Goal: Task Accomplishment & Management: Manage account settings

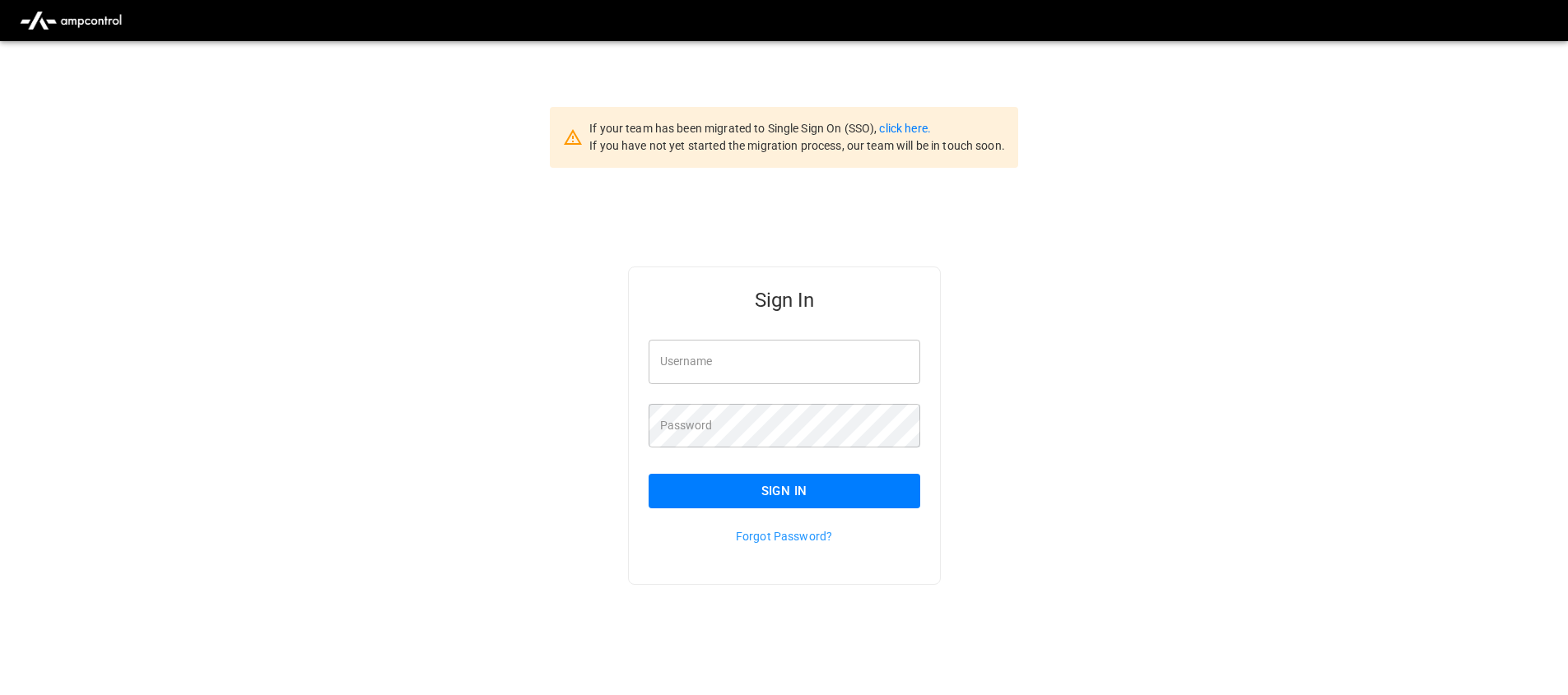
click at [906, 119] on div "If your team has been migrated to Single Sign On (SSO), click here. If you have…" at bounding box center [784, 137] width 468 height 61
click at [907, 120] on div "If your team has been migrated to Single Sign On (SSO), click here. If you have…" at bounding box center [797, 137] width 415 height 35
click at [907, 125] on link "click here." at bounding box center [905, 128] width 51 height 13
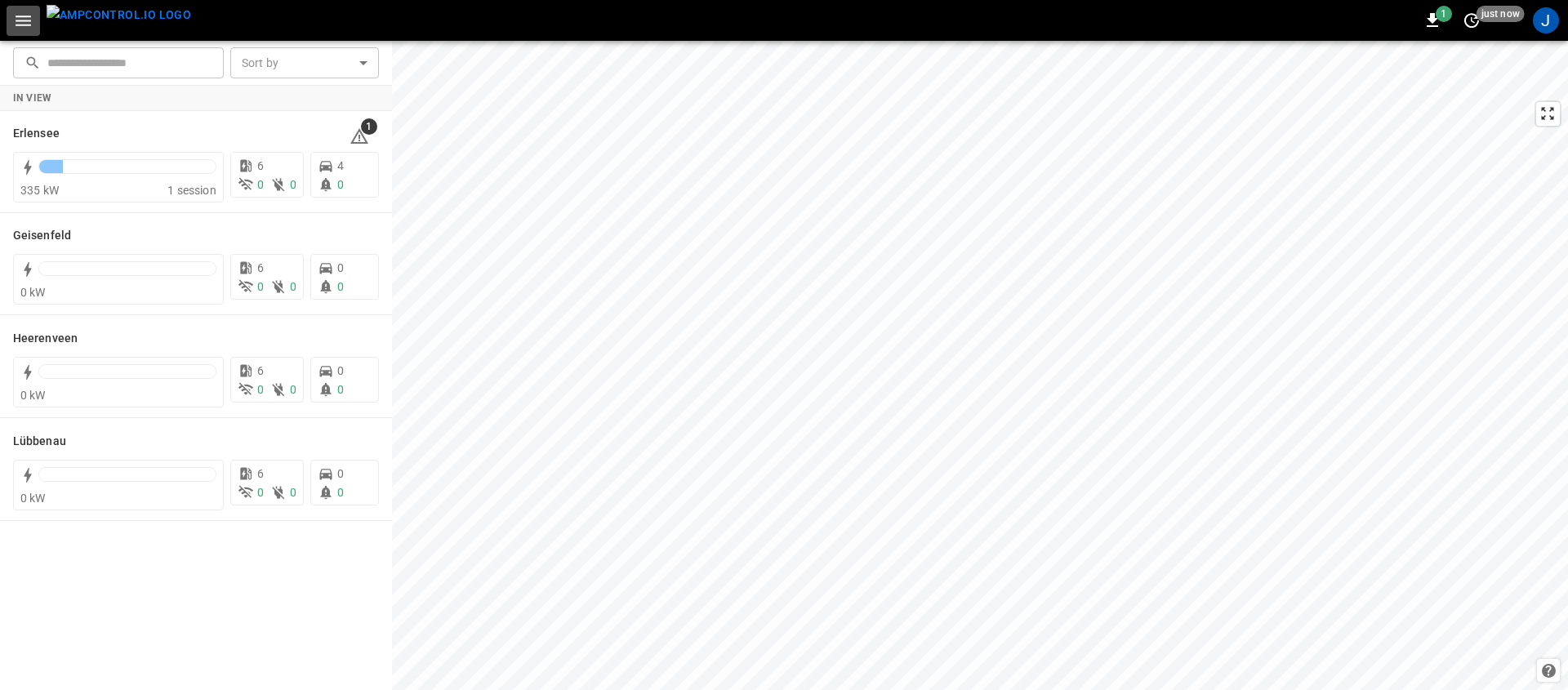
click at [25, 23] on icon "button" at bounding box center [23, 20] width 20 height 20
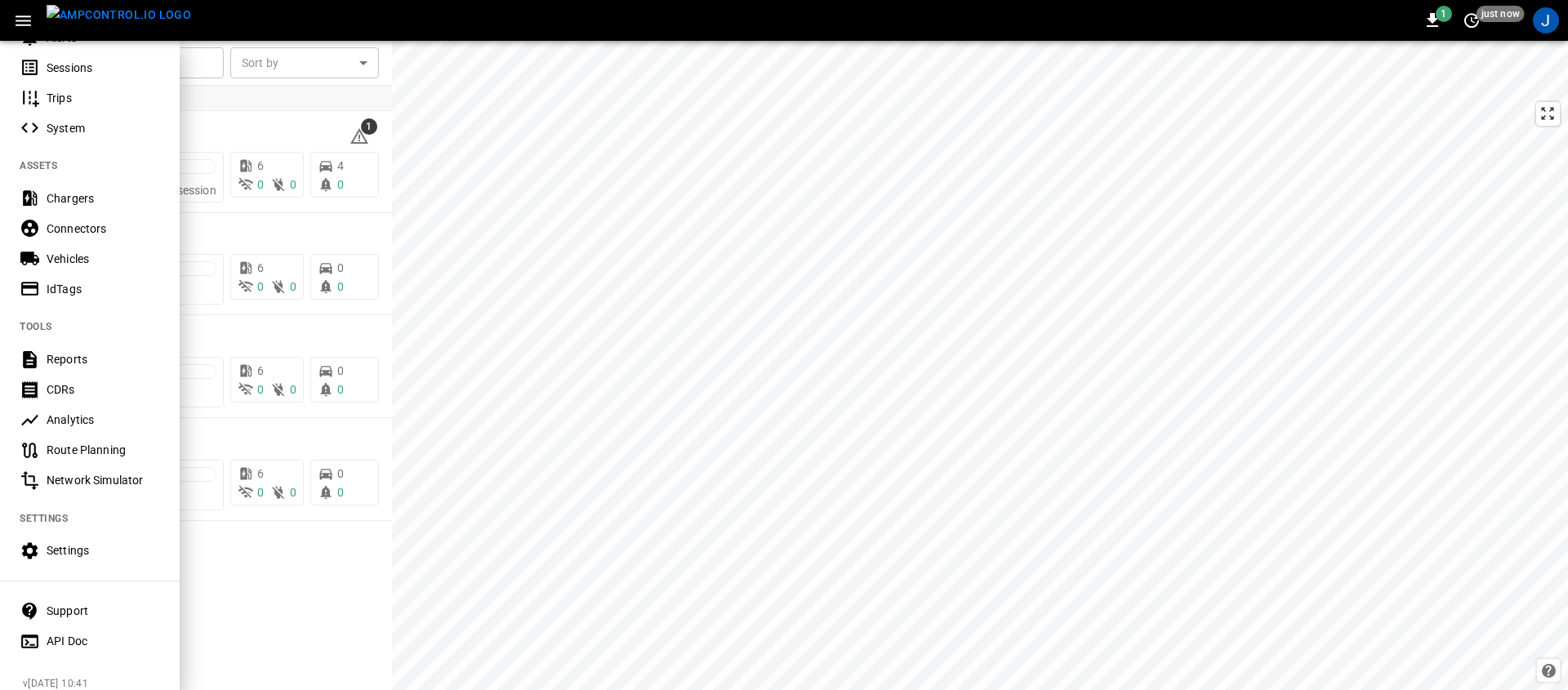
scroll to position [286, 0]
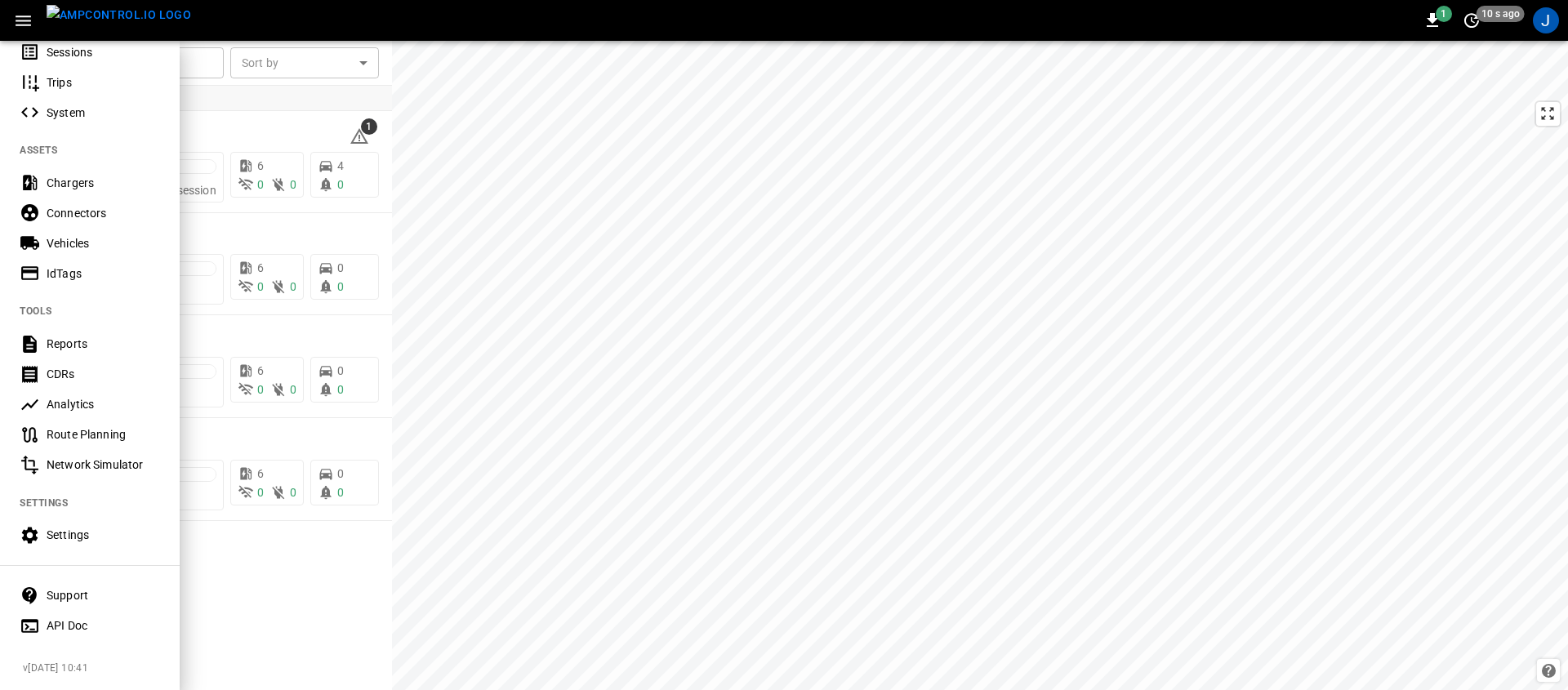
click at [118, 401] on div "Analytics" at bounding box center [90, 404] width 180 height 30
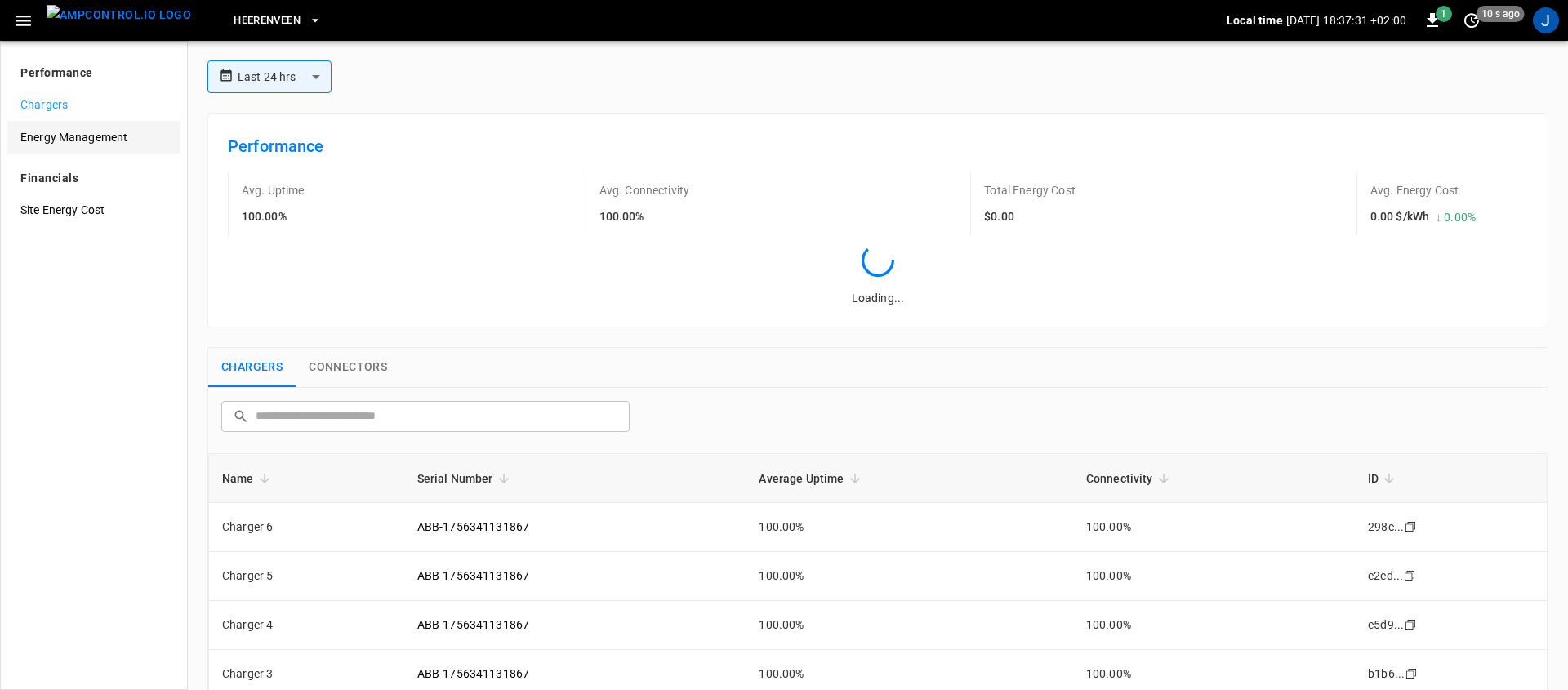
click at [106, 138] on span "Energy Management" at bounding box center [93, 138] width 147 height 18
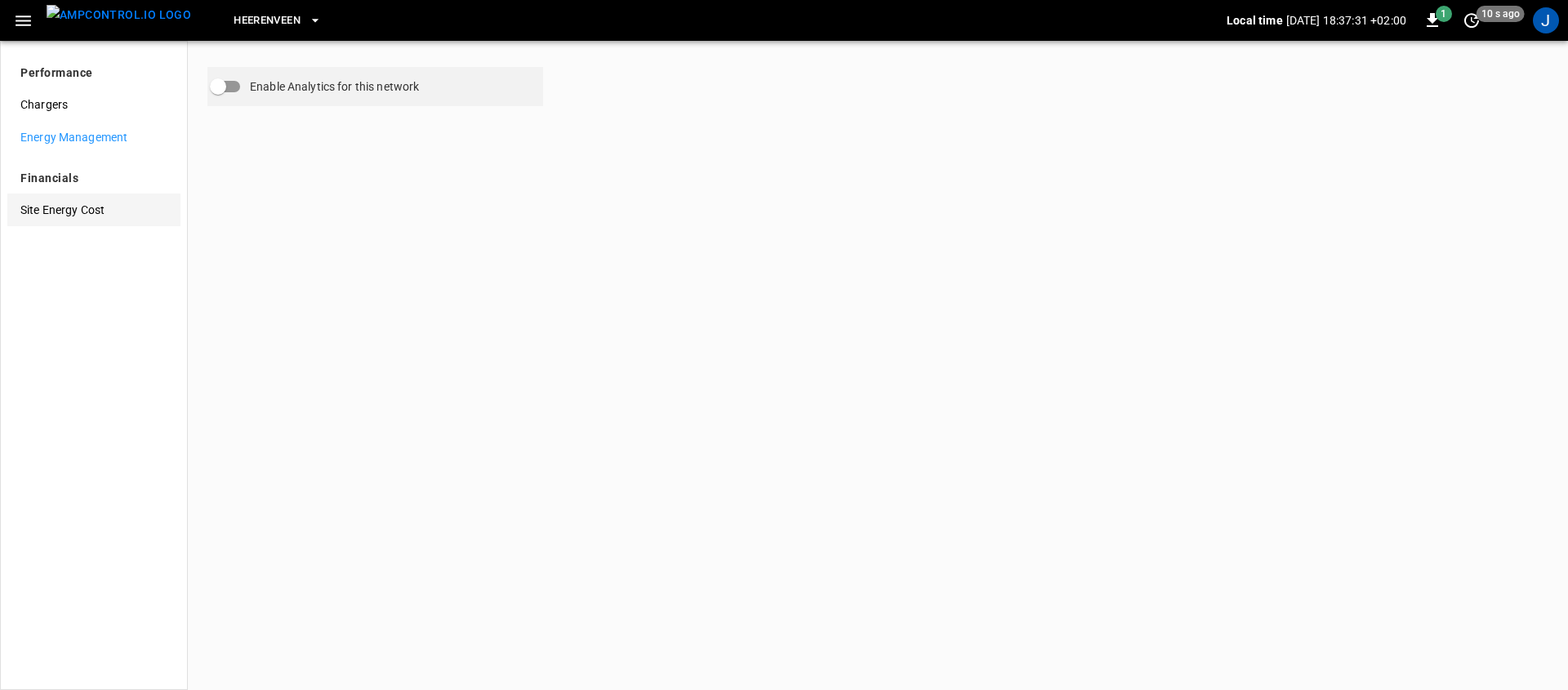
click at [69, 218] on div "Site Energy Cost" at bounding box center [93, 209] width 173 height 33
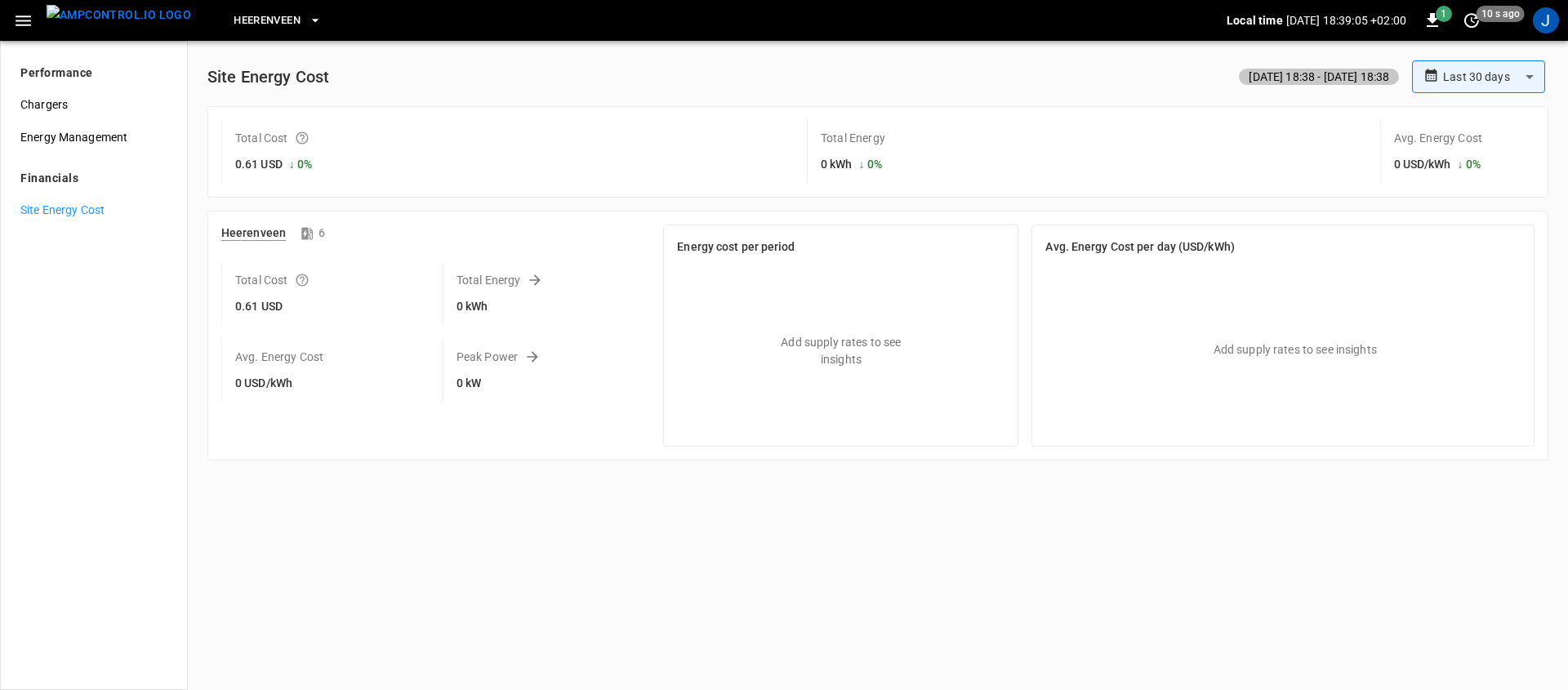
drag, startPoint x: 256, startPoint y: 42, endPoint x: 271, endPoint y: 18, distance: 28.3
click at [257, 42] on div "**********" at bounding box center [878, 253] width 1354 height 426
click at [271, 18] on span "Heerenveen" at bounding box center [267, 20] width 67 height 18
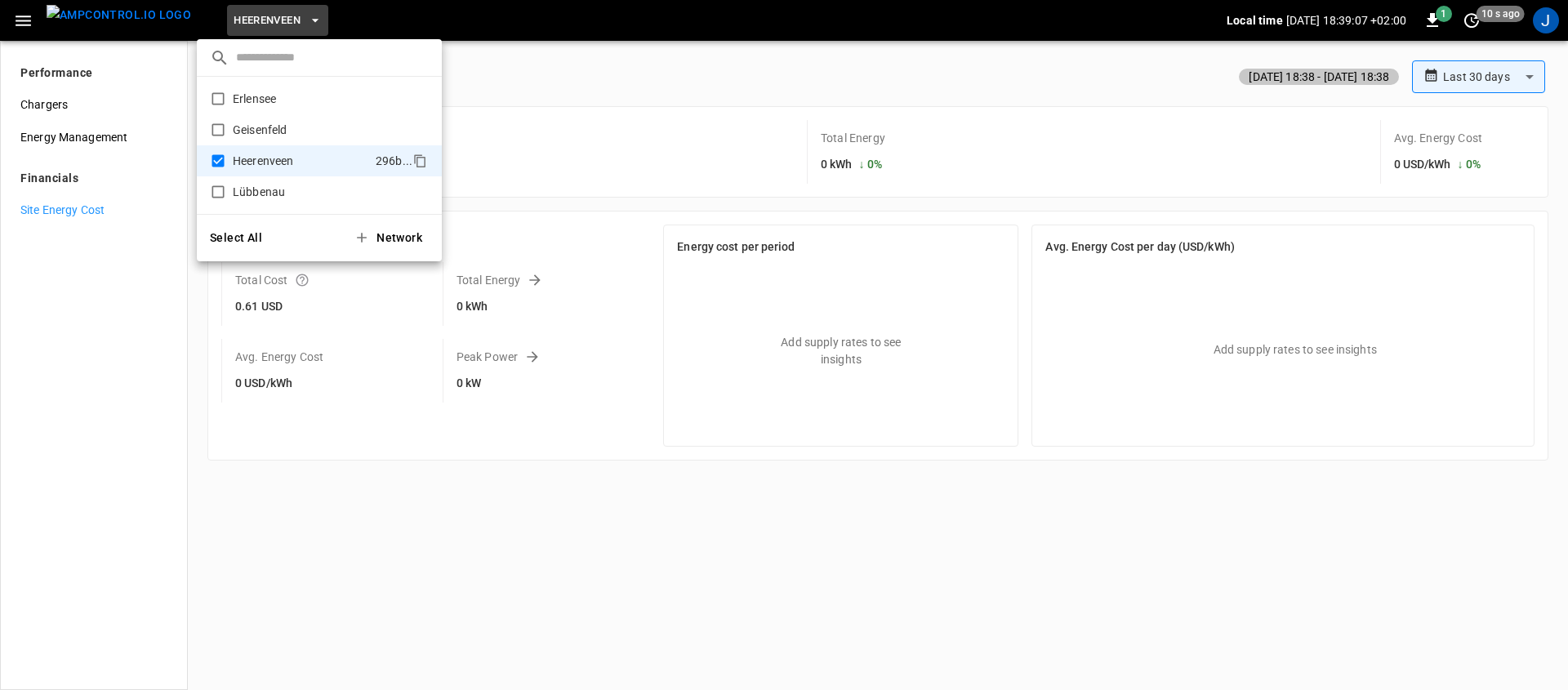
click at [1550, 28] on div at bounding box center [784, 345] width 1568 height 690
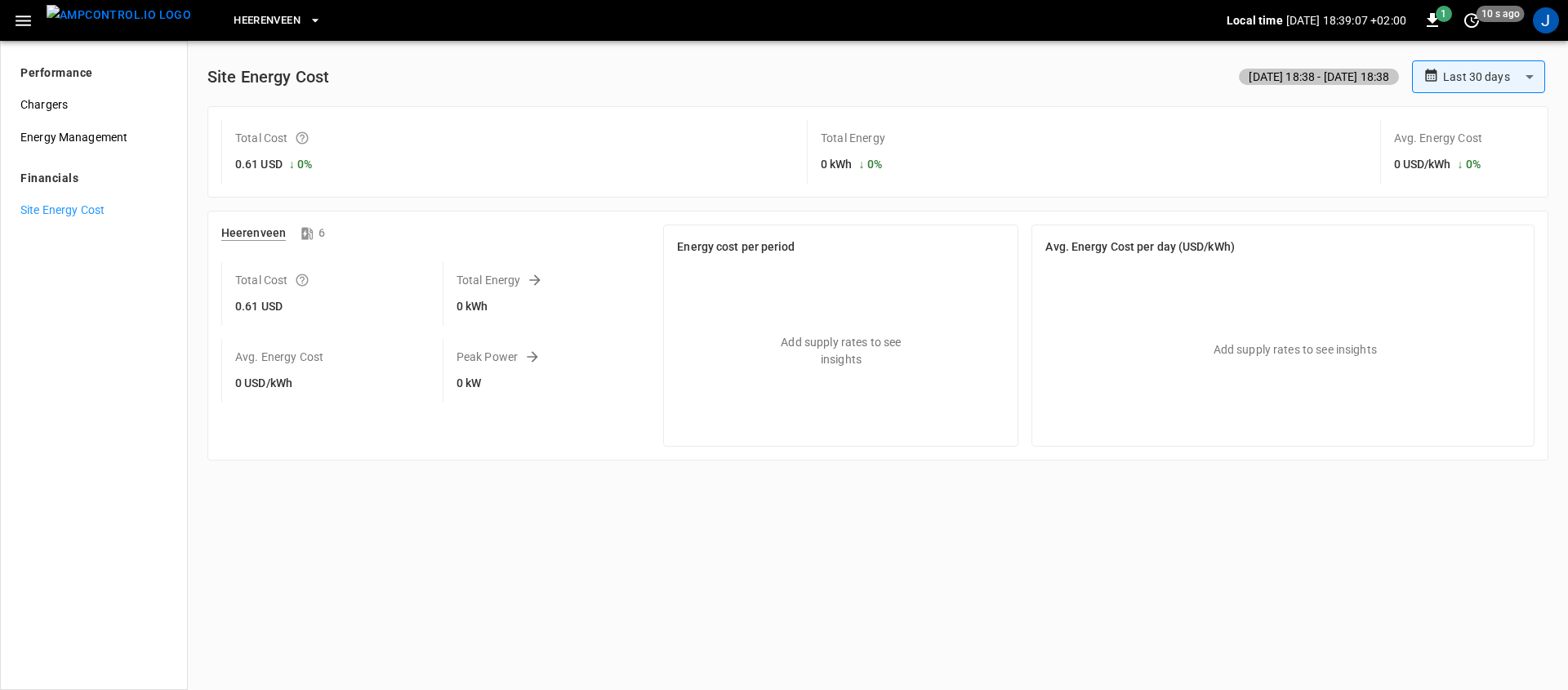
click at [1554, 29] on div "​ Erlensee 54df ... Geisenfeld 15a6 ... Heerenveen 296b ... Lübbenau e592 ... S…" at bounding box center [784, 345] width 1568 height 690
click at [1552, 29] on div "J" at bounding box center [1546, 20] width 26 height 26
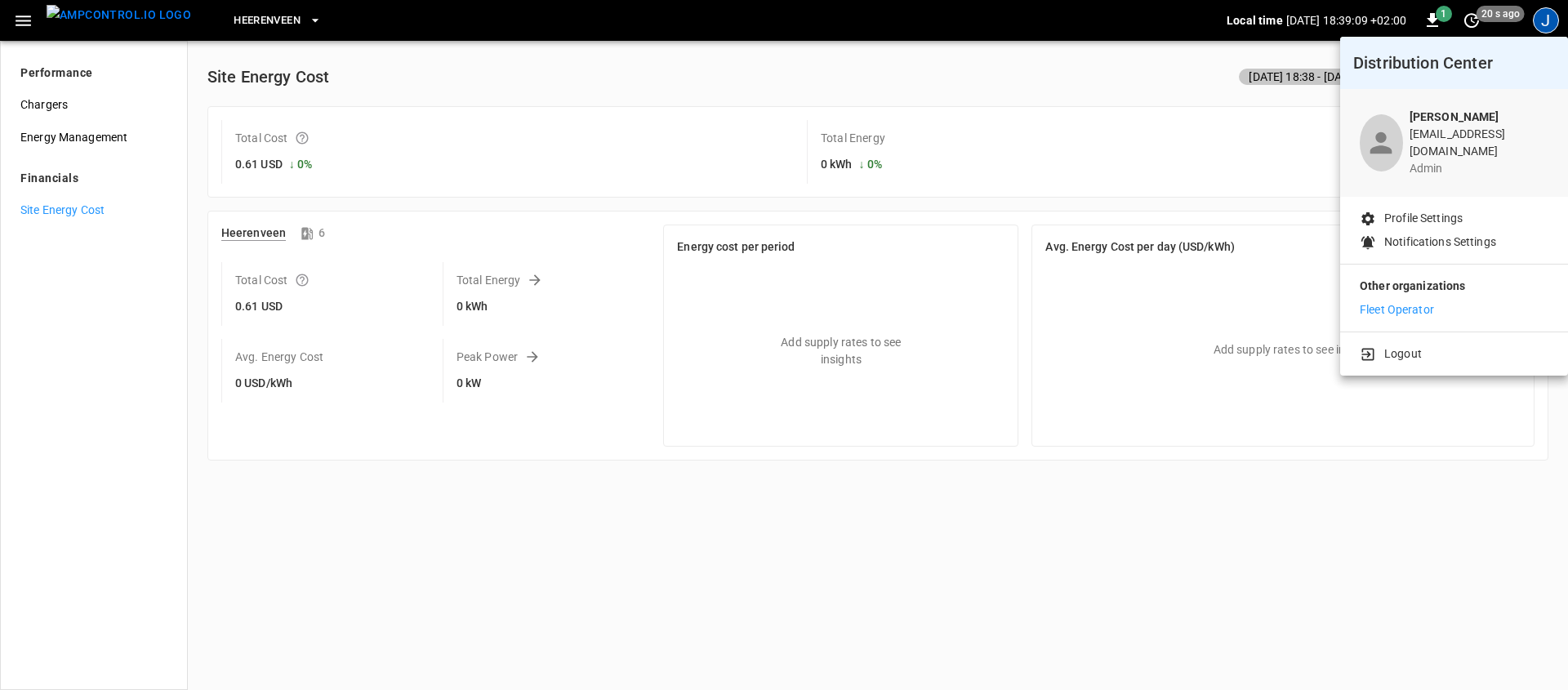
click at [1406, 301] on p "Fleet Operator" at bounding box center [1397, 310] width 75 height 18
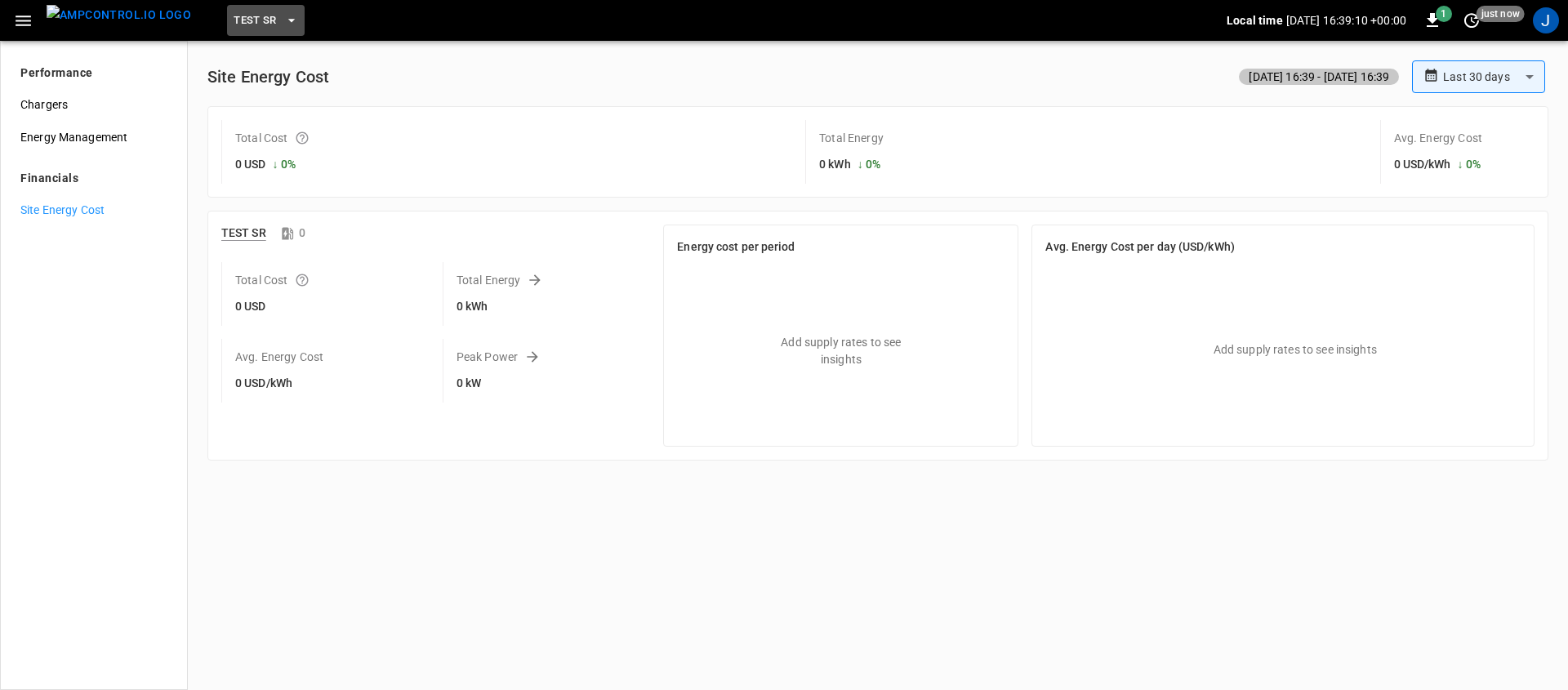
click at [234, 25] on span "TEST SR" at bounding box center [255, 20] width 43 height 18
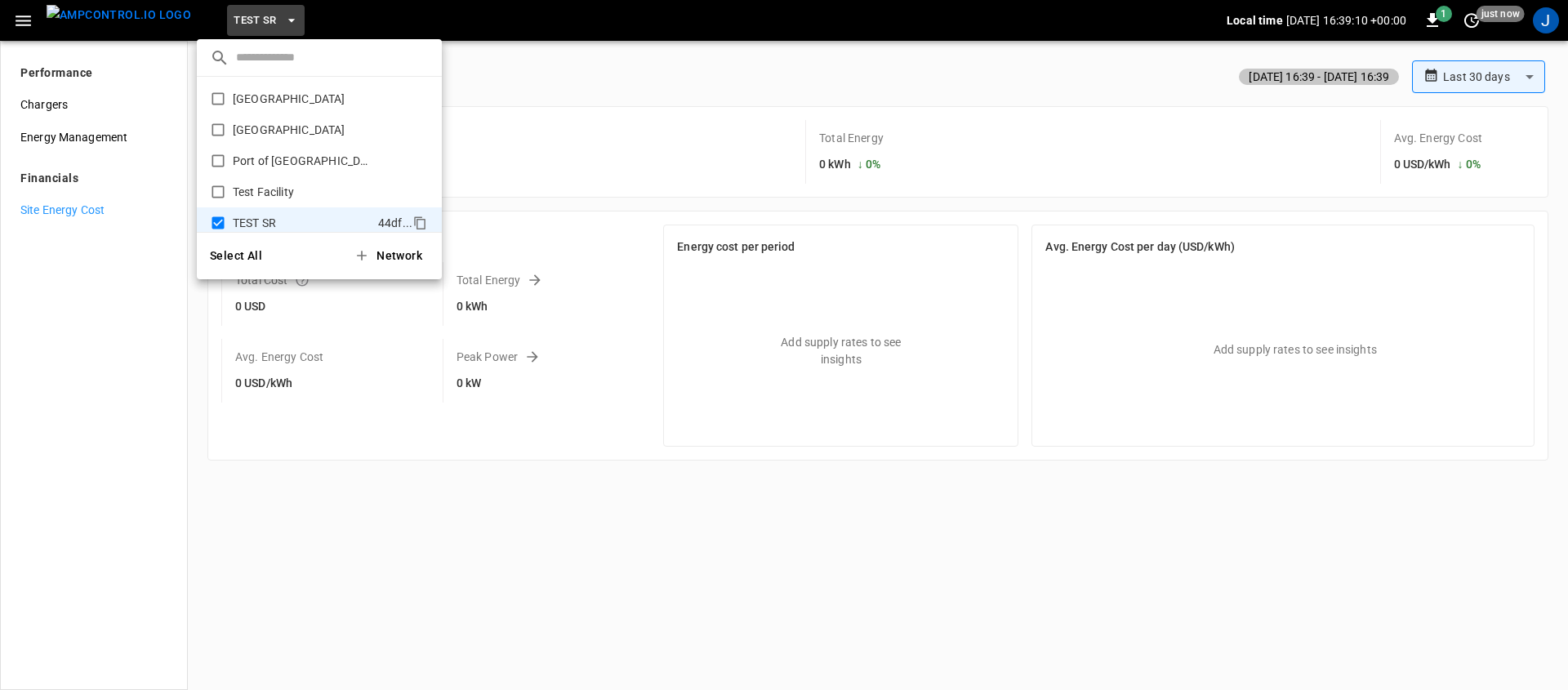
scroll to position [44, 0]
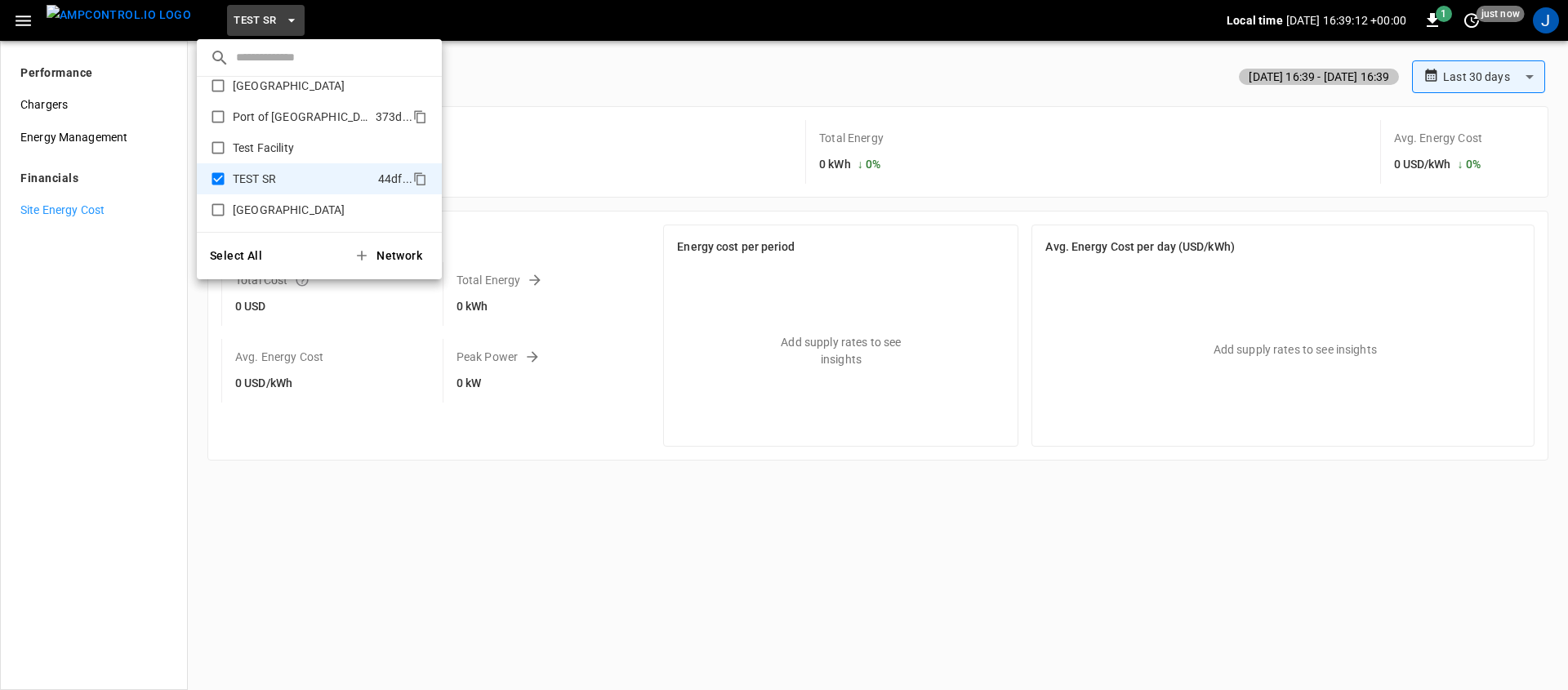
click at [259, 115] on p "Port of [GEOGRAPHIC_DATA]" at bounding box center [300, 117] width 136 height 17
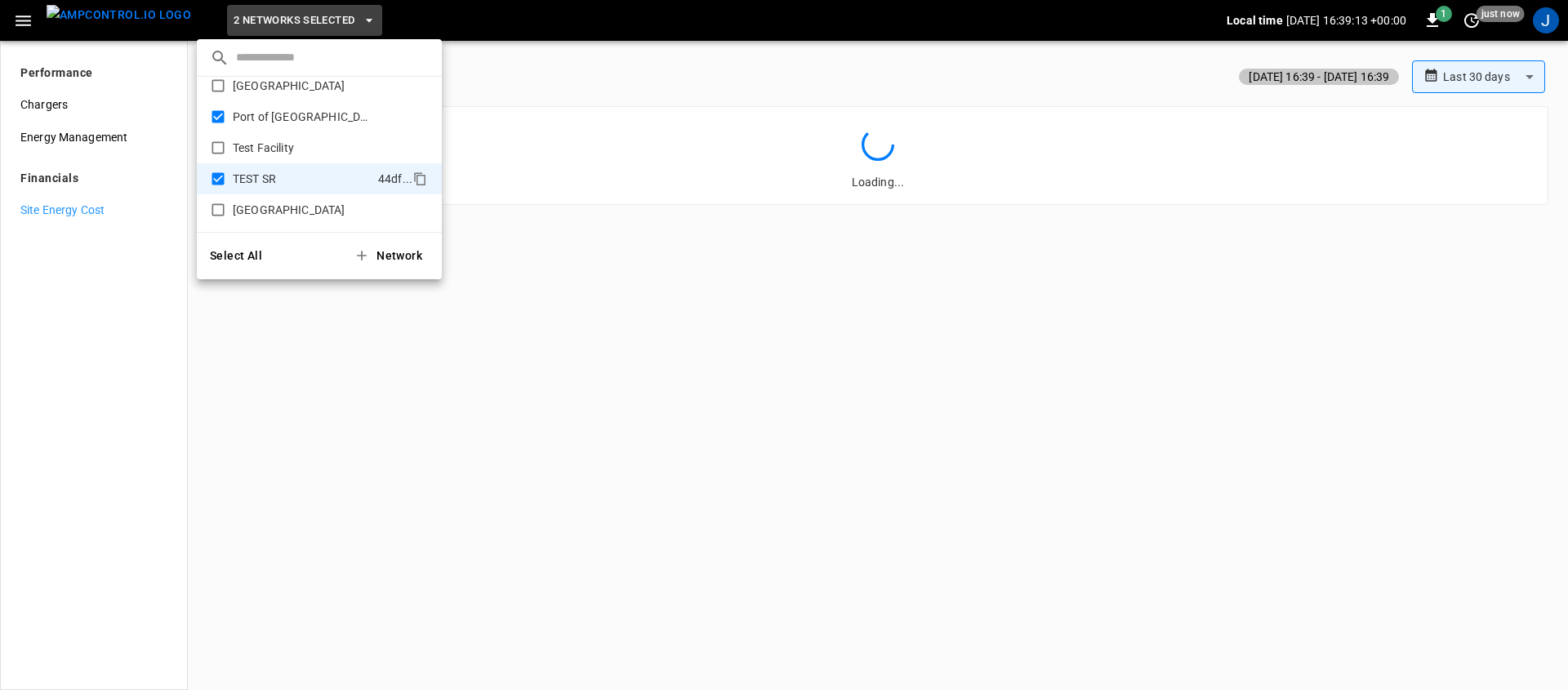
click at [111, 403] on div at bounding box center [784, 345] width 1568 height 690
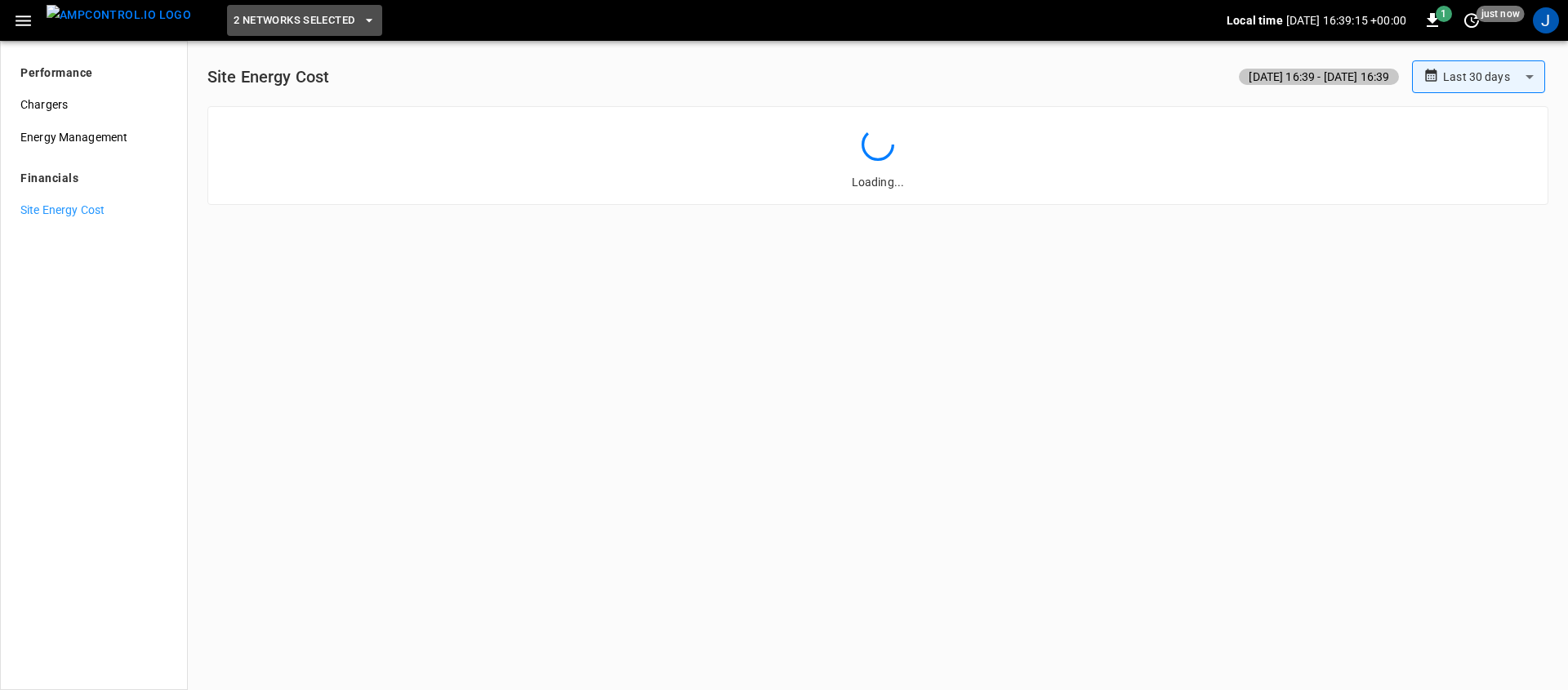
click at [343, 11] on button "2 Networks Selected" at bounding box center [304, 21] width 155 height 32
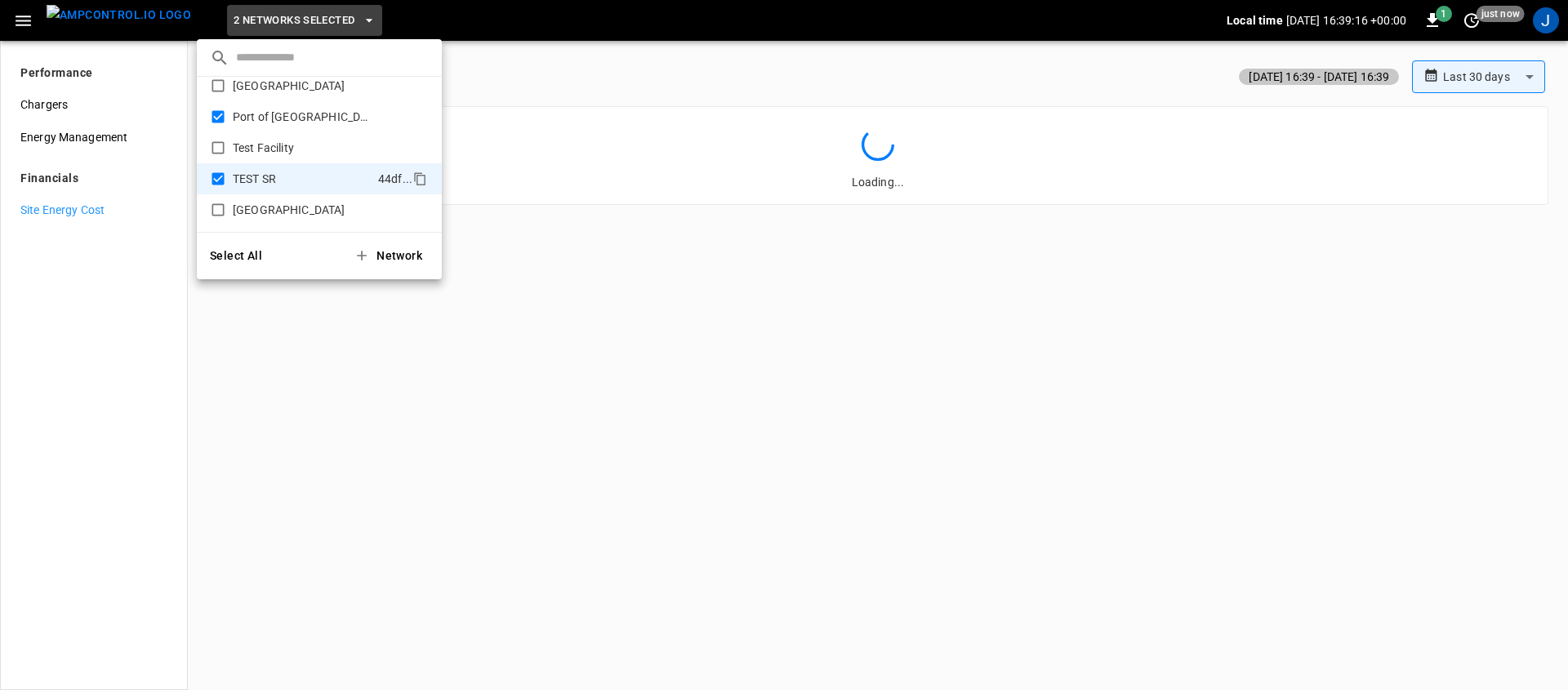
click at [44, 145] on div at bounding box center [784, 345] width 1568 height 690
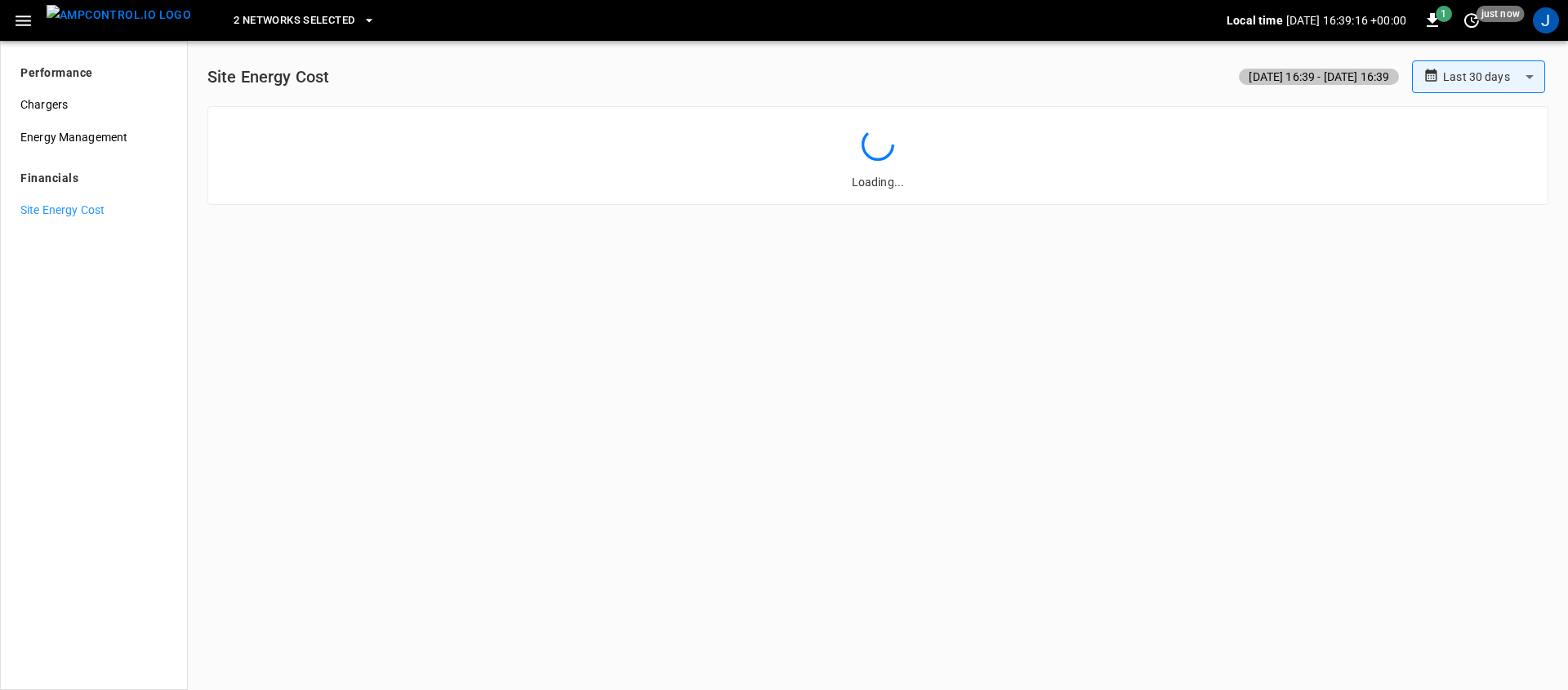
click at [53, 141] on div "​ Frankfurt Depot dee8 ... Port of Barcelona f5f4 ... Port of Long Beach 373d .…" at bounding box center [784, 345] width 1568 height 690
click at [87, 142] on span "Energy Management" at bounding box center [93, 138] width 147 height 18
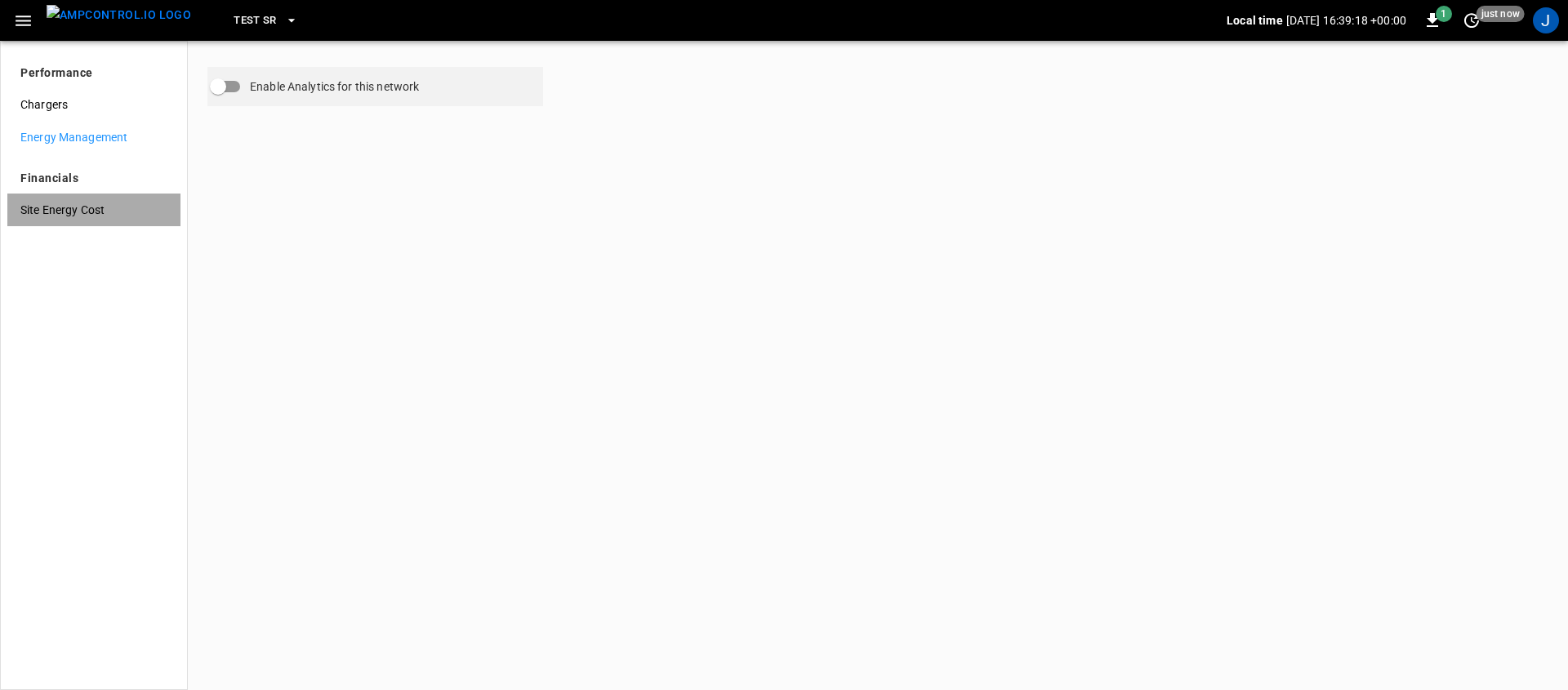
click at [87, 216] on span "Site Energy Cost" at bounding box center [93, 211] width 147 height 18
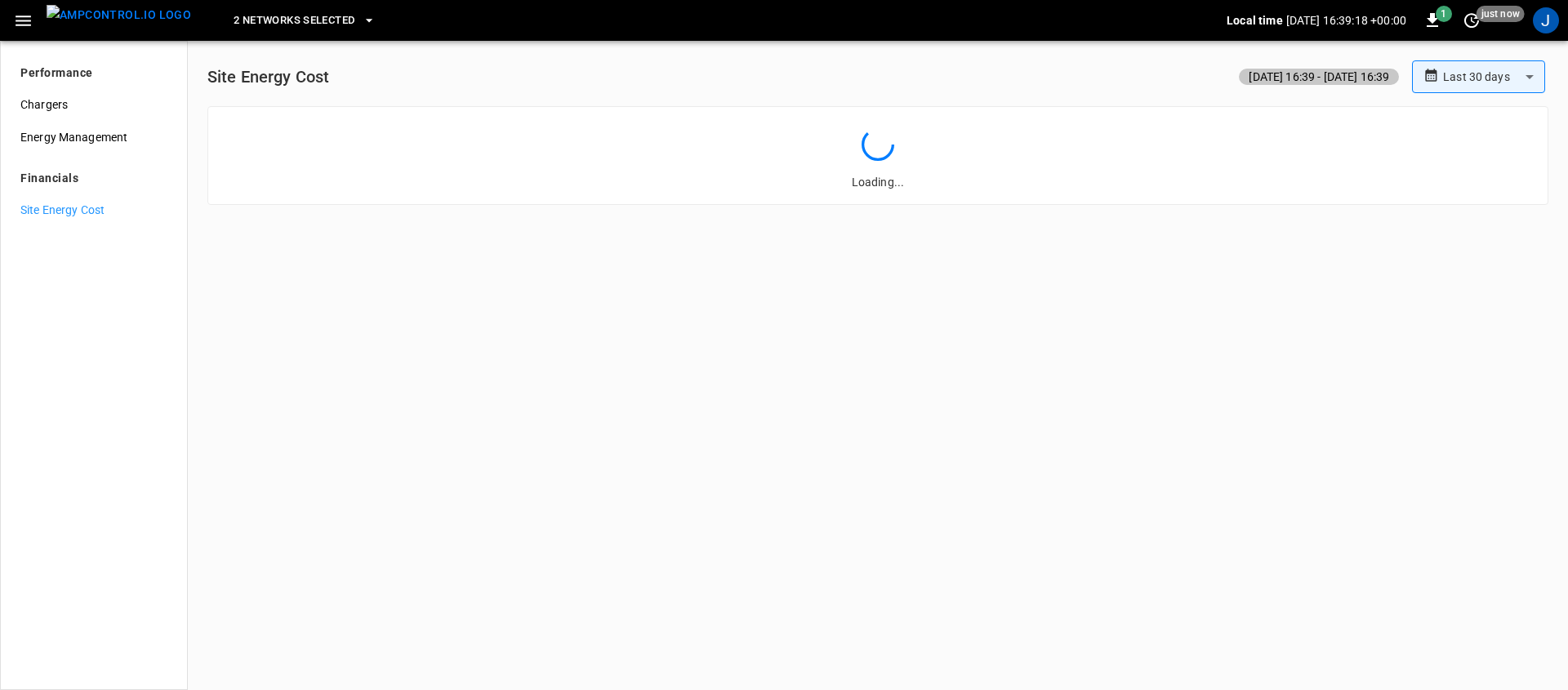
click at [245, 27] on span "2 Networks Selected" at bounding box center [294, 20] width 121 height 18
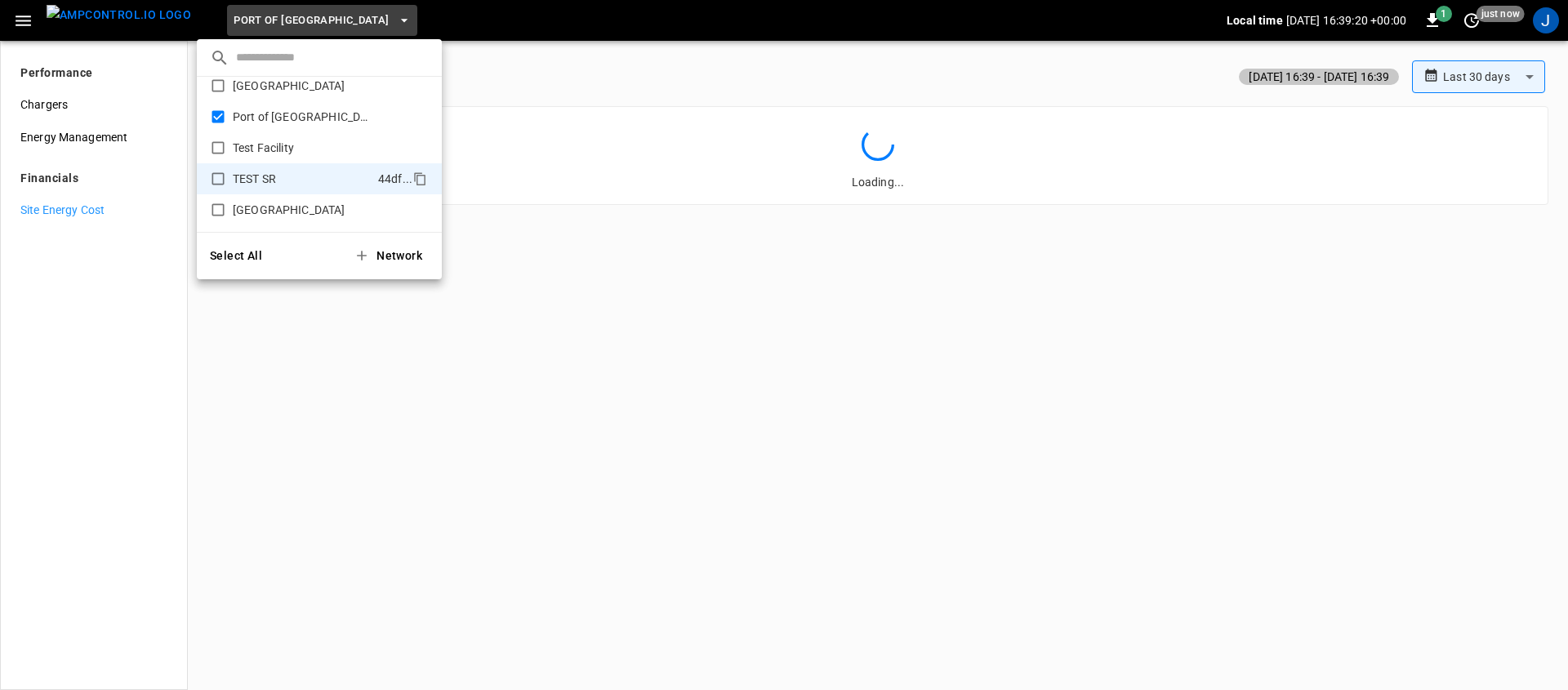
click at [84, 288] on div at bounding box center [784, 345] width 1568 height 690
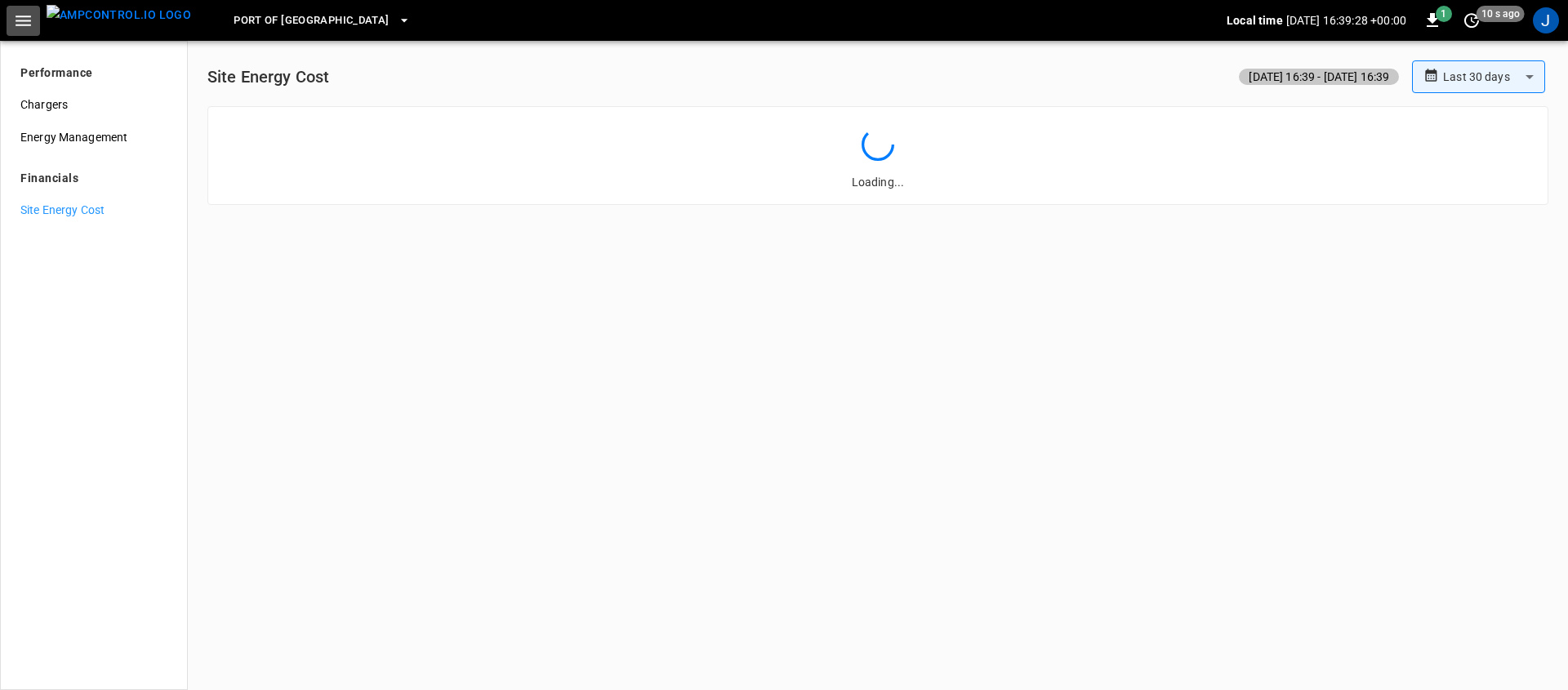
click at [30, 22] on icon "button" at bounding box center [23, 20] width 20 height 20
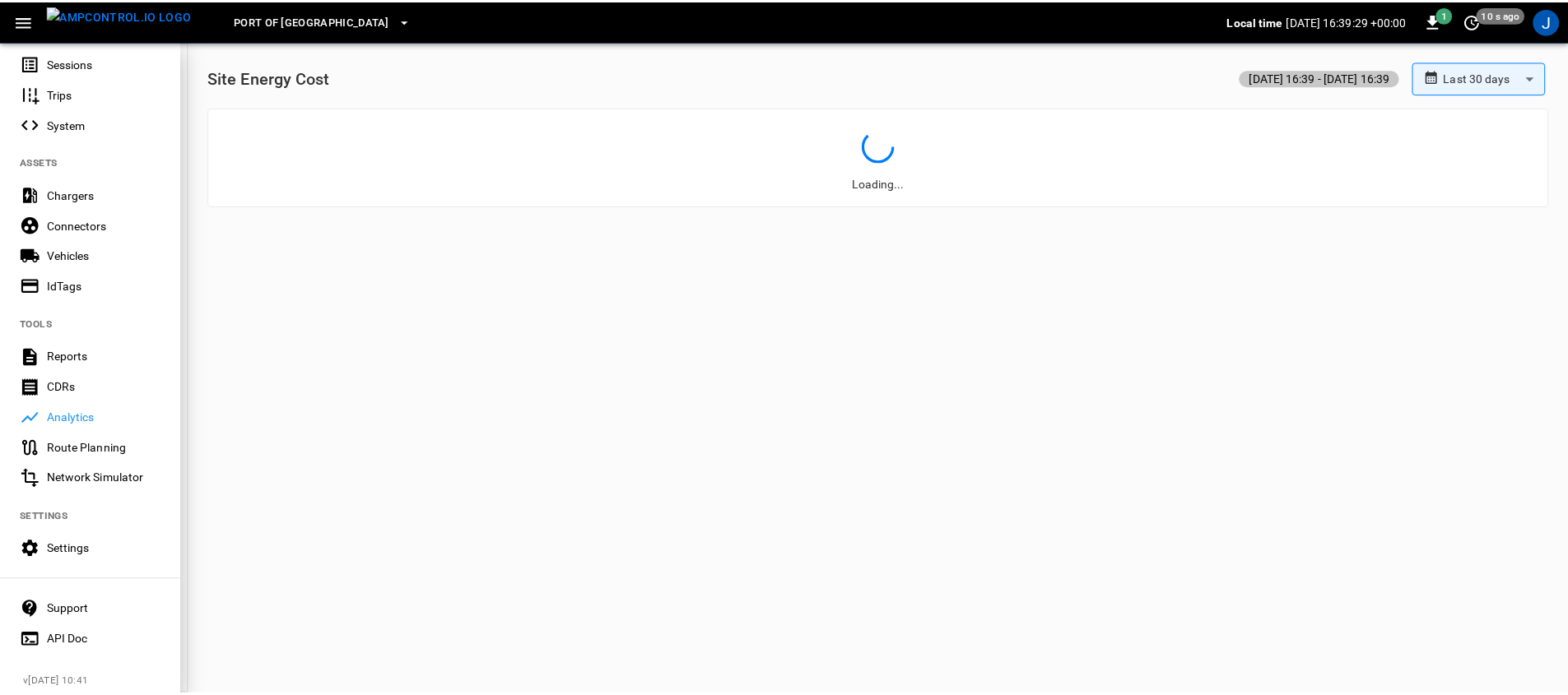
scroll to position [288, 0]
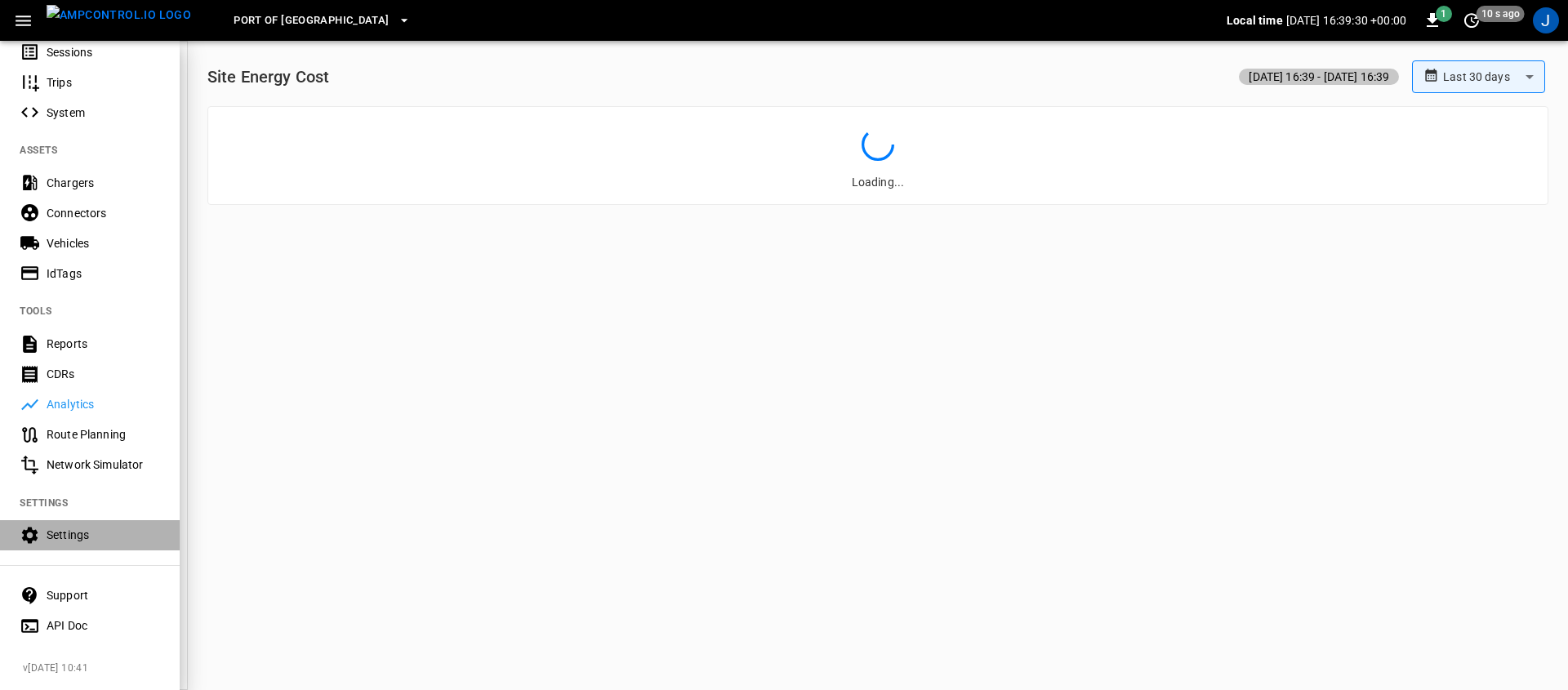
click at [95, 530] on div "Settings" at bounding box center [103, 535] width 113 height 17
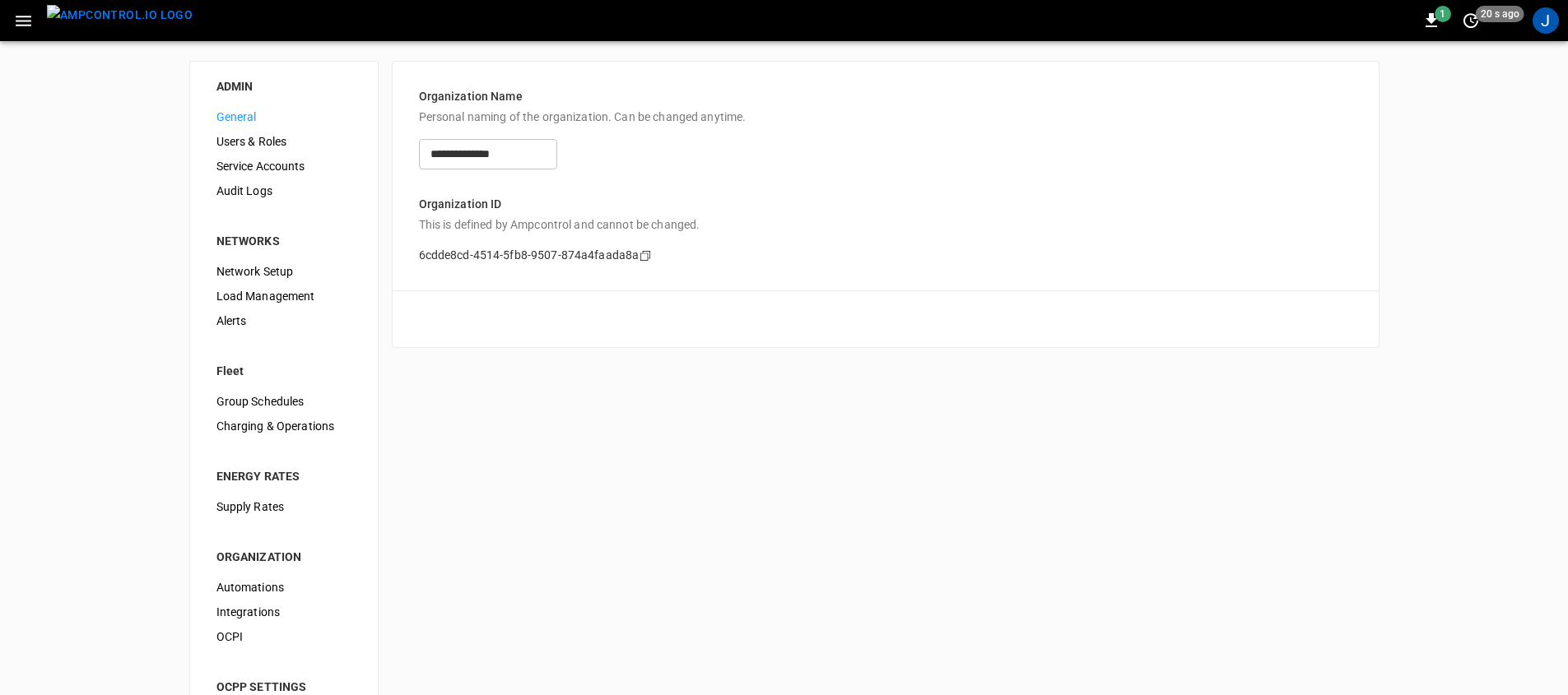
click at [290, 504] on span "Supply Rates" at bounding box center [283, 507] width 135 height 18
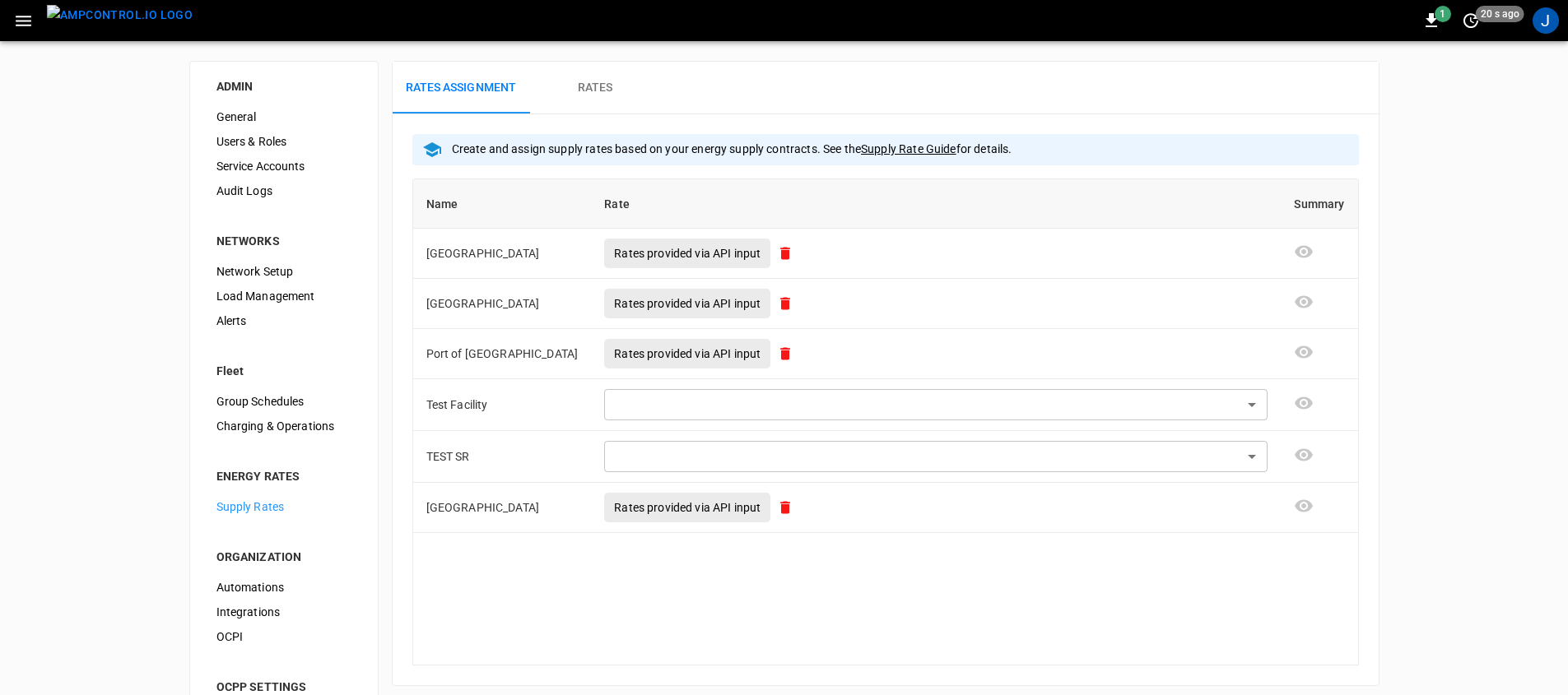
click at [618, 77] on button "Rates" at bounding box center [595, 88] width 132 height 52
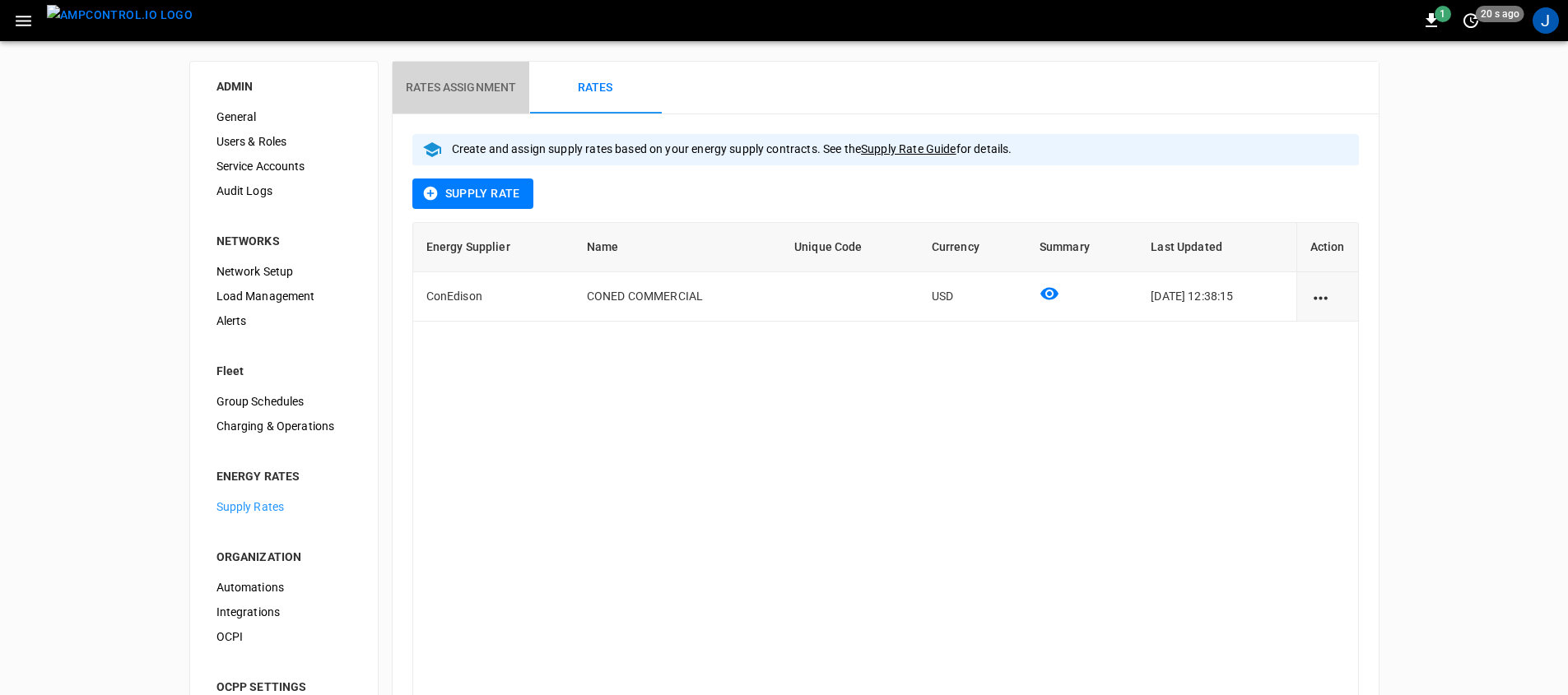
click at [484, 99] on button "Rates Assignment" at bounding box center [460, 88] width 137 height 52
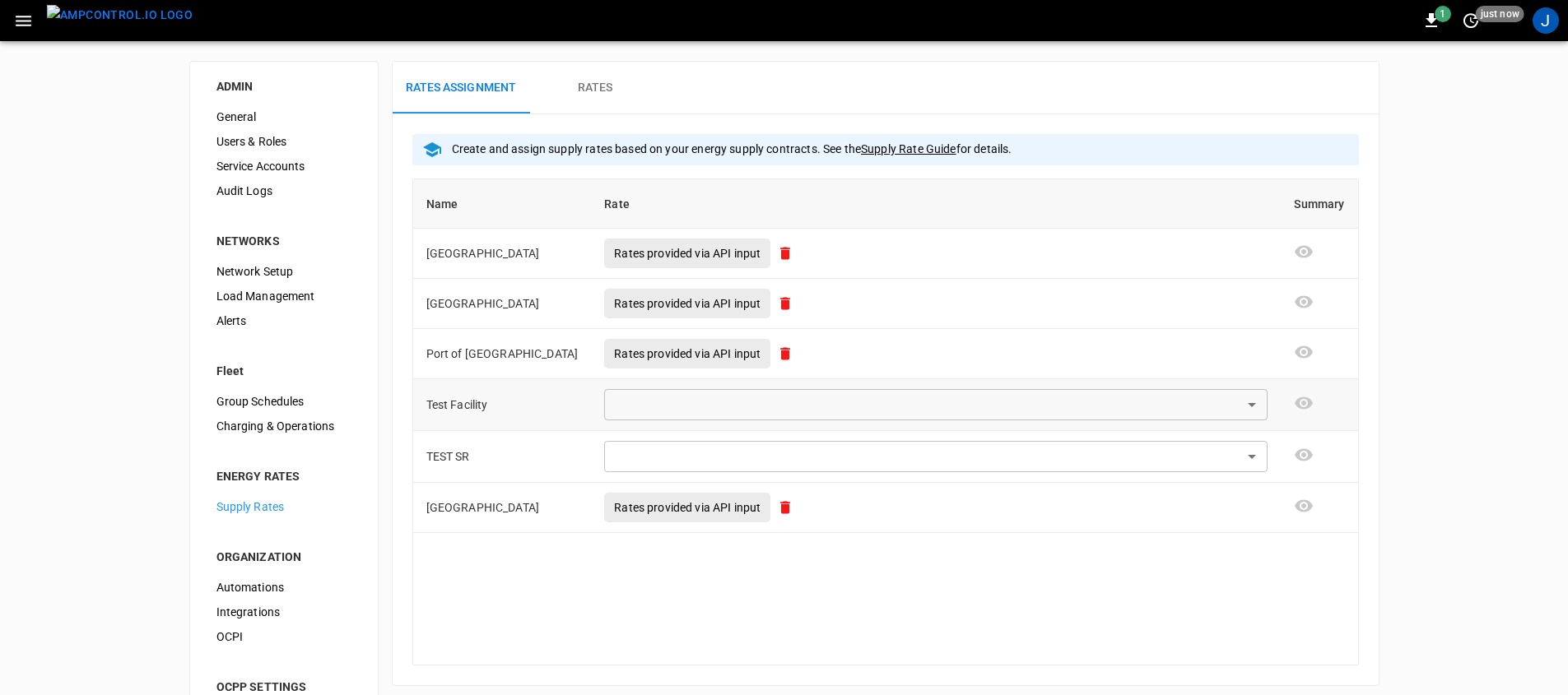
click at [1174, 406] on body "1 just now J ADMIN General Users & Roles Service Accounts Audit Logs NETWORKS N…" at bounding box center [784, 394] width 1568 height 789
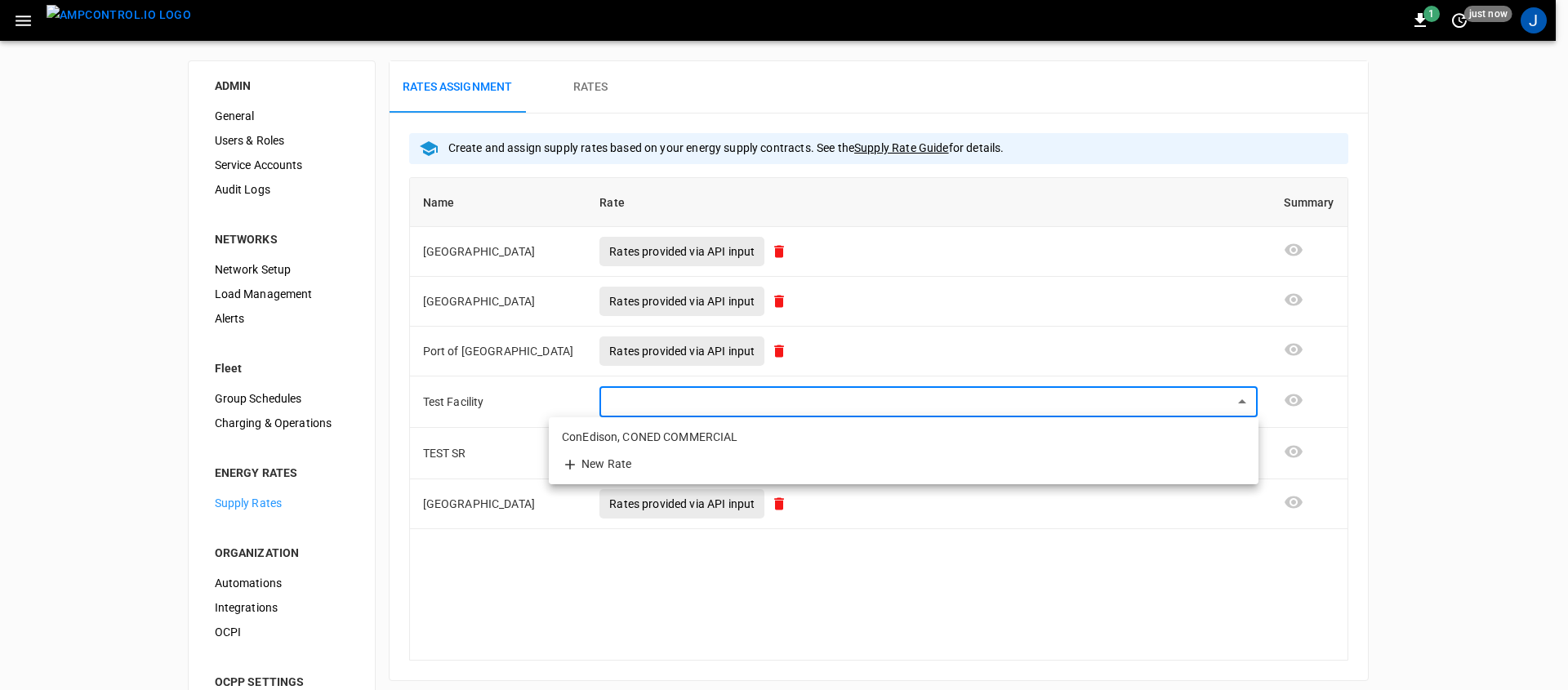
click at [909, 433] on li "ConEdison, CONED COMMERCIAL" at bounding box center [904, 437] width 710 height 27
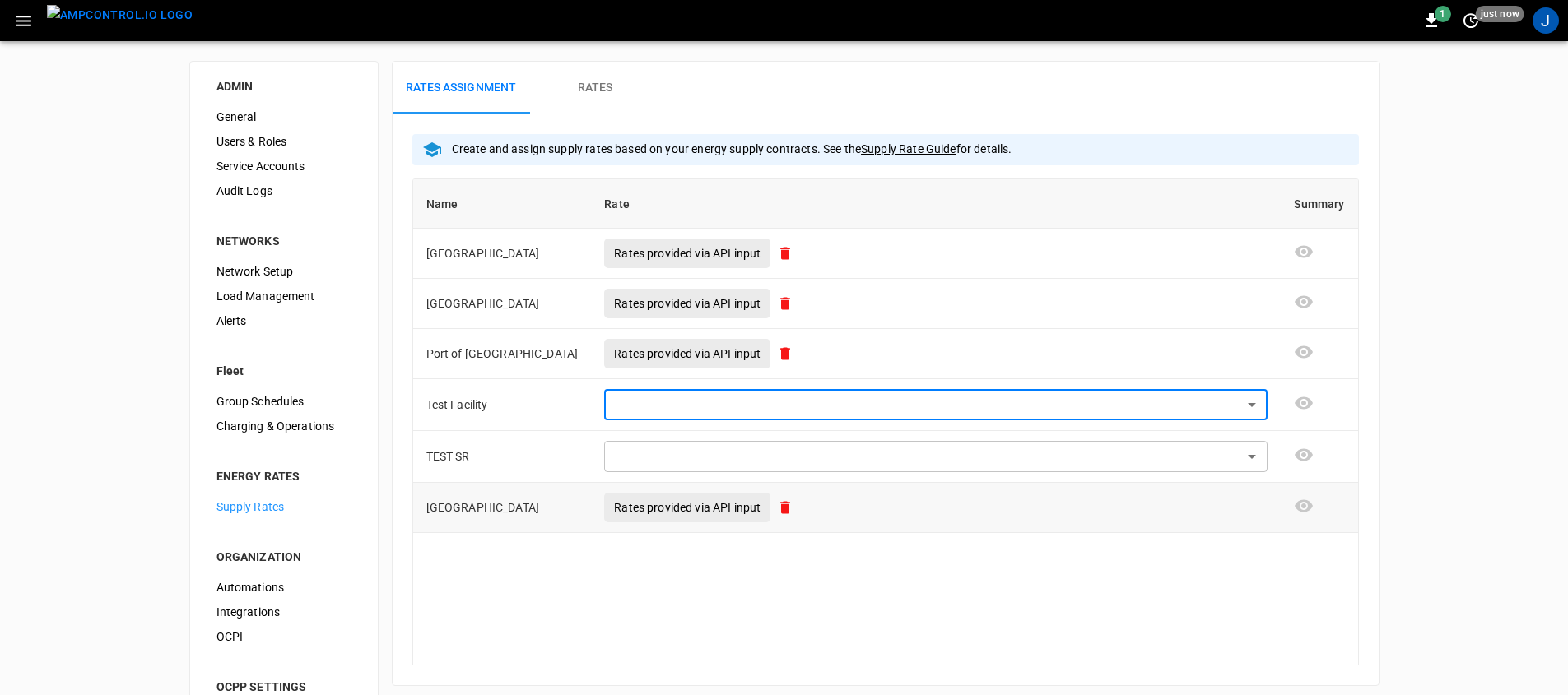
type input "**********"
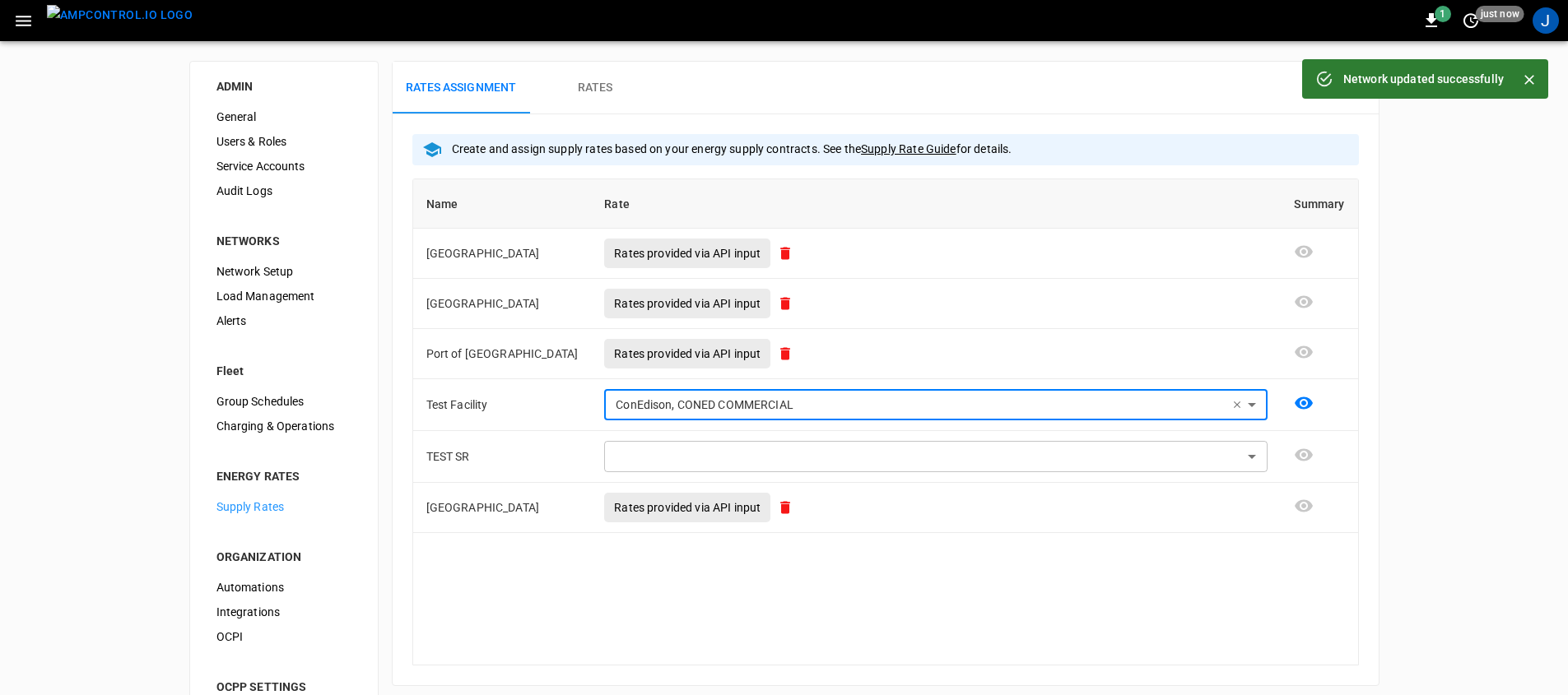
click at [597, 94] on h6 "Rates" at bounding box center [596, 88] width 35 height 18
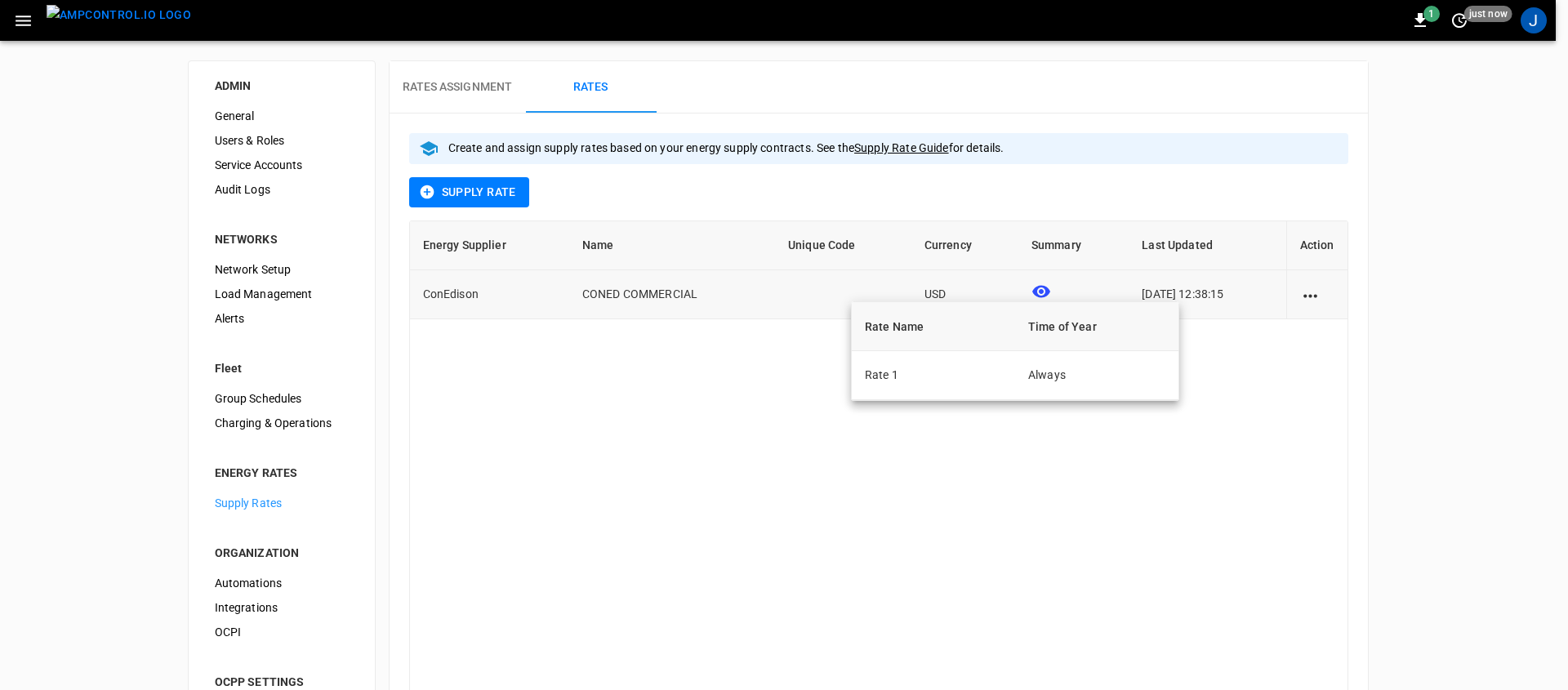
click at [1032, 291] on icon at bounding box center [1041, 292] width 18 height 12
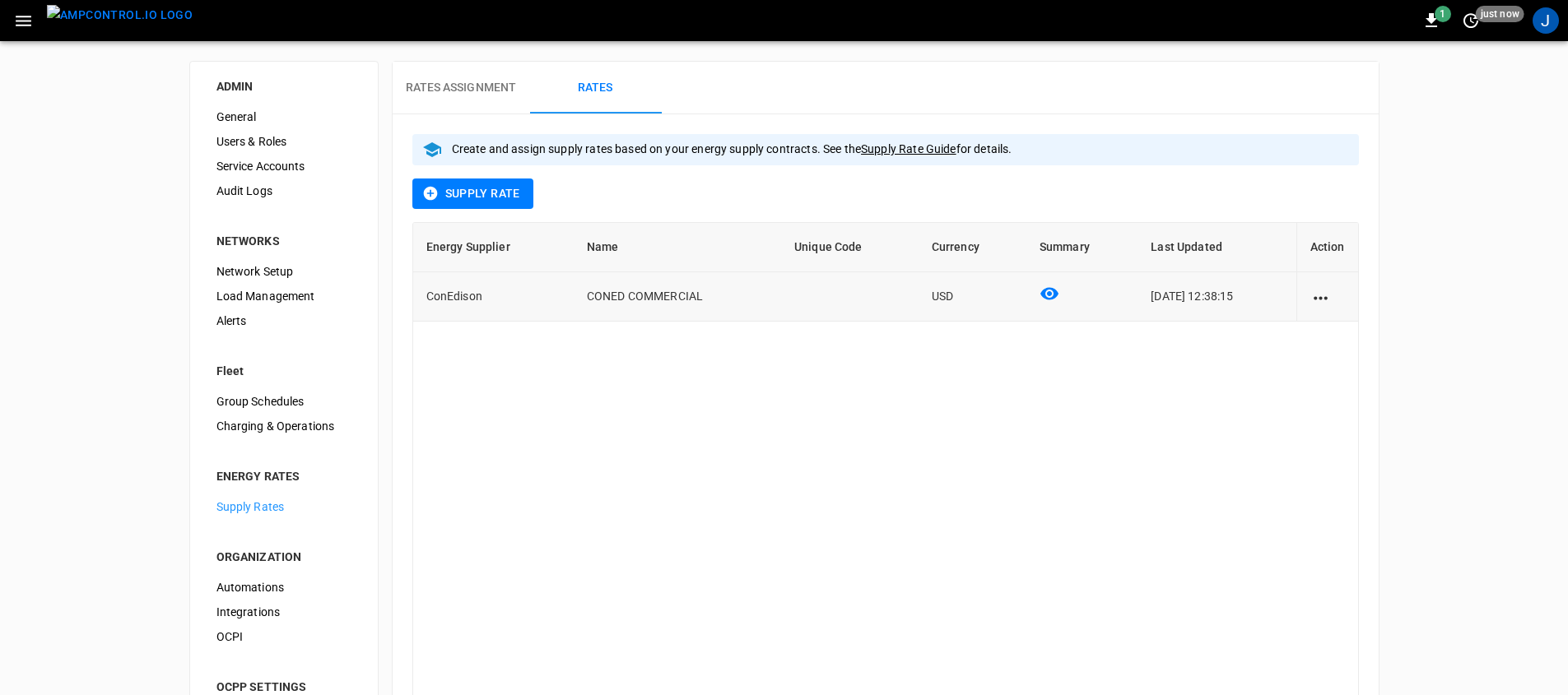
click at [1329, 303] on icon "action cell options" at bounding box center [1320, 297] width 20 height 20
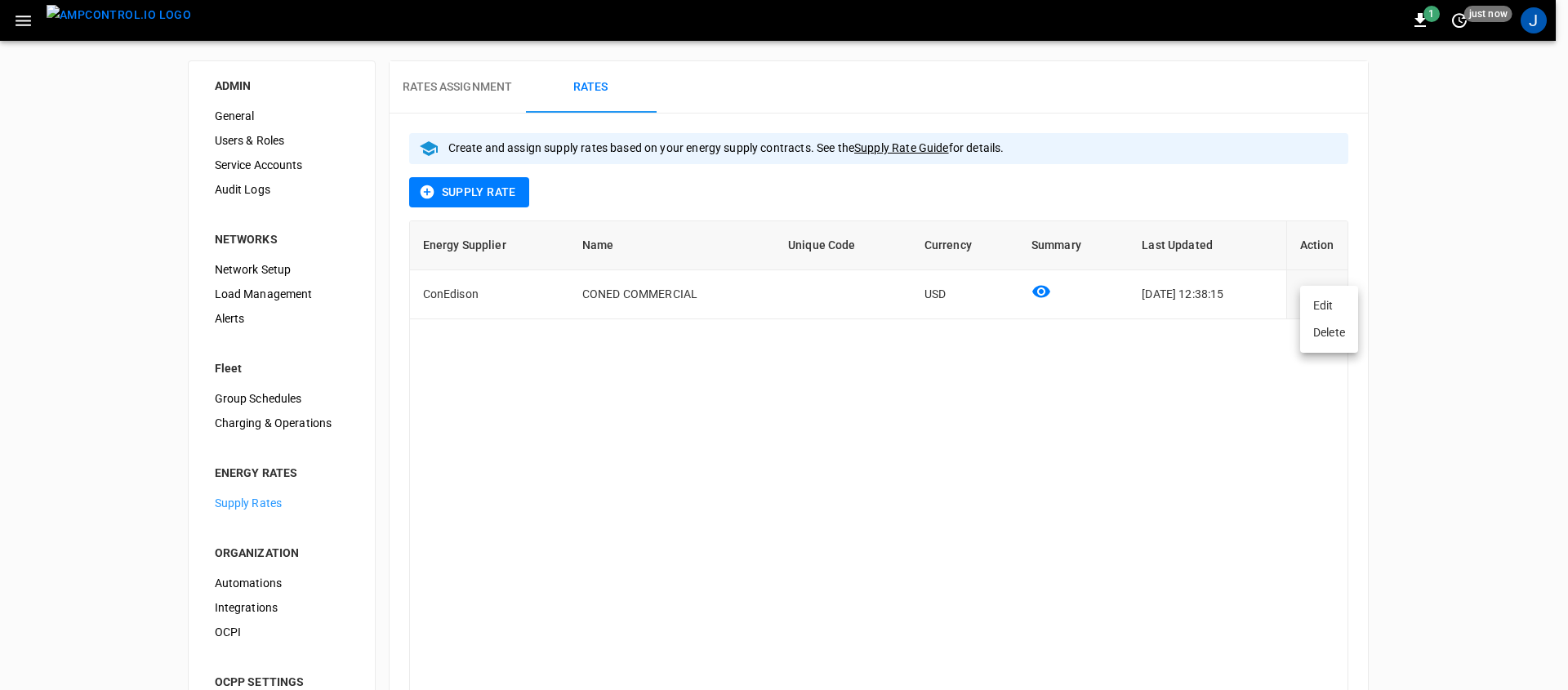
click at [1321, 315] on li "Edit" at bounding box center [1329, 306] width 58 height 27
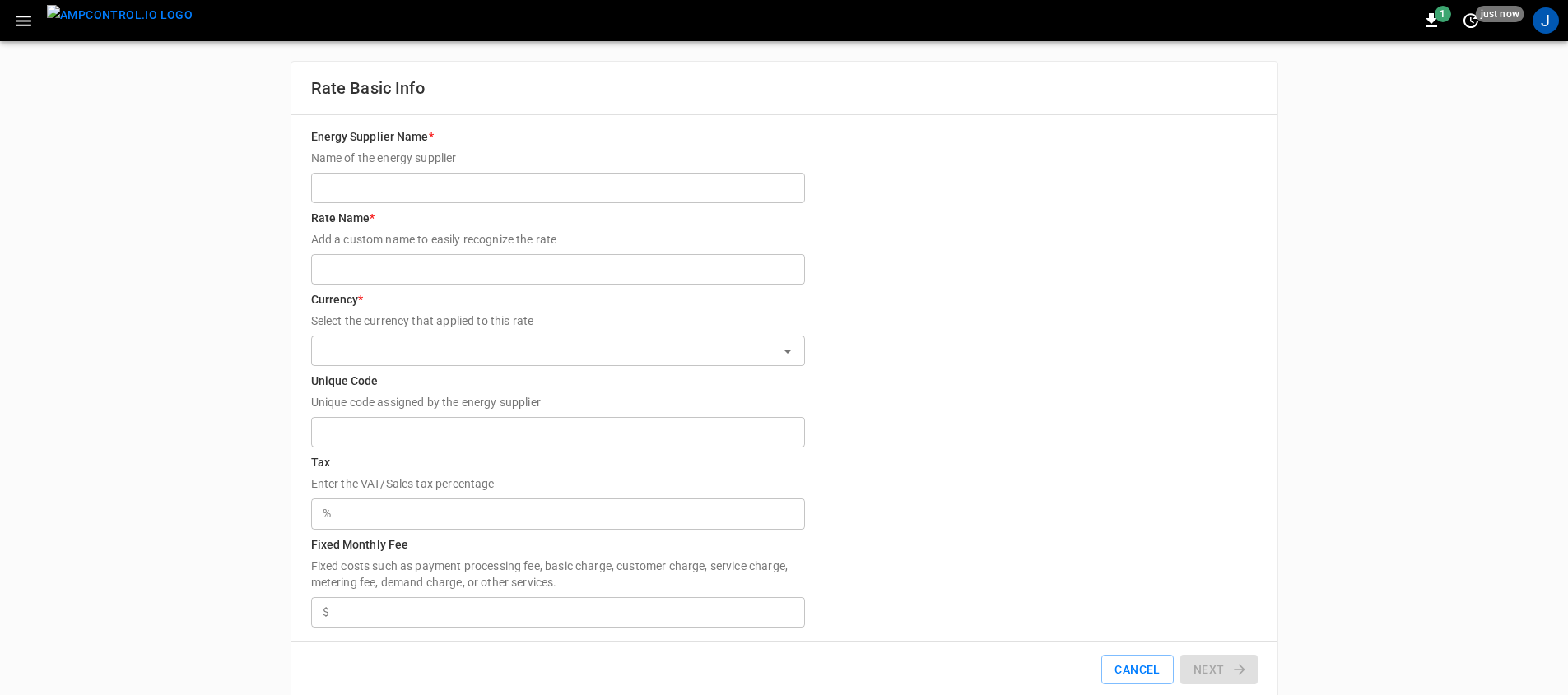
type input "*********"
type input "**********"
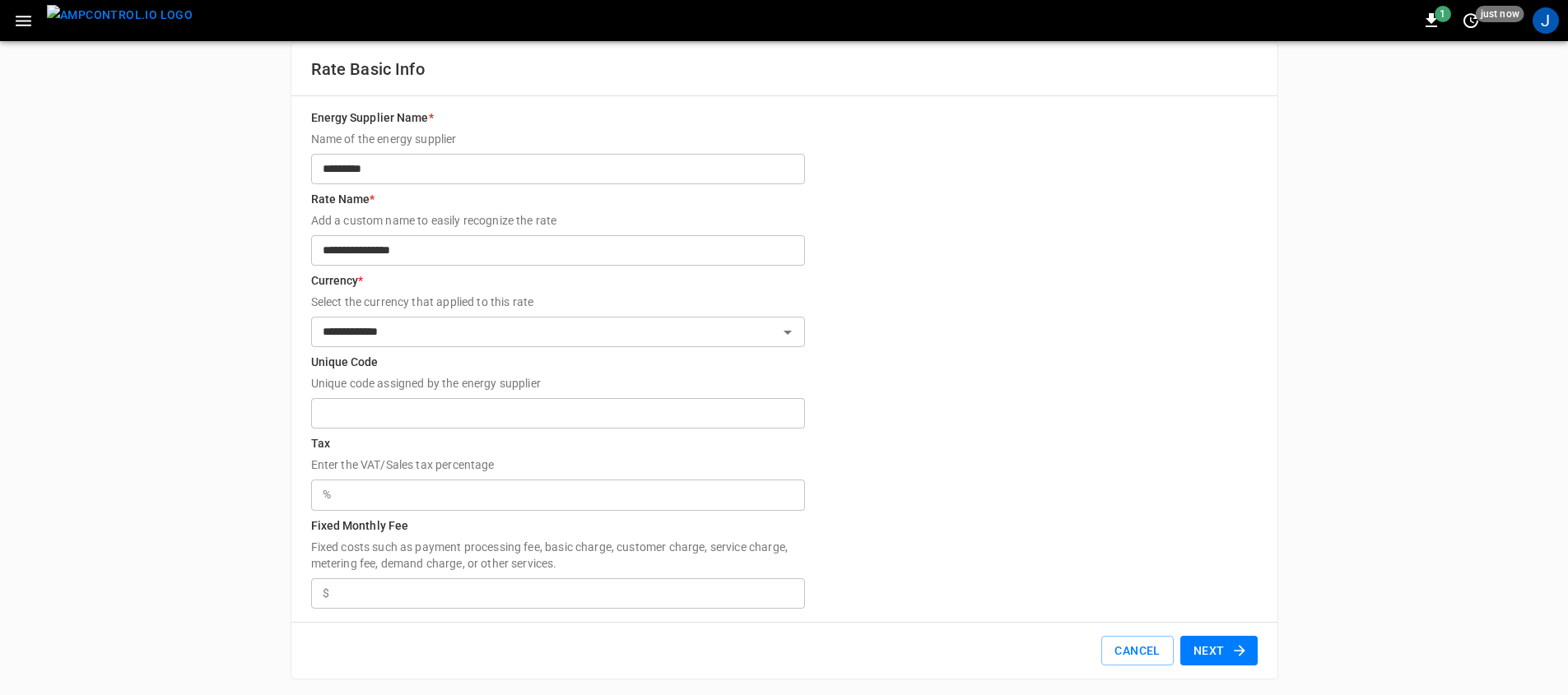
scroll to position [23, 0]
click at [1232, 643] on icon "button" at bounding box center [1240, 646] width 17 height 17
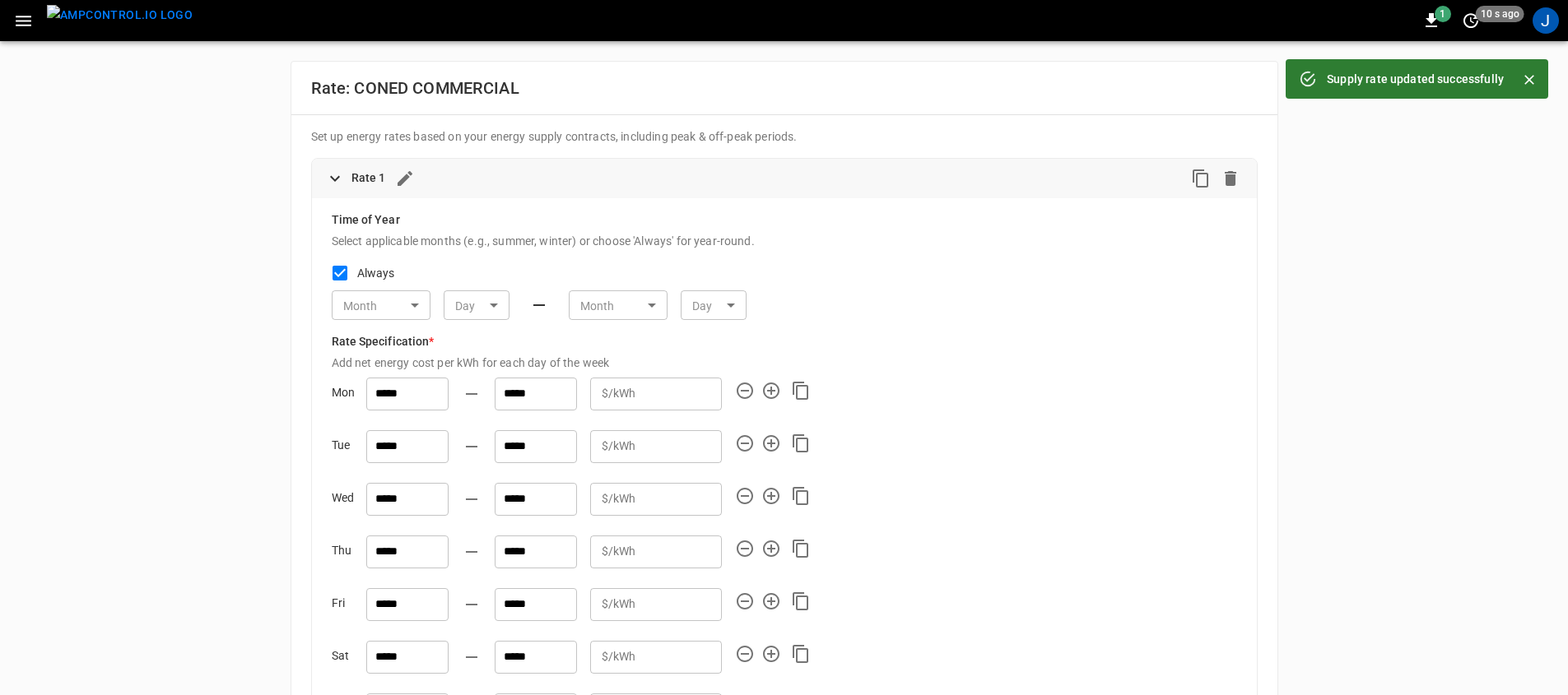
click at [129, 9] on img "menu" at bounding box center [120, 15] width 146 height 20
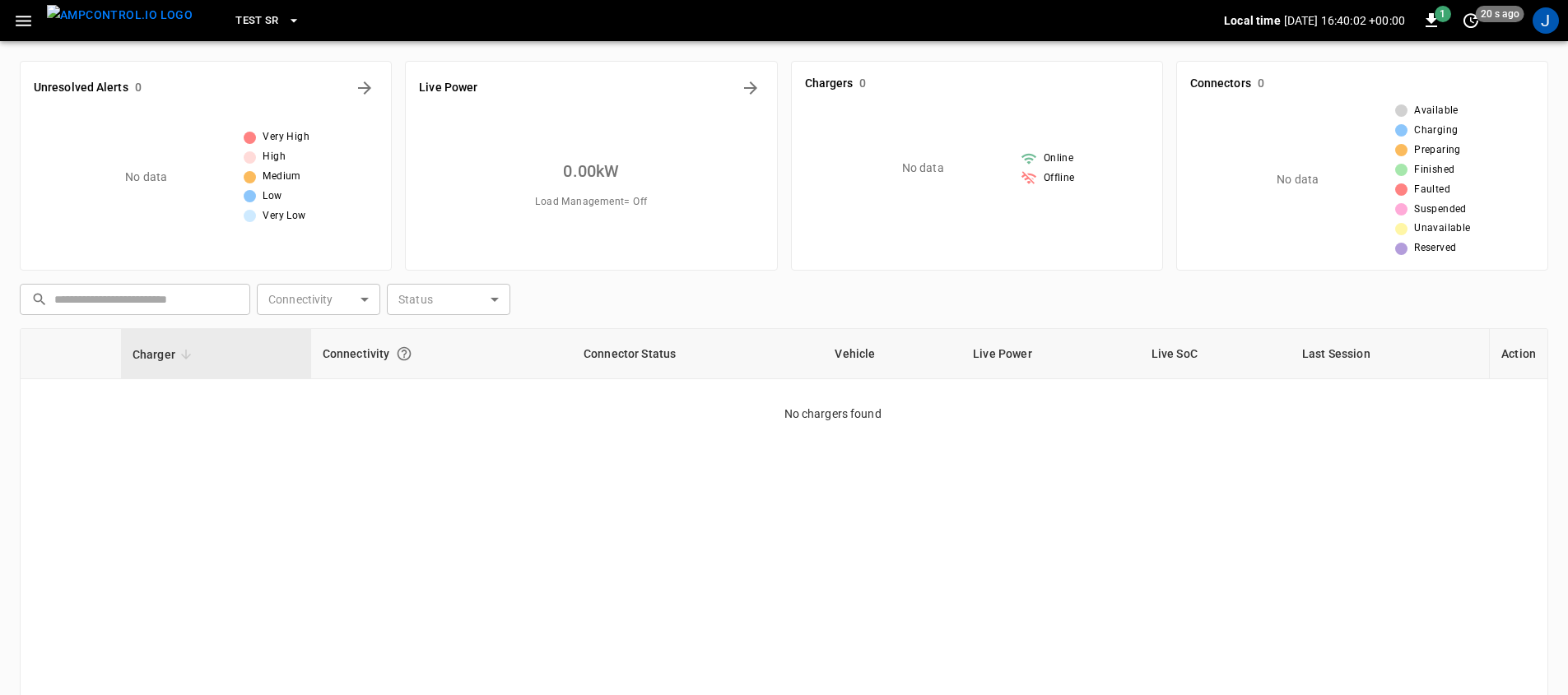
click at [18, 19] on icon "button" at bounding box center [24, 21] width 16 height 11
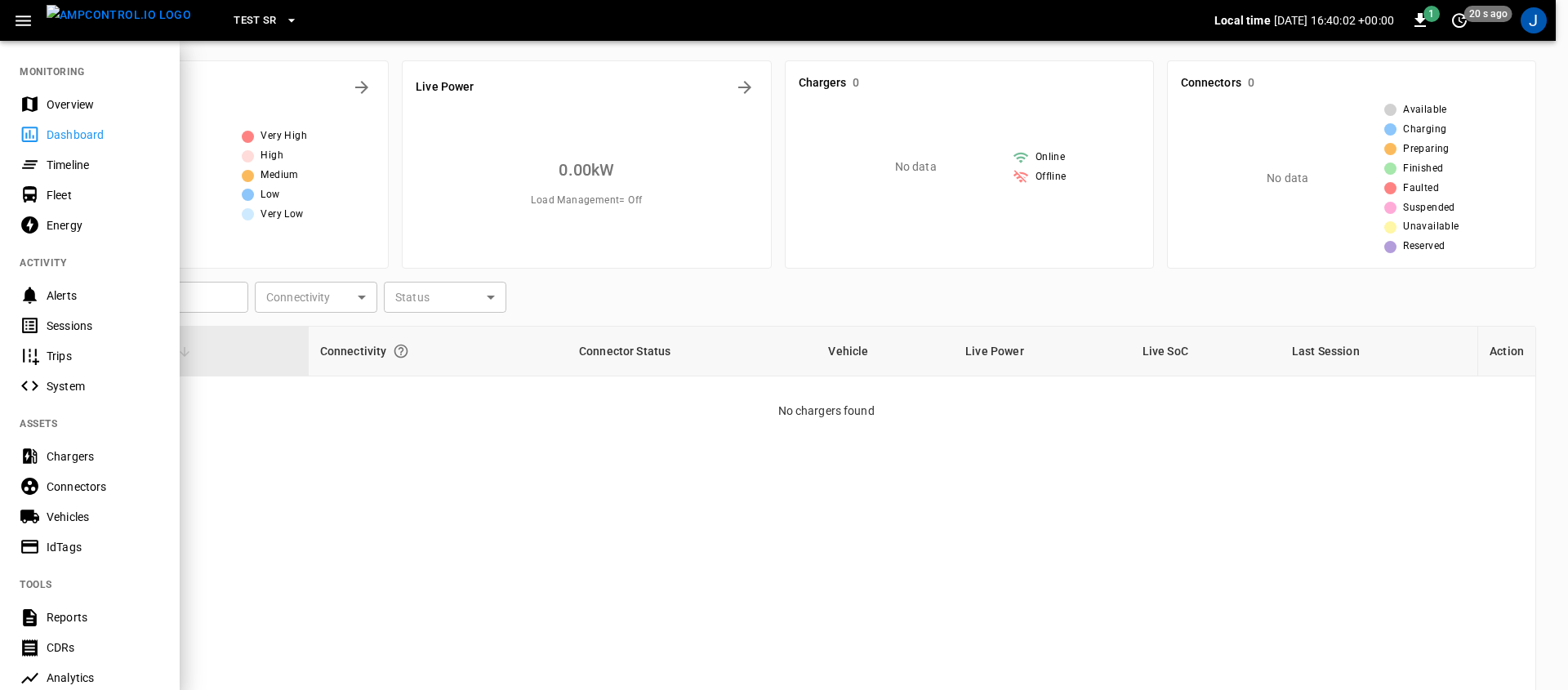
click at [234, 23] on span "TEST SR" at bounding box center [255, 20] width 43 height 18
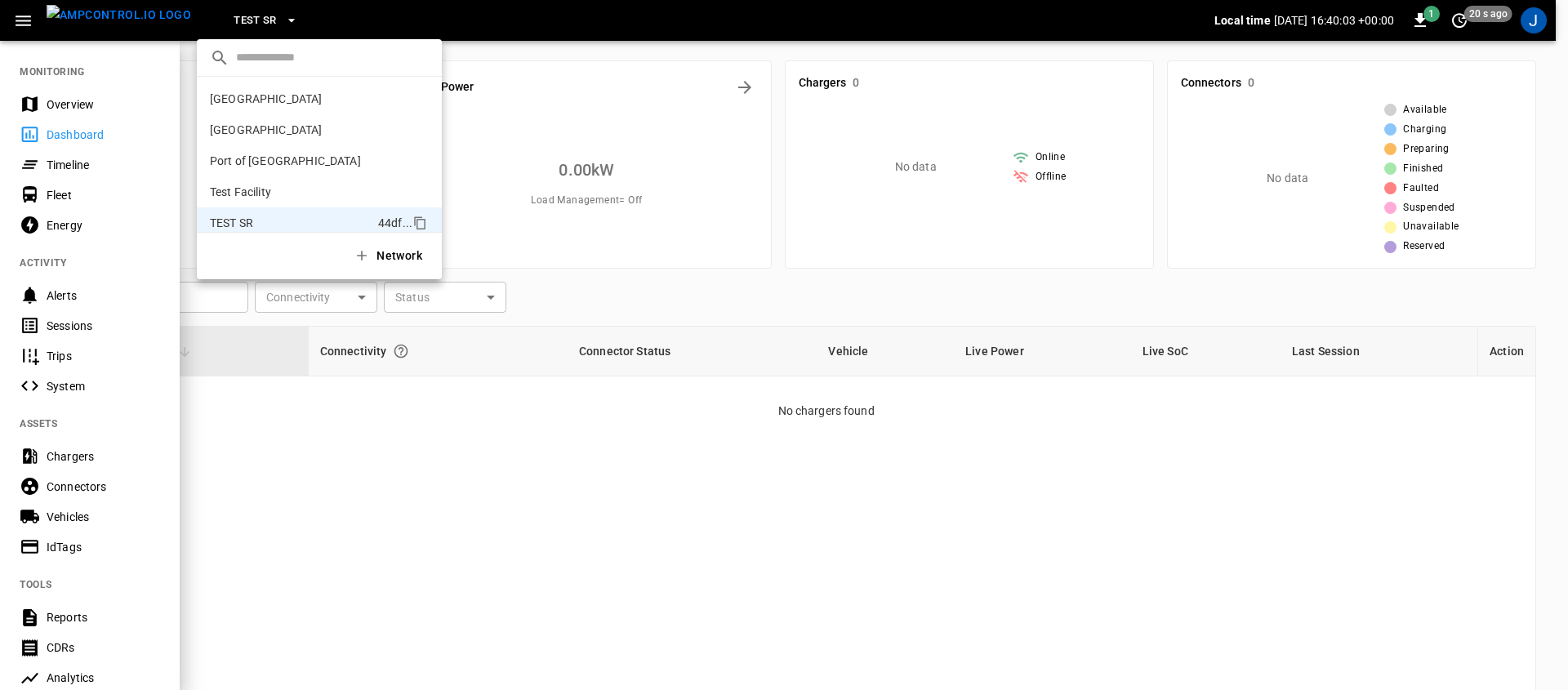
scroll to position [44, 0]
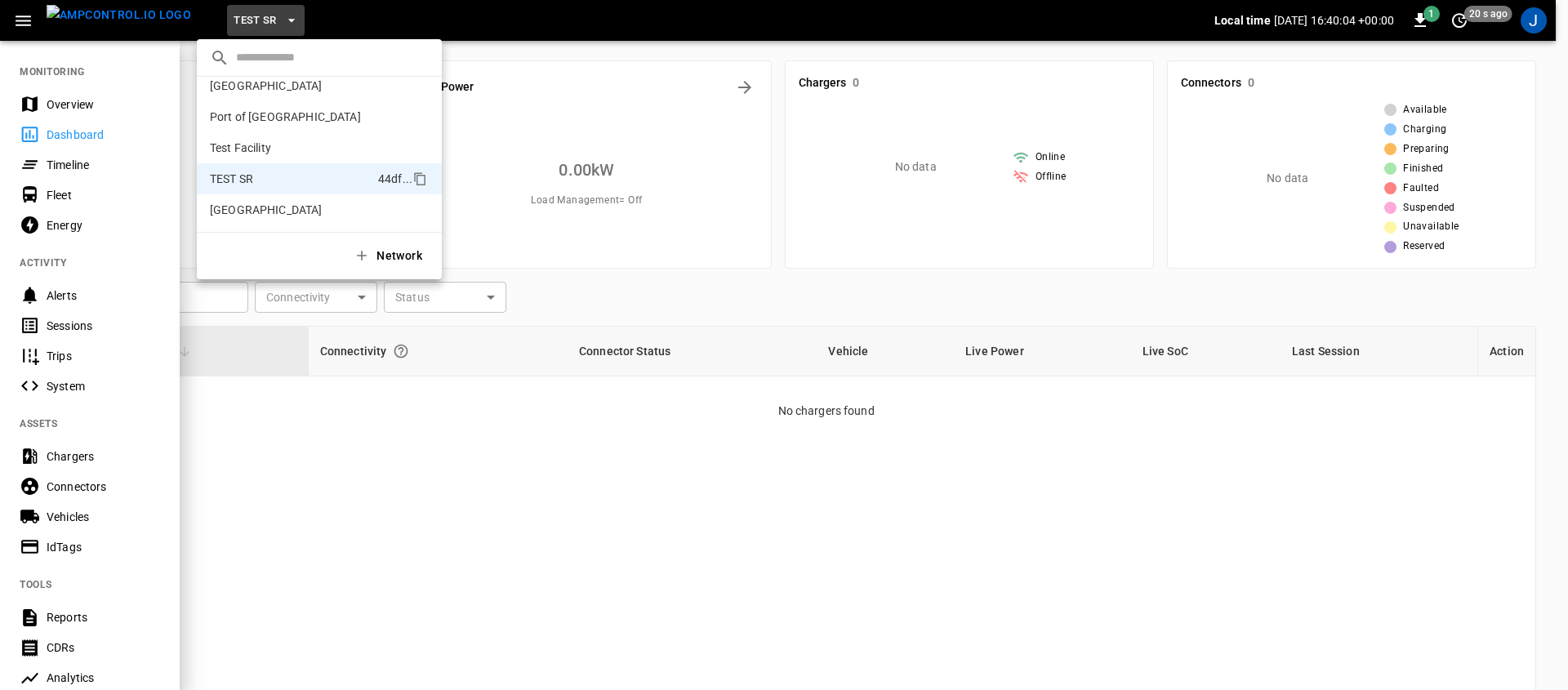
drag, startPoint x: 14, startPoint y: 21, endPoint x: 44, endPoint y: 21, distance: 30.0
click at [14, 21] on div at bounding box center [784, 345] width 1568 height 690
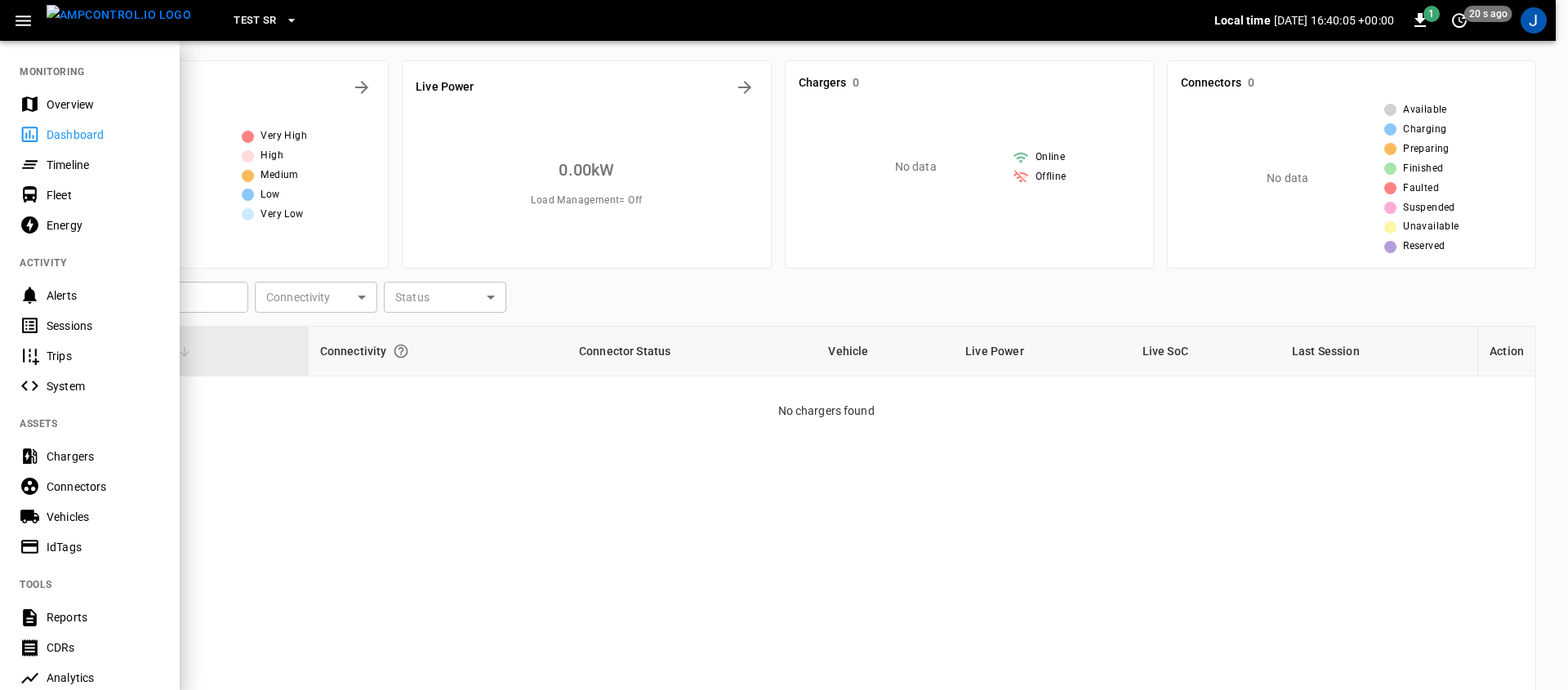
click at [44, 21] on div "​ [GEOGRAPHIC_DATA] dee8 ... Port of Barcelona f5f4 ... [GEOGRAPHIC_DATA] 373d …" at bounding box center [784, 345] width 1568 height 690
click at [32, 21] on icon "button" at bounding box center [23, 20] width 20 height 20
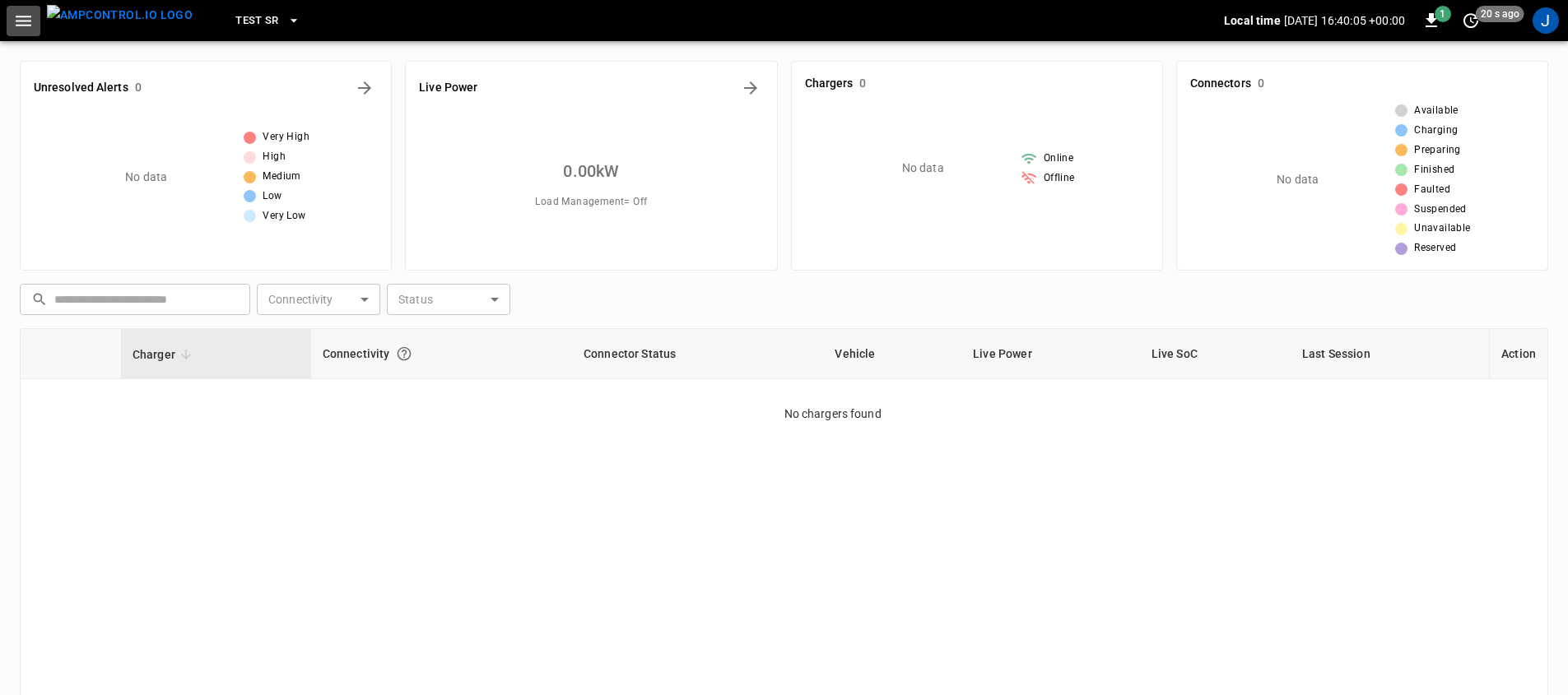
click at [32, 21] on icon "button" at bounding box center [23, 20] width 20 height 20
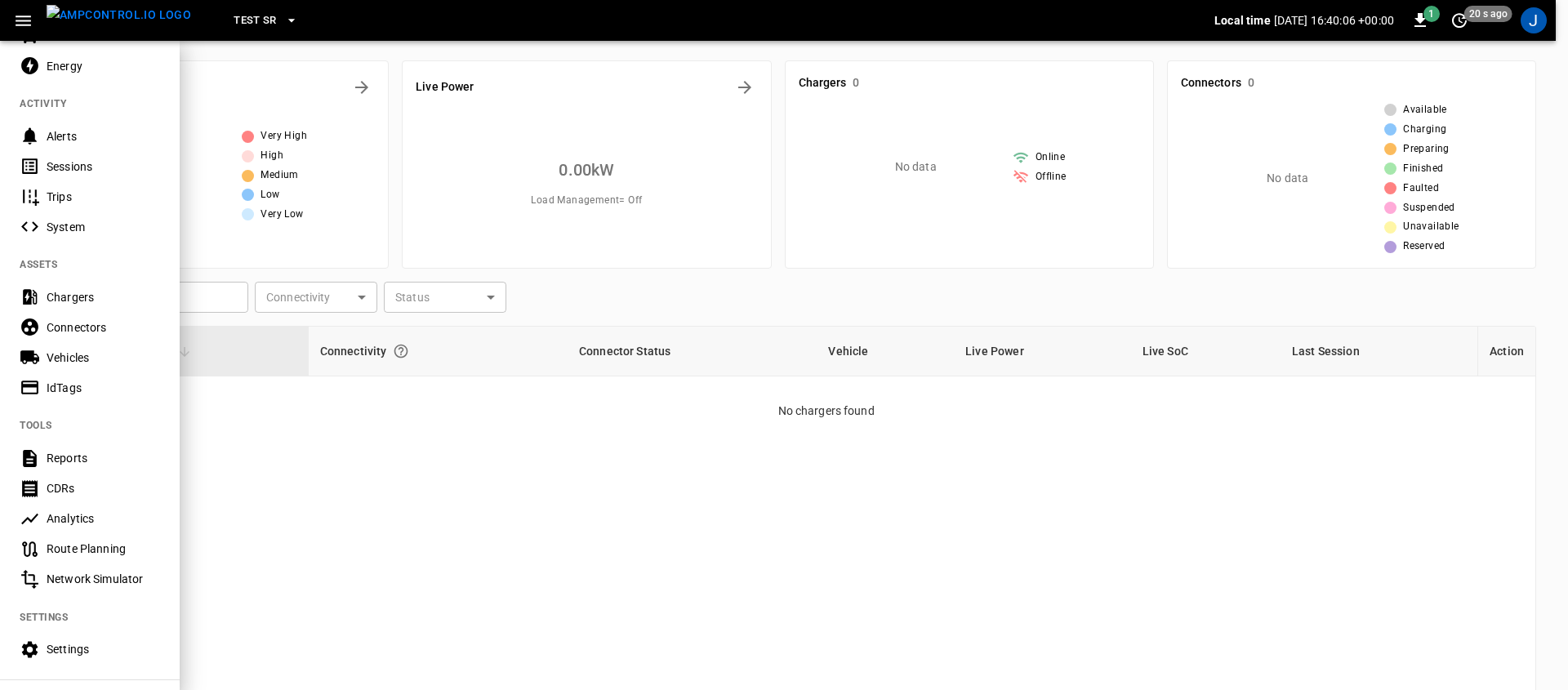
scroll to position [286, 0]
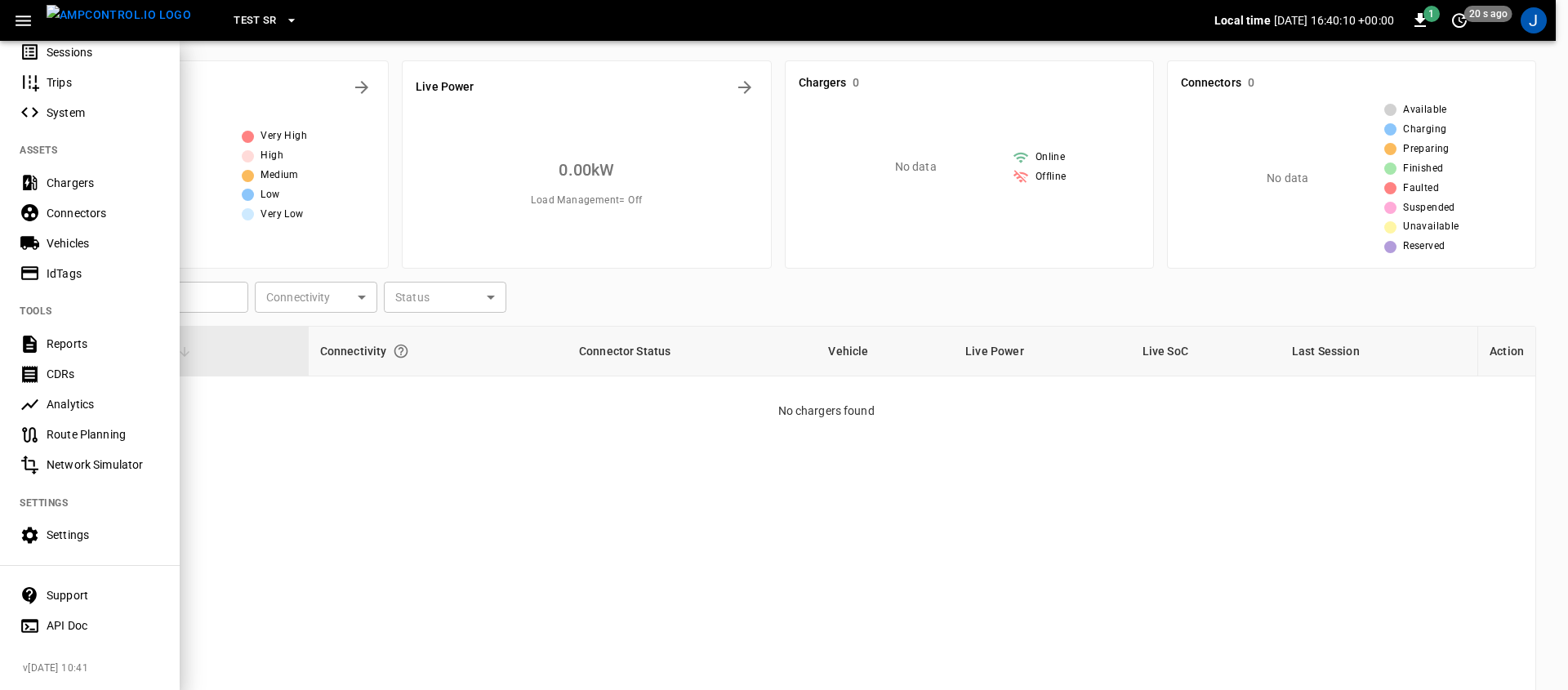
click at [90, 527] on div "Settings" at bounding box center [103, 535] width 113 height 17
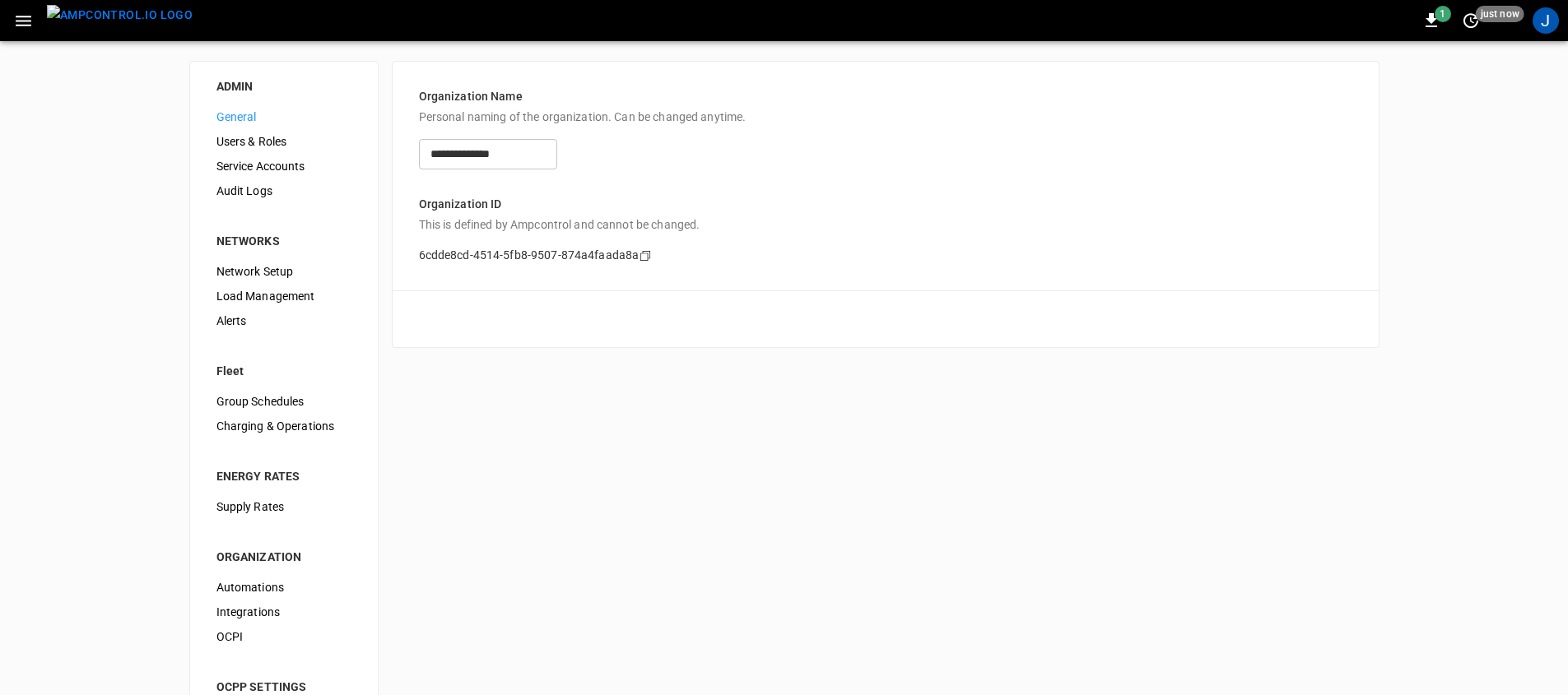
click at [259, 508] on span "Supply Rates" at bounding box center [283, 507] width 135 height 18
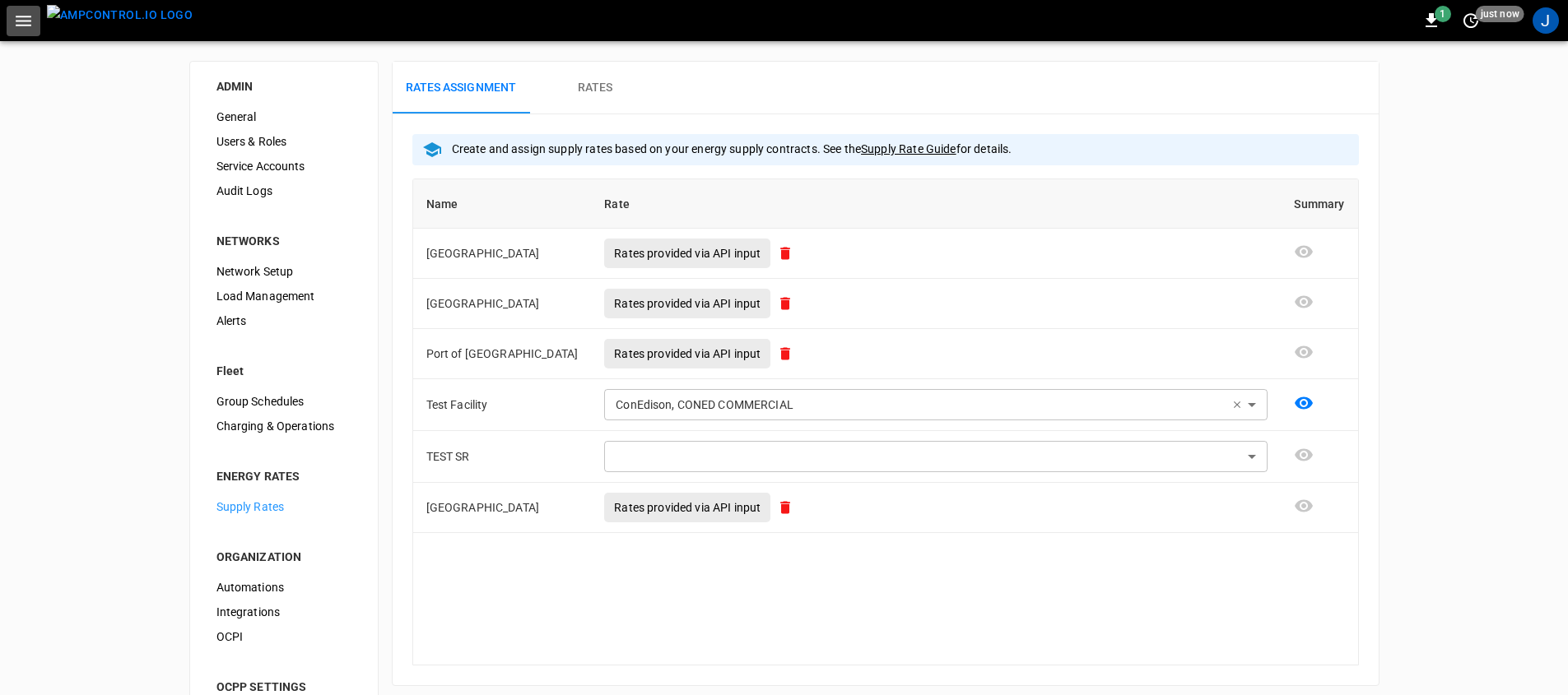
click at [27, 18] on icon "button" at bounding box center [23, 20] width 20 height 20
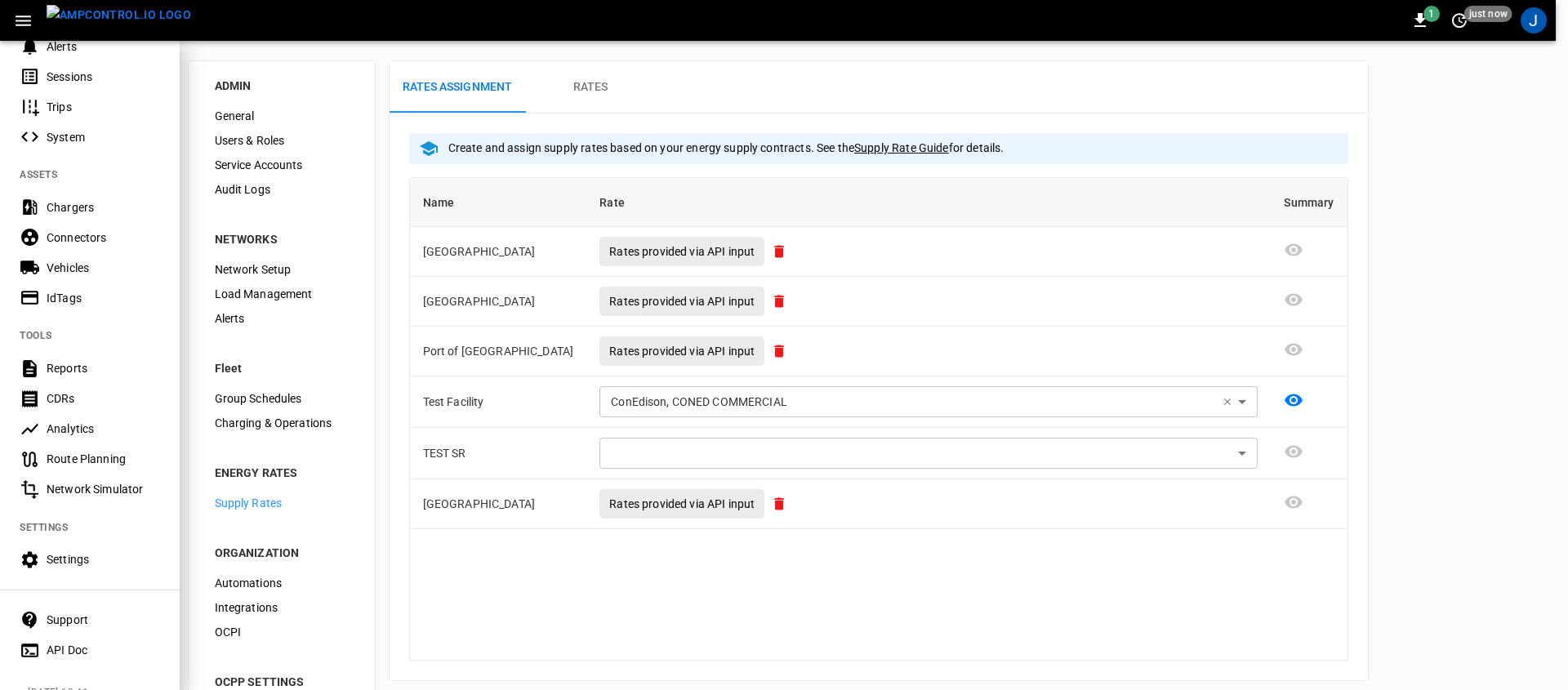
scroll to position [286, 0]
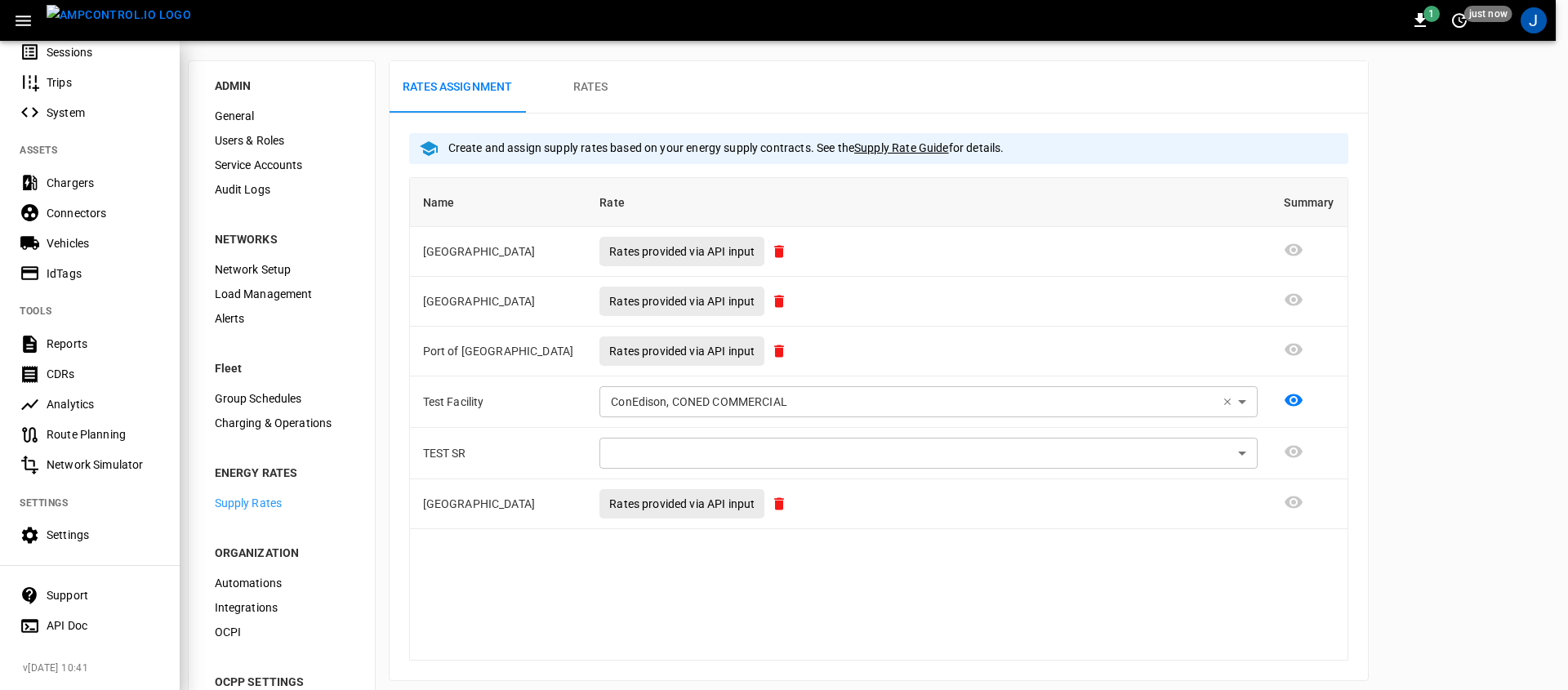
click at [99, 396] on div "Analytics" at bounding box center [103, 404] width 113 height 17
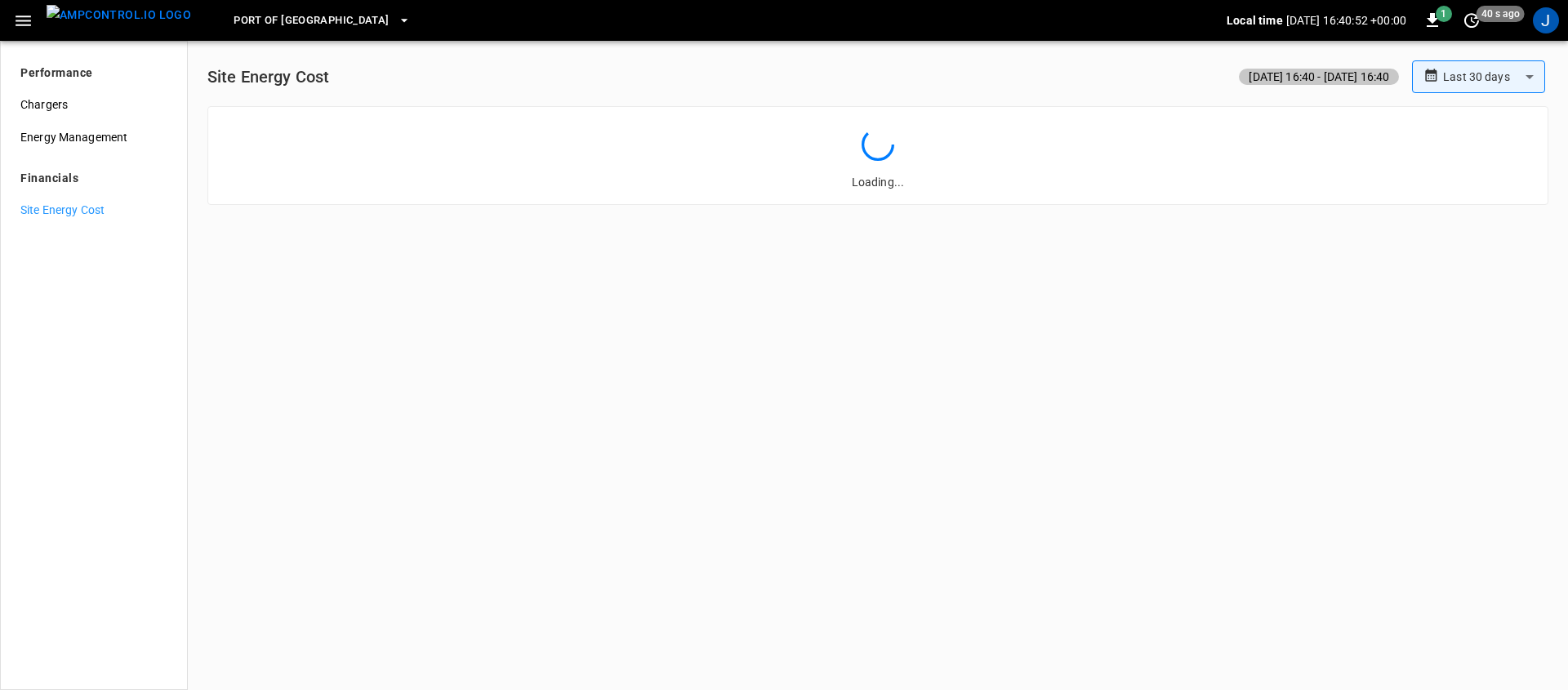
click at [110, 25] on img "menu" at bounding box center [119, 15] width 145 height 20
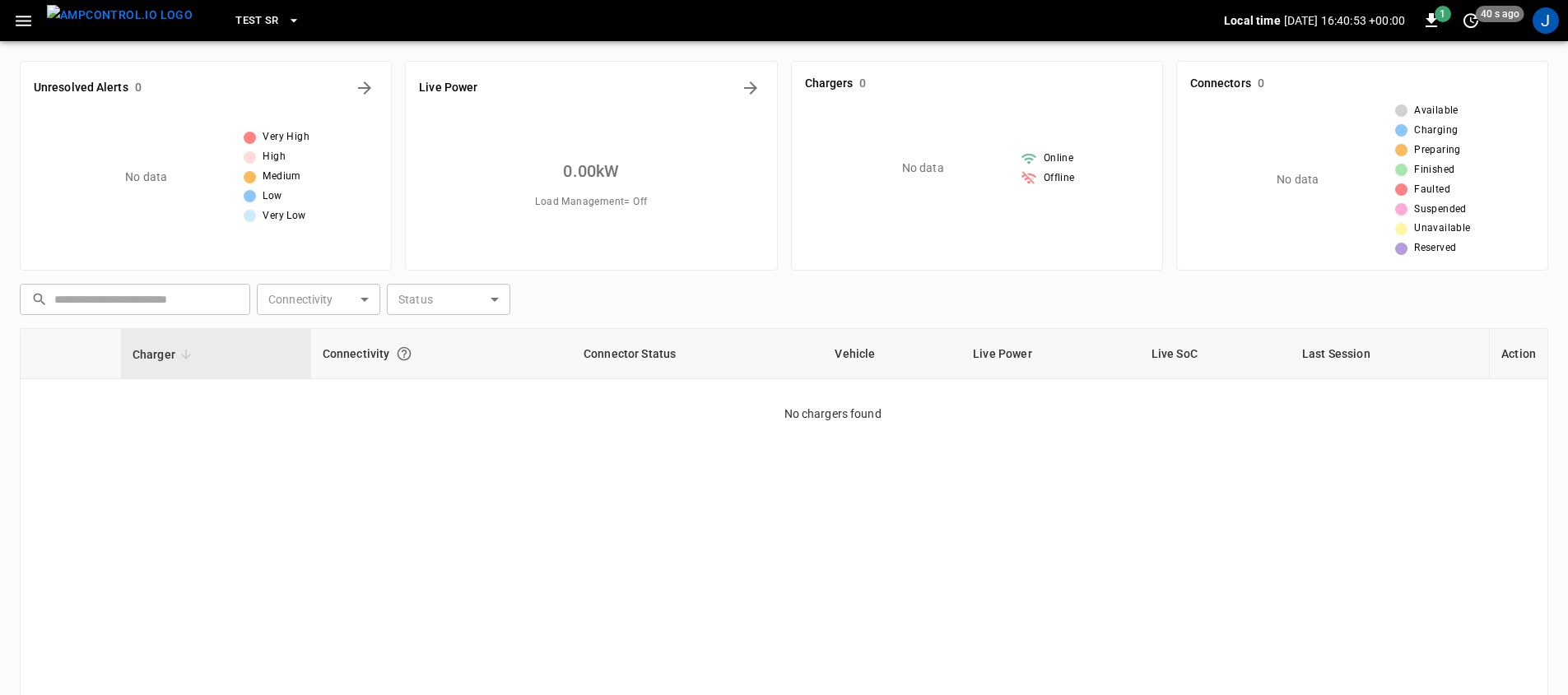
click at [236, 12] on span "TEST SR" at bounding box center [257, 20] width 43 height 19
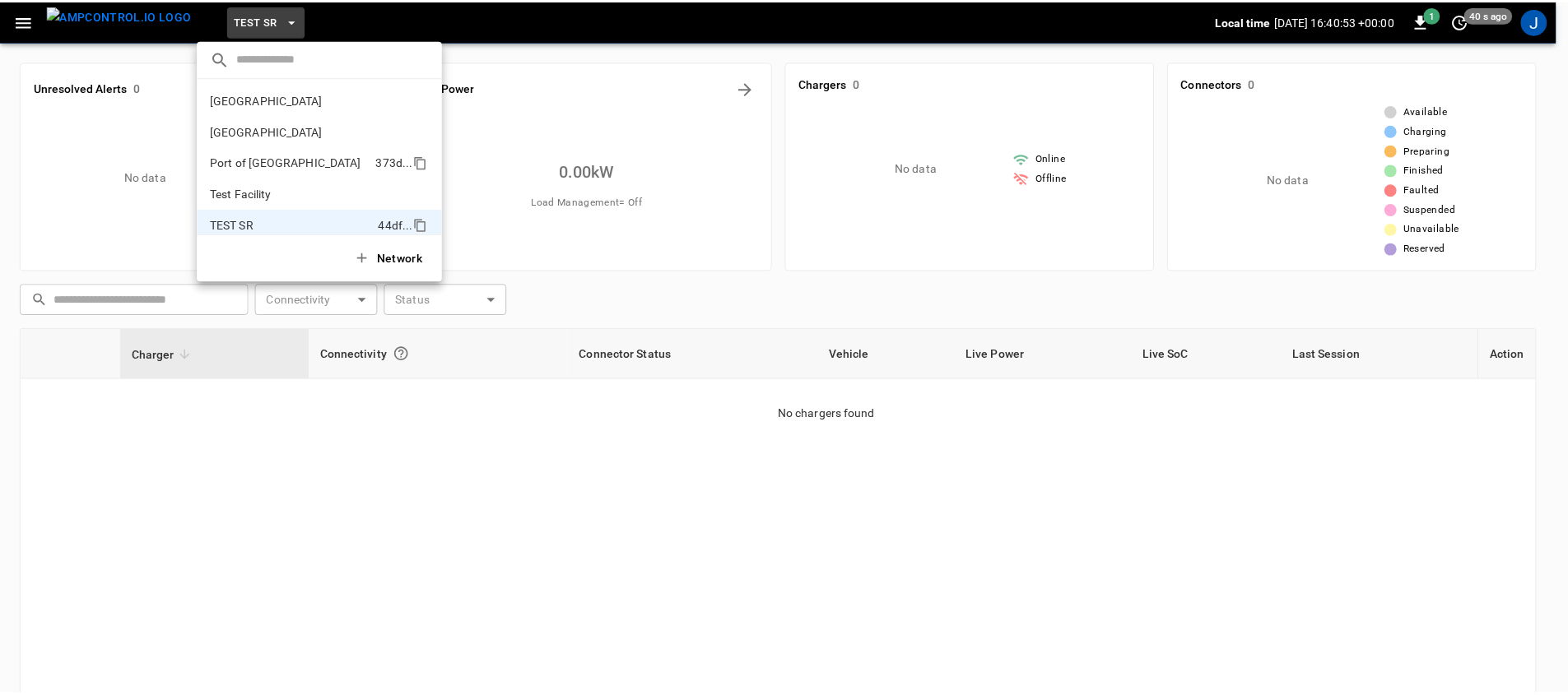
scroll to position [44, 0]
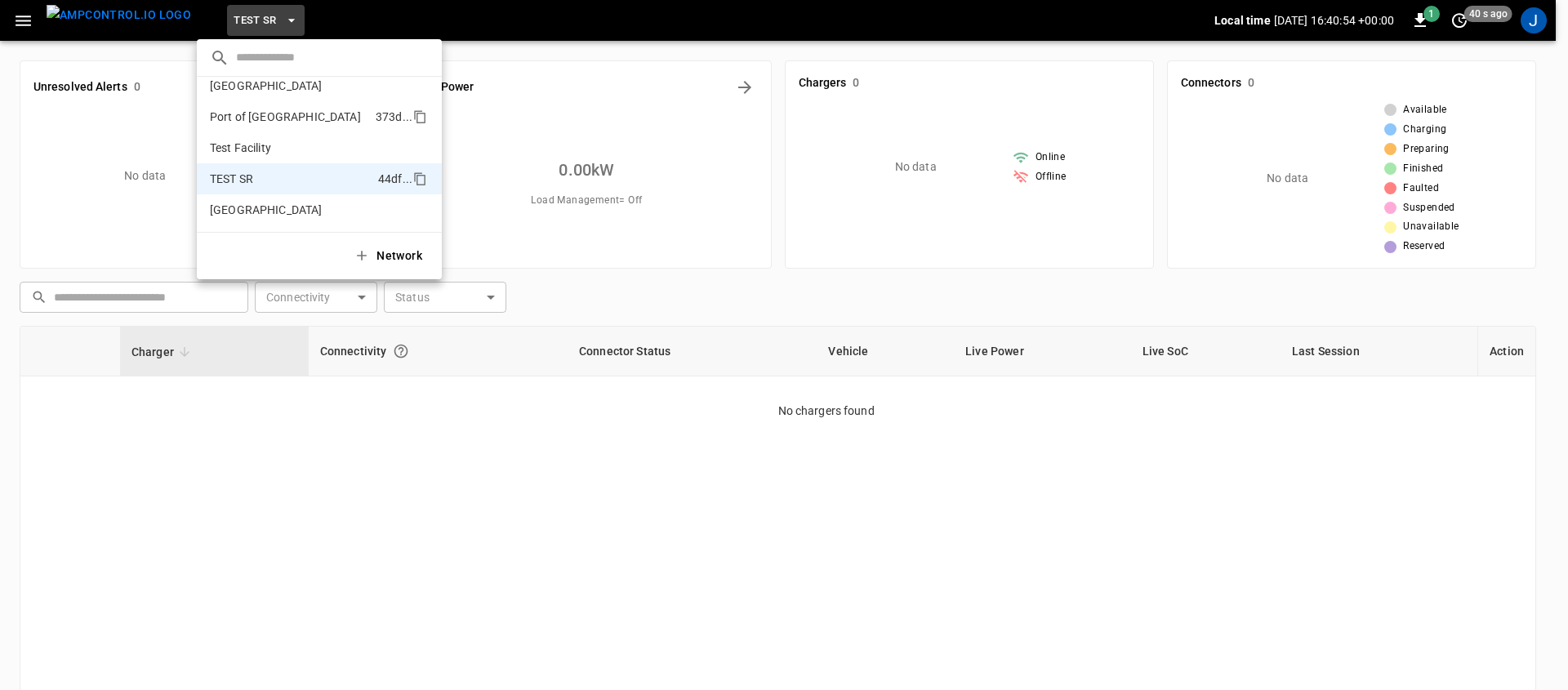
click at [310, 110] on p "Port of [GEOGRAPHIC_DATA]" at bounding box center [289, 117] width 159 height 17
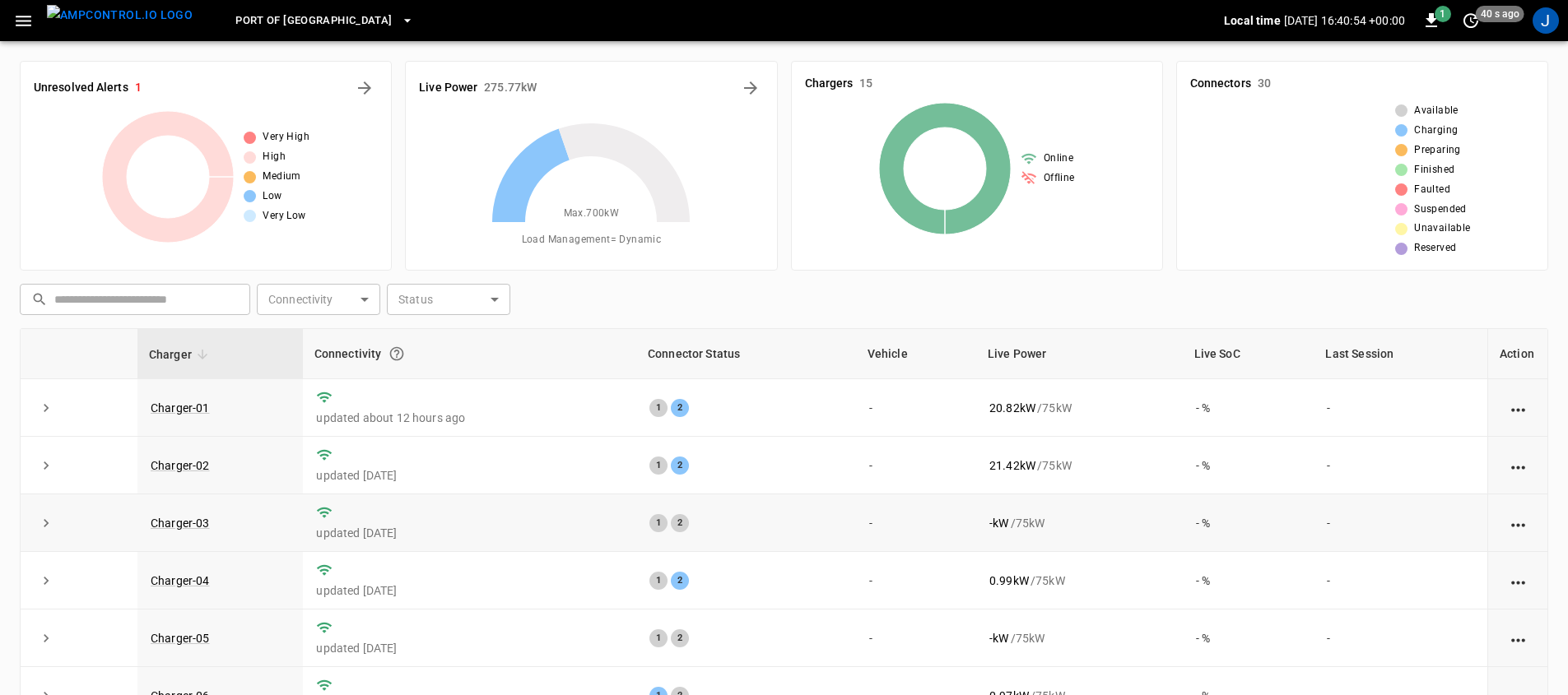
click at [335, 522] on td "updated [DATE]" at bounding box center [469, 523] width 333 height 58
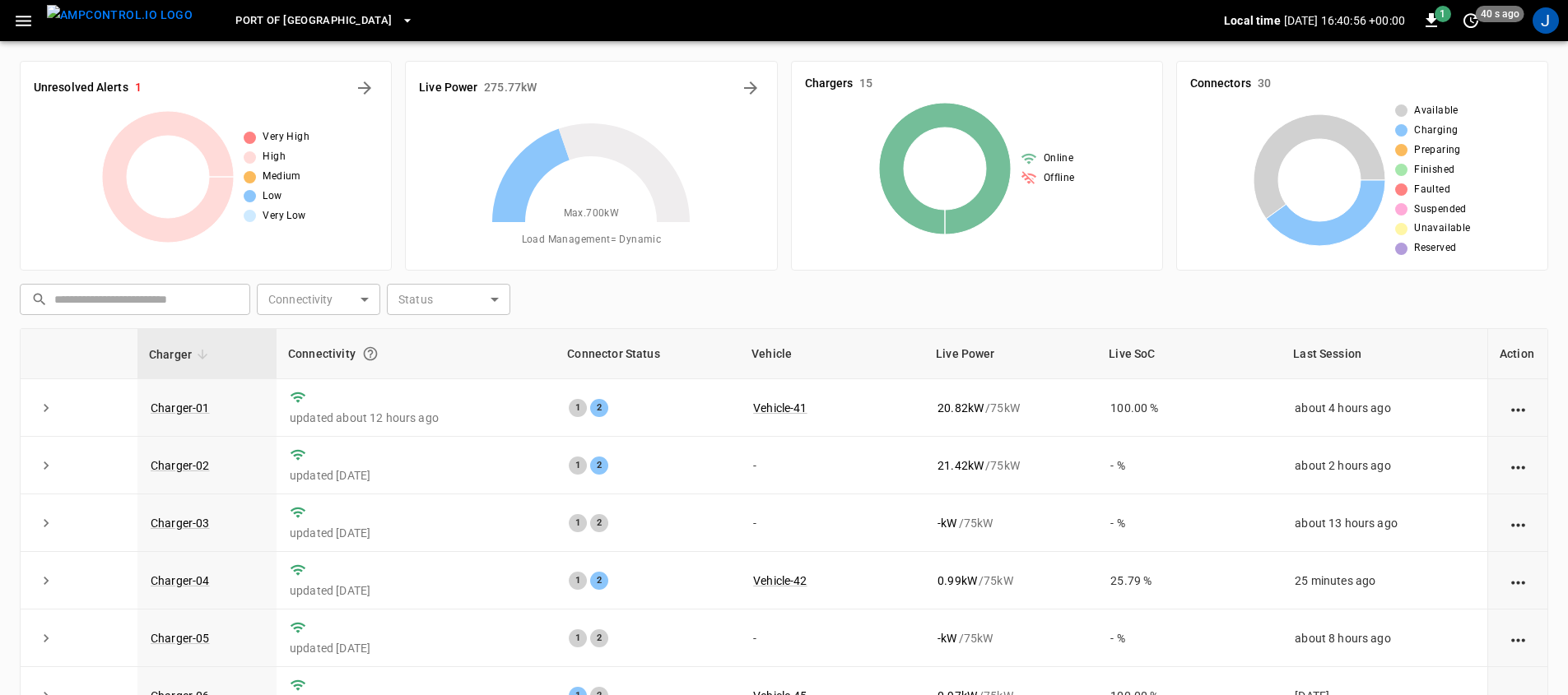
click at [610, 310] on icon at bounding box center [591, 222] width 205 height 205
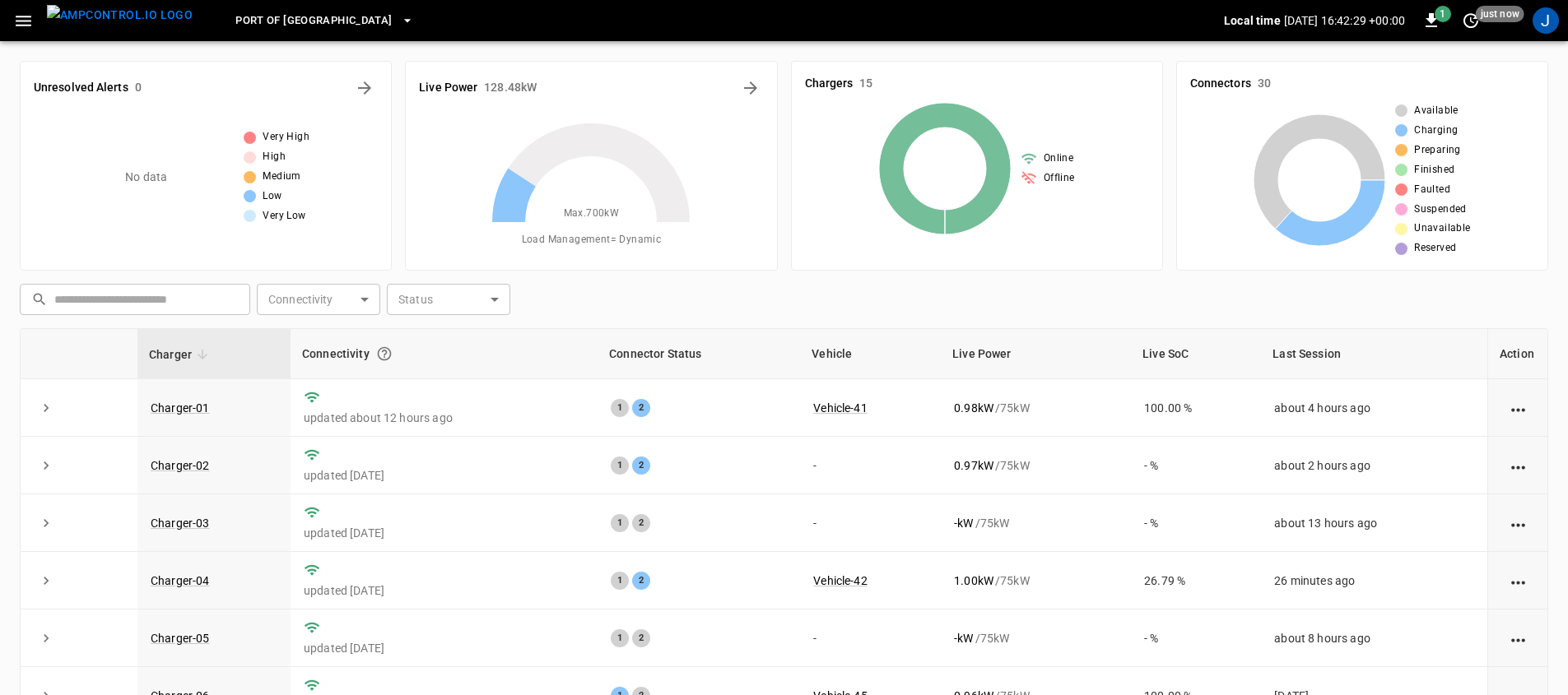
click at [32, 26] on icon "button" at bounding box center [23, 20] width 20 height 20
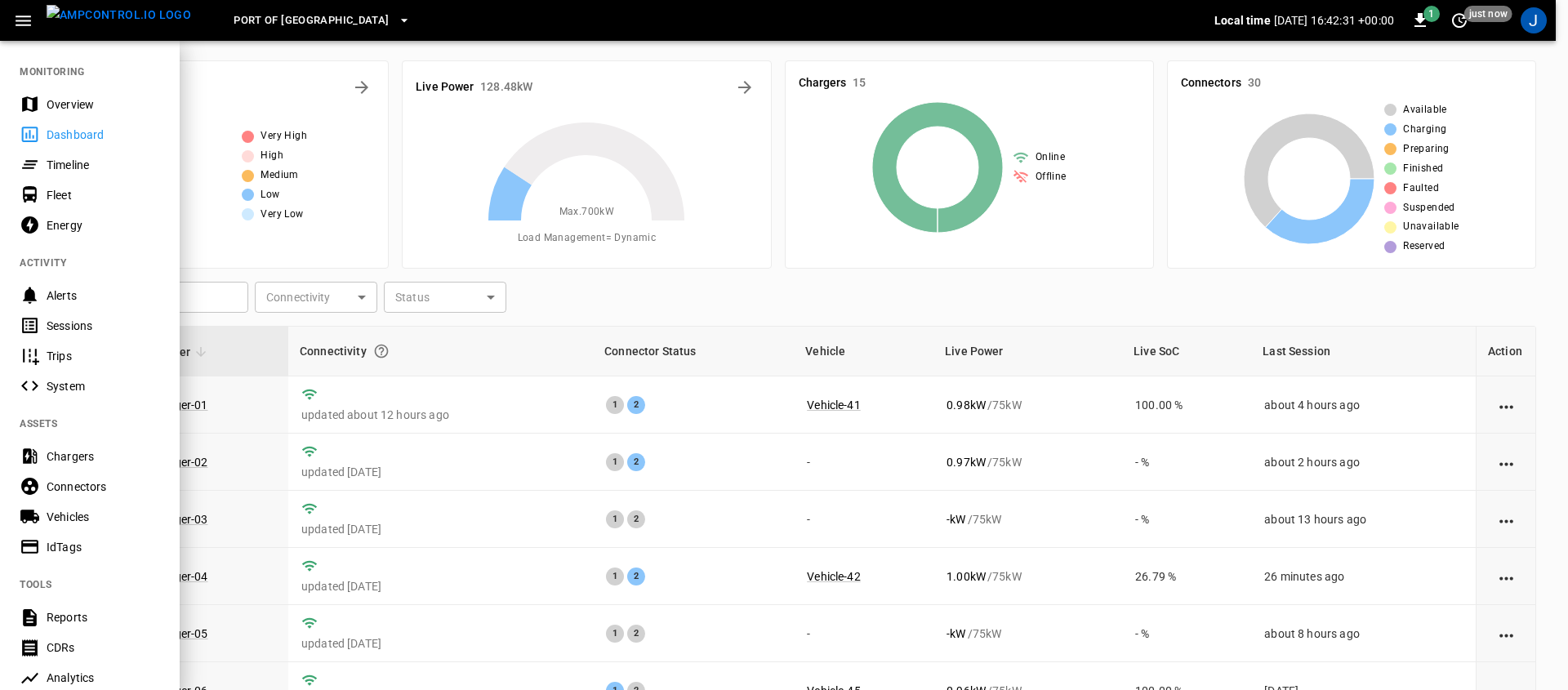
click at [113, 320] on div "Sessions" at bounding box center [103, 326] width 113 height 17
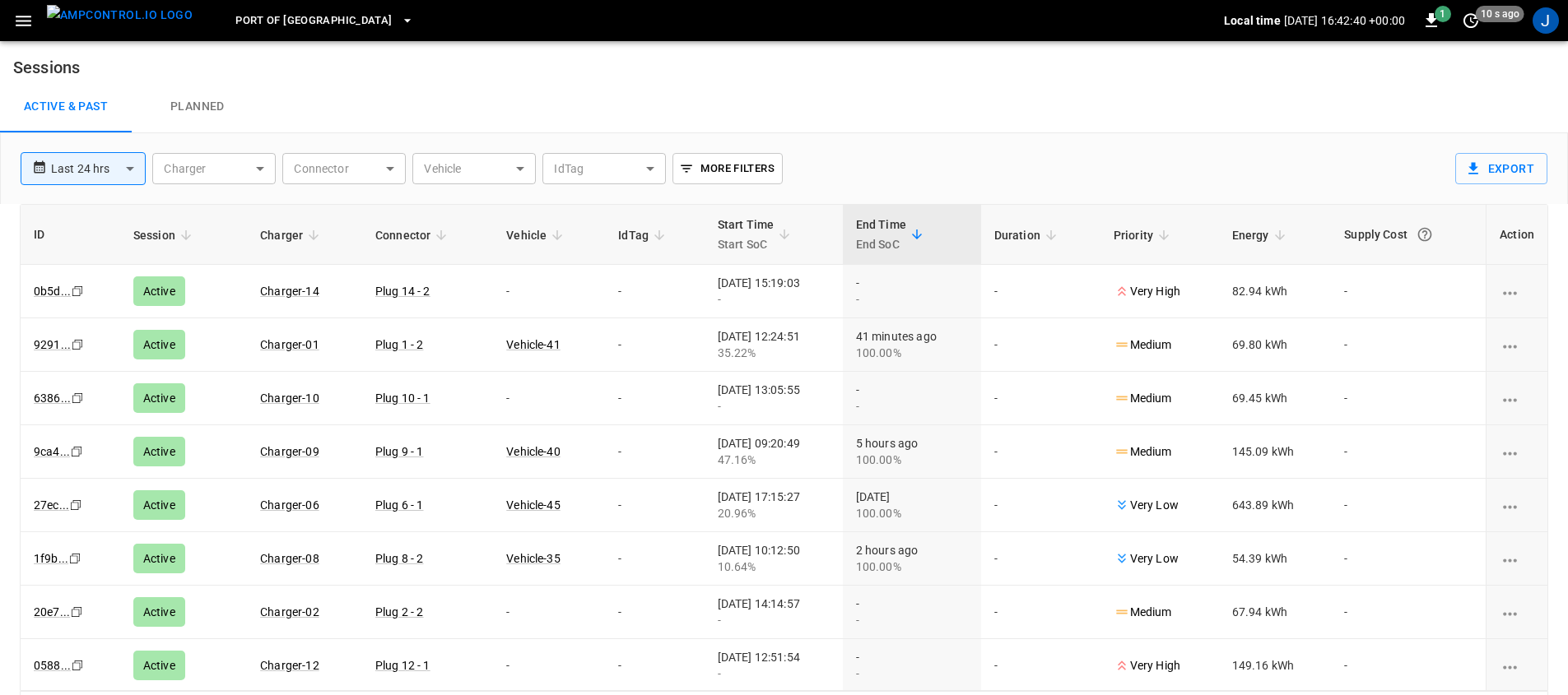
click at [12, 6] on button "button" at bounding box center [23, 21] width 34 height 30
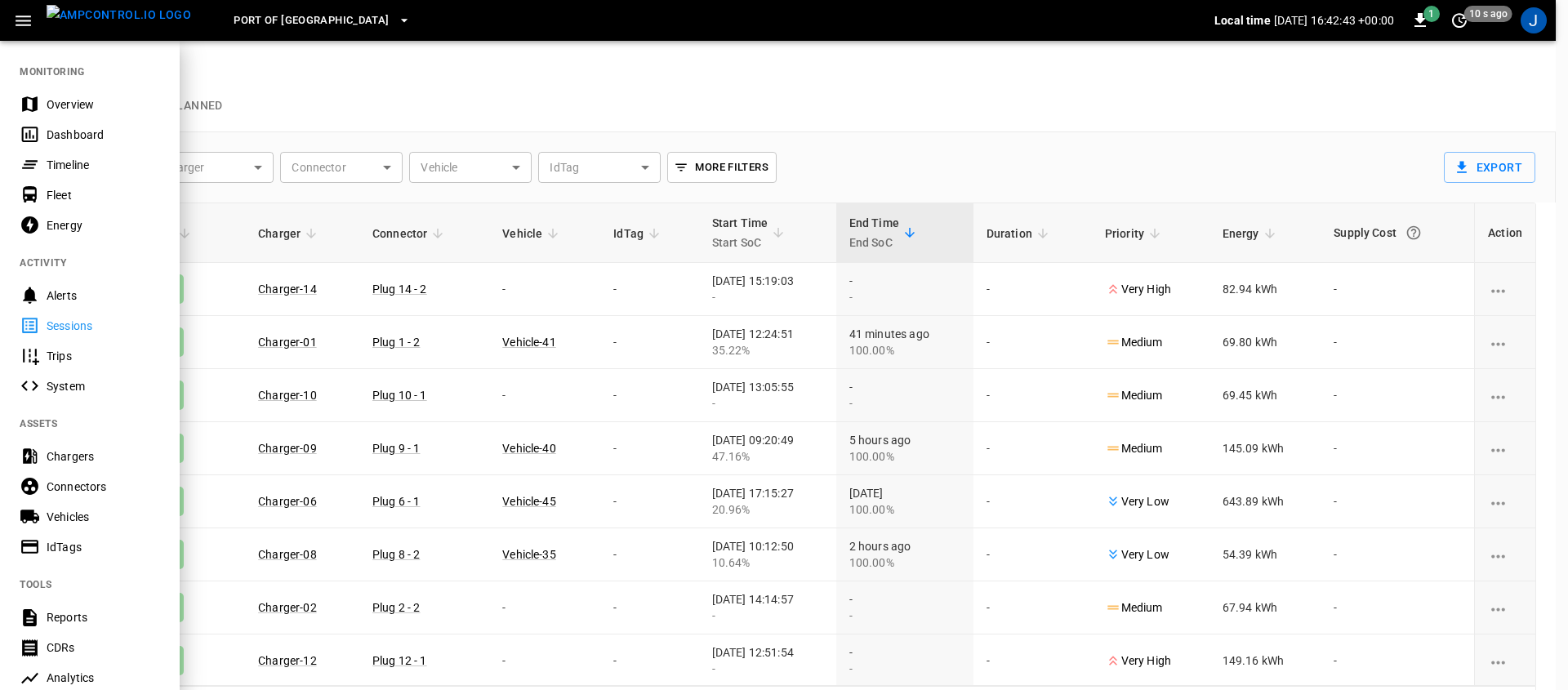
click at [1204, 156] on div at bounding box center [784, 345] width 1568 height 690
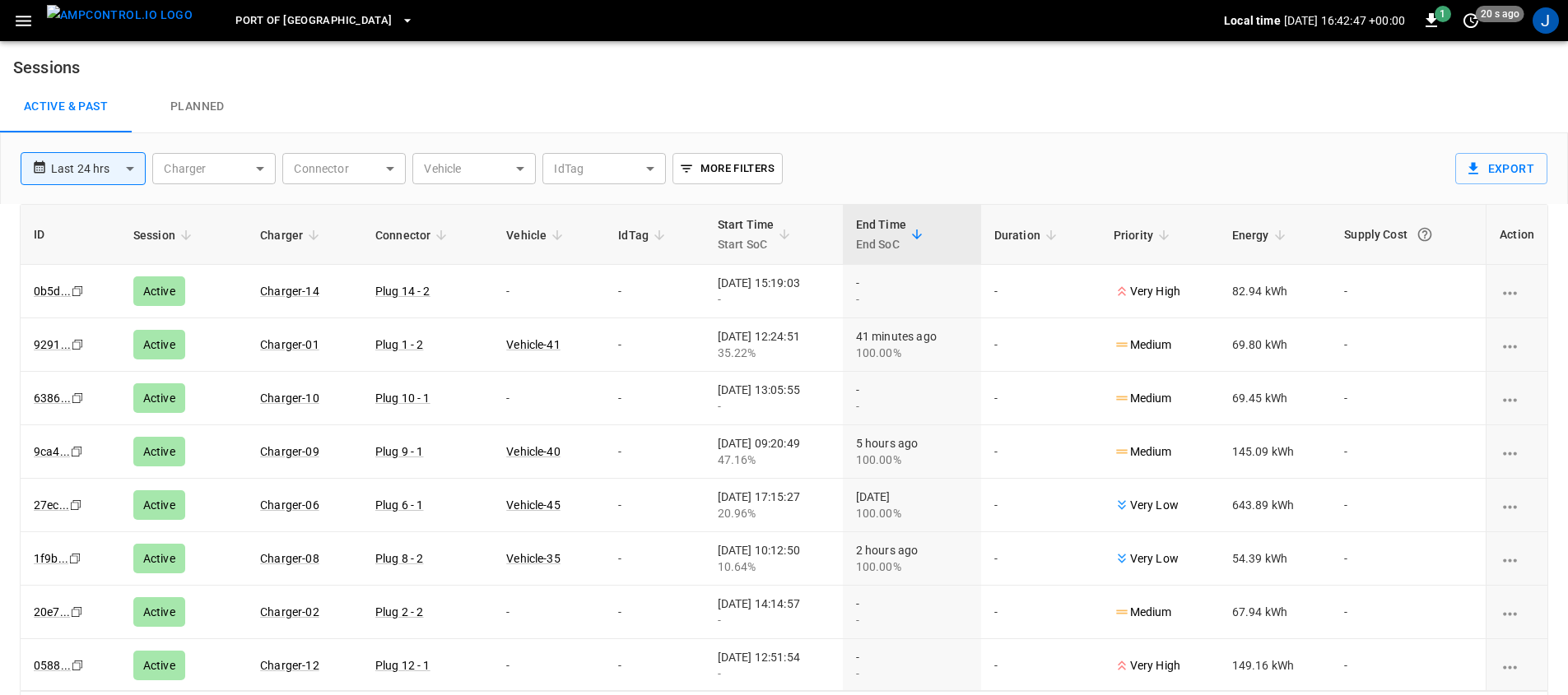
click at [29, 16] on icon "button" at bounding box center [24, 21] width 16 height 11
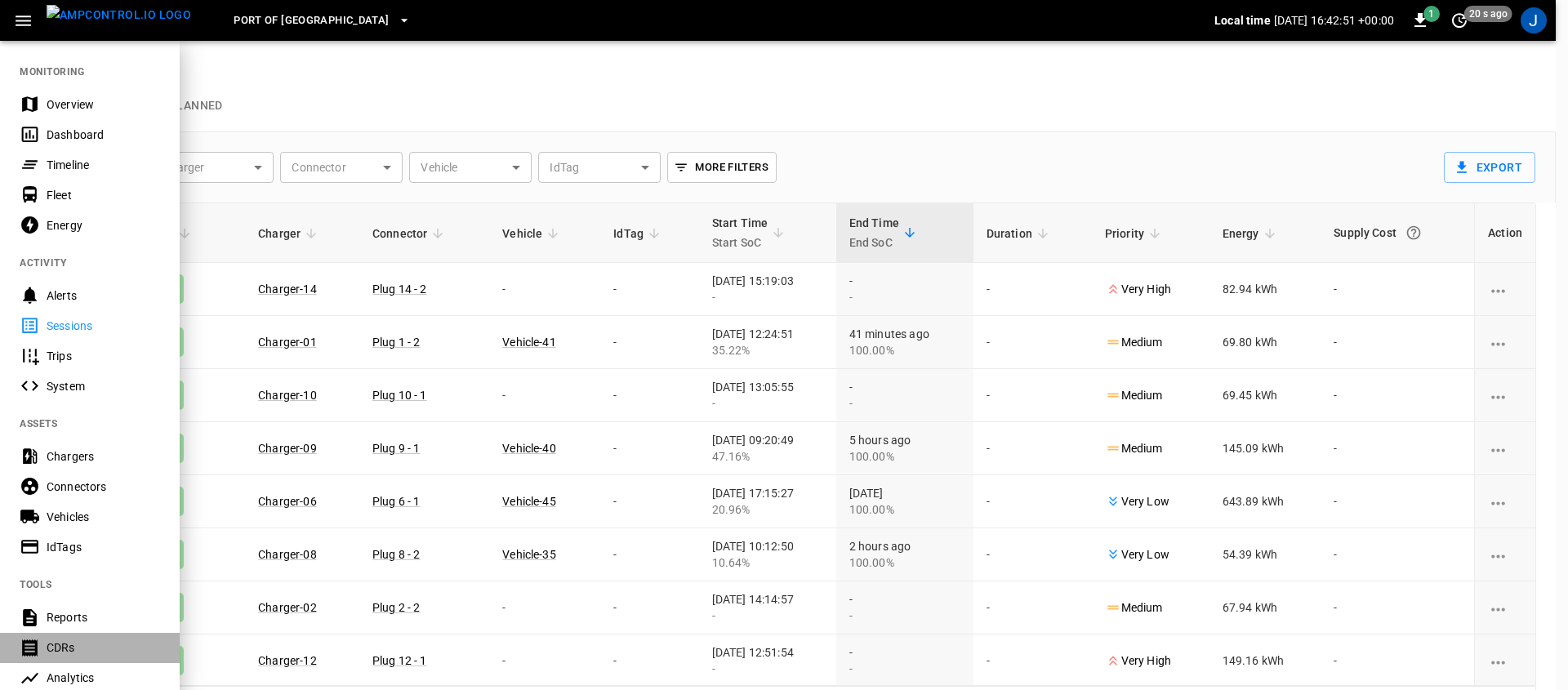
click at [78, 643] on div "CDRs" at bounding box center [103, 648] width 113 height 17
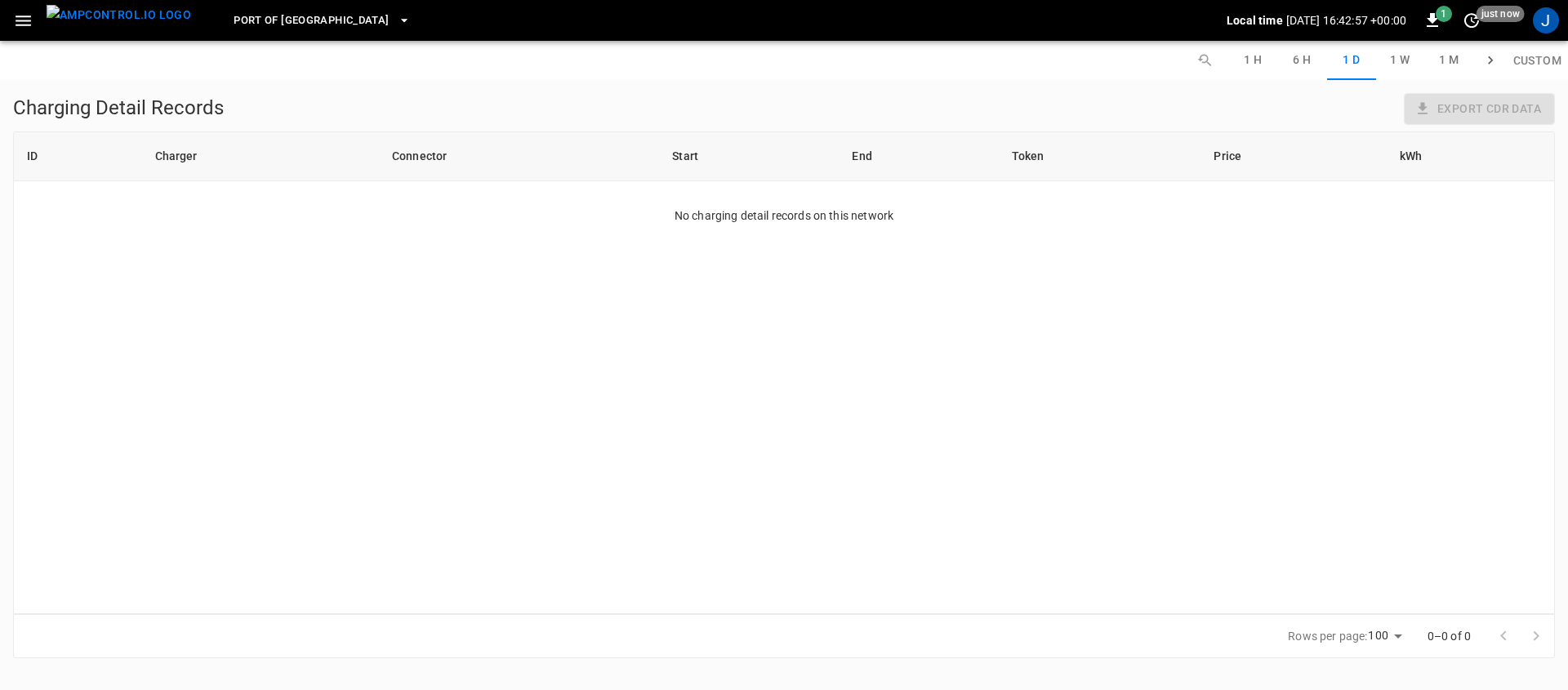
click at [26, 17] on icon "button" at bounding box center [23, 20] width 20 height 20
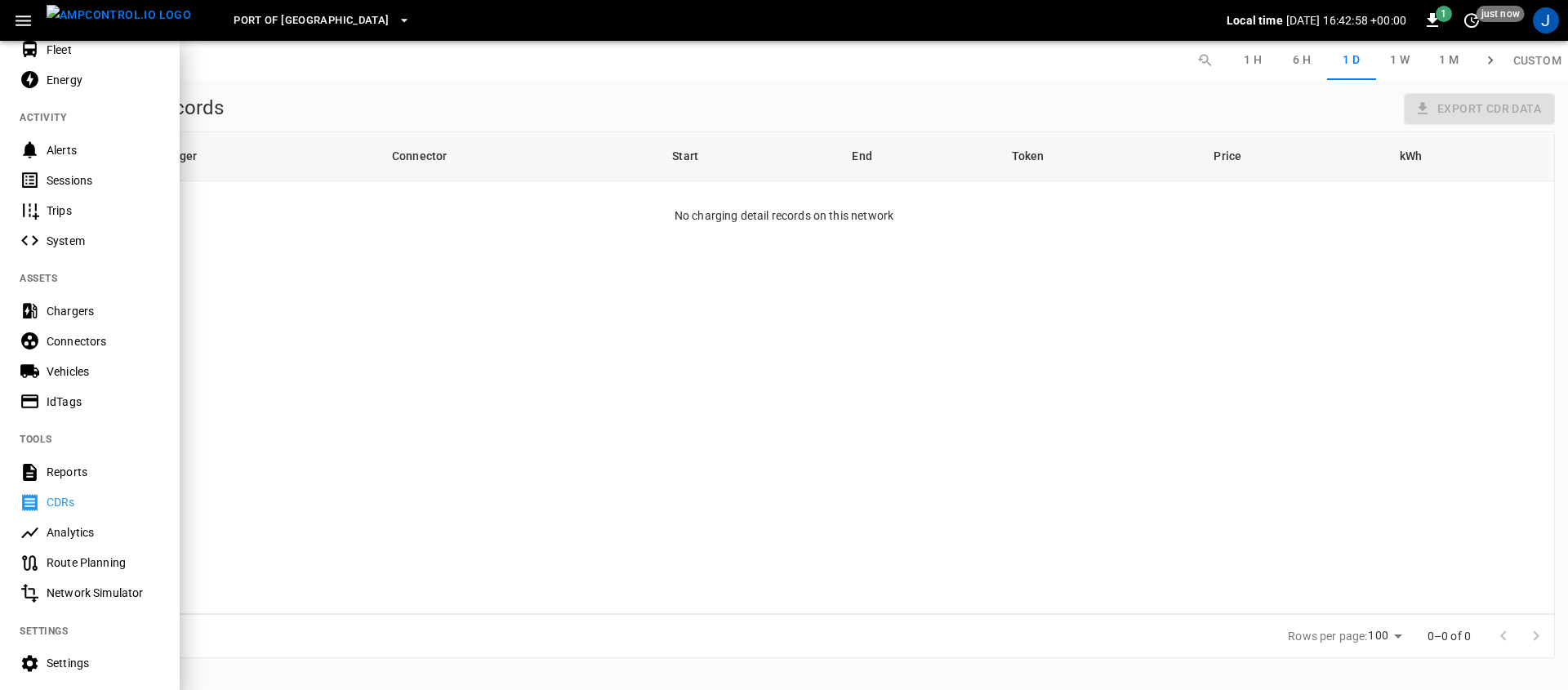
scroll to position [200, 0]
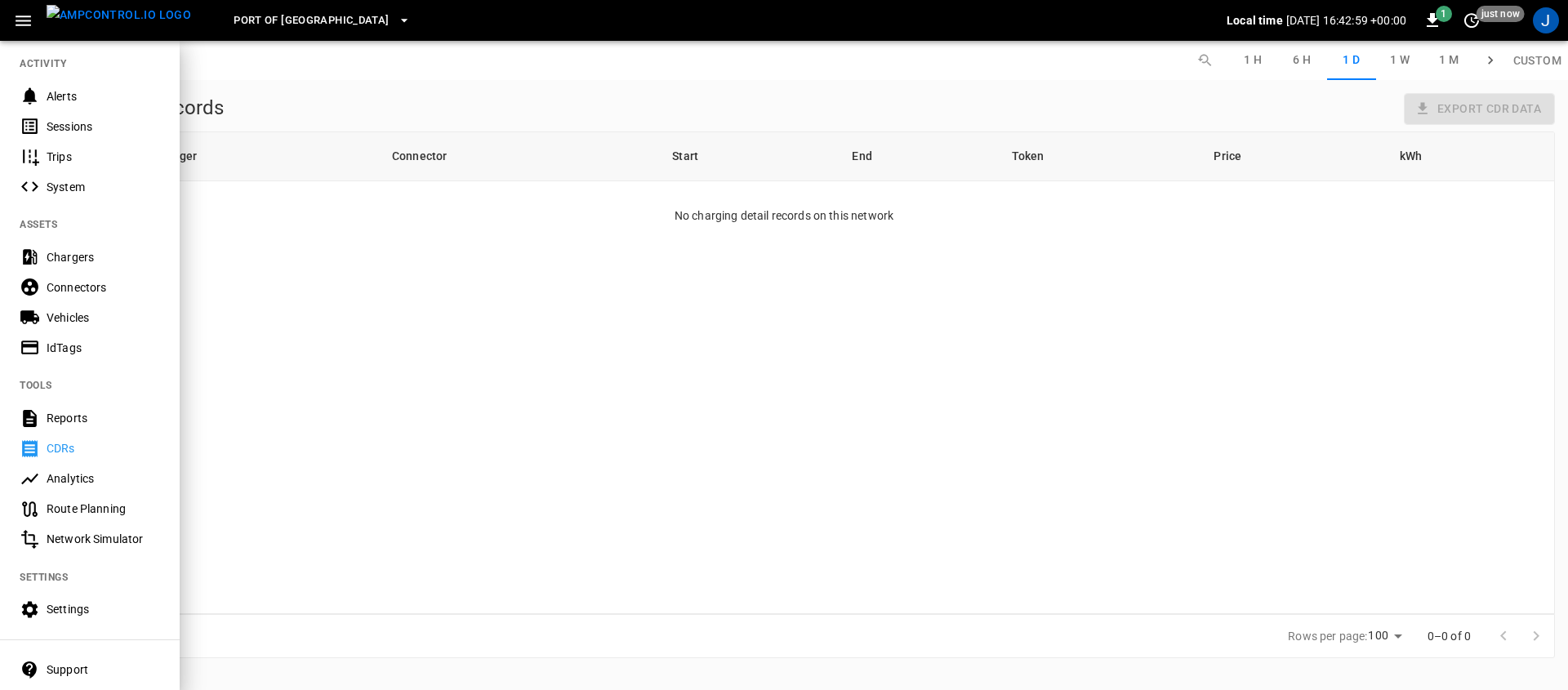
click at [108, 414] on div "Reports" at bounding box center [103, 418] width 113 height 17
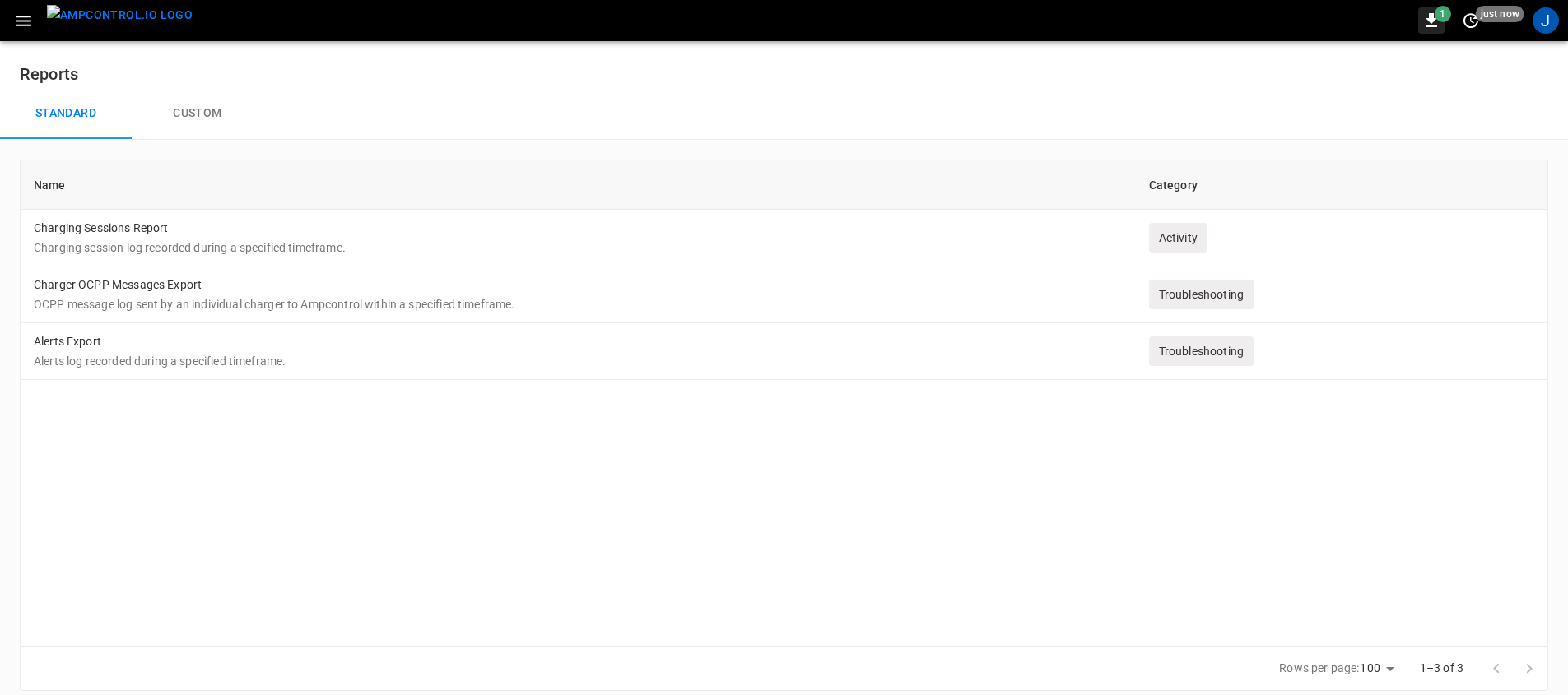
click at [1425, 22] on icon "button" at bounding box center [1431, 20] width 19 height 19
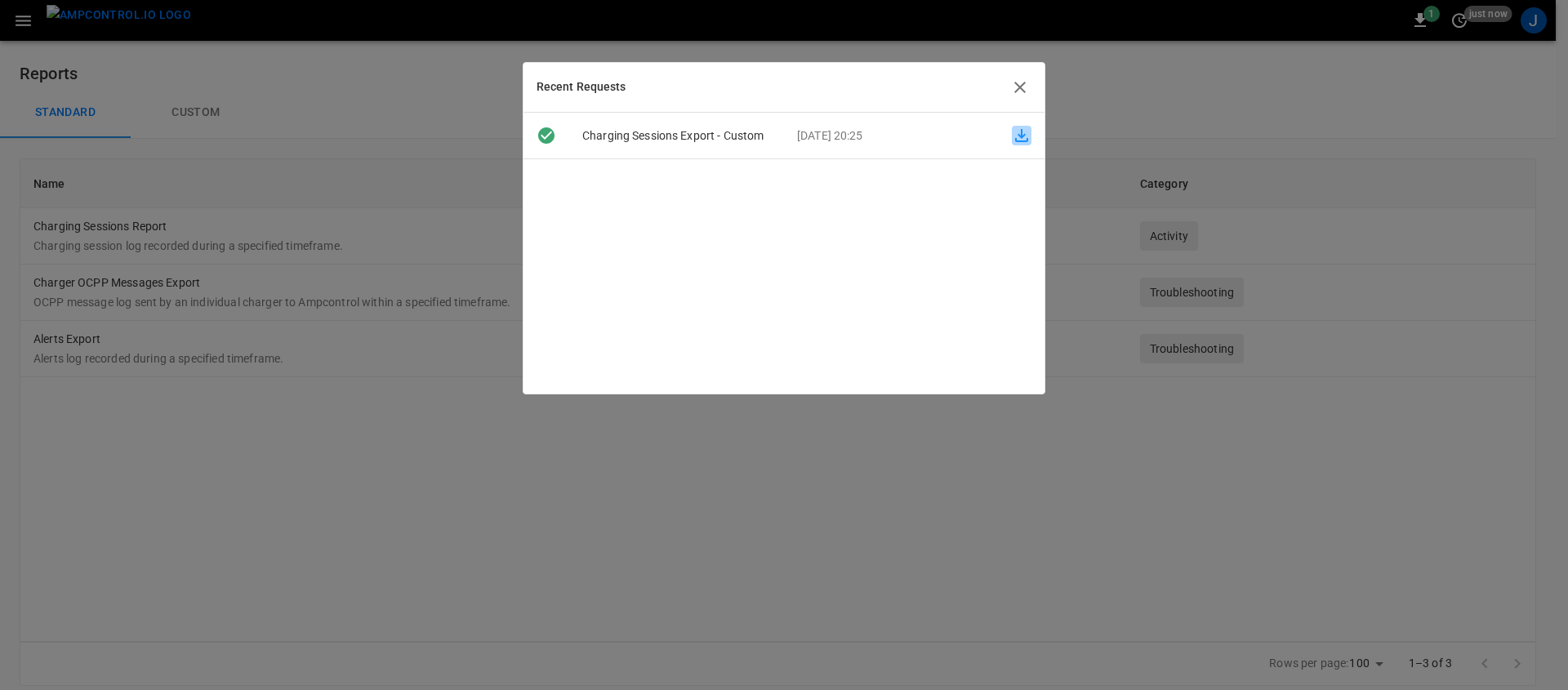
click at [1012, 133] on icon "button" at bounding box center [1022, 135] width 19 height 19
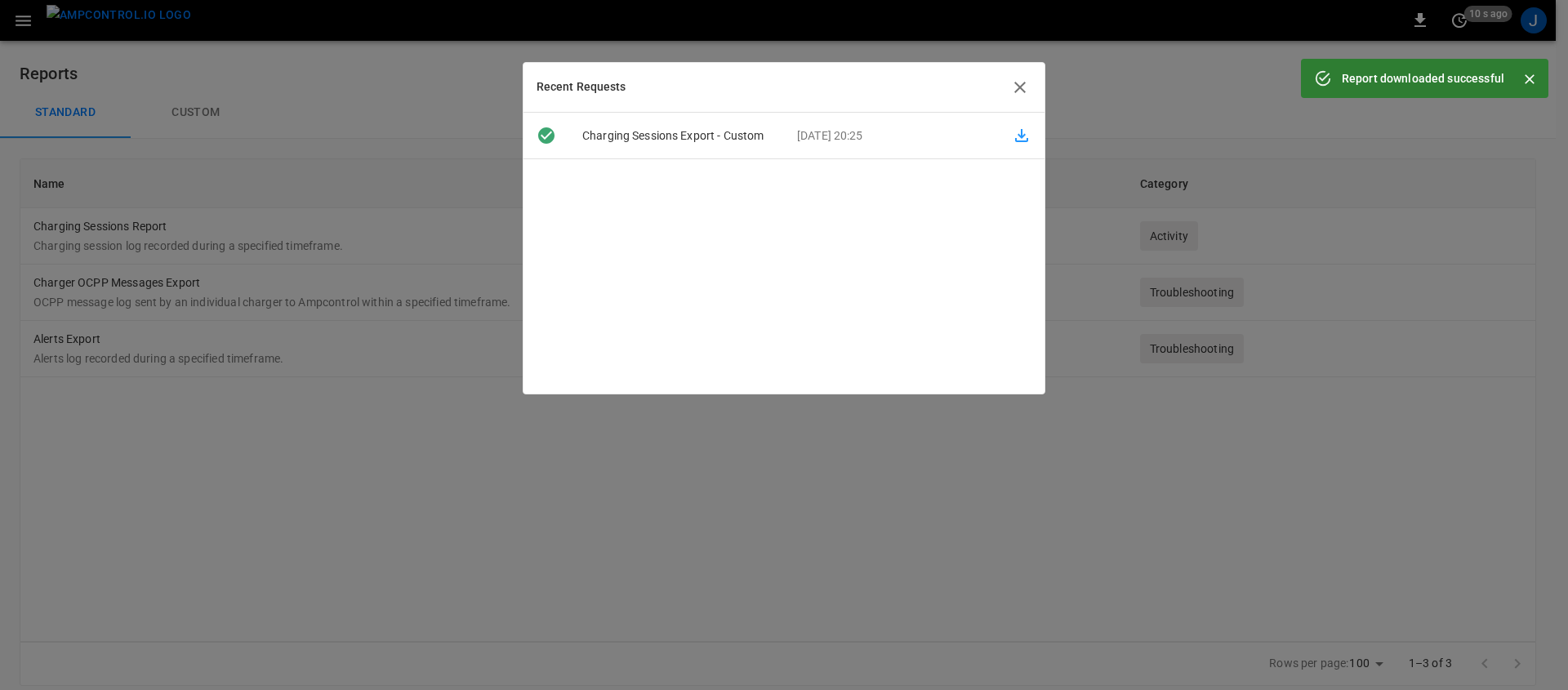
click at [1015, 84] on icon "button" at bounding box center [1020, 87] width 11 height 11
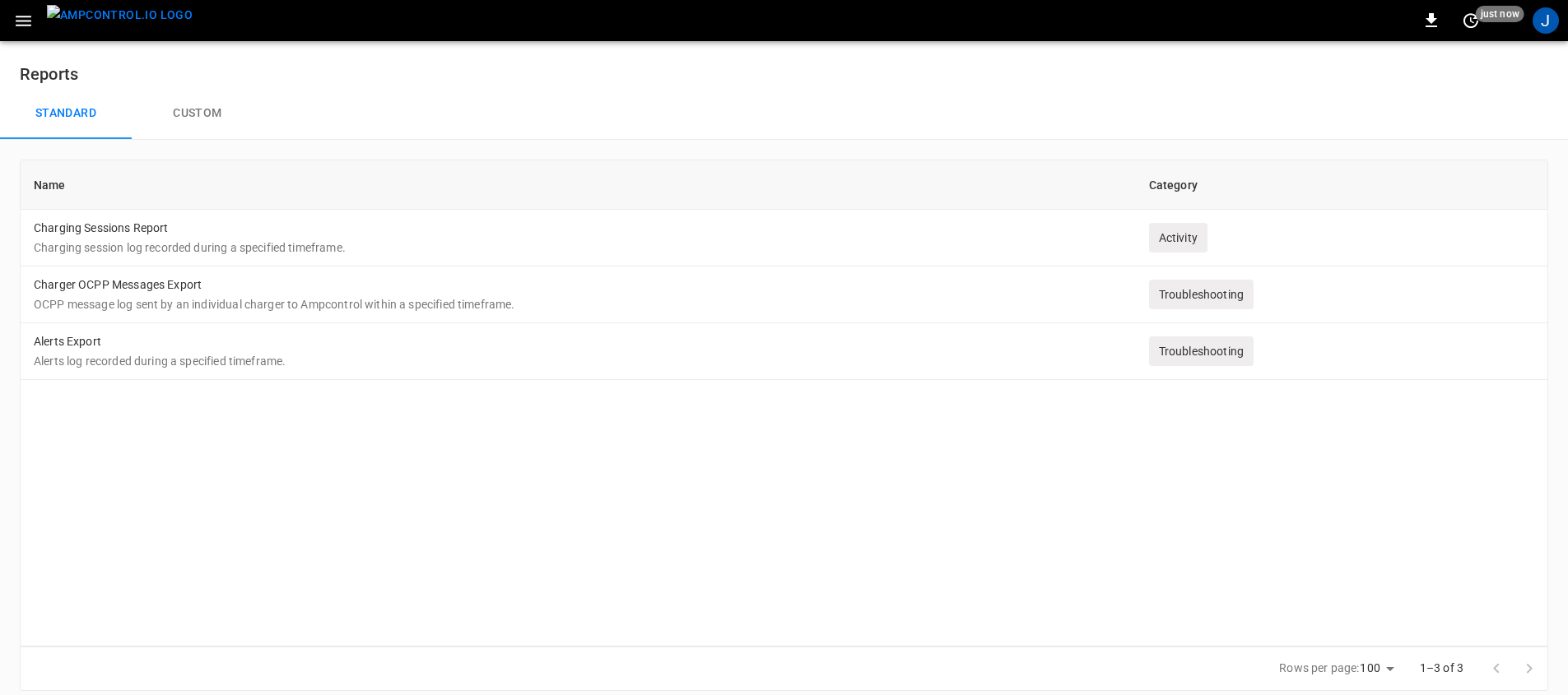
click at [64, 18] on img "menu" at bounding box center [120, 15] width 146 height 20
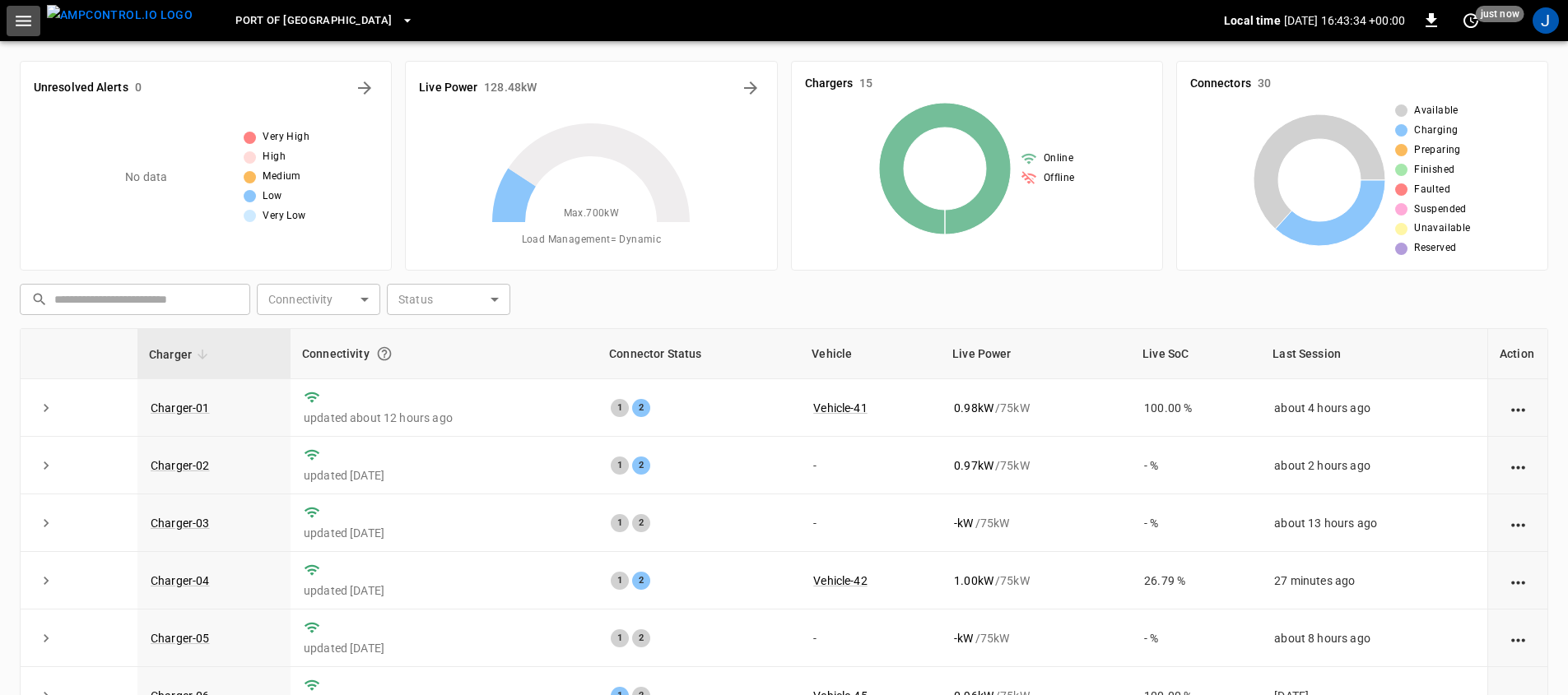
click at [6, 8] on button "button" at bounding box center [23, 21] width 34 height 30
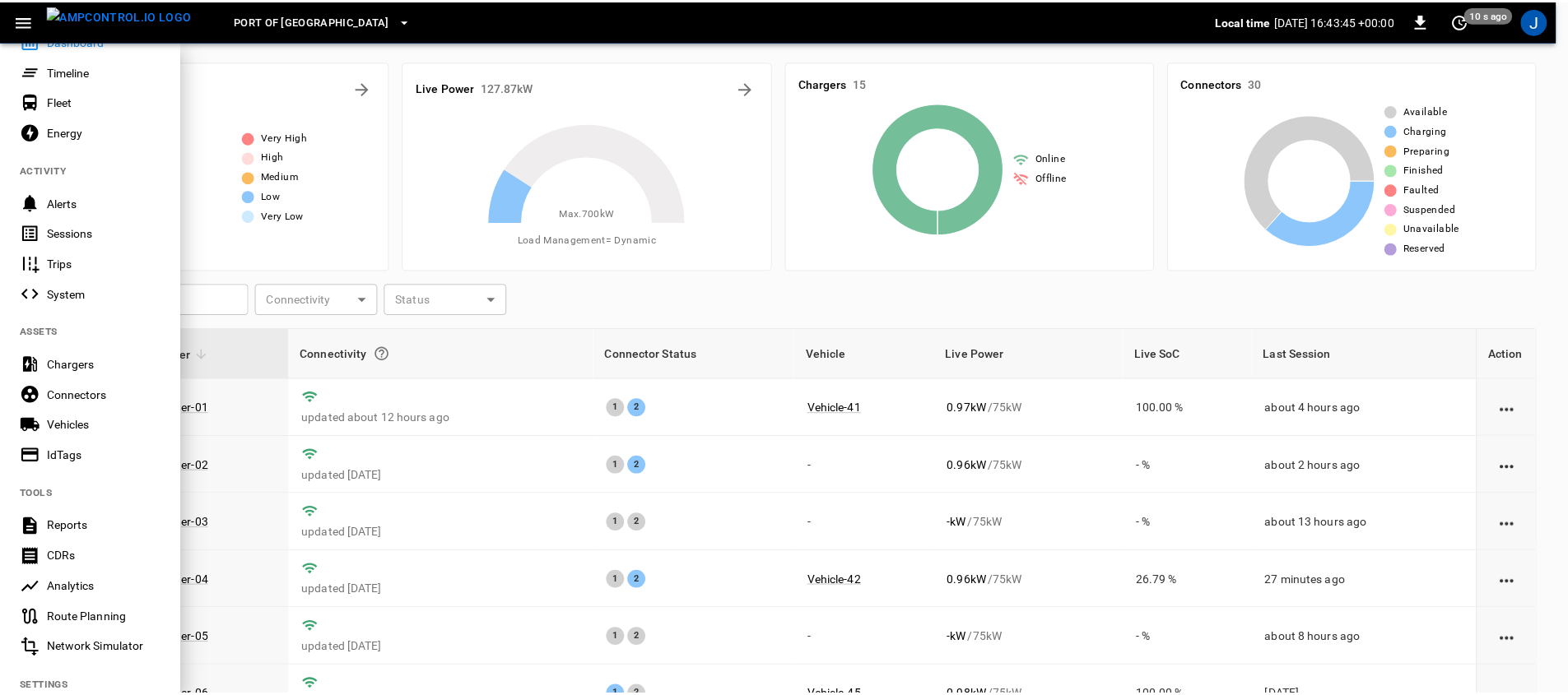
scroll to position [191, 0]
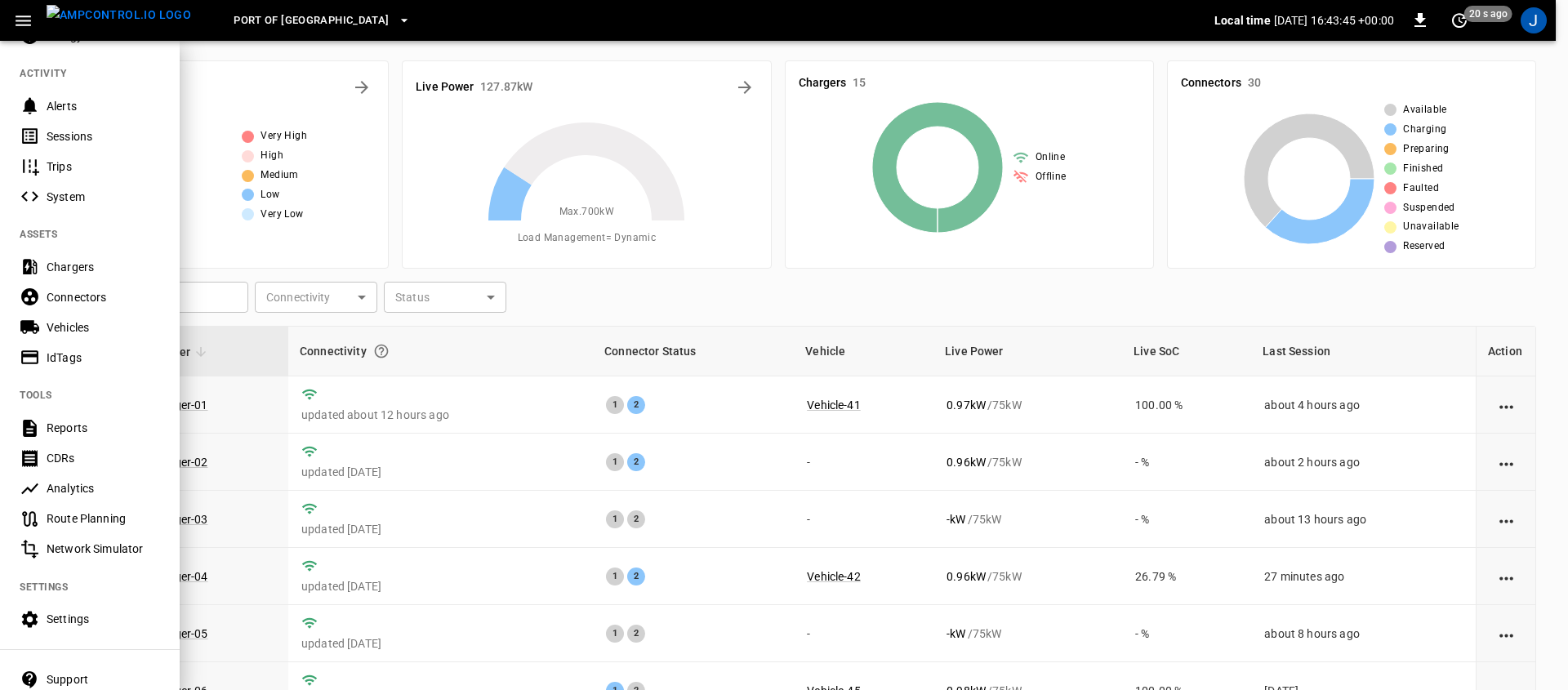
click at [102, 424] on div "Reports" at bounding box center [103, 428] width 113 height 17
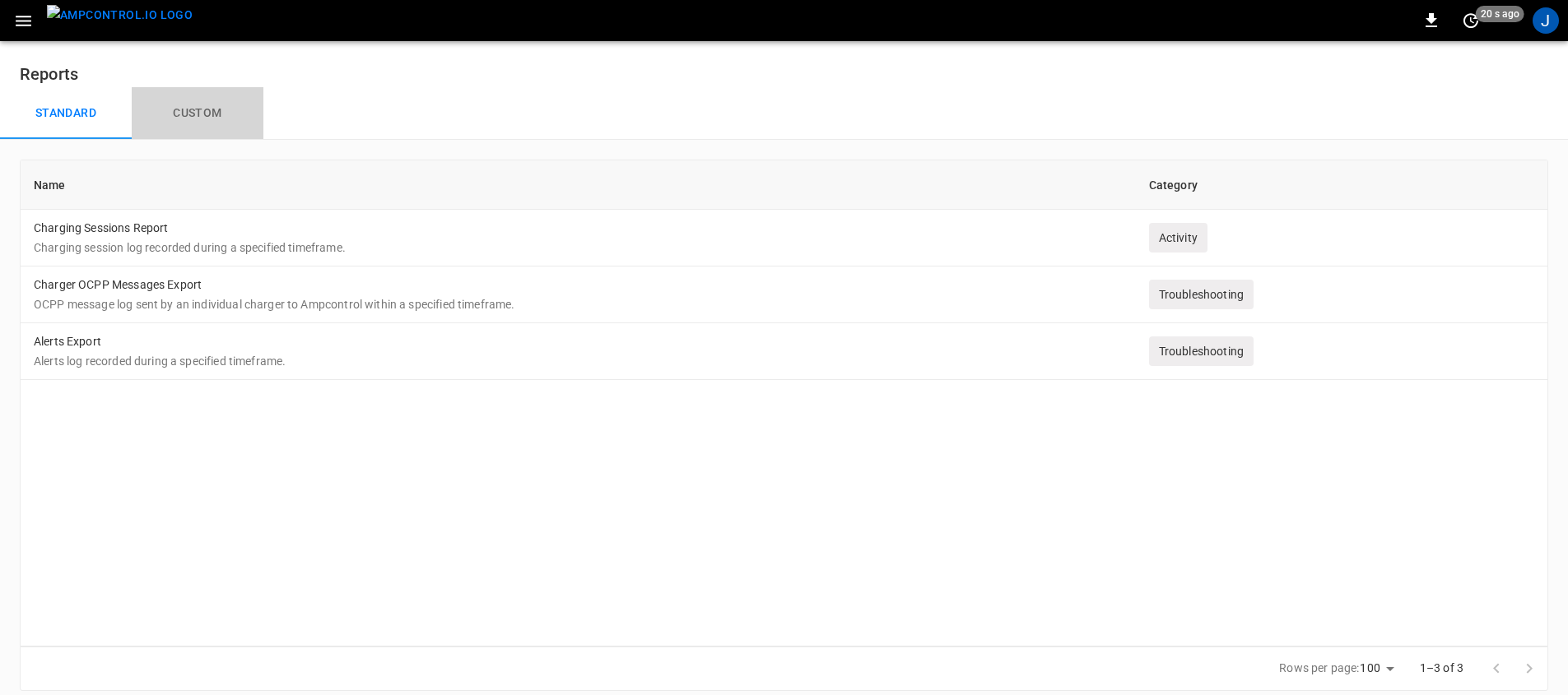
click at [222, 108] on button "Custom" at bounding box center [197, 113] width 132 height 52
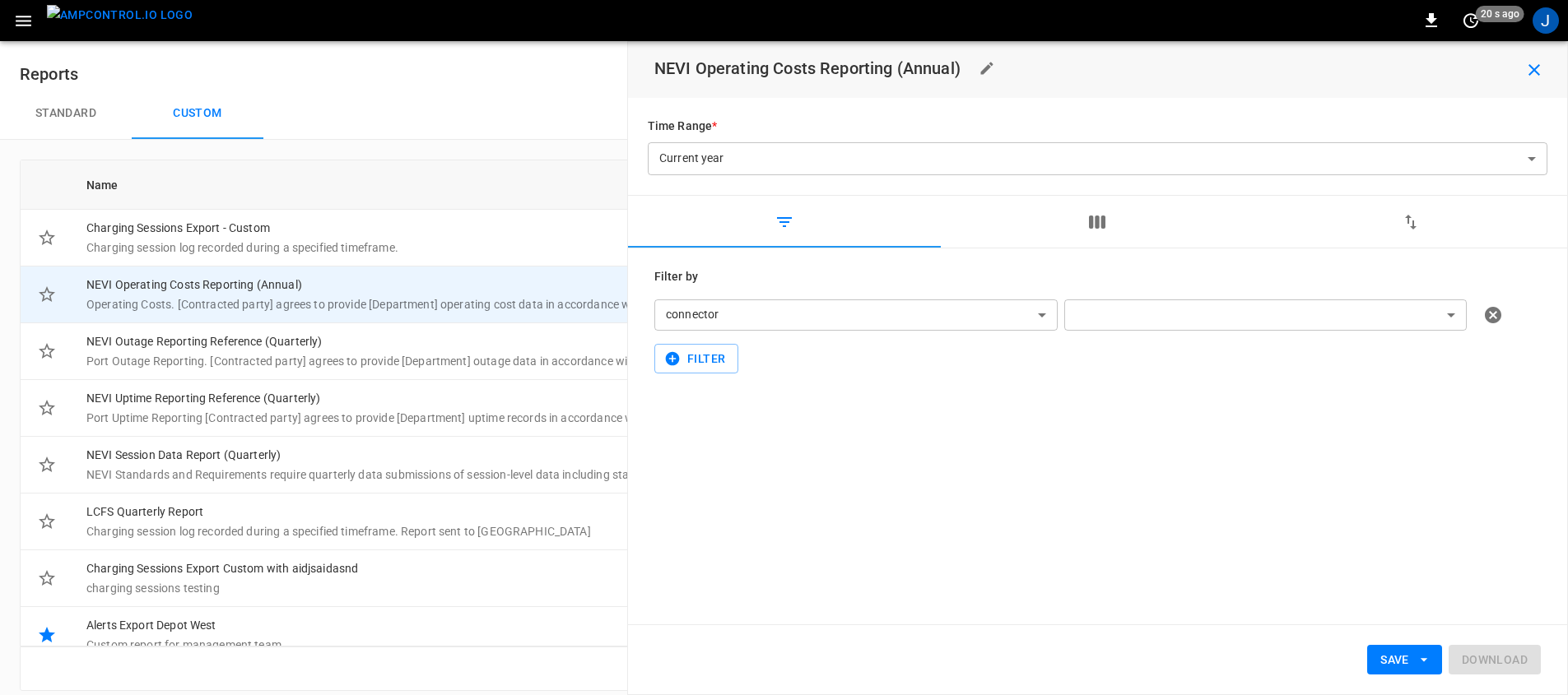
click at [1123, 228] on button "button" at bounding box center [1096, 221] width 313 height 52
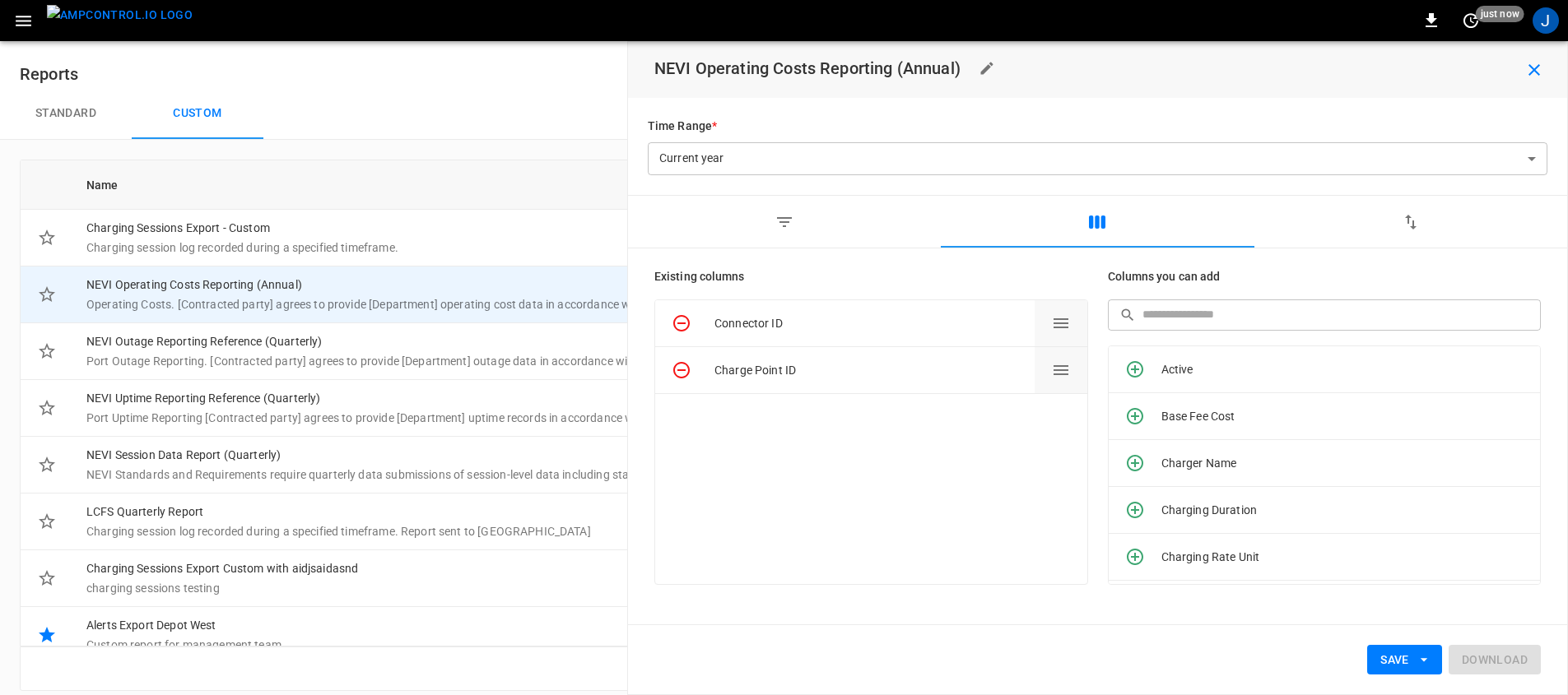
click at [14, 84] on div "Reports" at bounding box center [784, 64] width 1568 height 46
click at [60, 104] on button "Standard" at bounding box center [66, 113] width 132 height 52
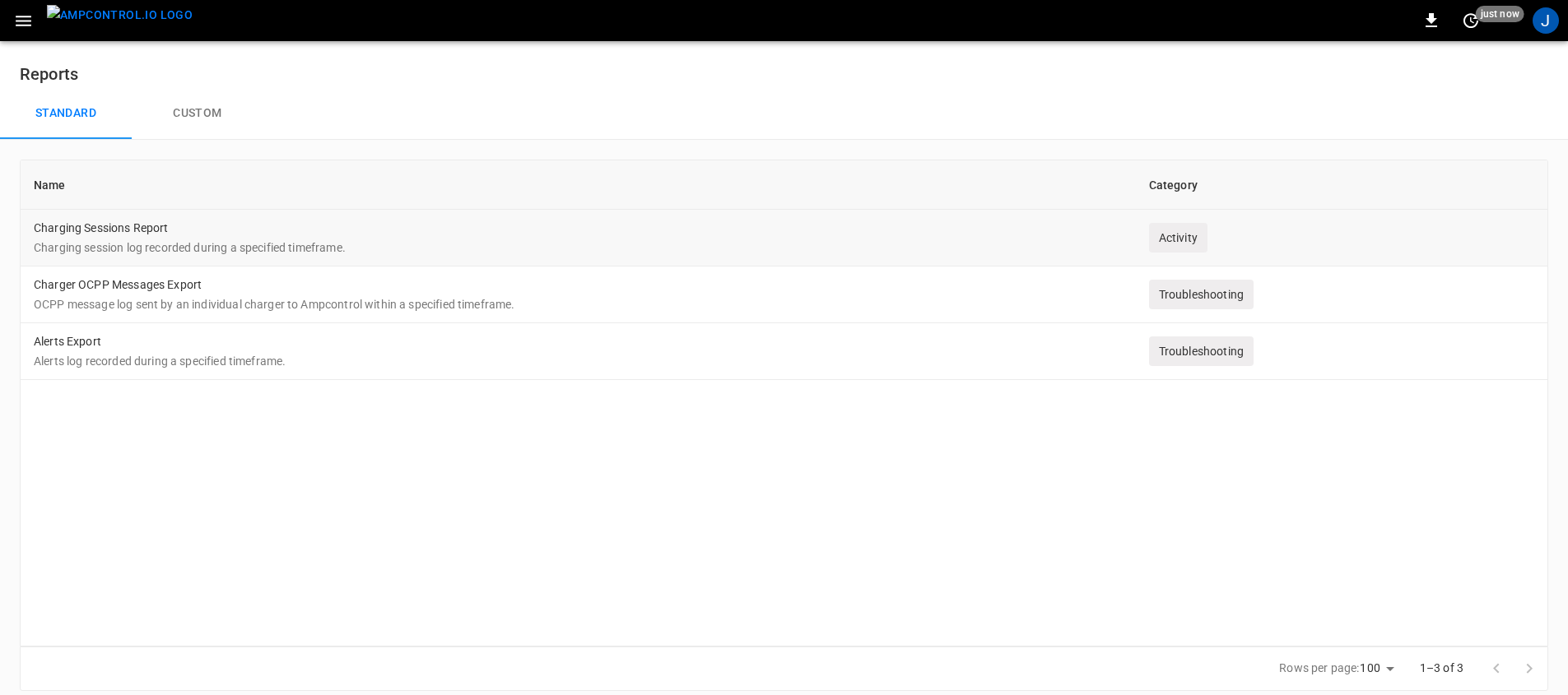
click at [314, 229] on td "Charging Sessions Report Charging session log recorded during a specified timef…" at bounding box center [578, 238] width 1116 height 57
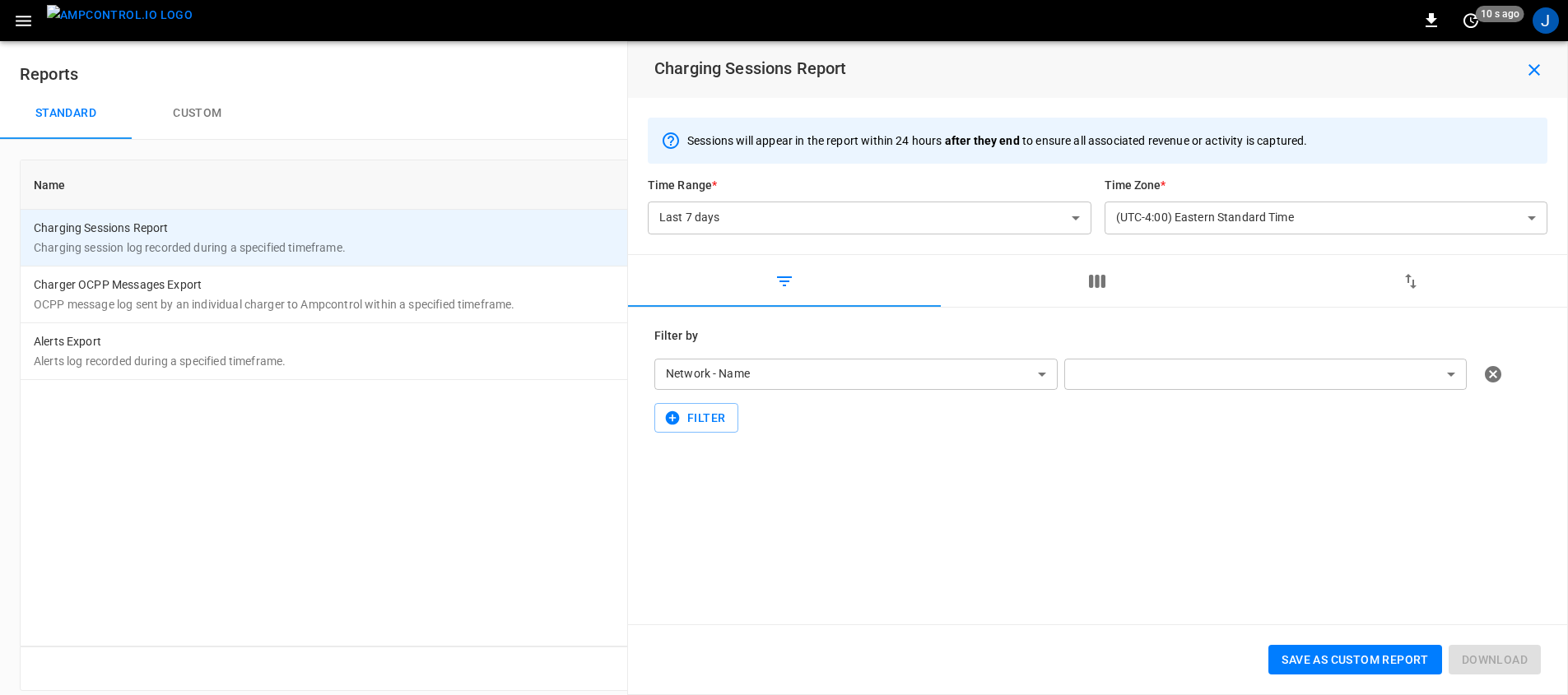
click at [1170, 368] on body "**********" at bounding box center [784, 355] width 1568 height 711
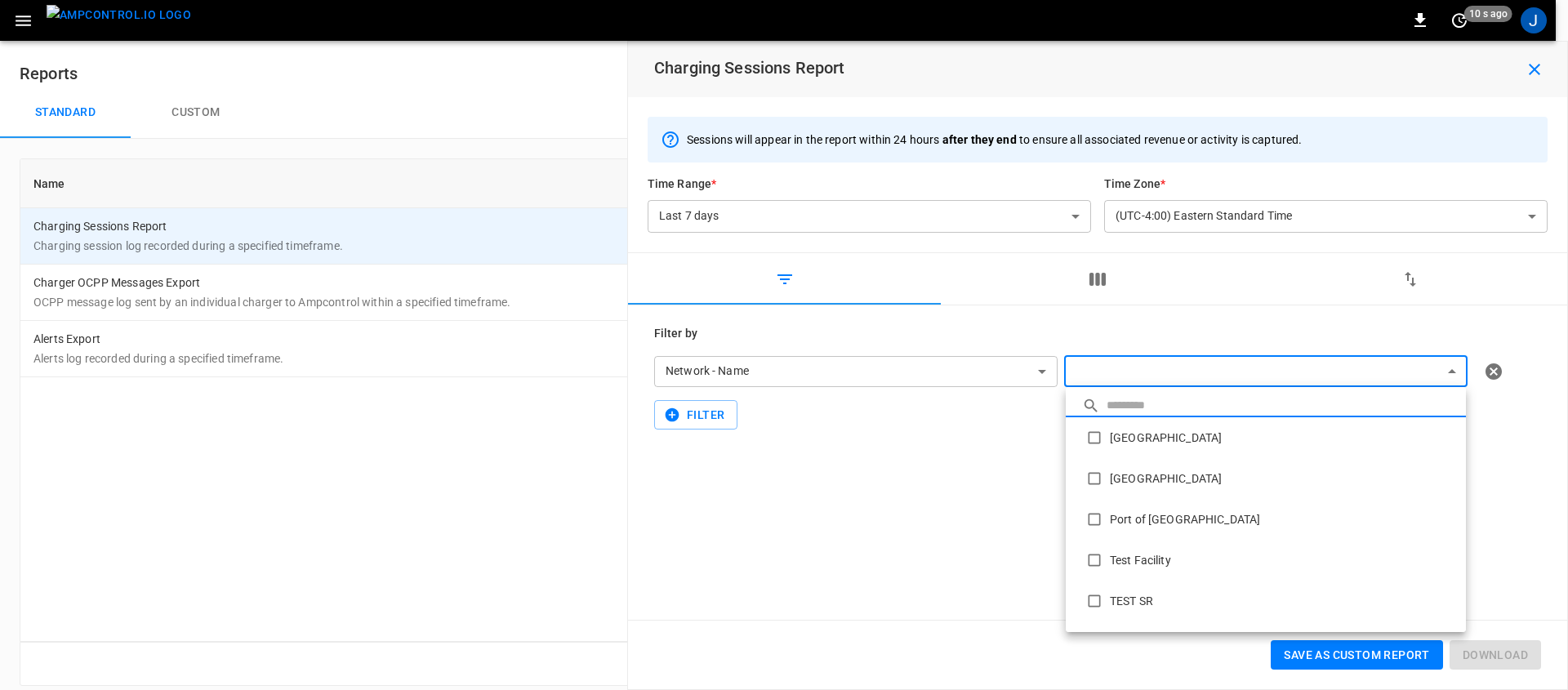
click at [1102, 265] on div at bounding box center [784, 345] width 1568 height 690
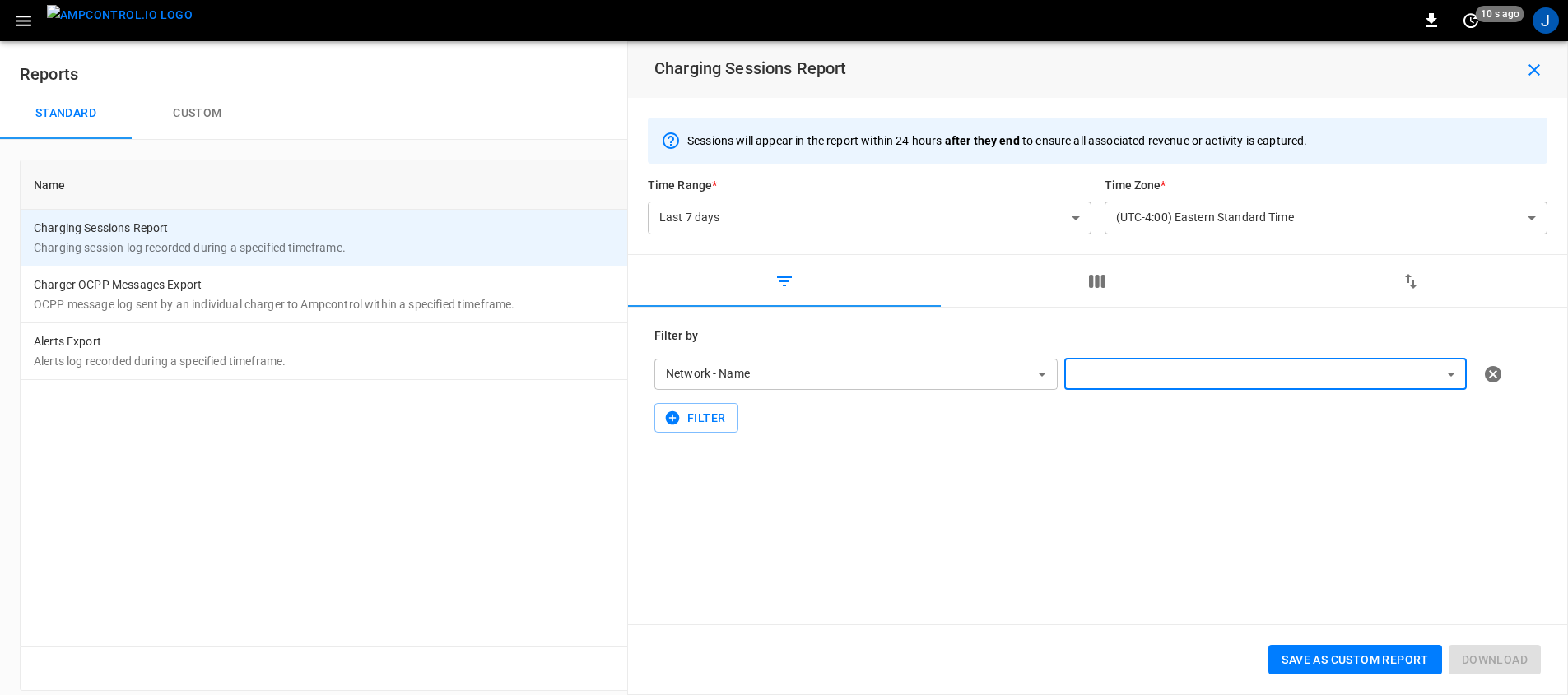
click at [1116, 274] on button "button" at bounding box center [1096, 281] width 313 height 52
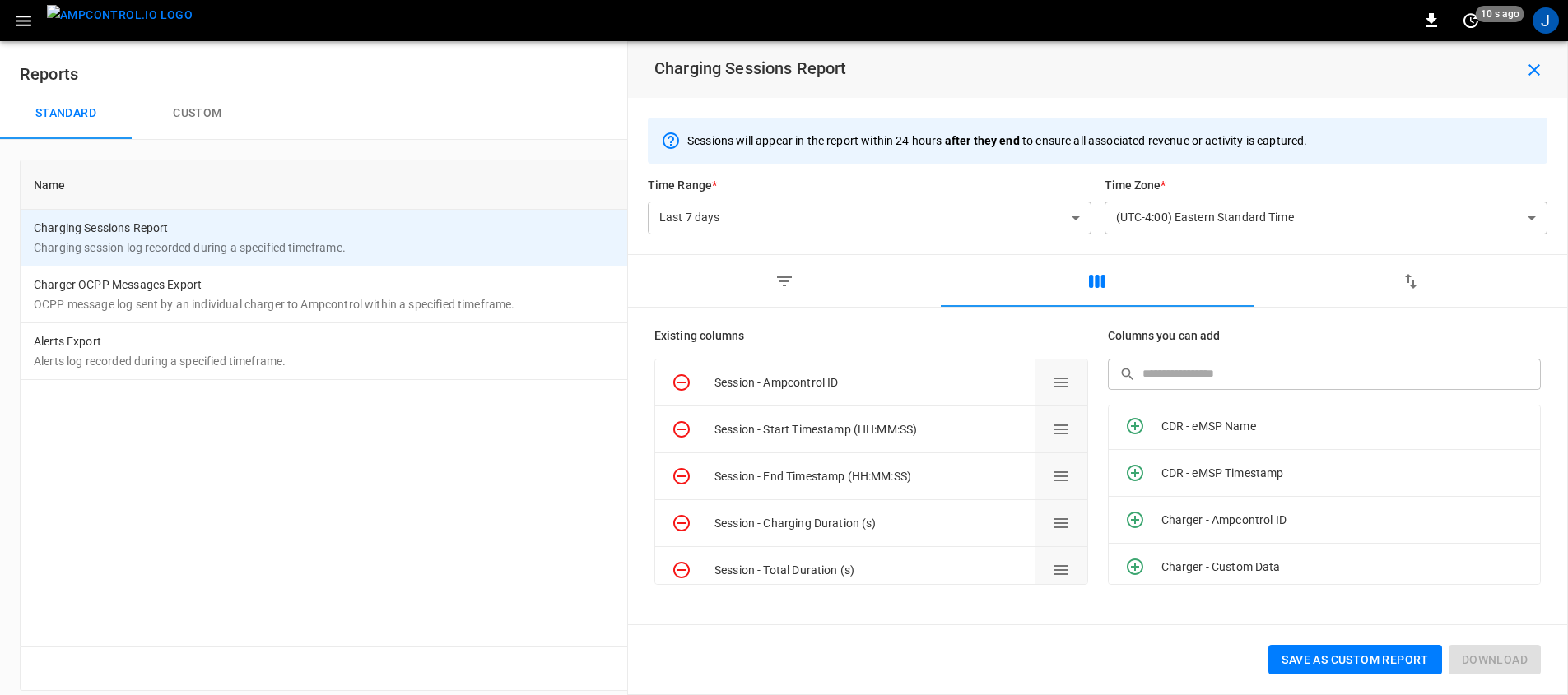
scroll to position [4, 0]
click at [1215, 367] on input "text" at bounding box center [1336, 374] width 388 height 30
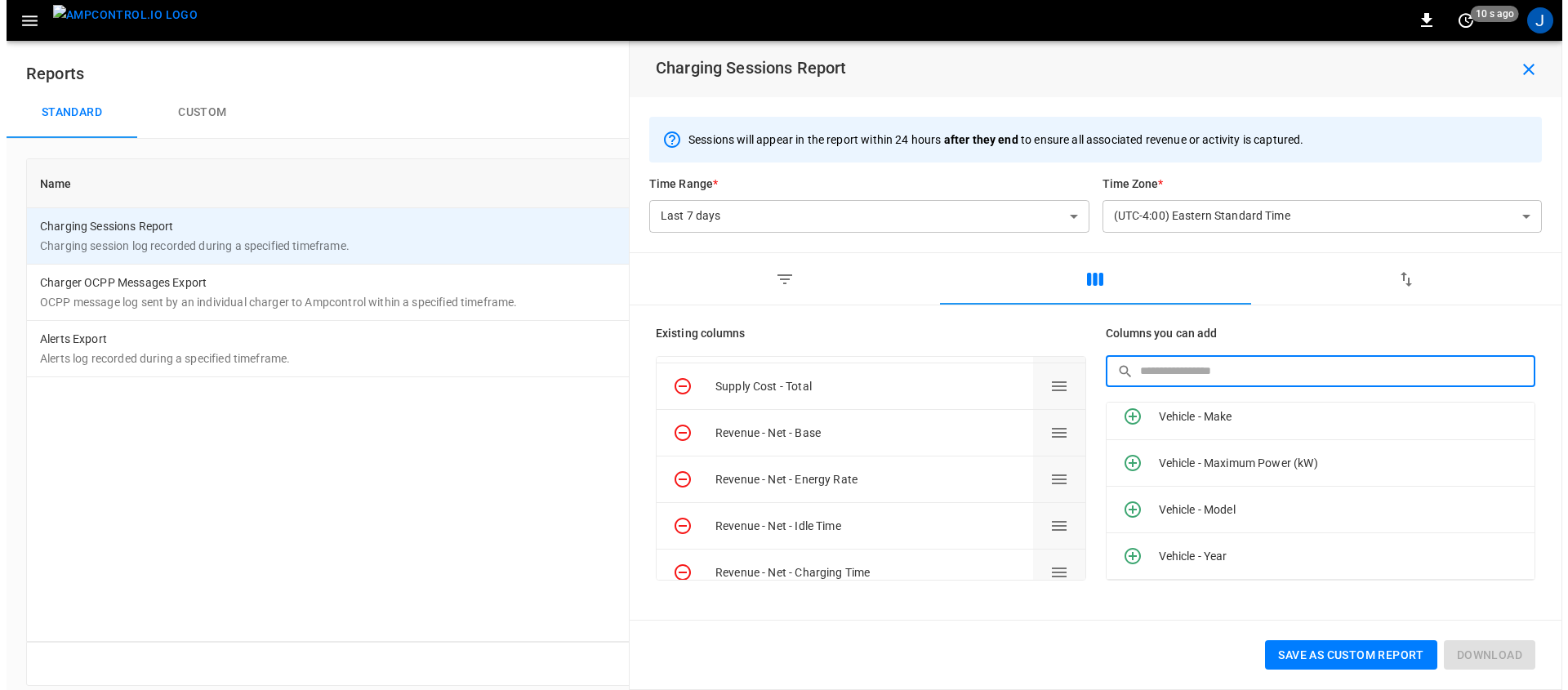
scroll to position [2896, 0]
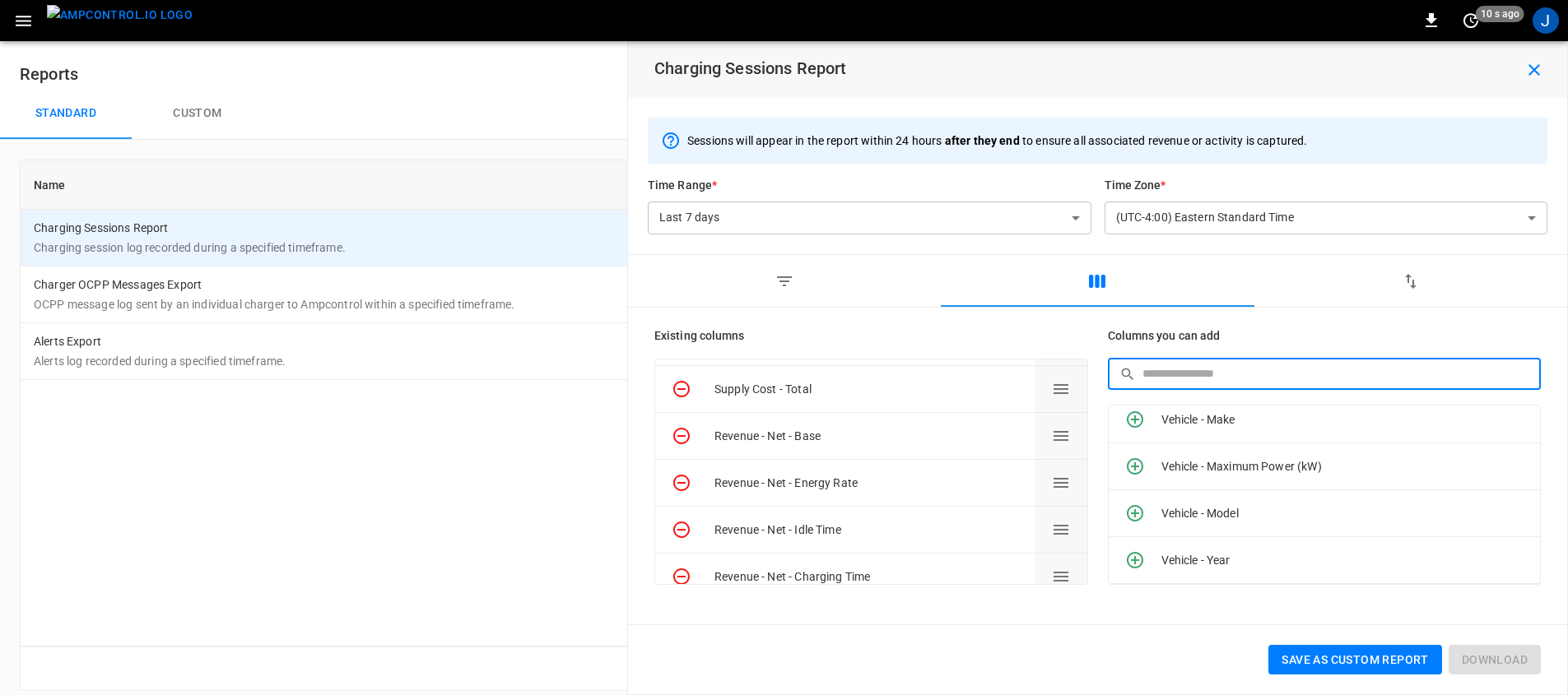
click at [463, 477] on div "Name Category Charging Sessions Report Charging session log recorded during a s…" at bounding box center [784, 403] width 1528 height 487
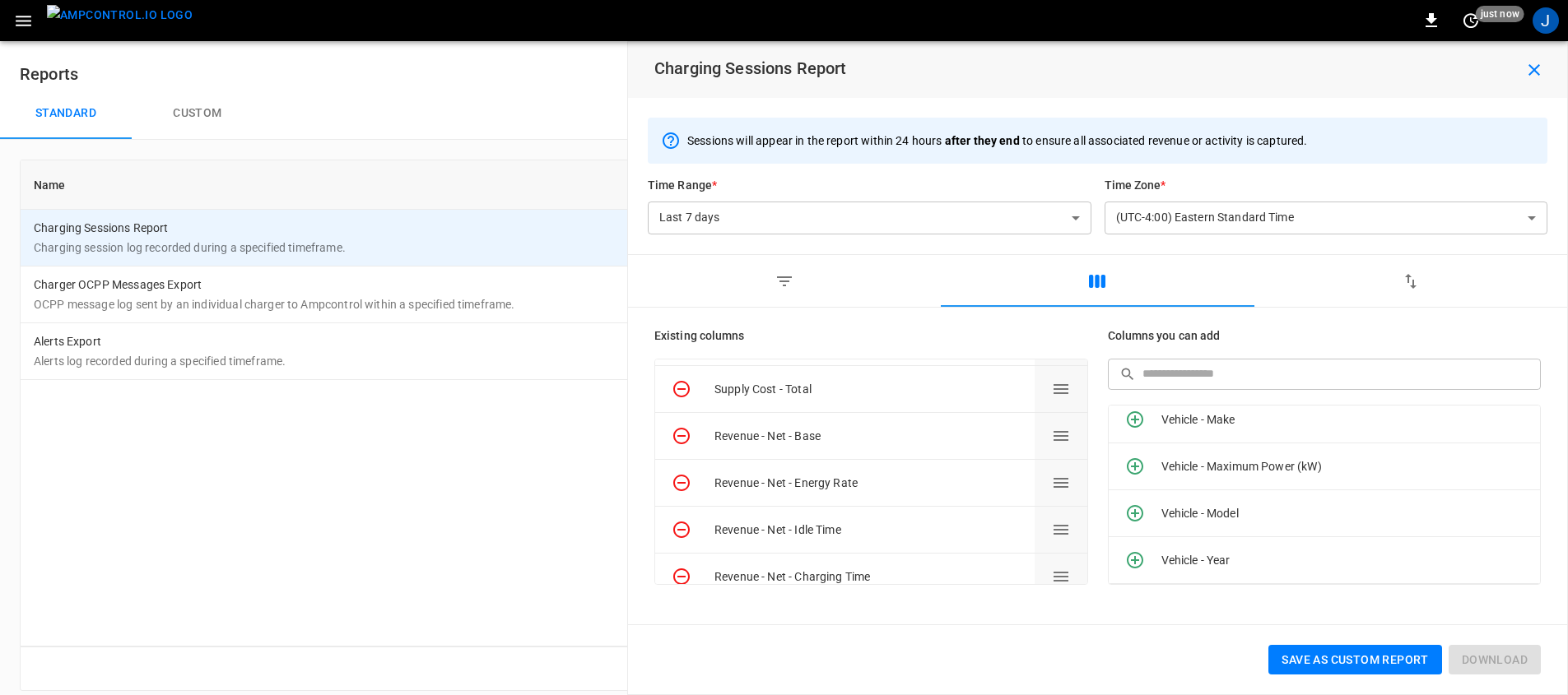
click at [497, 533] on div "Name Category Charging Sessions Report Charging session log recorded during a s…" at bounding box center [784, 403] width 1528 height 487
click at [1537, 66] on icon "button" at bounding box center [1533, 70] width 12 height 12
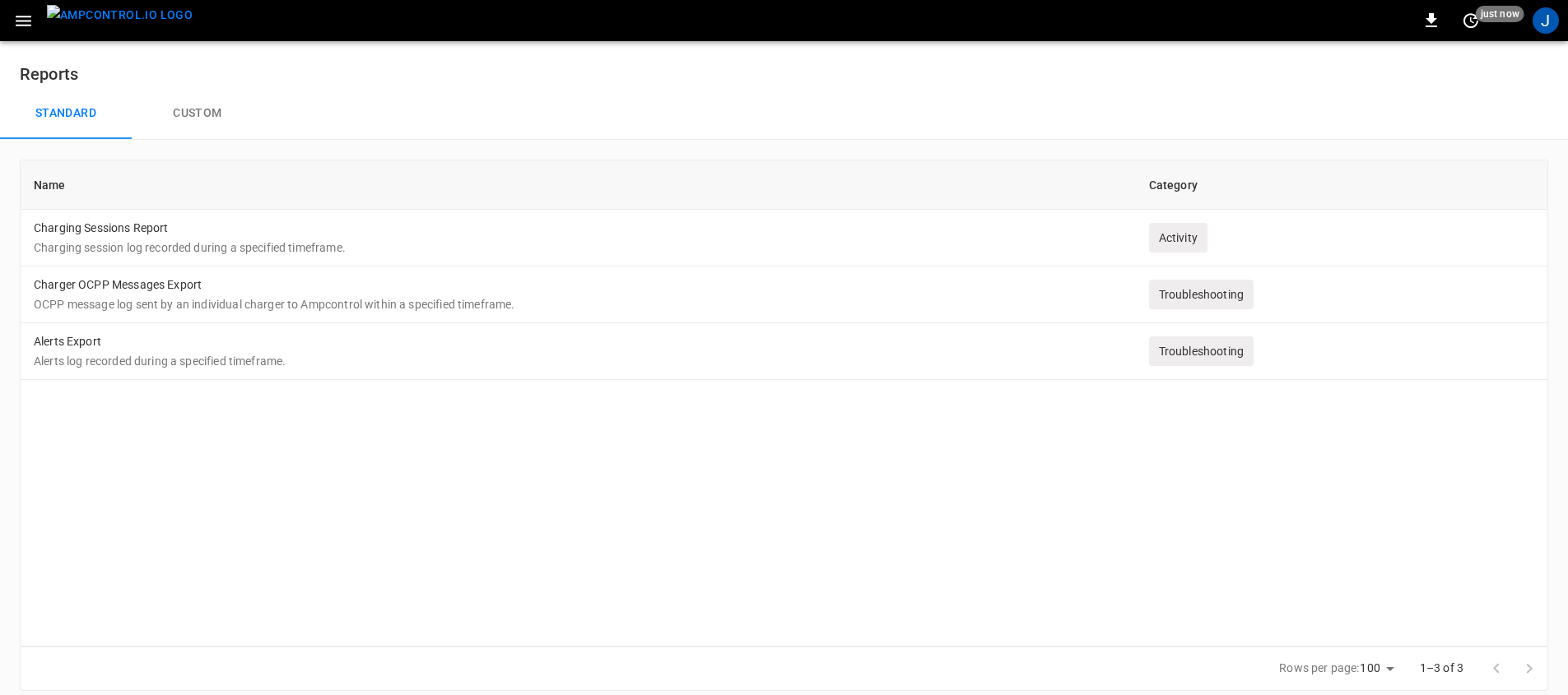
click at [660, 514] on div "Name Category Charging Sessions Report Charging session log recorded during a s…" at bounding box center [784, 403] width 1528 height 487
click at [662, 512] on div "Name Category Charging Sessions Report Charging session log recorded during a s…" at bounding box center [784, 403] width 1528 height 487
click at [28, 16] on icon "button" at bounding box center [24, 21] width 16 height 11
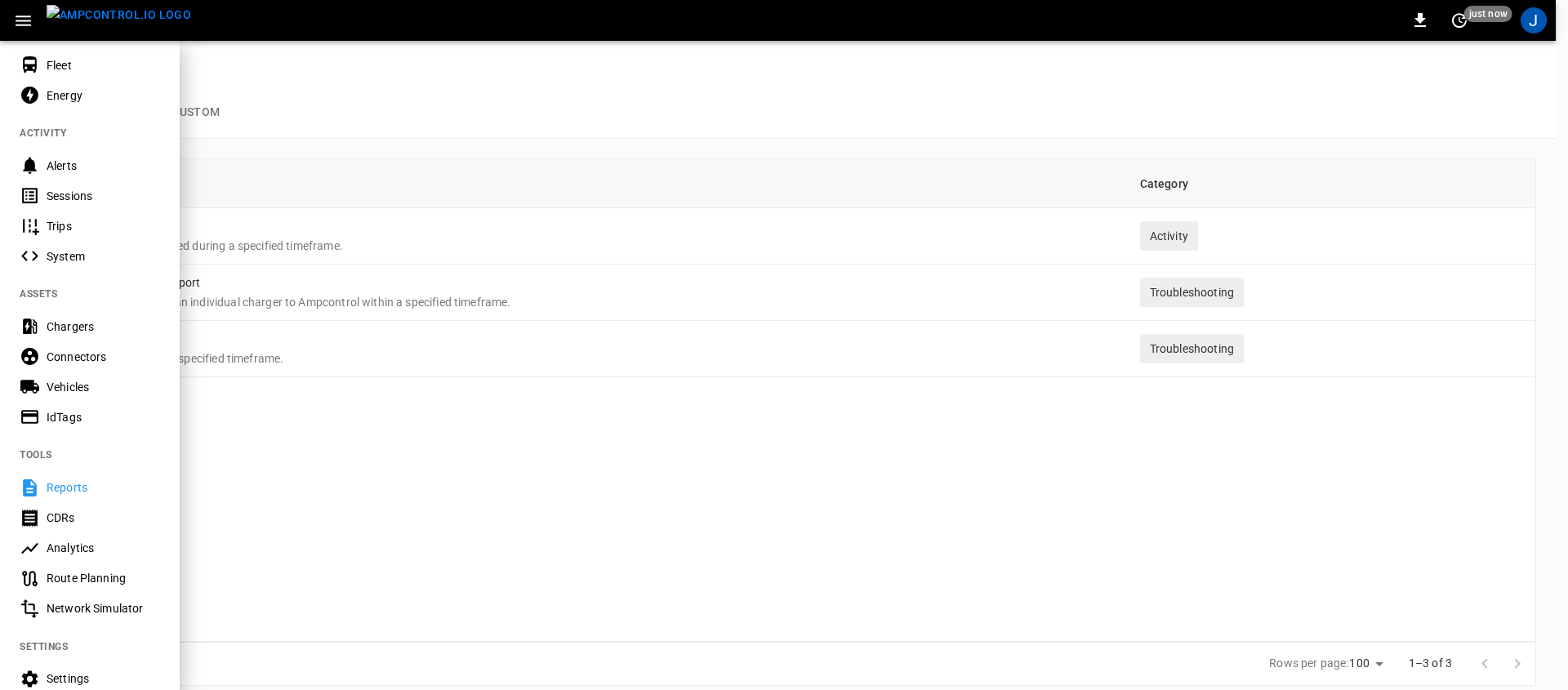
scroll to position [133, 0]
click at [105, 544] on div "Analytics" at bounding box center [103, 546] width 113 height 17
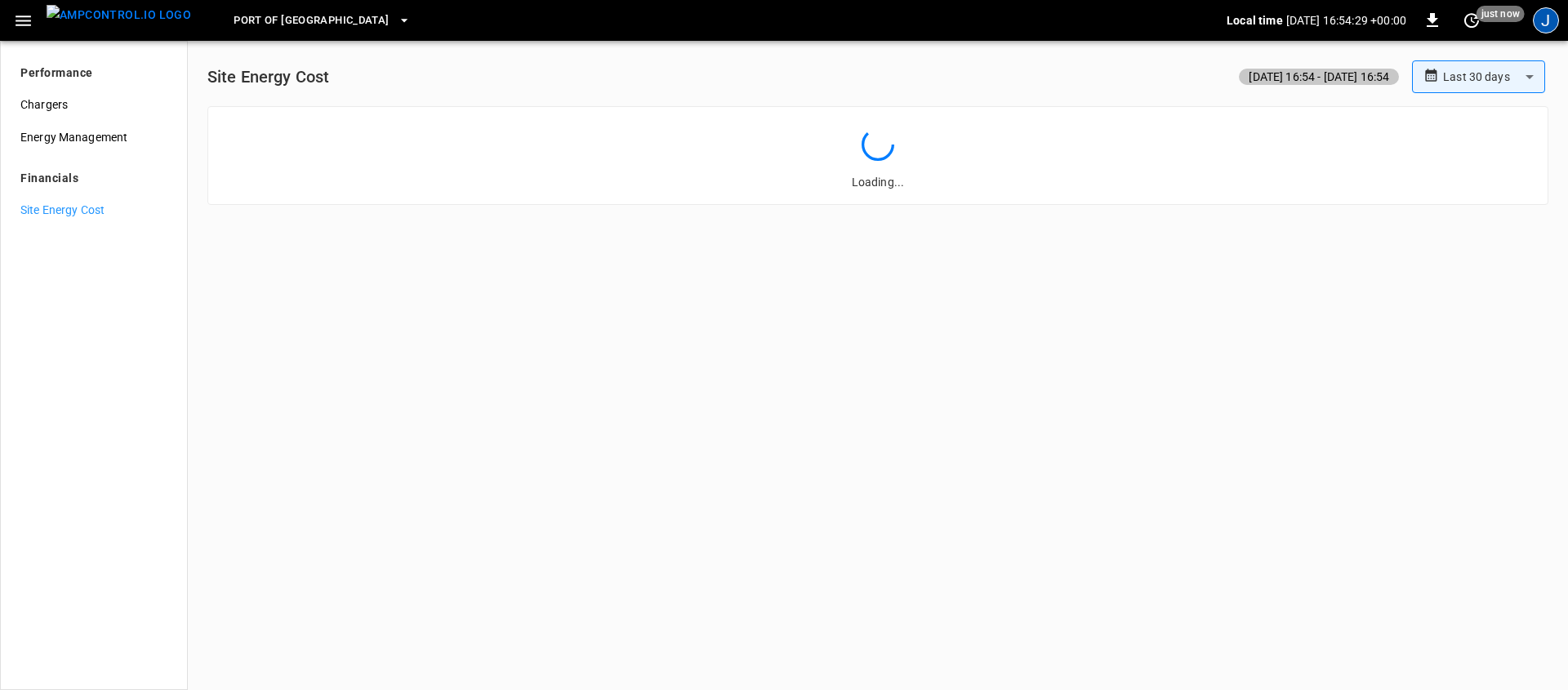
click at [1537, 21] on div "J" at bounding box center [1546, 20] width 26 height 26
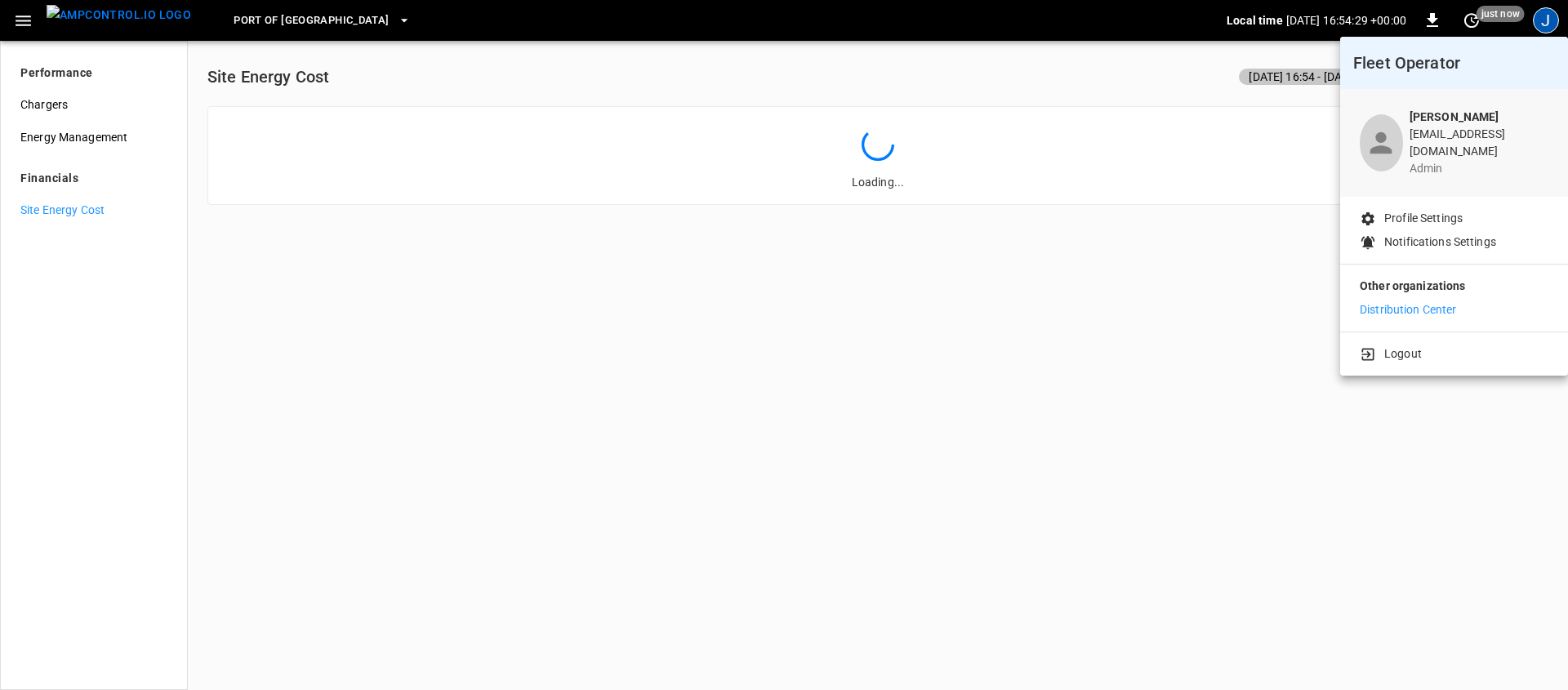
click at [1399, 306] on p "Distribution Center" at bounding box center [1408, 310] width 98 height 18
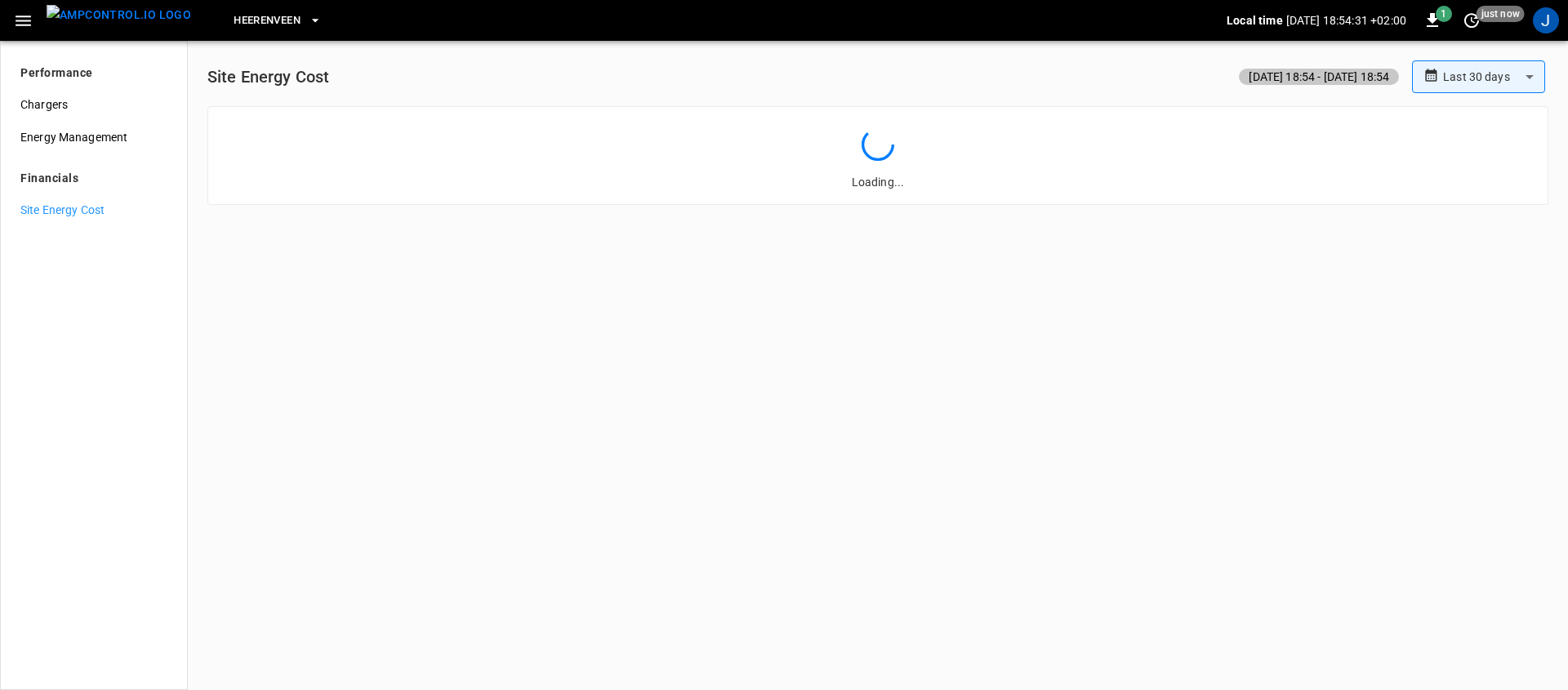
click at [234, 18] on span "Heerenveen" at bounding box center [267, 20] width 67 height 18
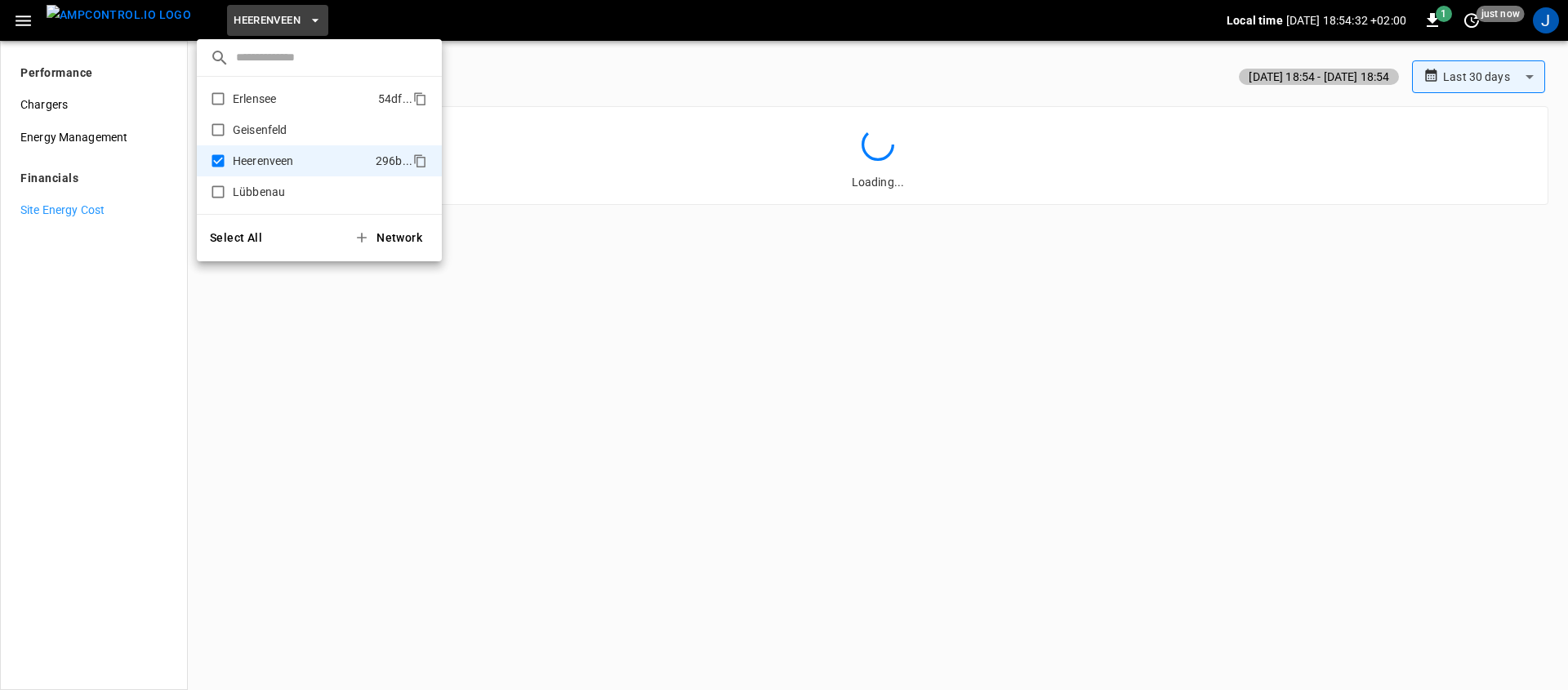
click at [272, 98] on p "Erlensee" at bounding box center [302, 98] width 139 height 17
click at [401, 383] on div at bounding box center [784, 345] width 1568 height 690
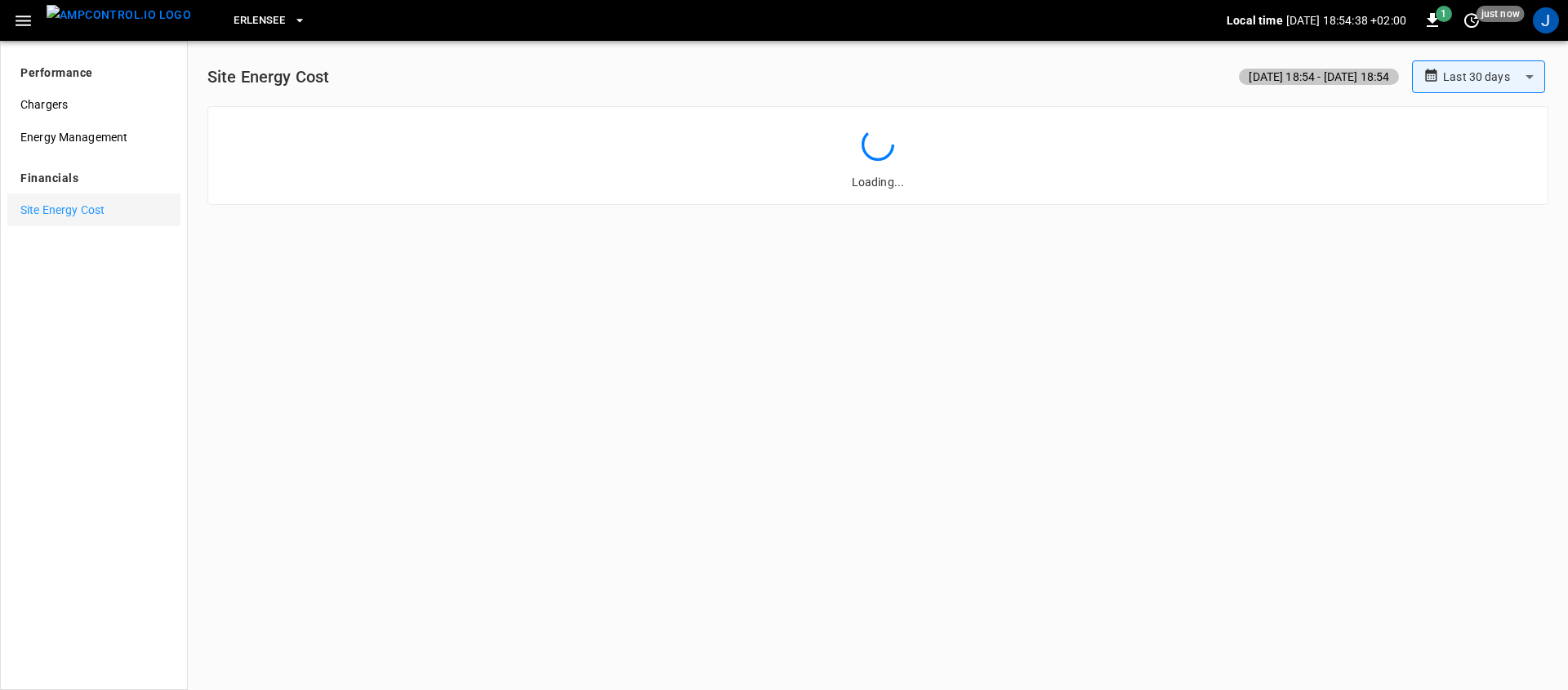
click at [80, 204] on span "Site Energy Cost" at bounding box center [93, 211] width 147 height 18
click at [87, 19] on img "menu" at bounding box center [119, 15] width 145 height 20
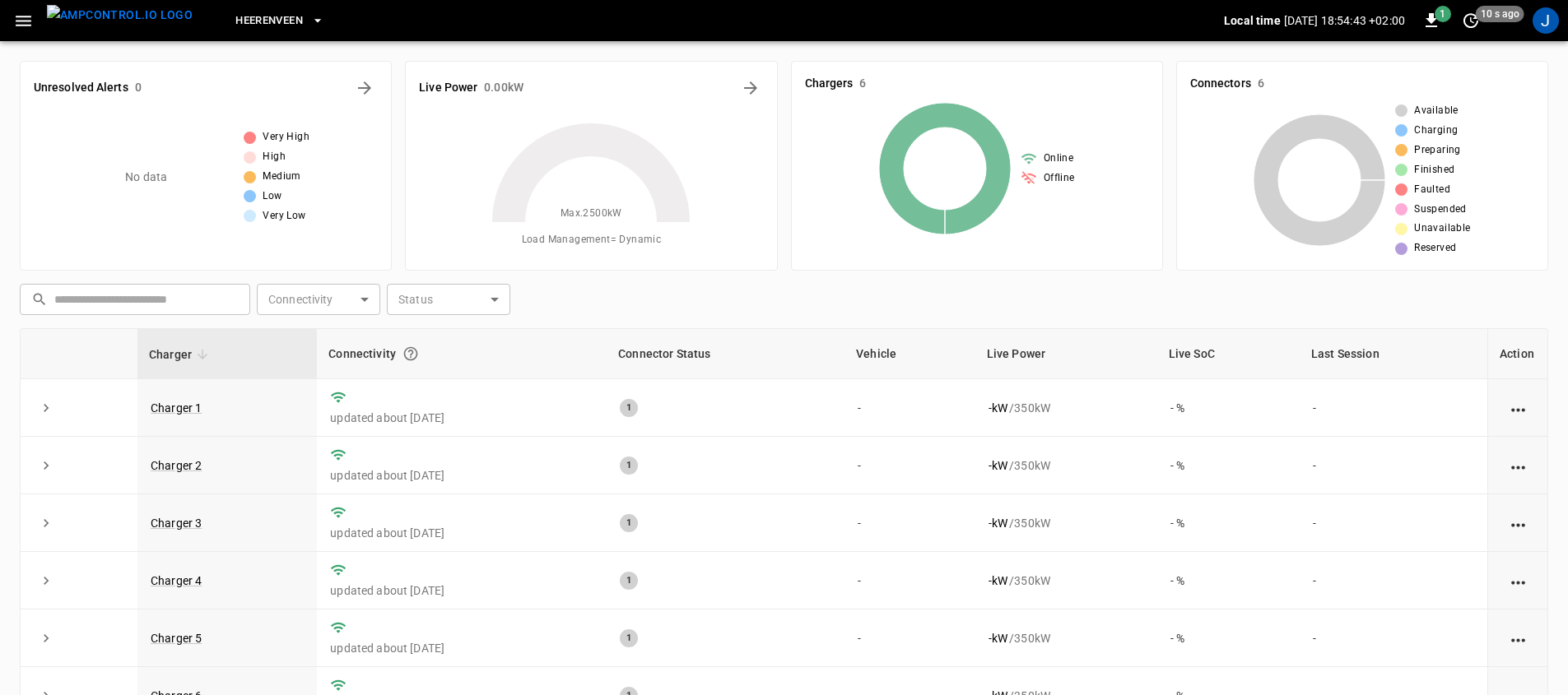
click at [274, 21] on span "Heerenveen" at bounding box center [269, 20] width 67 height 19
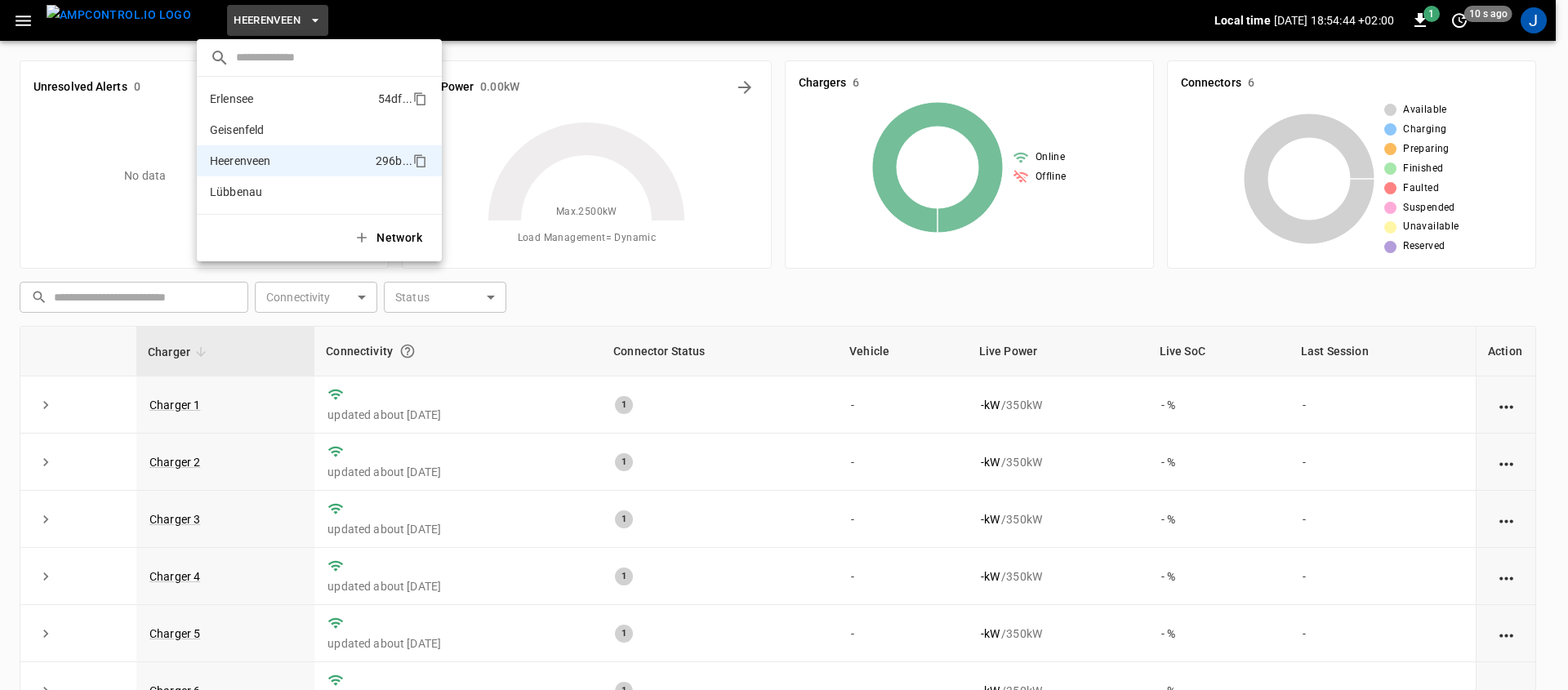
click at [257, 107] on li "Erlensee 54df ..." at bounding box center [319, 98] width 245 height 31
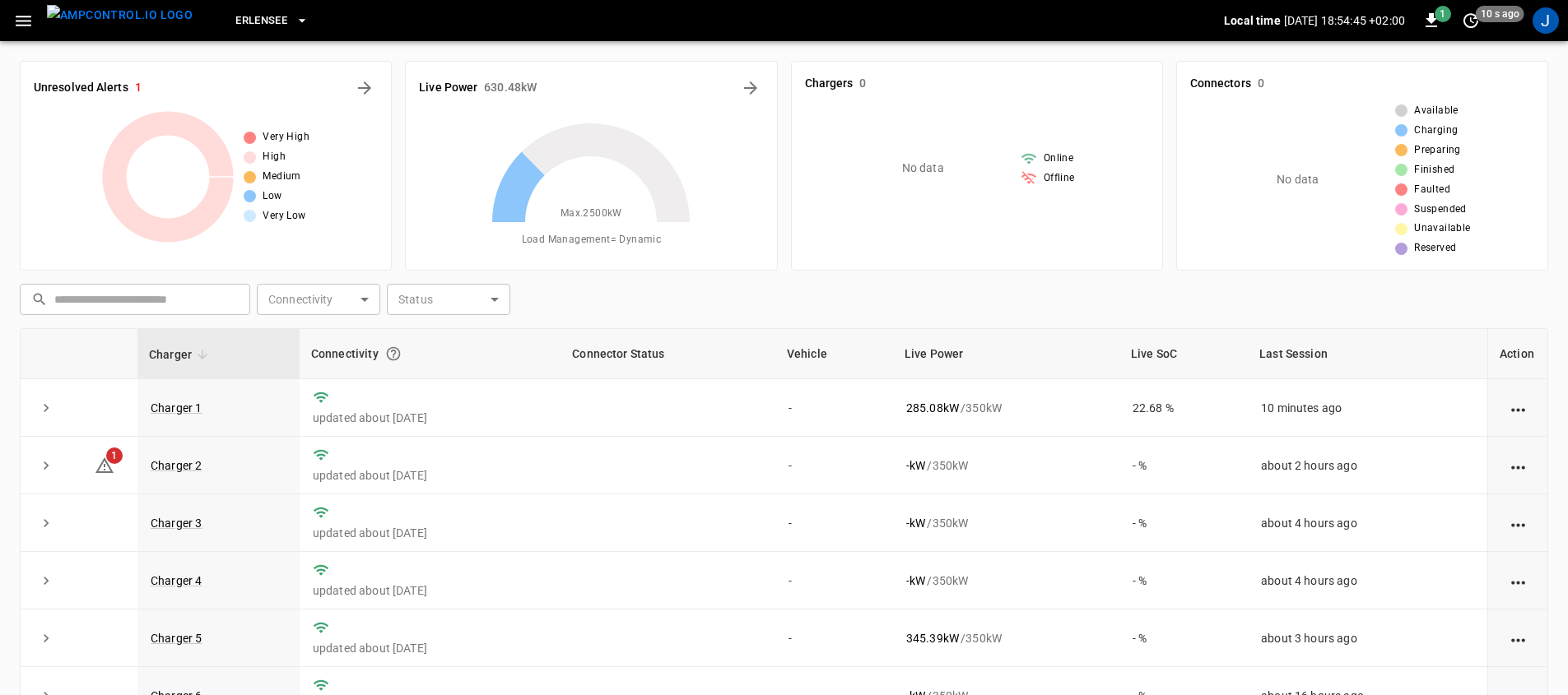
click at [27, 19] on icon "button" at bounding box center [24, 21] width 16 height 11
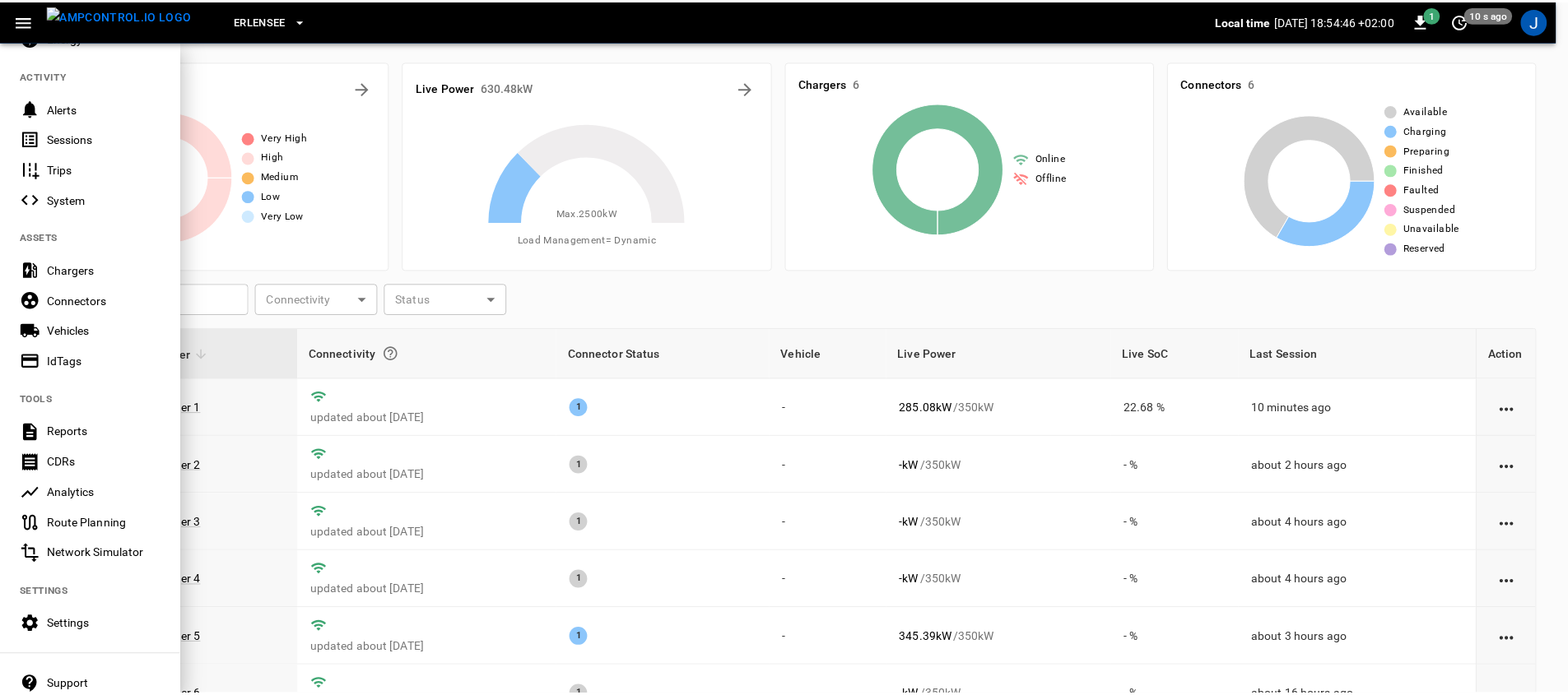
scroll to position [217, 0]
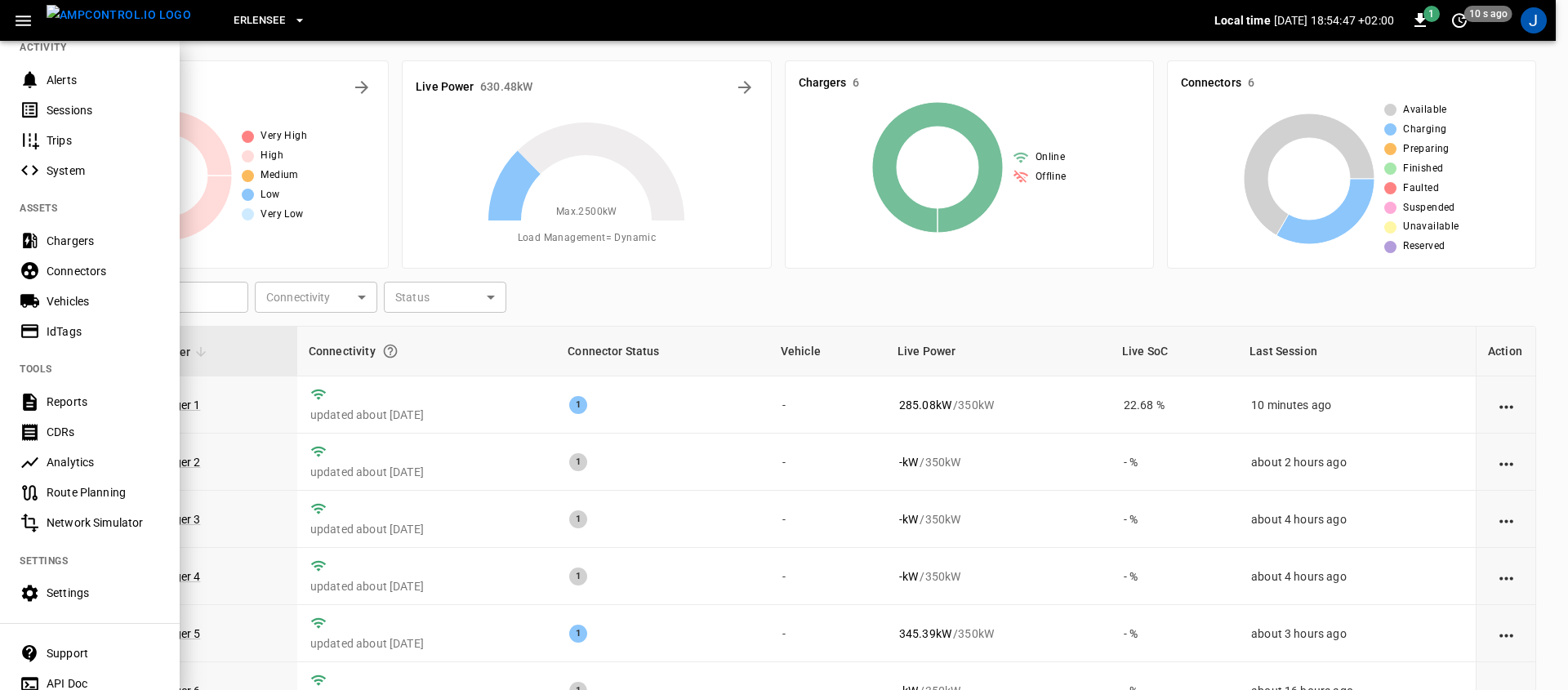
click at [96, 454] on div "Analytics" at bounding box center [103, 462] width 113 height 17
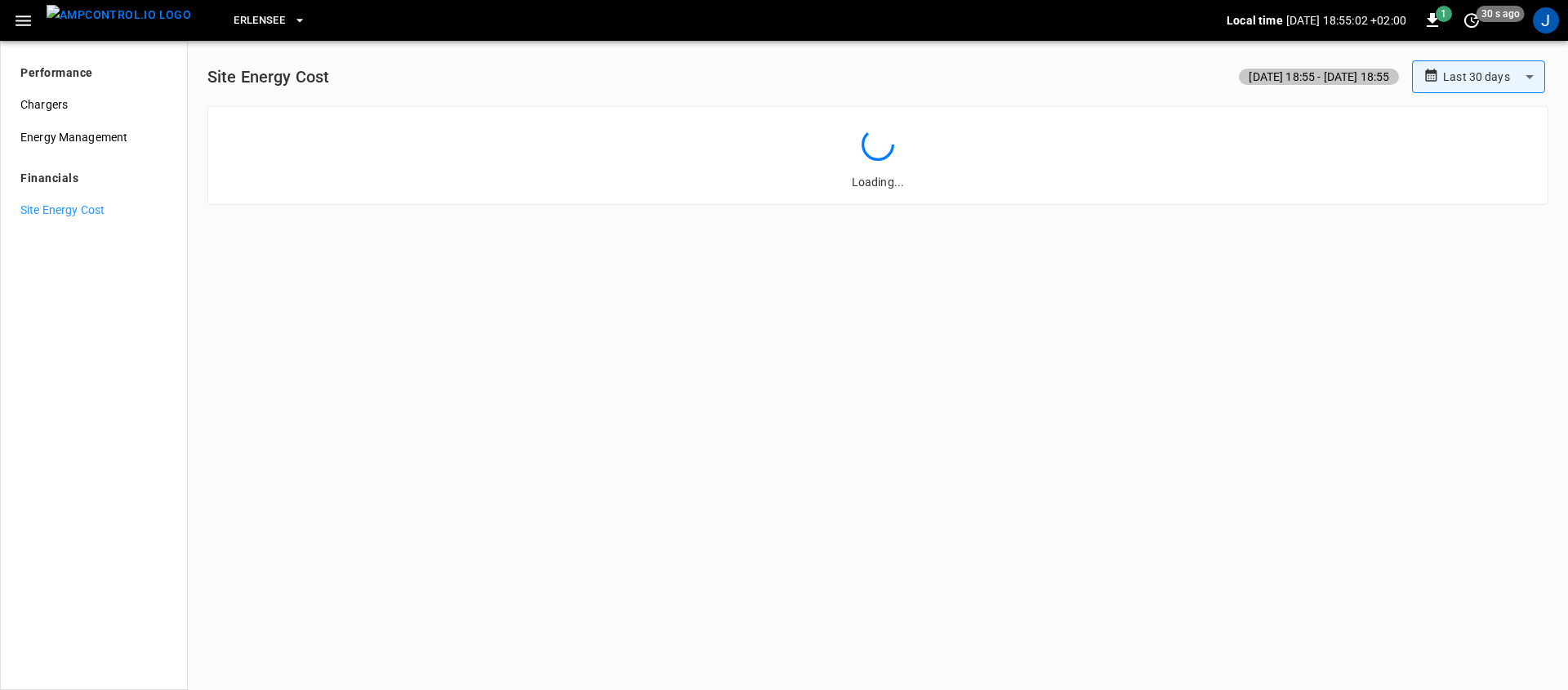
click at [128, 25] on img "menu" at bounding box center [119, 15] width 145 height 20
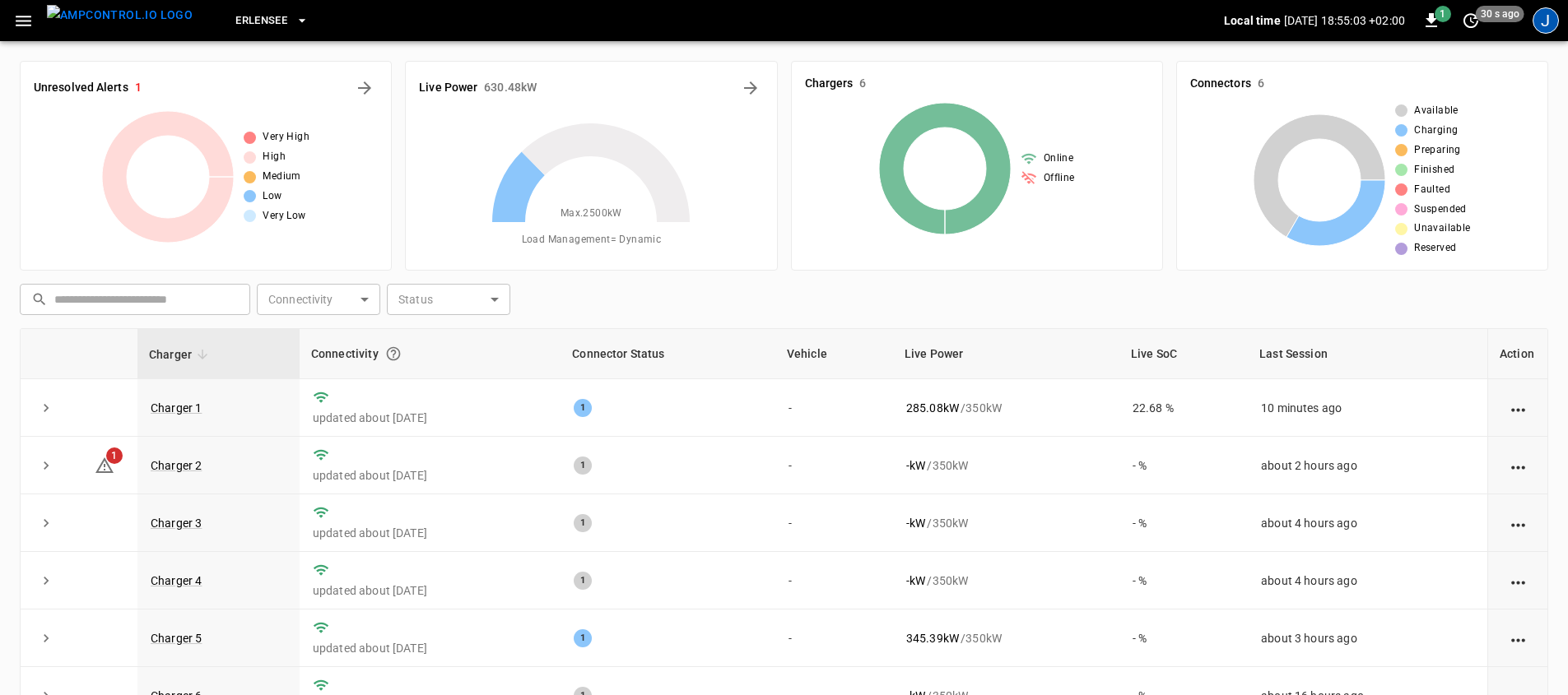
click at [1536, 25] on div "J" at bounding box center [1546, 20] width 27 height 27
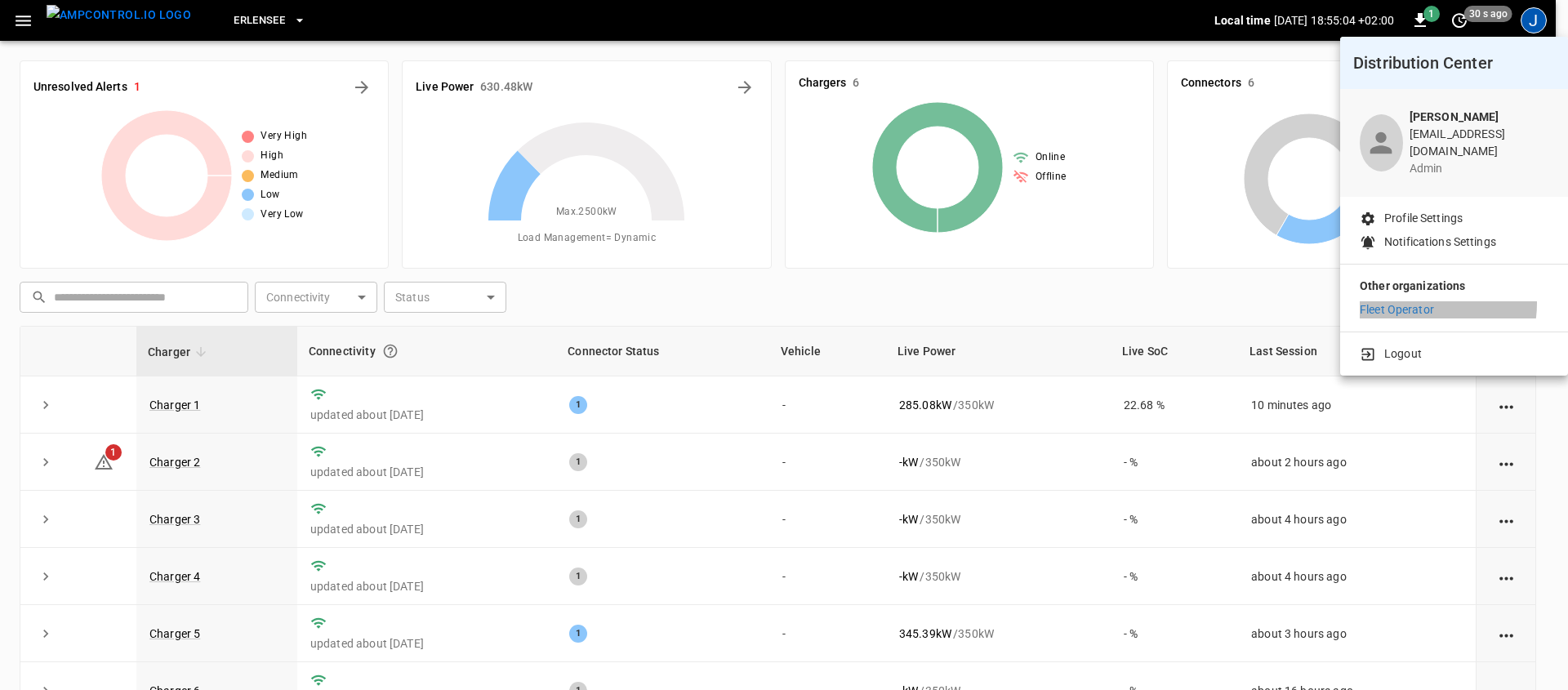
click at [1411, 301] on p "Fleet Operator" at bounding box center [1397, 310] width 75 height 18
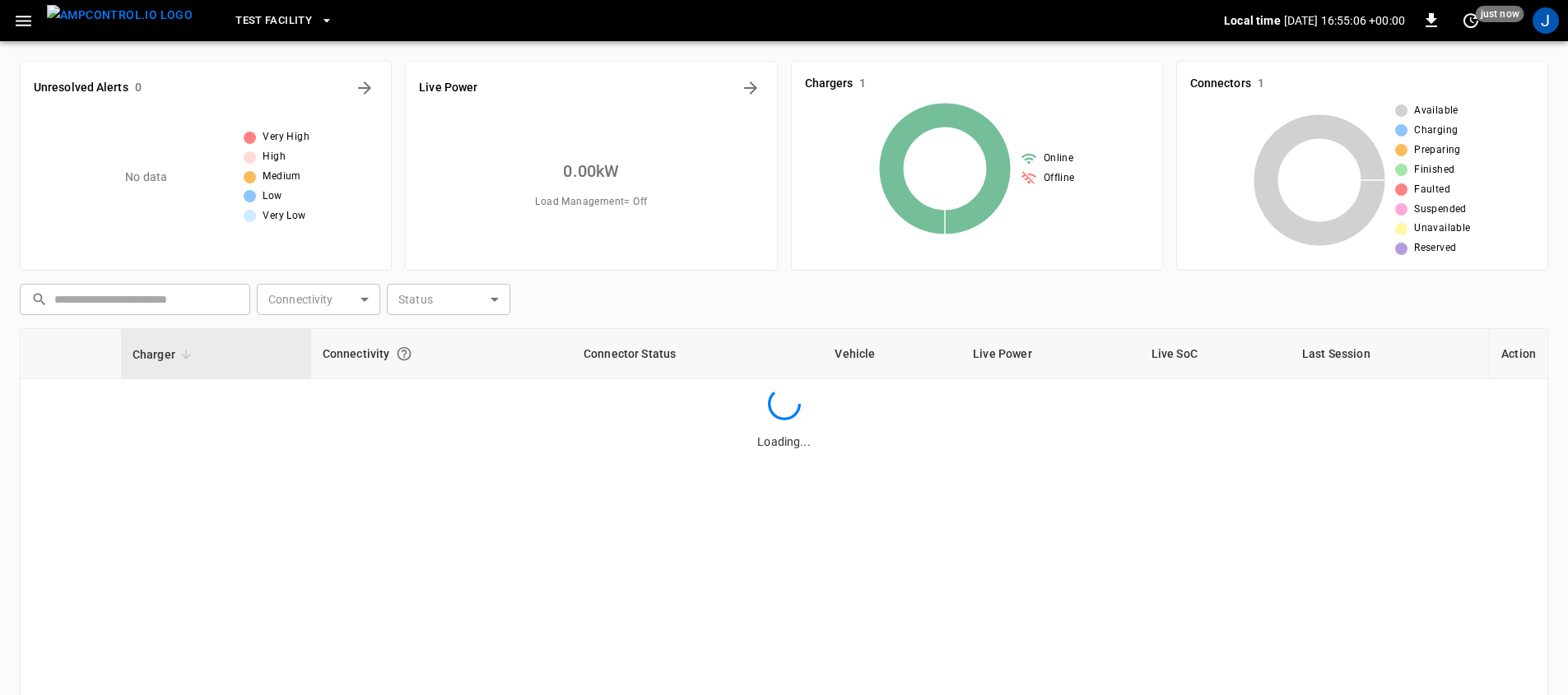
click at [36, 24] on button "button" at bounding box center [23, 21] width 34 height 30
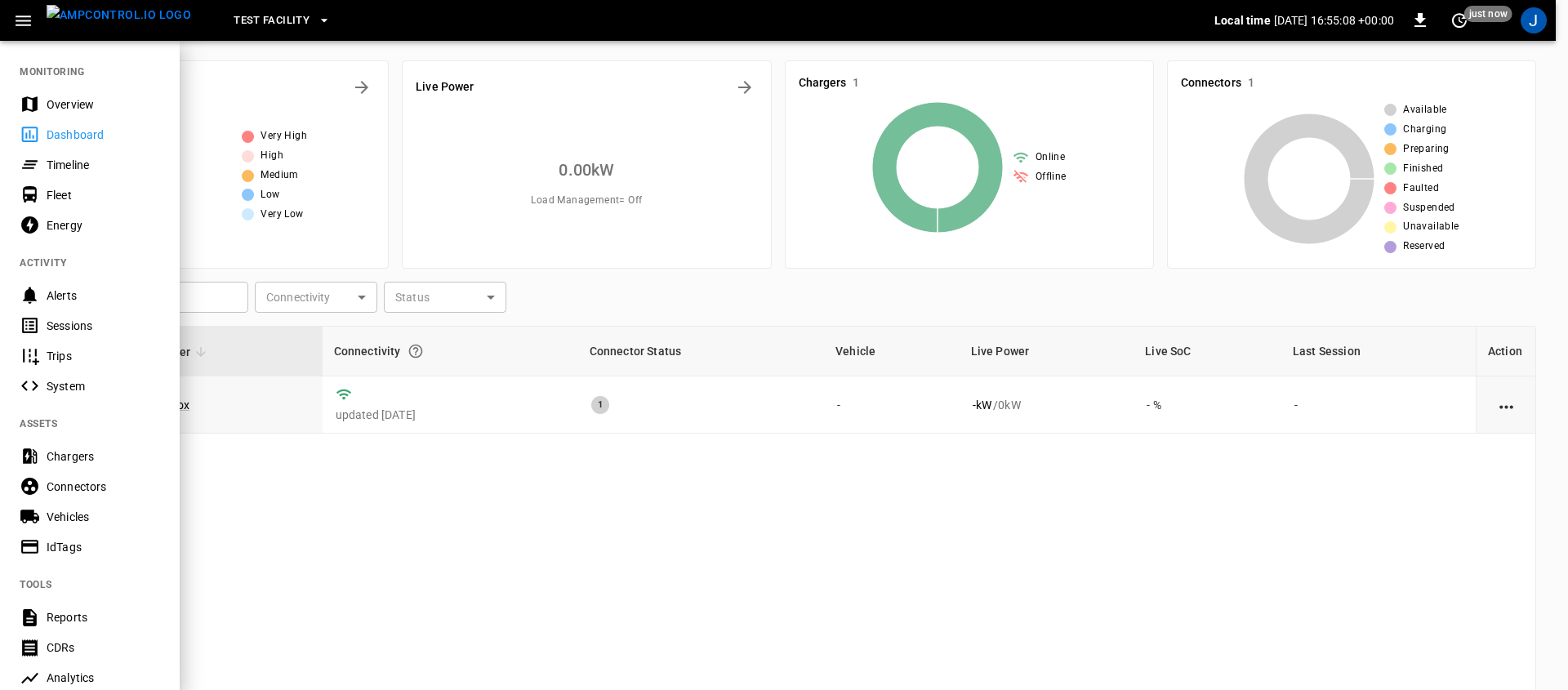
click at [87, 332] on div "Sessions" at bounding box center [103, 326] width 113 height 17
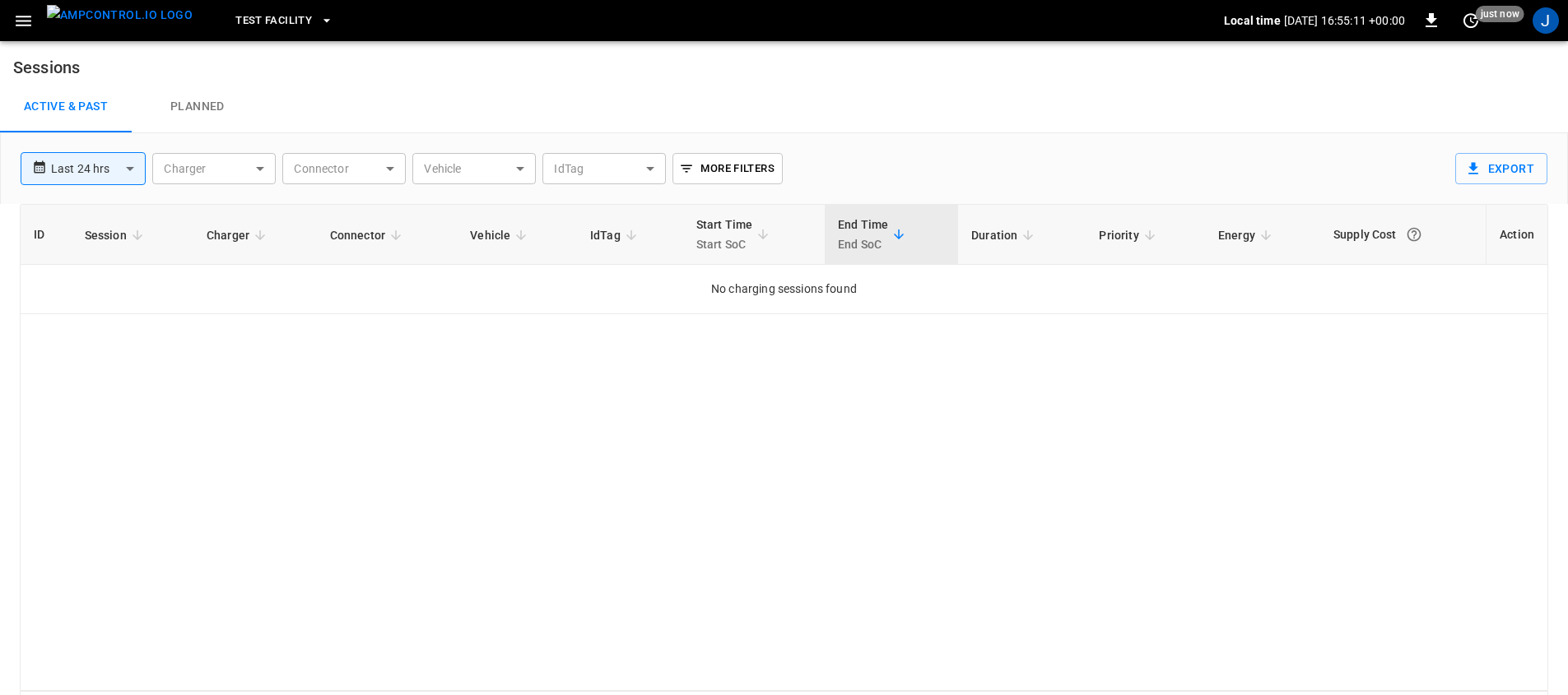
click at [22, 41] on div "Test Facility Local time [DATE] 16:55:11 +00:00 0 just now J" at bounding box center [784, 20] width 1568 height 41
click at [18, 13] on icon "button" at bounding box center [23, 20] width 20 height 20
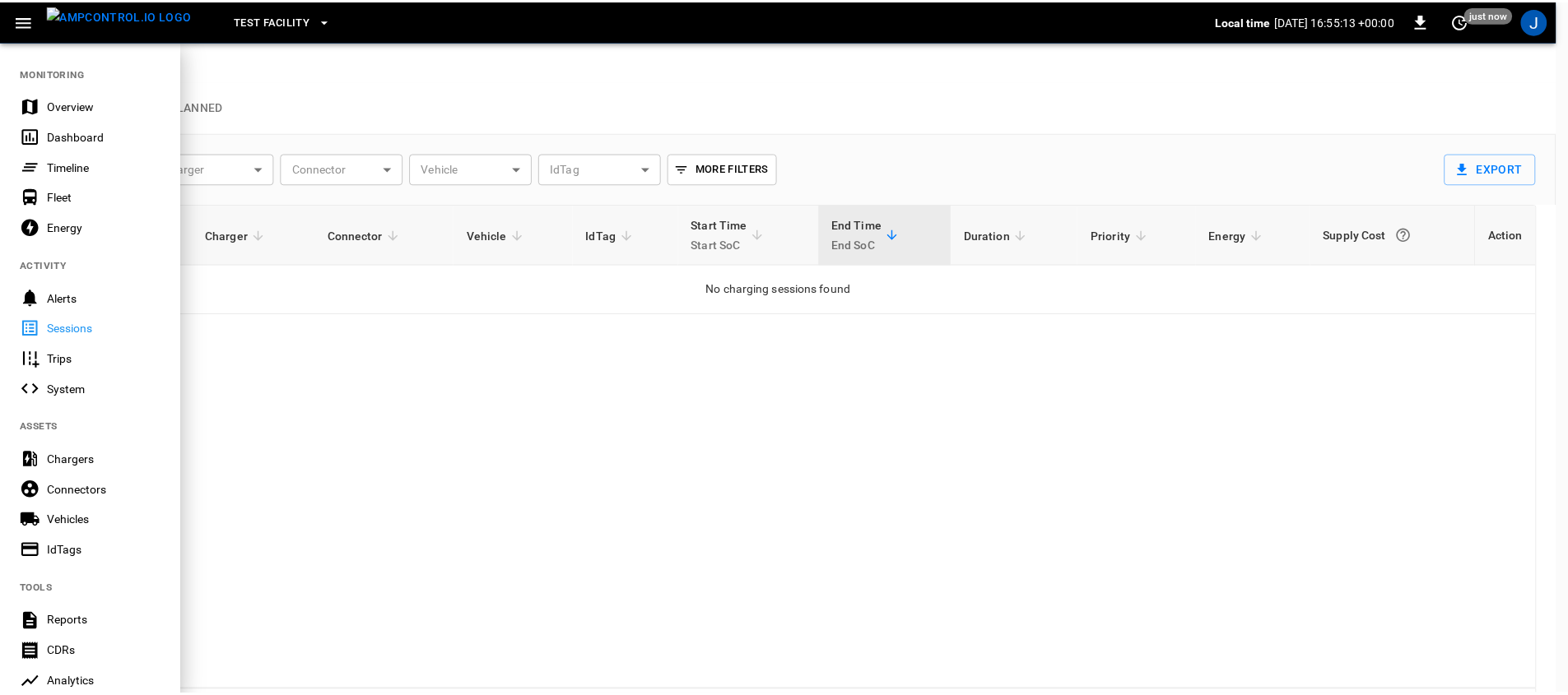
scroll to position [4, 0]
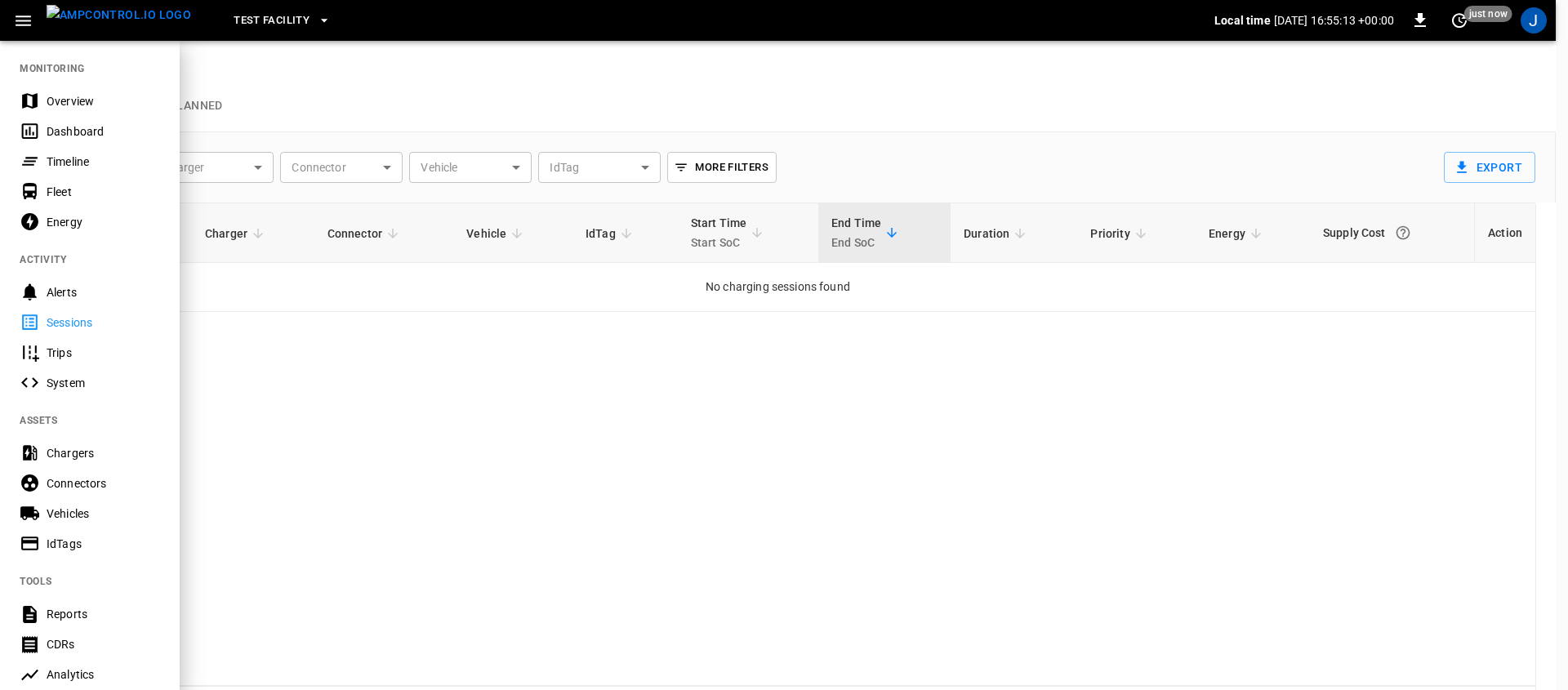
click at [96, 610] on div "Reports" at bounding box center [103, 614] width 113 height 17
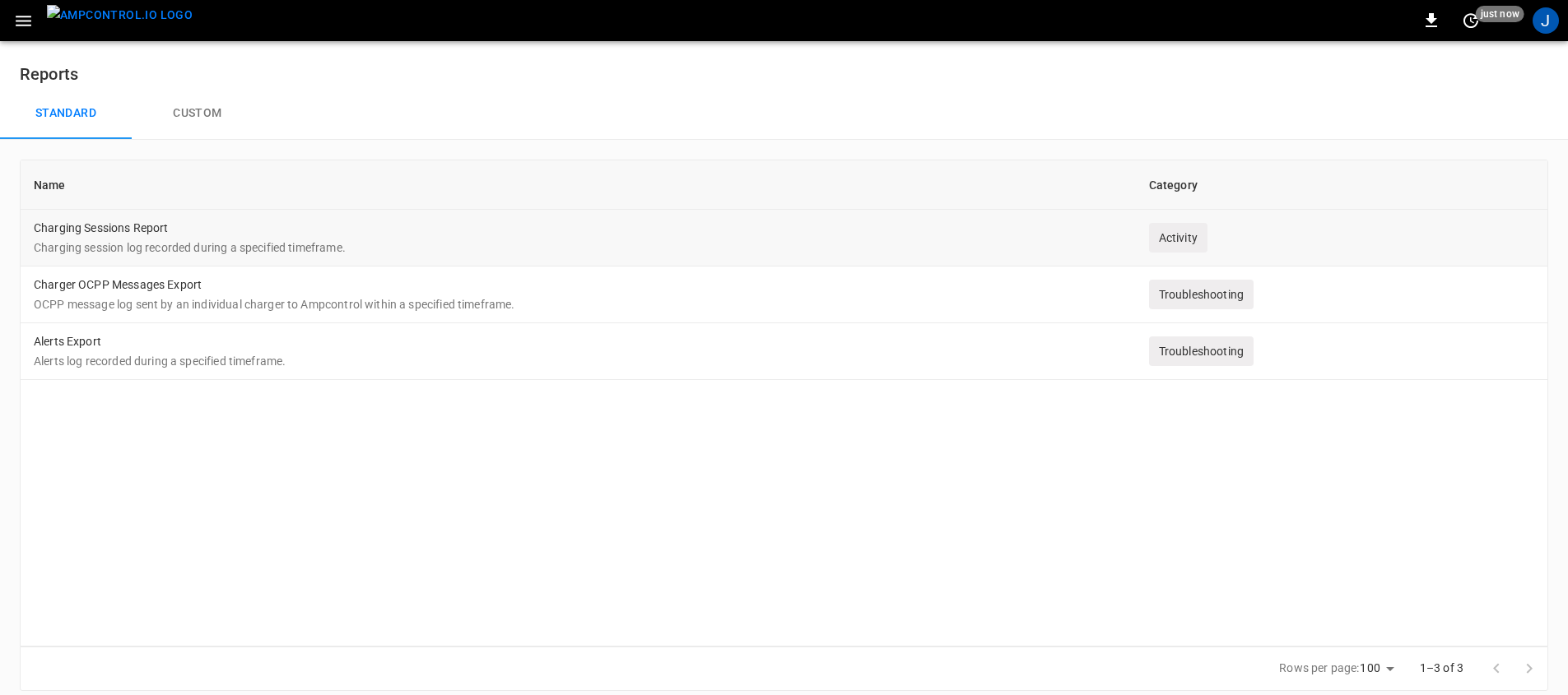
click at [208, 228] on td "Charging Sessions Report Charging session log recorded during a specified timef…" at bounding box center [578, 238] width 1116 height 57
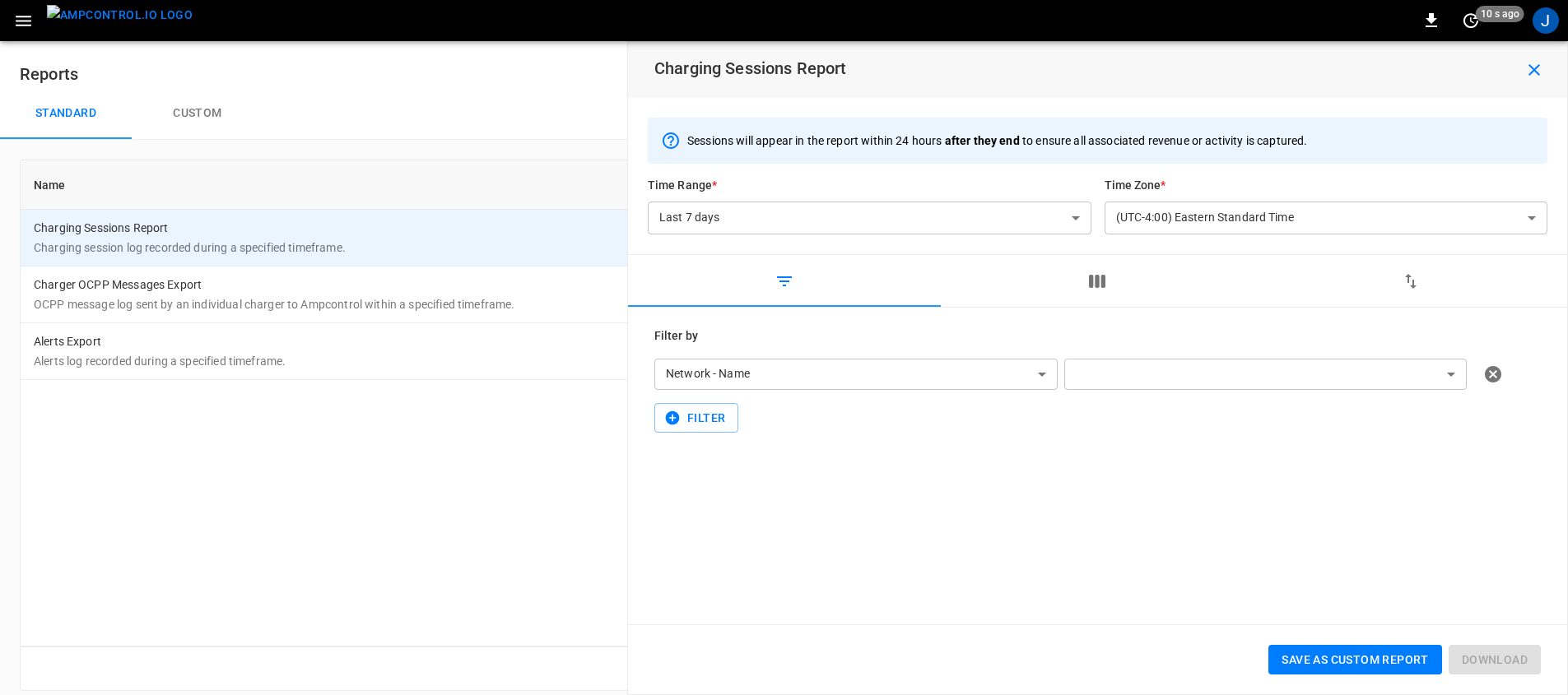
click at [1081, 278] on button "button" at bounding box center [1096, 281] width 313 height 52
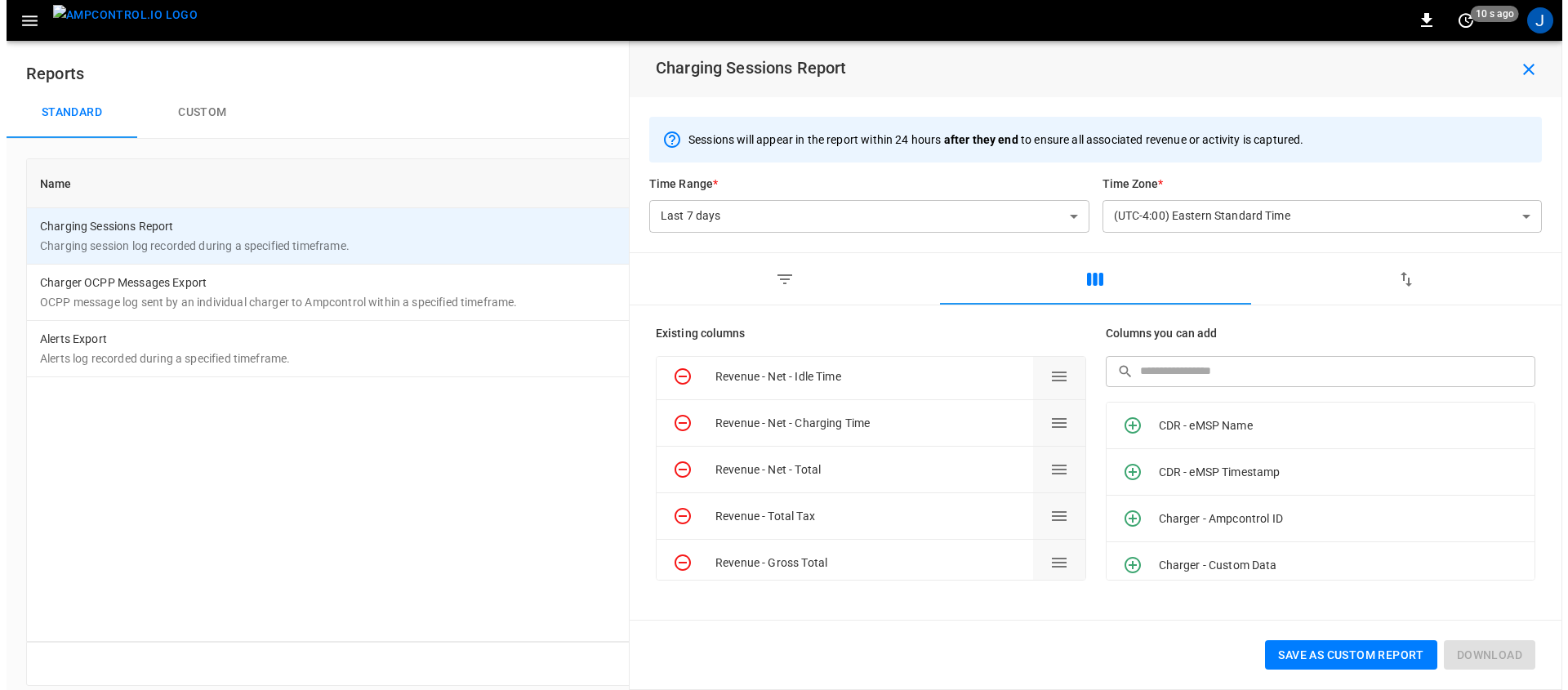
scroll to position [988, 0]
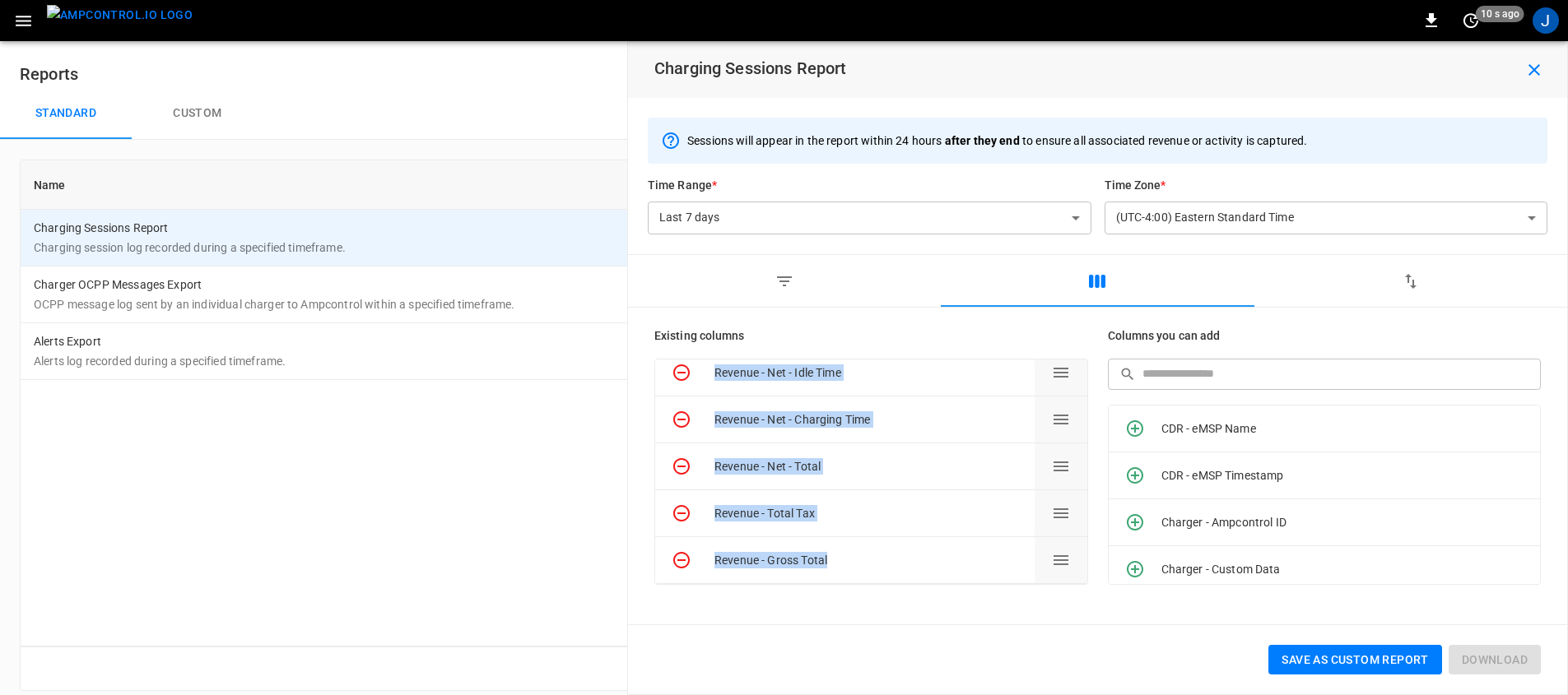
drag, startPoint x: 712, startPoint y: 371, endPoint x: 858, endPoint y: 562, distance: 240.4
click at [858, 562] on div "Session - Ampcontrol ID Session - Start Timestamp (HH:MM:SS) Session - End Time…" at bounding box center [871, 472] width 434 height 227
click at [859, 560] on div "Revenue - Gross Total" at bounding box center [871, 560] width 313 height 17
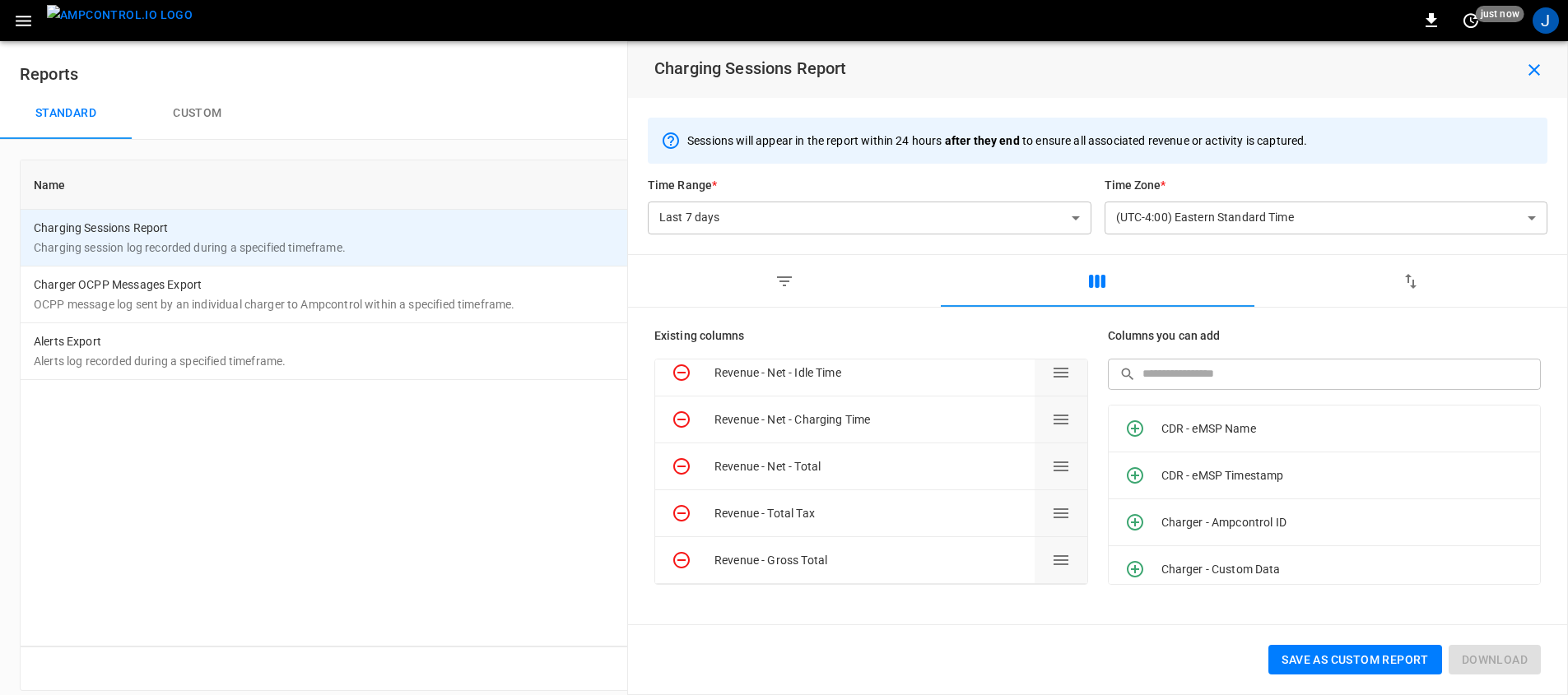
click at [398, 448] on div "Name Category Charging Sessions Report Charging session log recorded during a s…" at bounding box center [784, 403] width 1528 height 487
click at [1549, 75] on button "button" at bounding box center [1533, 69] width 52 height 29
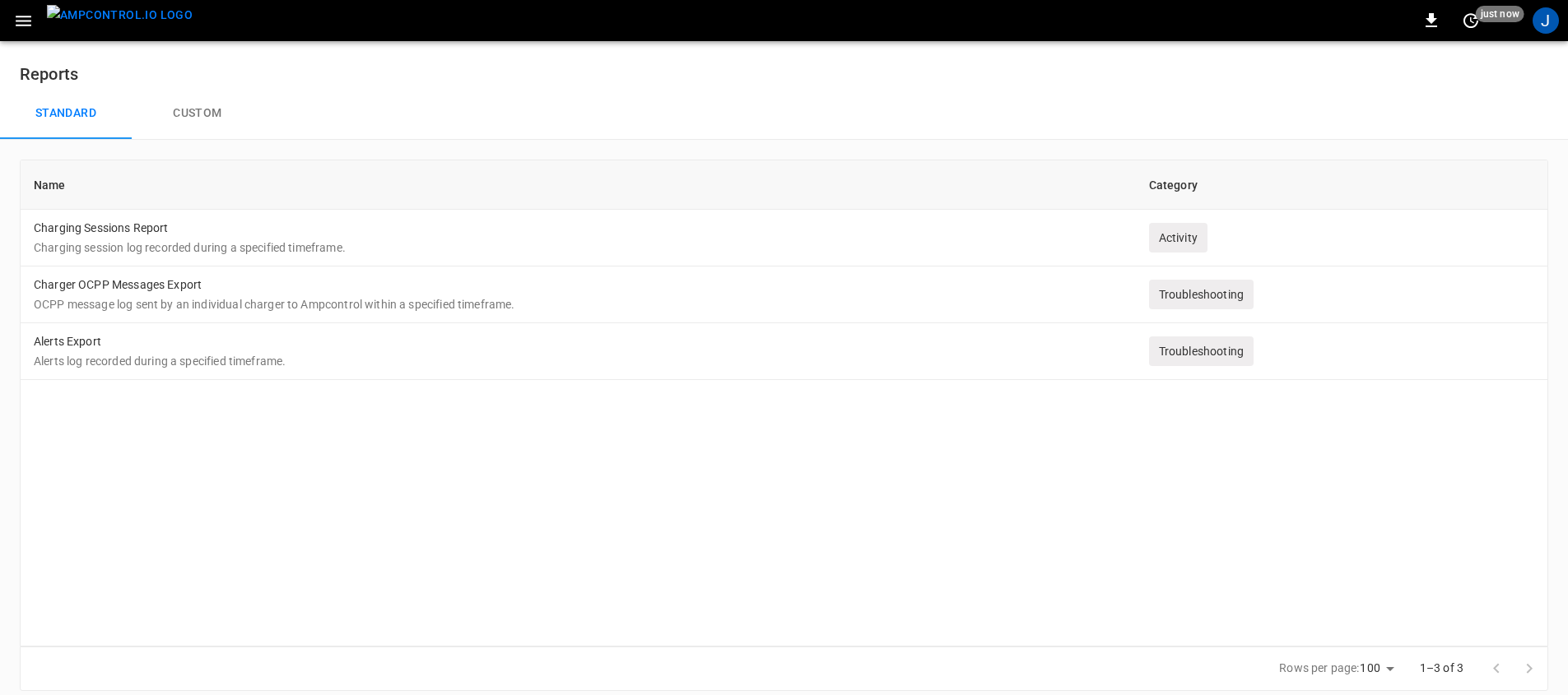
click at [542, 485] on div "Name Category Charging Sessions Report Charging session log recorded during a s…" at bounding box center [784, 403] width 1528 height 487
click at [20, 25] on icon "button" at bounding box center [24, 21] width 16 height 11
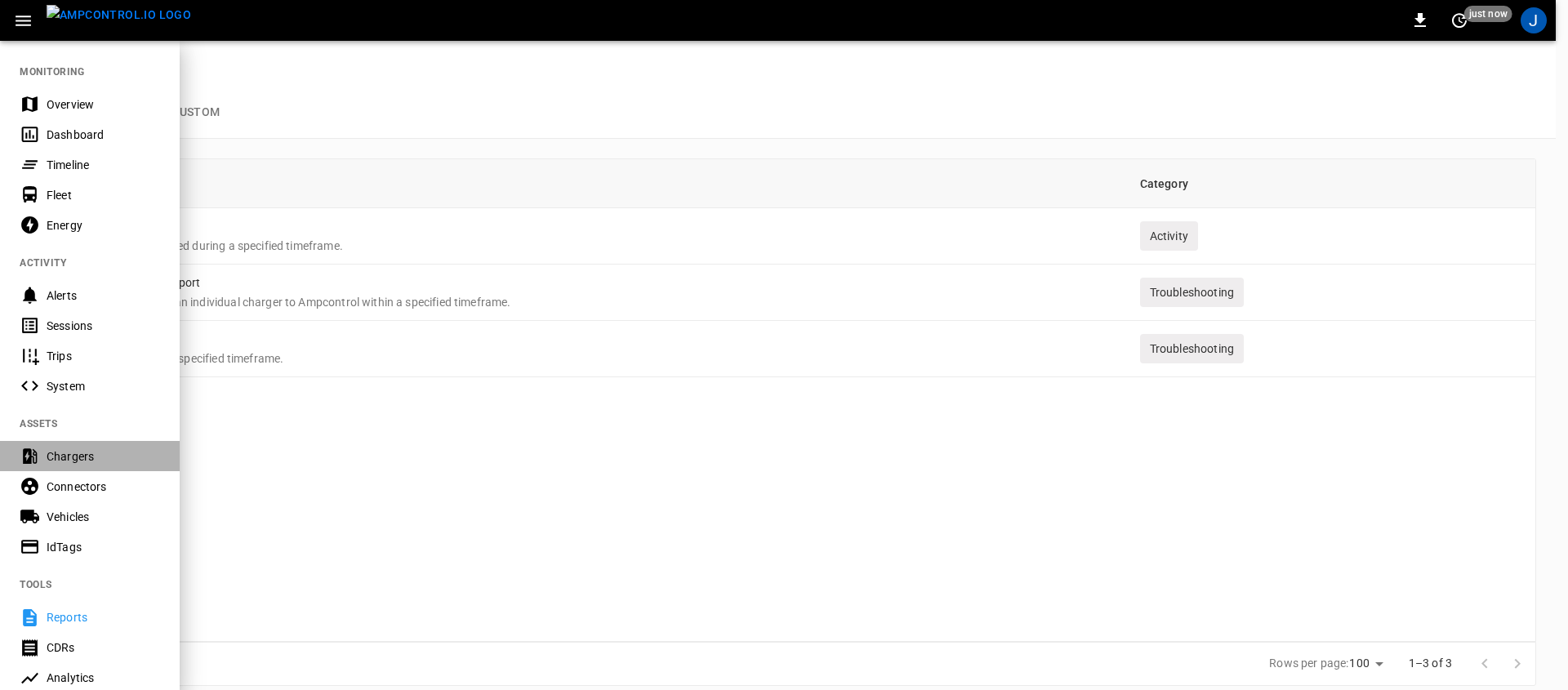
click at [79, 451] on div "Chargers" at bounding box center [103, 456] width 113 height 17
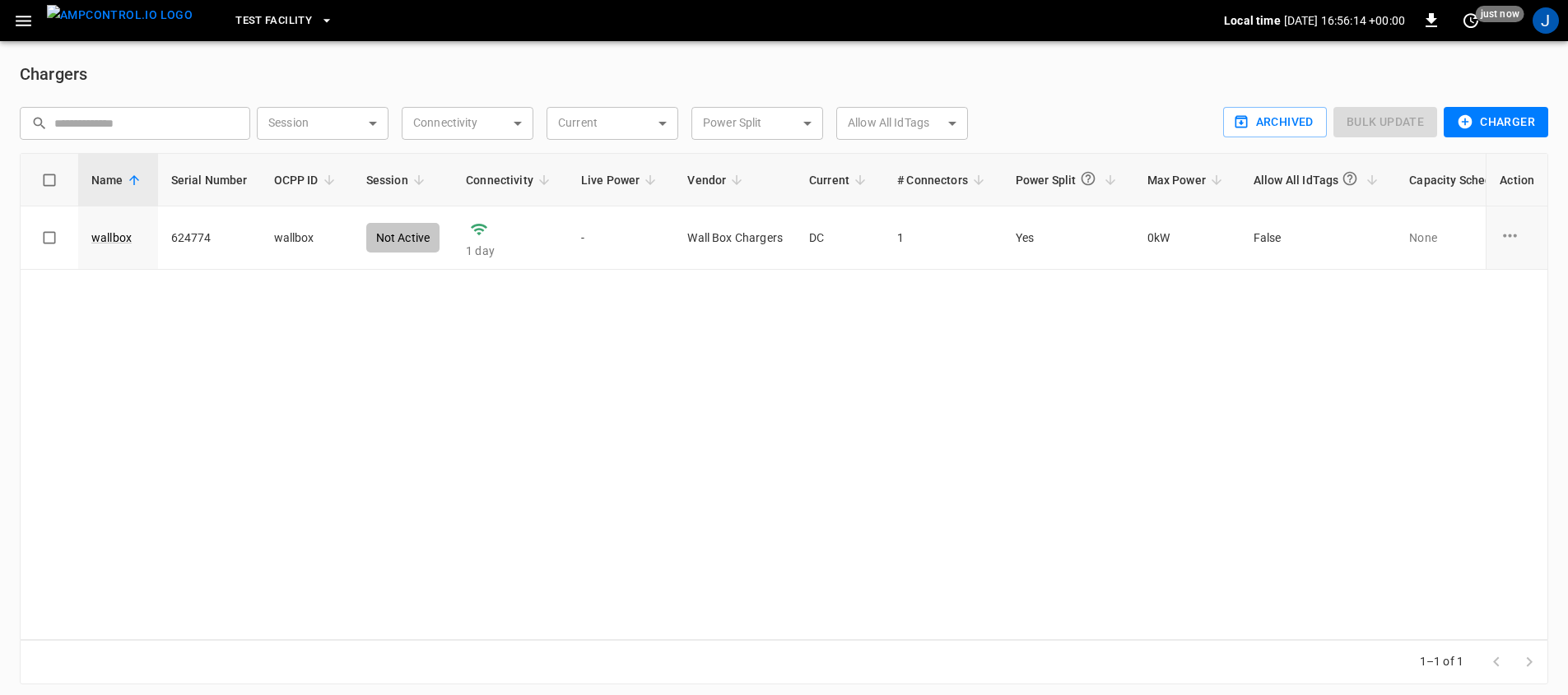
click at [240, 30] on button "Test Facility" at bounding box center [283, 21] width 111 height 32
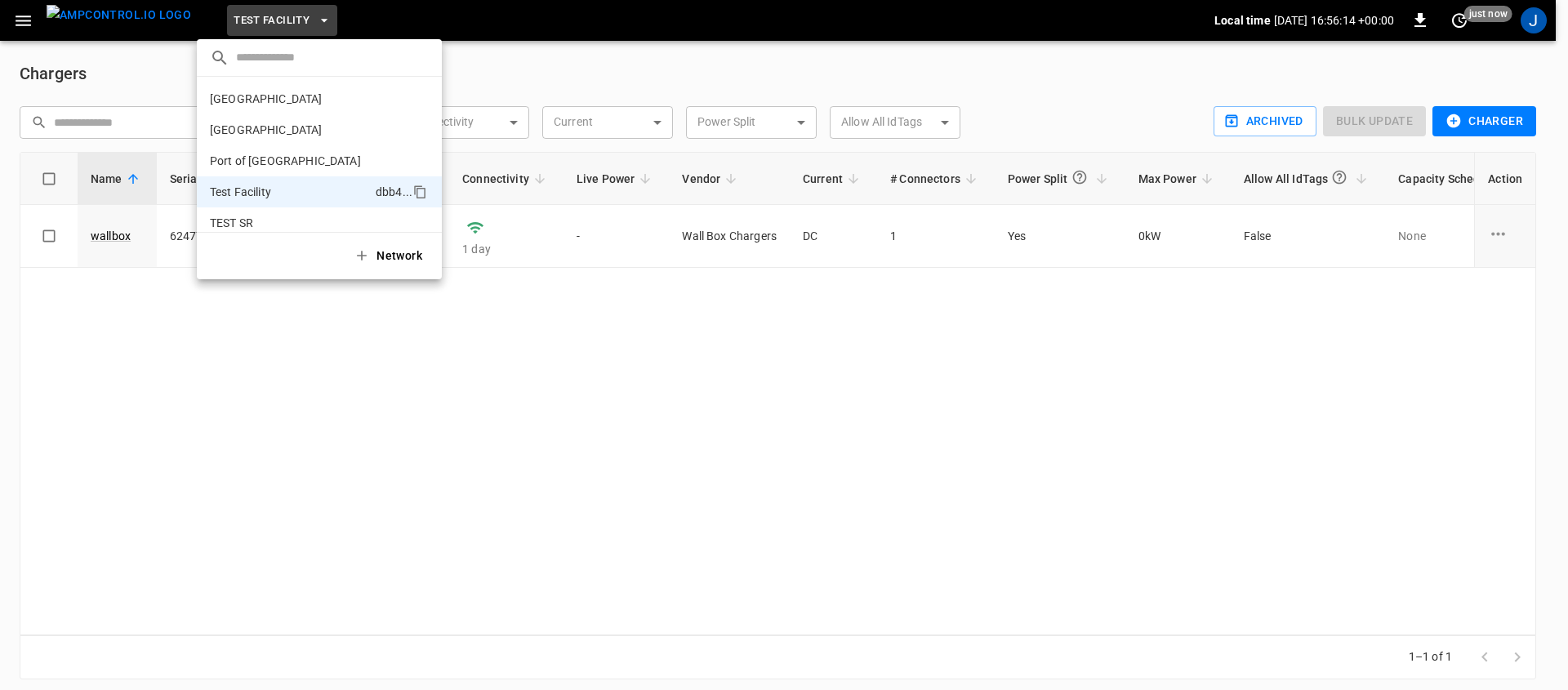
scroll to position [44, 0]
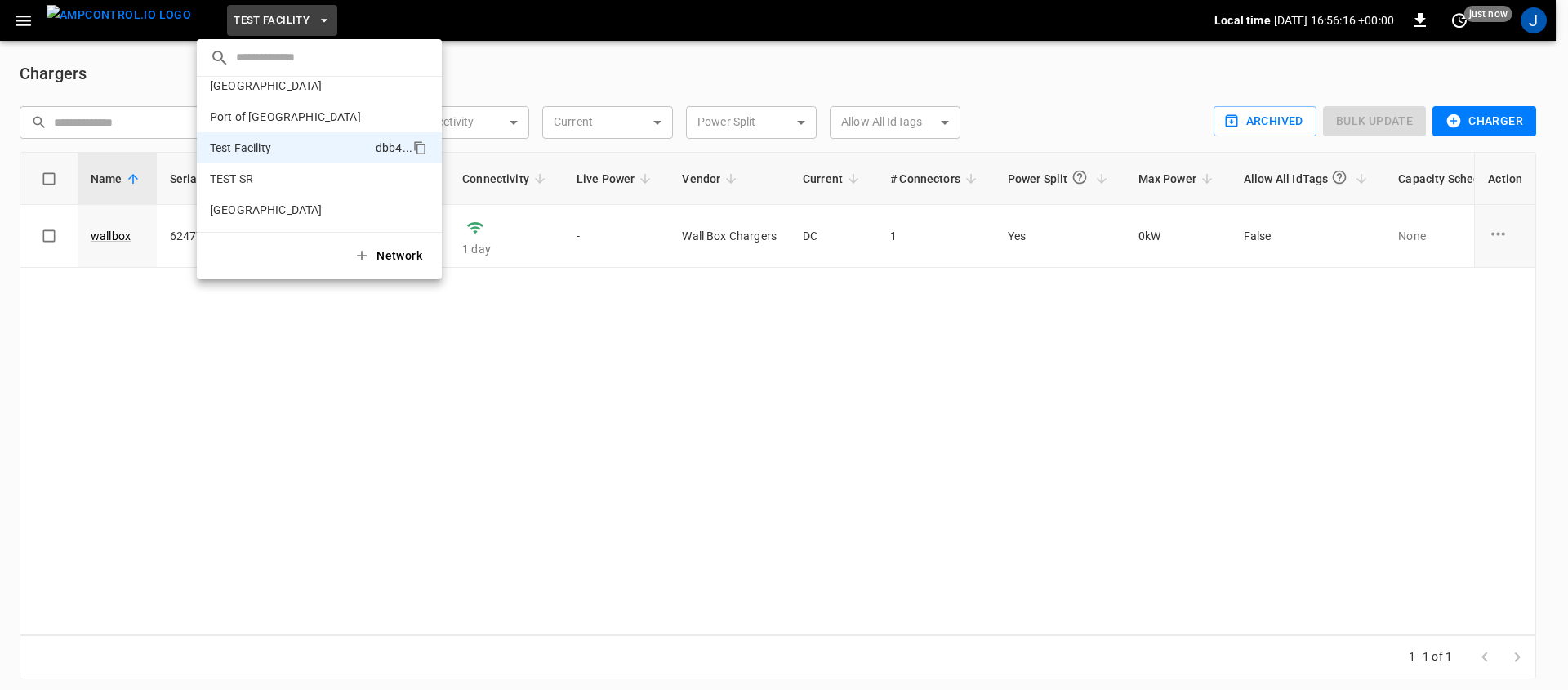
click at [394, 423] on div at bounding box center [784, 345] width 1568 height 690
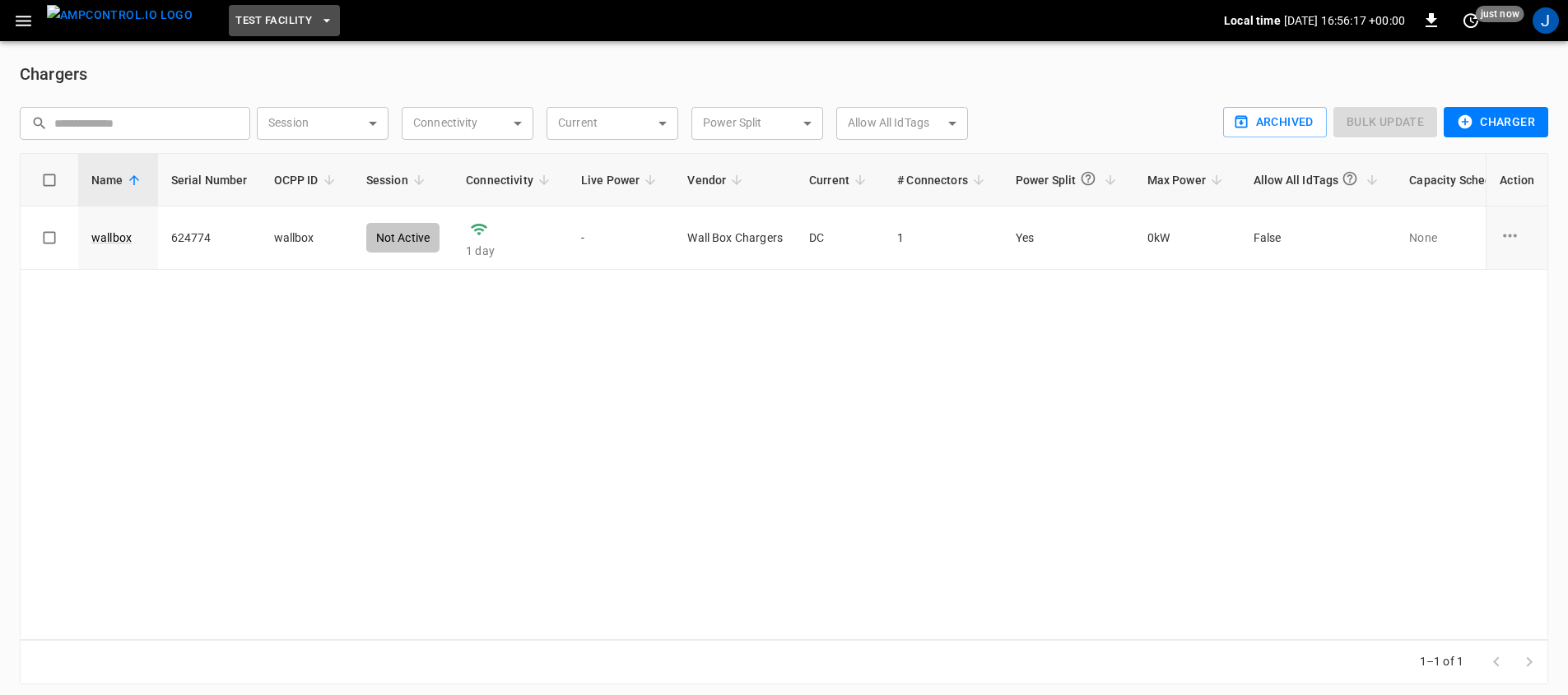
click at [266, 9] on button "Test Facility" at bounding box center [283, 21] width 111 height 32
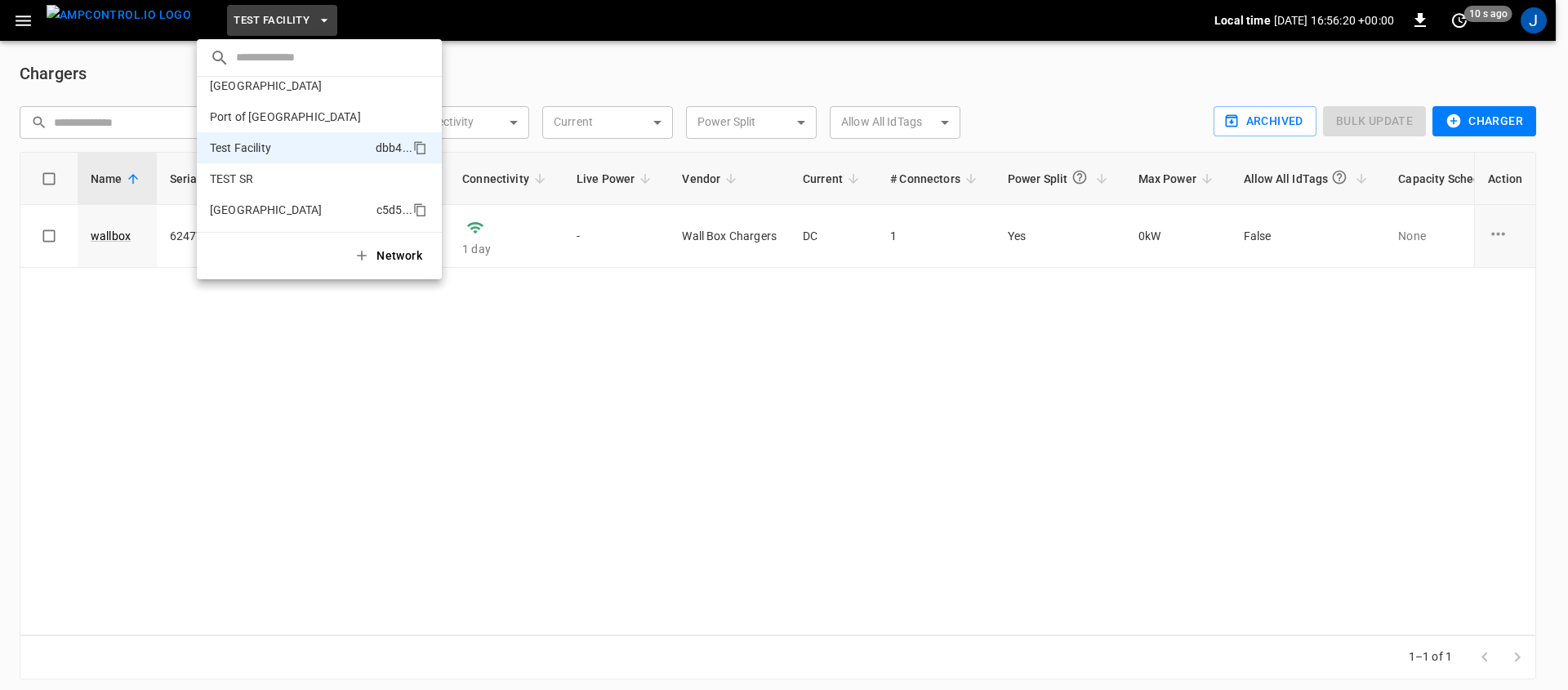
click at [283, 202] on p "[GEOGRAPHIC_DATA]" at bounding box center [290, 210] width 160 height 17
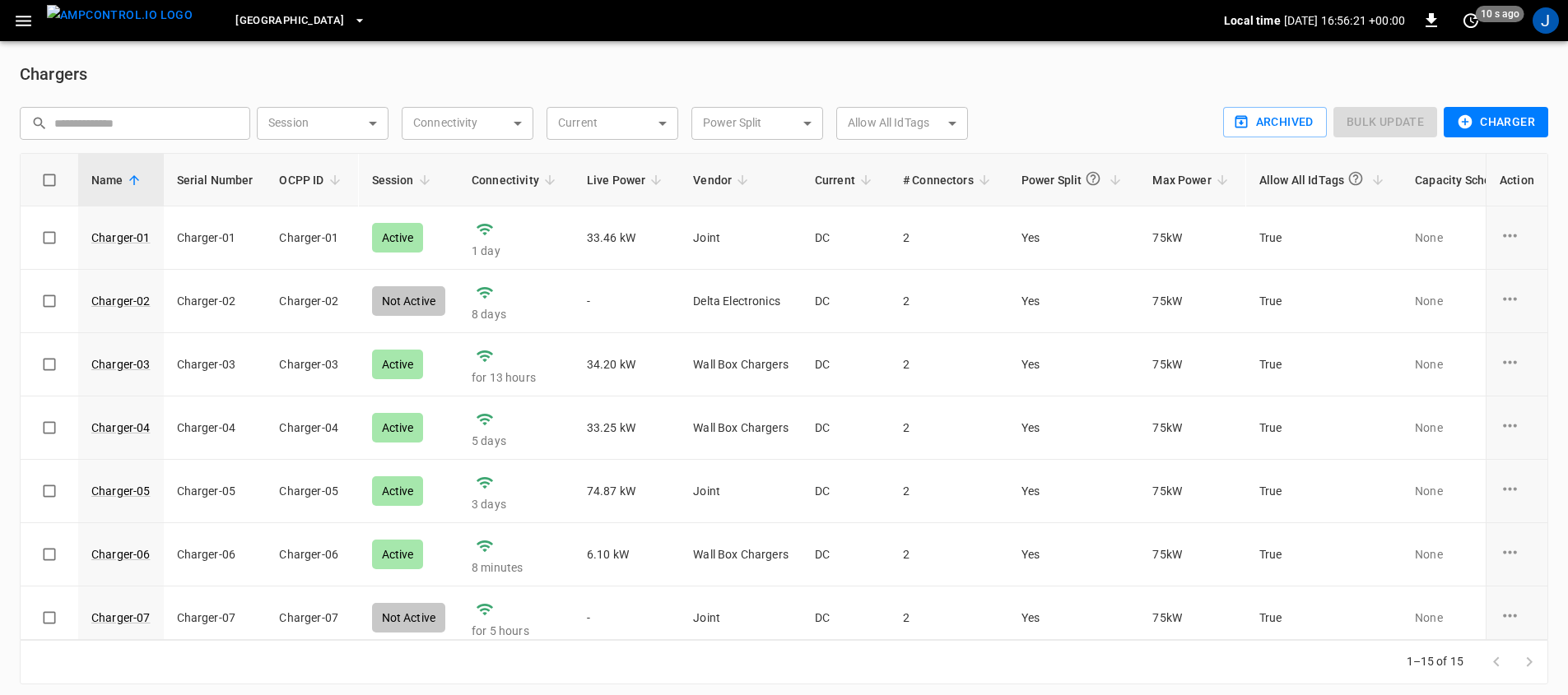
click at [160, 23] on img "menu" at bounding box center [120, 15] width 146 height 20
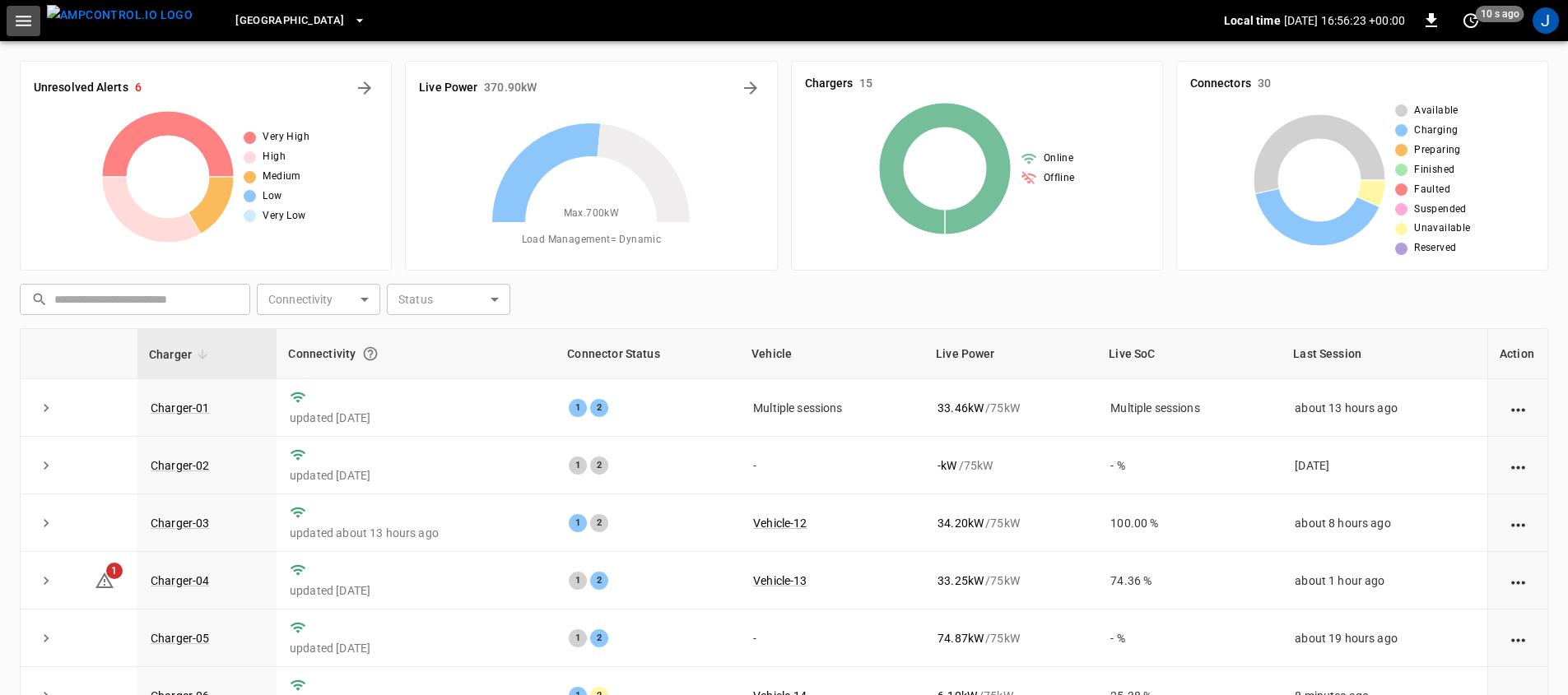
click at [11, 21] on button "button" at bounding box center [23, 21] width 34 height 30
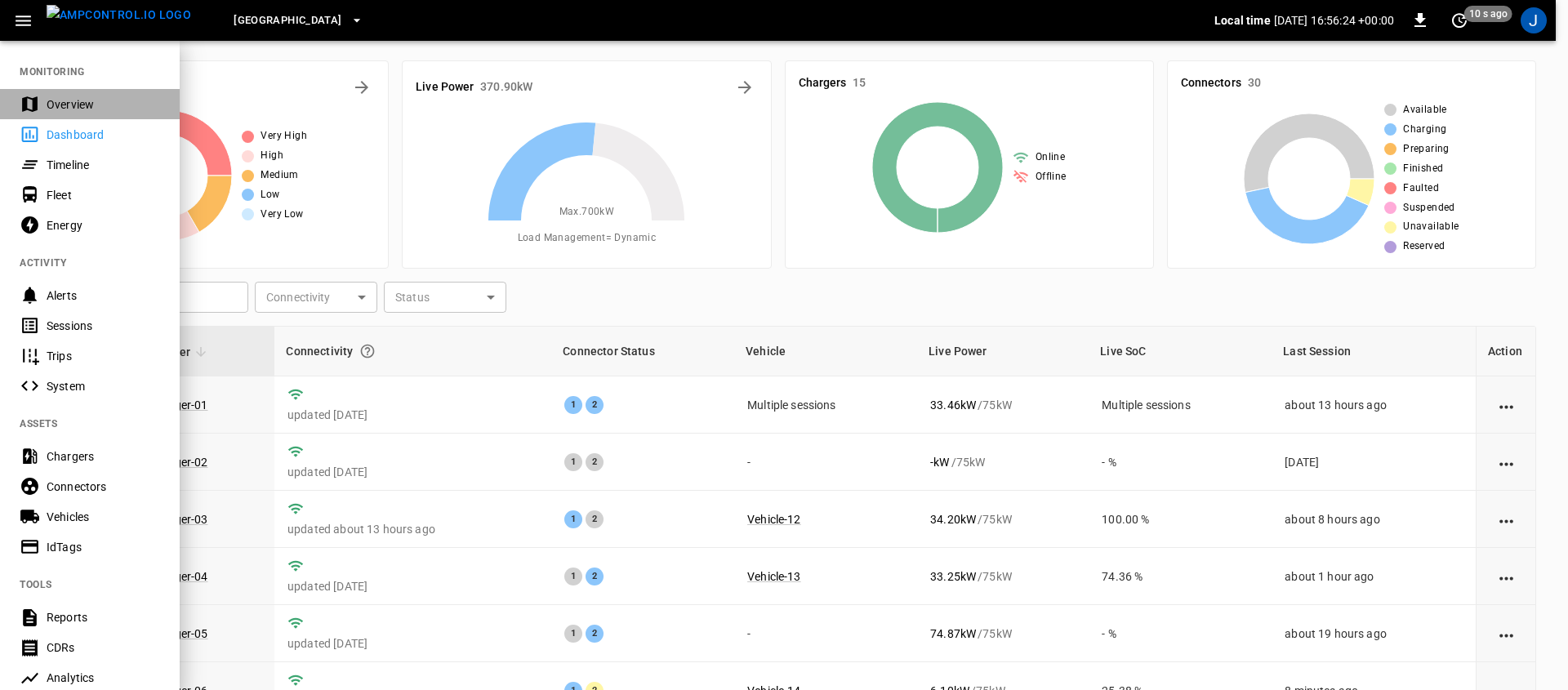
click at [64, 110] on div "Overview" at bounding box center [103, 105] width 113 height 17
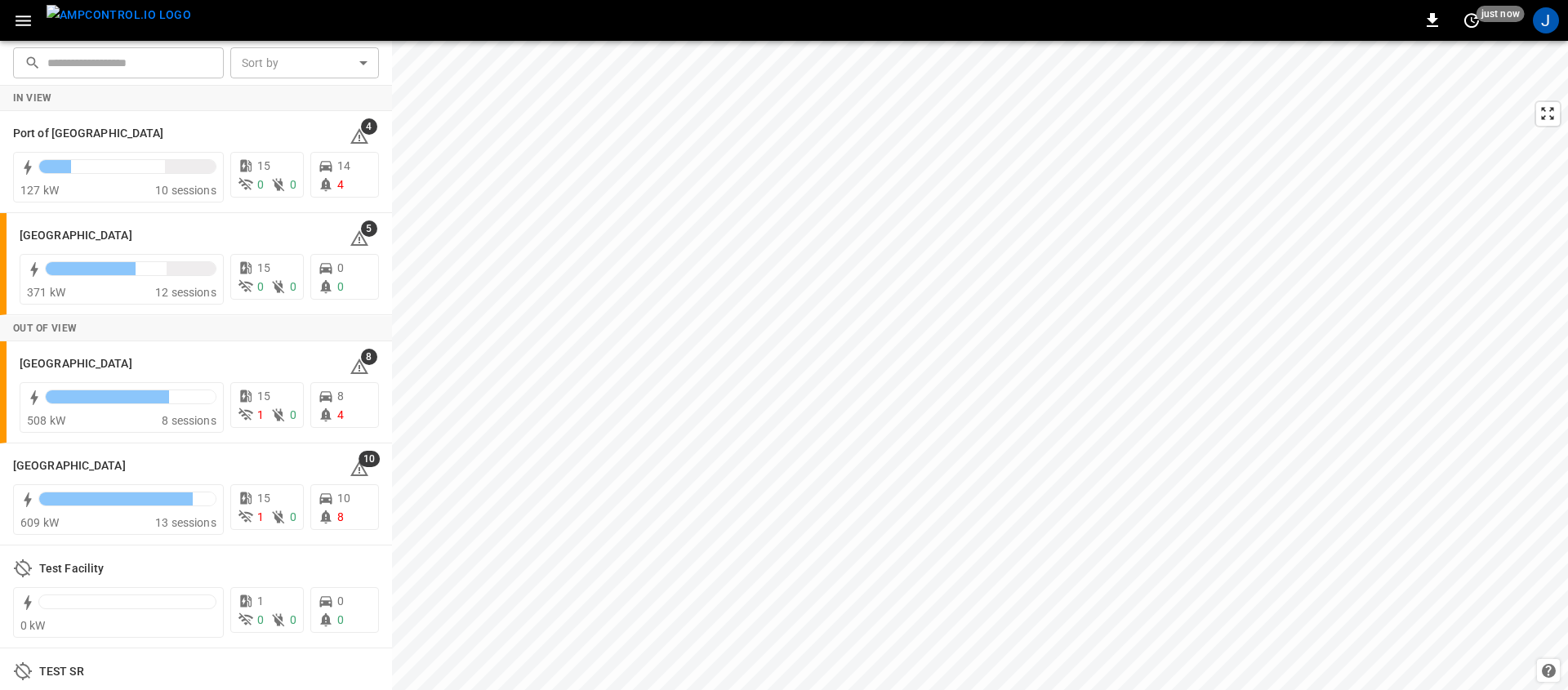
click at [118, 12] on img "menu" at bounding box center [119, 15] width 145 height 20
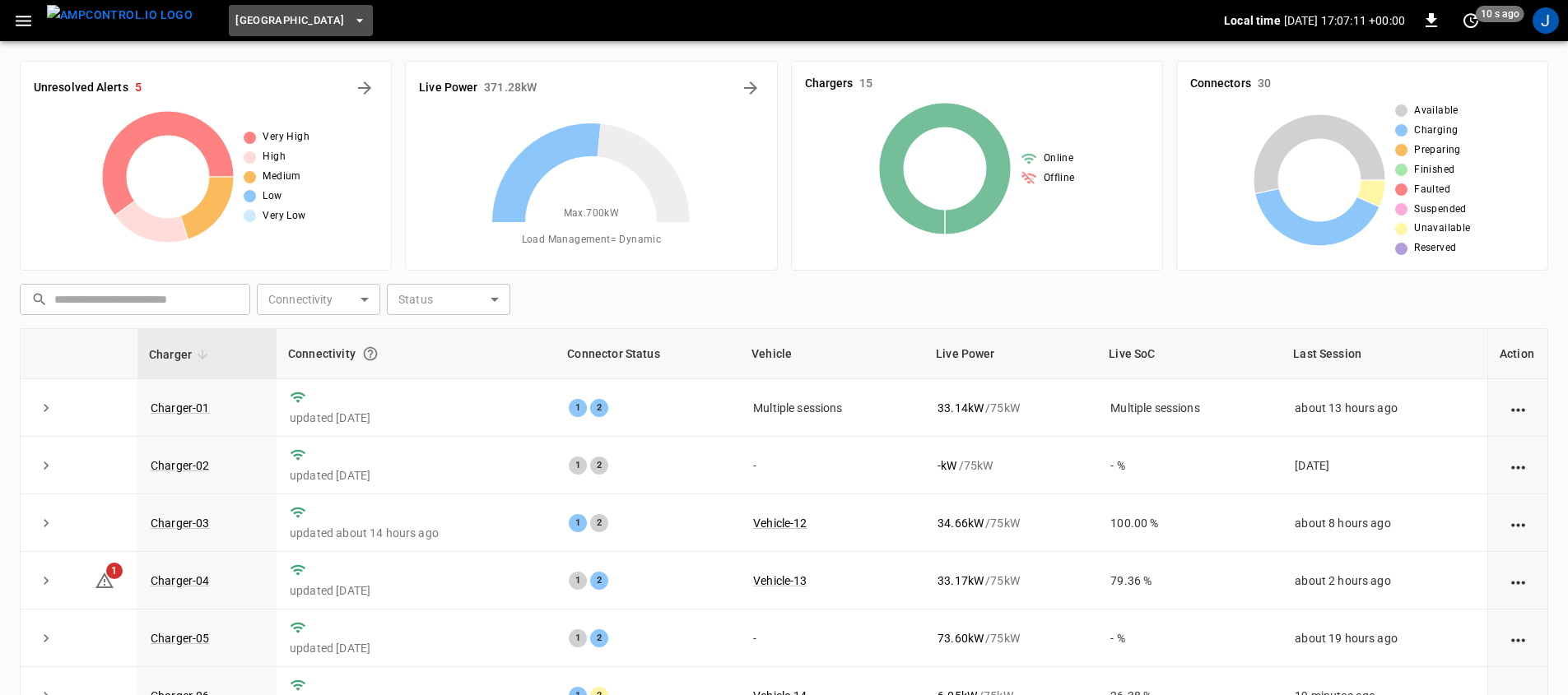
click at [275, 24] on span "[GEOGRAPHIC_DATA]" at bounding box center [290, 20] width 109 height 19
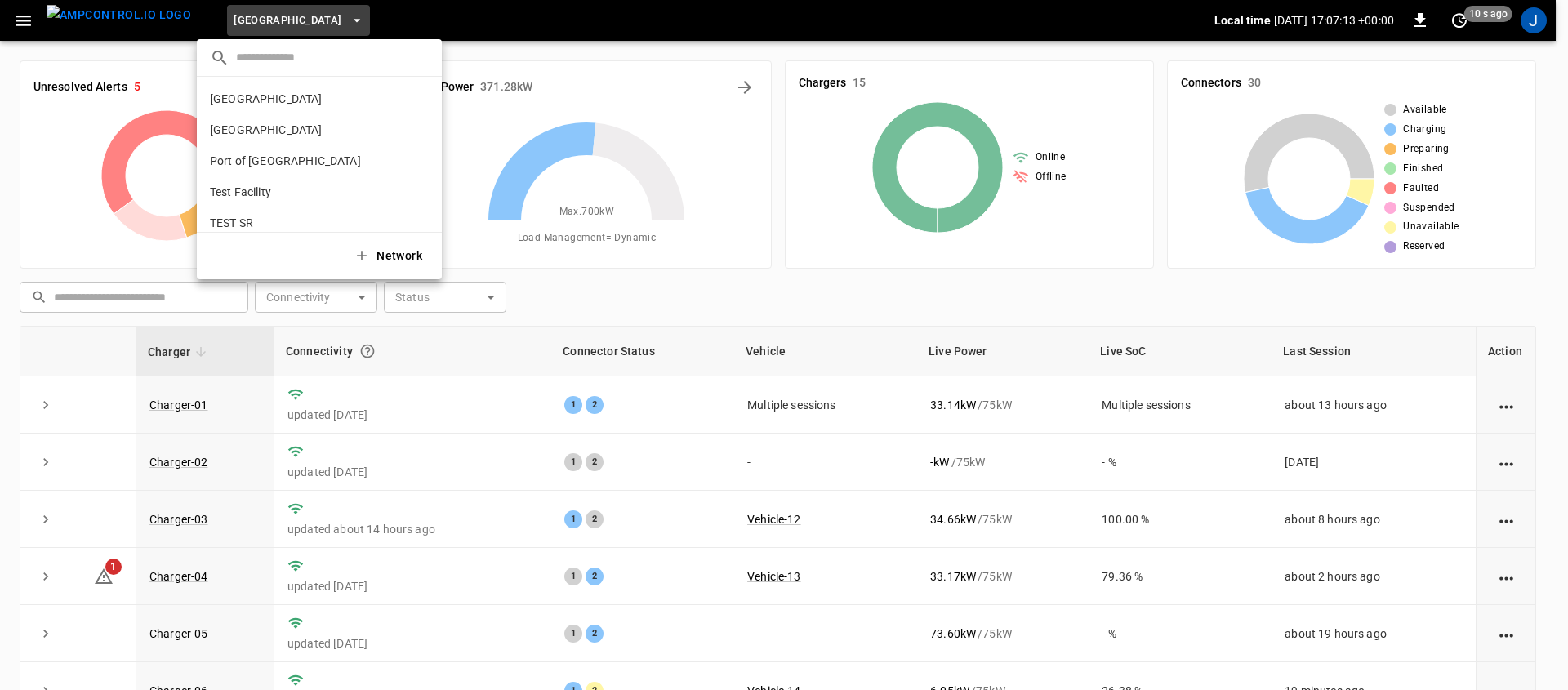
click at [20, 19] on div at bounding box center [784, 345] width 1568 height 690
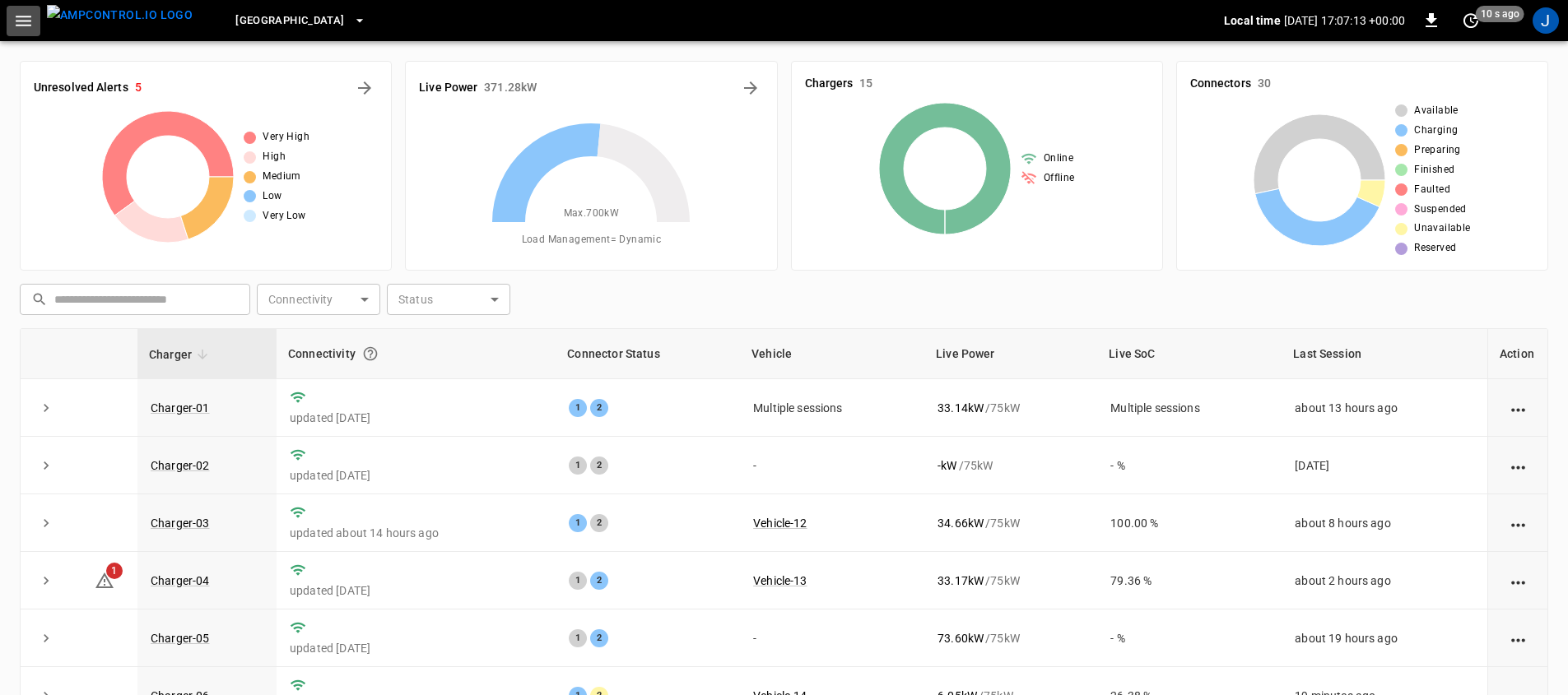
click at [20, 16] on icon "button" at bounding box center [24, 21] width 16 height 11
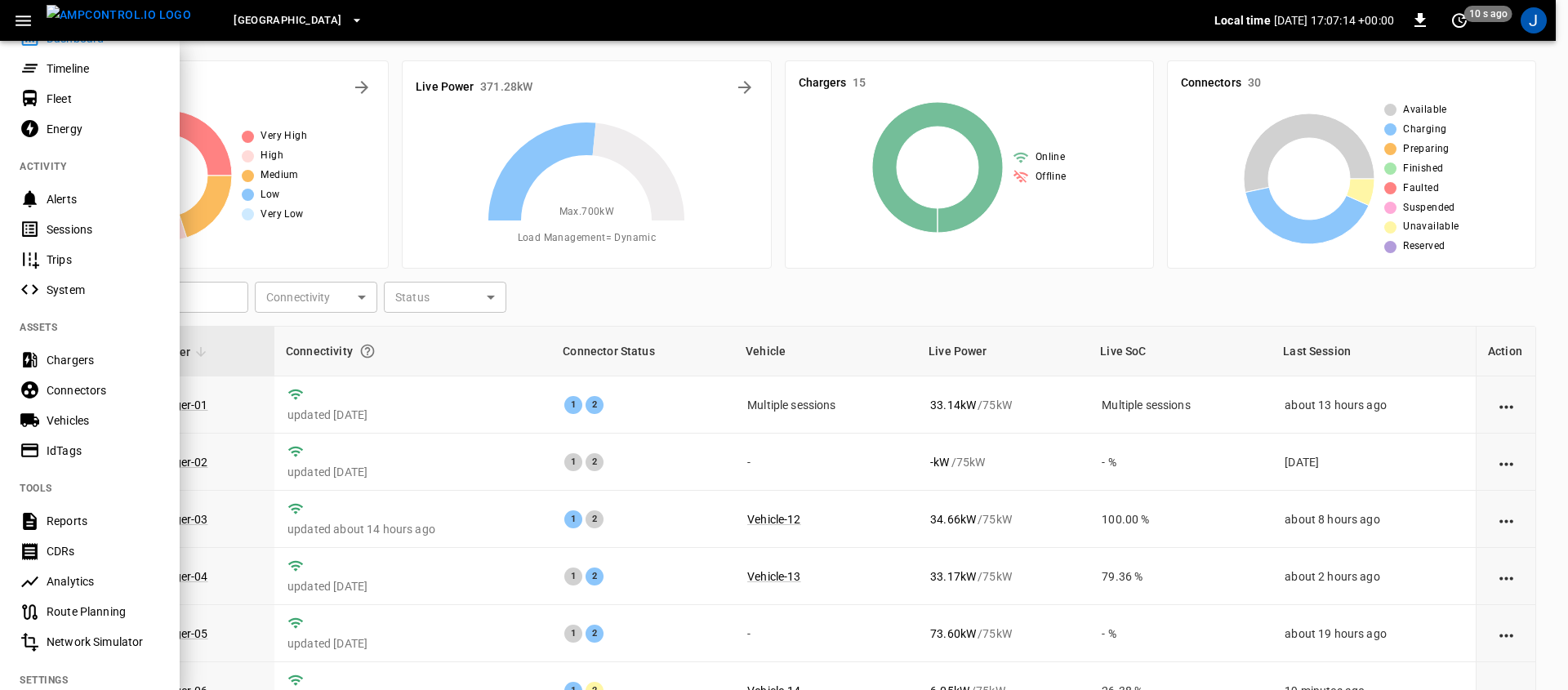
scroll to position [118, 0]
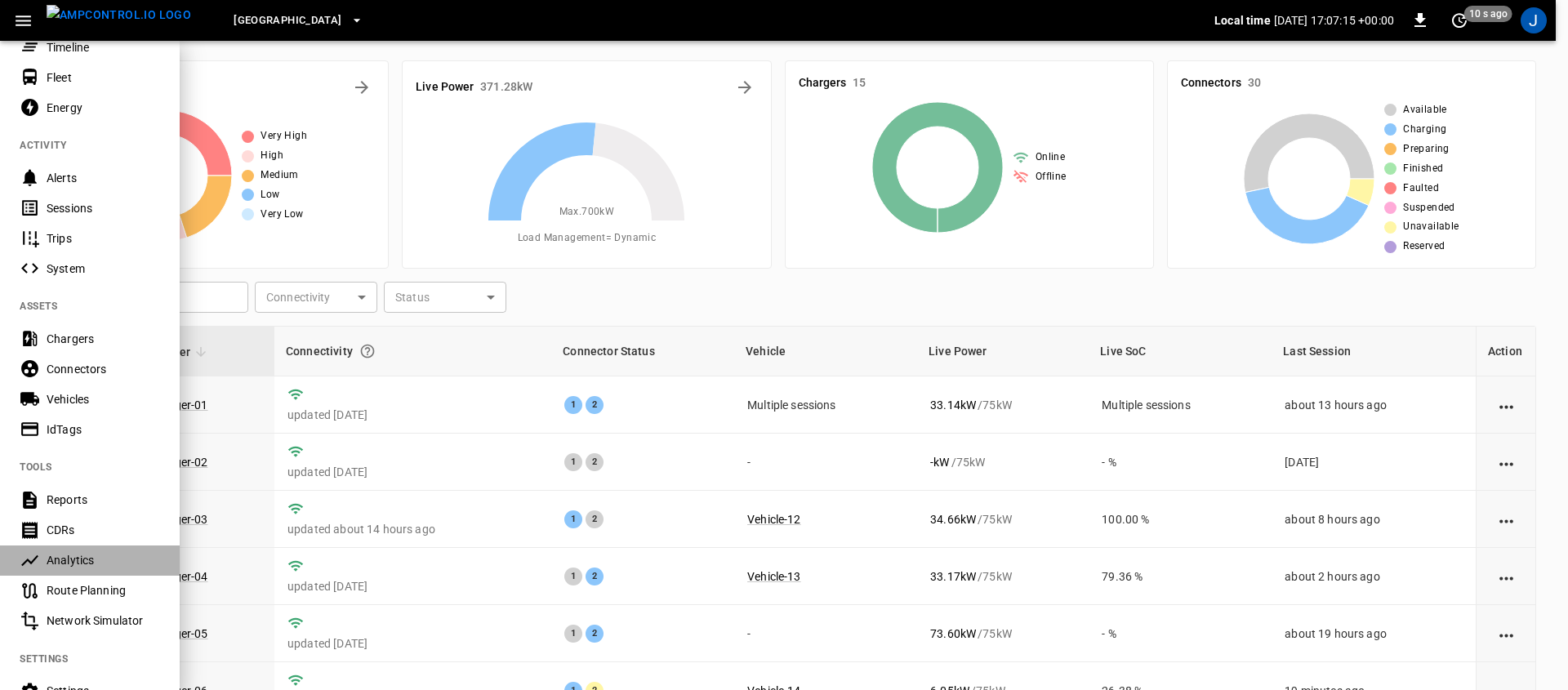
click at [110, 551] on div "Analytics" at bounding box center [90, 561] width 180 height 30
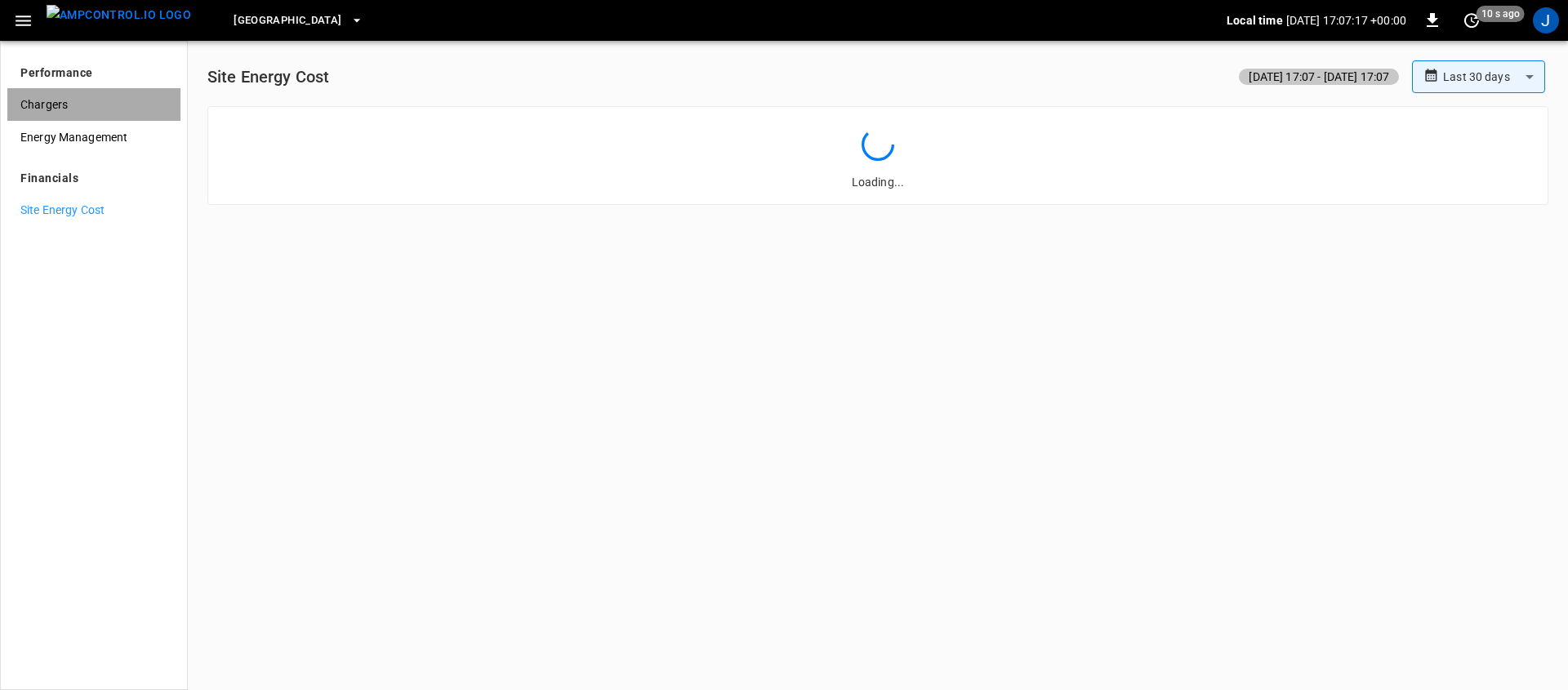
click at [69, 110] on span "Chargers" at bounding box center [93, 105] width 147 height 18
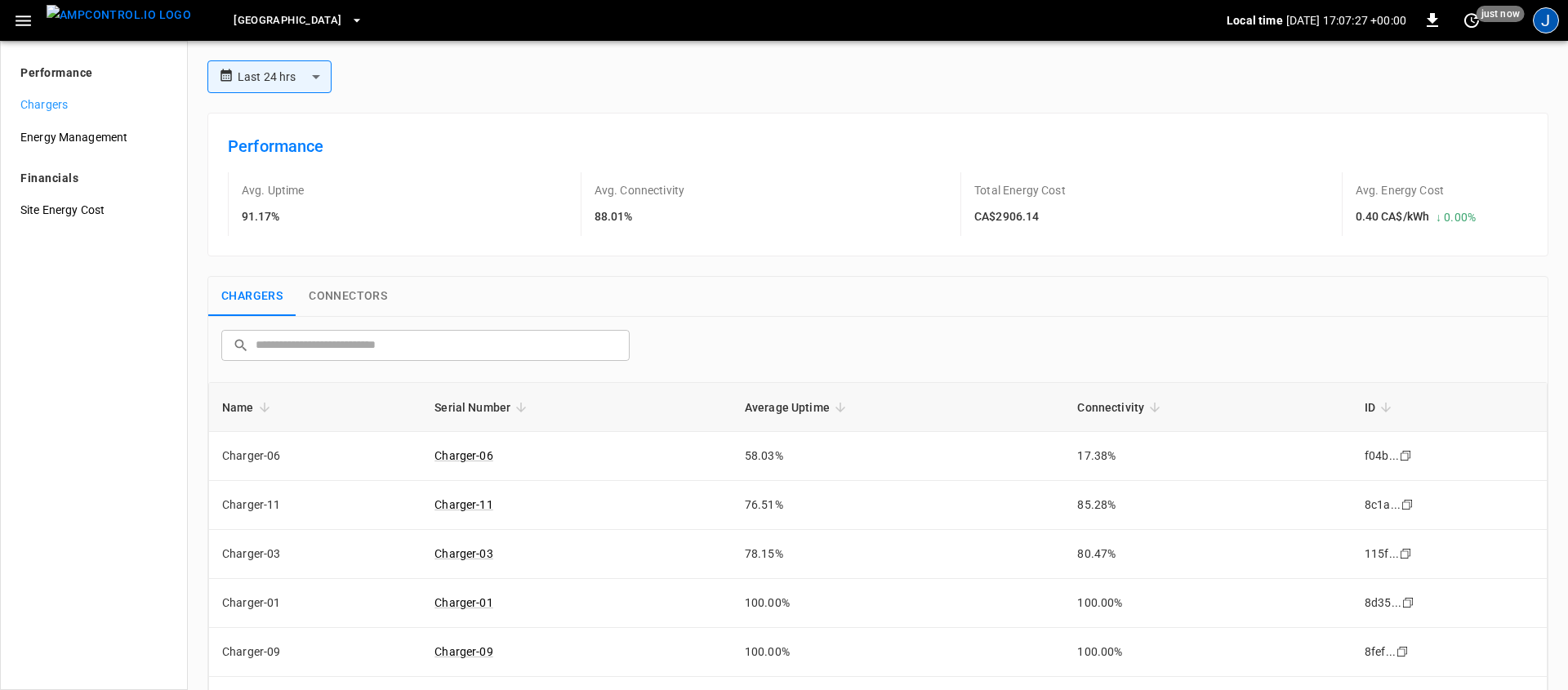
click at [1546, 28] on div "J" at bounding box center [1546, 20] width 26 height 26
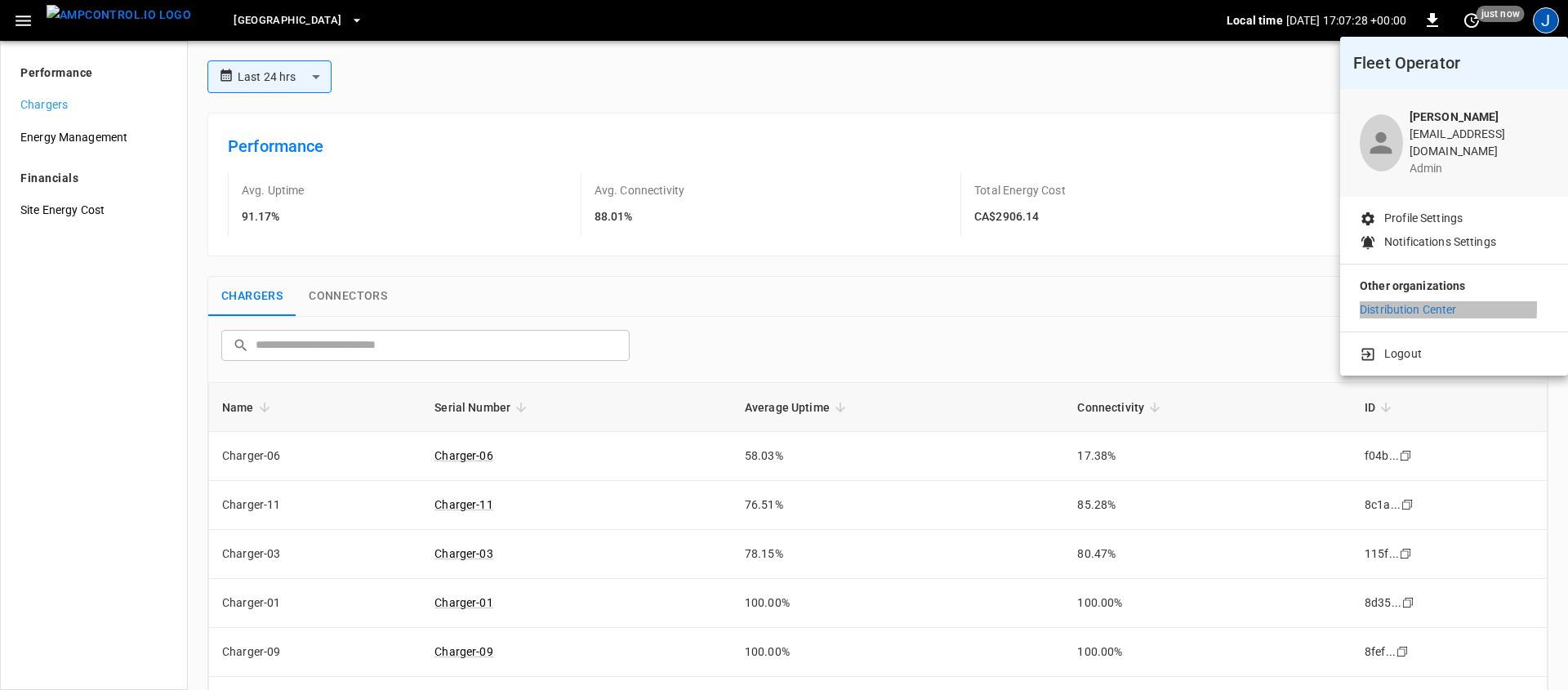
click at [1412, 301] on p "Distribution Center" at bounding box center [1408, 310] width 98 height 18
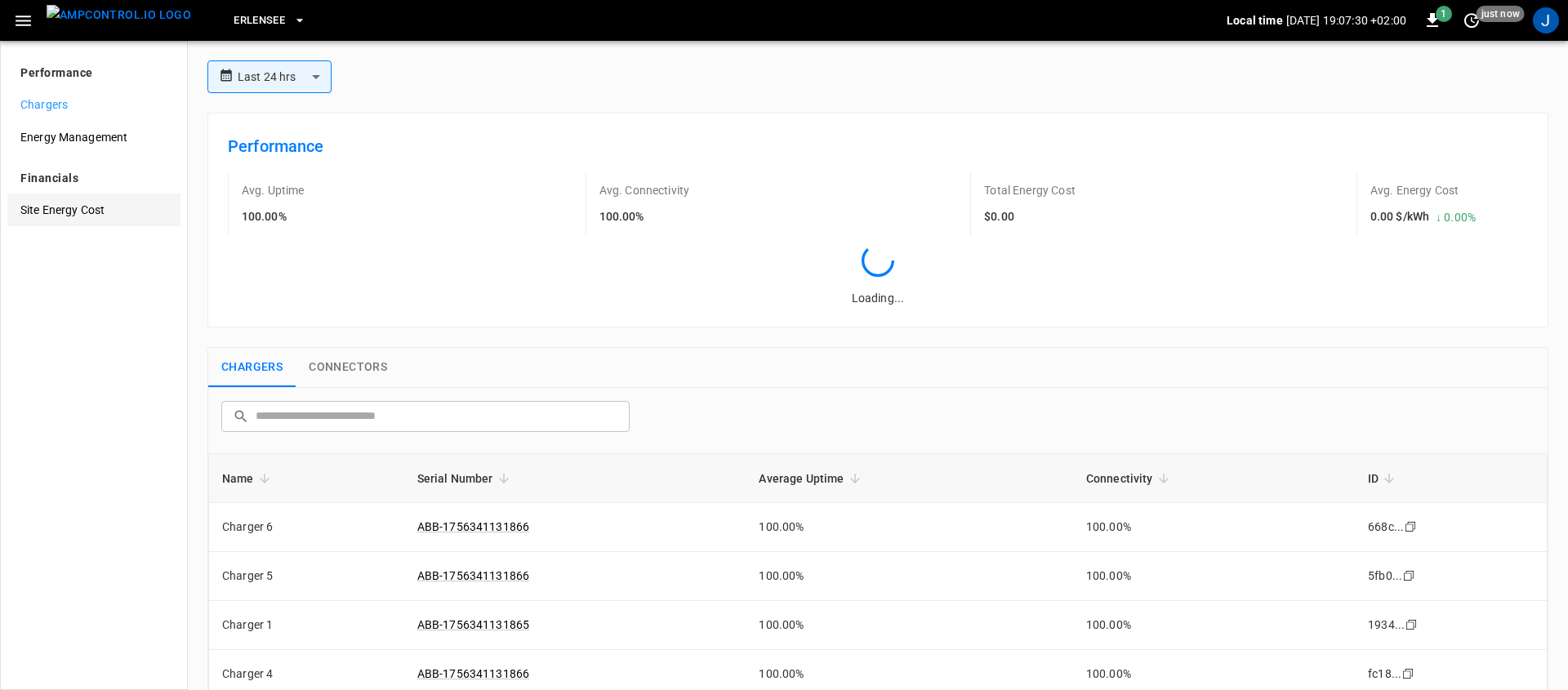
click at [91, 209] on span "Site Energy Cost" at bounding box center [93, 211] width 147 height 18
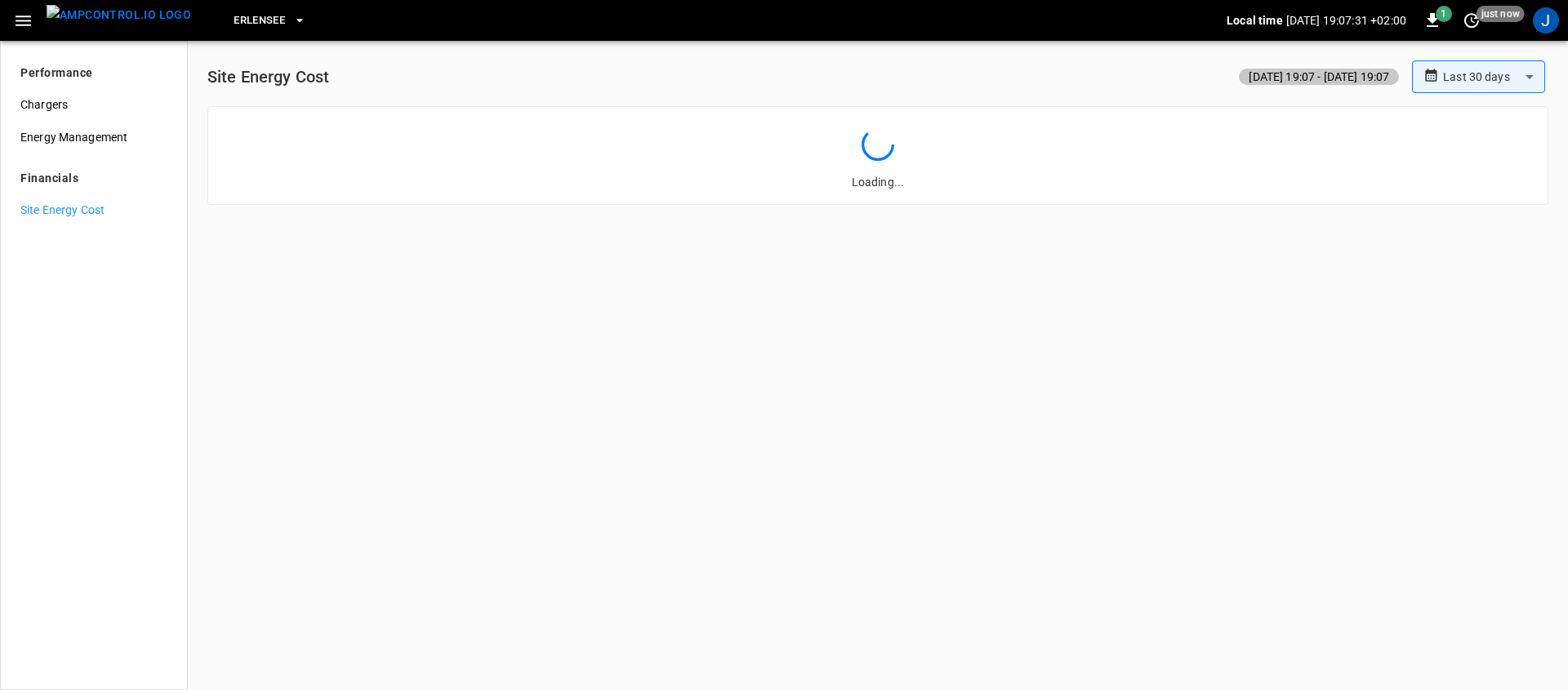
click at [257, 25] on button "Erlensee" at bounding box center [270, 21] width 86 height 32
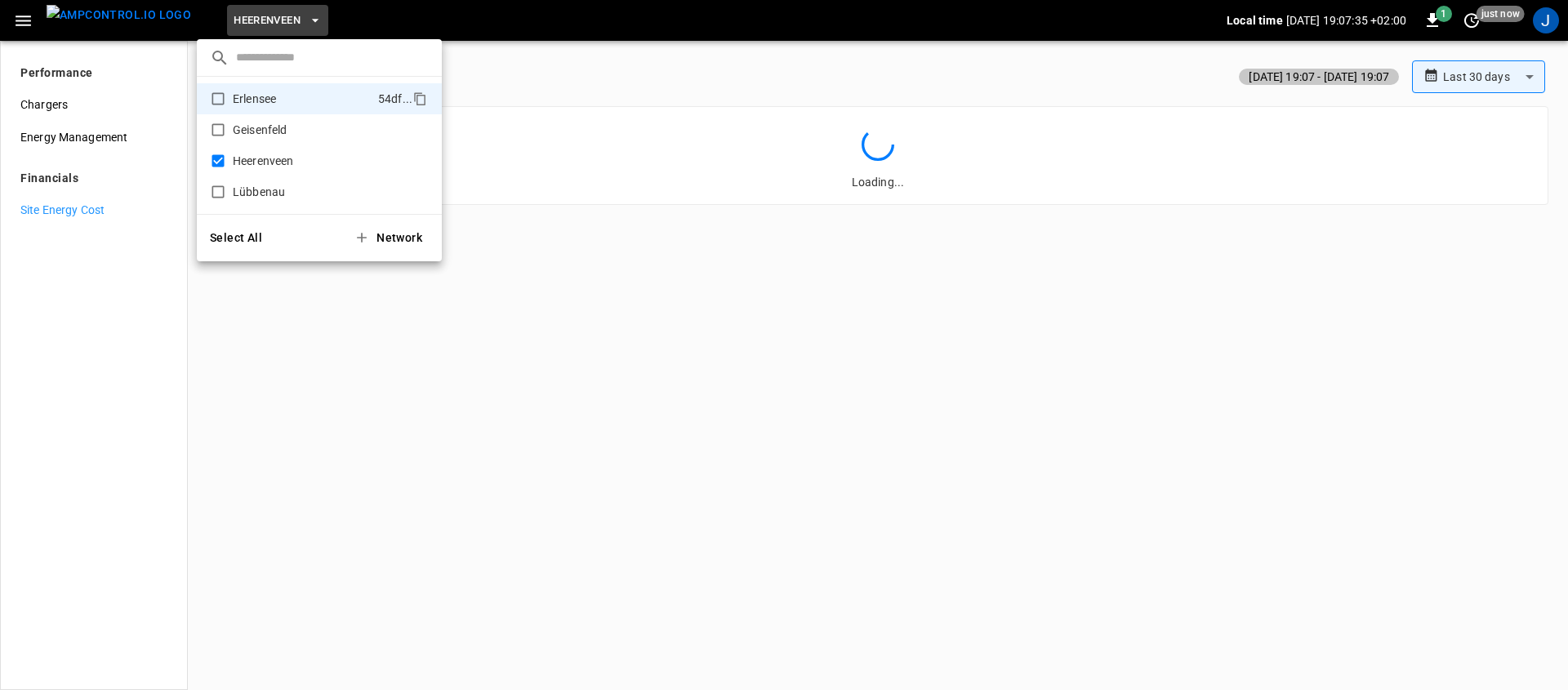
click at [295, 420] on div at bounding box center [784, 345] width 1568 height 690
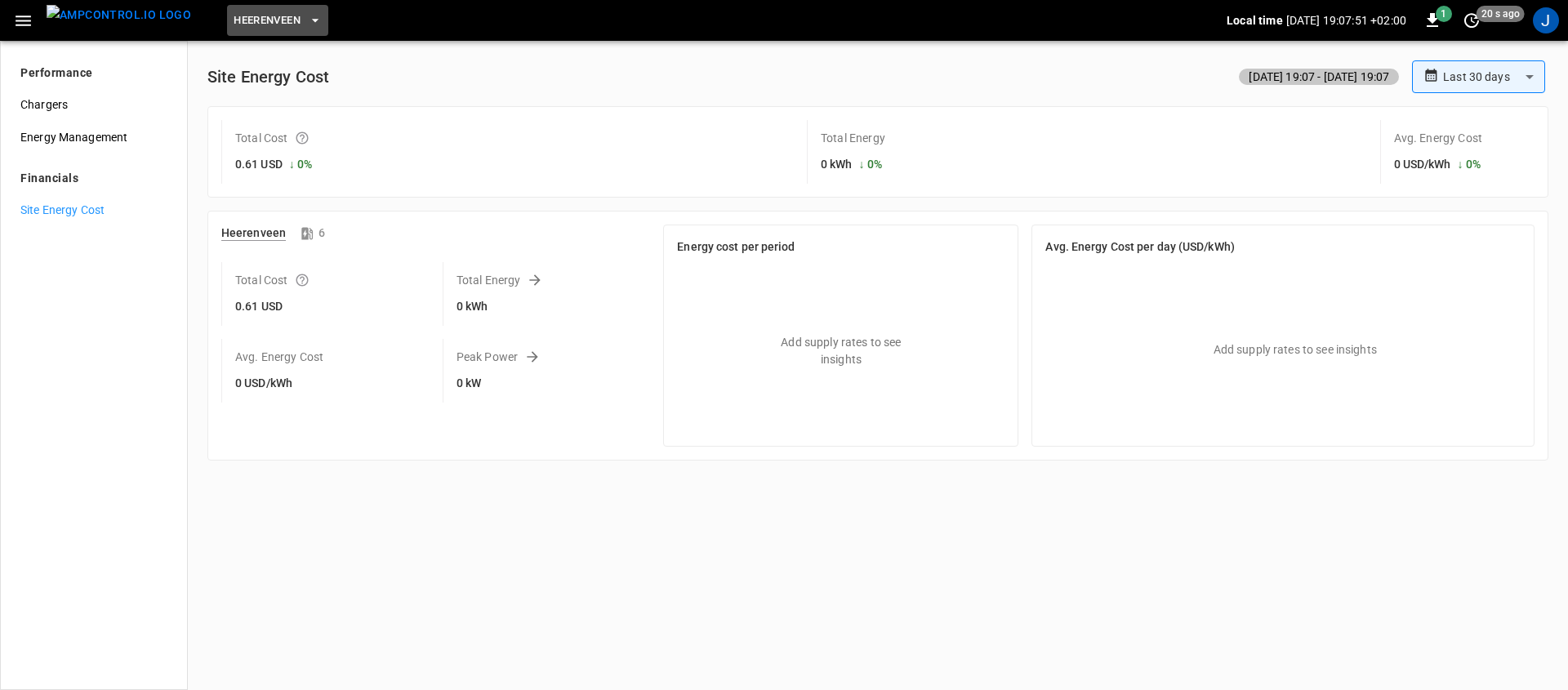
click at [260, 14] on span "Heerenveen" at bounding box center [267, 20] width 67 height 18
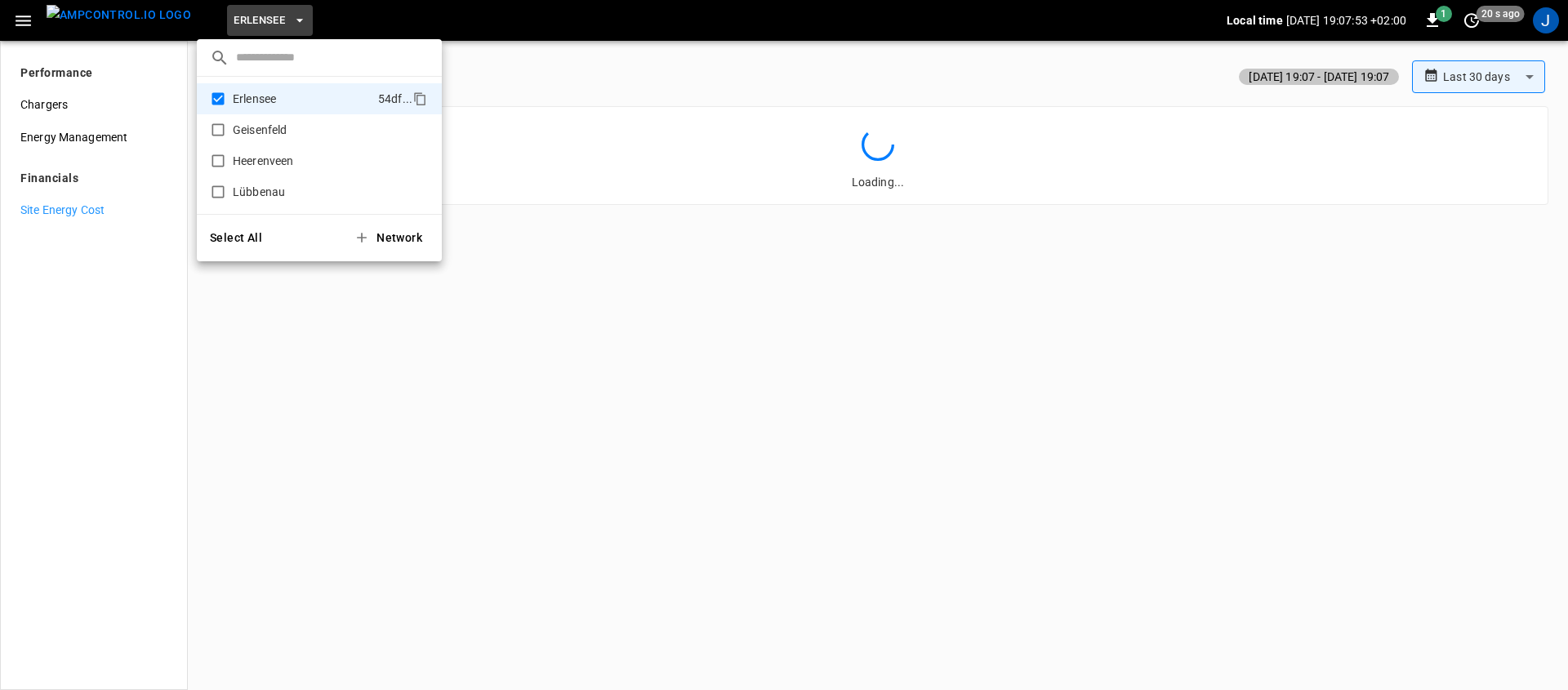
click at [523, 409] on div at bounding box center [784, 345] width 1568 height 690
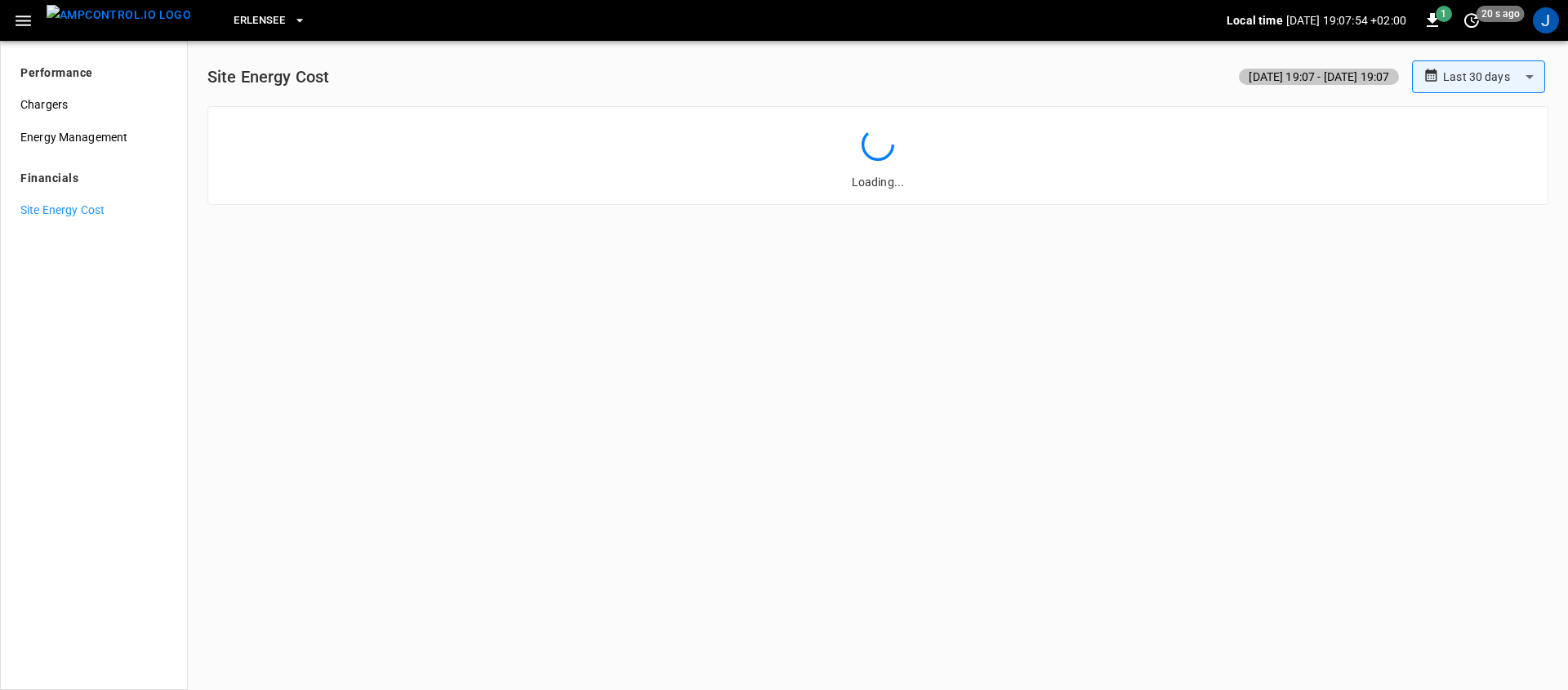
click at [242, 27] on span "Erlensee" at bounding box center [259, 20] width 52 height 18
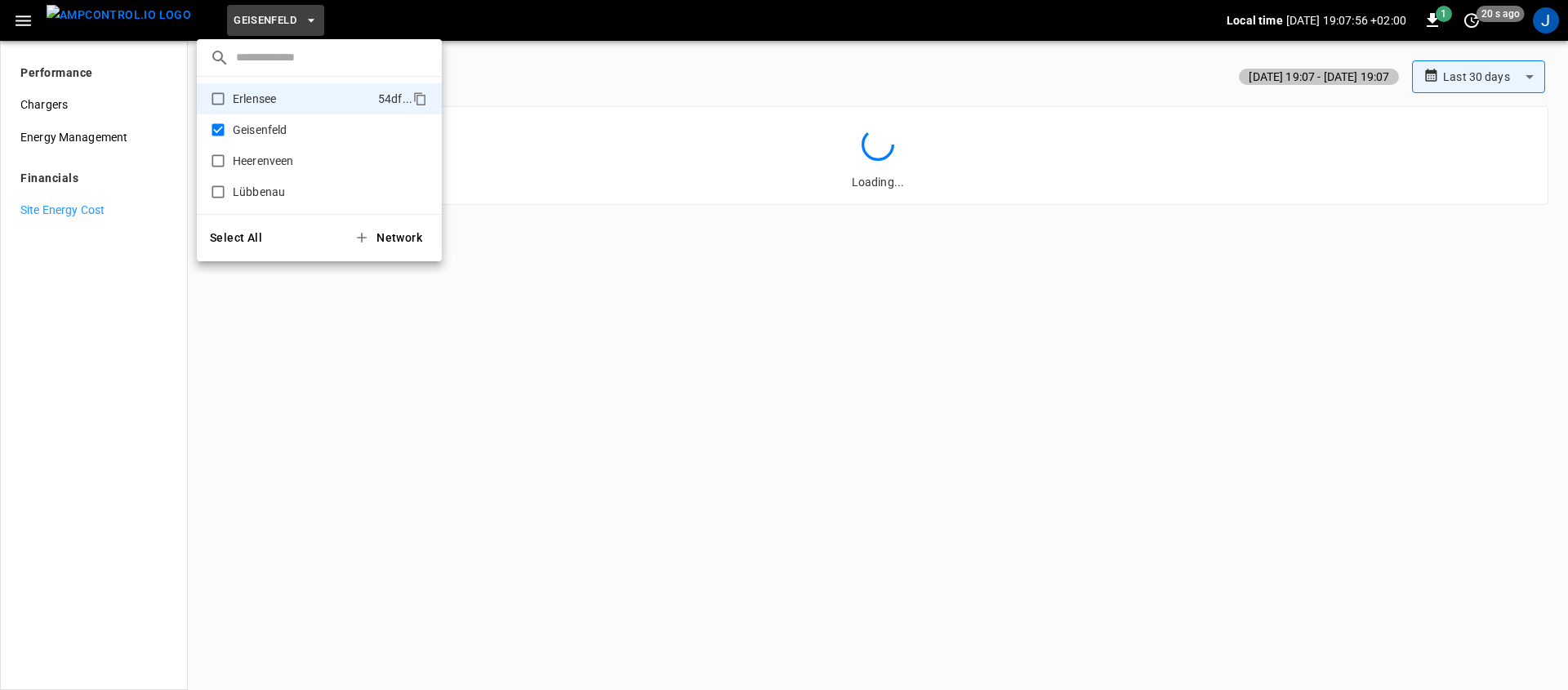
click at [513, 431] on div at bounding box center [784, 345] width 1568 height 690
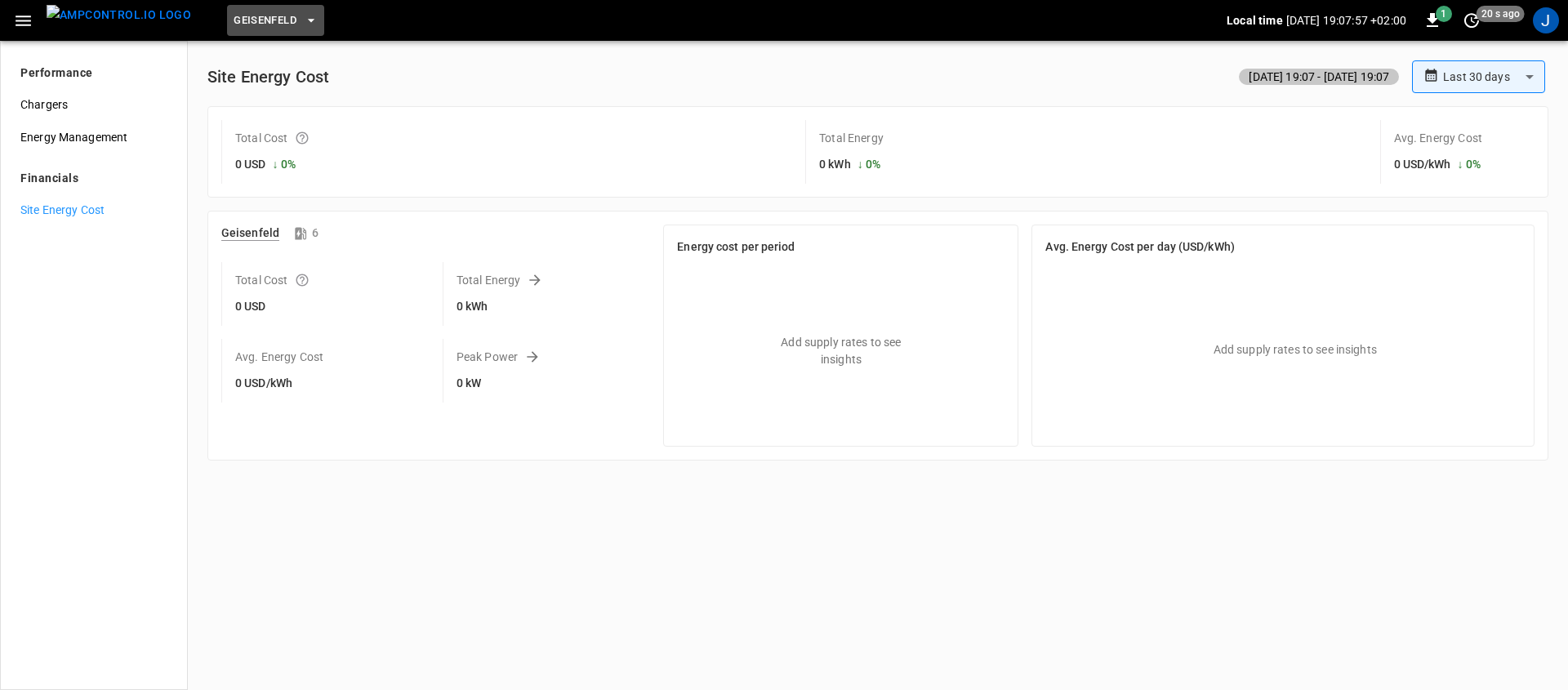
click at [248, 18] on span "Geisenfeld" at bounding box center [265, 20] width 63 height 18
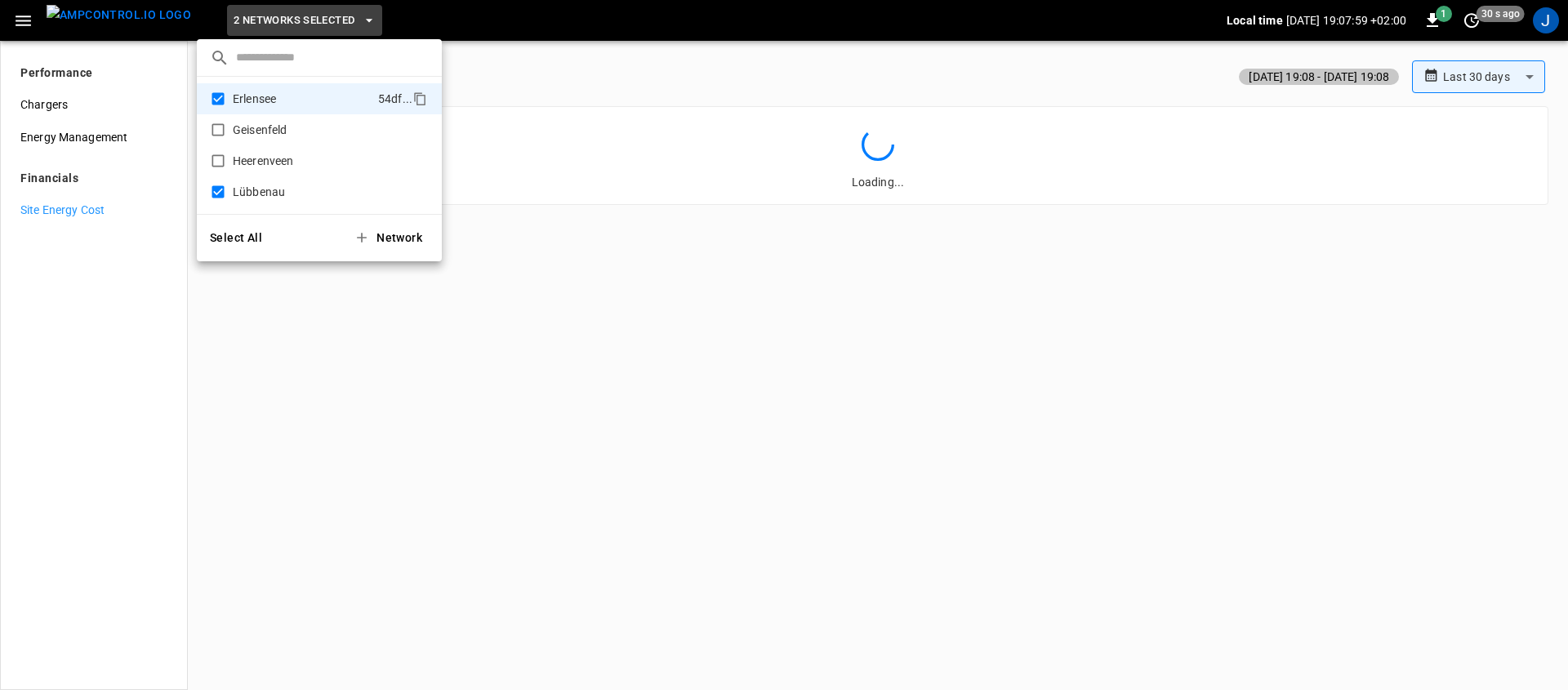
click at [372, 380] on div at bounding box center [784, 345] width 1568 height 690
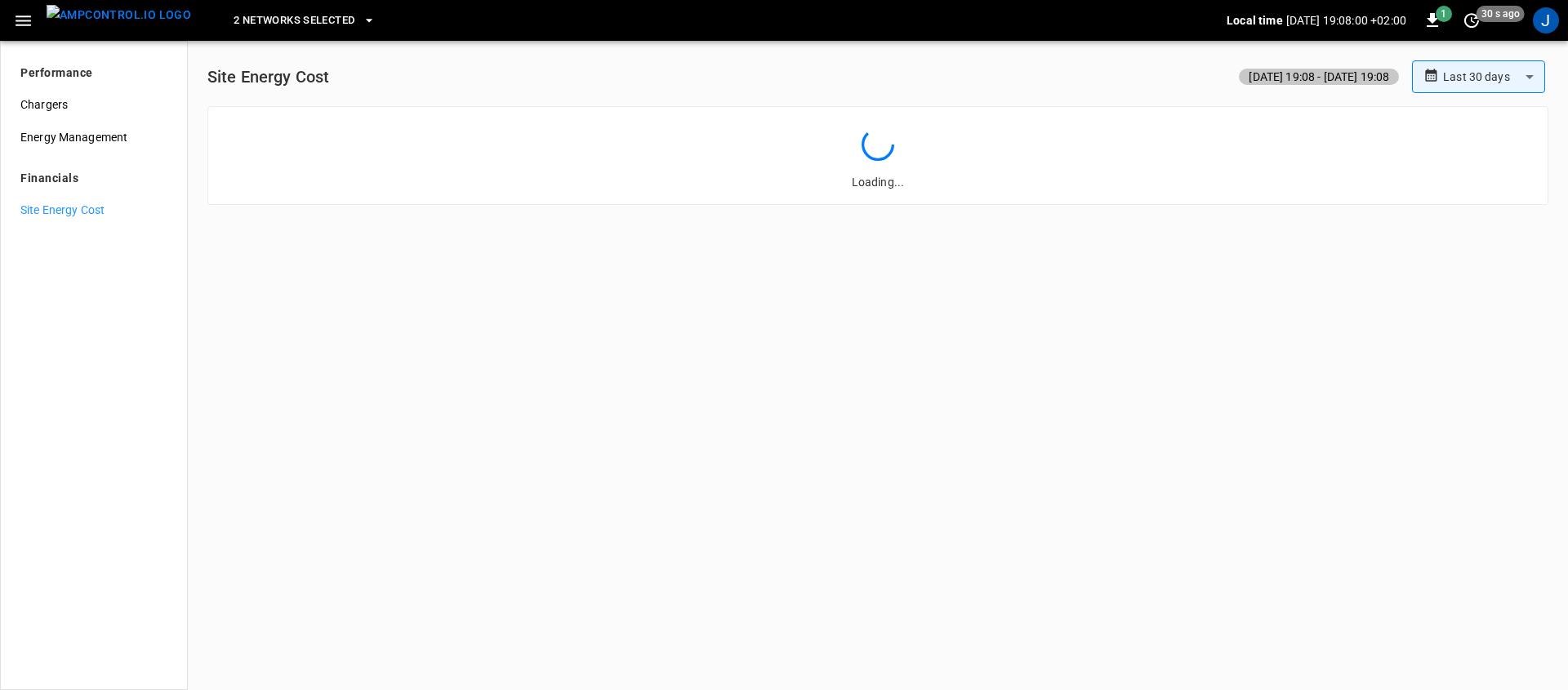
click at [260, 39] on div "2 Networks Selected" at bounding box center [715, 21] width 1022 height 39
click at [268, 22] on span "2 Networks Selected" at bounding box center [294, 20] width 121 height 18
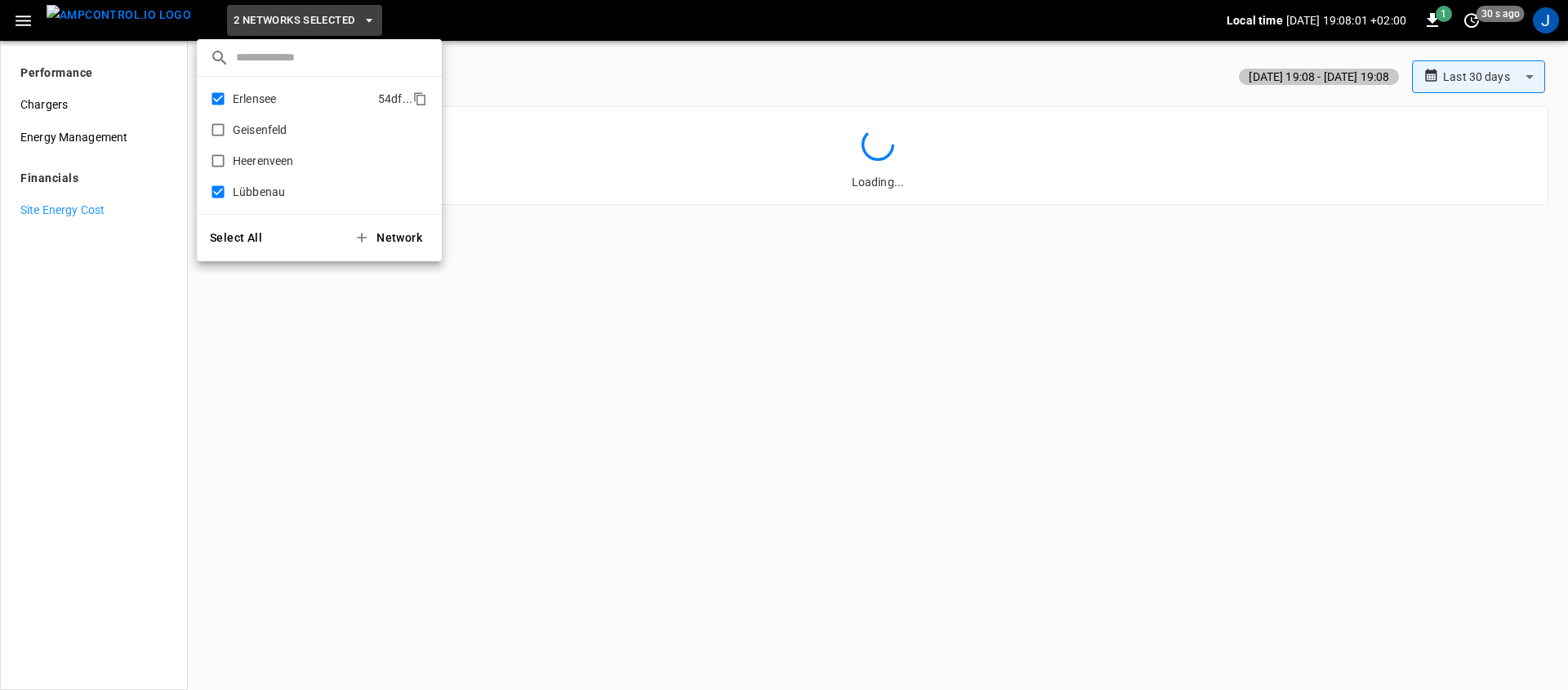
click at [219, 88] on li "Erlensee 54df ..." at bounding box center [319, 98] width 245 height 31
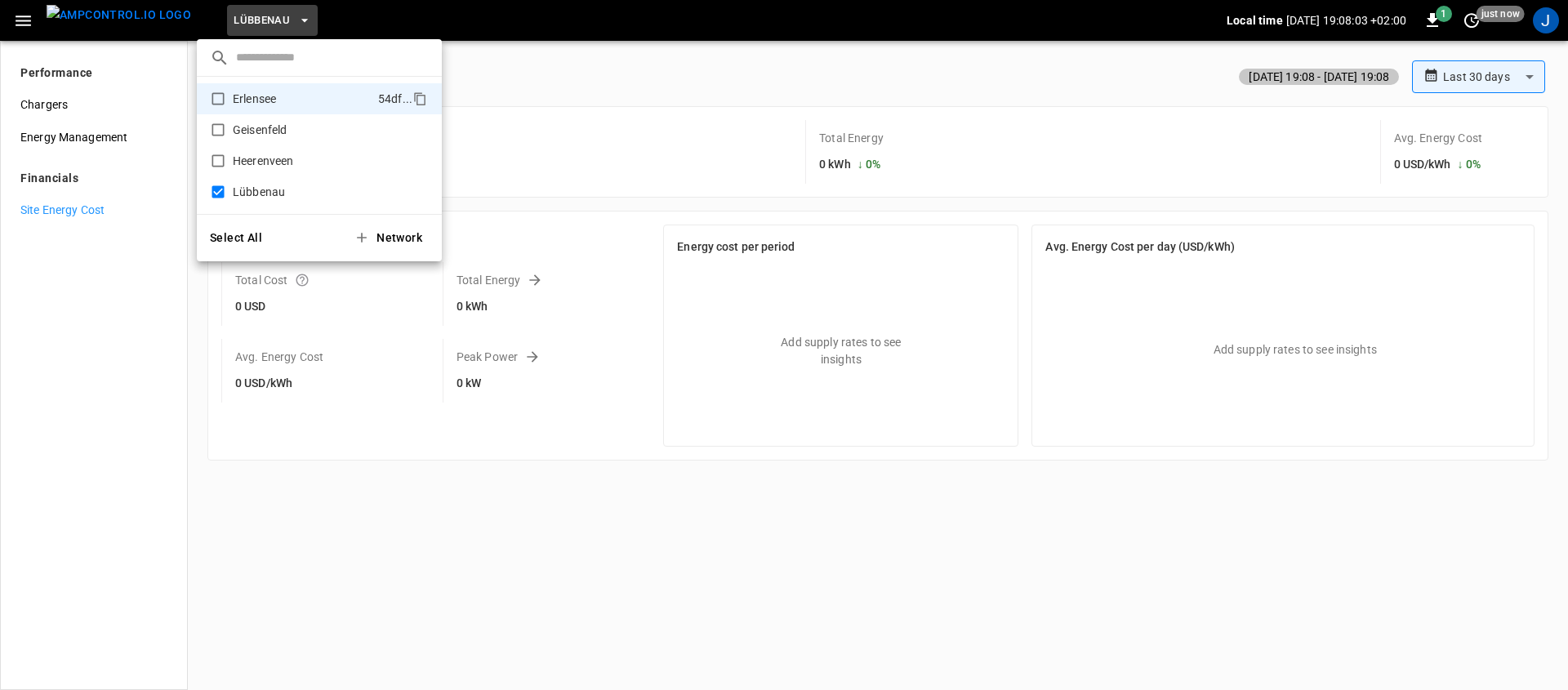
click at [703, 468] on div at bounding box center [784, 345] width 1568 height 690
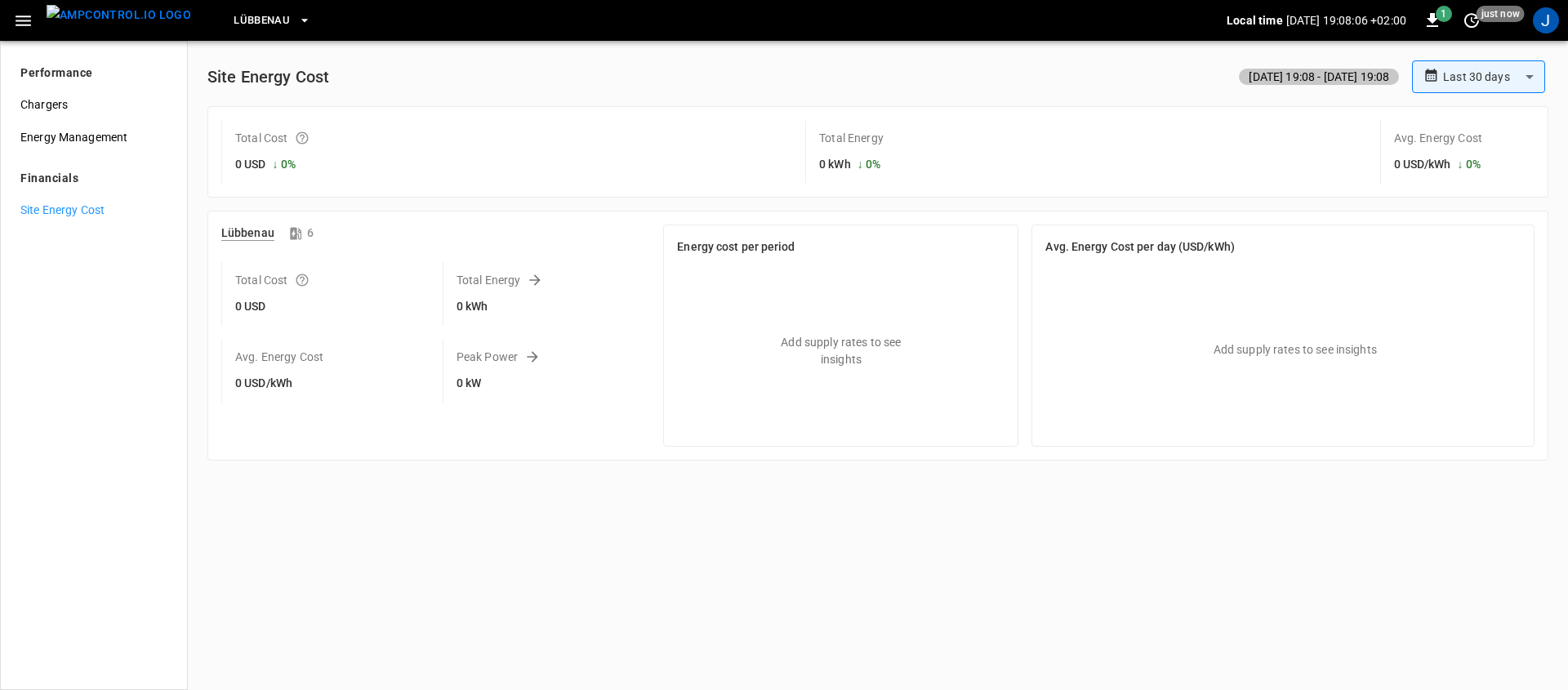
click at [1534, 33] on div "J" at bounding box center [1545, 20] width 31 height 31
click at [1544, 24] on div "J" at bounding box center [1546, 20] width 26 height 26
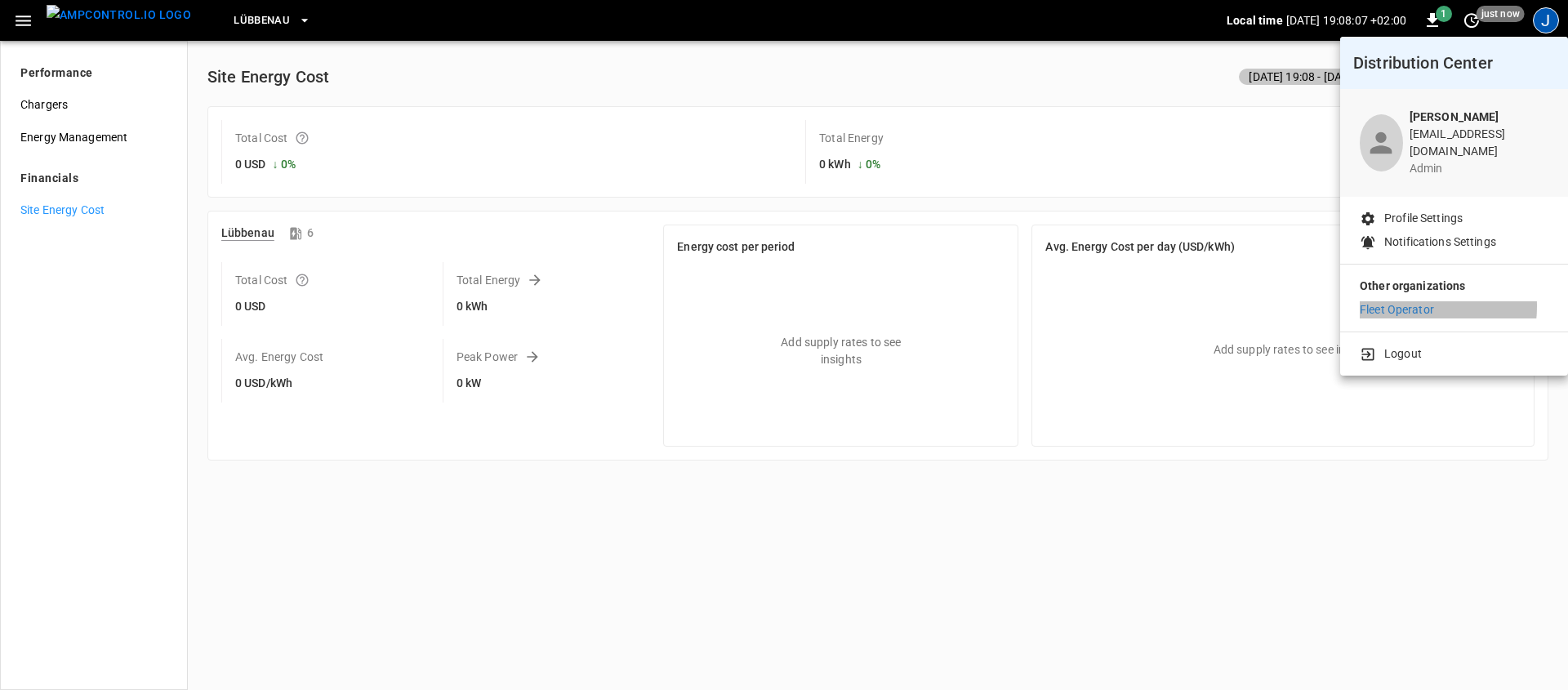
click at [1403, 301] on p "Fleet Operator" at bounding box center [1397, 310] width 75 height 18
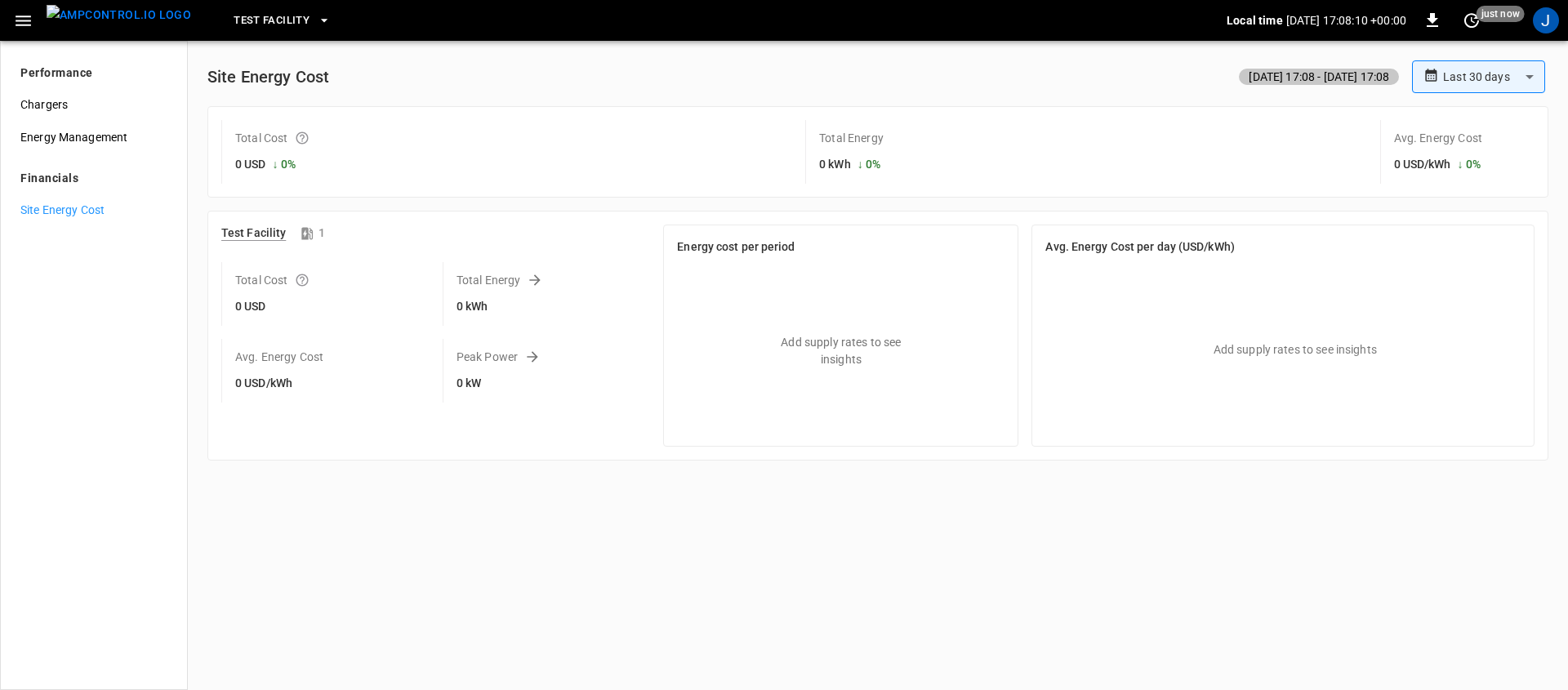
click at [77, 24] on img "menu" at bounding box center [119, 15] width 145 height 20
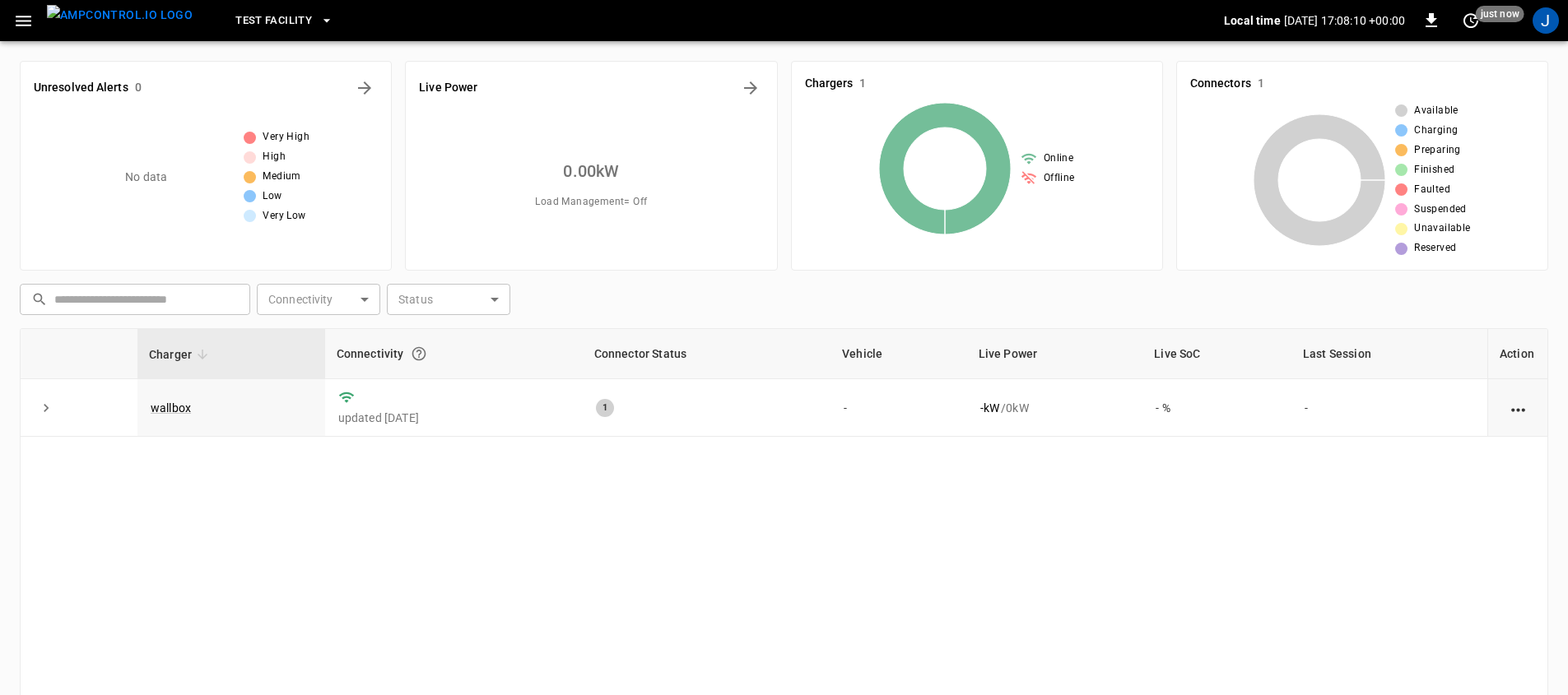
click at [236, 22] on span "Test Facility" at bounding box center [274, 20] width 76 height 19
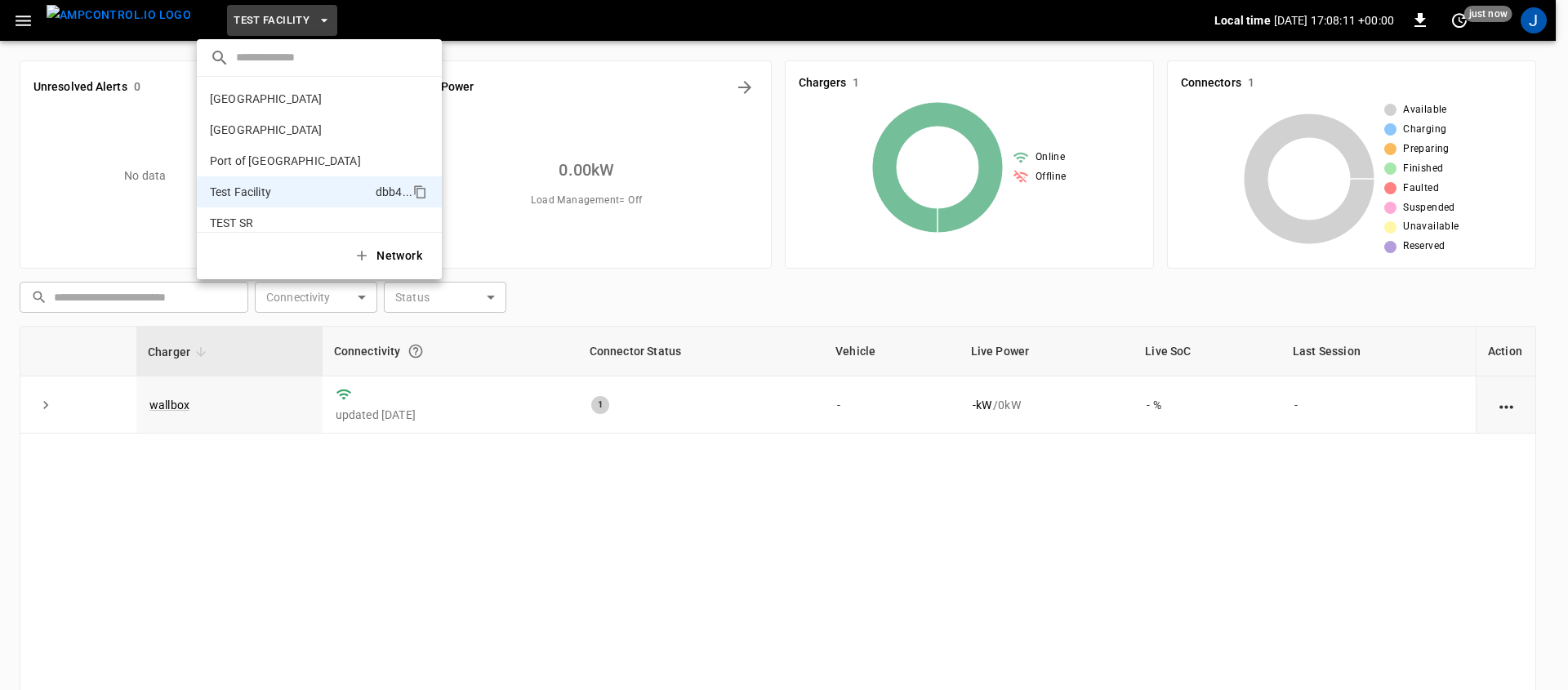
scroll to position [44, 0]
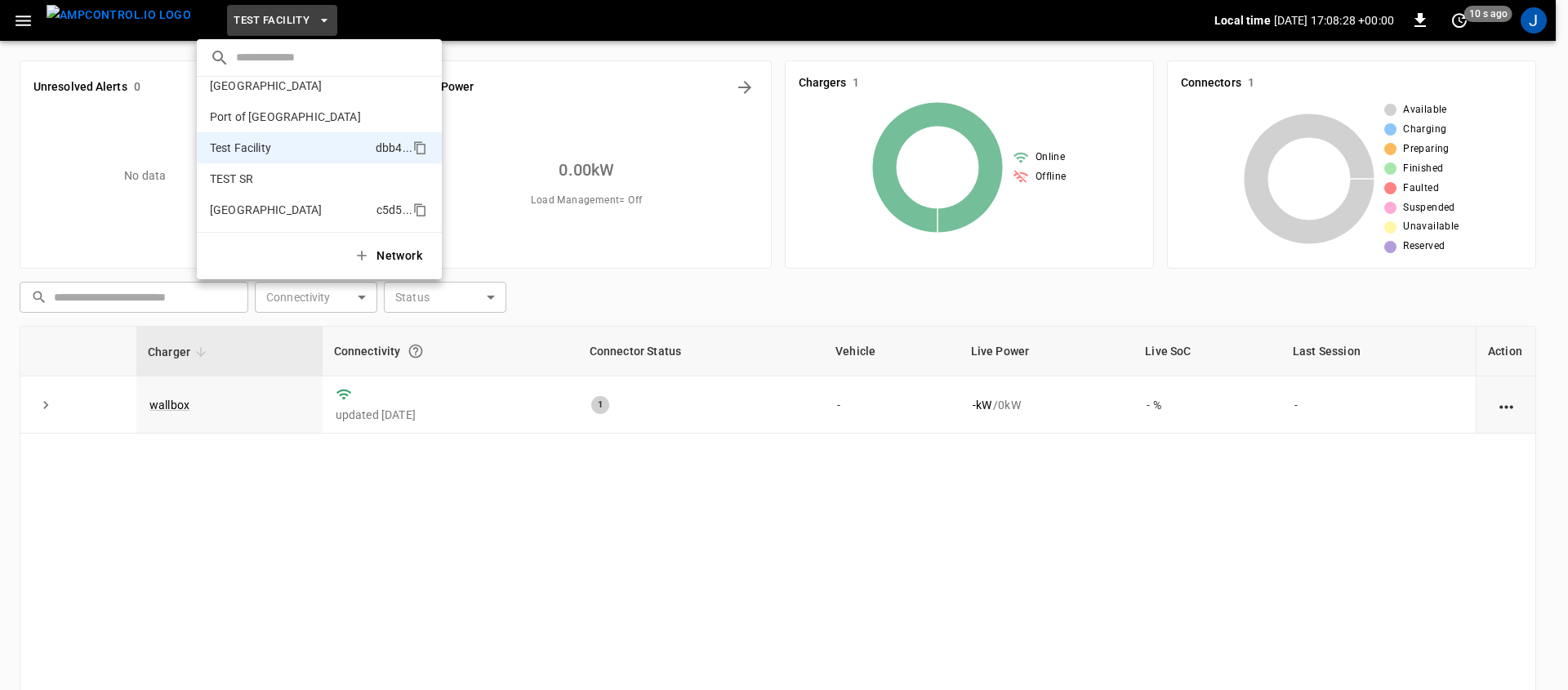
click at [287, 216] on p "[GEOGRAPHIC_DATA]" at bounding box center [290, 210] width 160 height 17
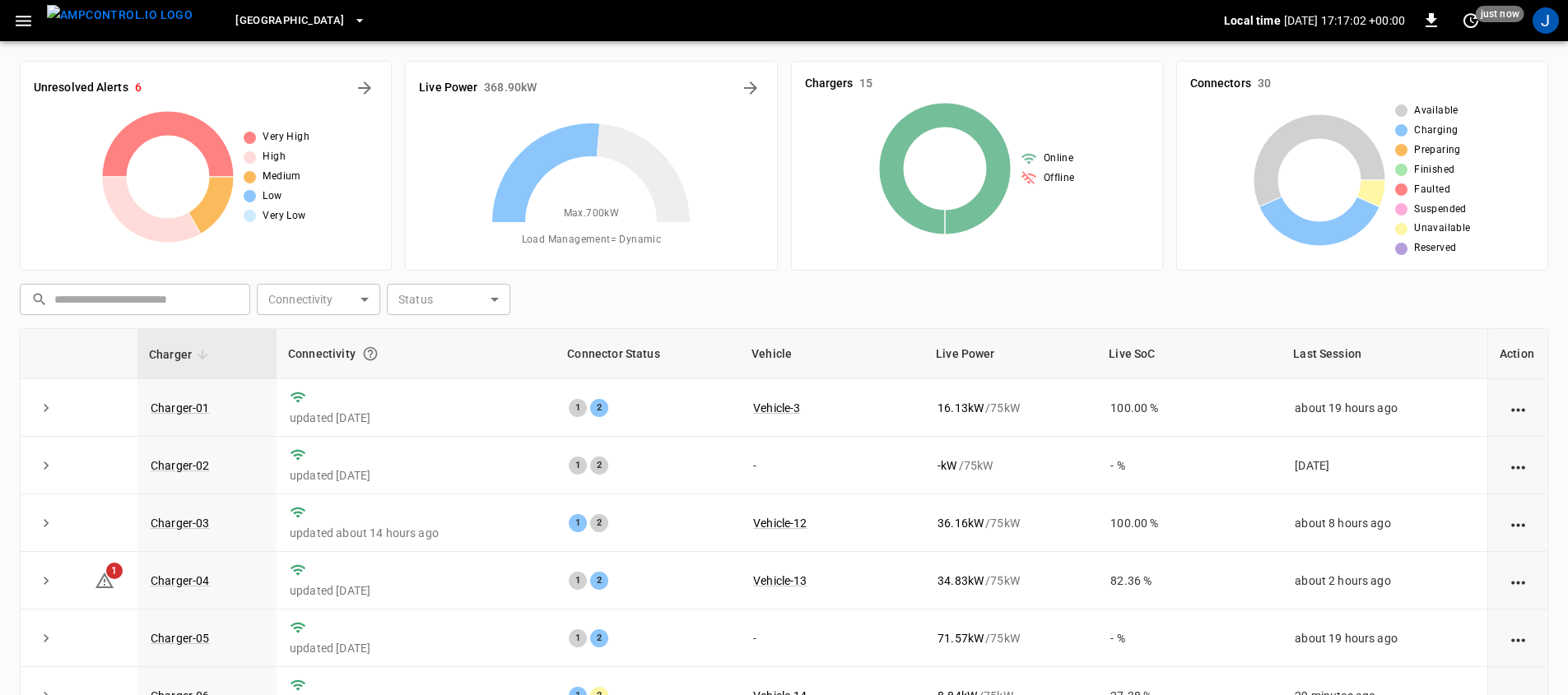
click at [95, 14] on img "menu" at bounding box center [120, 15] width 146 height 20
click at [23, 19] on icon "button" at bounding box center [23, 20] width 20 height 20
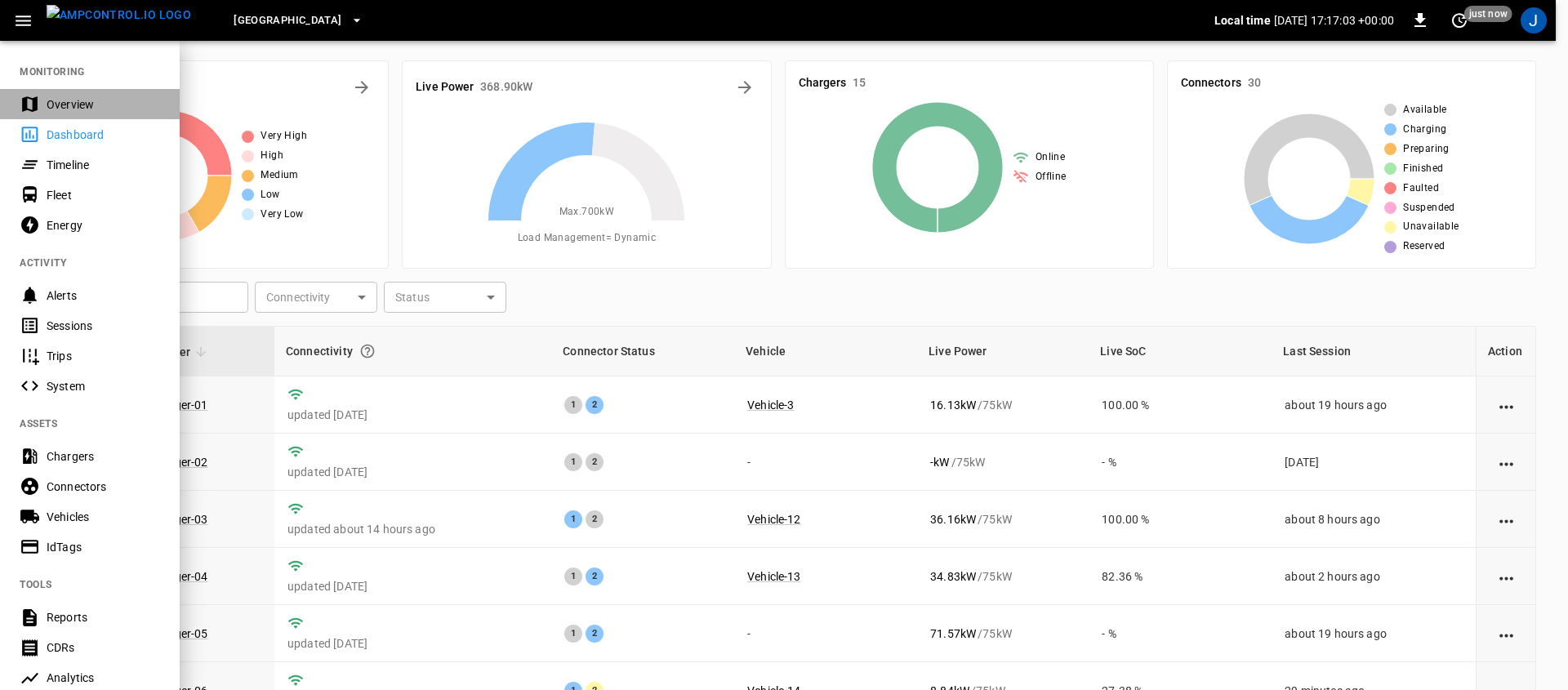
click at [52, 103] on div "Overview" at bounding box center [103, 105] width 113 height 17
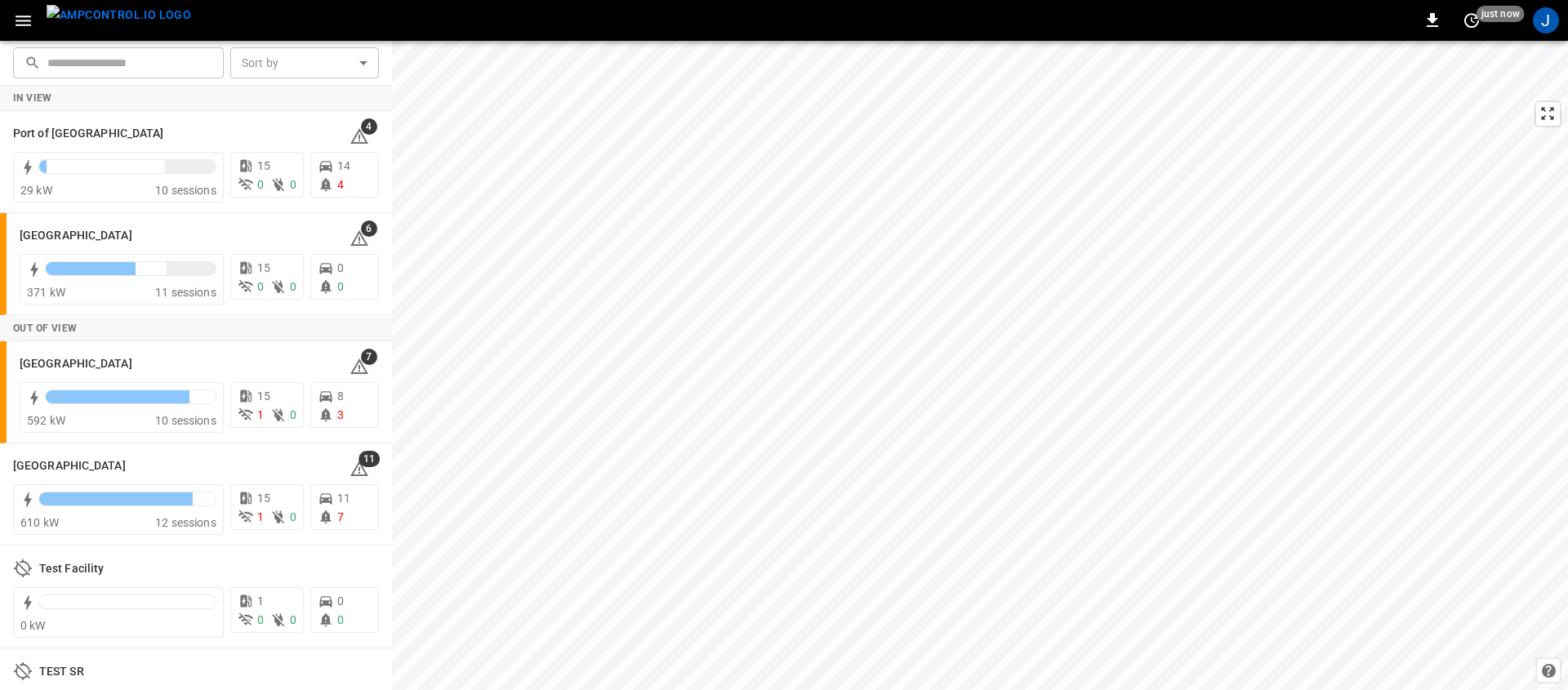
click at [33, 25] on button "button" at bounding box center [23, 21] width 33 height 30
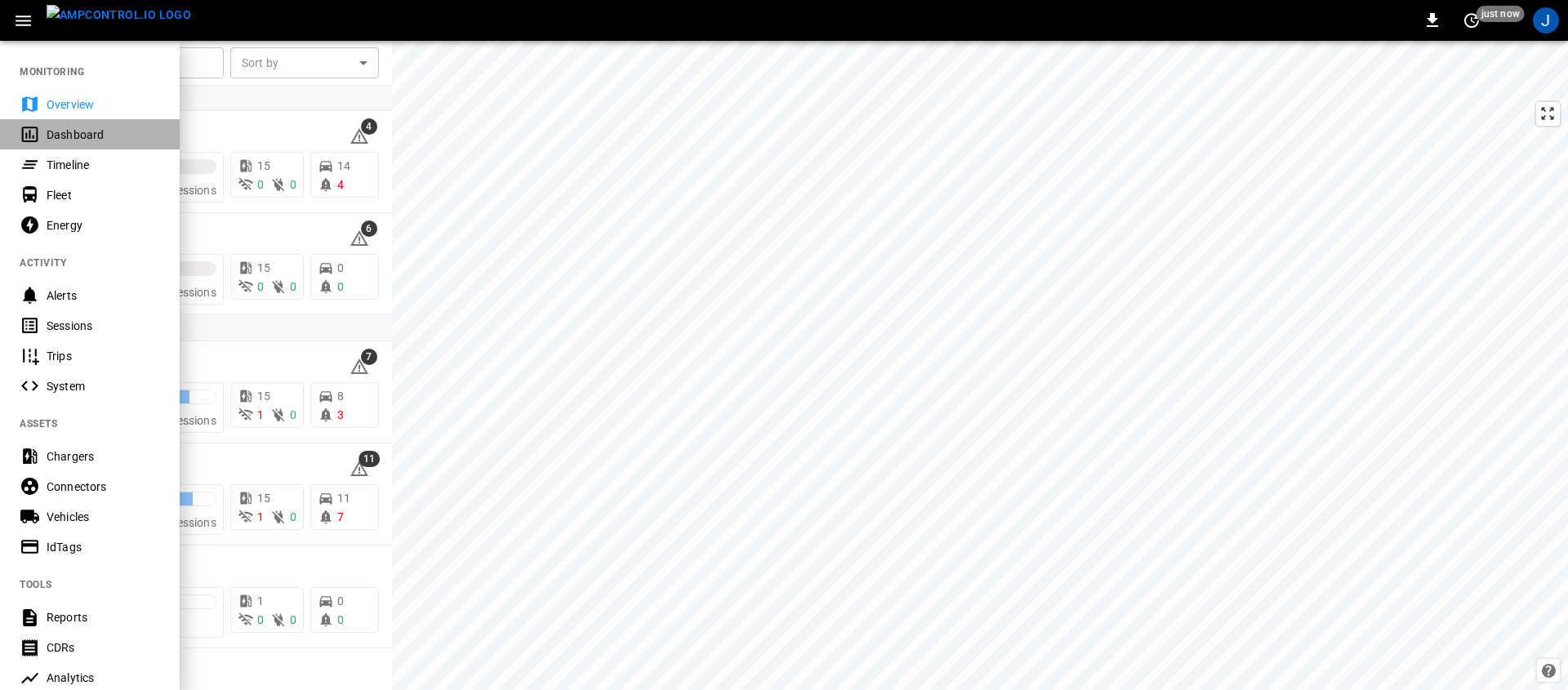
click at [85, 128] on div "Dashboard" at bounding box center [103, 134] width 113 height 17
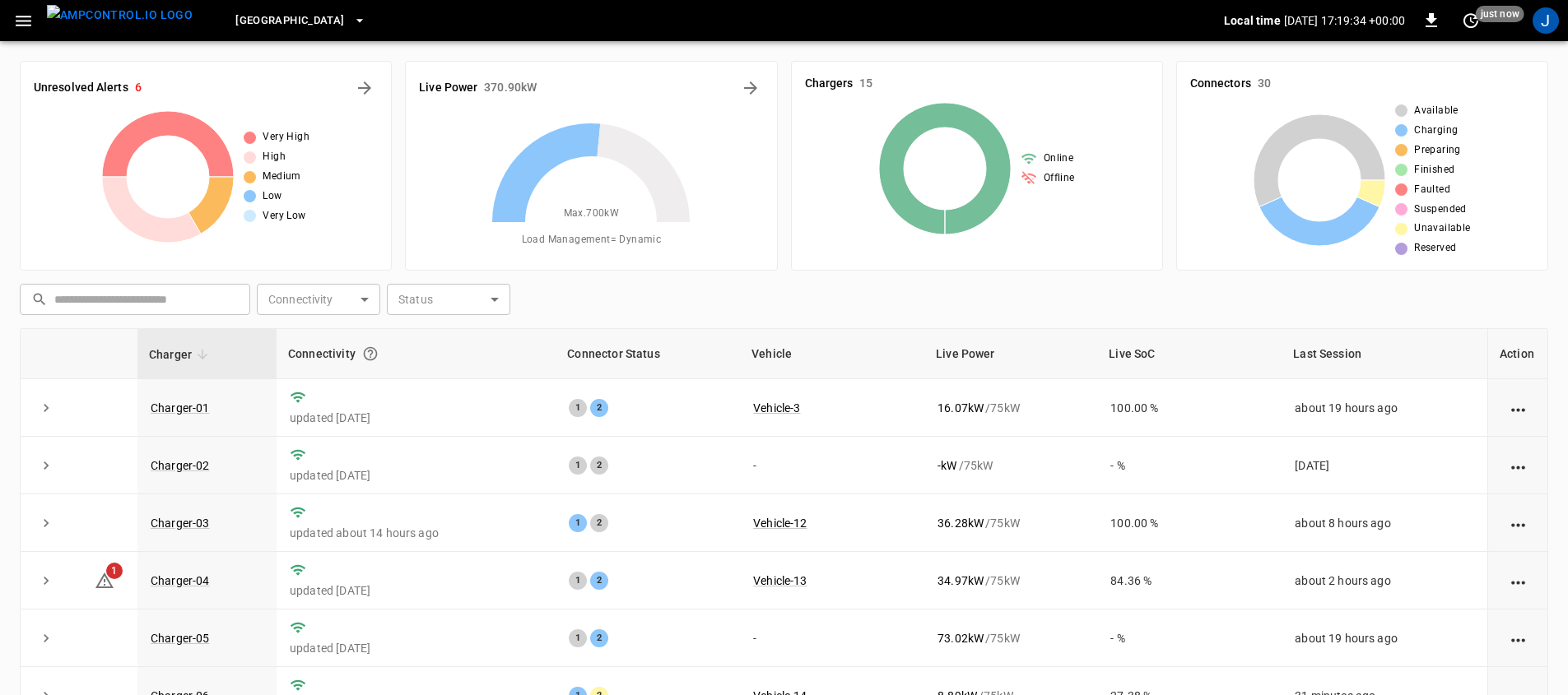
click at [228, 29] on button "[GEOGRAPHIC_DATA]" at bounding box center [300, 21] width 143 height 32
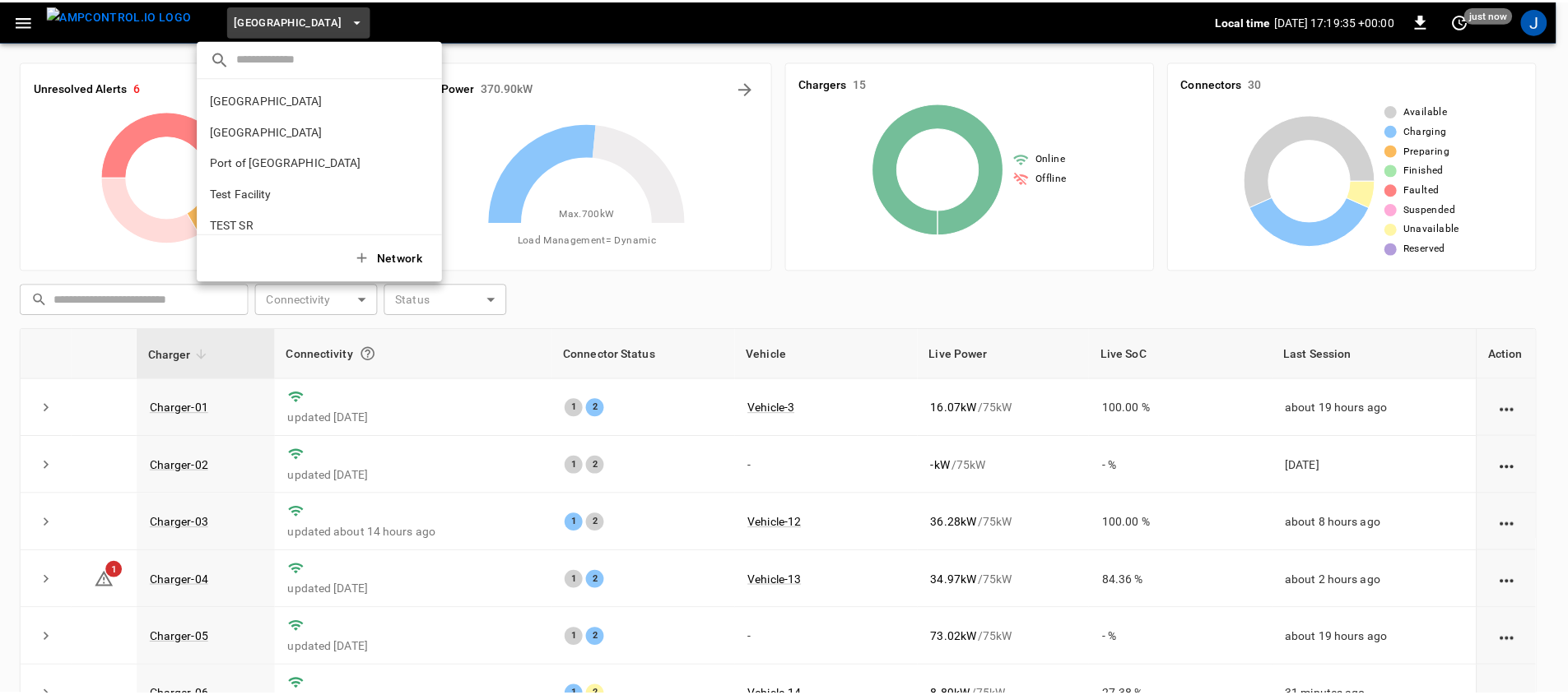
scroll to position [44, 0]
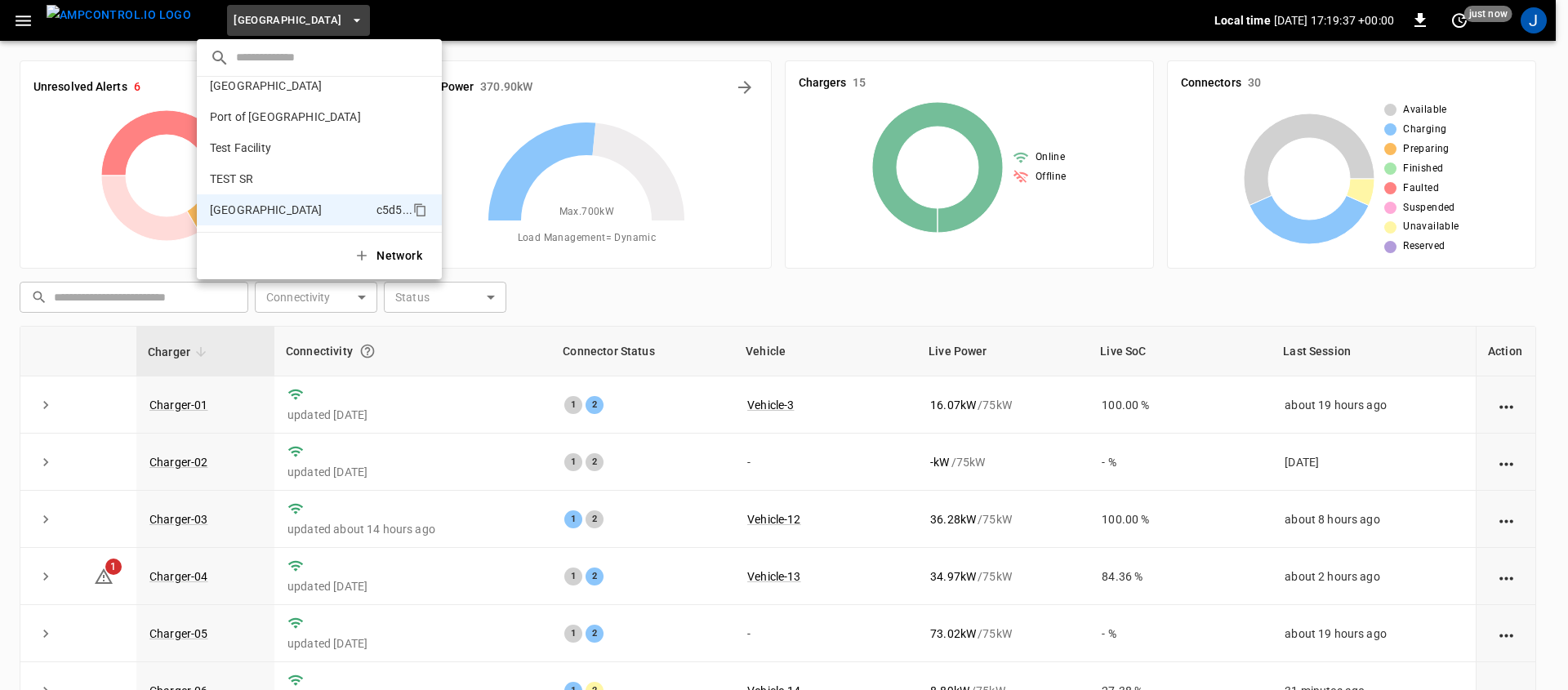
click at [29, 238] on div at bounding box center [784, 345] width 1568 height 690
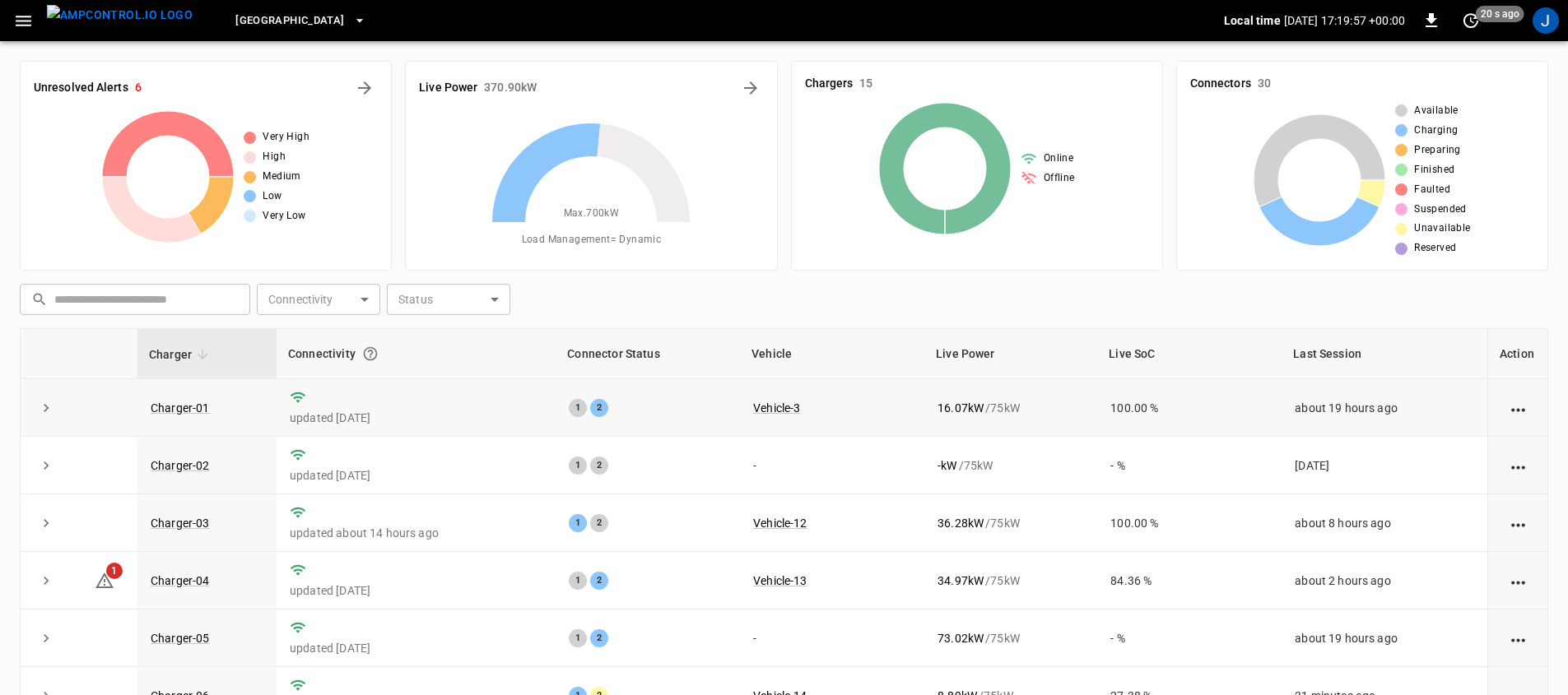
click at [48, 404] on icon "expand row" at bounding box center [46, 408] width 17 height 17
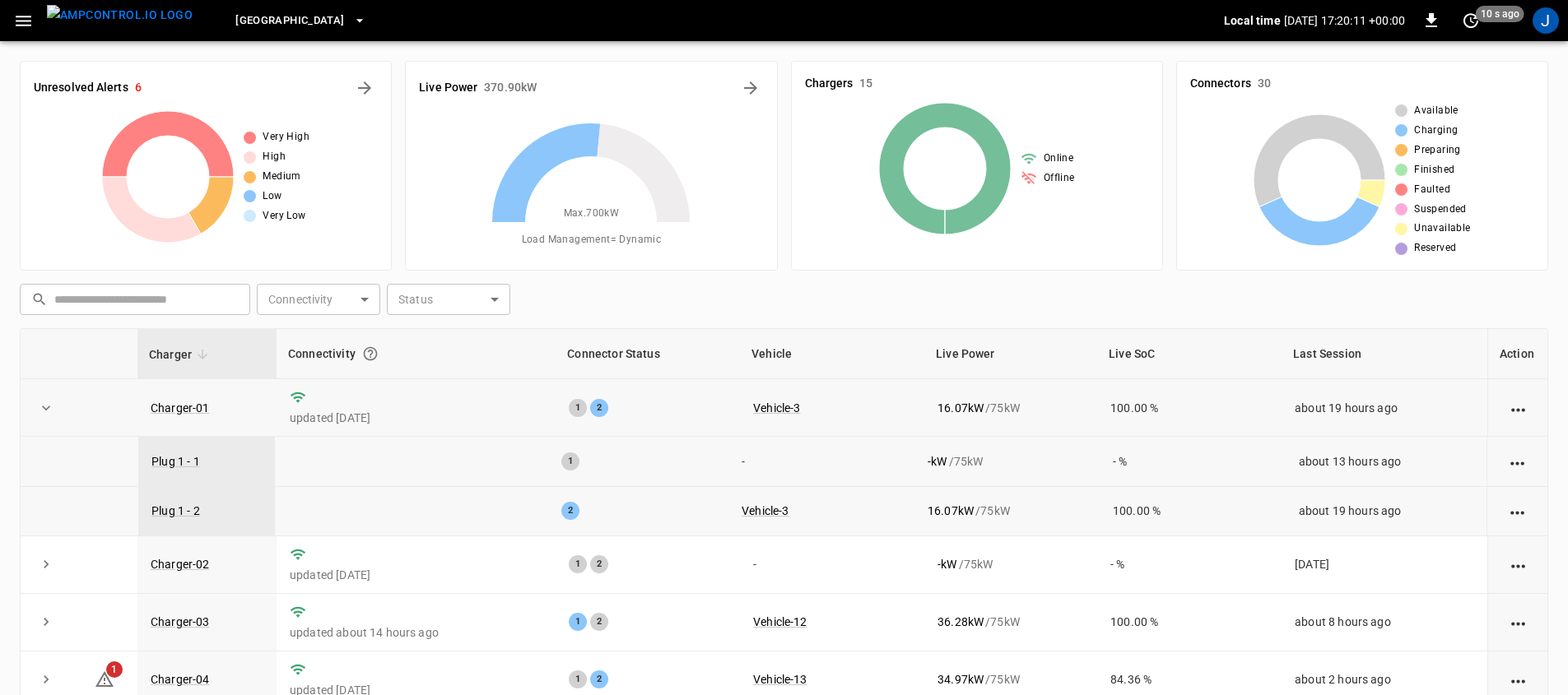
click at [820, 277] on div "​ ​ Connectivity ​ Connectivity Status ​ Status" at bounding box center [781, 296] width 1535 height 38
click at [750, 87] on icon "Energy Overview" at bounding box center [751, 88] width 19 height 19
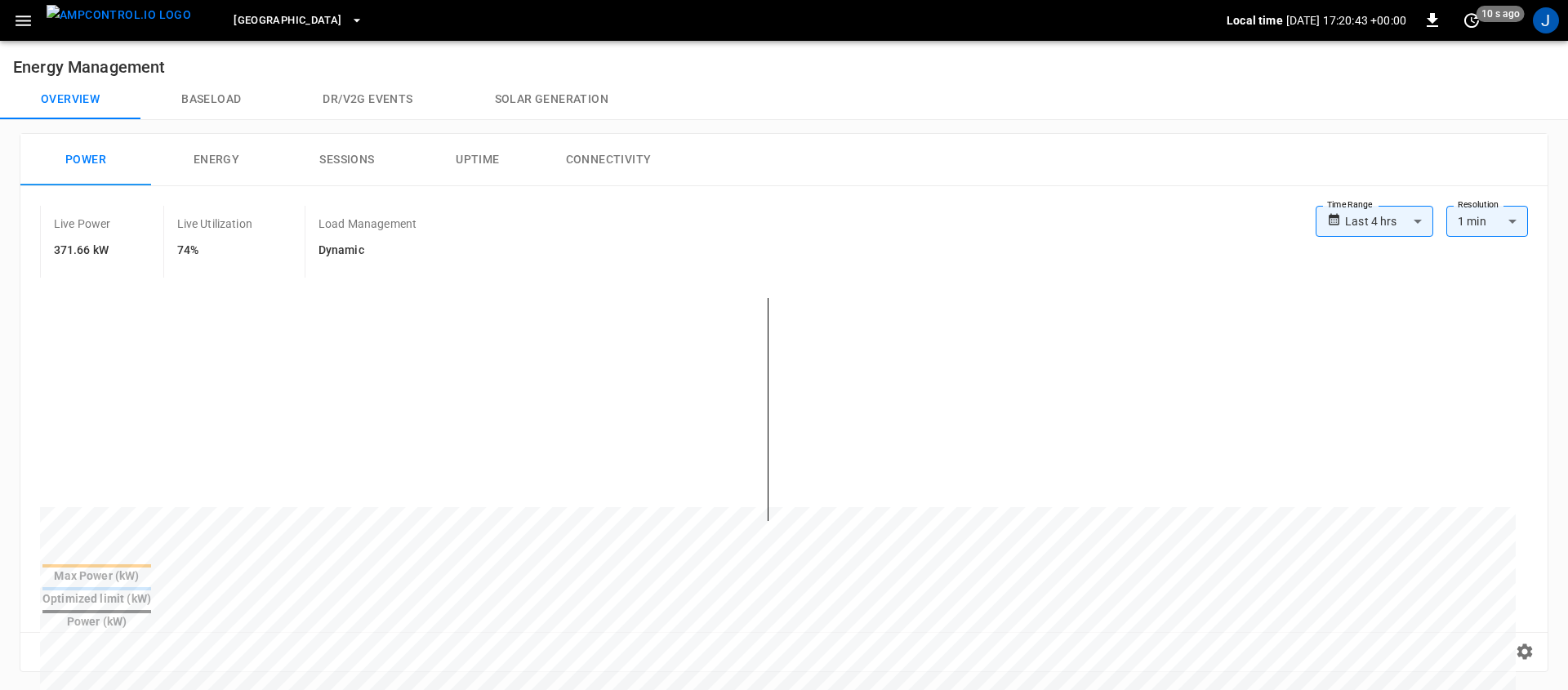
click at [1387, 231] on body "**********" at bounding box center [784, 659] width 1568 height 1319
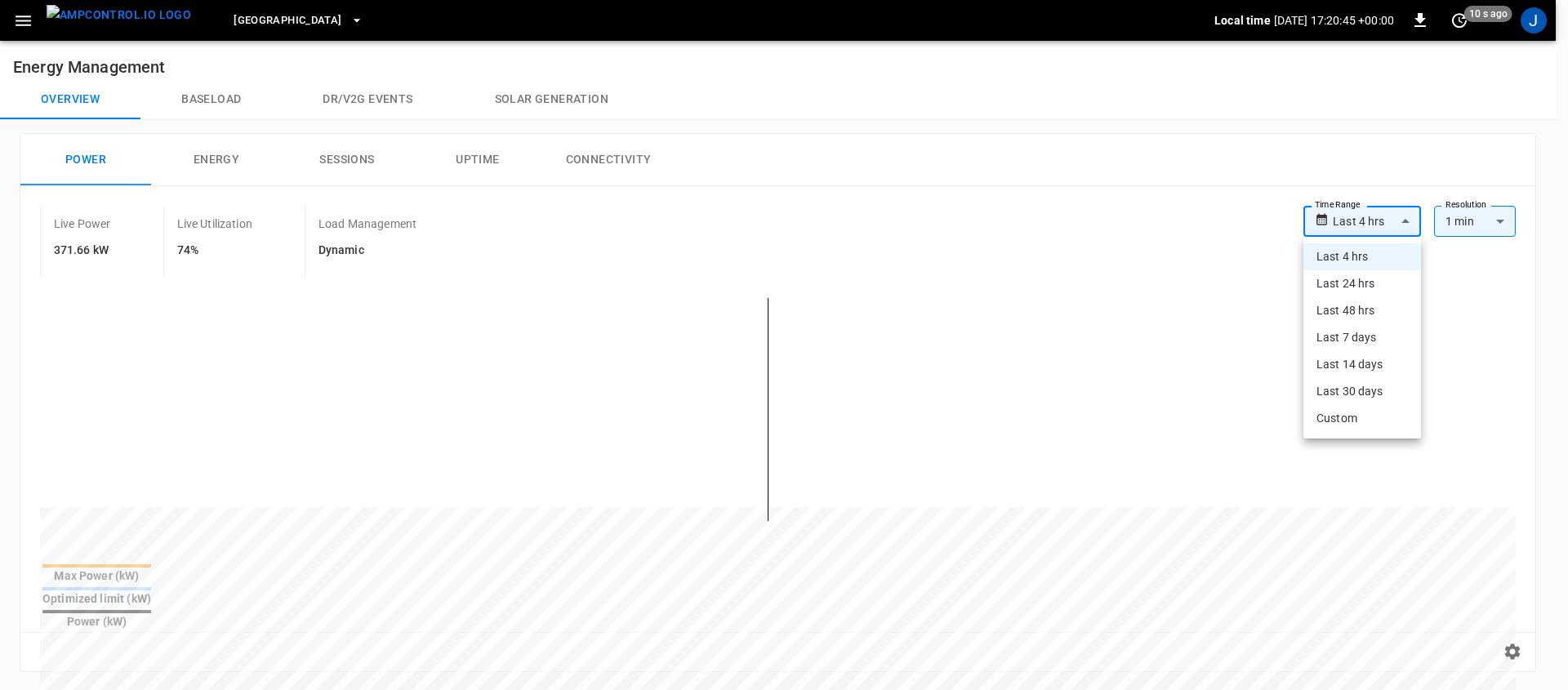
click at [1374, 307] on li "Last 48 hrs" at bounding box center [1362, 310] width 118 height 27
type input "**********"
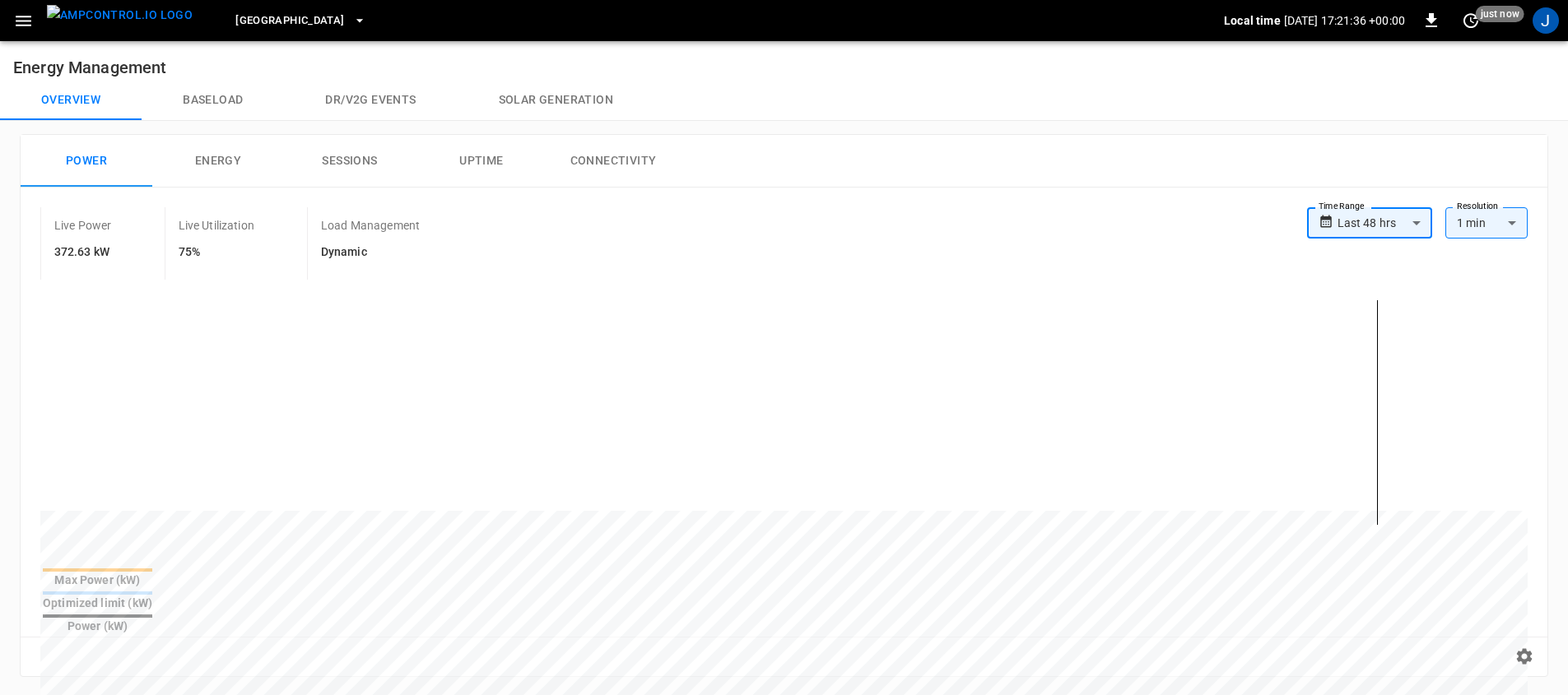
scroll to position [4, 0]
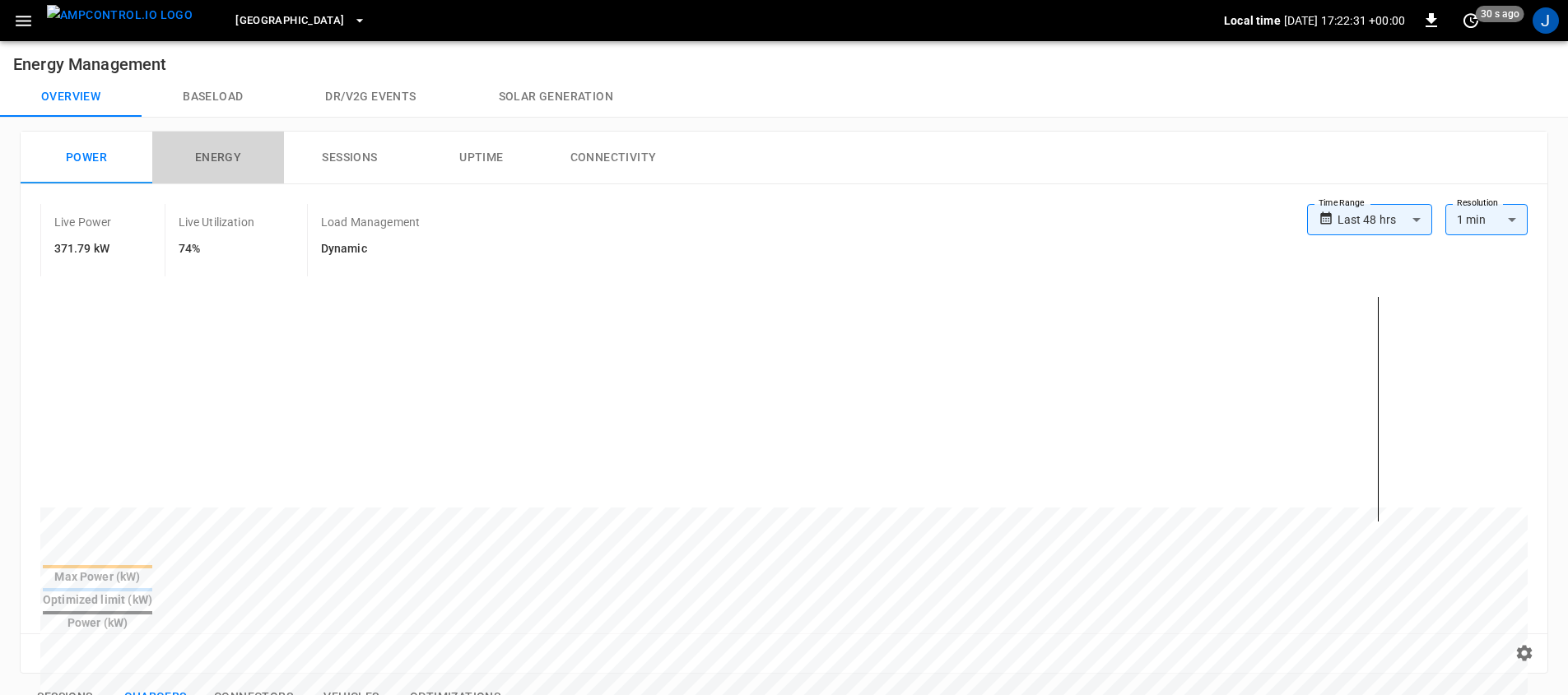
click at [222, 154] on button "Energy" at bounding box center [218, 158] width 132 height 52
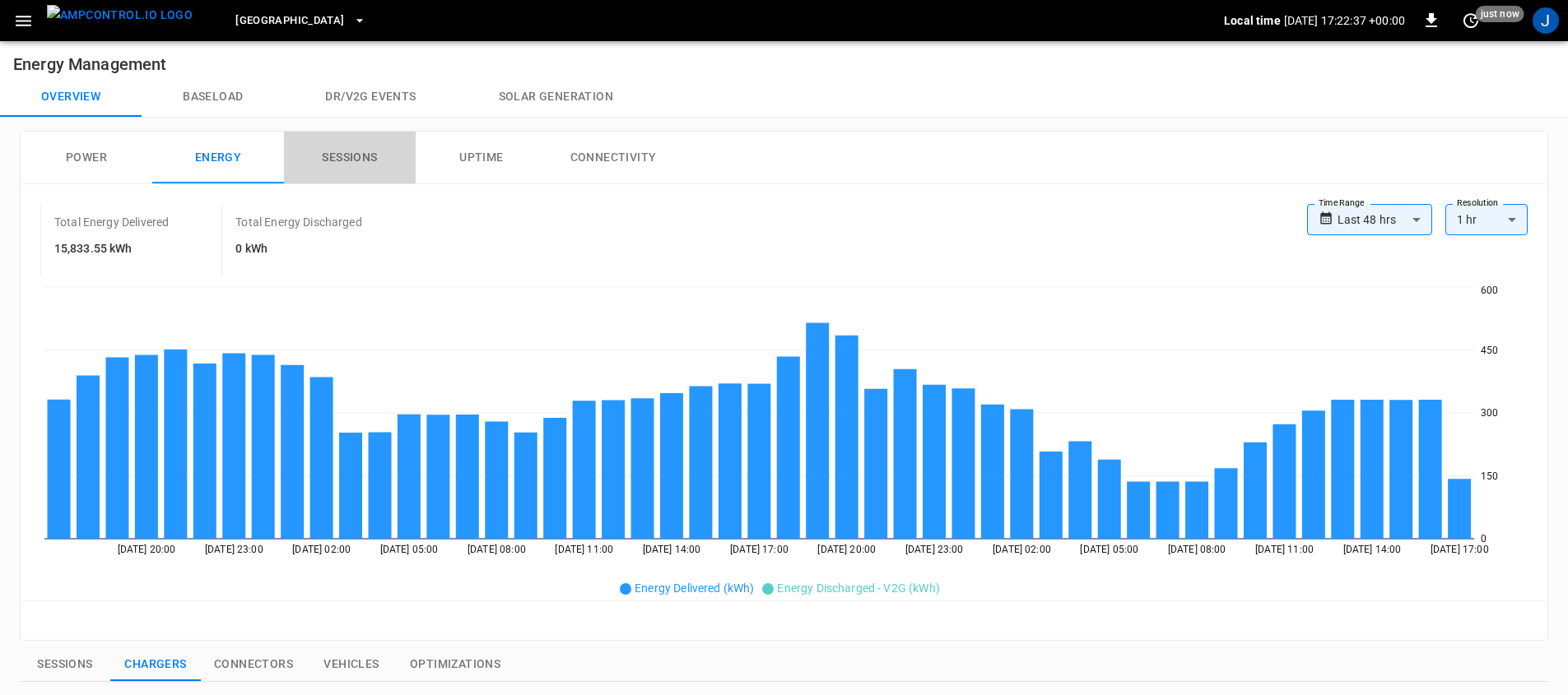
click at [353, 153] on button "Sessions" at bounding box center [350, 158] width 132 height 52
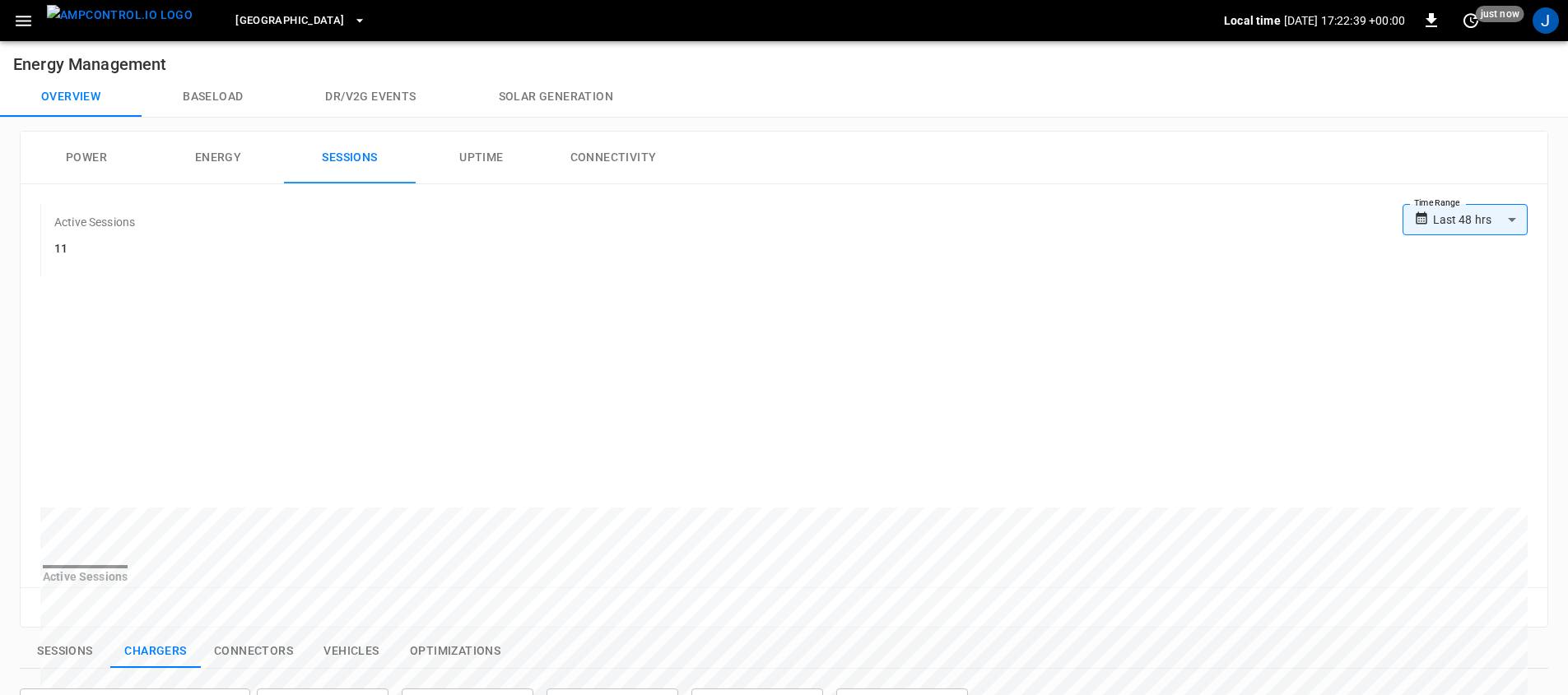
click at [485, 157] on button "Uptime" at bounding box center [481, 158] width 132 height 52
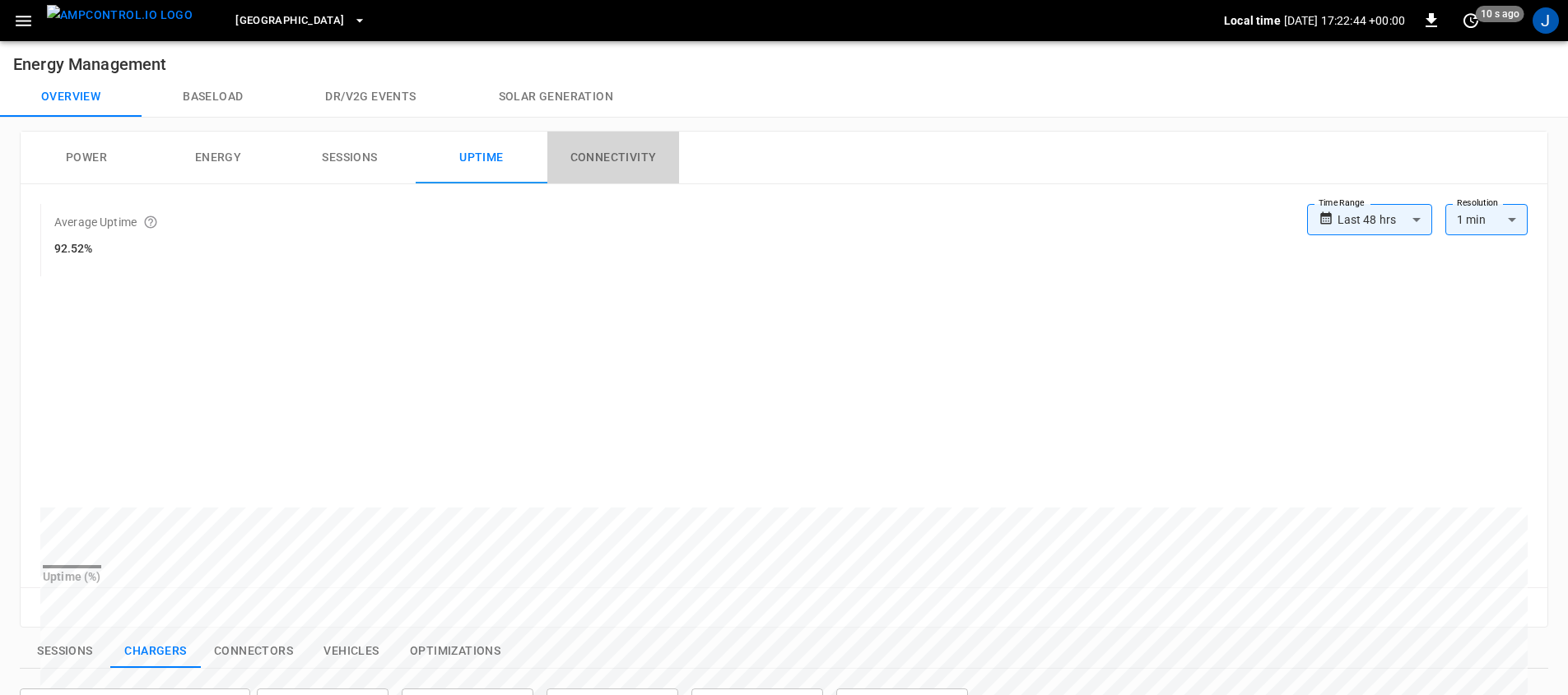
click at [591, 169] on button "Connectivity" at bounding box center [613, 158] width 132 height 52
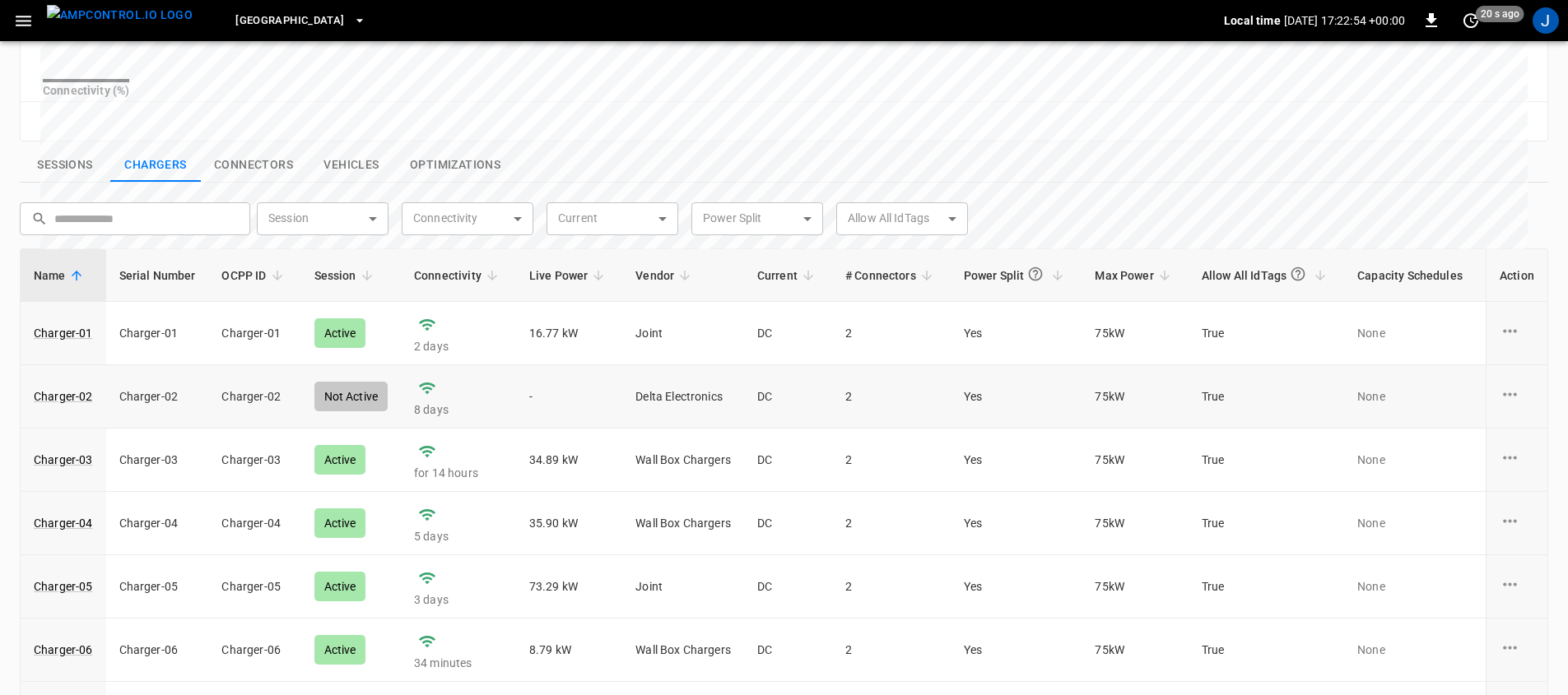
scroll to position [482, 0]
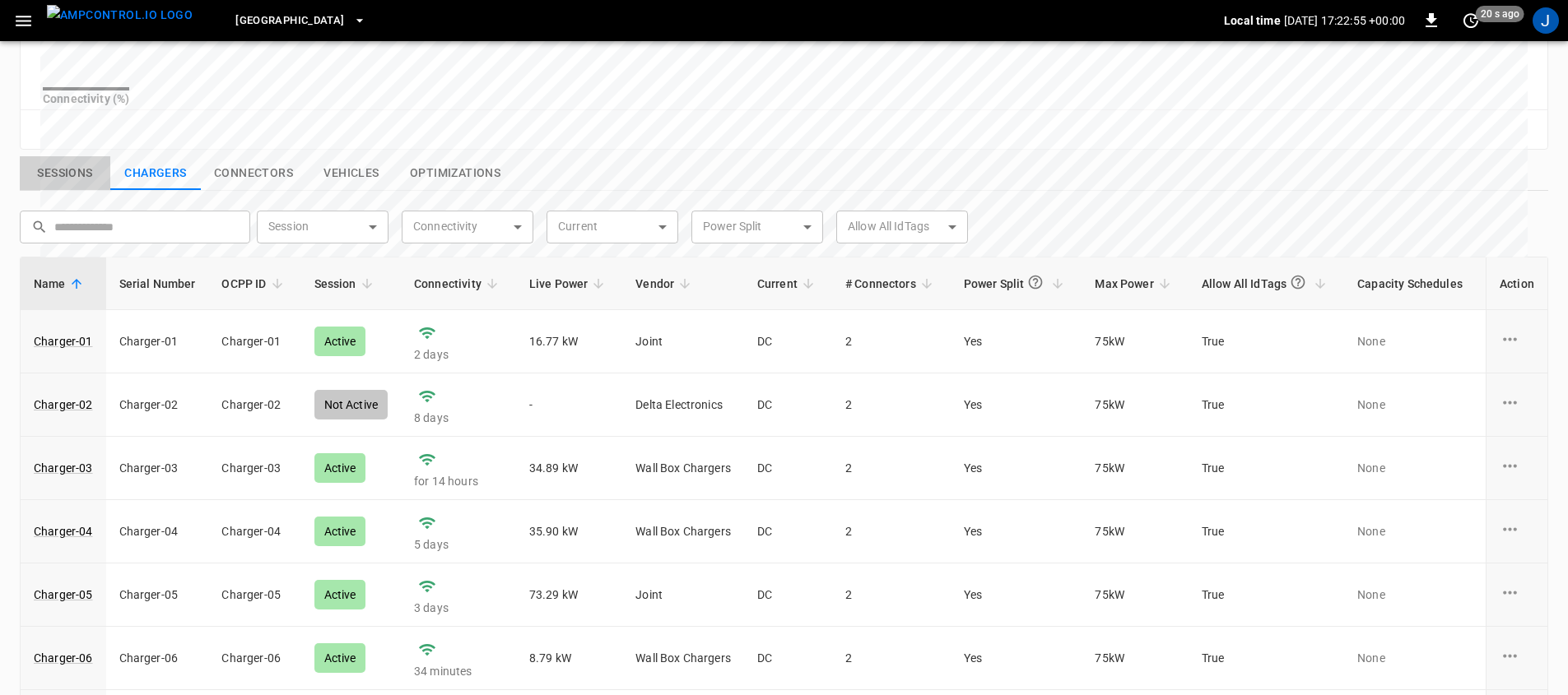
click at [75, 179] on button "Sessions" at bounding box center [65, 174] width 90 height 35
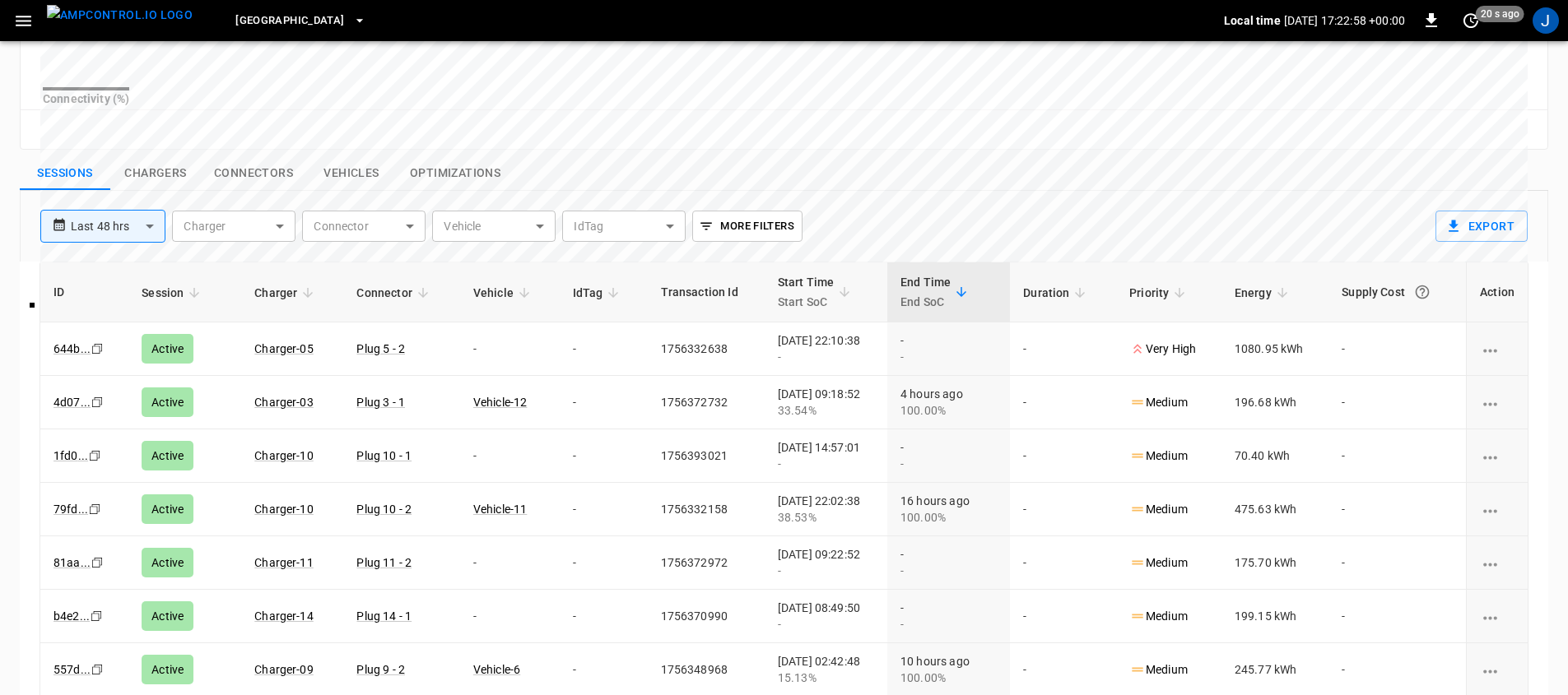
click at [171, 189] on button "Chargers" at bounding box center [156, 174] width 90 height 35
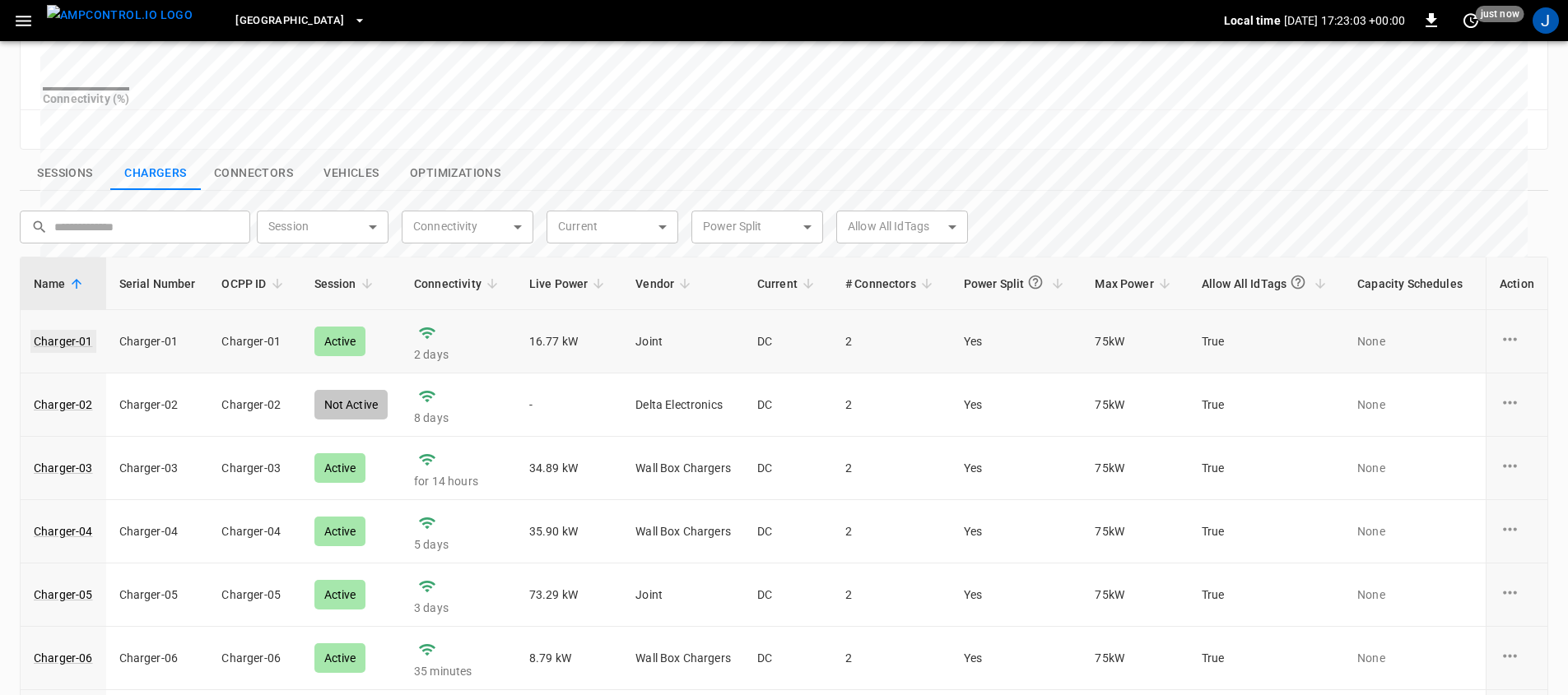
click at [76, 353] on link "Charger-01" at bounding box center [63, 342] width 66 height 23
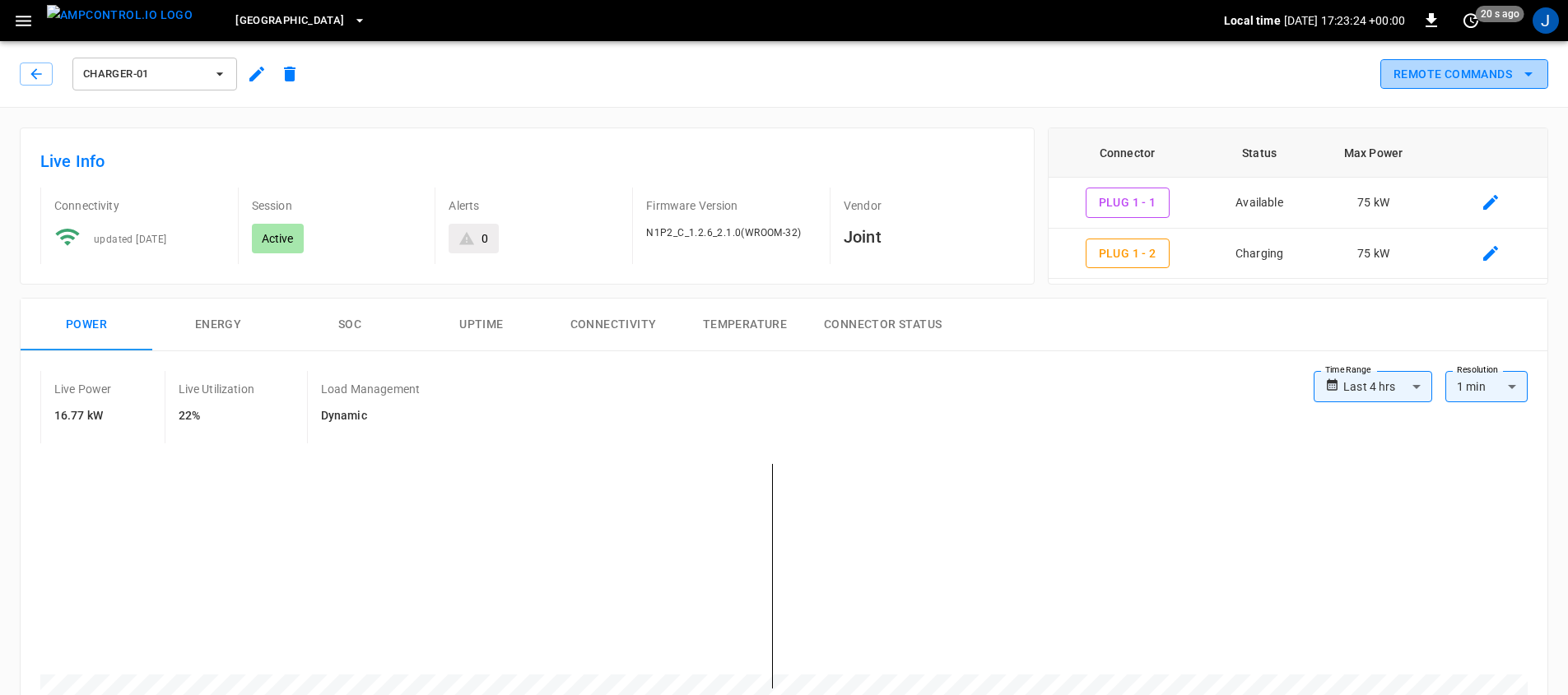
click at [1441, 78] on button "Remote Commands" at bounding box center [1464, 74] width 168 height 30
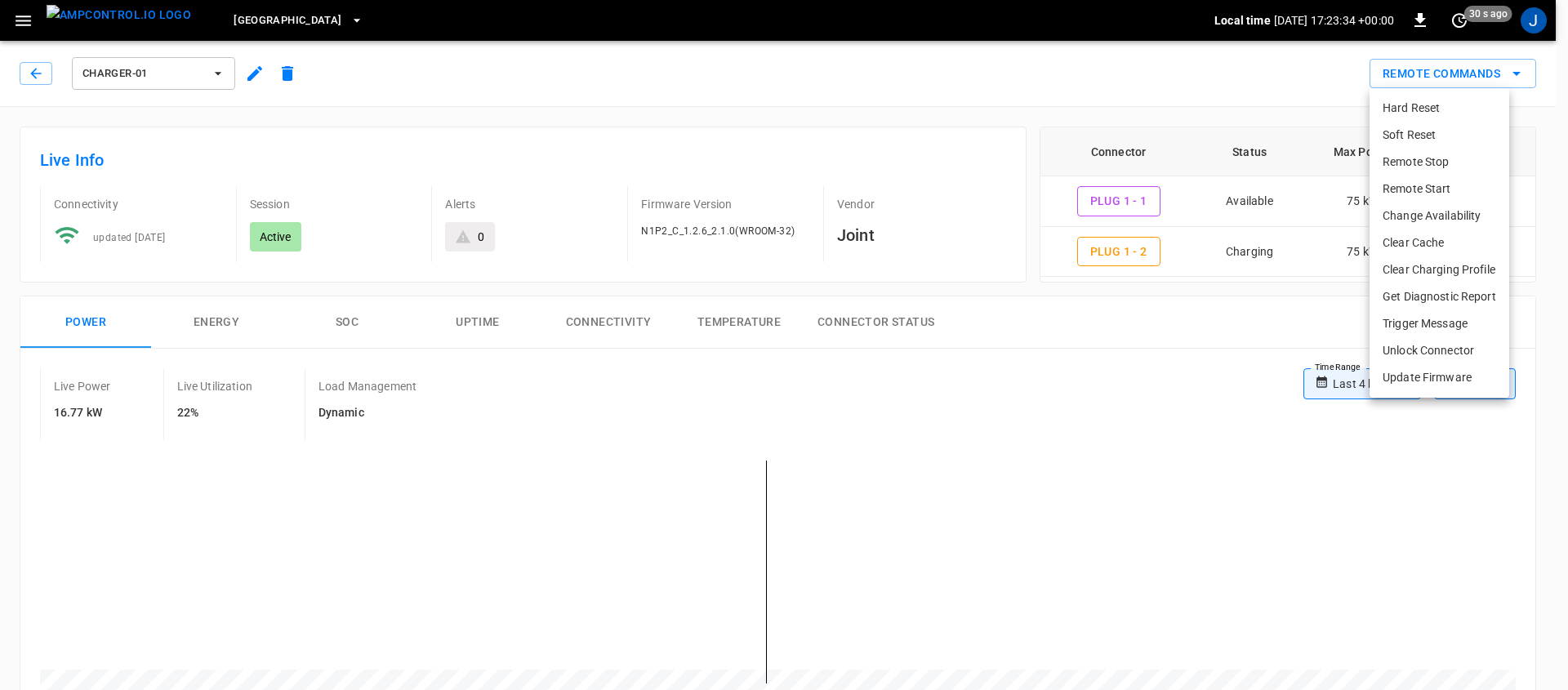
click at [1085, 342] on div at bounding box center [784, 345] width 1568 height 690
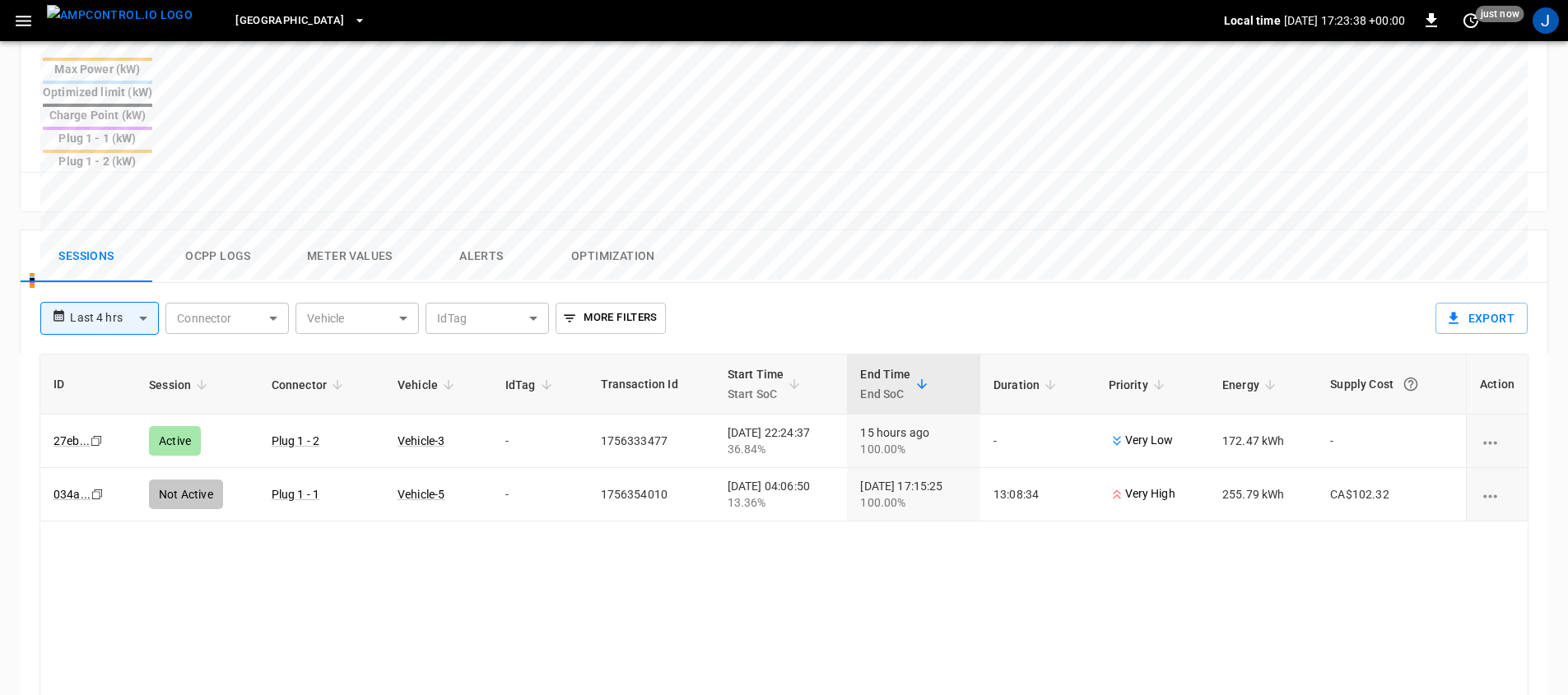
scroll to position [695, 0]
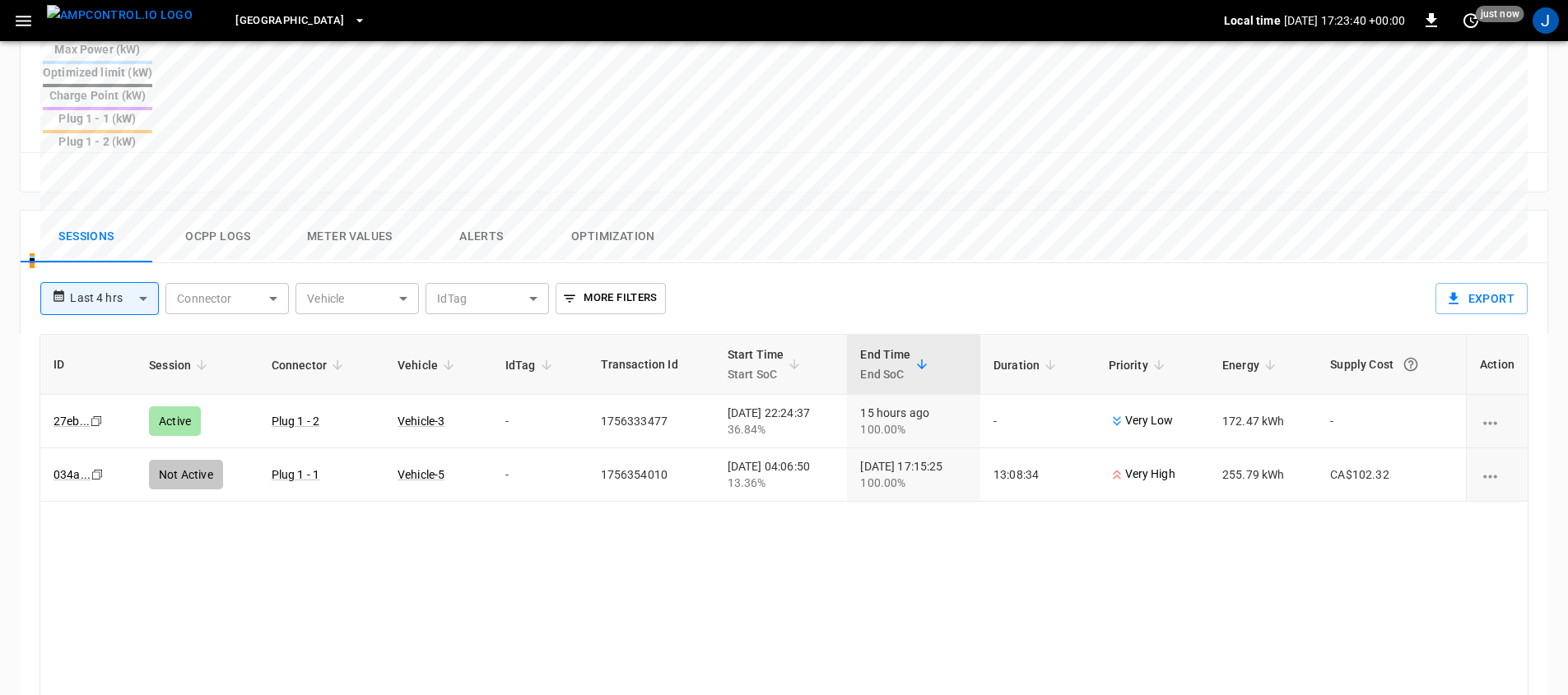
click at [236, 211] on button "Ocpp logs" at bounding box center [218, 236] width 132 height 52
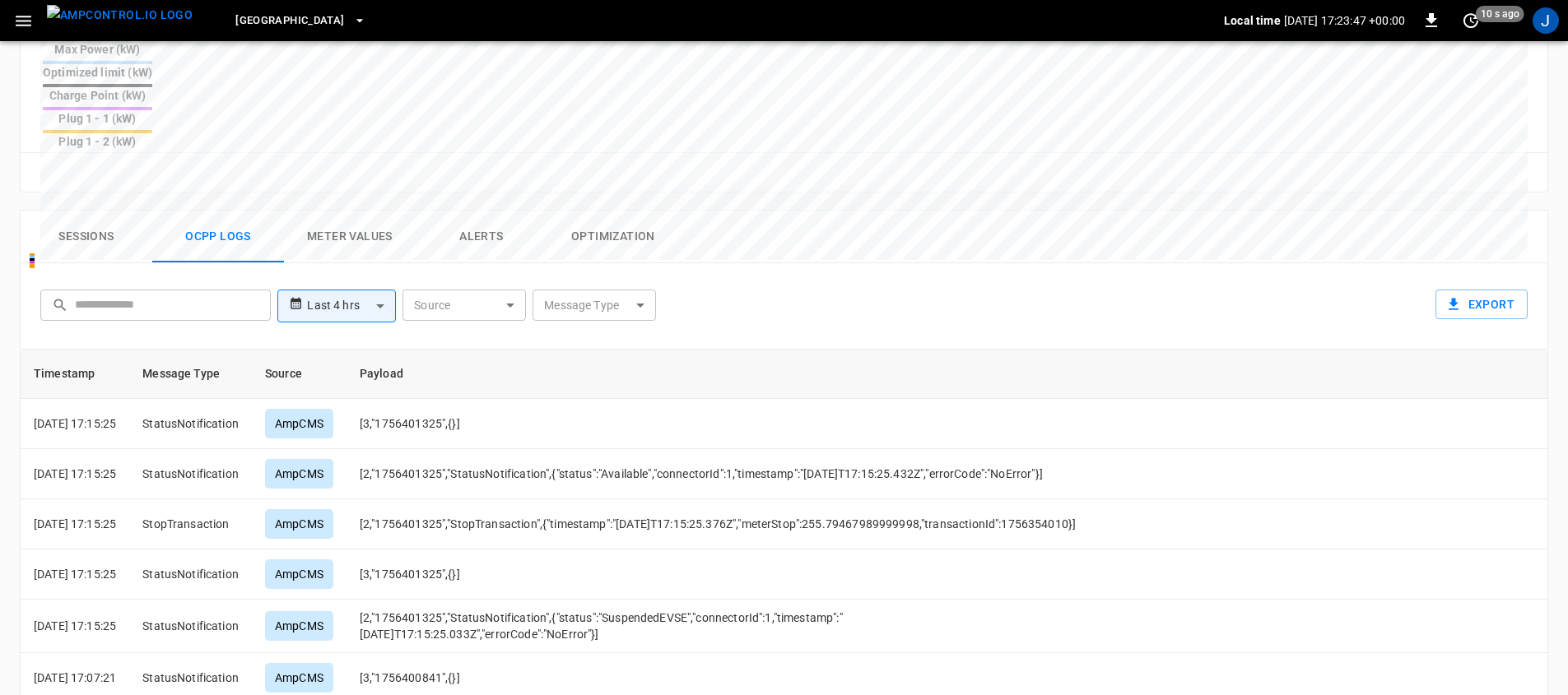
click at [814, 263] on div "**********" at bounding box center [784, 305] width 1528 height 86
click at [1143, 276] on div "**********" at bounding box center [780, 302] width 1494 height 52
click at [358, 211] on button "Meter Values" at bounding box center [350, 236] width 132 height 52
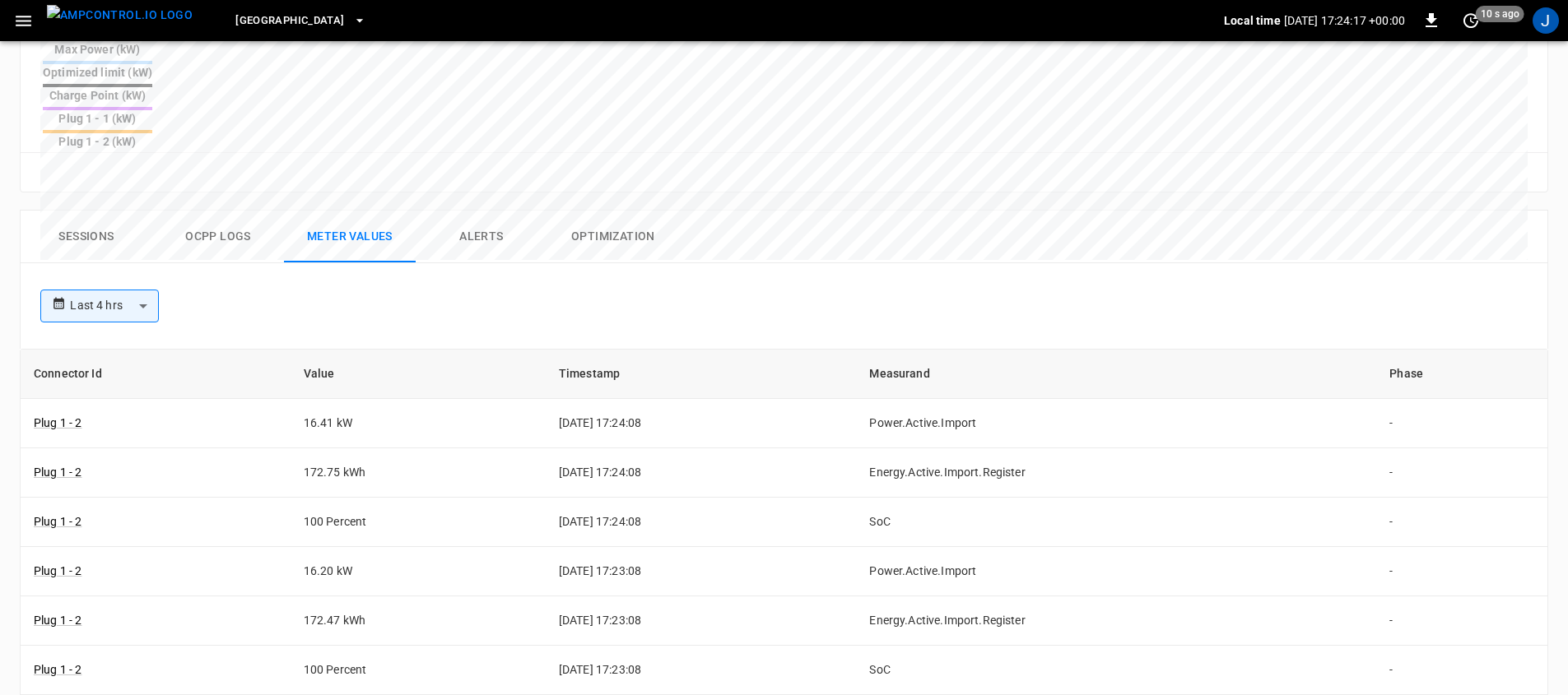
click at [476, 211] on button "Alerts" at bounding box center [481, 236] width 132 height 52
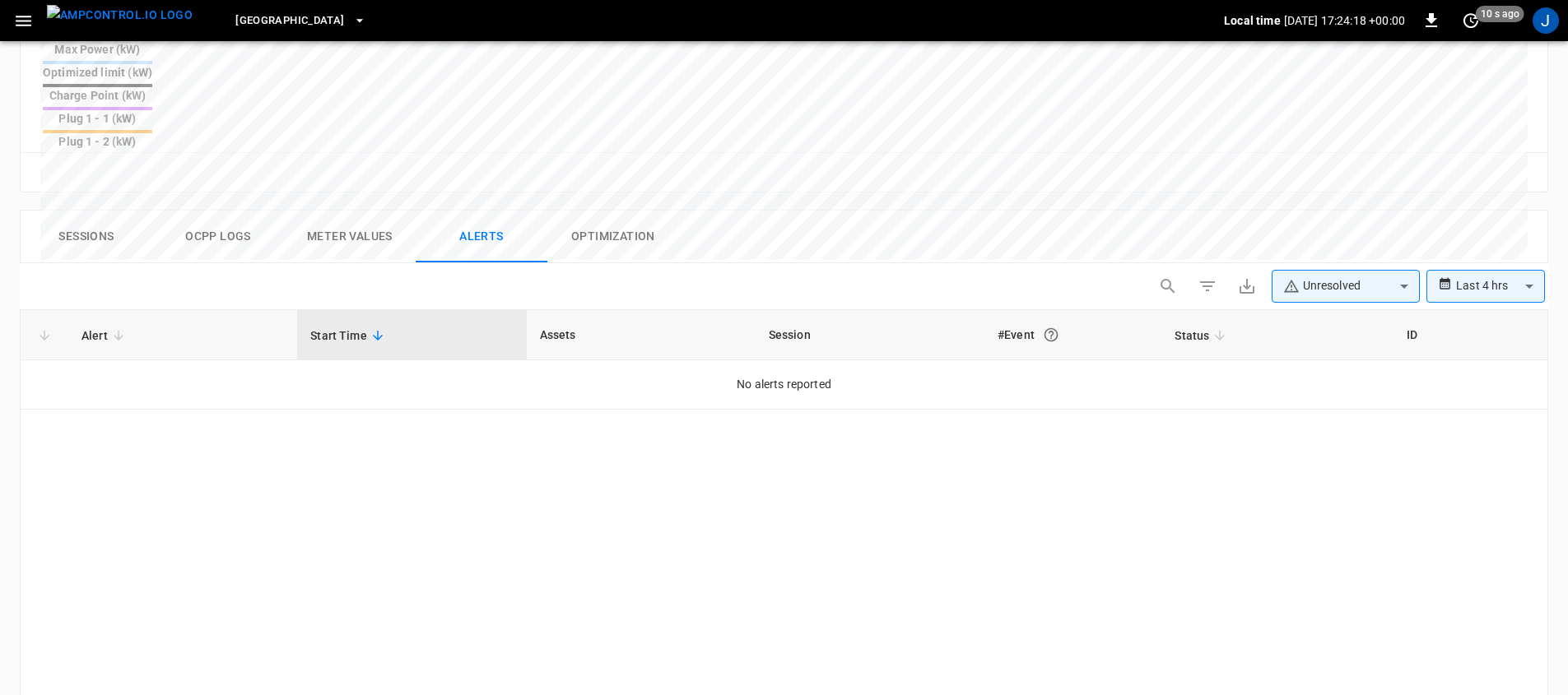
click at [596, 211] on button "Optimization" at bounding box center [613, 236] width 132 height 52
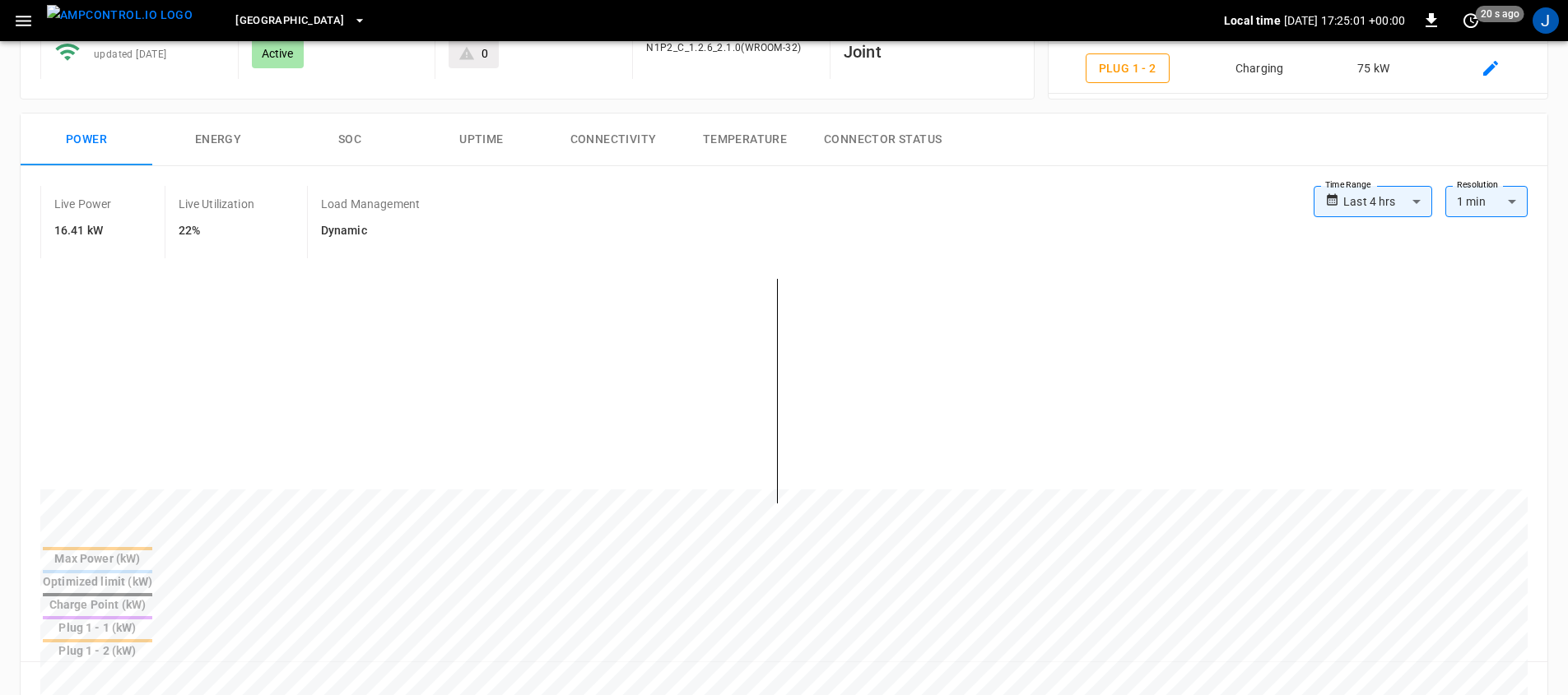
scroll to position [176, 0]
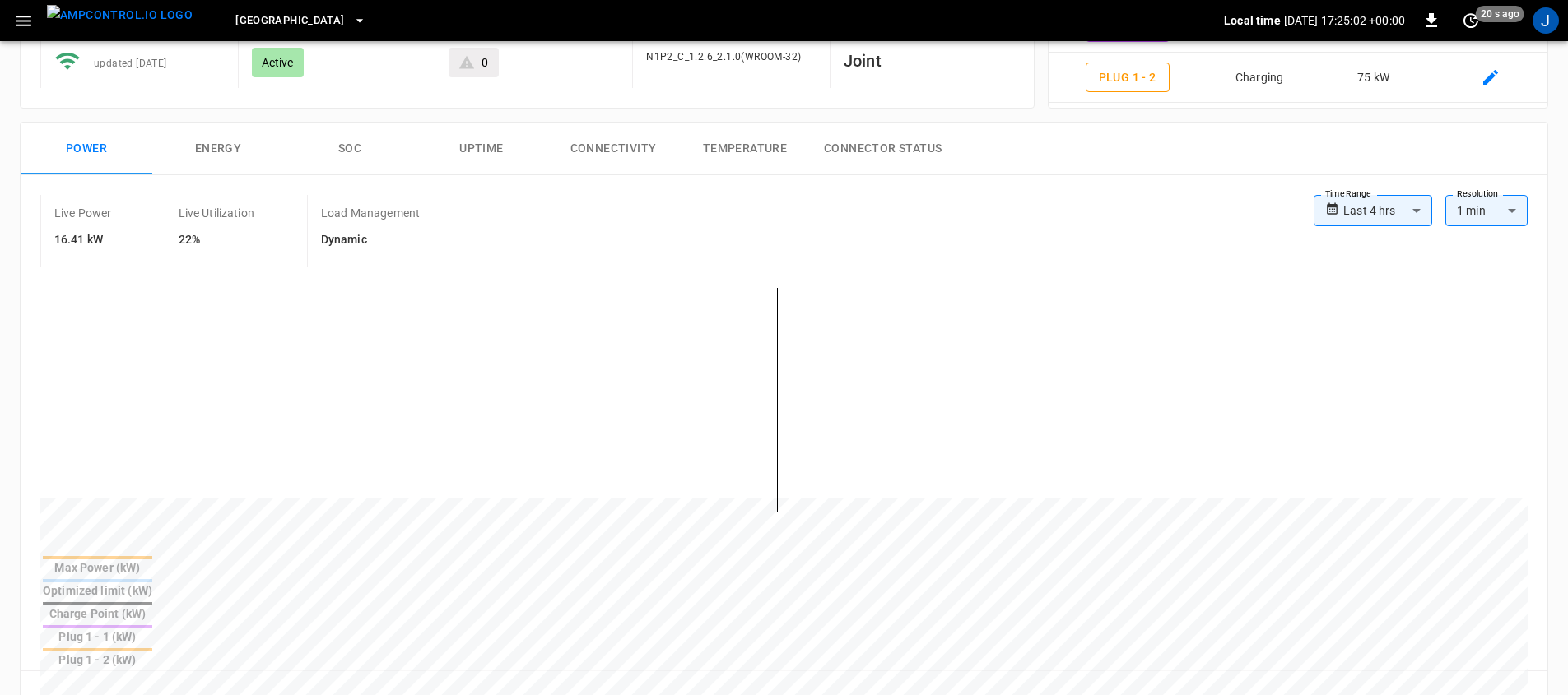
click at [1220, 230] on div "Live Power 16.41 kW Live Utilization 22% Load Management Dynamic" at bounding box center [677, 231] width 1273 height 73
click at [1213, 205] on div "Live Power 16.41 kW Live Utilization 22% Load Management Dynamic" at bounding box center [677, 231] width 1273 height 73
click at [1259, 228] on div "Live Power 16.41 kW Live Utilization 22% Load Management Dynamic" at bounding box center [677, 231] width 1273 height 73
click at [1488, 220] on body "**********" at bounding box center [784, 621] width 1568 height 1595
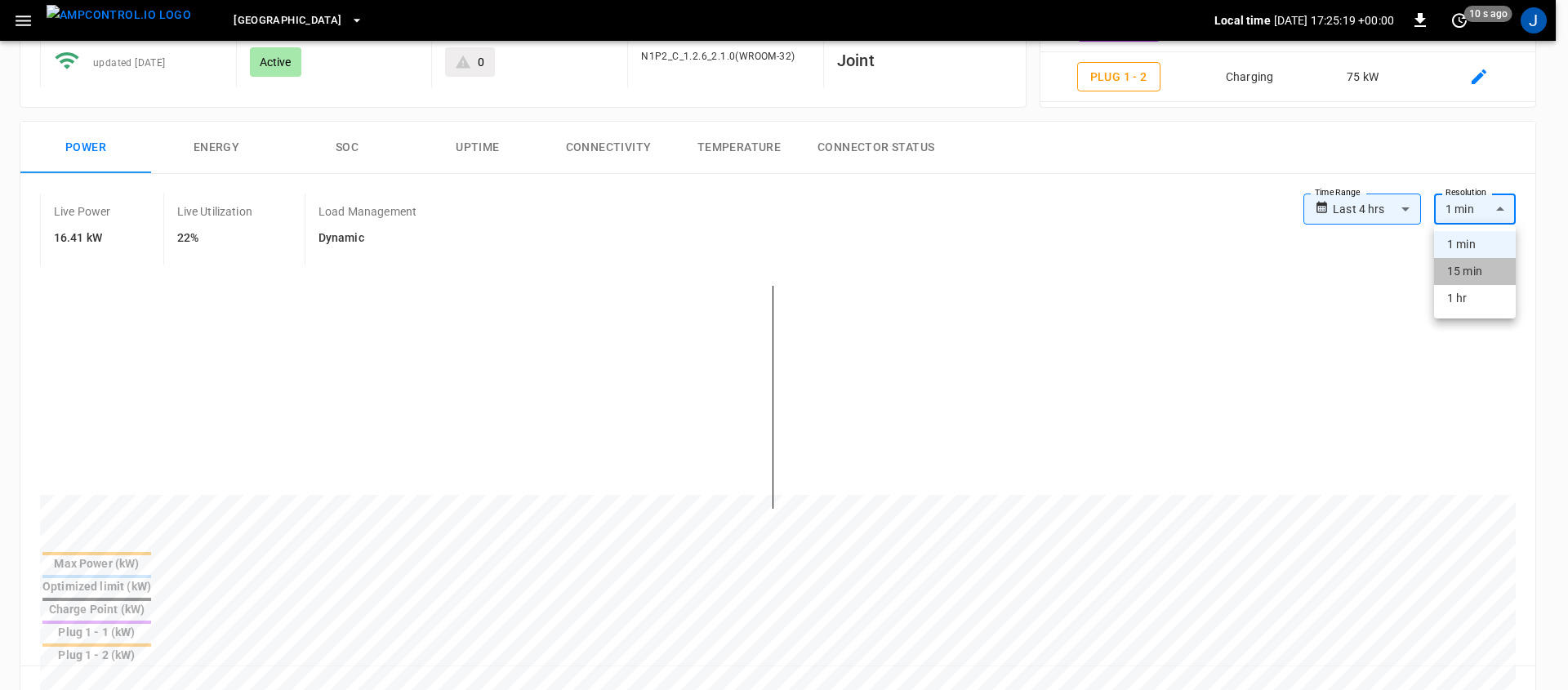
click at [1470, 272] on li "15 min" at bounding box center [1474, 272] width 82 height 27
type input "***"
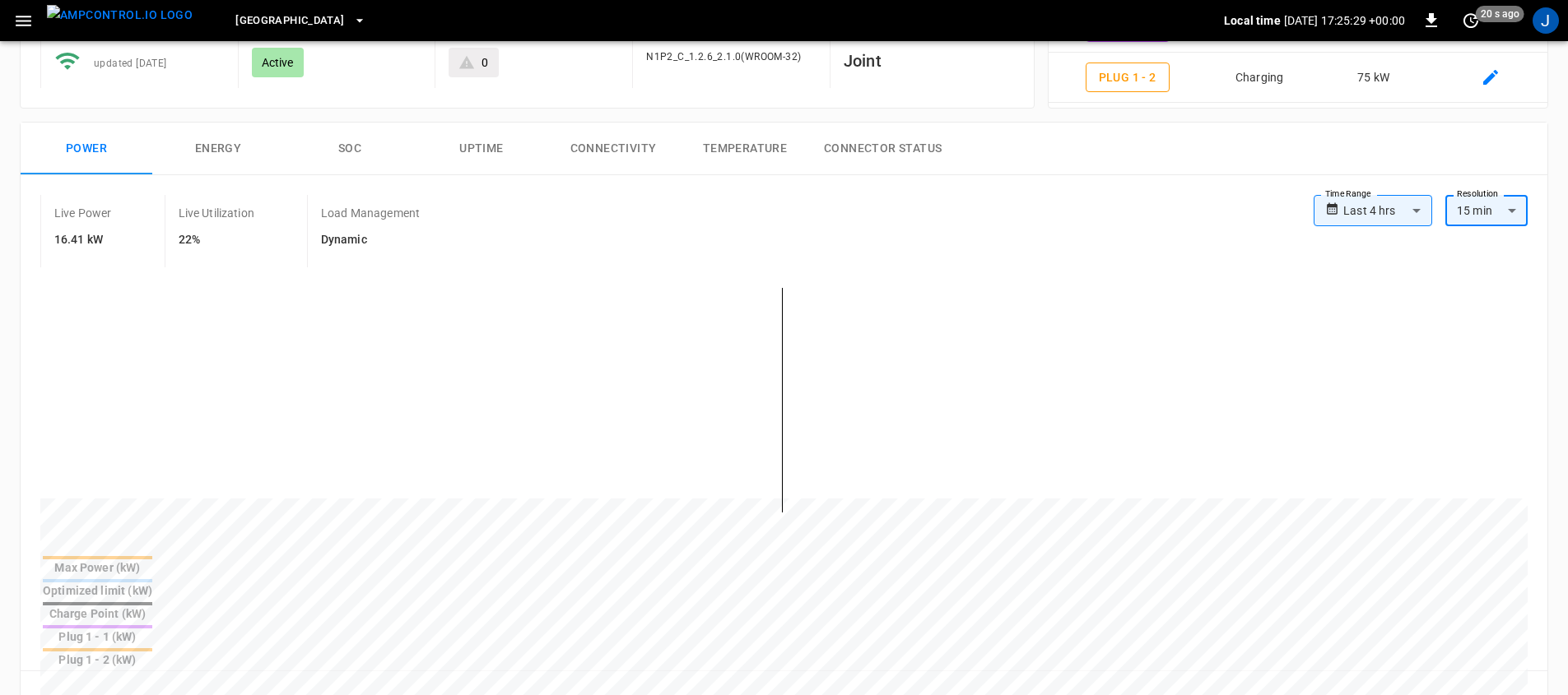
click at [1389, 226] on body "**********" at bounding box center [784, 621] width 1568 height 1595
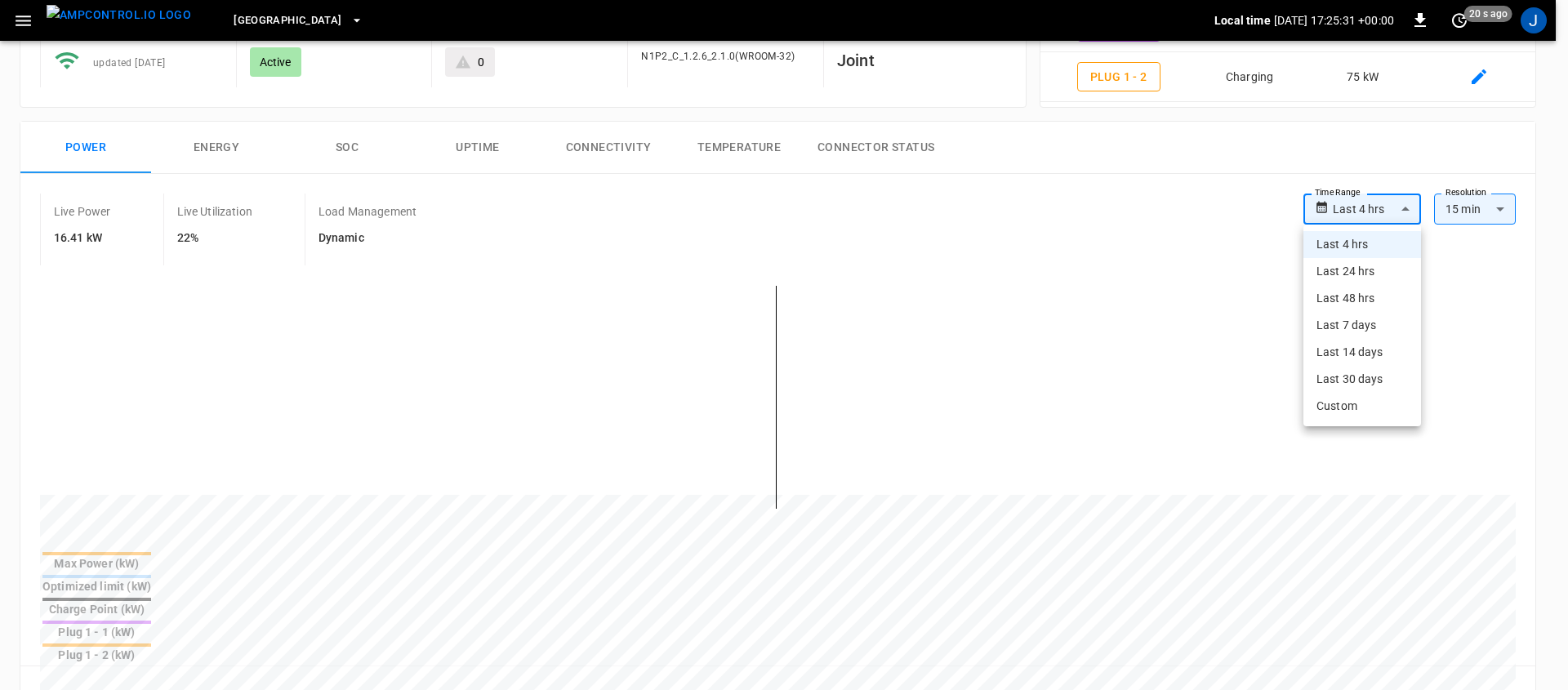
click at [1362, 329] on li "Last 7 days" at bounding box center [1362, 325] width 118 height 27
type input "**********"
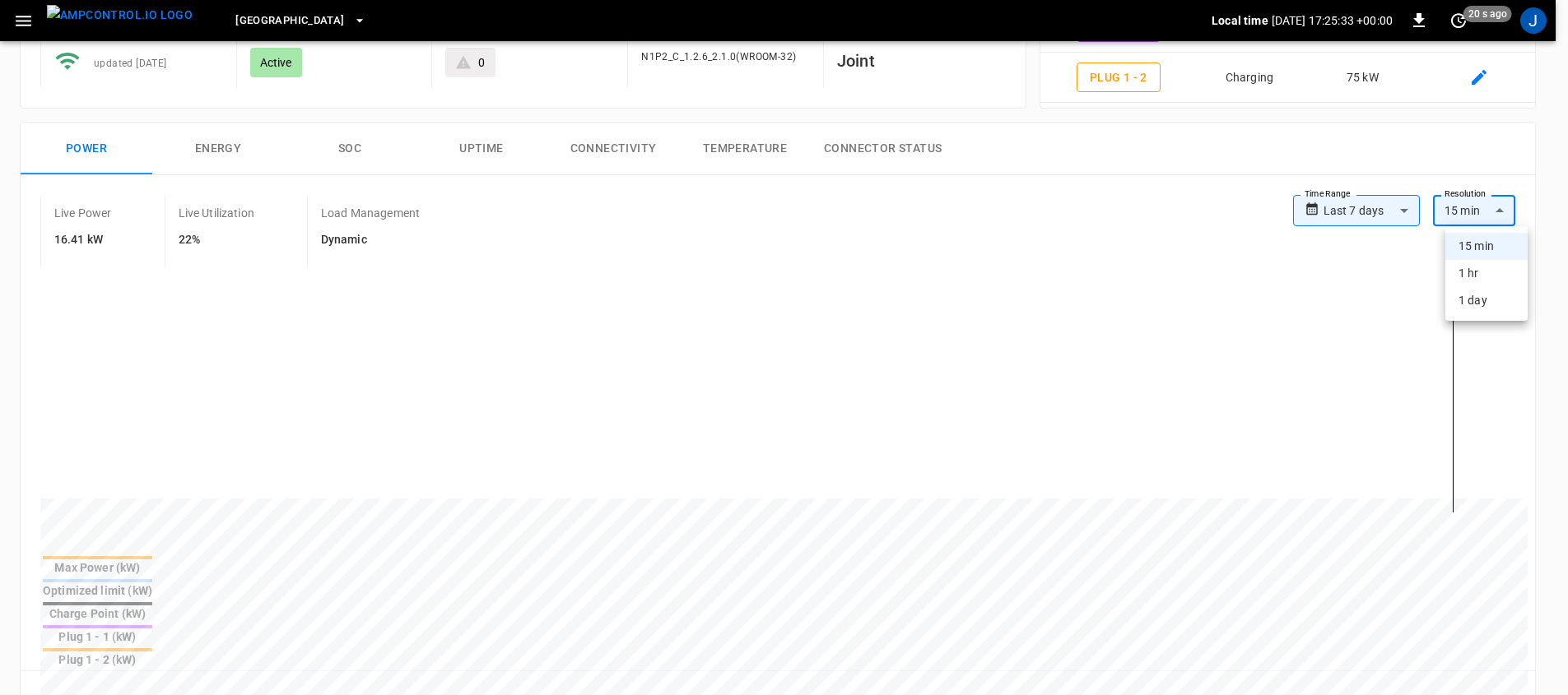
click at [1487, 207] on body "**********" at bounding box center [784, 621] width 1568 height 1595
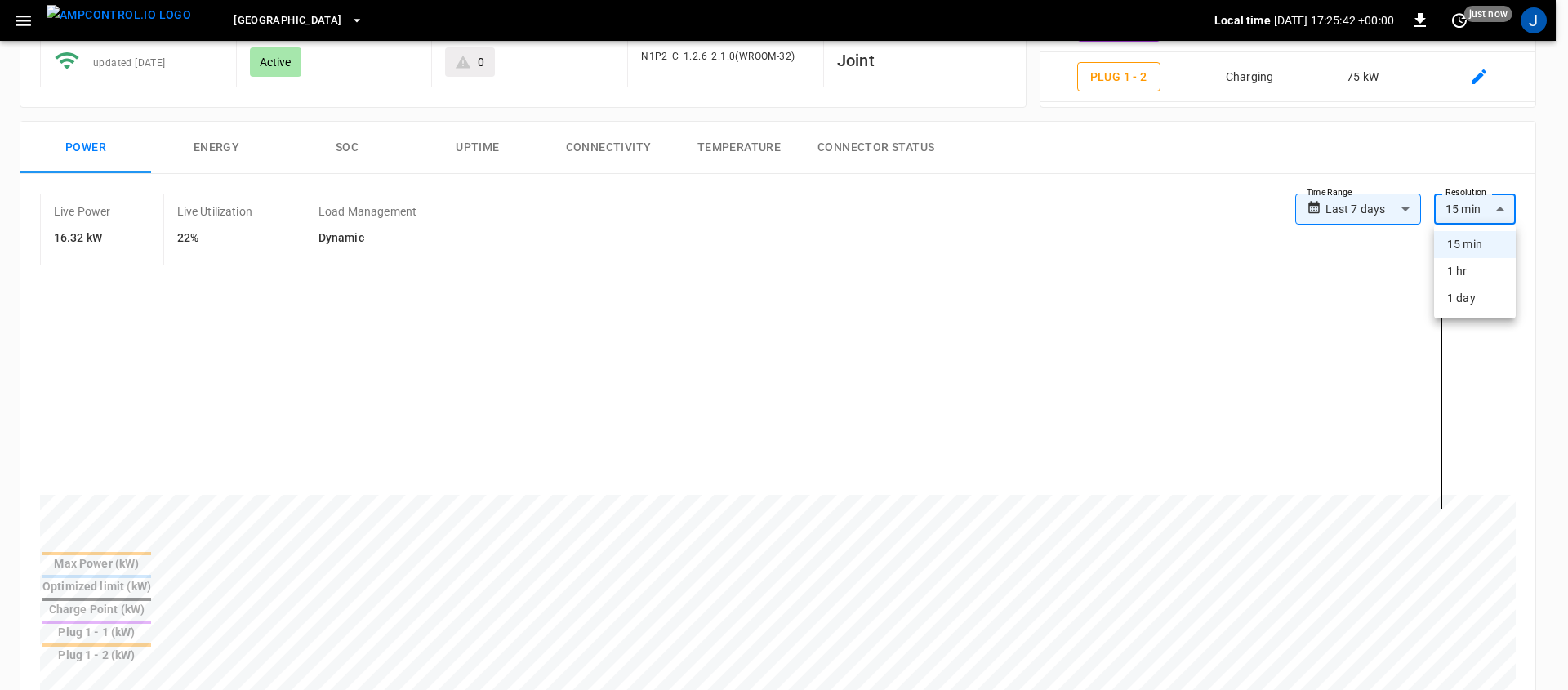
click at [1082, 229] on div at bounding box center [784, 345] width 1568 height 690
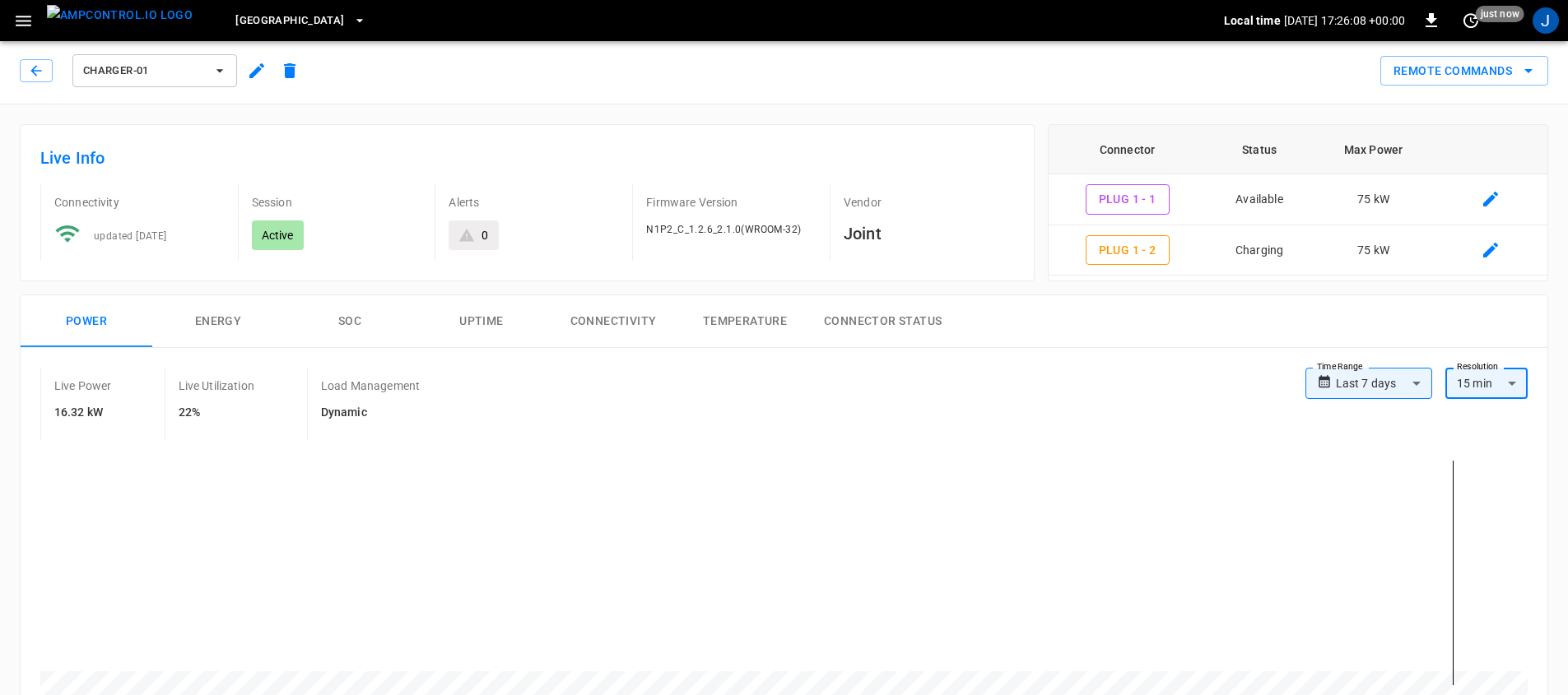
scroll to position [0, 0]
click at [32, 76] on icon "button" at bounding box center [36, 73] width 17 height 17
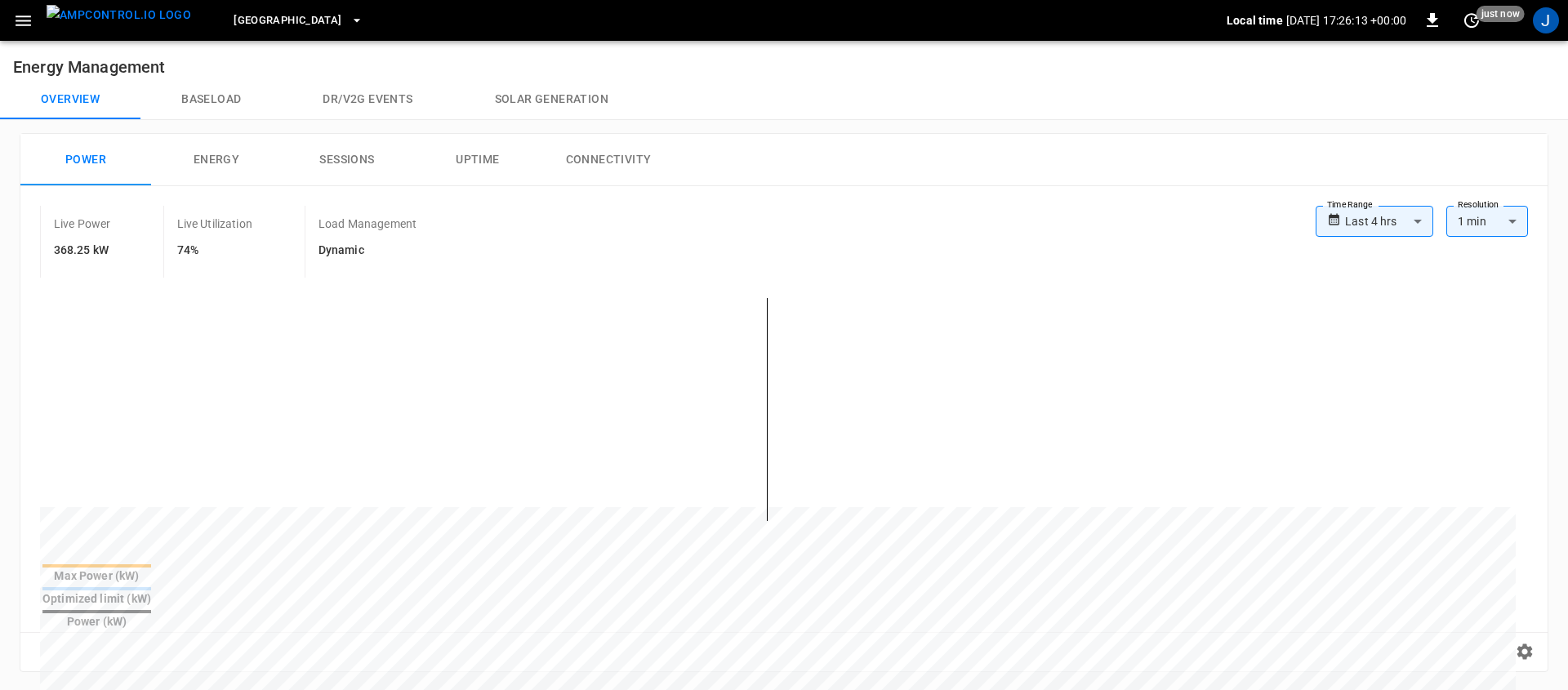
click at [1380, 226] on body "**********" at bounding box center [784, 659] width 1568 height 1319
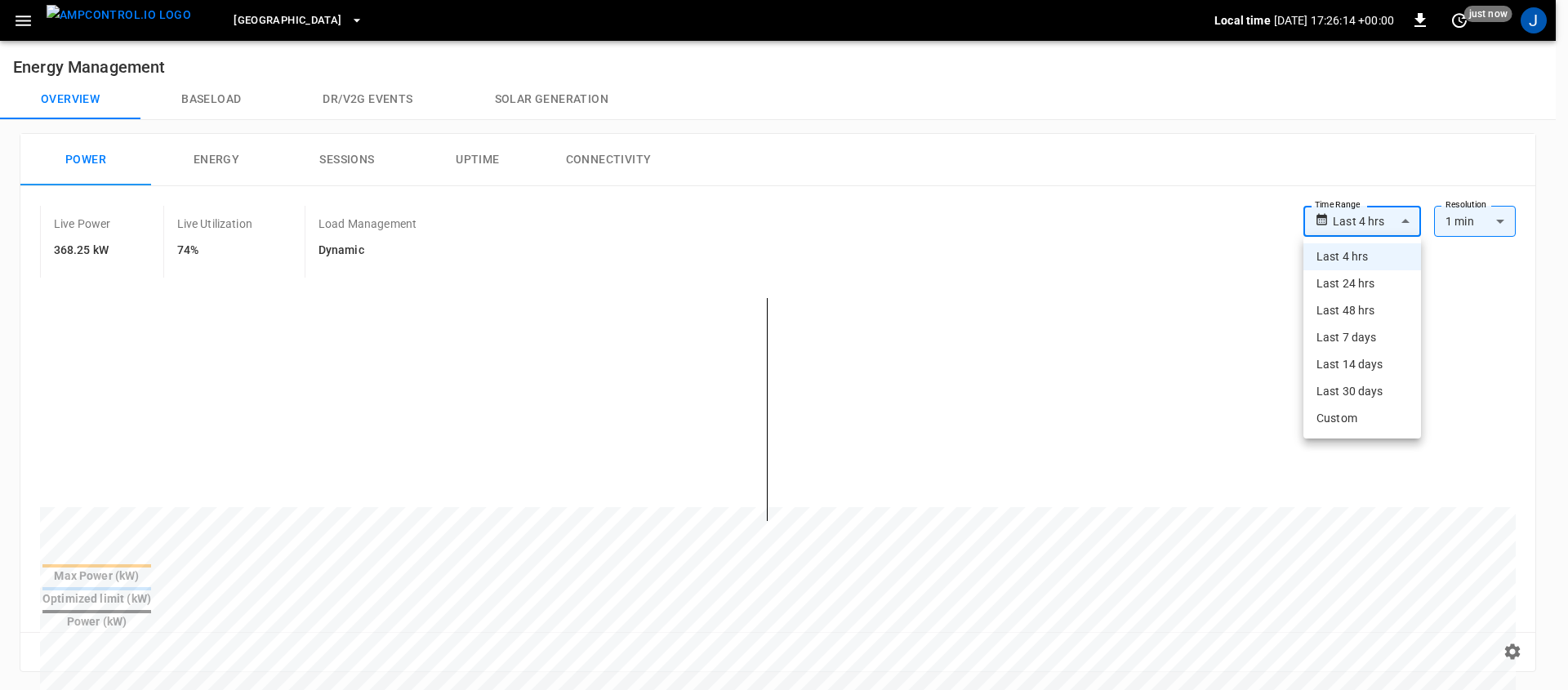
click at [1377, 328] on li "Last 7 days" at bounding box center [1362, 338] width 118 height 27
type input "**********"
type input "***"
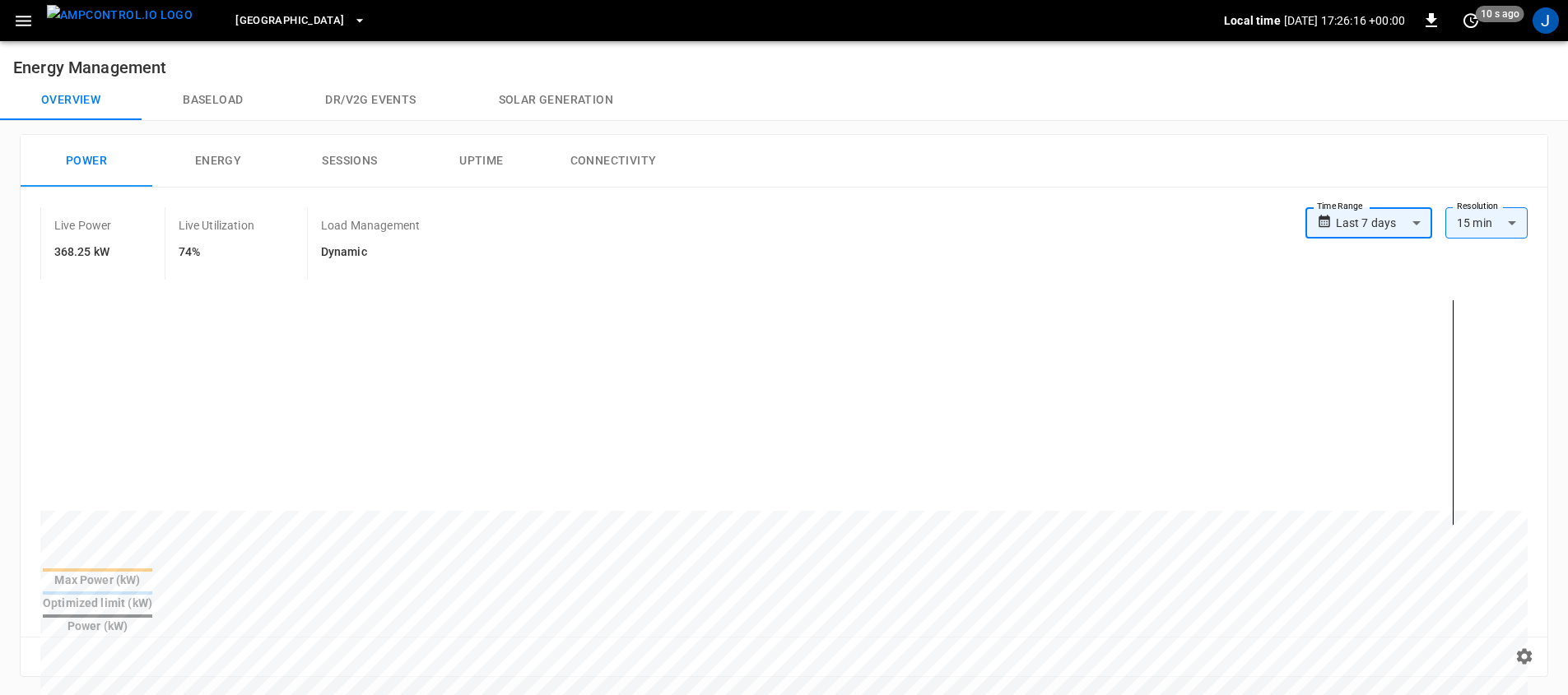
click at [1402, 228] on body "**********" at bounding box center [784, 664] width 1568 height 1329
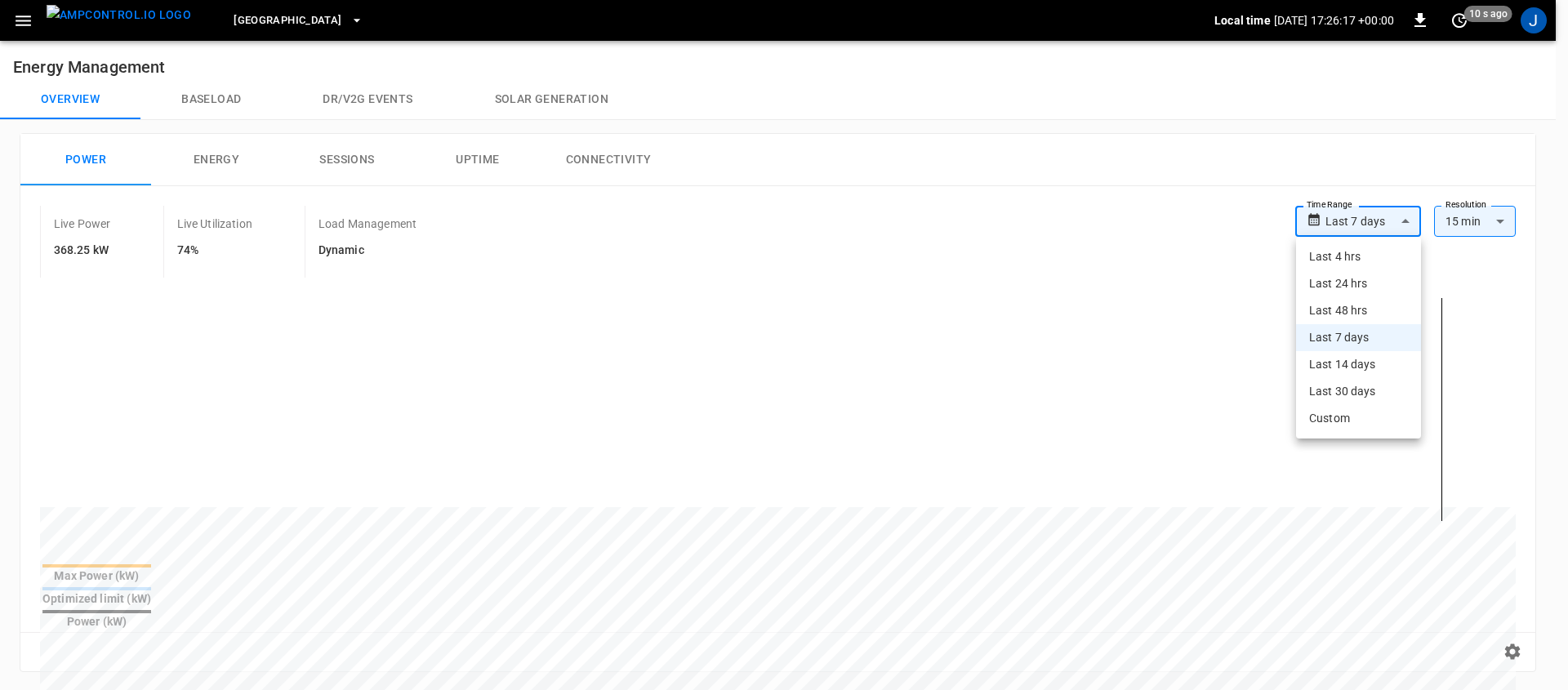
click at [1073, 196] on div at bounding box center [784, 345] width 1568 height 690
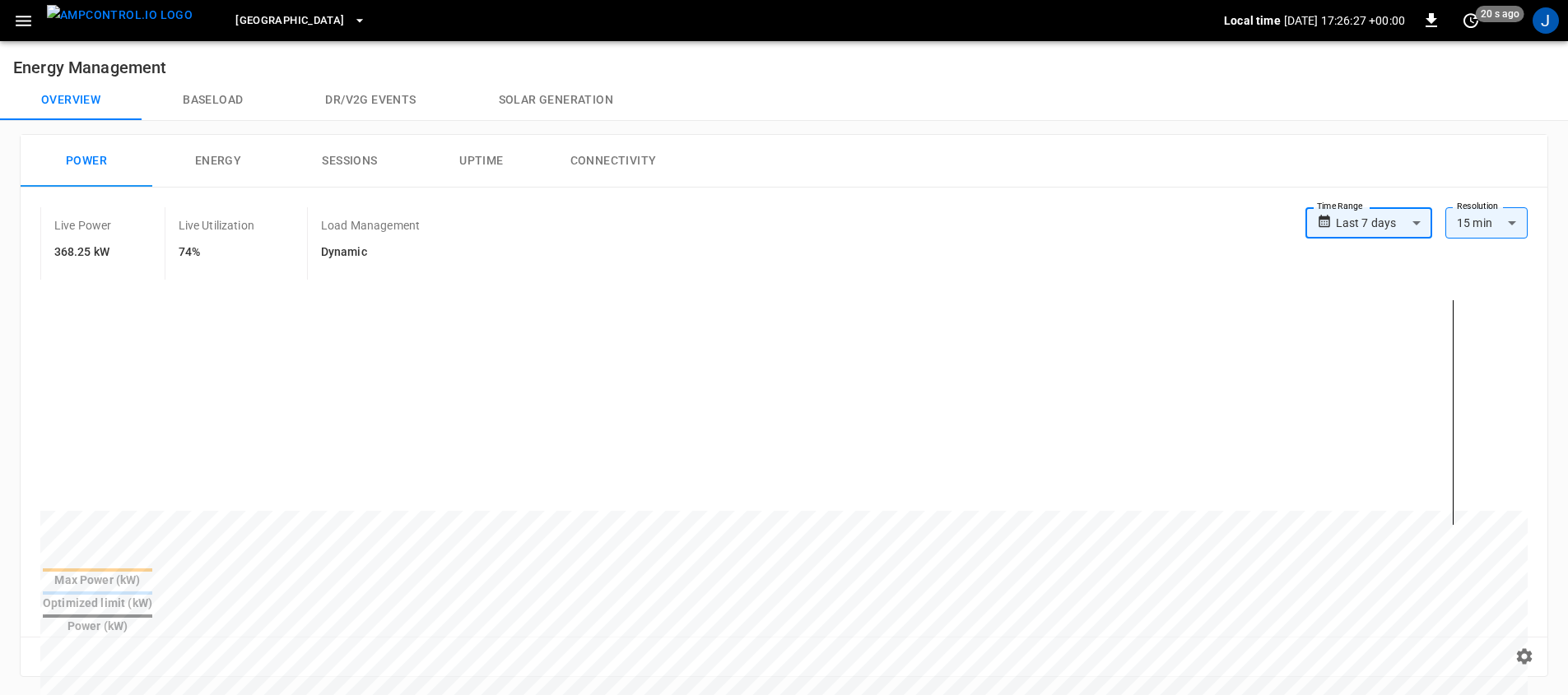
click at [699, 213] on div "Live Power 368.25 kW Live Utilization 74% Load Management Dynamic" at bounding box center [673, 243] width 1265 height 73
click at [16, 23] on icon "button" at bounding box center [23, 20] width 20 height 20
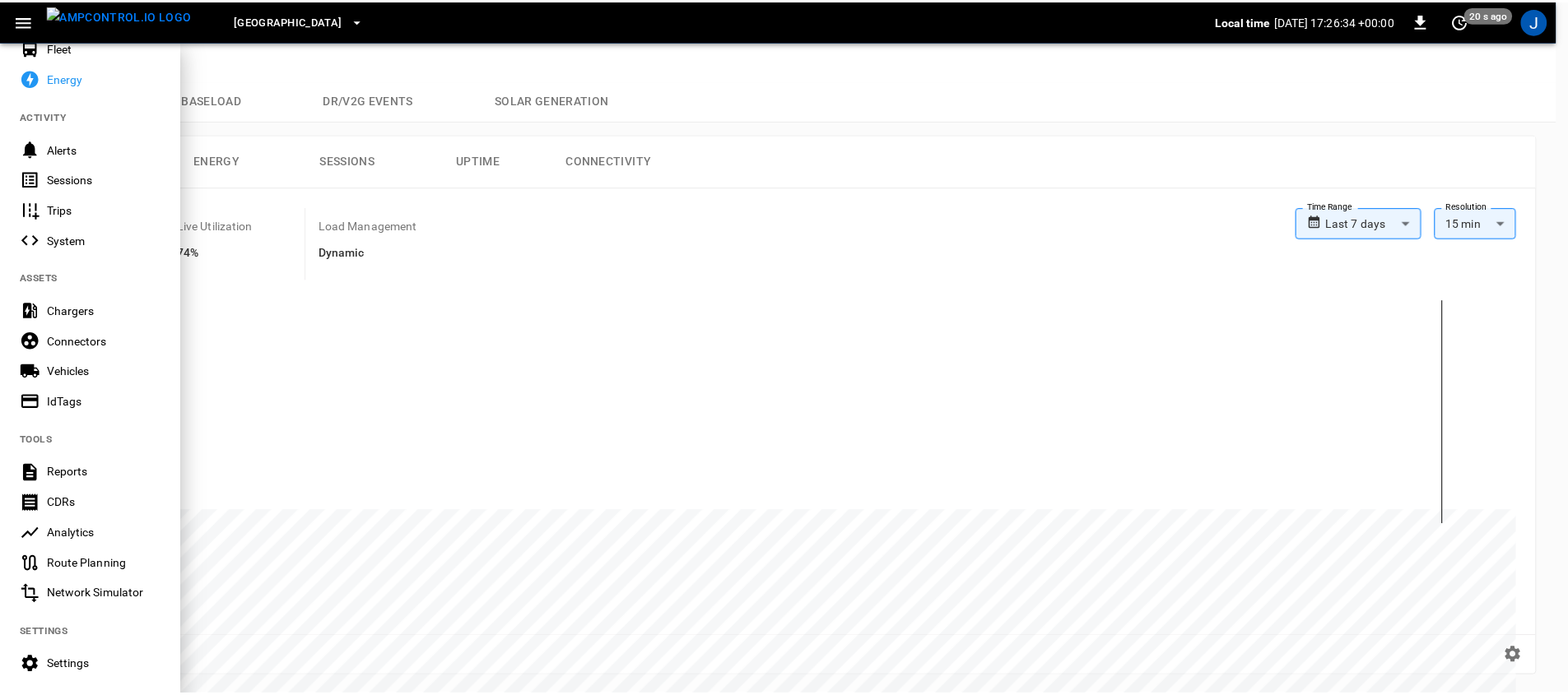
scroll to position [282, 0]
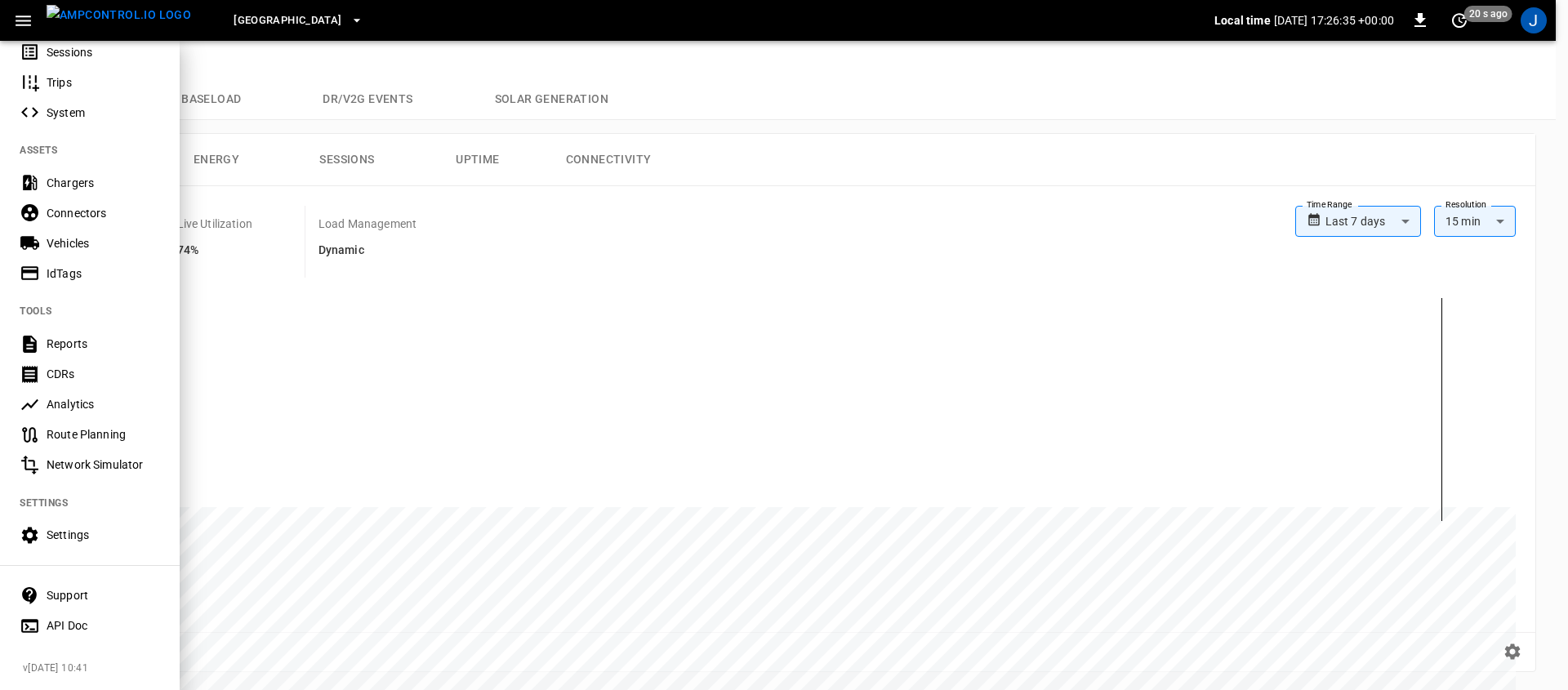
click at [119, 536] on div "Settings" at bounding box center [103, 535] width 113 height 17
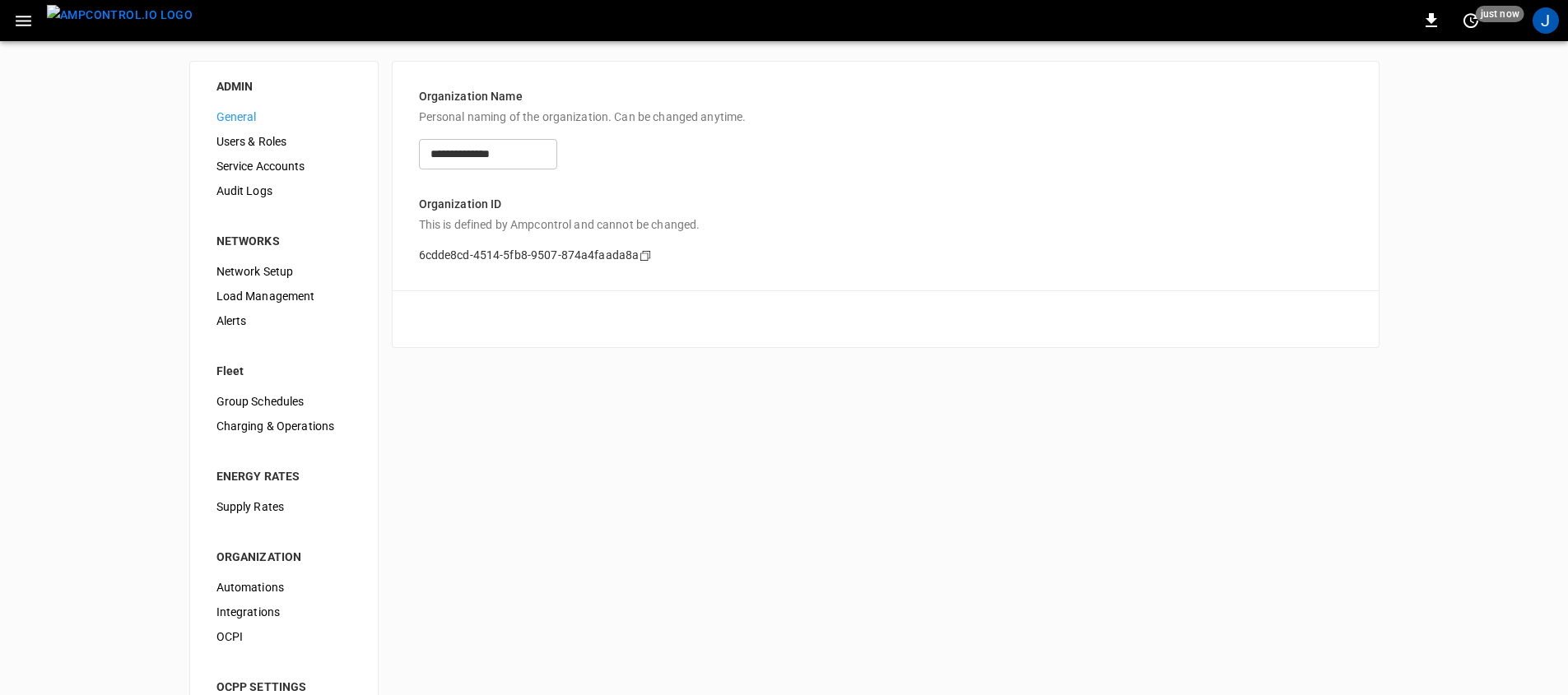
click at [273, 135] on span "Users & Roles" at bounding box center [283, 143] width 135 height 18
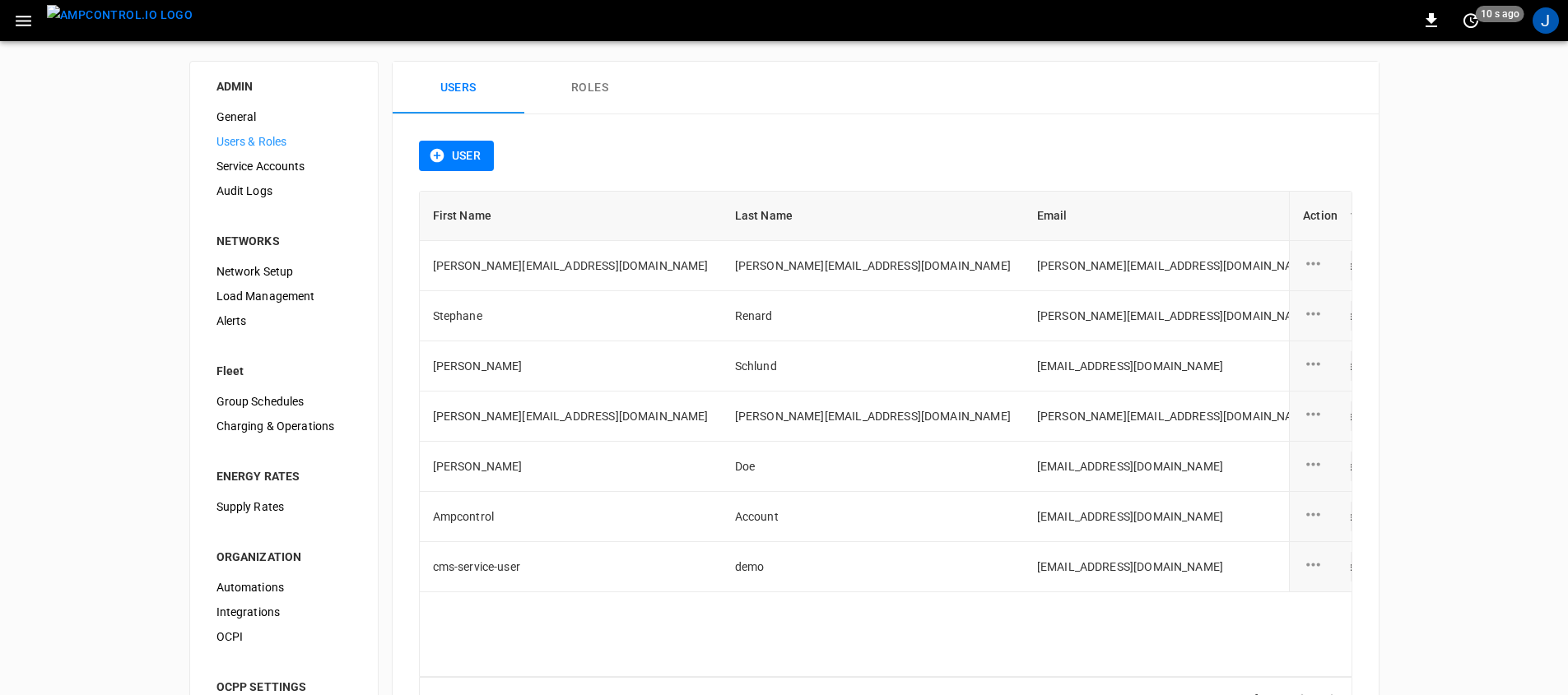
click at [616, 97] on button "Roles" at bounding box center [590, 88] width 132 height 52
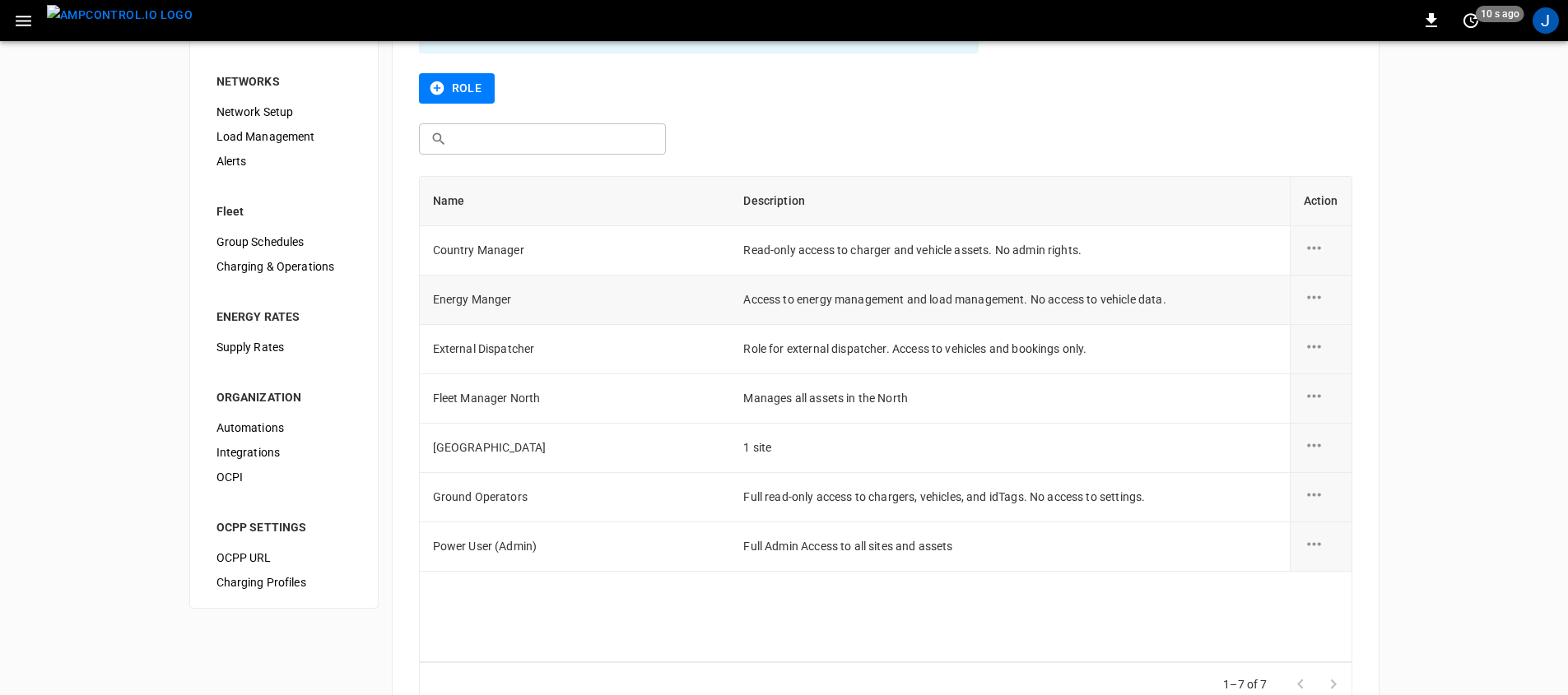
scroll to position [164, 0]
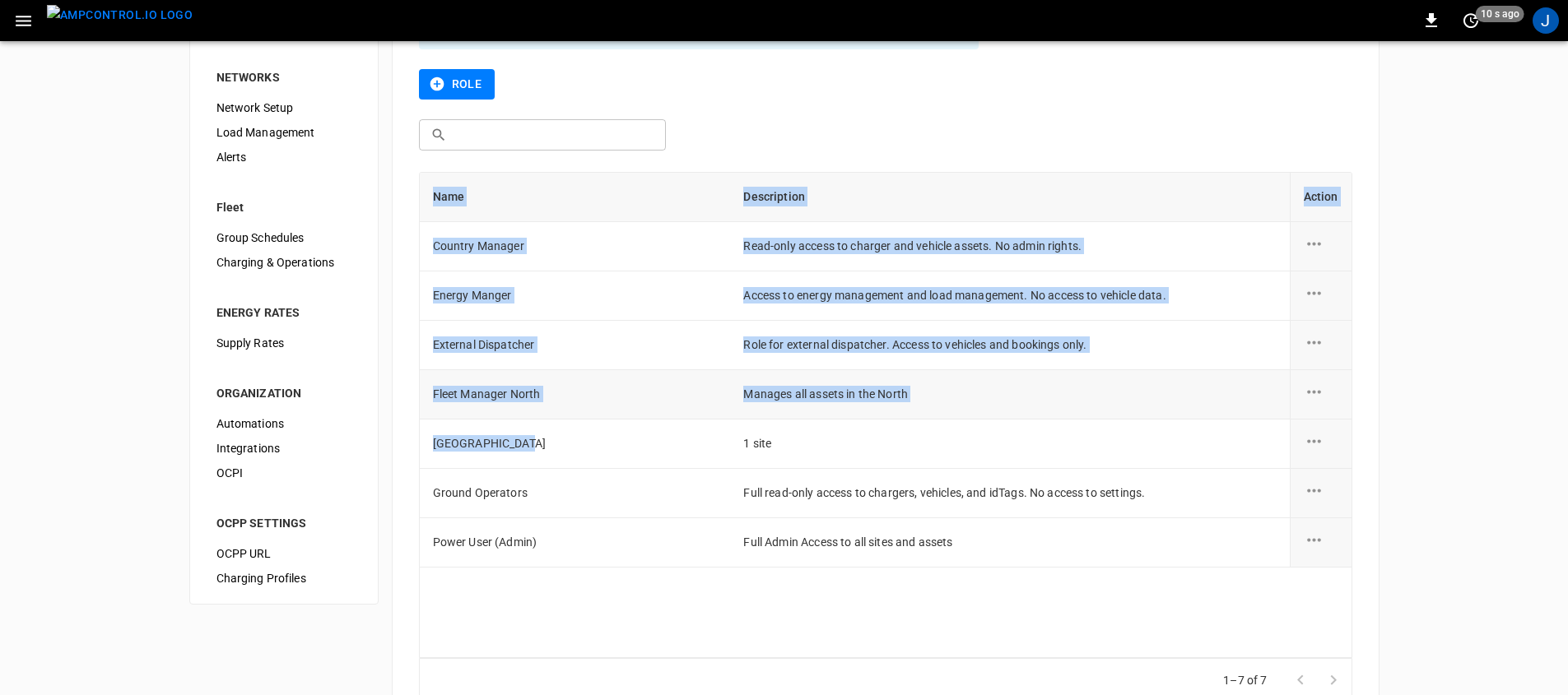
drag, startPoint x: 560, startPoint y: 443, endPoint x: 452, endPoint y: 405, distance: 114.5
click at [417, 445] on div "This is part of our new role-based system, currently in 'Beta' testing. You can…" at bounding box center [885, 350] width 986 height 759
click at [453, 403] on td "Fleet Manager North" at bounding box center [575, 395] width 311 height 50
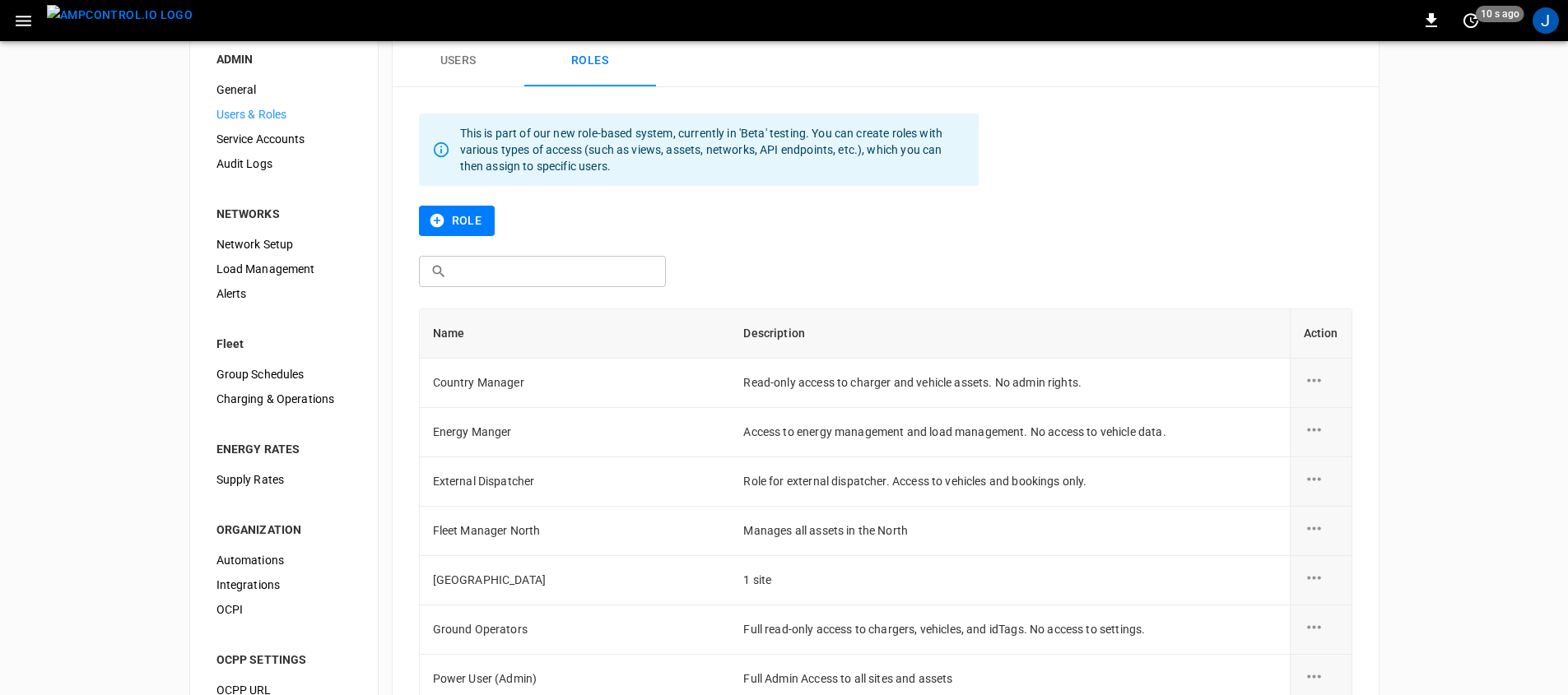
scroll to position [0, 0]
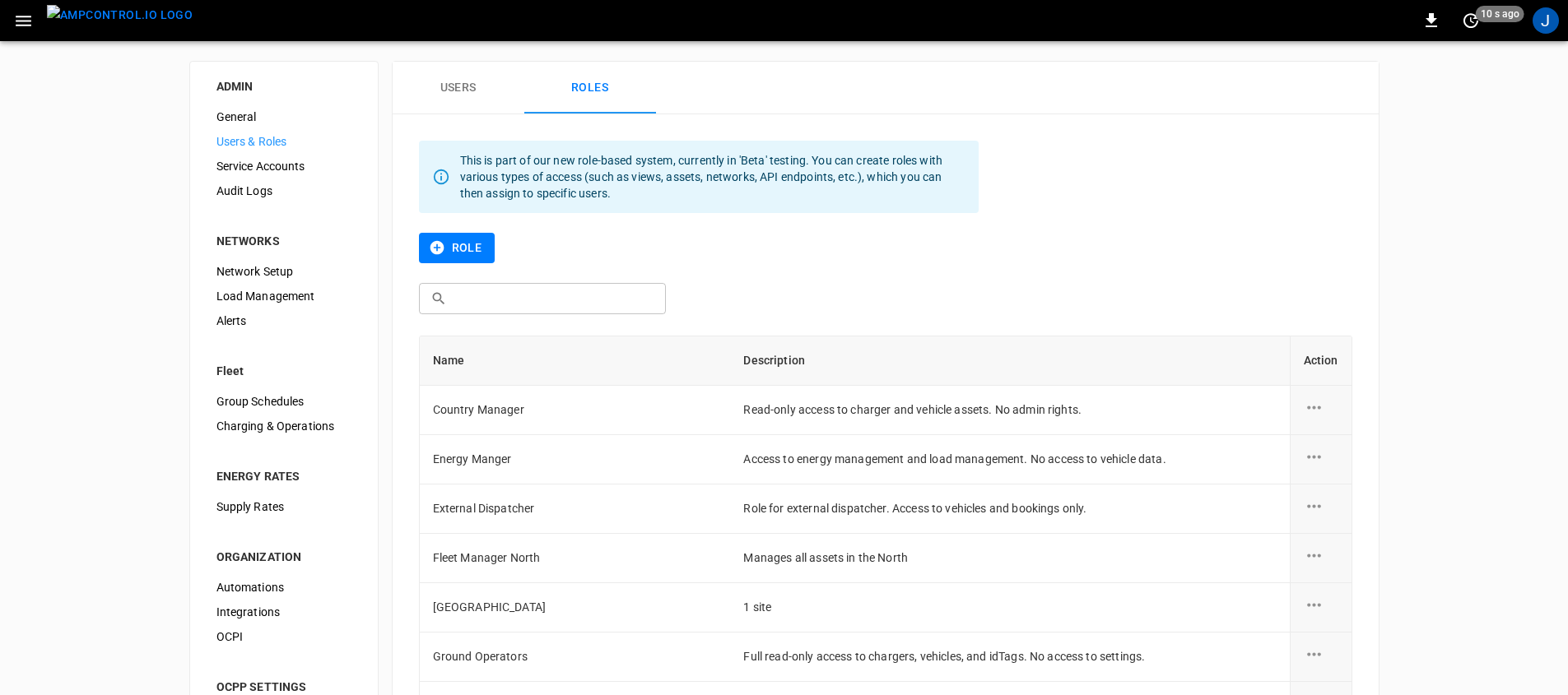
click at [262, 276] on span "Network Setup" at bounding box center [283, 272] width 135 height 18
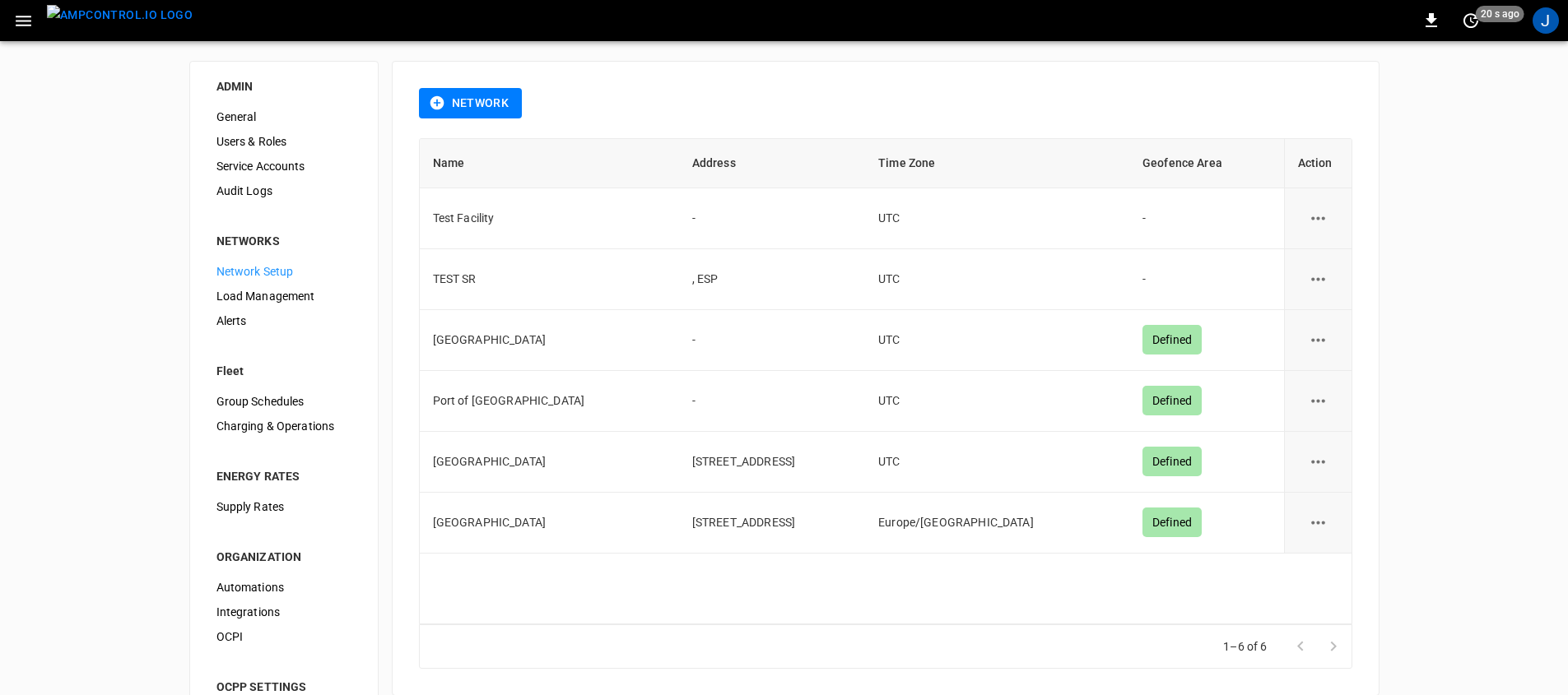
click at [329, 305] on div "Load Management" at bounding box center [284, 297] width 161 height 25
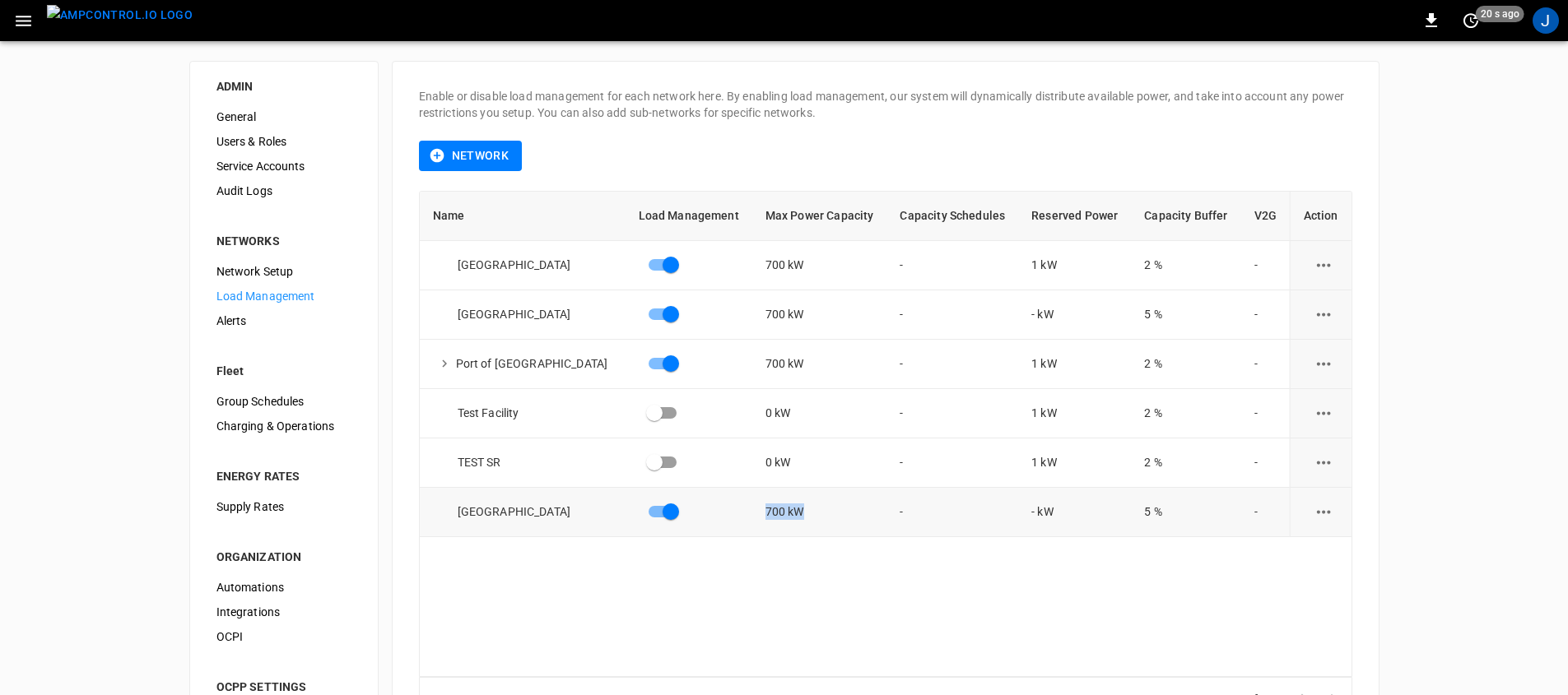
drag, startPoint x: 753, startPoint y: 512, endPoint x: 807, endPoint y: 514, distance: 54.0
click at [807, 514] on tr "[GEOGRAPHIC_DATA] South 700 kW - - kW 5 % -" at bounding box center [885, 513] width 931 height 50
click at [1314, 512] on icon "load management options" at bounding box center [1324, 512] width 20 height 20
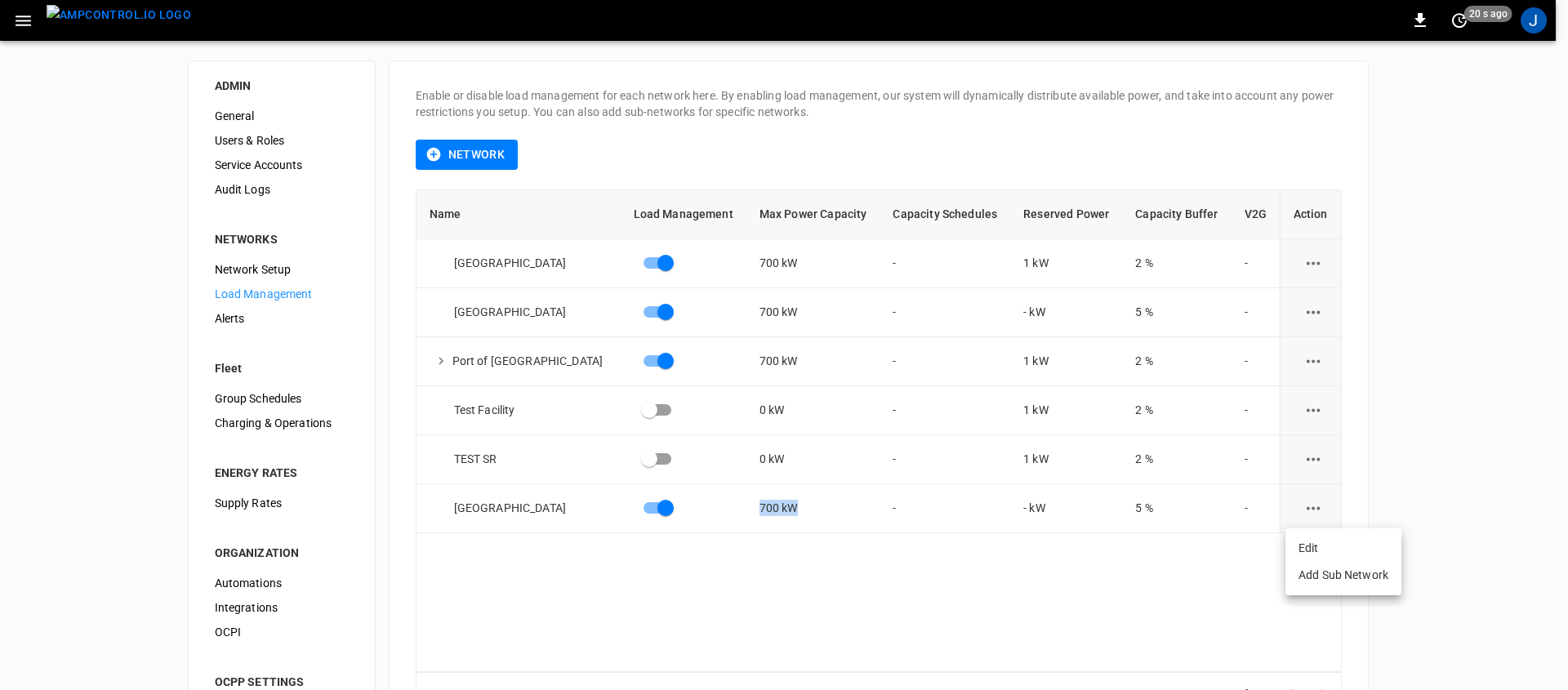
click at [1308, 552] on li "Edit" at bounding box center [1343, 548] width 116 height 27
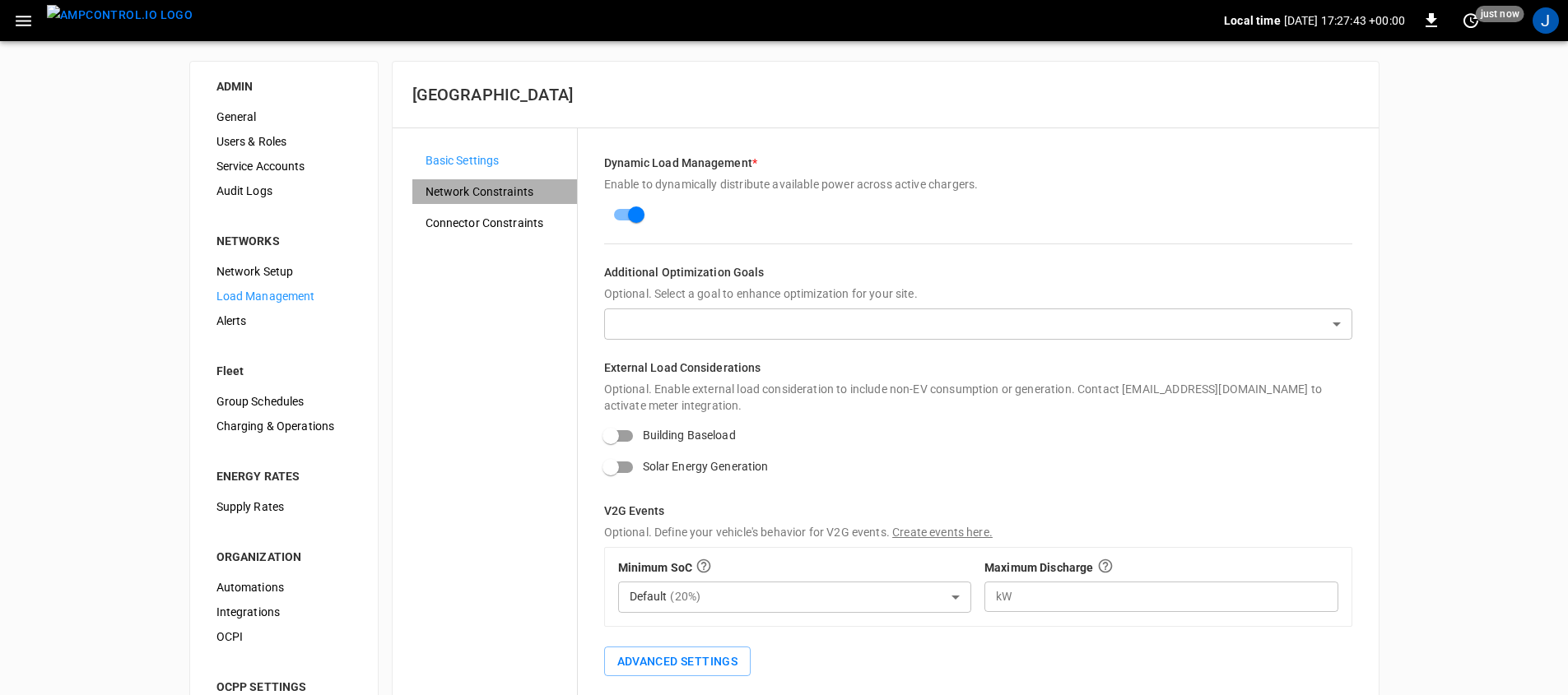
click at [504, 196] on span "Network Constraints" at bounding box center [495, 192] width 138 height 18
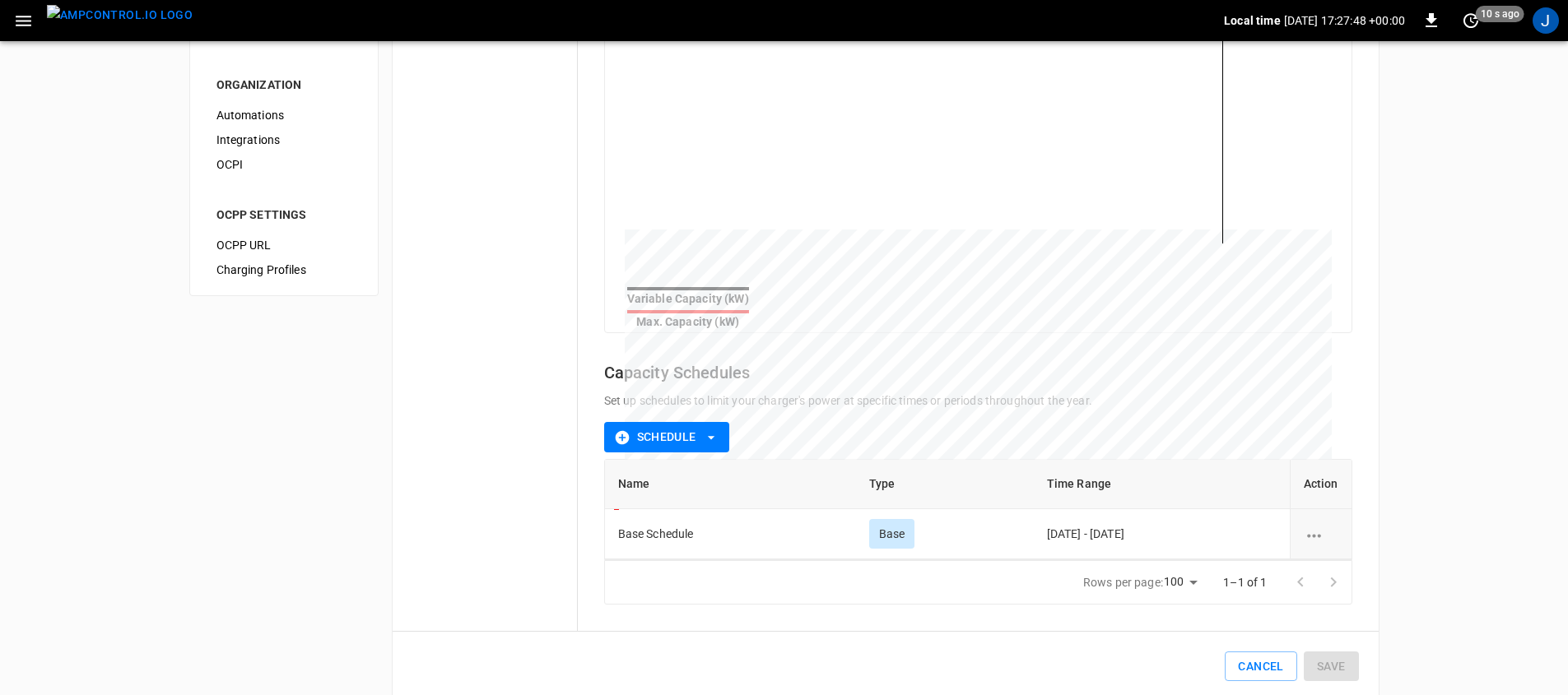
scroll to position [476, 0]
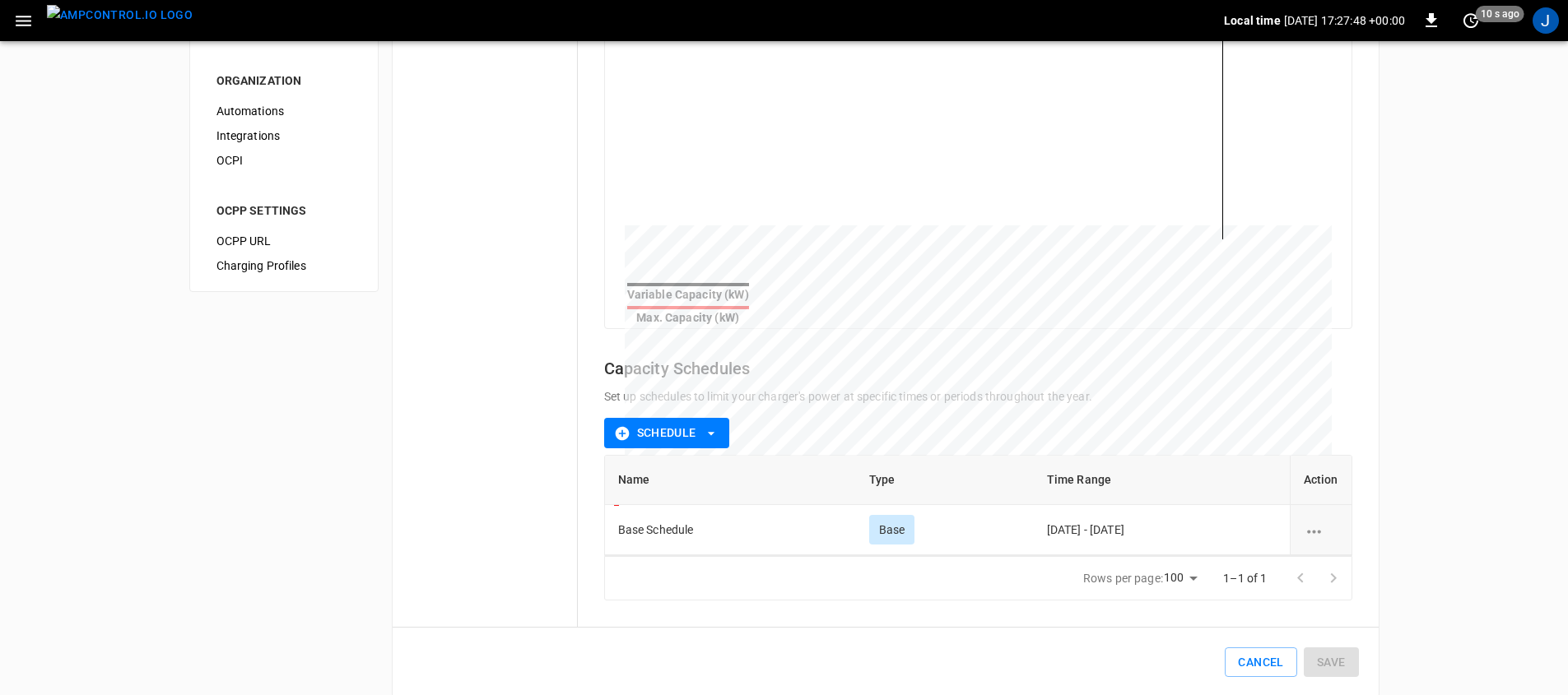
click at [710, 426] on icon "button" at bounding box center [711, 434] width 17 height 17
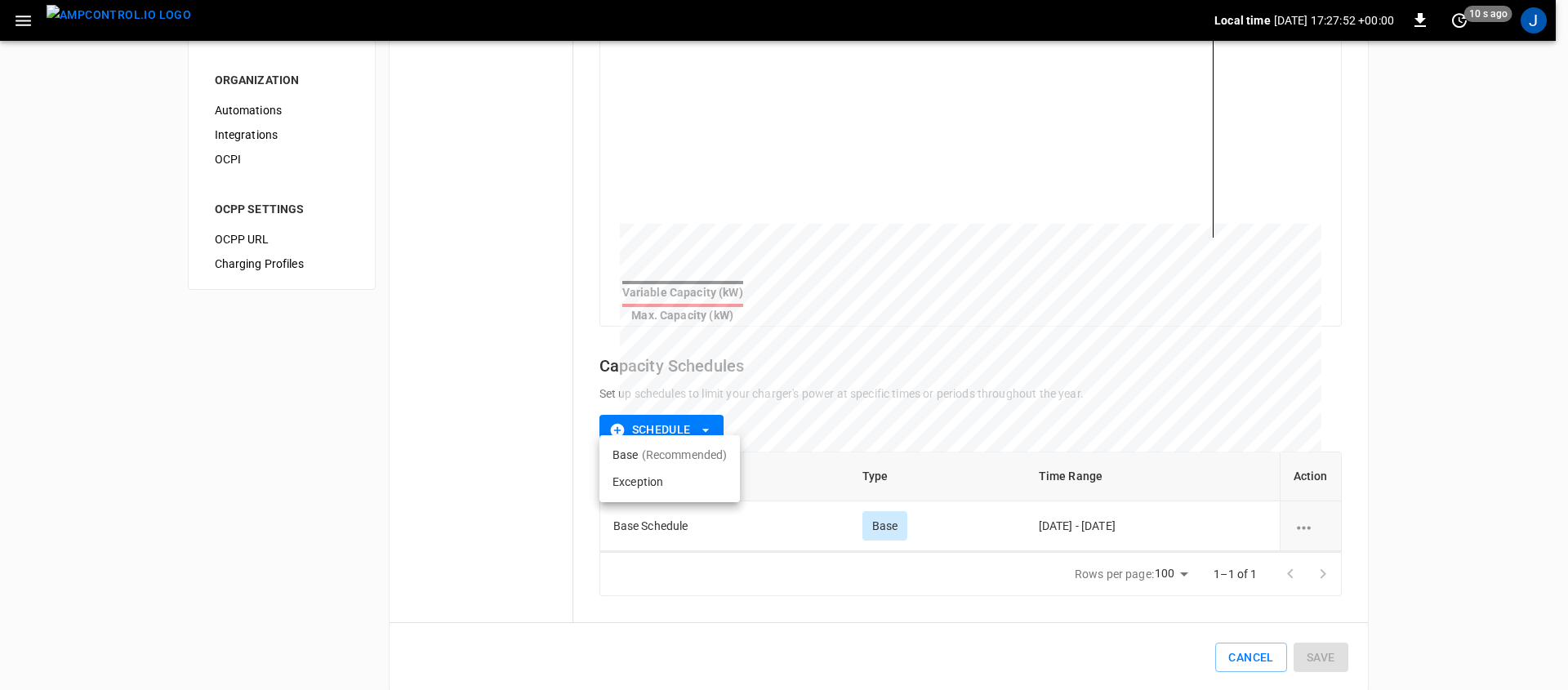
click at [799, 524] on div at bounding box center [784, 345] width 1568 height 690
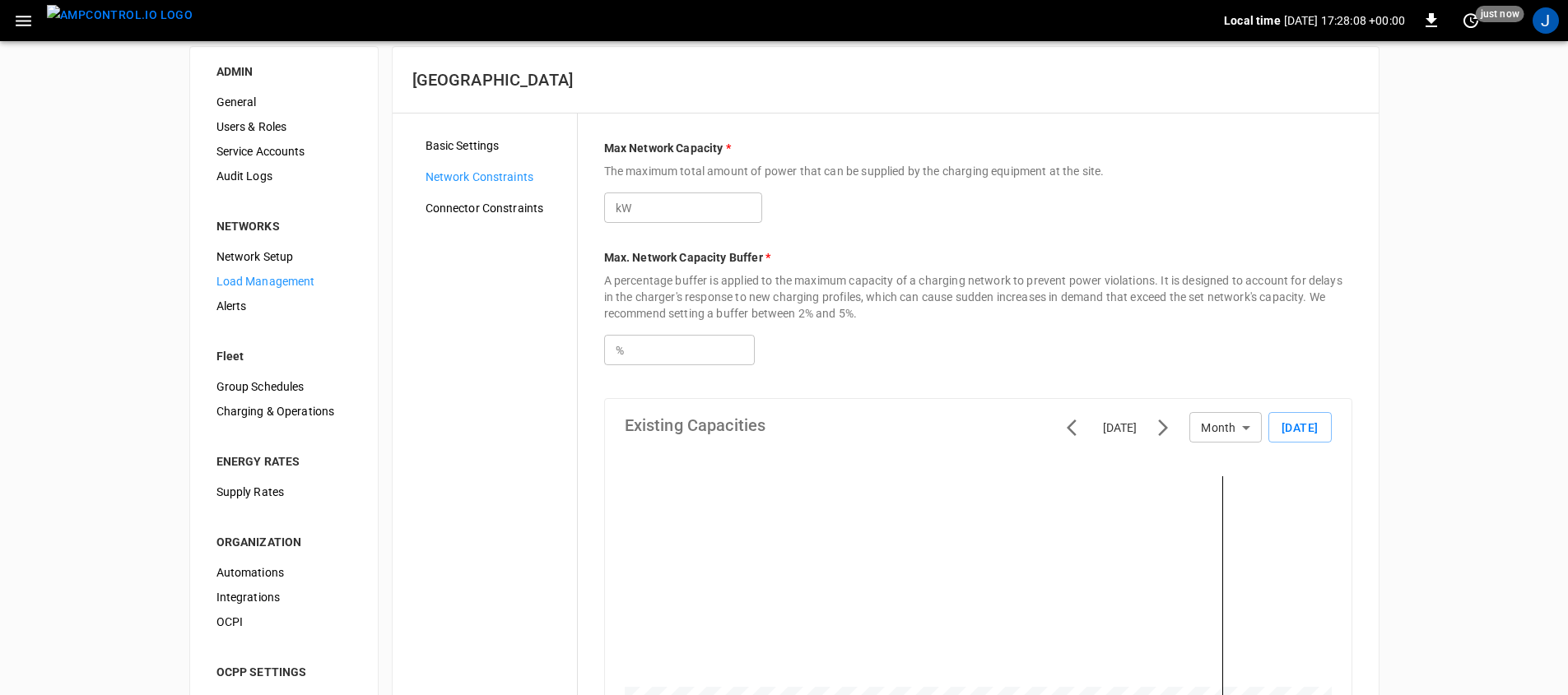
scroll to position [0, 0]
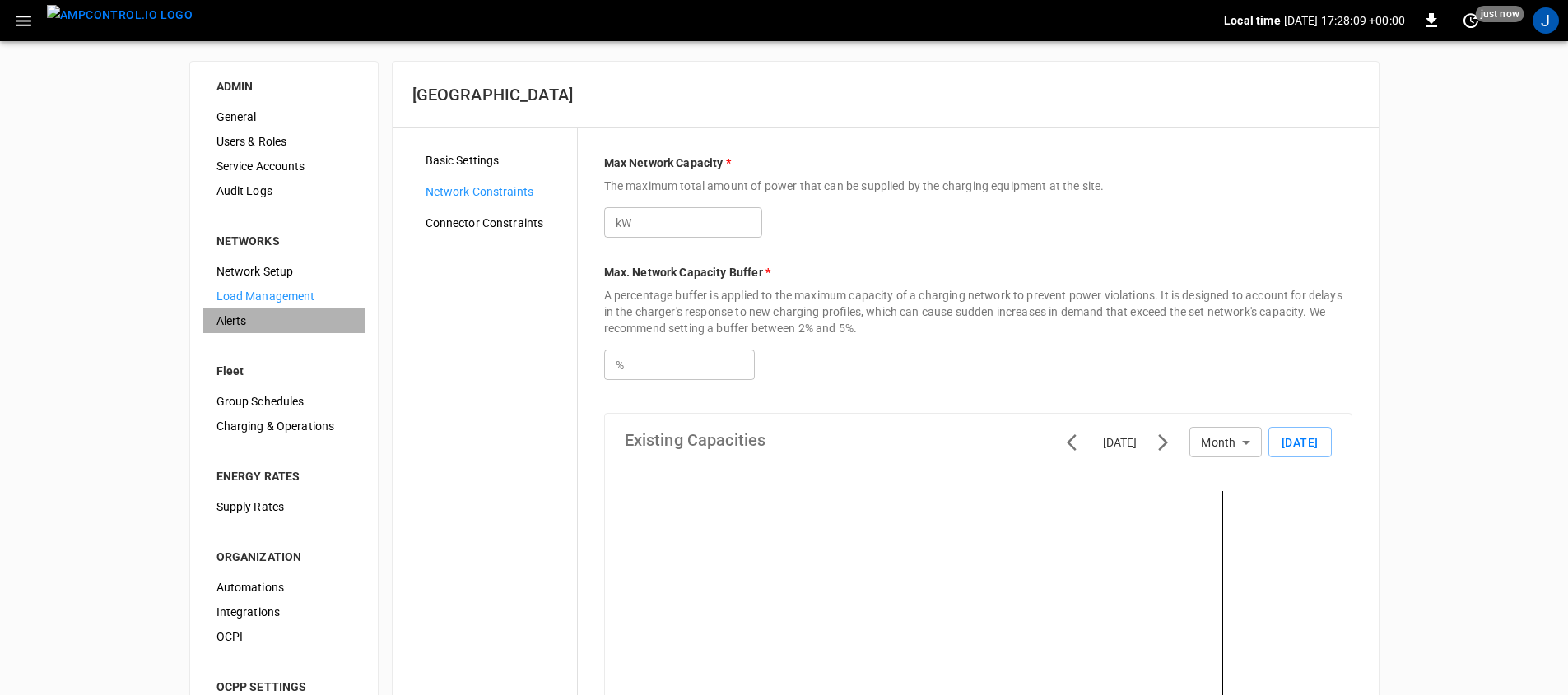
click at [282, 330] on div "Alerts" at bounding box center [284, 321] width 161 height 25
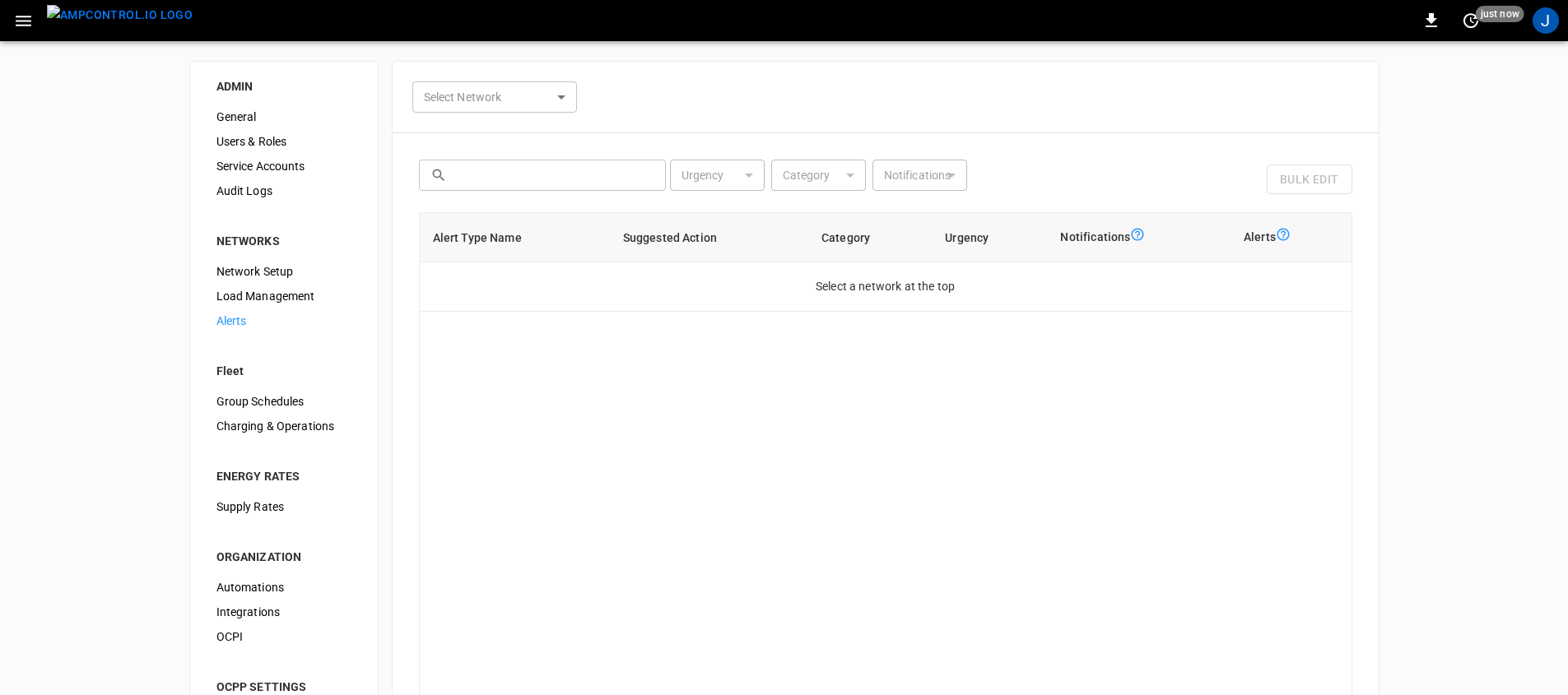
click at [506, 98] on body "0 just now J ADMIN General Users & Roles Service Accounts Audit Logs NETWORKS N…" at bounding box center [784, 420] width 1568 height 840
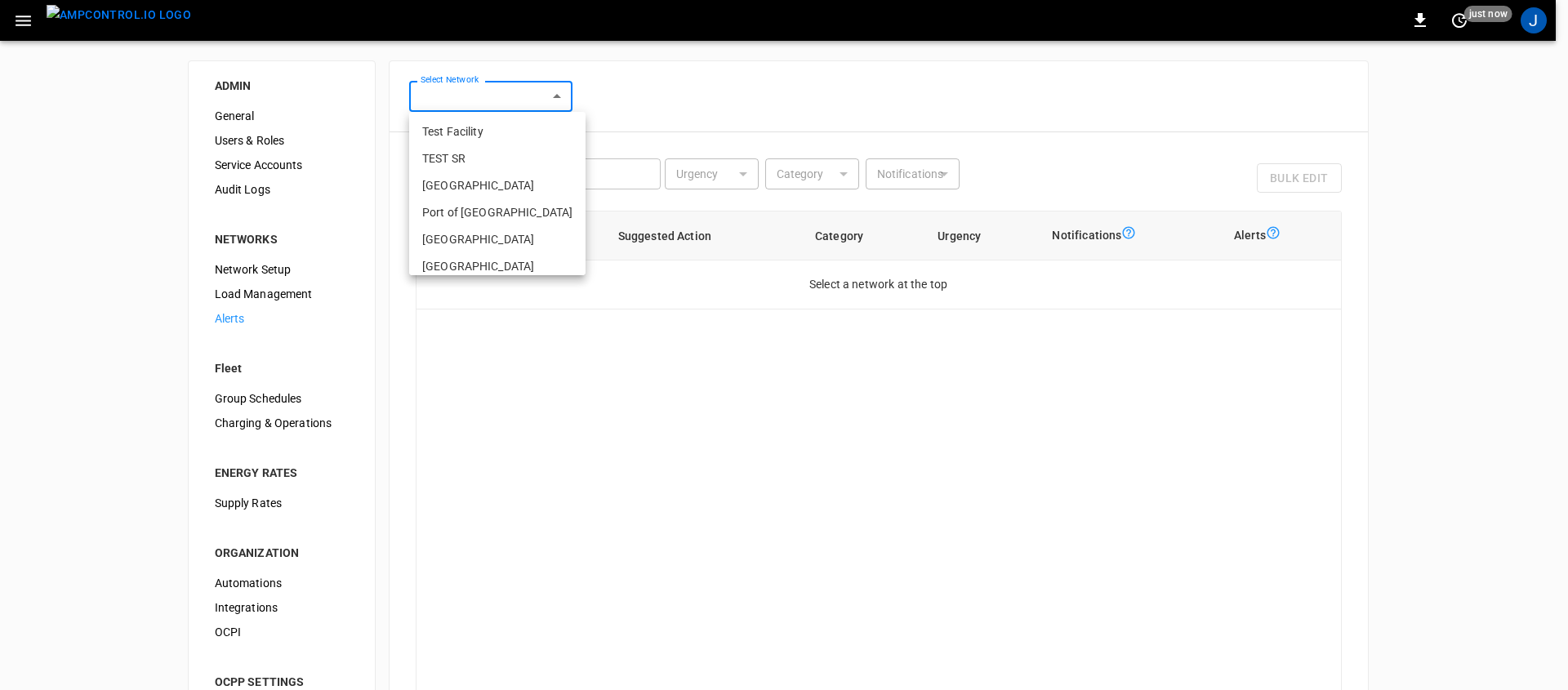
click at [502, 237] on li "[GEOGRAPHIC_DATA]" at bounding box center [497, 239] width 177 height 27
type input "**********"
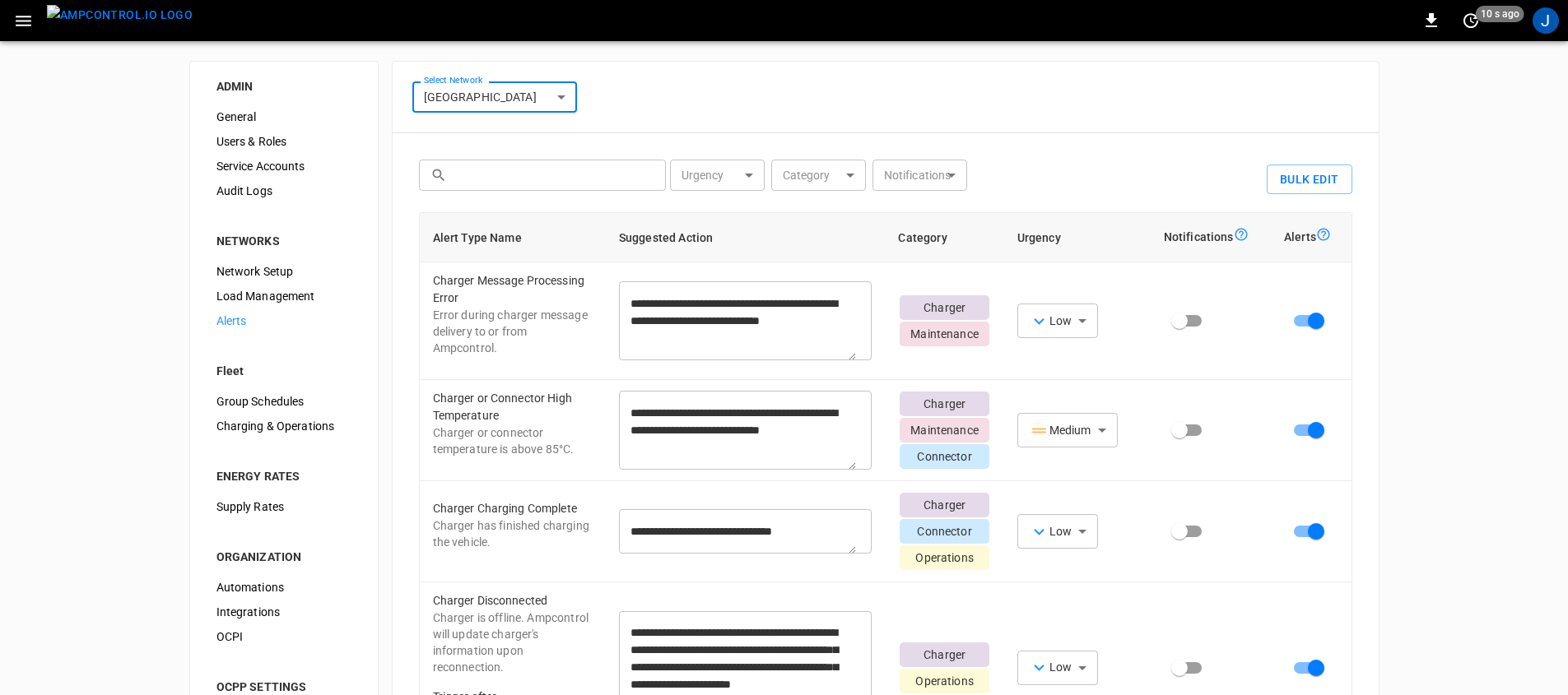
click at [850, 189] on body "**********" at bounding box center [784, 420] width 1568 height 840
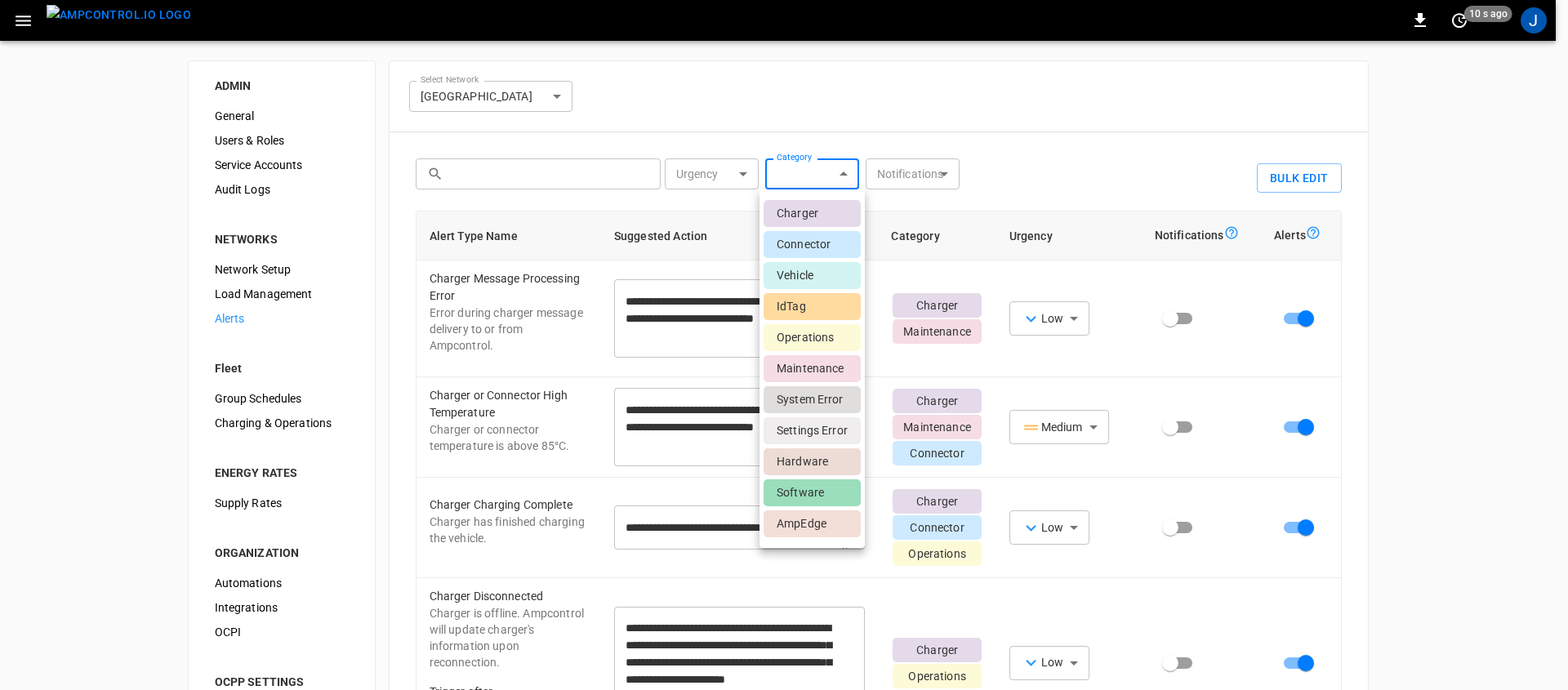
click at [1080, 177] on div at bounding box center [784, 345] width 1568 height 690
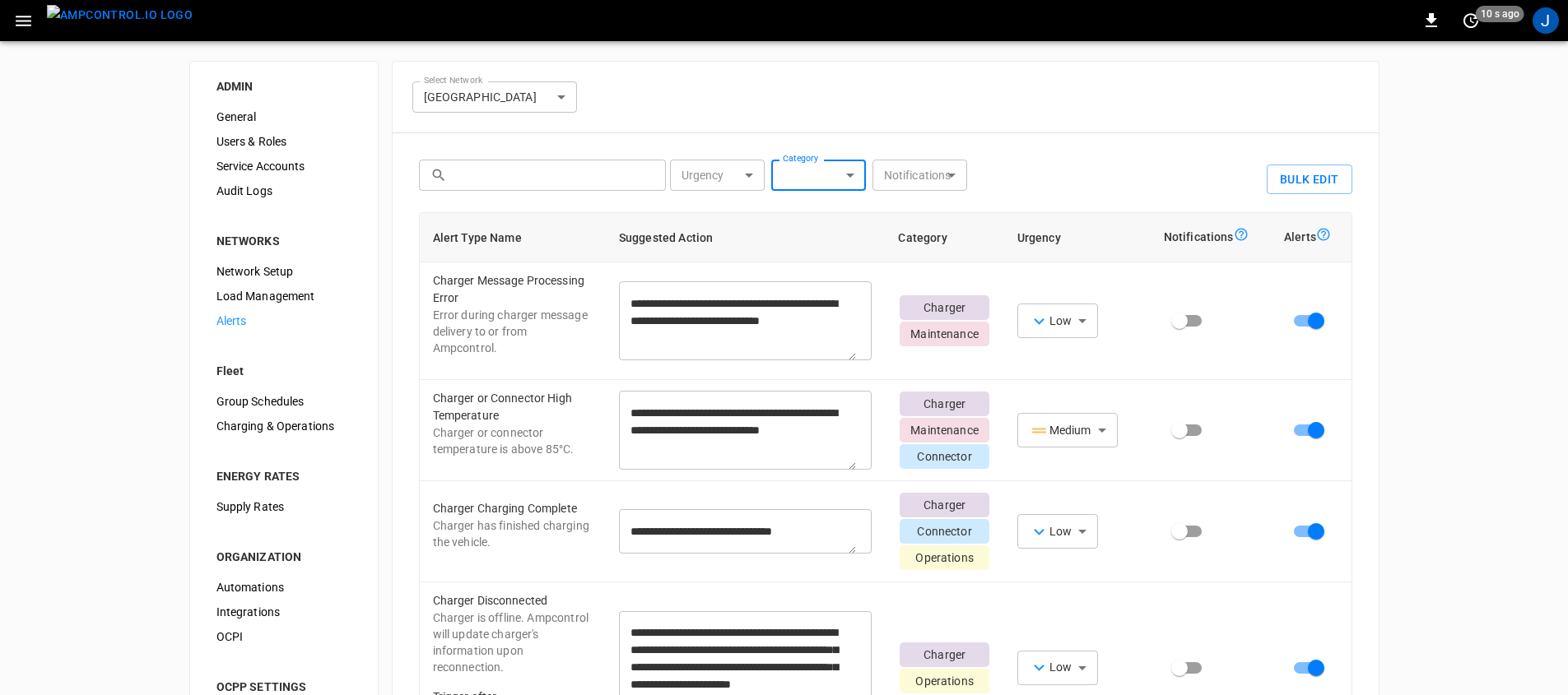
click at [1092, 176] on div "Urgency ​ Urgency Category ​ Category Notifications ​ Notifications" at bounding box center [963, 176] width 607 height 46
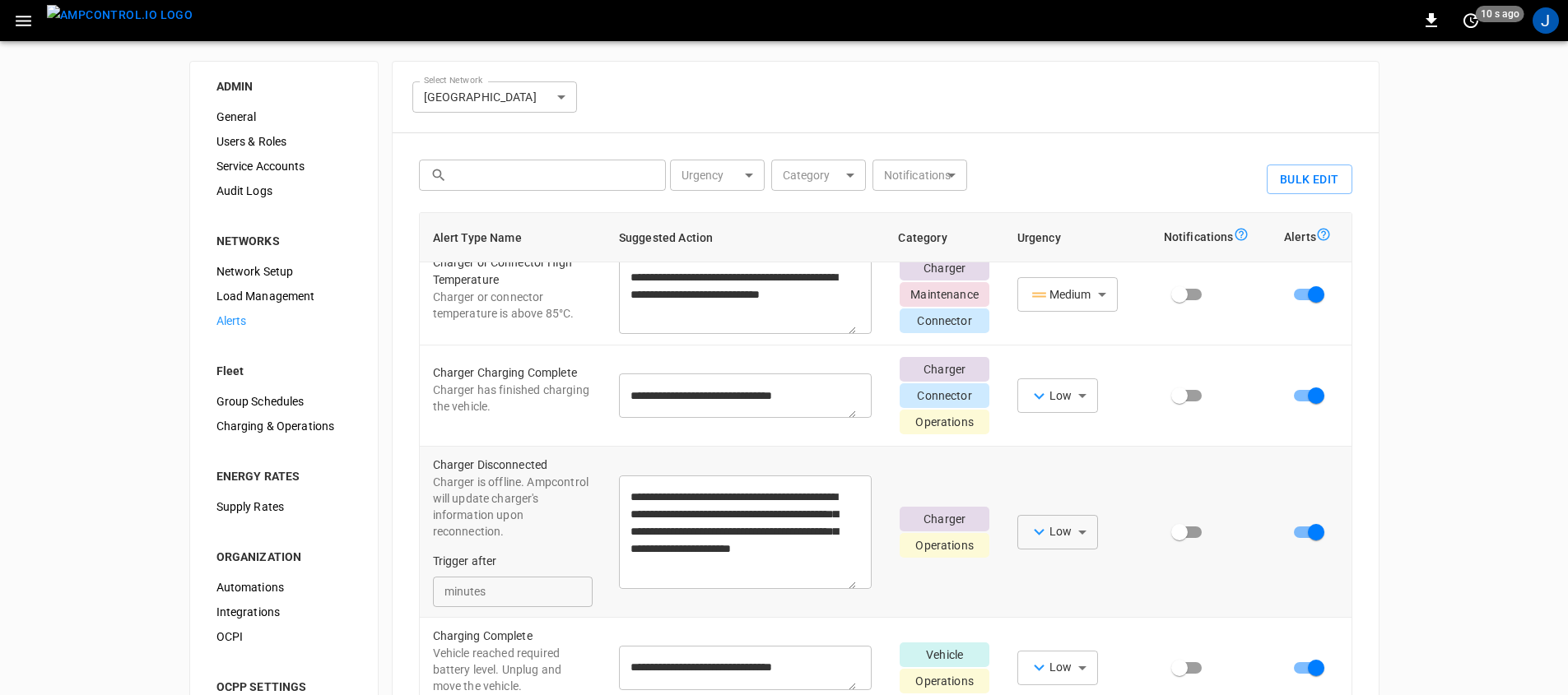
scroll to position [157, 0]
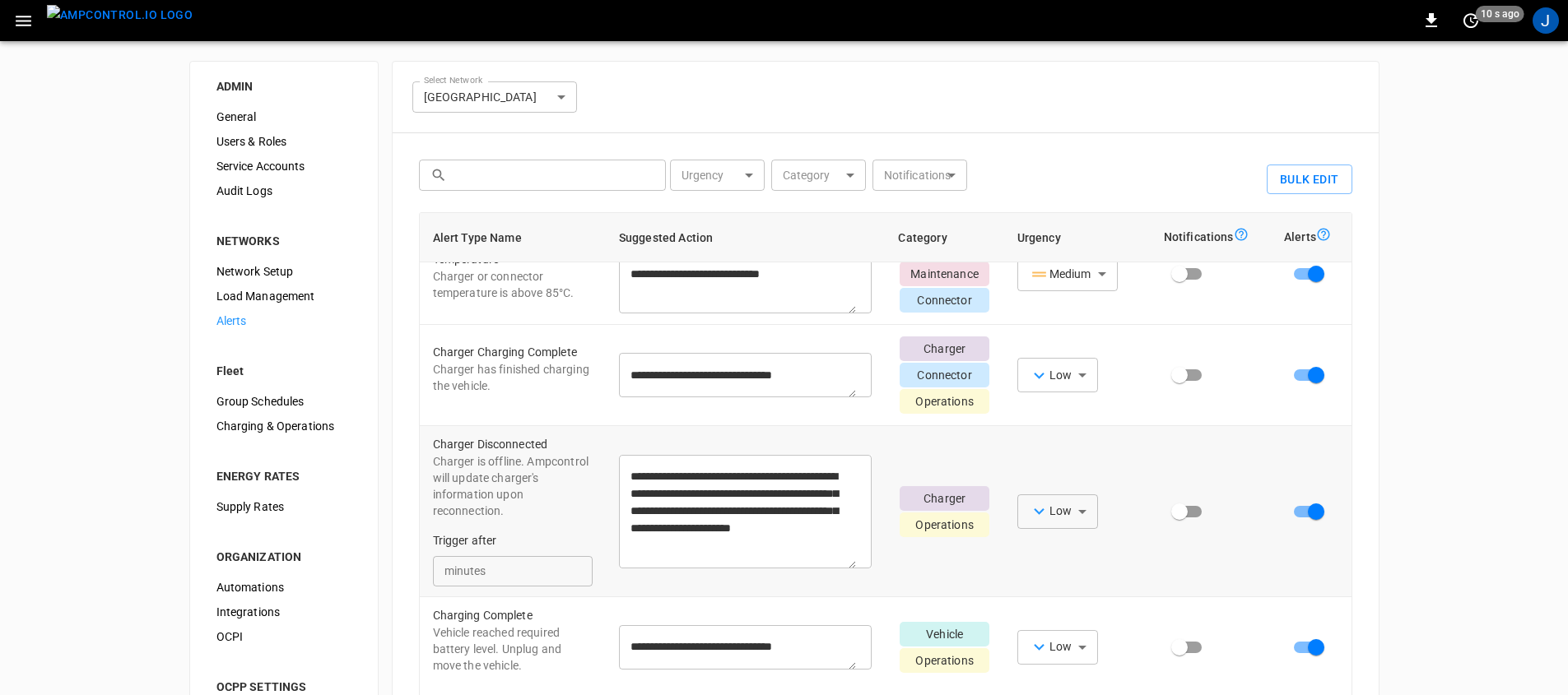
click at [525, 576] on input "**" at bounding box center [540, 571] width 102 height 30
click at [520, 587] on input "**" at bounding box center [540, 571] width 102 height 30
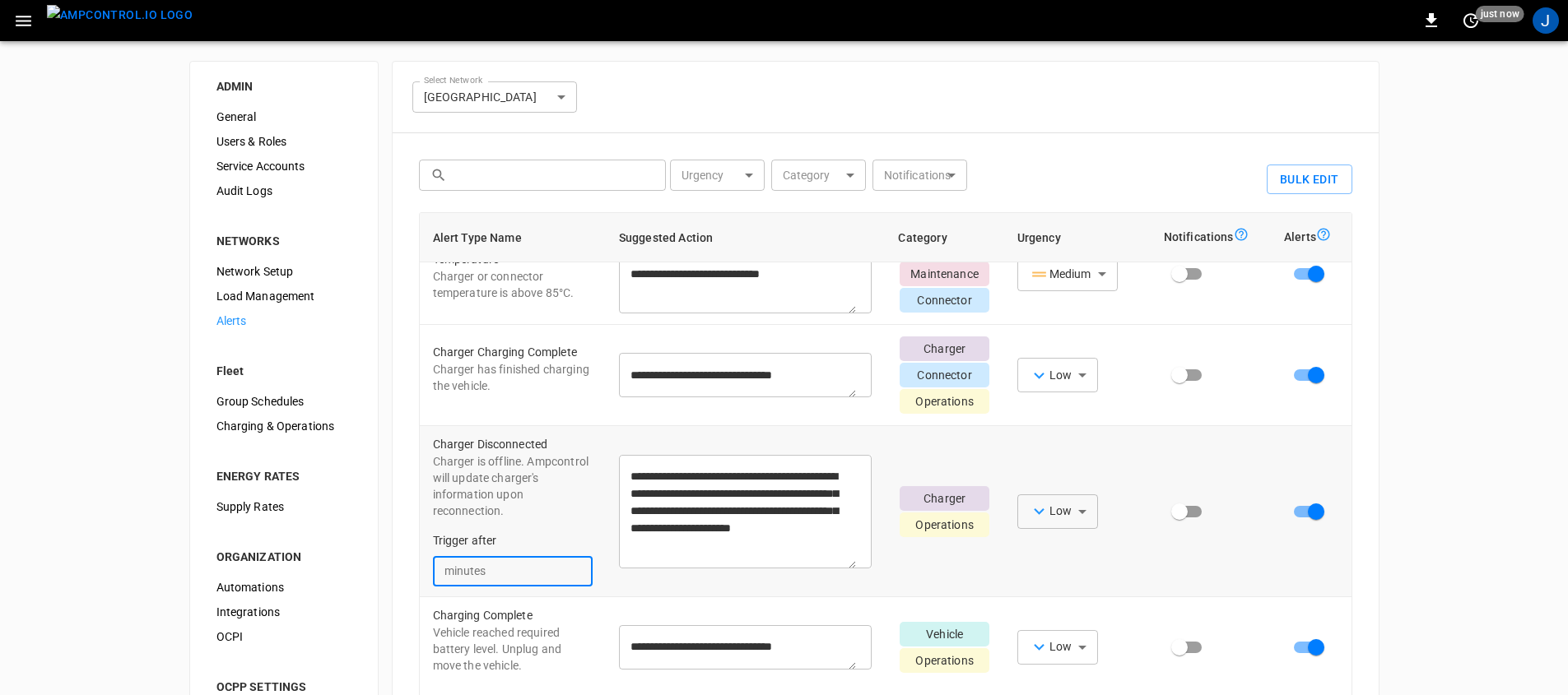
drag, startPoint x: 525, startPoint y: 579, endPoint x: 467, endPoint y: 583, distance: 58.1
click at [467, 583] on div "minutes ** ​" at bounding box center [513, 571] width 159 height 30
click at [1428, 520] on div "**********" at bounding box center [784, 440] width 1568 height 799
click at [1467, 446] on div "**********" at bounding box center [784, 440] width 1568 height 799
click at [1445, 270] on div "**********" at bounding box center [784, 440] width 1568 height 799
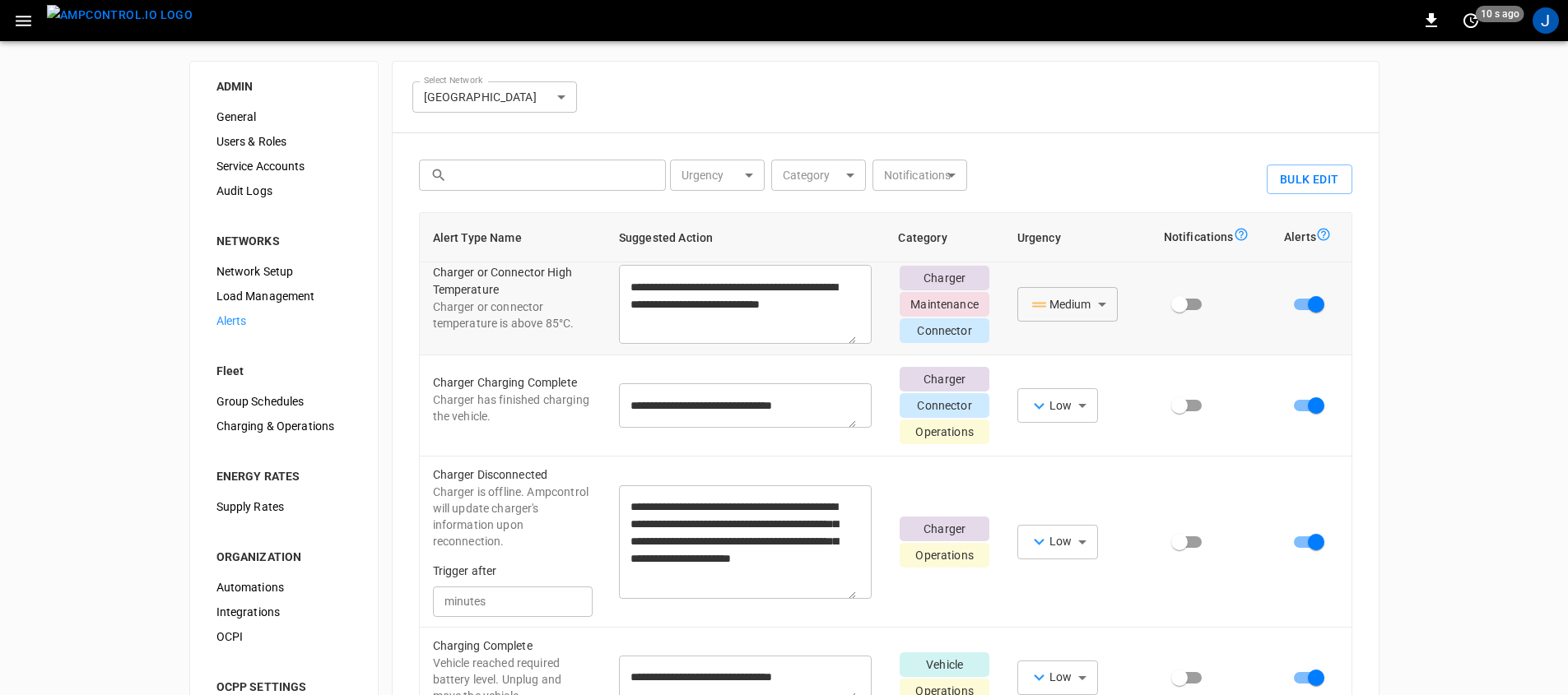
scroll to position [125, 0]
click at [1546, 22] on div "J" at bounding box center [1546, 20] width 27 height 27
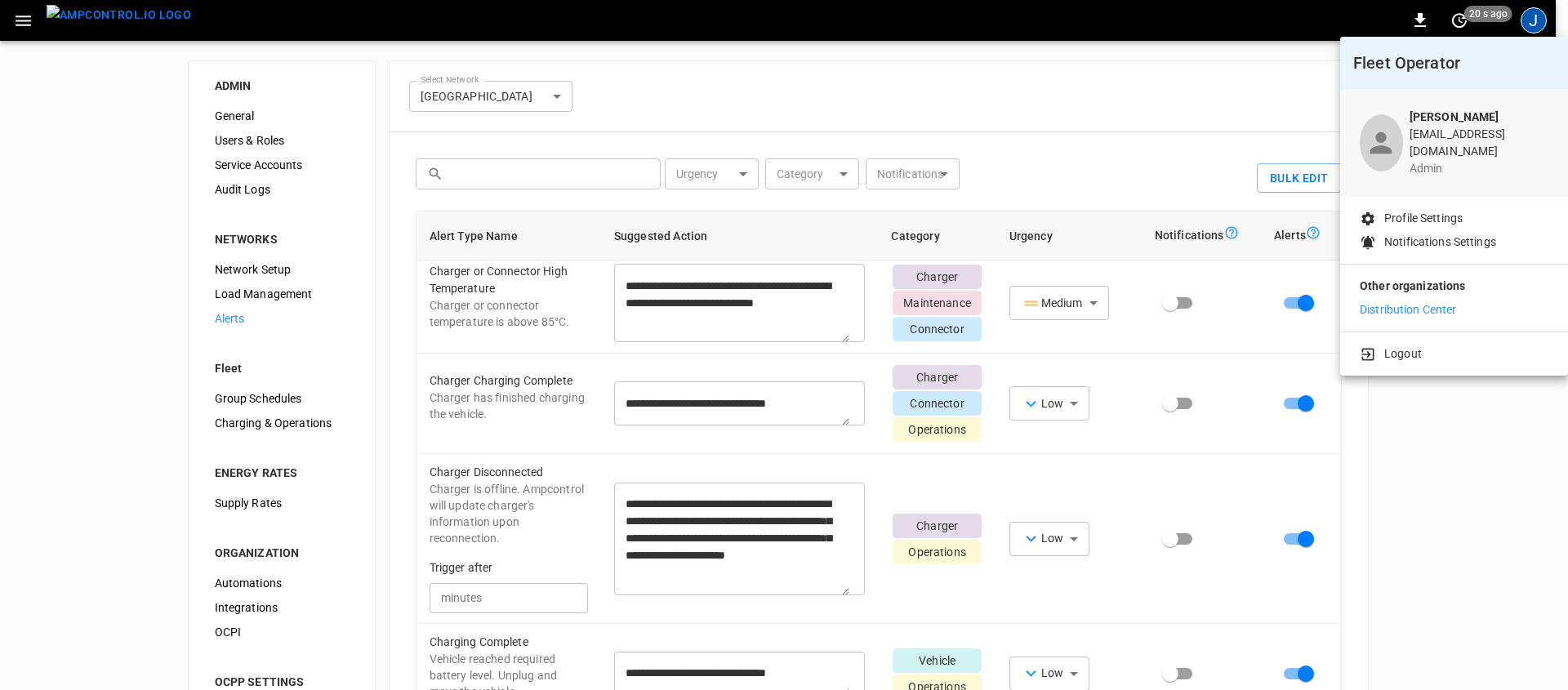
click at [1428, 444] on div at bounding box center [784, 345] width 1568 height 690
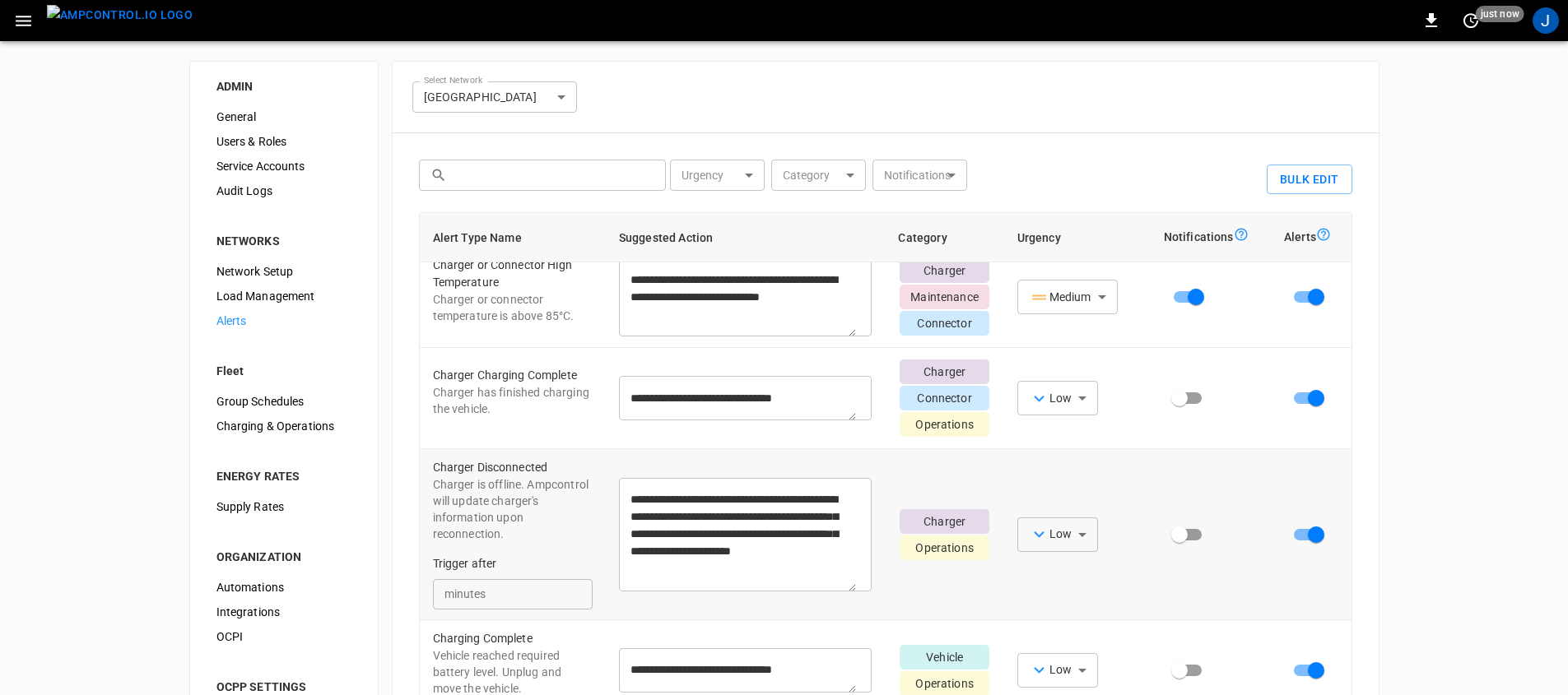
scroll to position [135, 0]
click at [285, 137] on span "Users & Roles" at bounding box center [283, 143] width 135 height 18
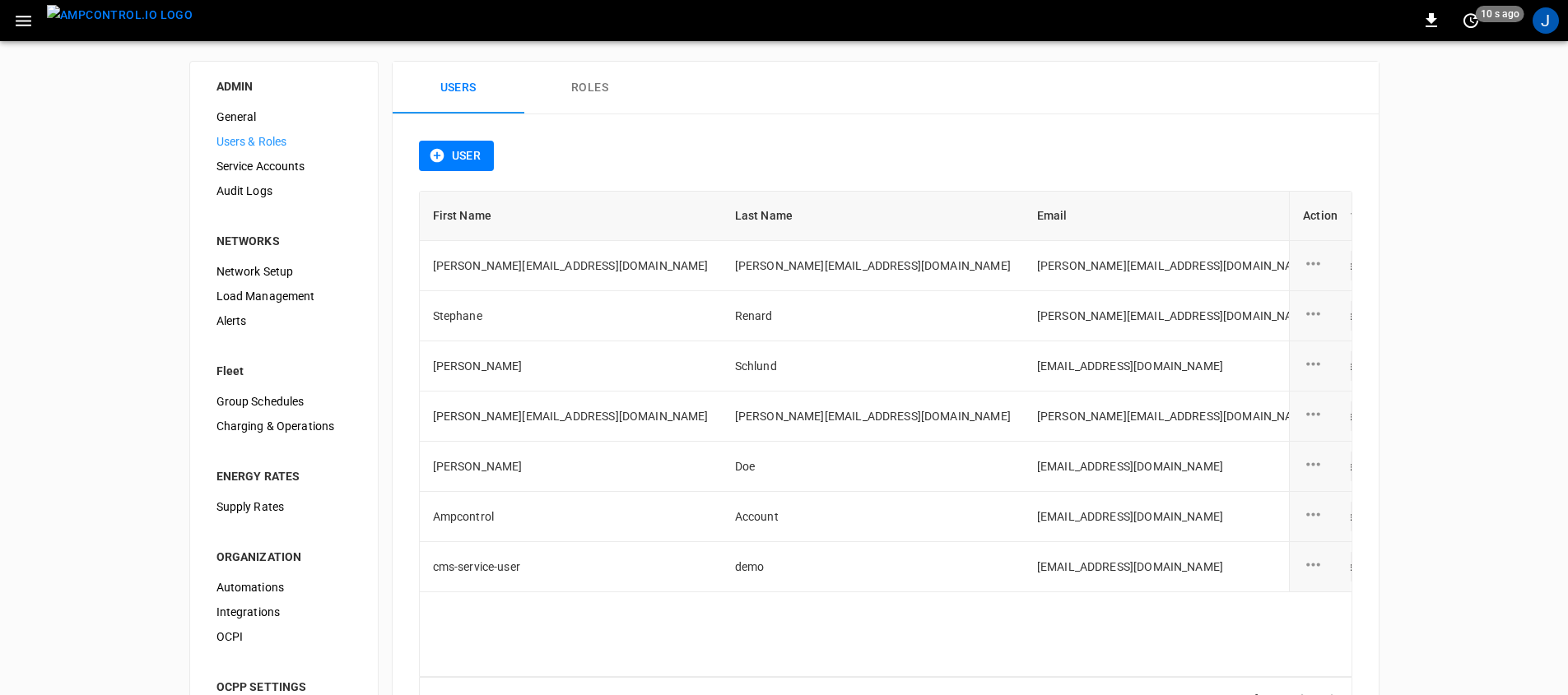
click at [475, 163] on button "User" at bounding box center [457, 156] width 76 height 30
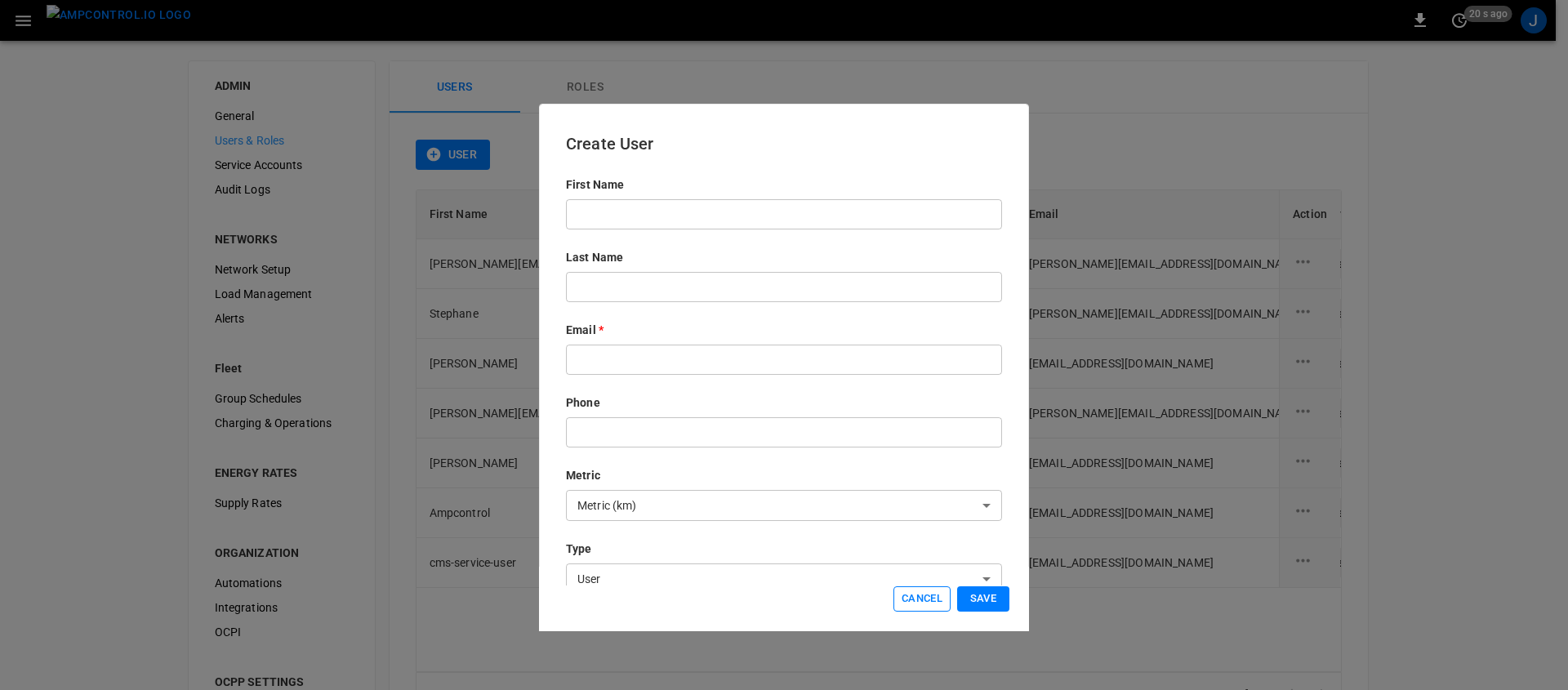
click at [933, 607] on button "Cancel" at bounding box center [921, 599] width 57 height 25
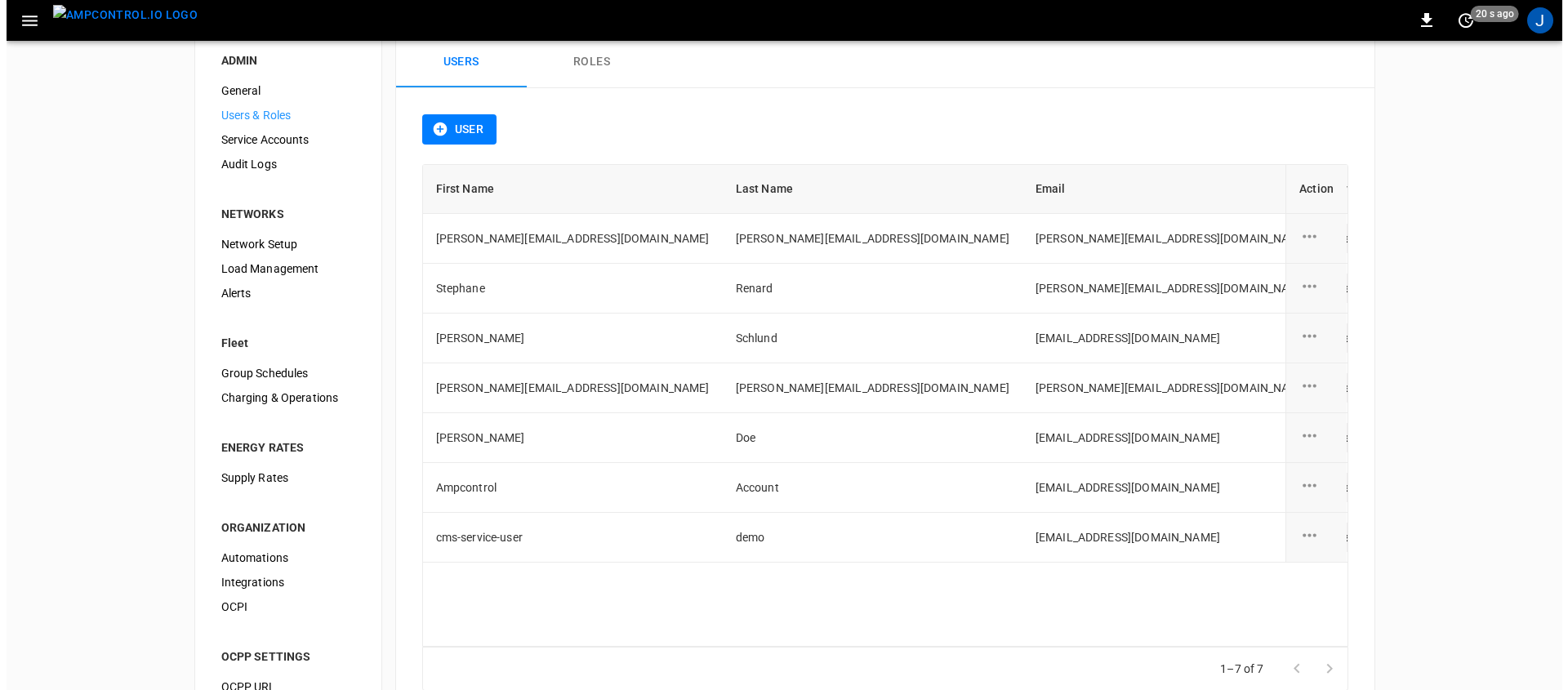
scroll to position [47, 0]
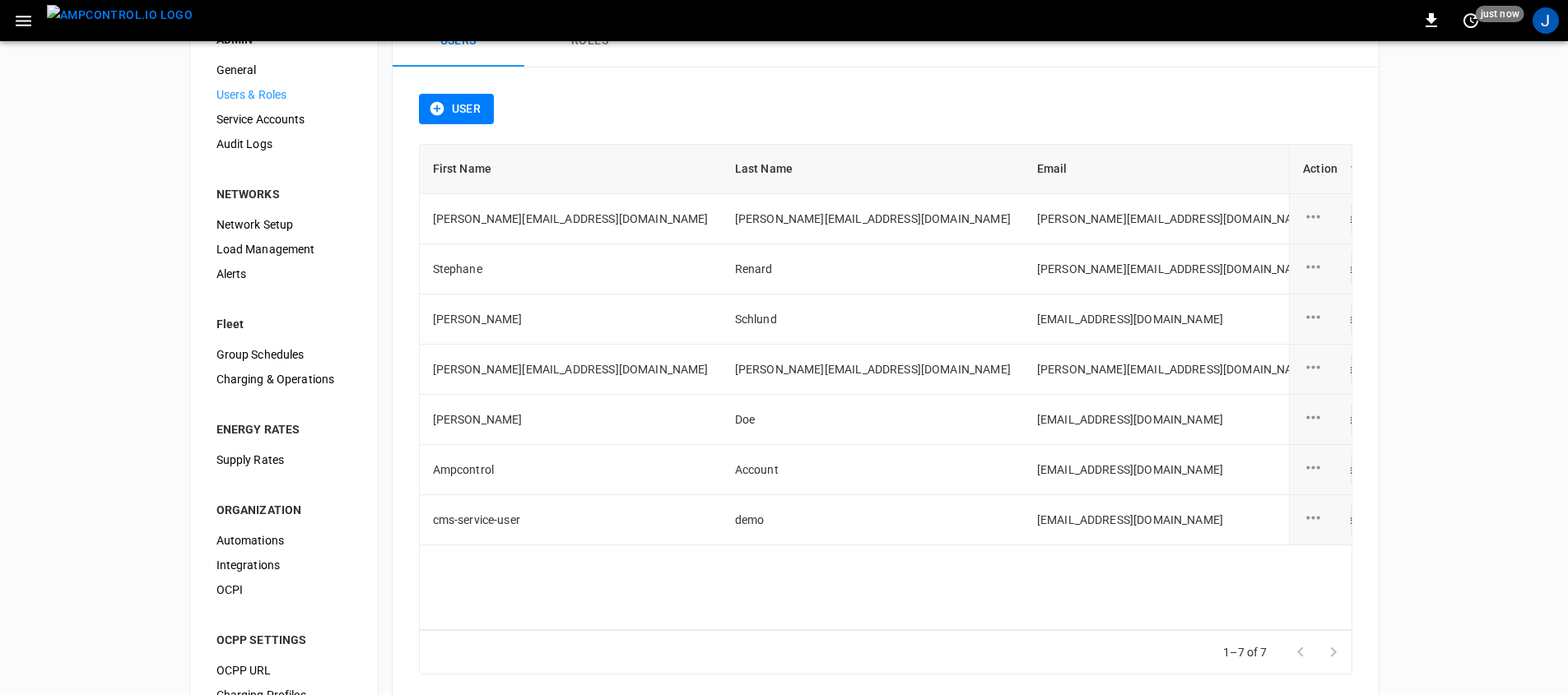
click at [102, 22] on img "menu" at bounding box center [120, 15] width 146 height 20
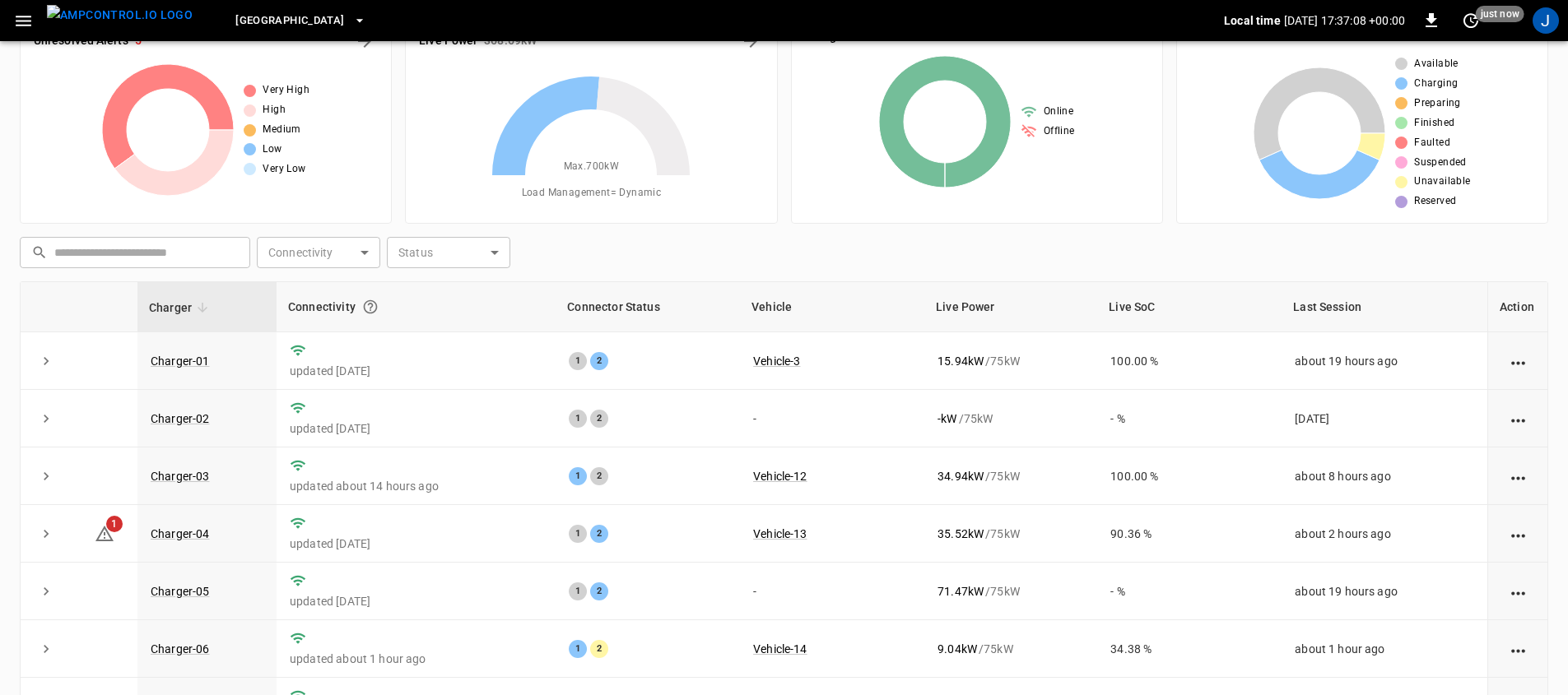
click at [20, 17] on icon "button" at bounding box center [23, 20] width 20 height 20
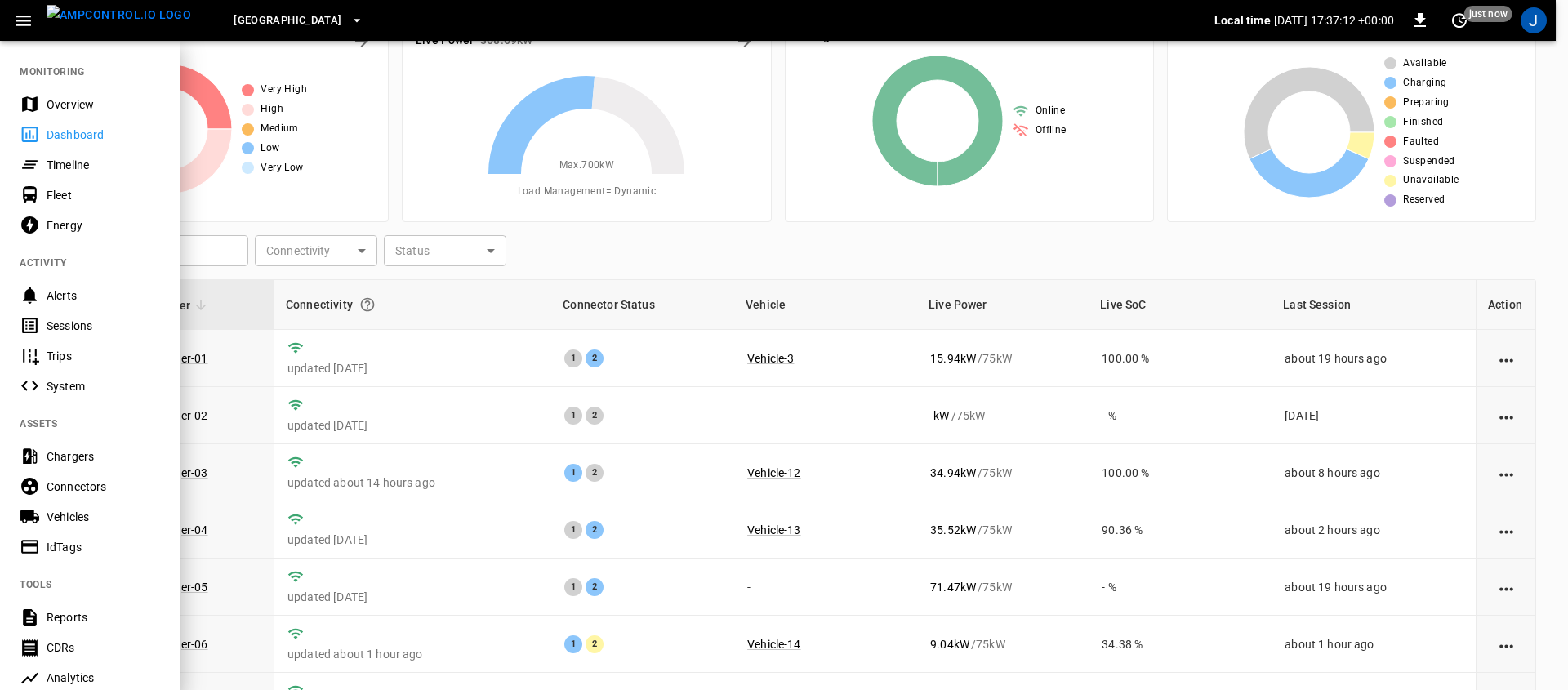
click at [61, 552] on div "IdTags" at bounding box center [103, 548] width 113 height 17
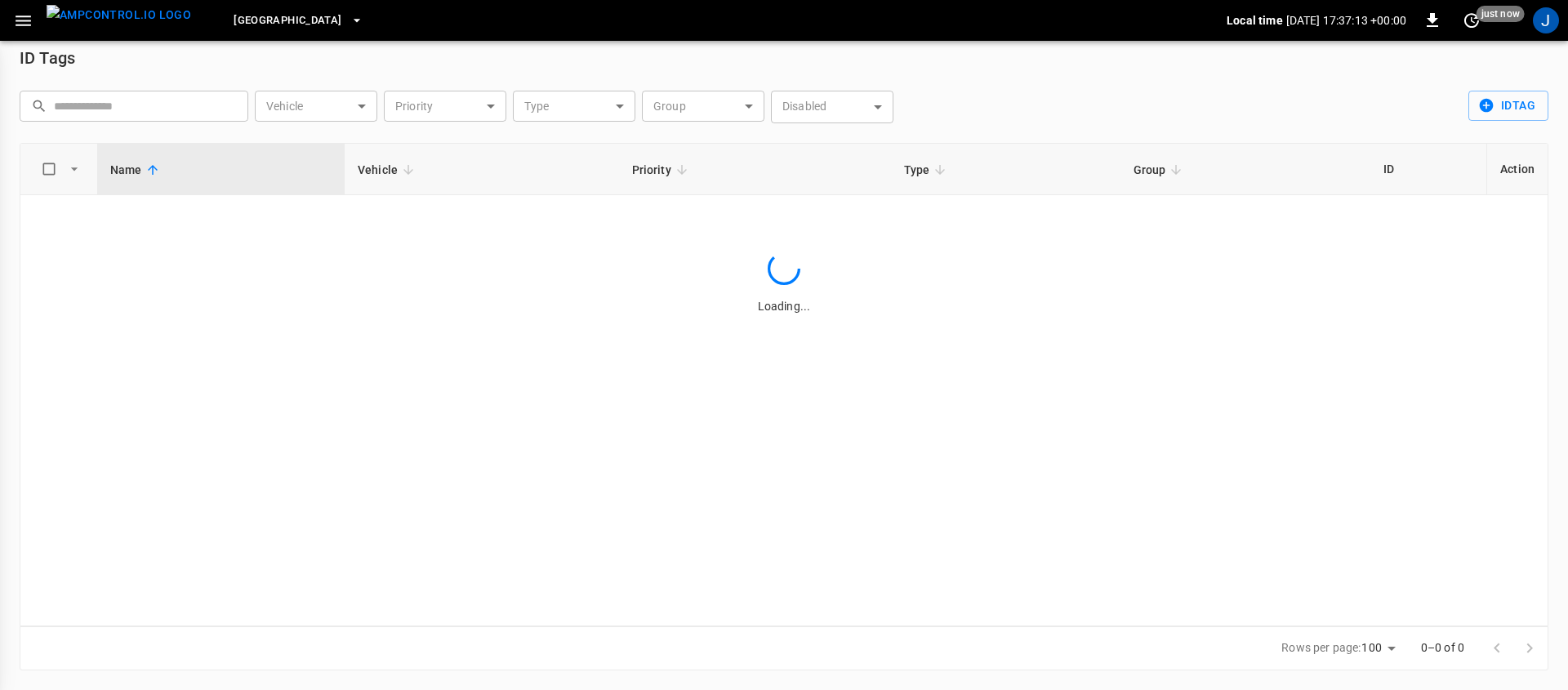
scroll to position [16, 0]
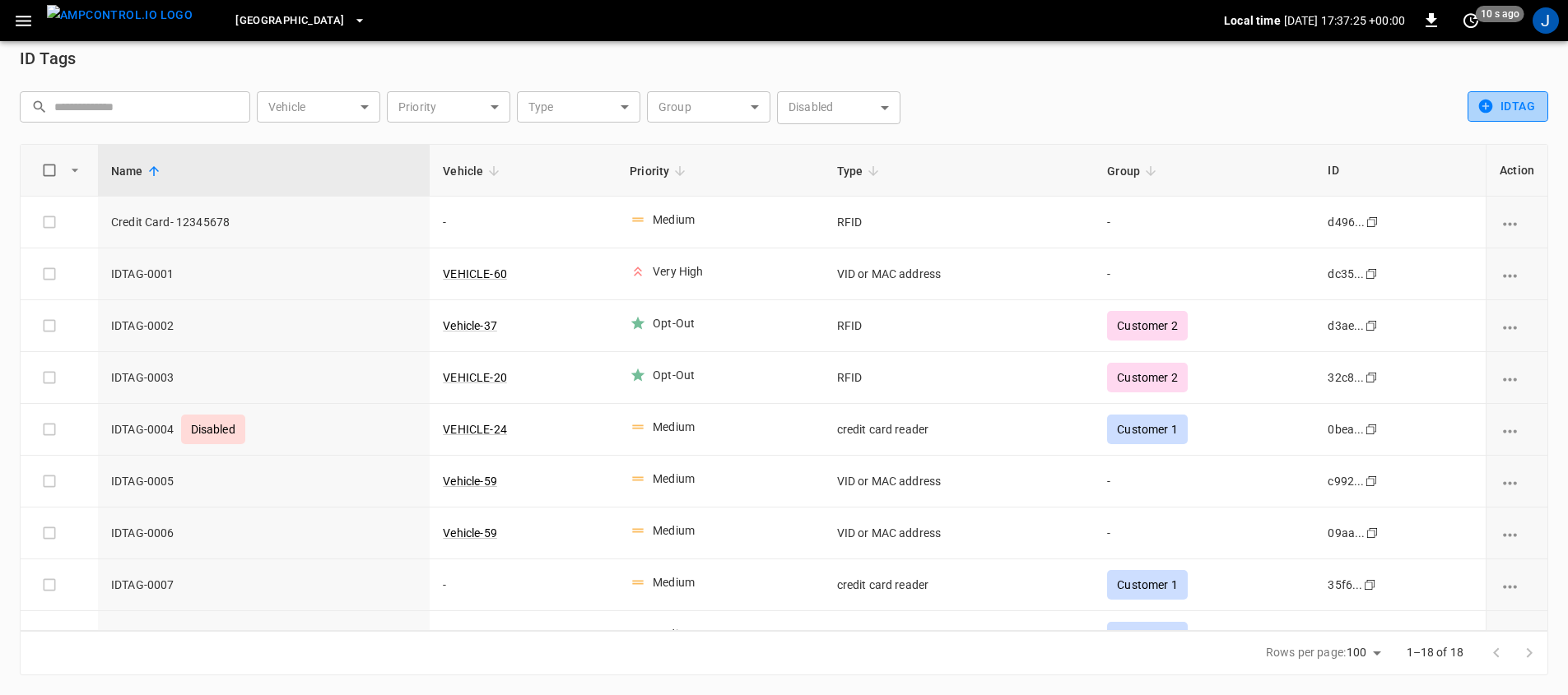
click at [1502, 108] on button "idTag" at bounding box center [1507, 106] width 81 height 30
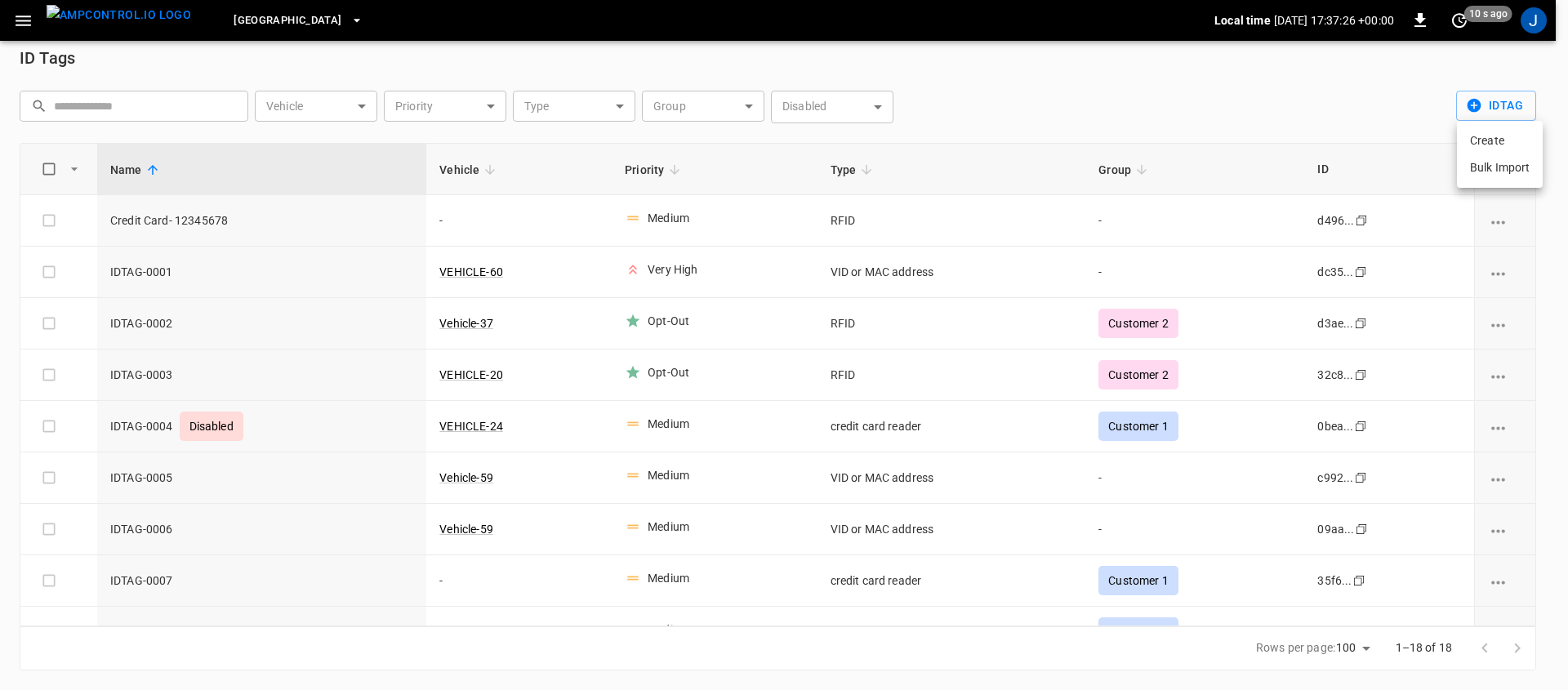
click at [1487, 135] on li "Create" at bounding box center [1499, 141] width 86 height 27
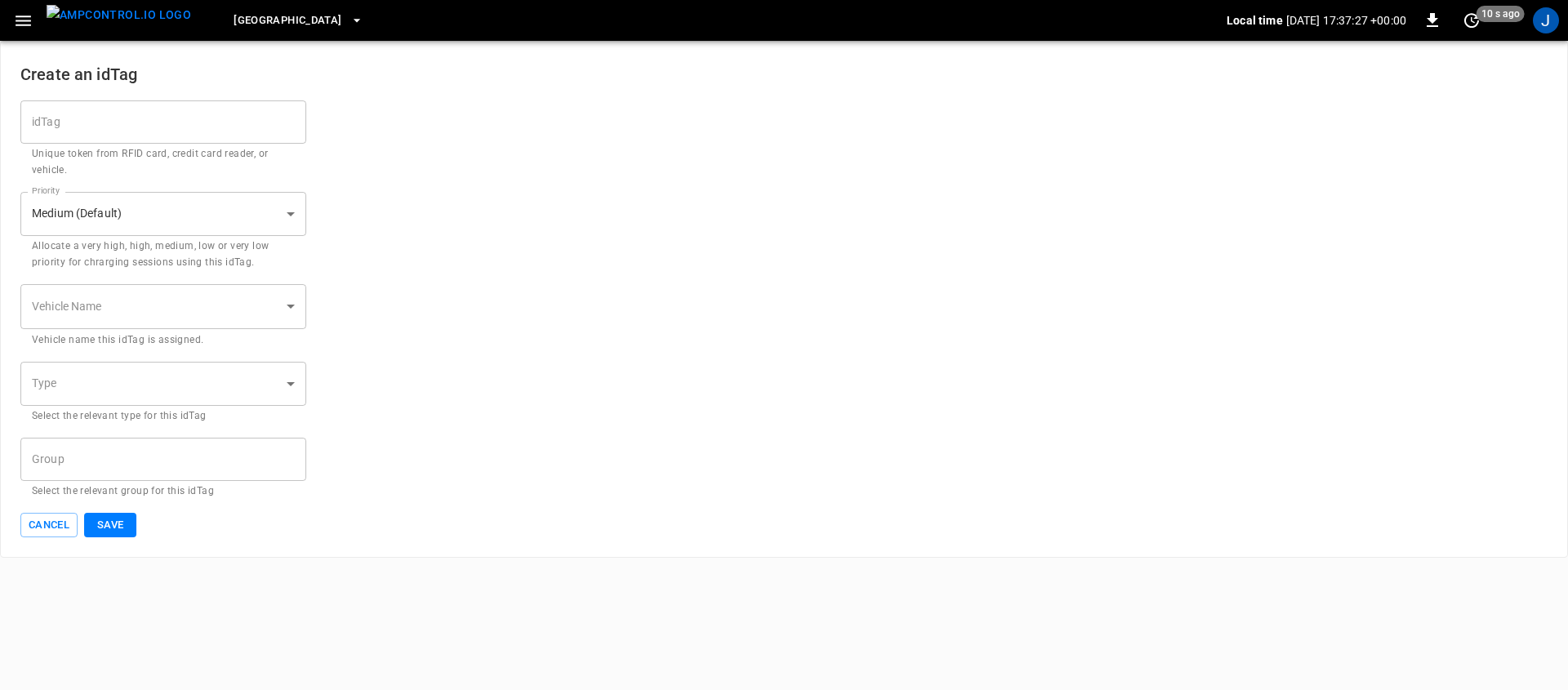
click at [170, 110] on input "idTag" at bounding box center [163, 121] width 285 height 43
type input "**********"
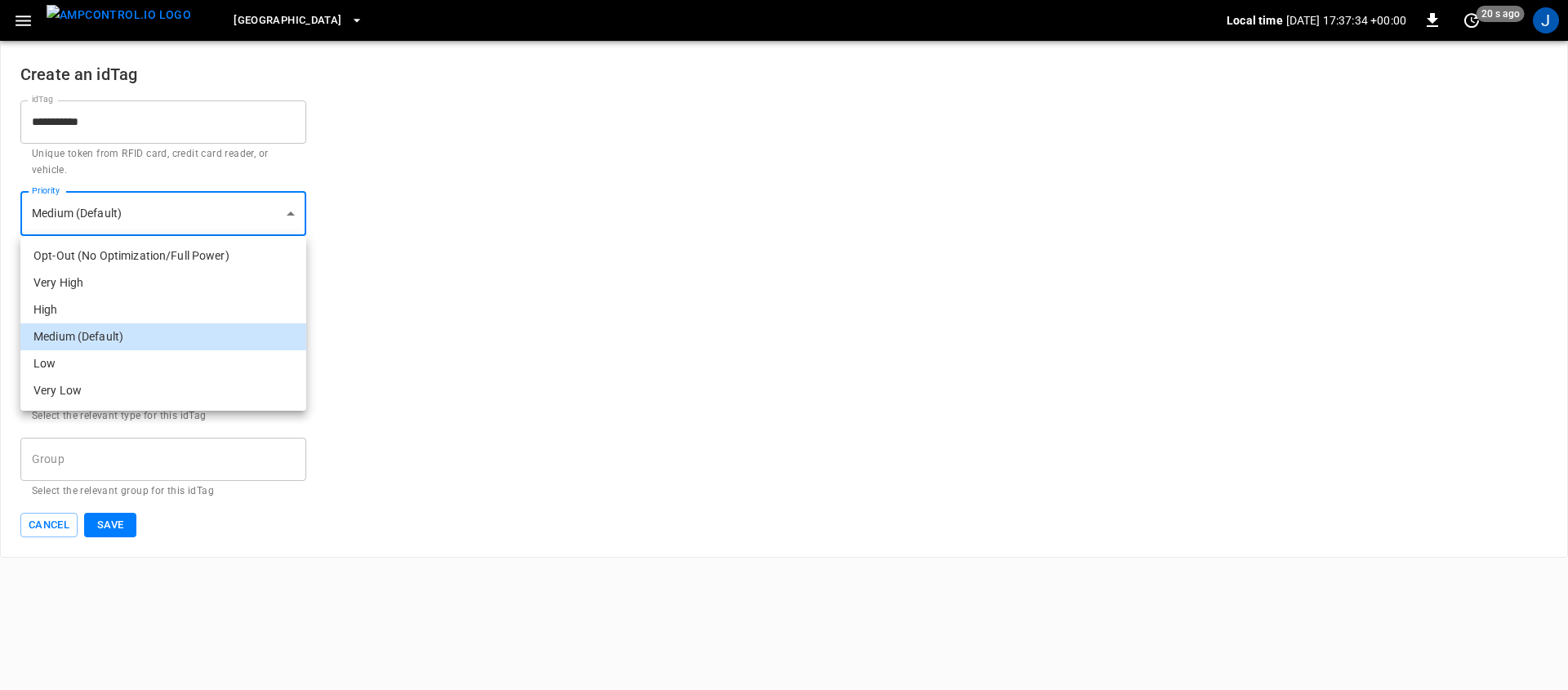
click at [139, 194] on body "**********" at bounding box center [784, 279] width 1568 height 558
click at [484, 254] on div at bounding box center [784, 345] width 1568 height 690
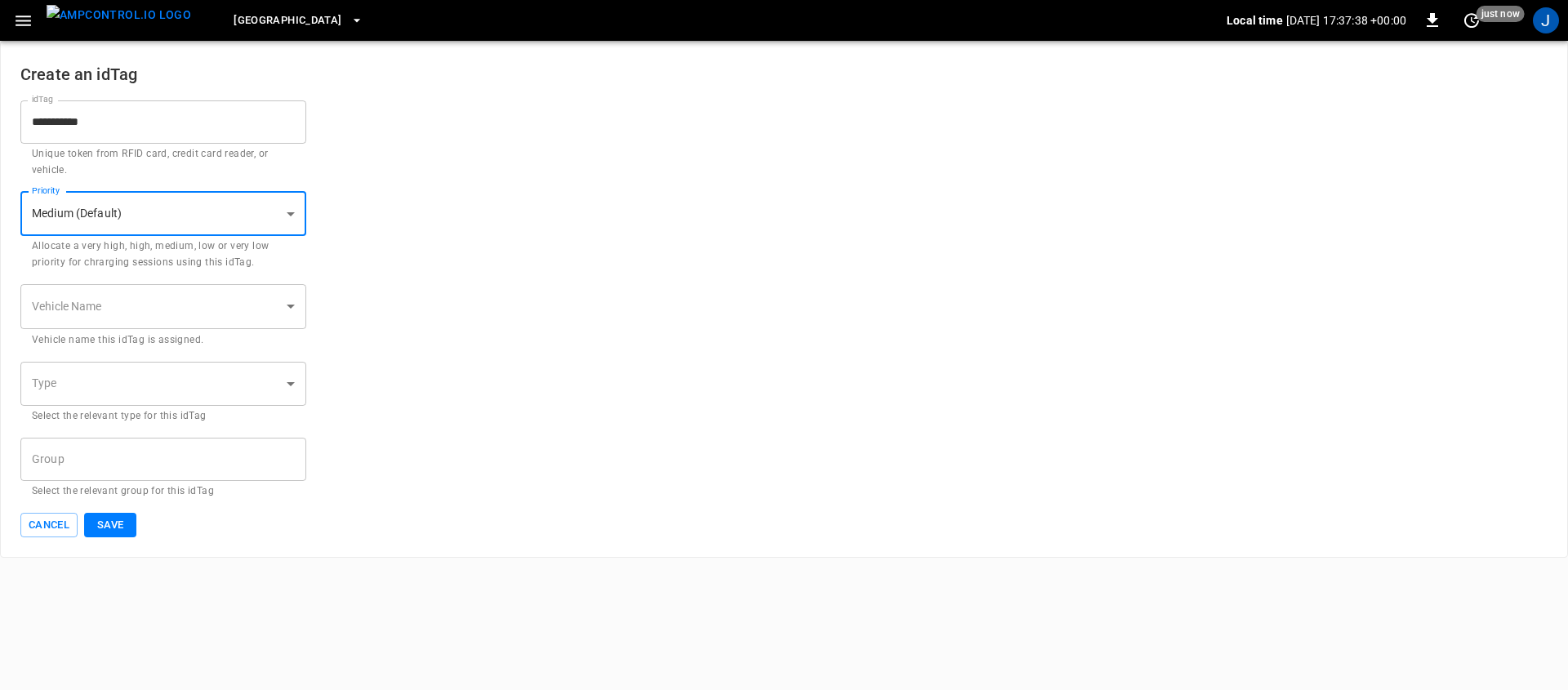
click at [100, 303] on body "**********" at bounding box center [784, 279] width 1568 height 558
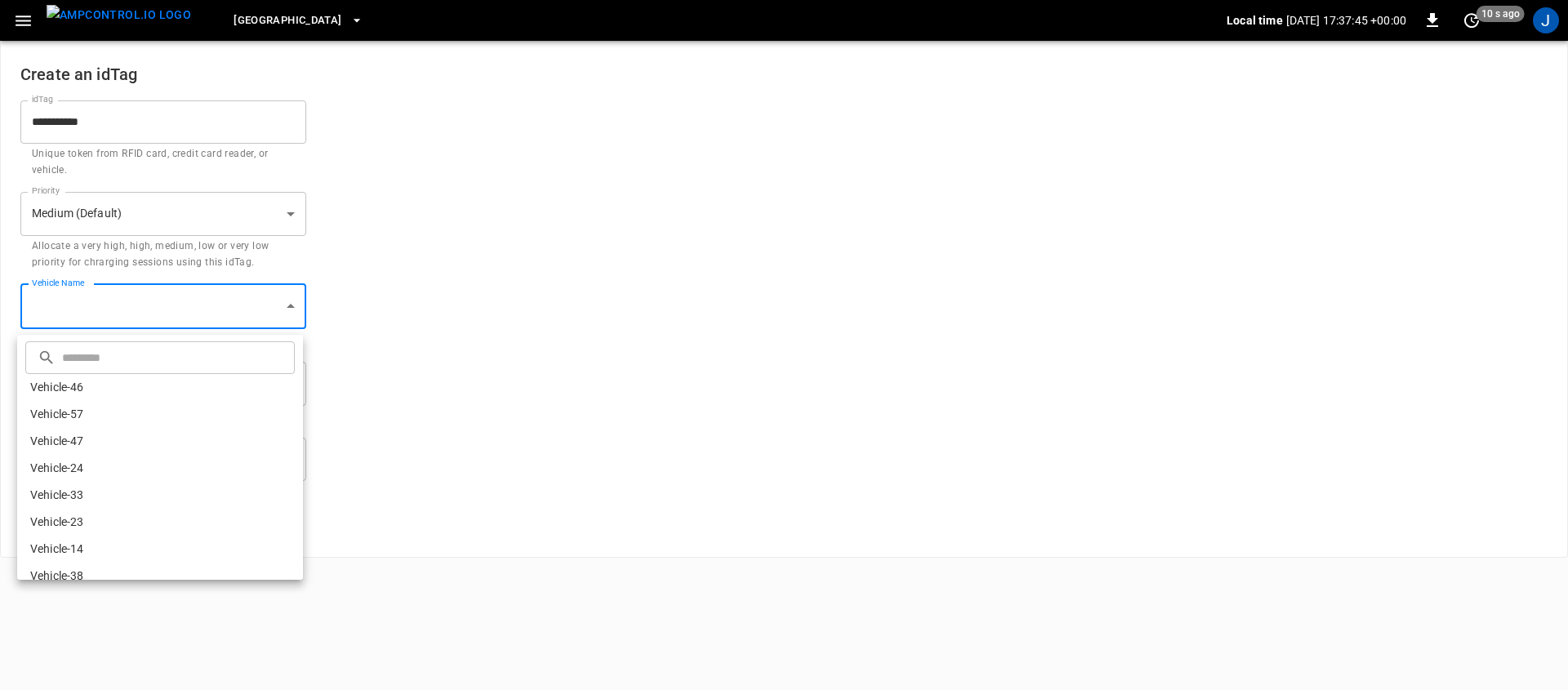
click at [521, 382] on div at bounding box center [784, 345] width 1568 height 690
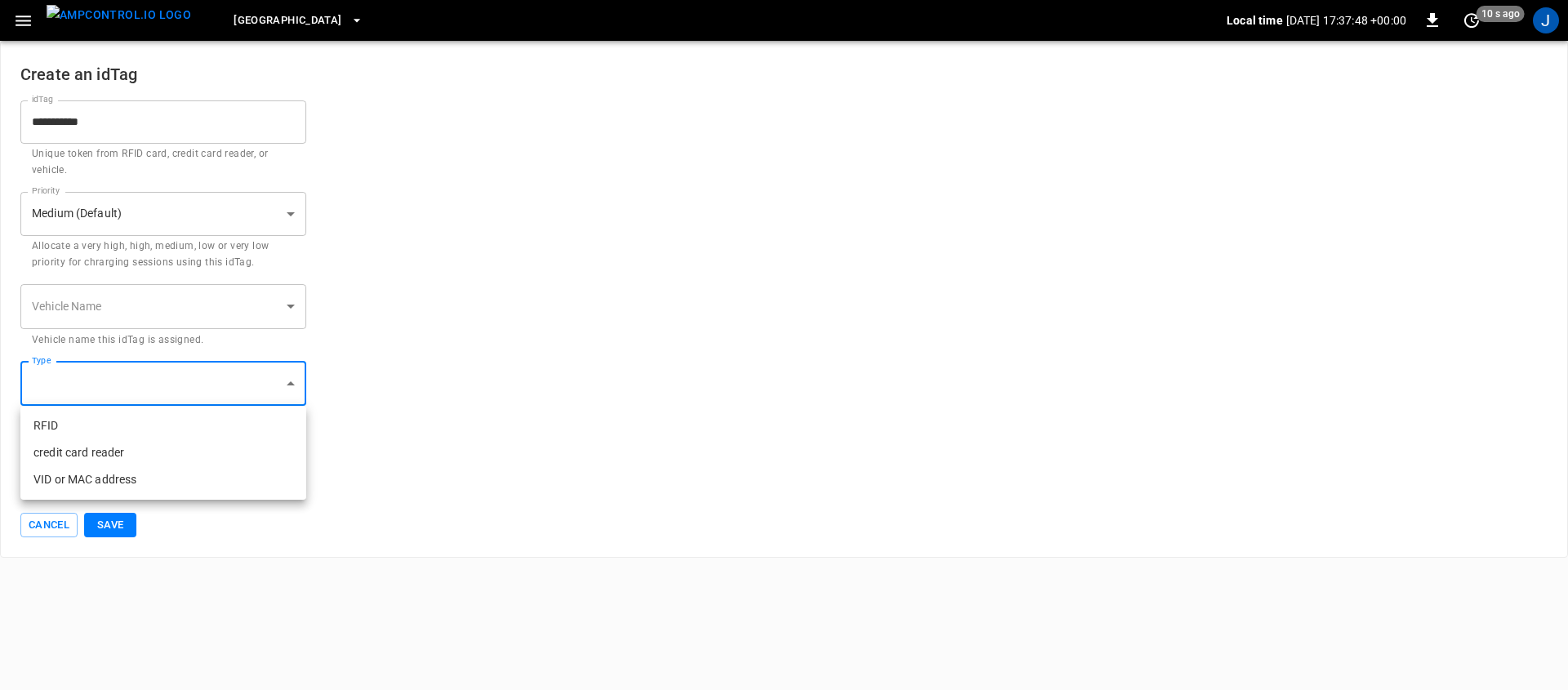
click at [242, 389] on body "**********" at bounding box center [784, 279] width 1568 height 558
click at [475, 417] on div at bounding box center [784, 345] width 1568 height 690
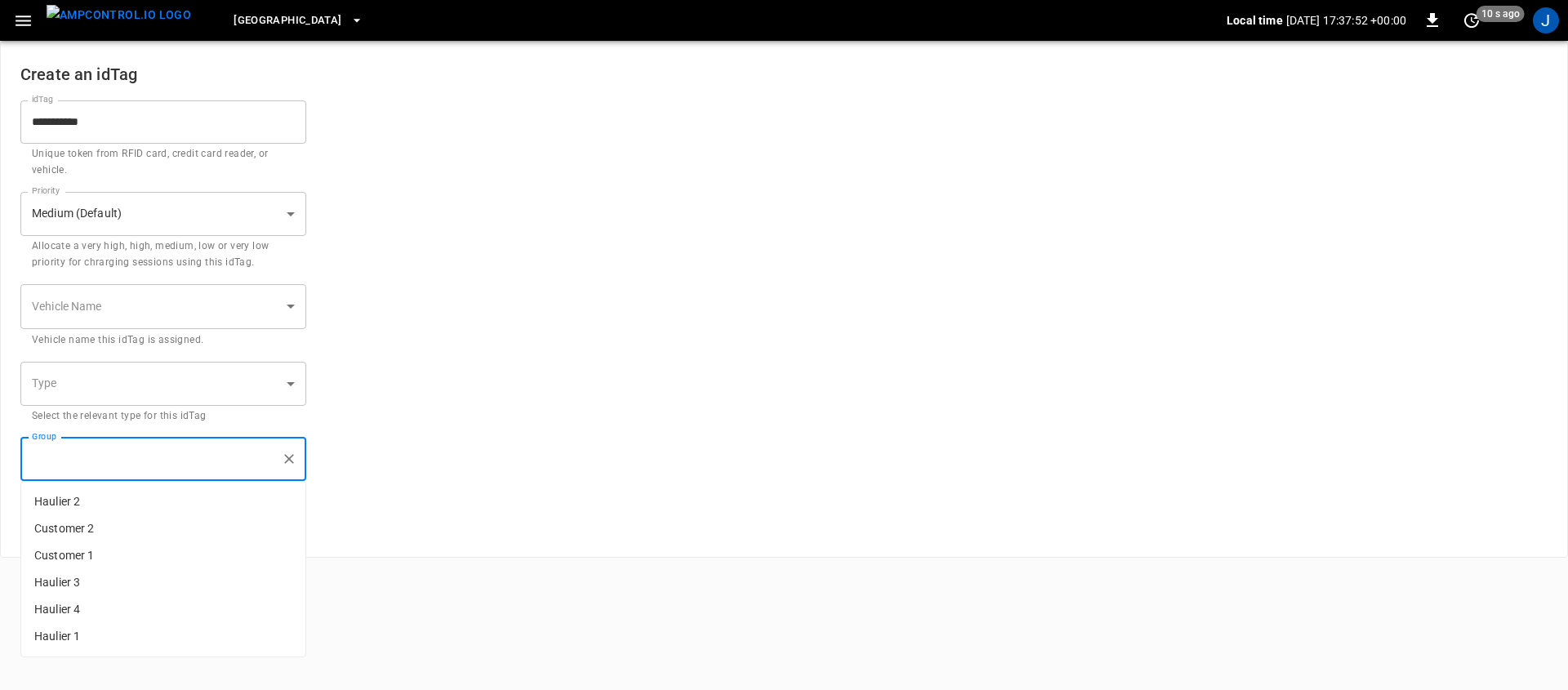
click at [191, 468] on input "Group" at bounding box center [151, 460] width 247 height 29
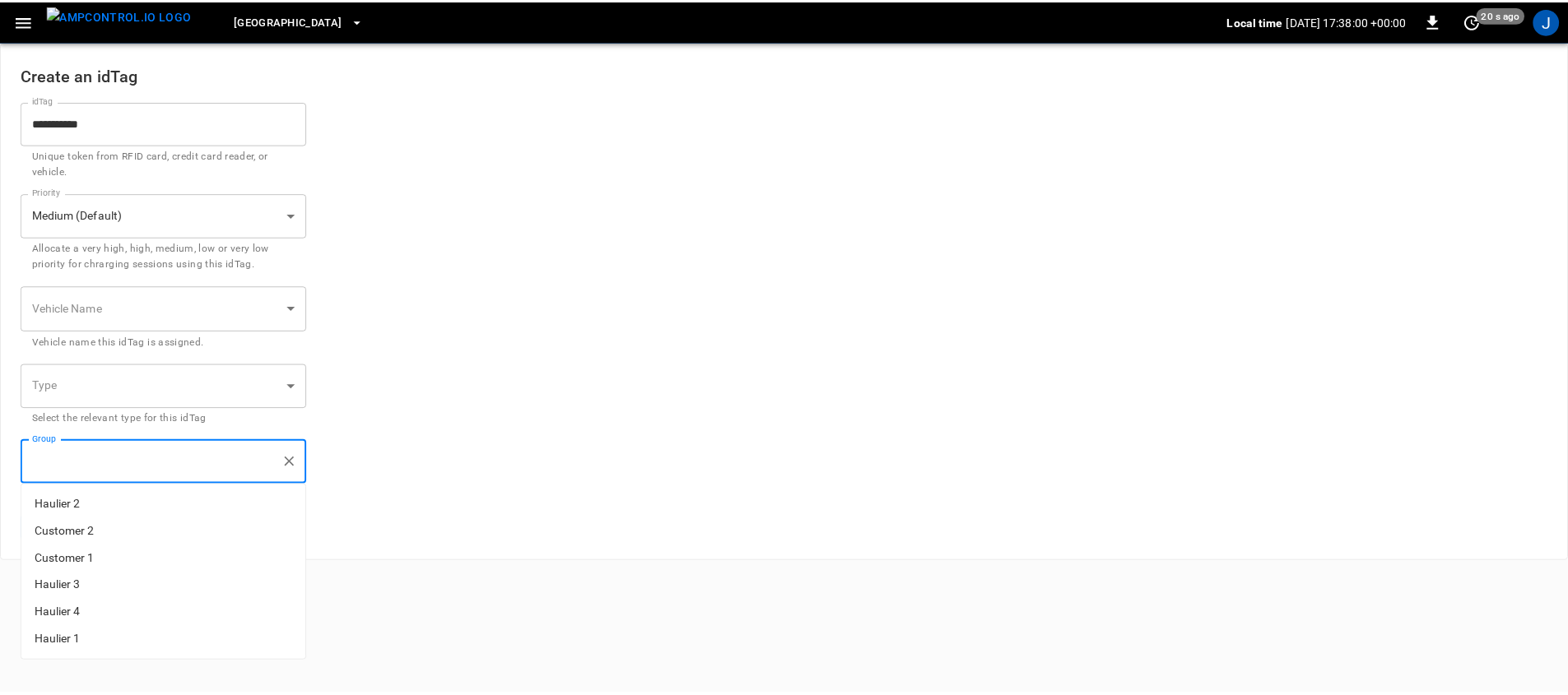
scroll to position [16, 0]
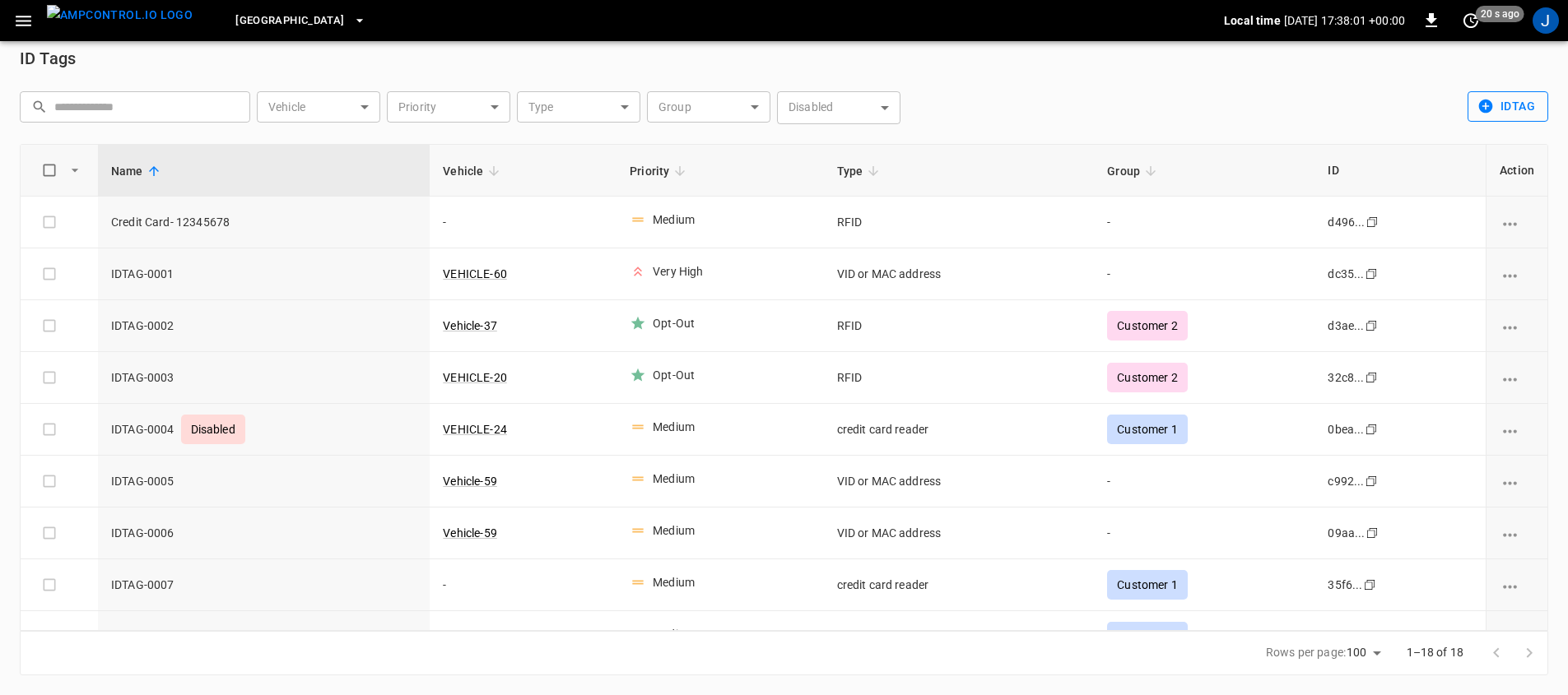
click at [1497, 103] on button "idTag" at bounding box center [1507, 106] width 81 height 30
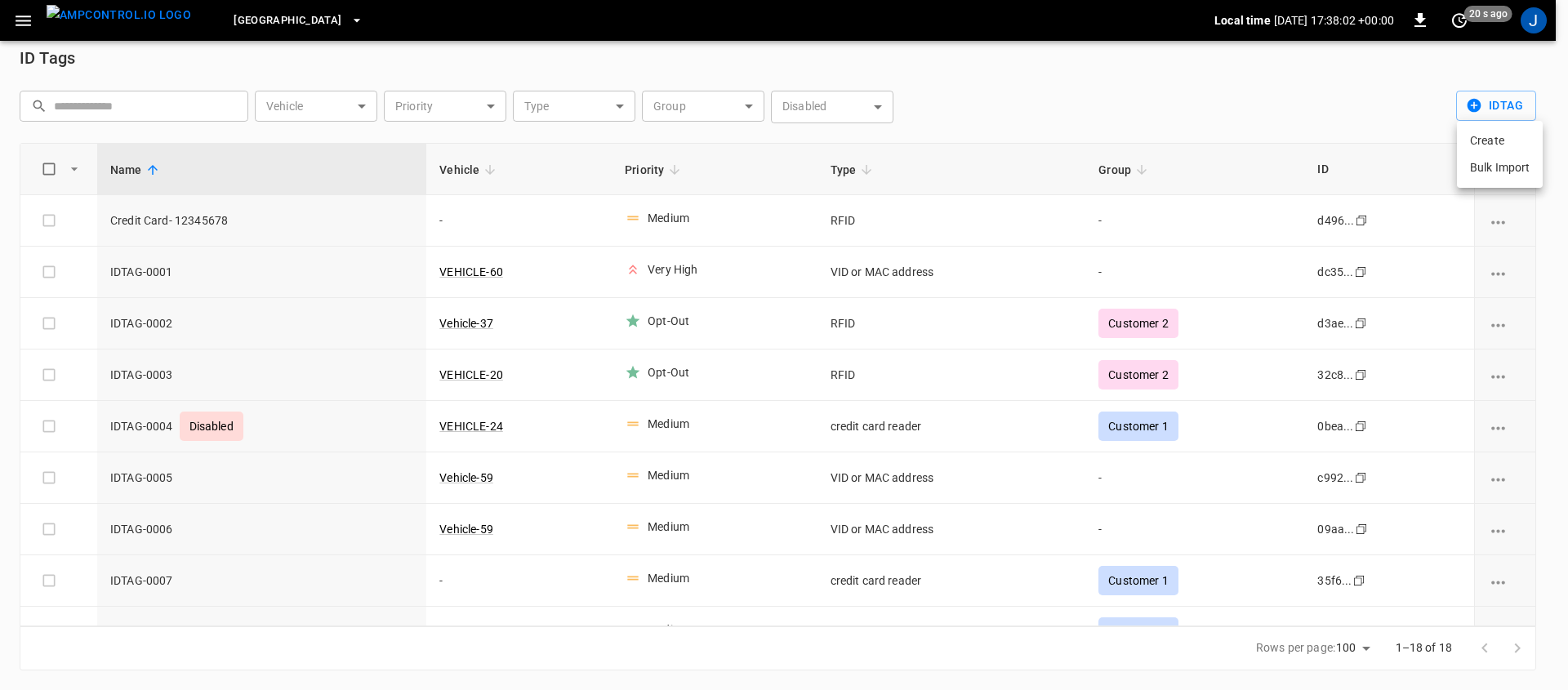
click at [1492, 173] on li "Bulk Import" at bounding box center [1499, 168] width 86 height 27
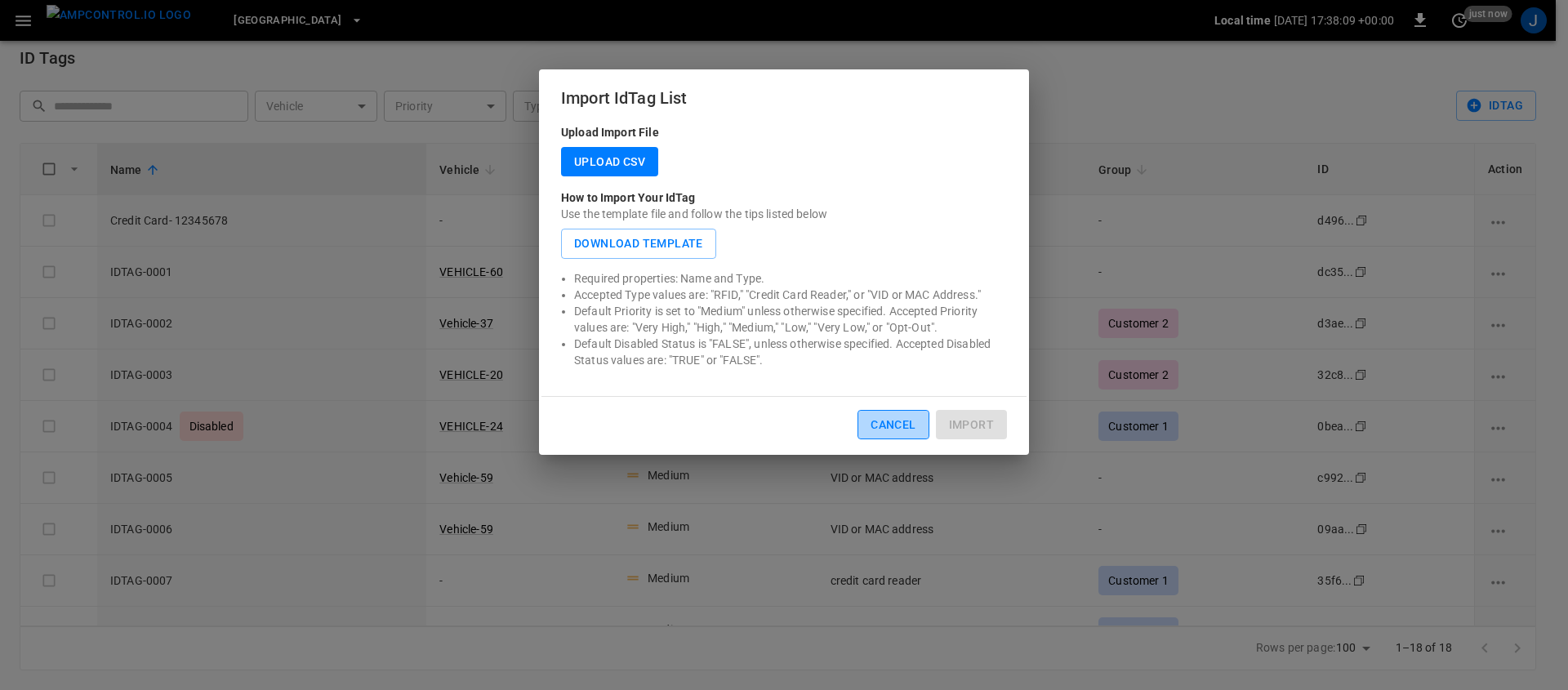
click at [887, 431] on button "Cancel" at bounding box center [892, 425] width 71 height 30
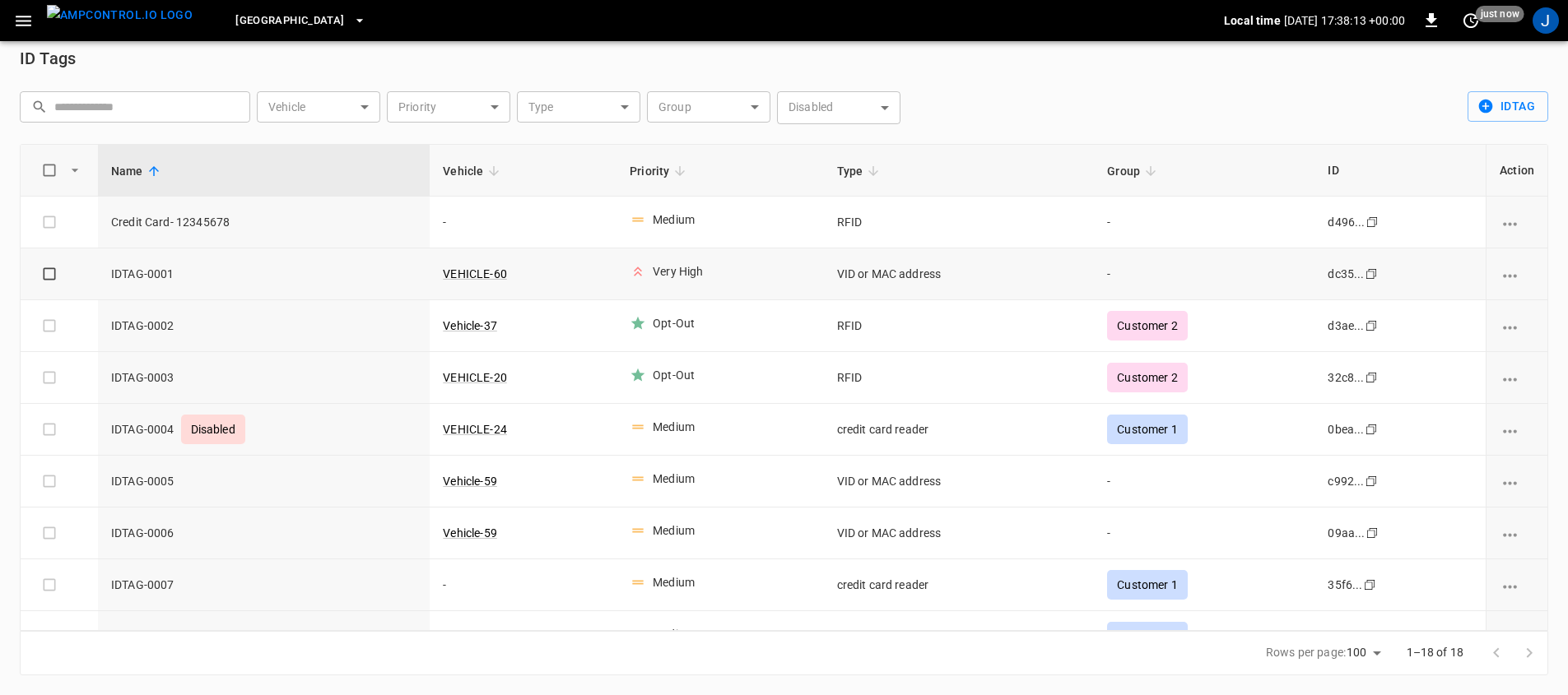
click at [1500, 274] on icon "vehicle options" at bounding box center [1510, 275] width 20 height 20
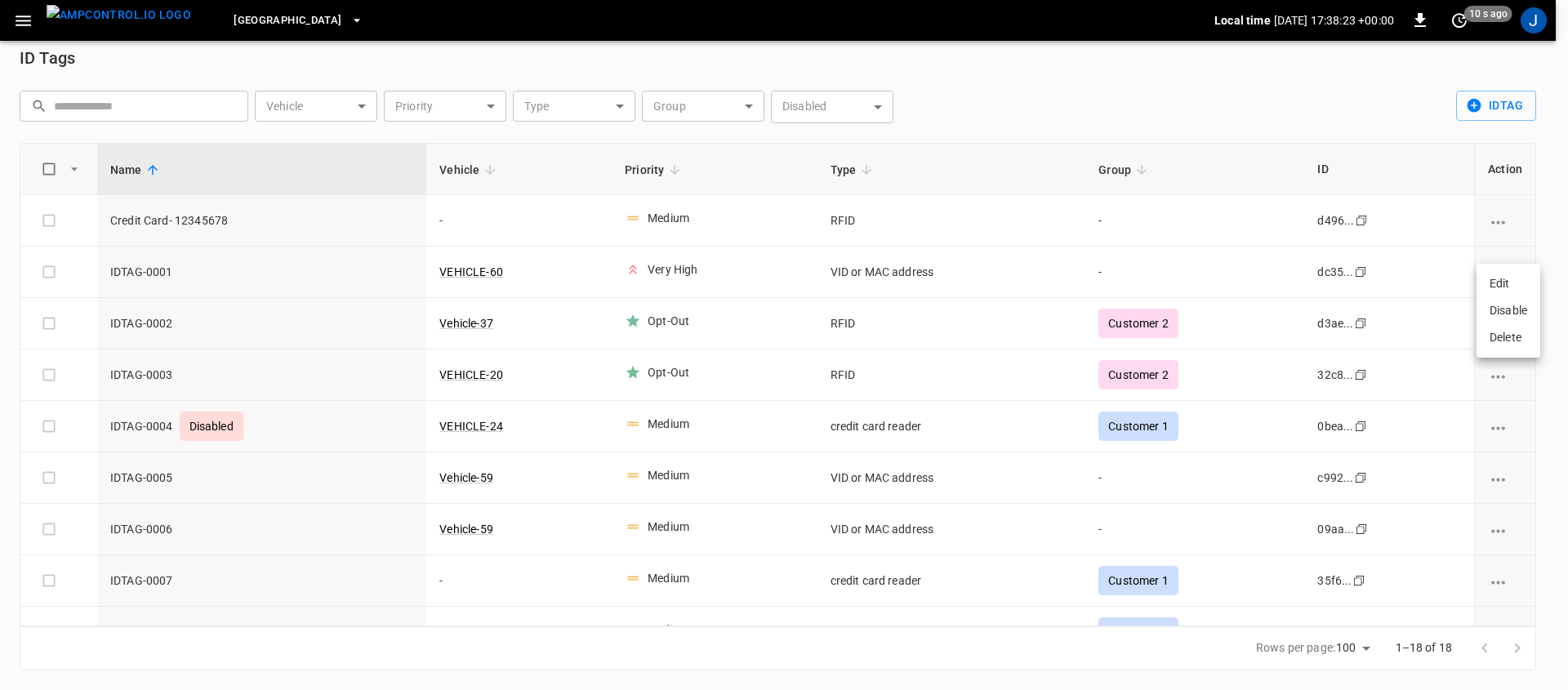
click at [1072, 87] on div at bounding box center [784, 345] width 1568 height 690
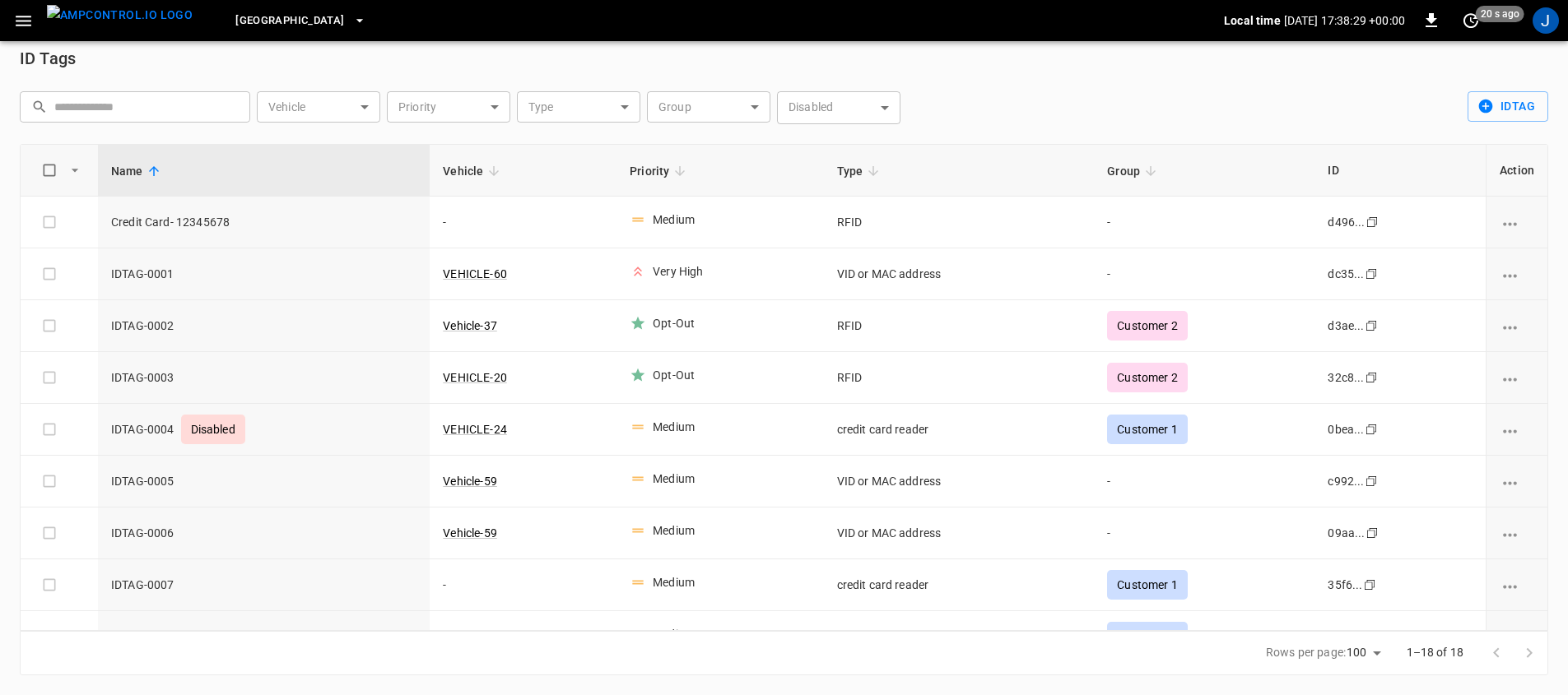
click at [1194, 85] on div "​ ​ Vehicle ​ Vehicle Priority ​ Priority Type ​ Type Group ​ Group Disabled ​ …" at bounding box center [781, 108] width 1535 height 46
click at [35, 25] on button "button" at bounding box center [23, 21] width 34 height 30
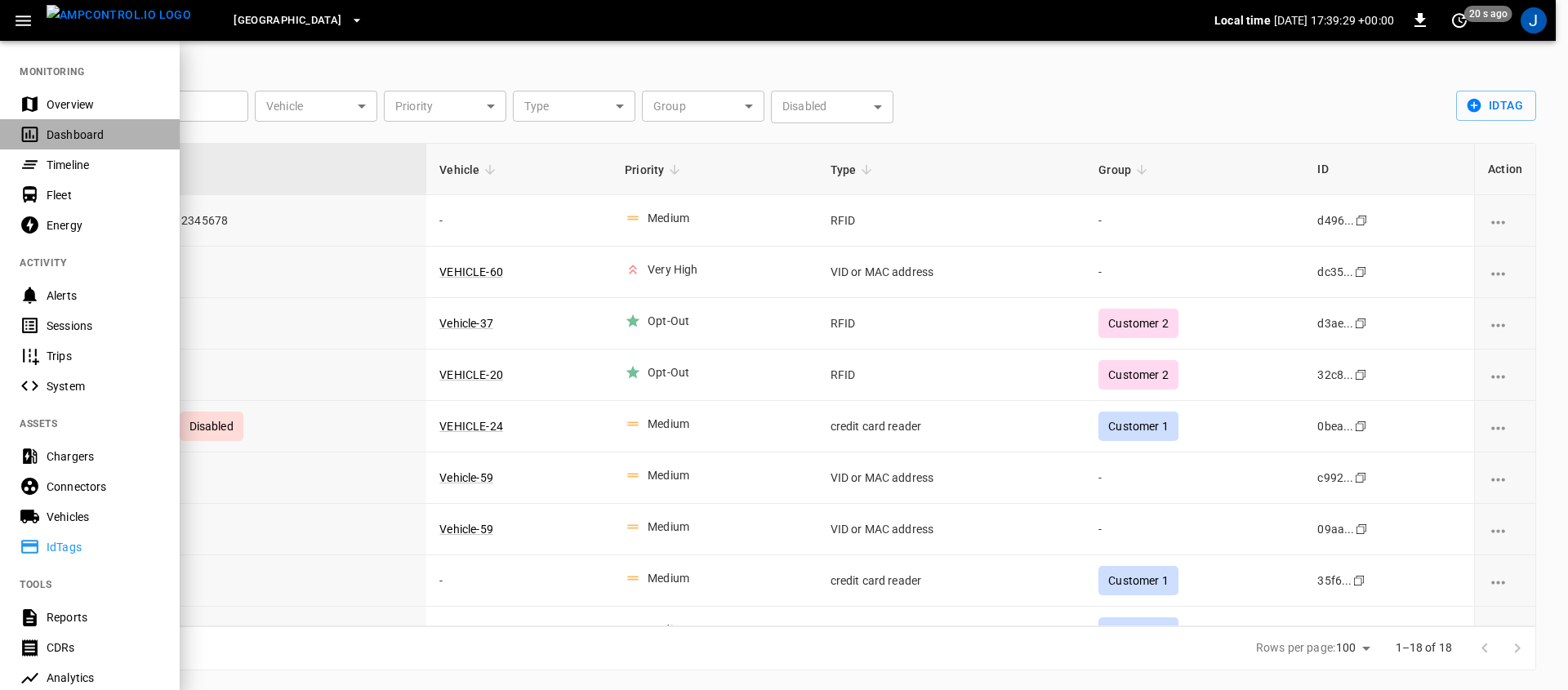
click at [87, 127] on div "Dashboard" at bounding box center [103, 134] width 113 height 17
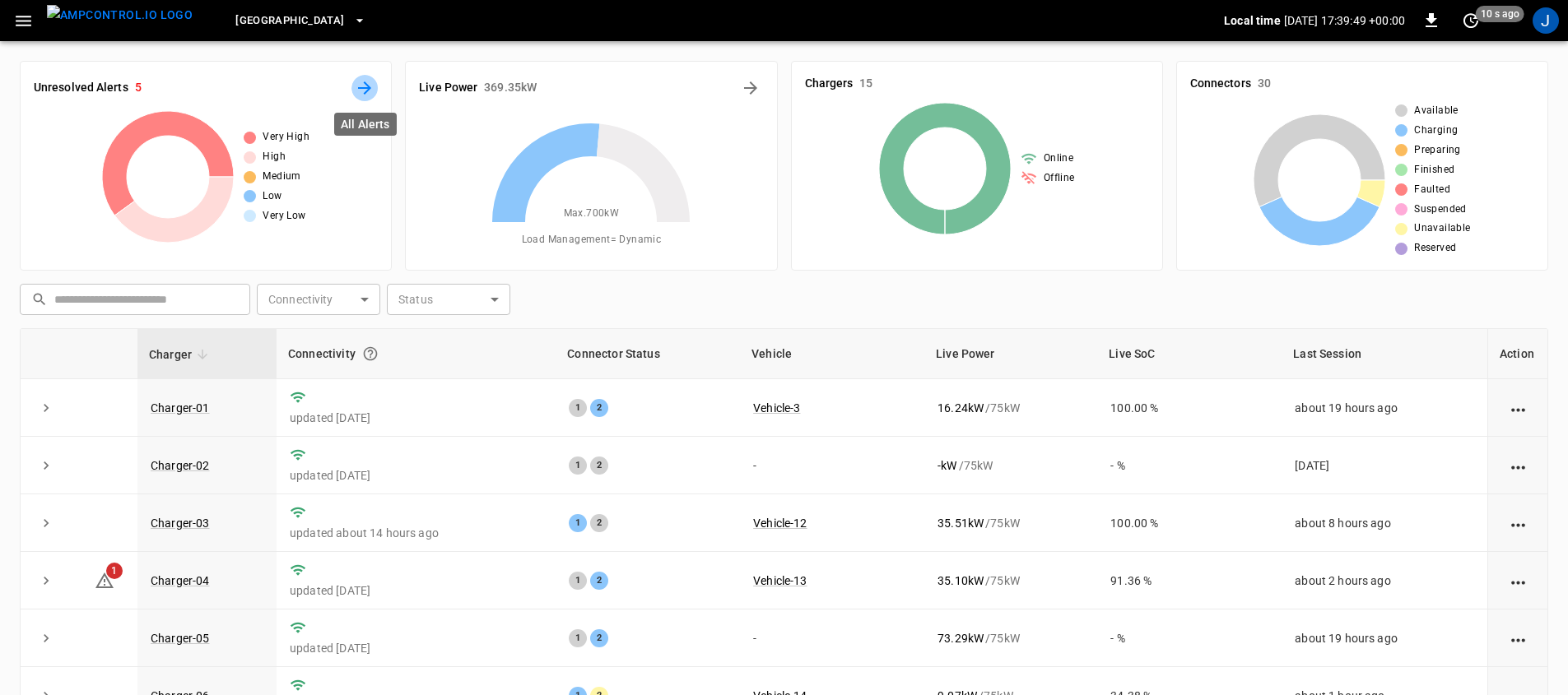
click at [359, 91] on icon "All Alerts" at bounding box center [365, 88] width 19 height 19
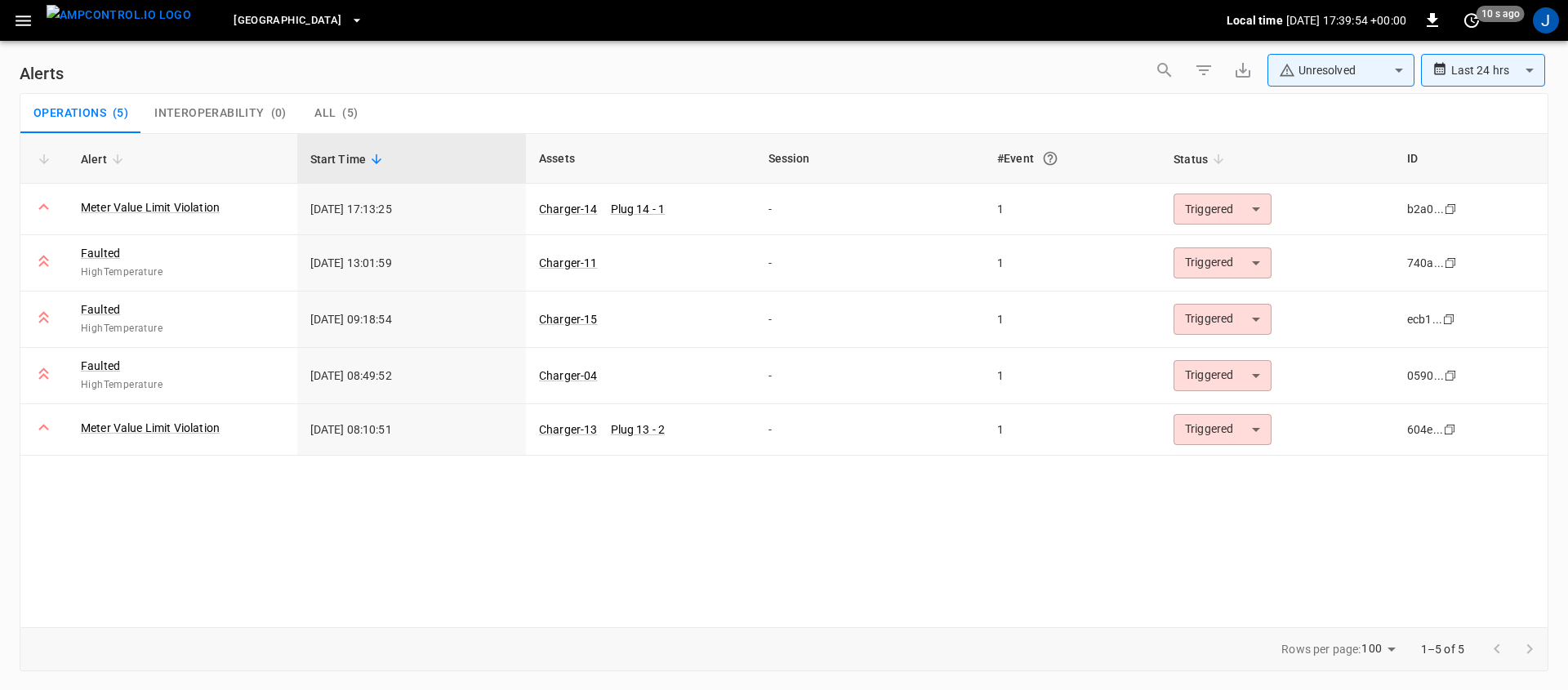
click at [192, 535] on div "Alert Start Time Assets Session #Event Status ID Meter Value Limit Violation [D…" at bounding box center [784, 381] width 1528 height 494
click at [1239, 270] on body "**********" at bounding box center [784, 342] width 1568 height 685
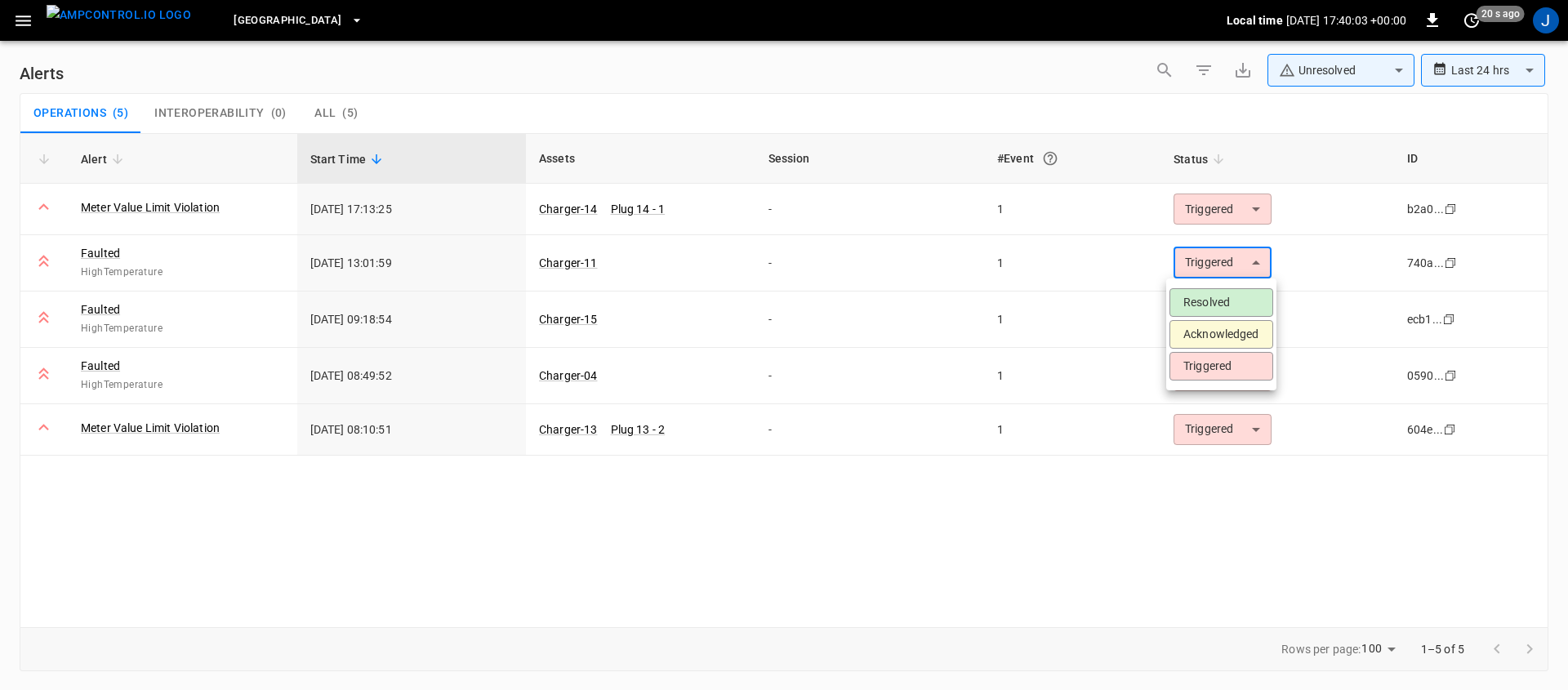
click at [1182, 540] on div at bounding box center [784, 345] width 1568 height 690
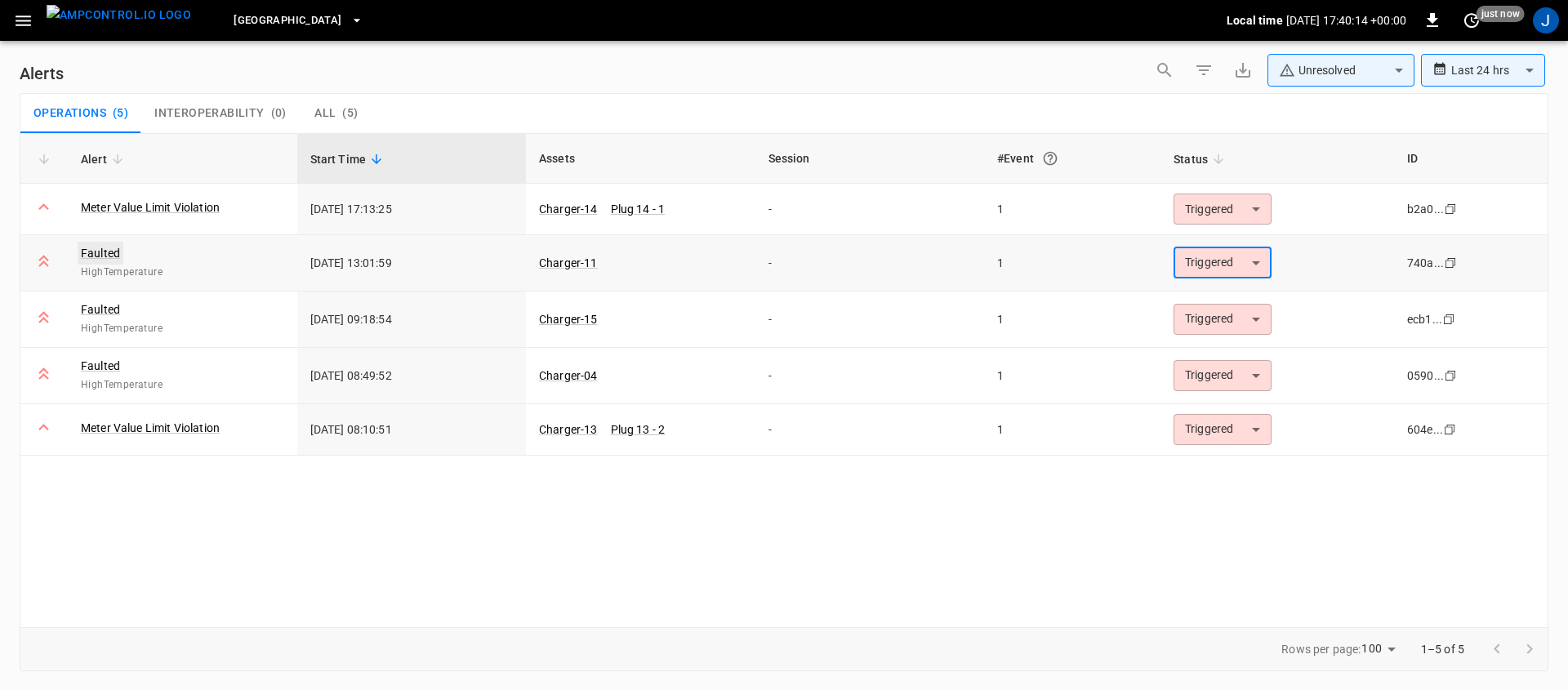
click at [106, 255] on link "Faulted" at bounding box center [100, 253] width 46 height 23
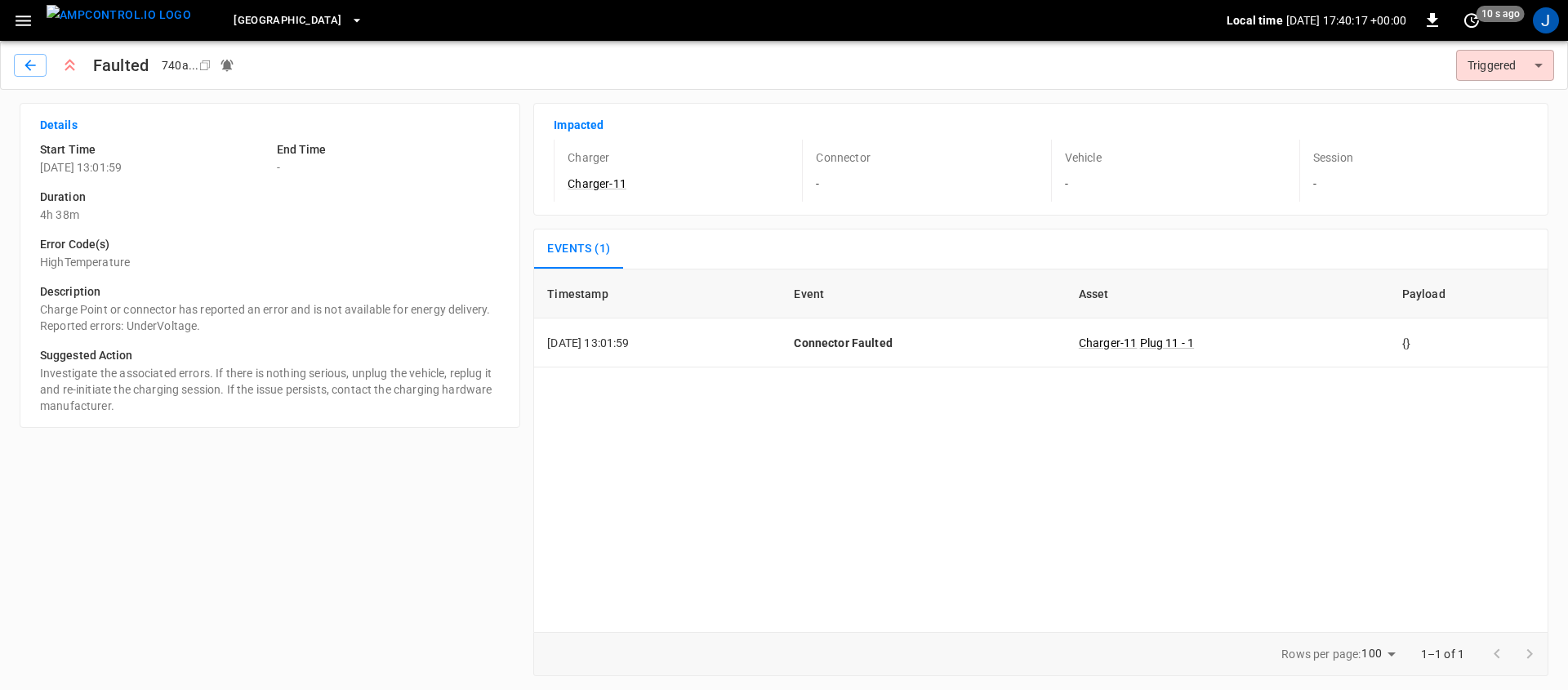
click at [119, 168] on p "[DATE] 13:01:59" at bounding box center [152, 167] width 224 height 17
click at [66, 214] on p "4h 38m" at bounding box center [270, 214] width 459 height 17
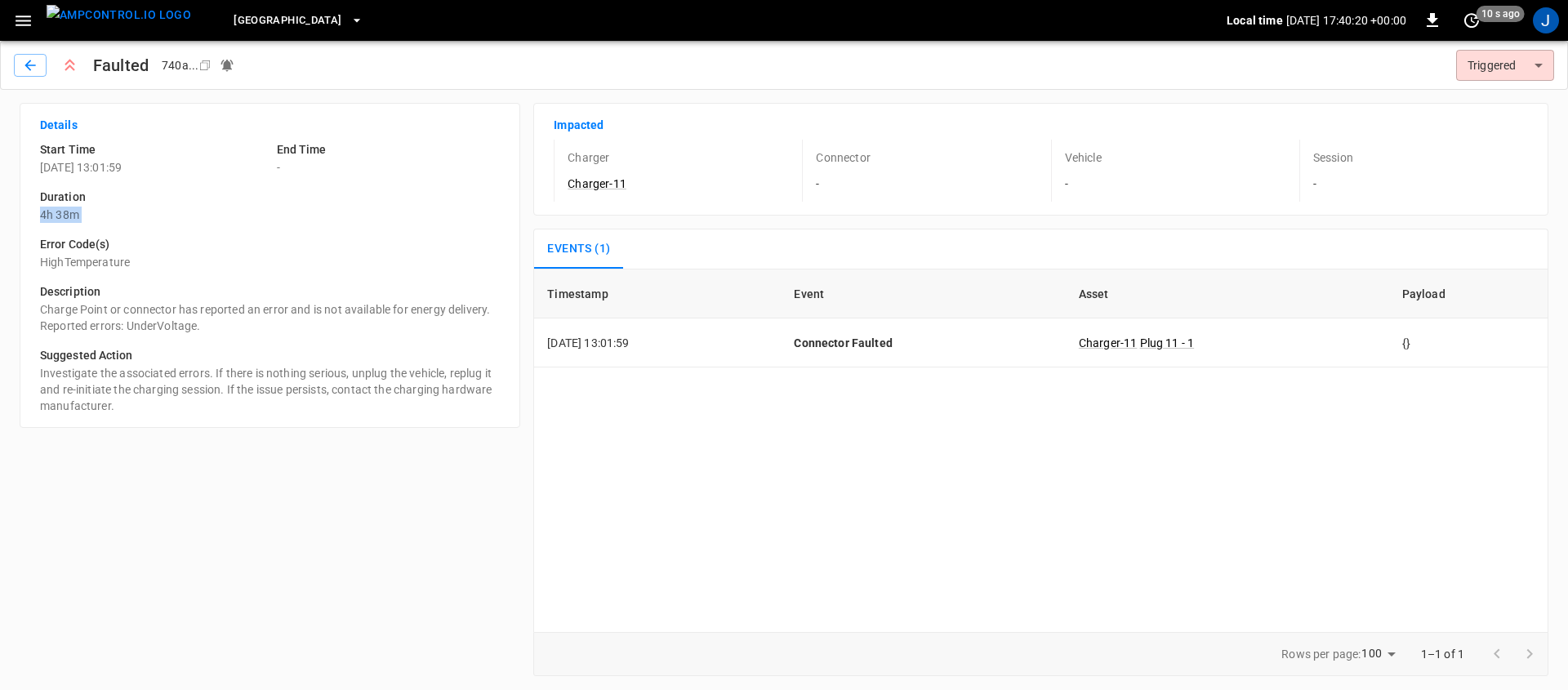
click at [66, 214] on p "4h 38m" at bounding box center [270, 214] width 459 height 17
click at [77, 262] on p "HighTemperature" at bounding box center [270, 262] width 459 height 17
click at [142, 261] on p "HighTemperature" at bounding box center [270, 262] width 459 height 17
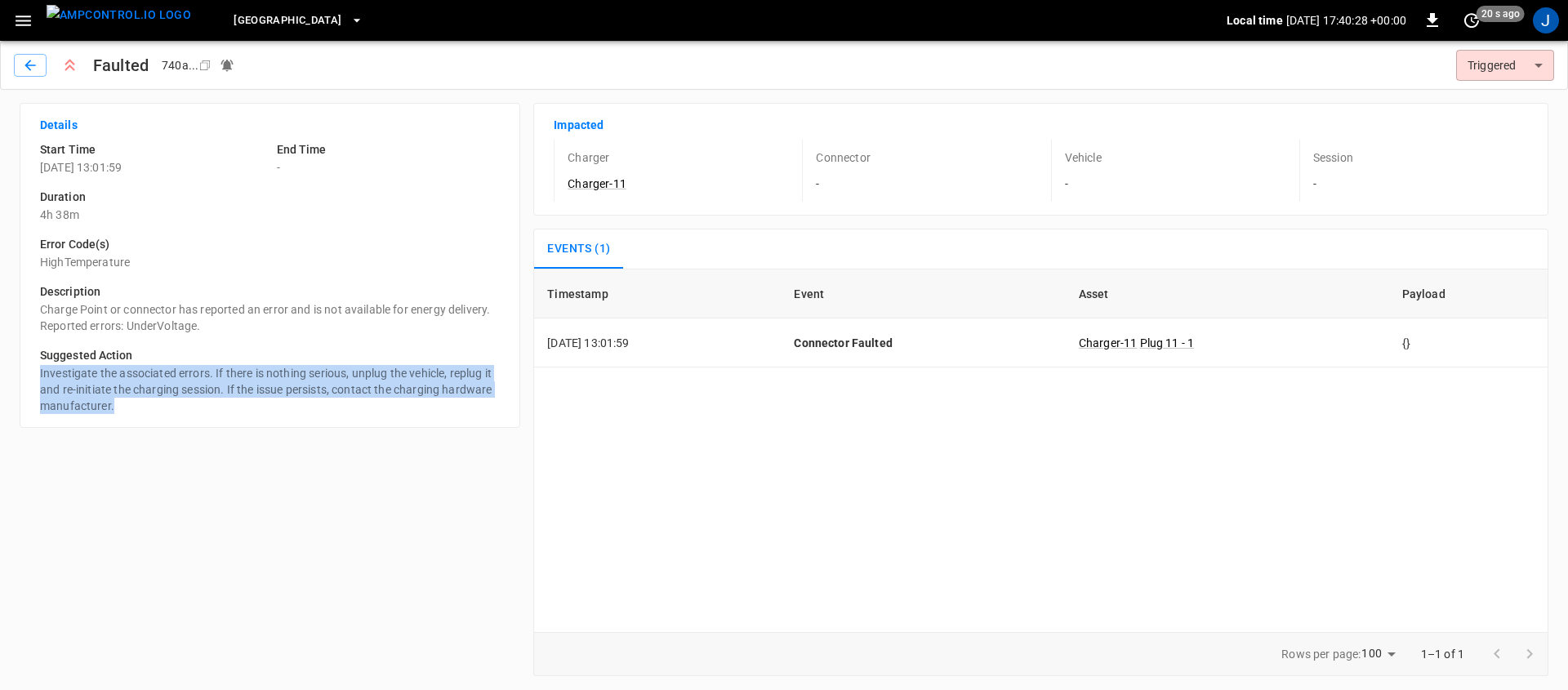
drag, startPoint x: 52, startPoint y: 375, endPoint x: 114, endPoint y: 410, distance: 71.2
click at [114, 410] on div "Suggested Action Investigate the associated errors. If there is nothing serious…" at bounding box center [264, 374] width 473 height 80
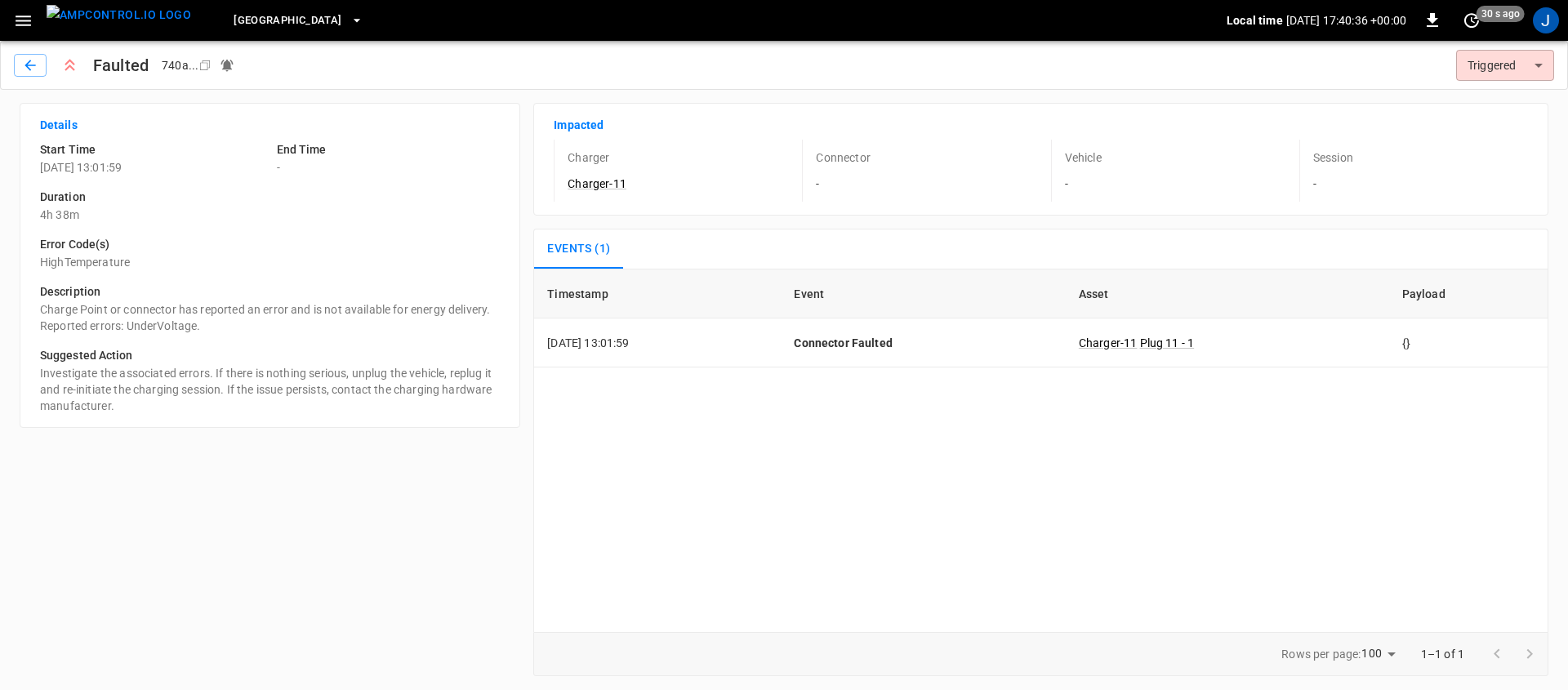
click at [988, 527] on div "Timestamp Event Asset Payload [DATE] 13:01:59 Connector Faulted Charger-11 Plug…" at bounding box center [1040, 451] width 1015 height 364
click at [1138, 482] on div "Timestamp Event Asset Payload [DATE] 13:01:59 Connector Faulted Charger-11 Plug…" at bounding box center [1040, 451] width 1015 height 364
drag, startPoint x: 40, startPoint y: 21, endPoint x: 23, endPoint y: 21, distance: 17.0
click at [40, 21] on button "menu" at bounding box center [119, 20] width 157 height 40
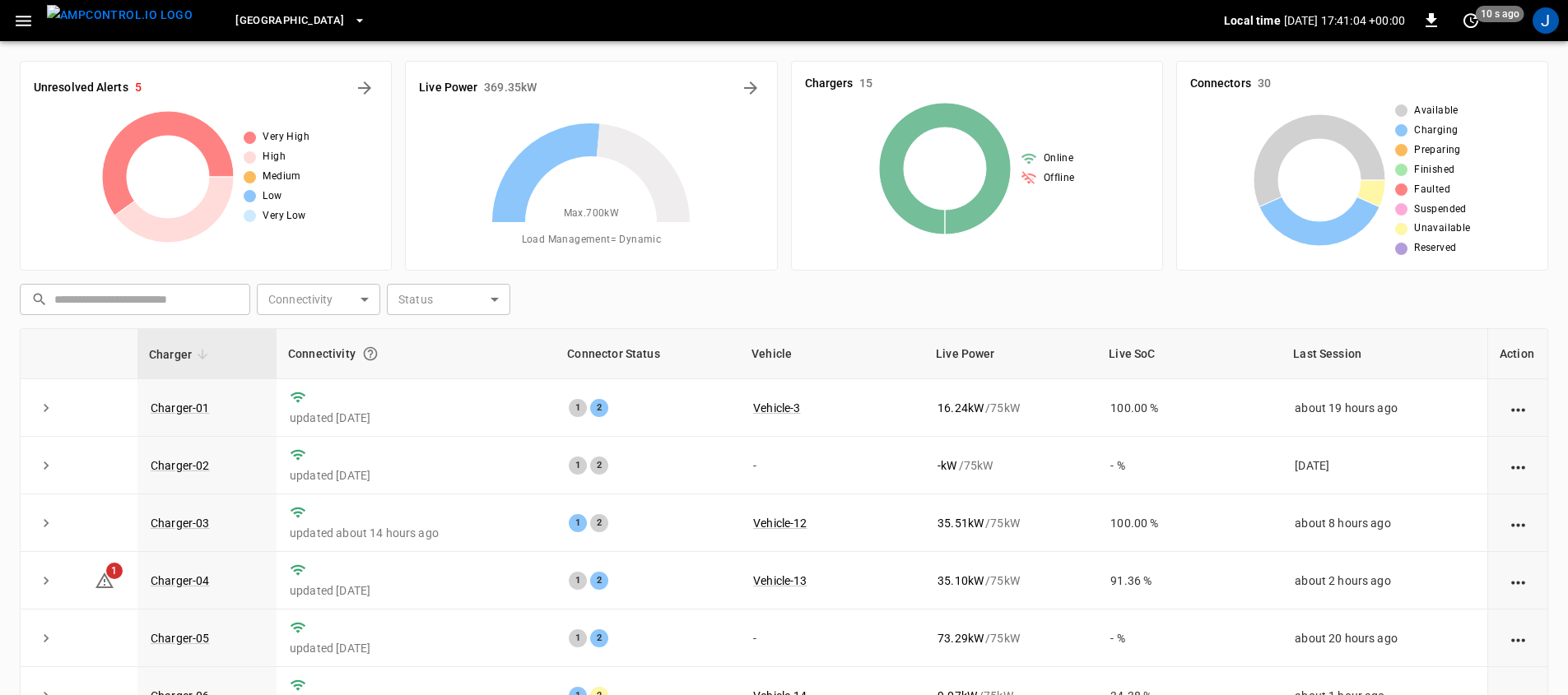
click at [23, 21] on icon "button" at bounding box center [23, 20] width 20 height 20
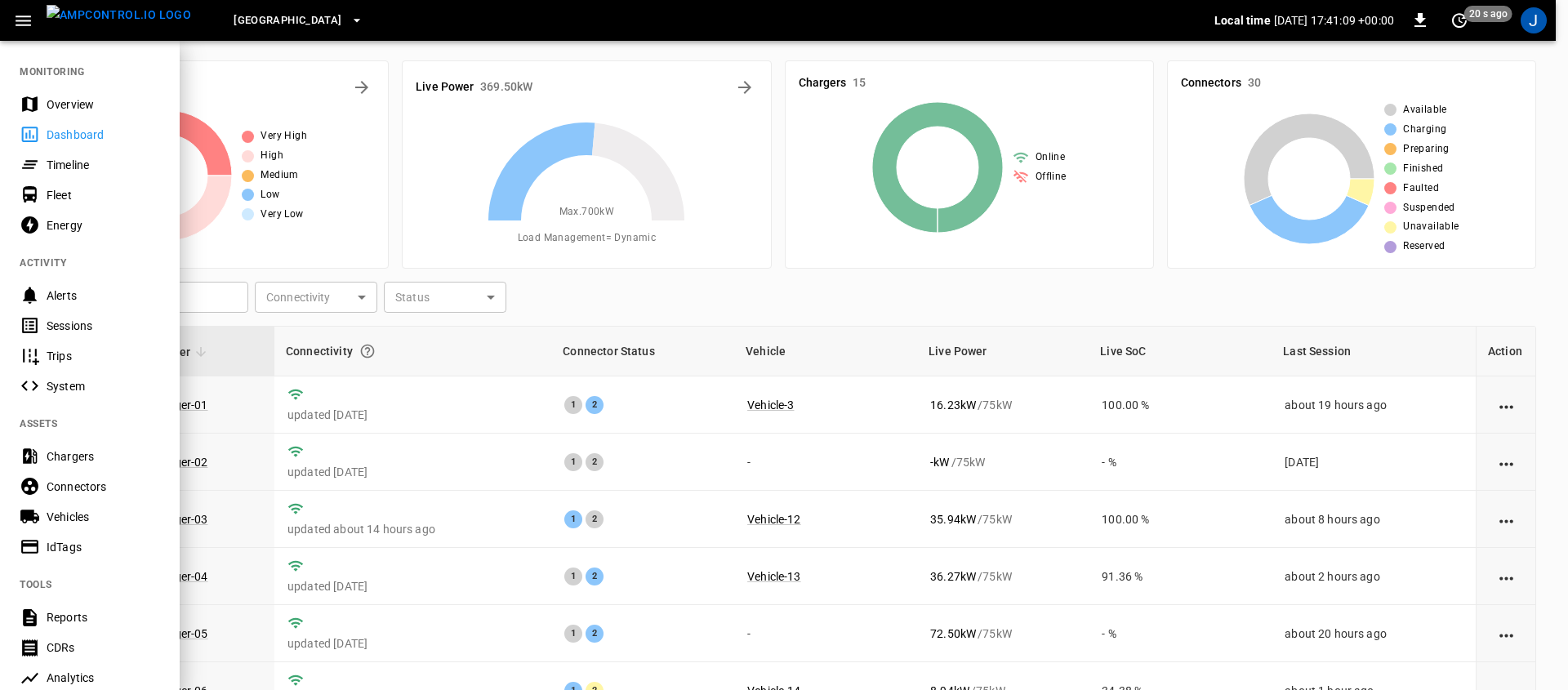
click at [77, 325] on div "Sessions" at bounding box center [103, 326] width 113 height 17
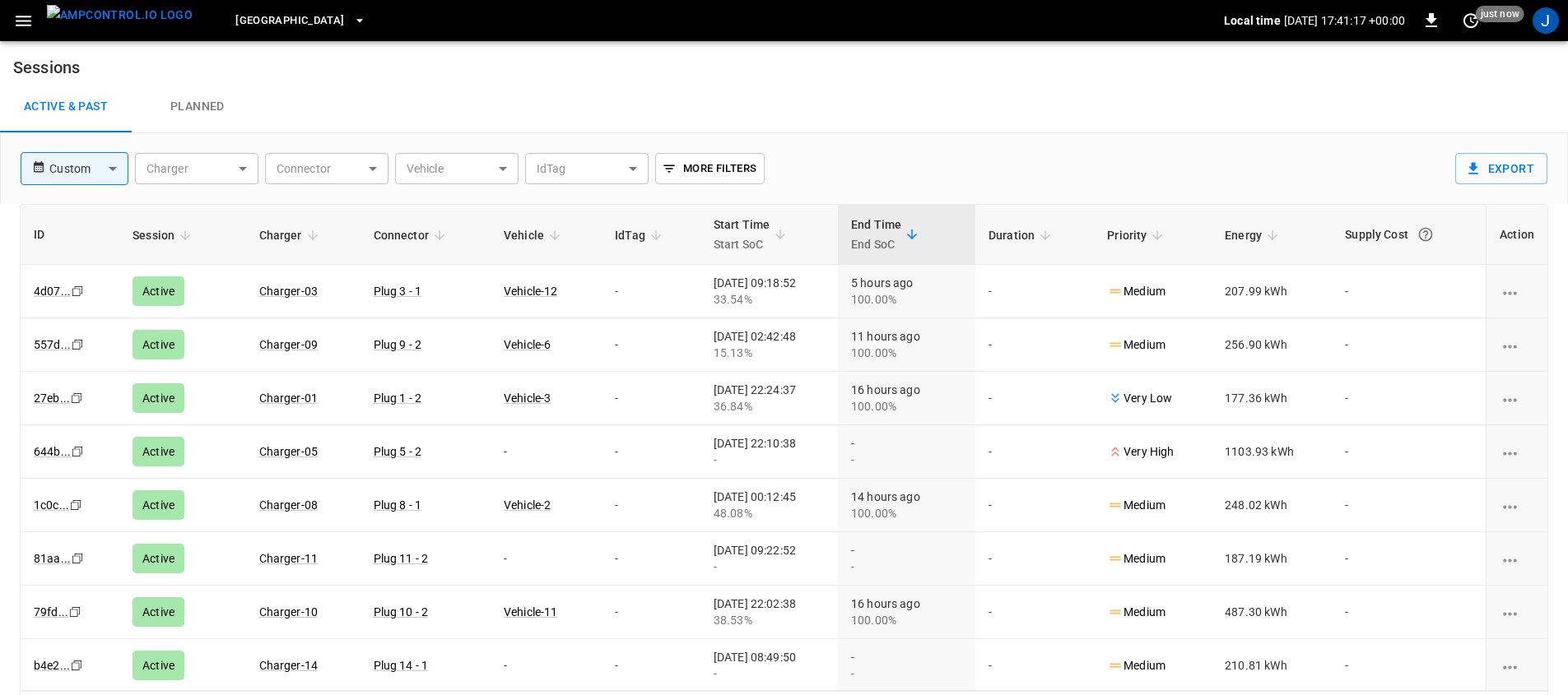
click at [33, 21] on icon "button" at bounding box center [23, 20] width 20 height 20
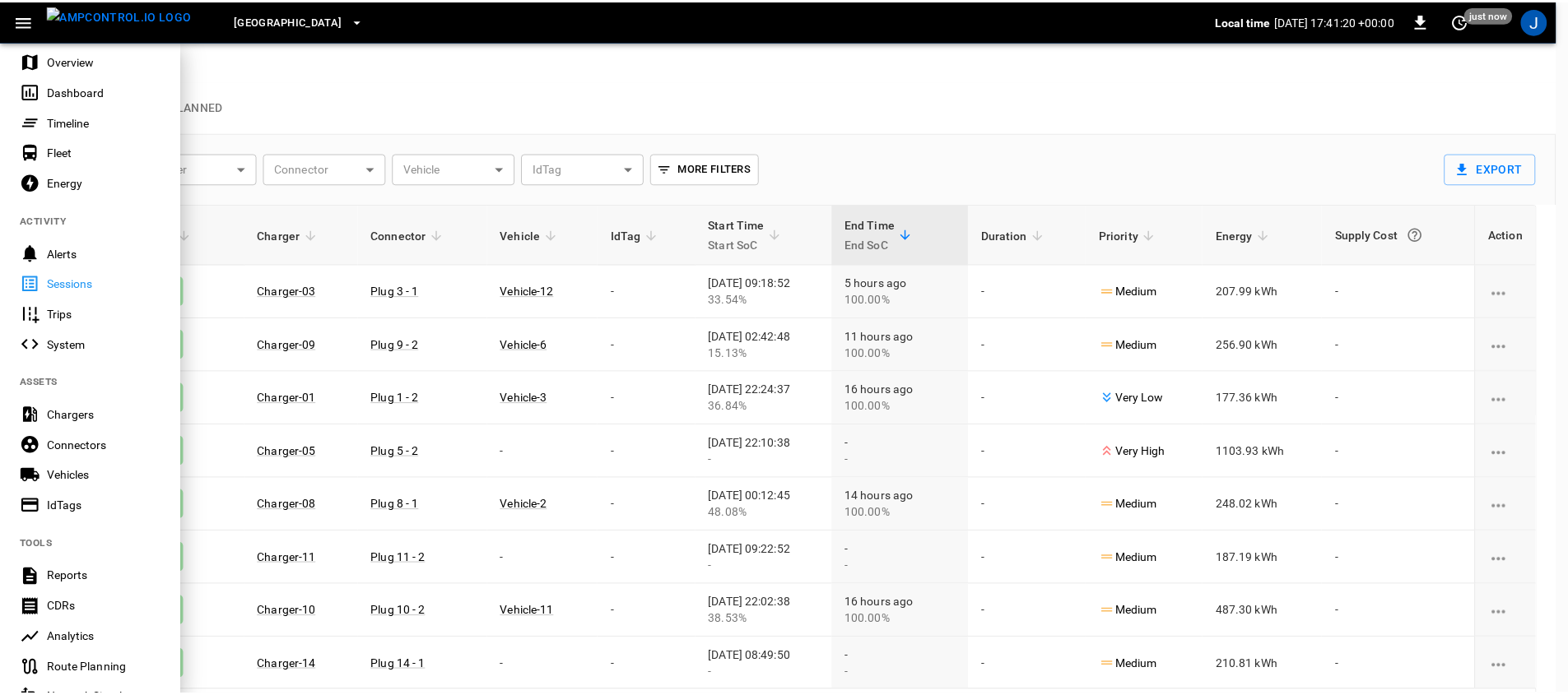
scroll to position [46, 0]
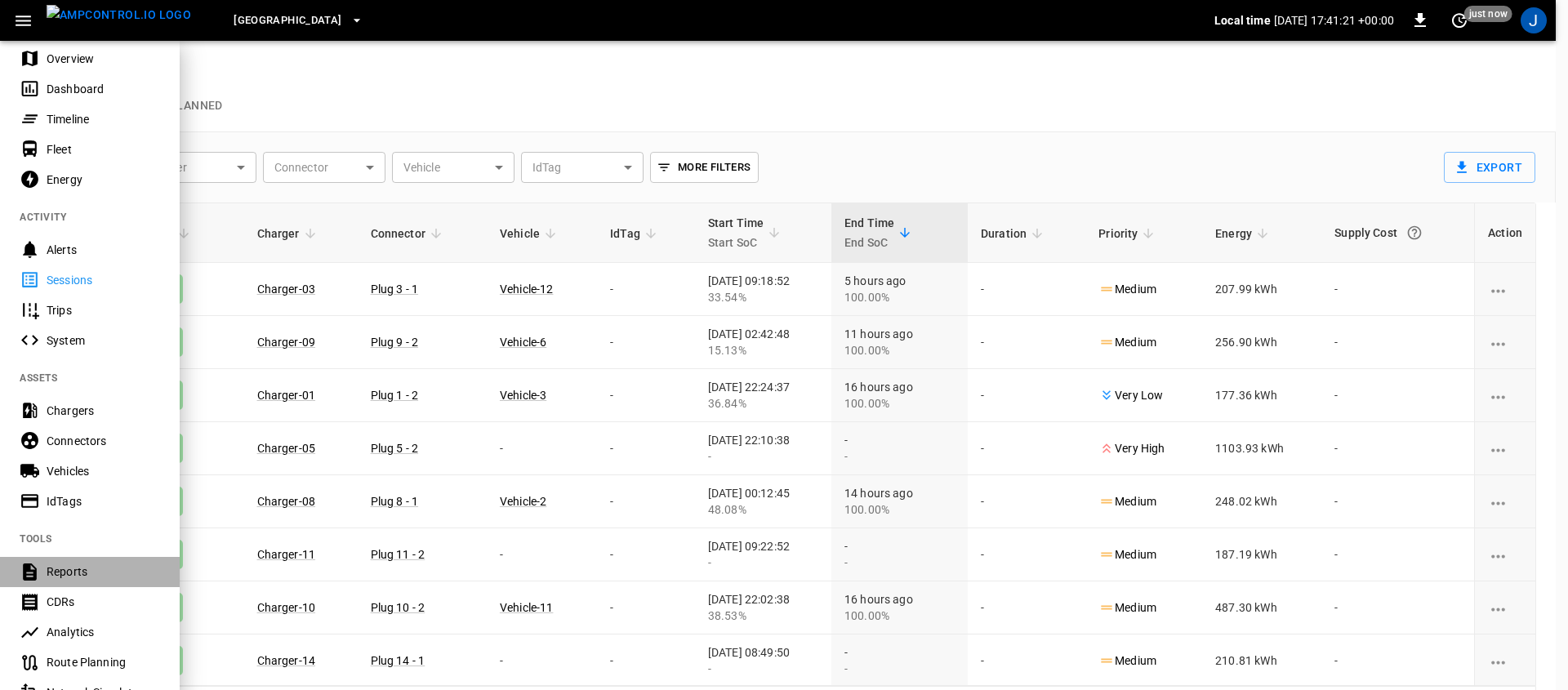
click at [96, 566] on div "Reports" at bounding box center [103, 571] width 113 height 17
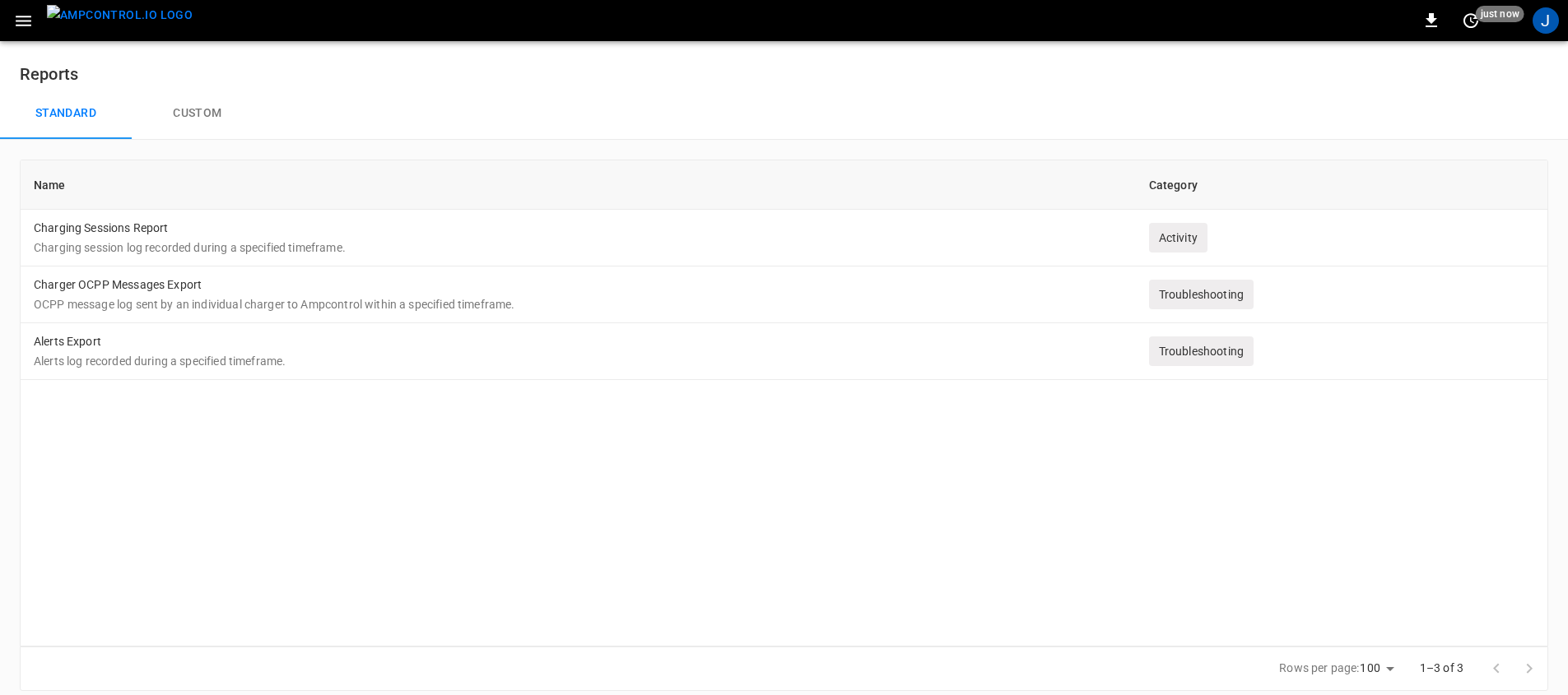
click at [132, 467] on div "Name Category Charging Sessions Report Charging session log recorded during a s…" at bounding box center [784, 403] width 1528 height 487
click at [300, 510] on div "Name Category Charging Sessions Report Charging session log recorded during a s…" at bounding box center [784, 403] width 1528 height 487
click at [186, 438] on div "Name Category Charging Sessions Report Charging session log recorded during a s…" at bounding box center [784, 403] width 1528 height 487
click at [201, 116] on button "Custom" at bounding box center [197, 113] width 132 height 52
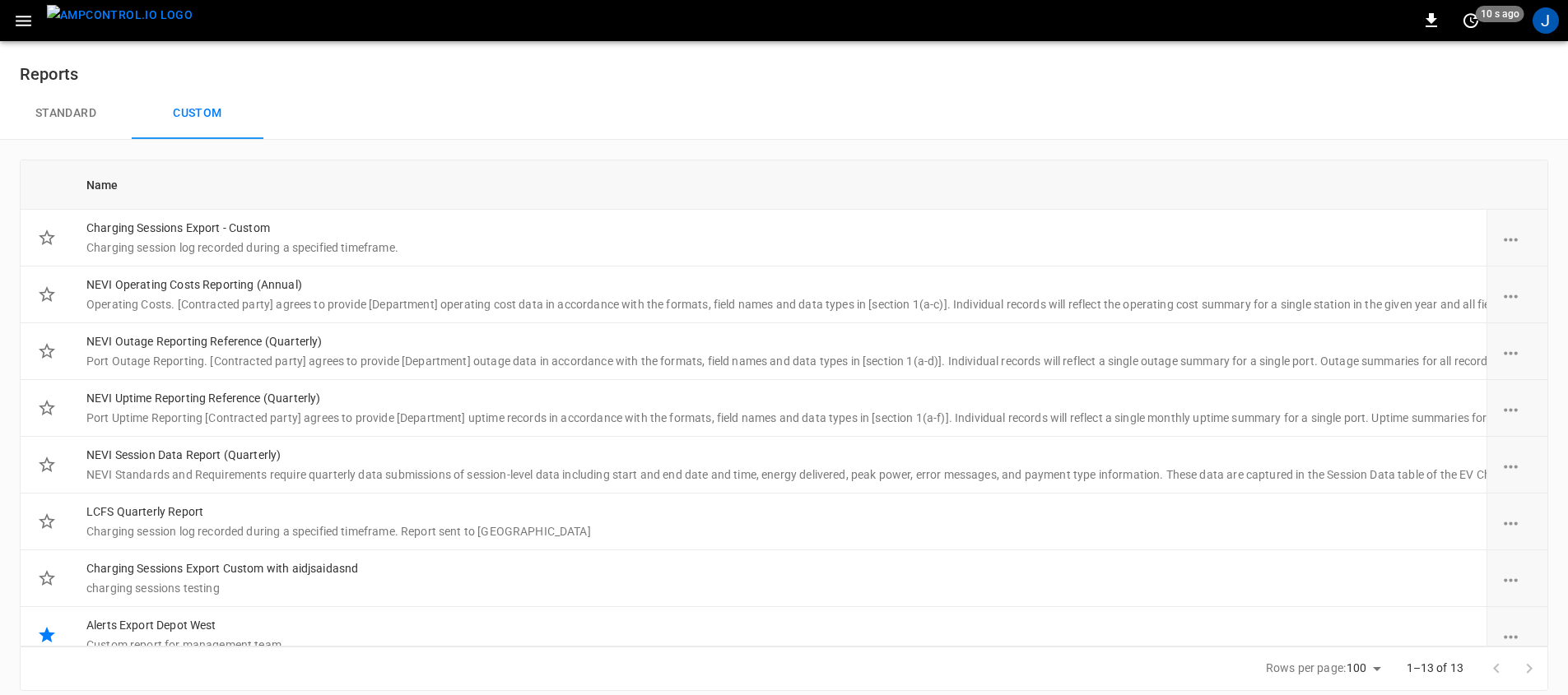
click at [56, 99] on button "Standard" at bounding box center [66, 113] width 132 height 52
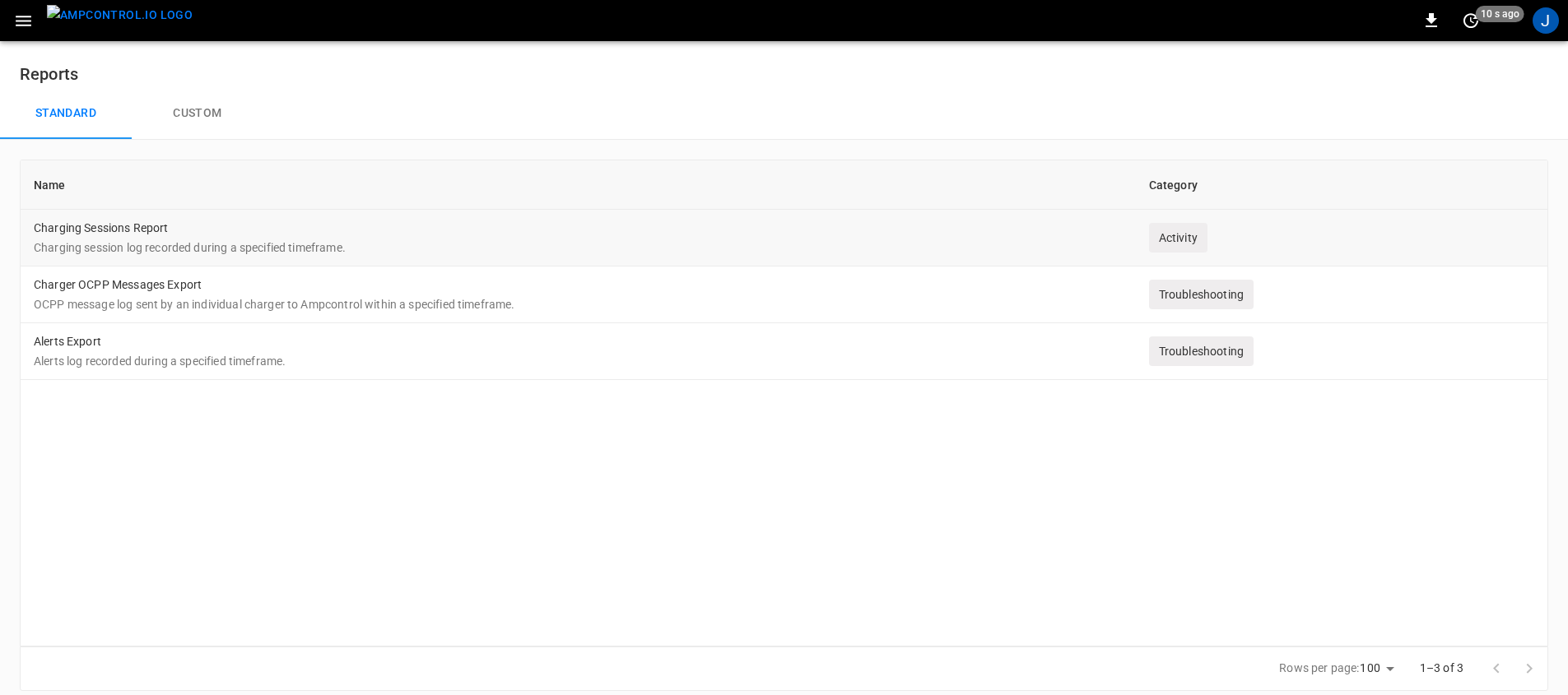
click at [299, 237] on td "Charging Sessions Report Charging session log recorded during a specified timef…" at bounding box center [578, 238] width 1116 height 57
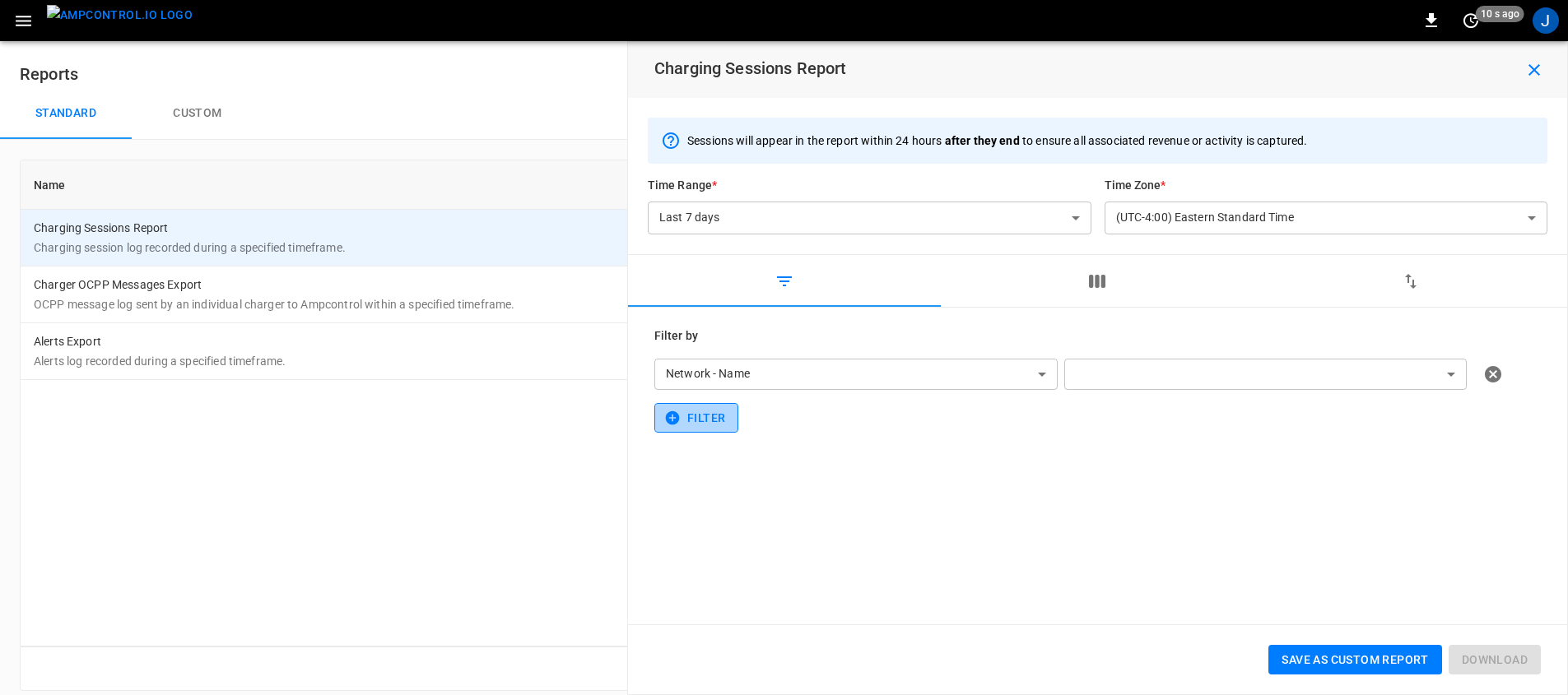
click at [709, 427] on button "Filter" at bounding box center [696, 418] width 84 height 30
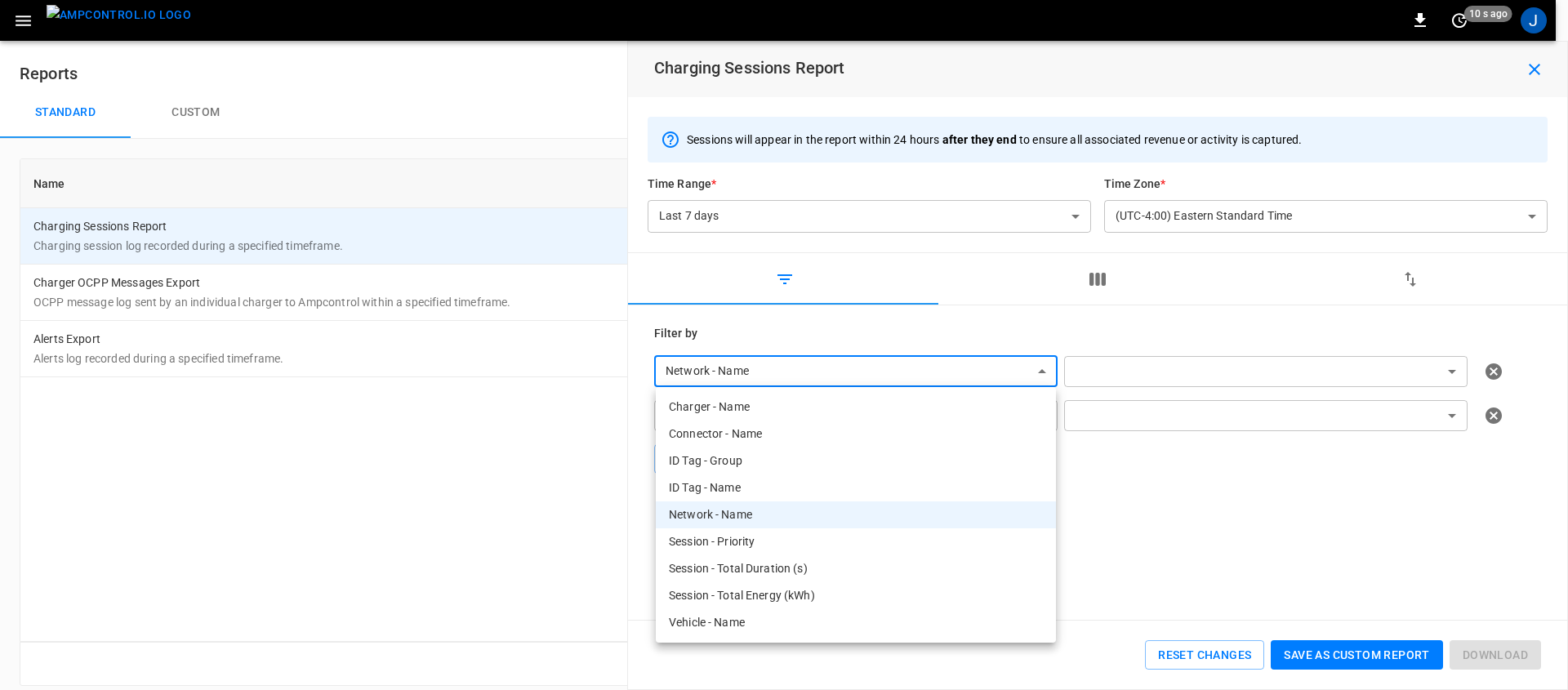
click at [953, 378] on body "**********" at bounding box center [784, 352] width 1568 height 706
click at [757, 513] on li "Network - Name" at bounding box center [855, 515] width 400 height 27
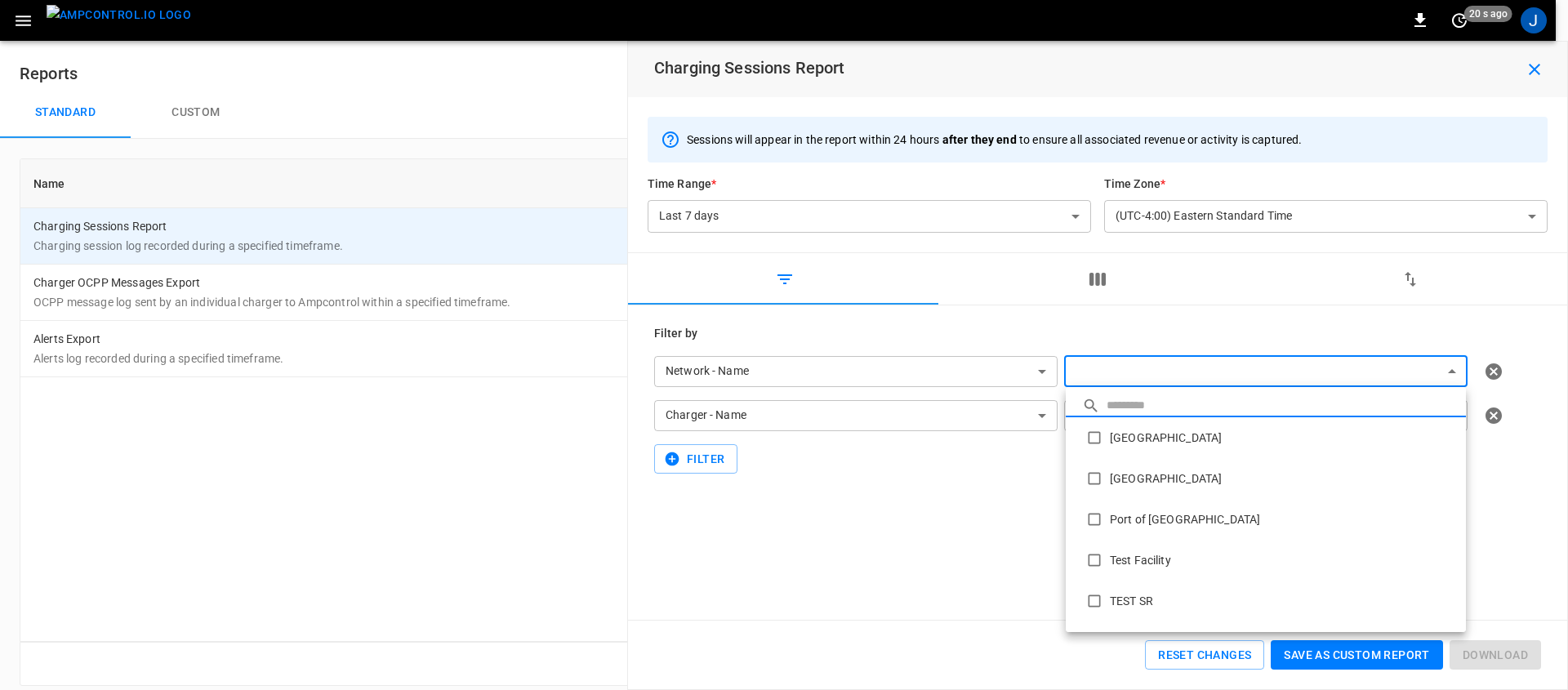
click at [1139, 370] on body "**********" at bounding box center [784, 352] width 1568 height 706
click at [1143, 527] on li "Port of [GEOGRAPHIC_DATA]" at bounding box center [1265, 519] width 400 height 40
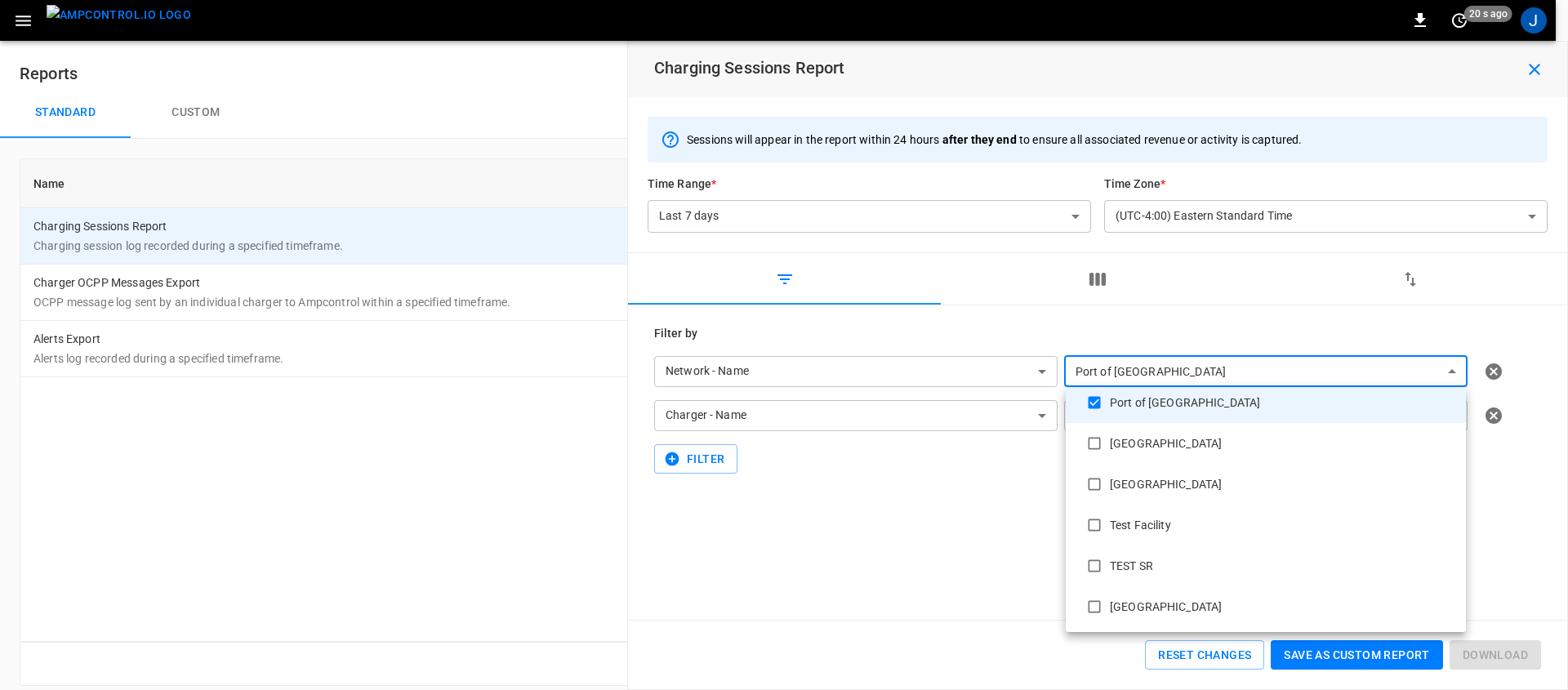
scroll to position [37, 0]
click at [1156, 598] on li "[GEOGRAPHIC_DATA]" at bounding box center [1265, 606] width 400 height 40
type input "**********"
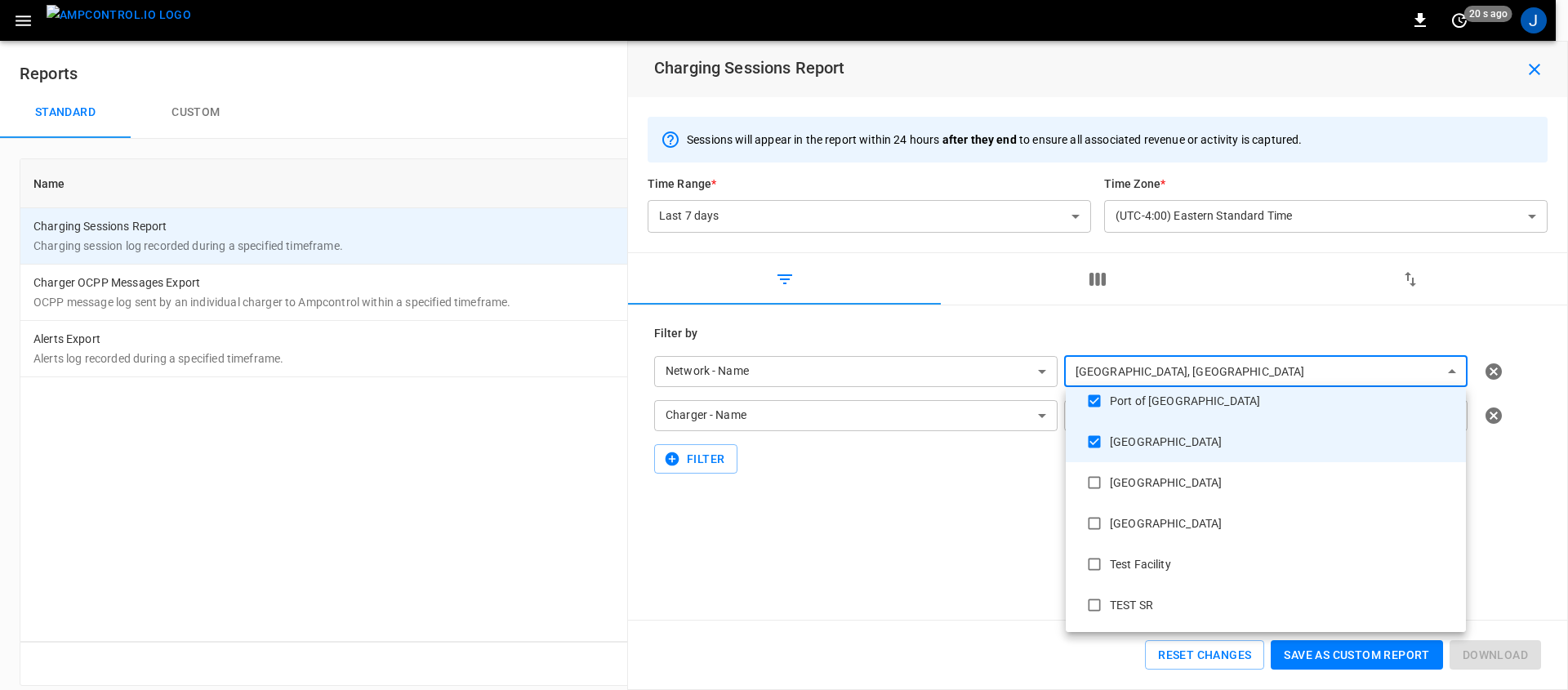
click at [945, 527] on div at bounding box center [784, 345] width 1568 height 690
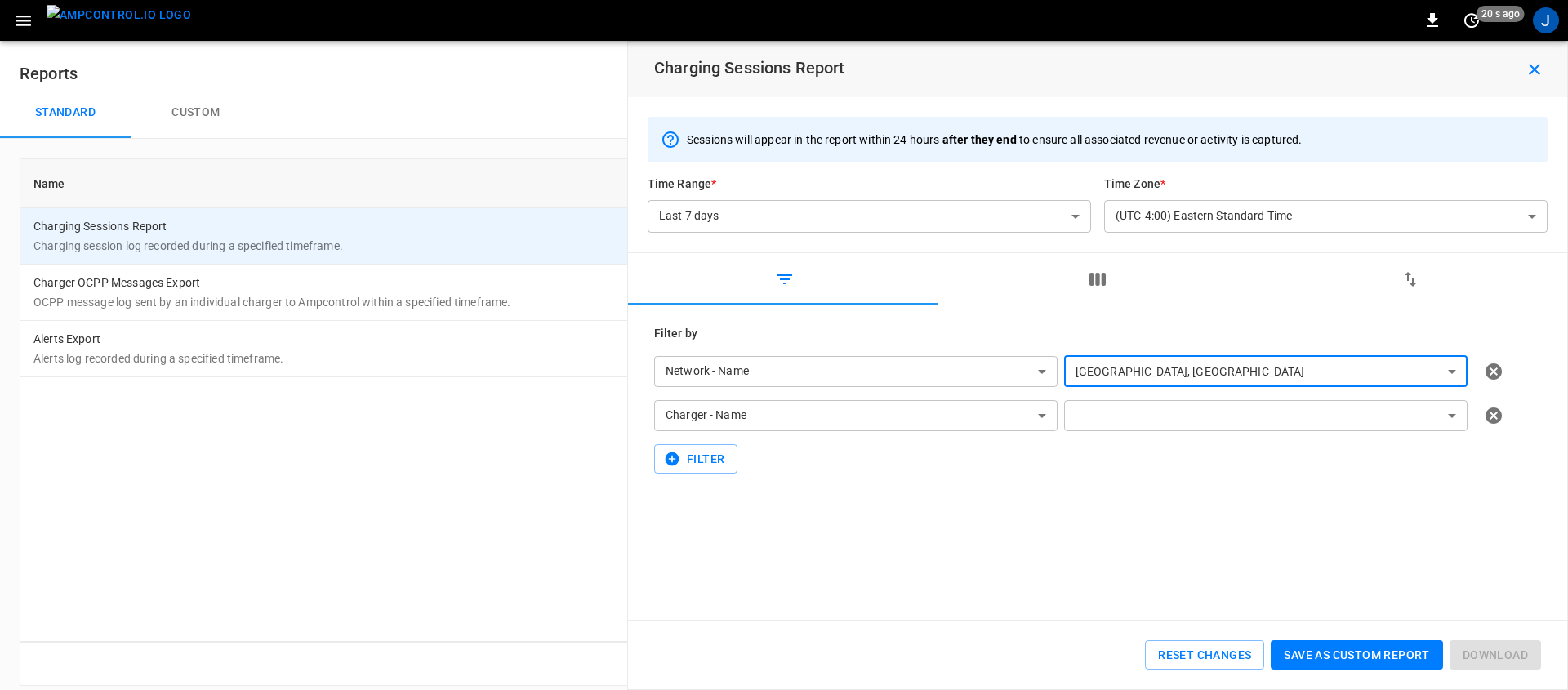
click at [1121, 418] on body "**********" at bounding box center [784, 352] width 1568 height 706
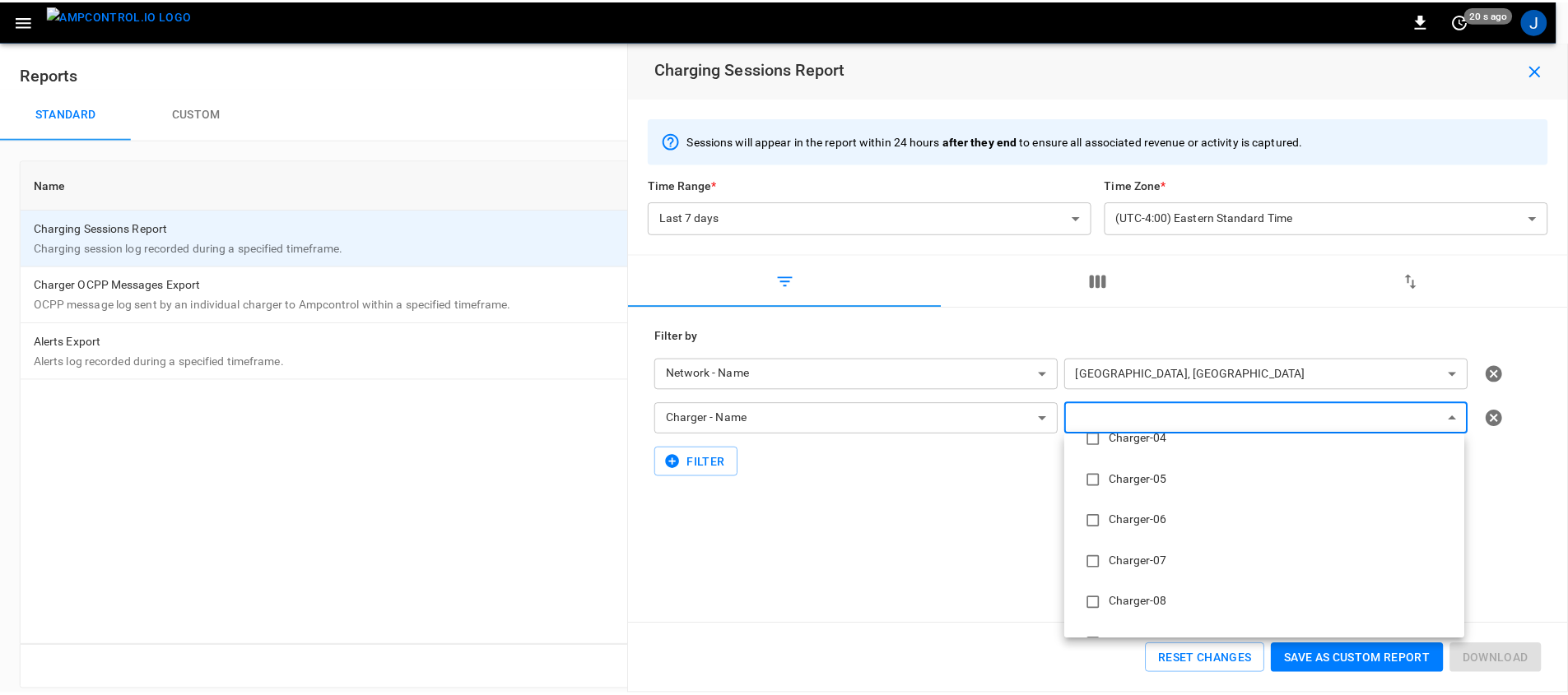
scroll to position [0, 0]
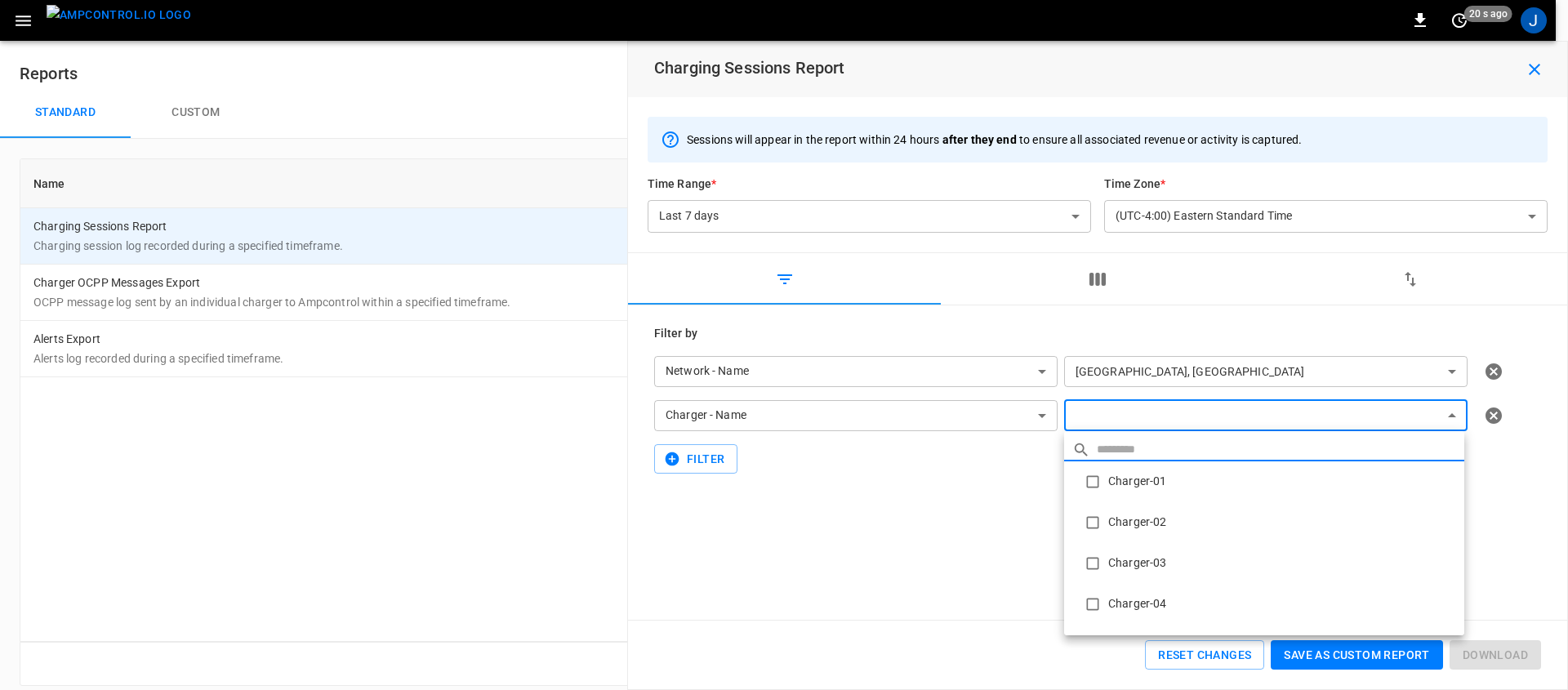
click at [928, 563] on div at bounding box center [784, 345] width 1568 height 690
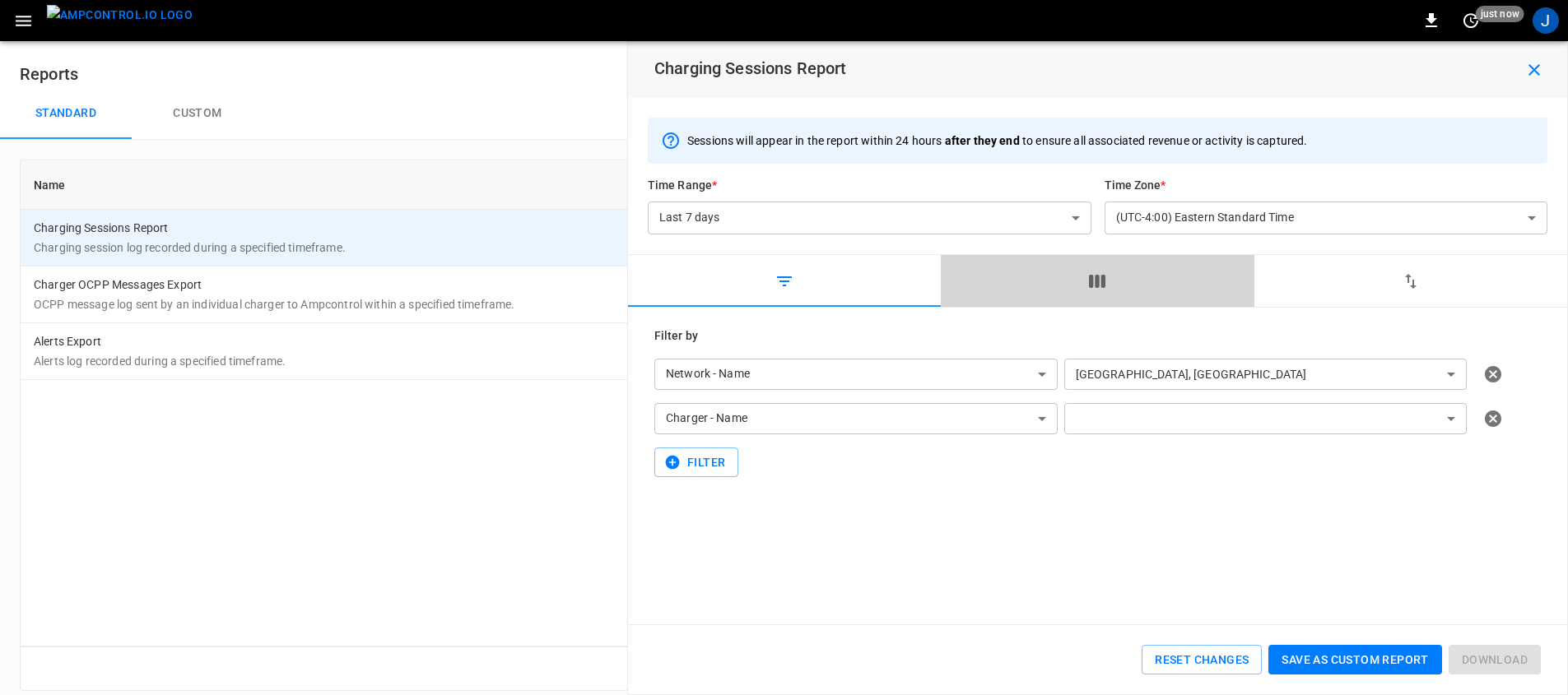
click at [1111, 284] on button "button" at bounding box center [1096, 281] width 313 height 52
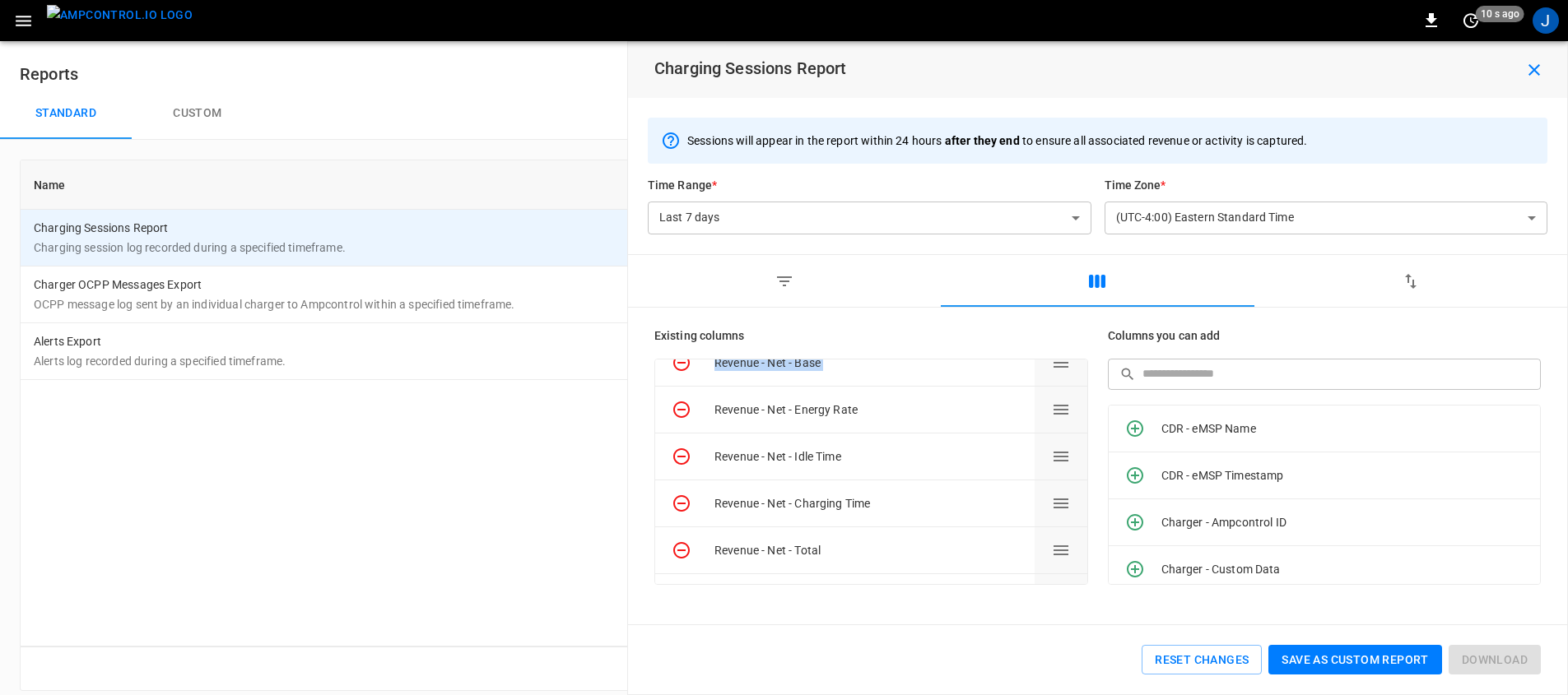
scroll to position [906, 0]
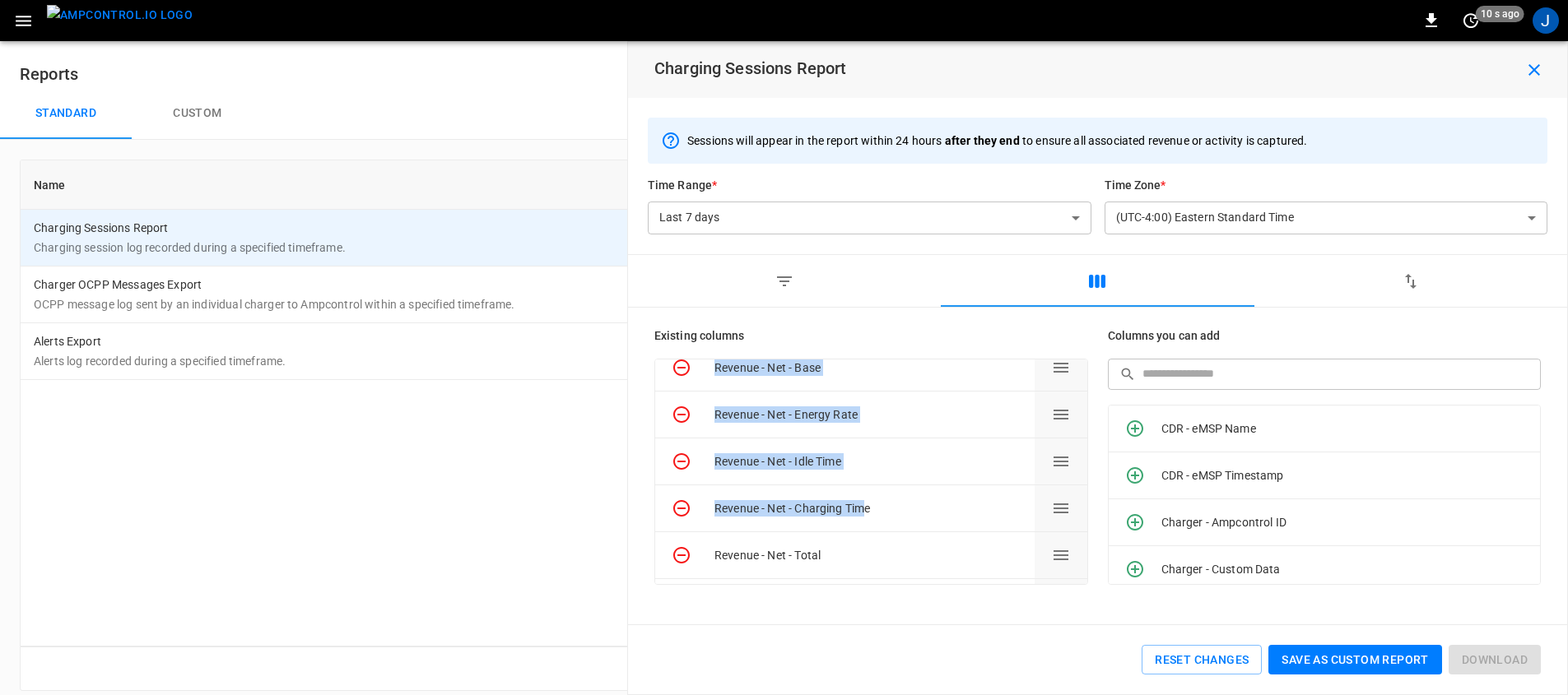
drag, startPoint x: 717, startPoint y: 363, endPoint x: 875, endPoint y: 535, distance: 233.6
click at [863, 514] on div "Session - Ampcontrol ID Session - Start Timestamp (HH:MM:SS) Session - End Time…" at bounding box center [871, 472] width 434 height 227
click at [832, 566] on div "Revenue - Net - Total" at bounding box center [871, 555] width 432 height 47
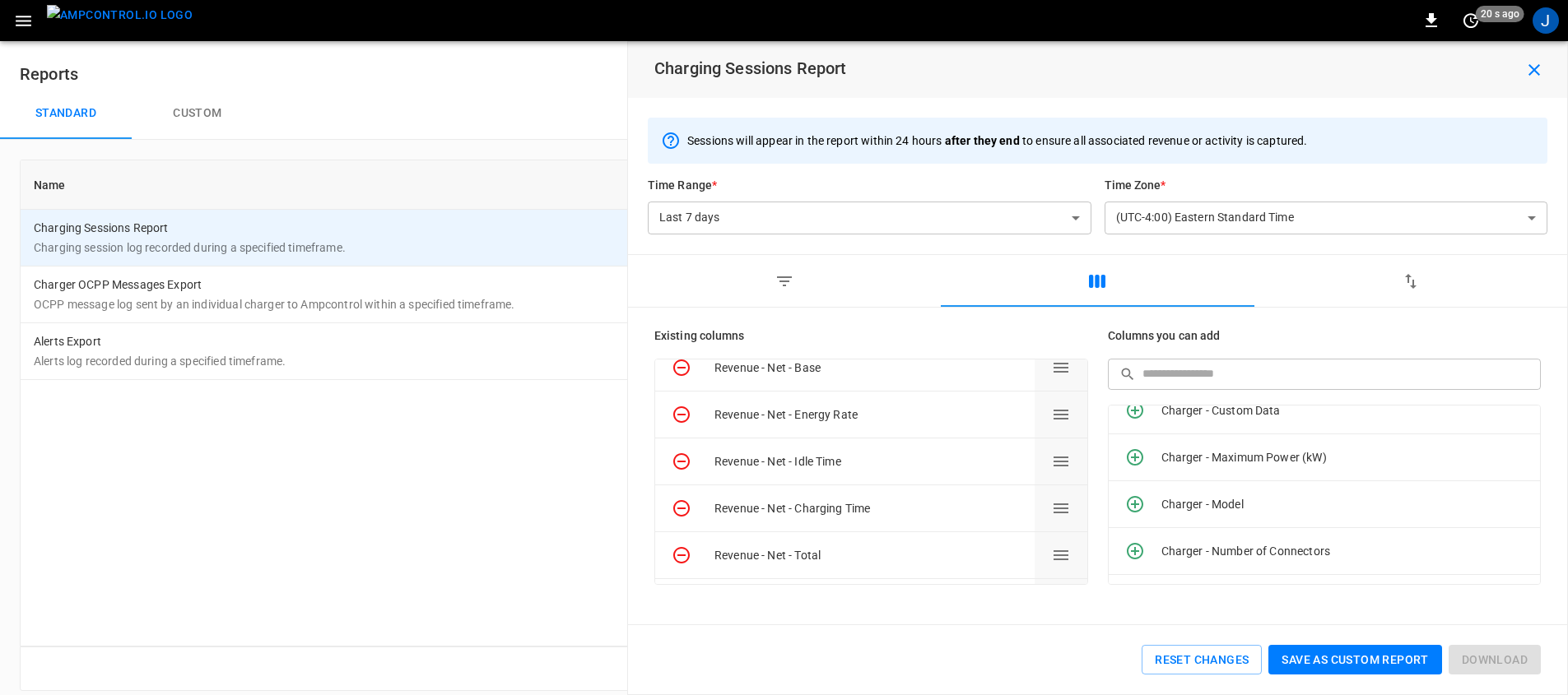
scroll to position [243, 0]
click at [1134, 466] on icon "Add column" at bounding box center [1135, 467] width 17 height 17
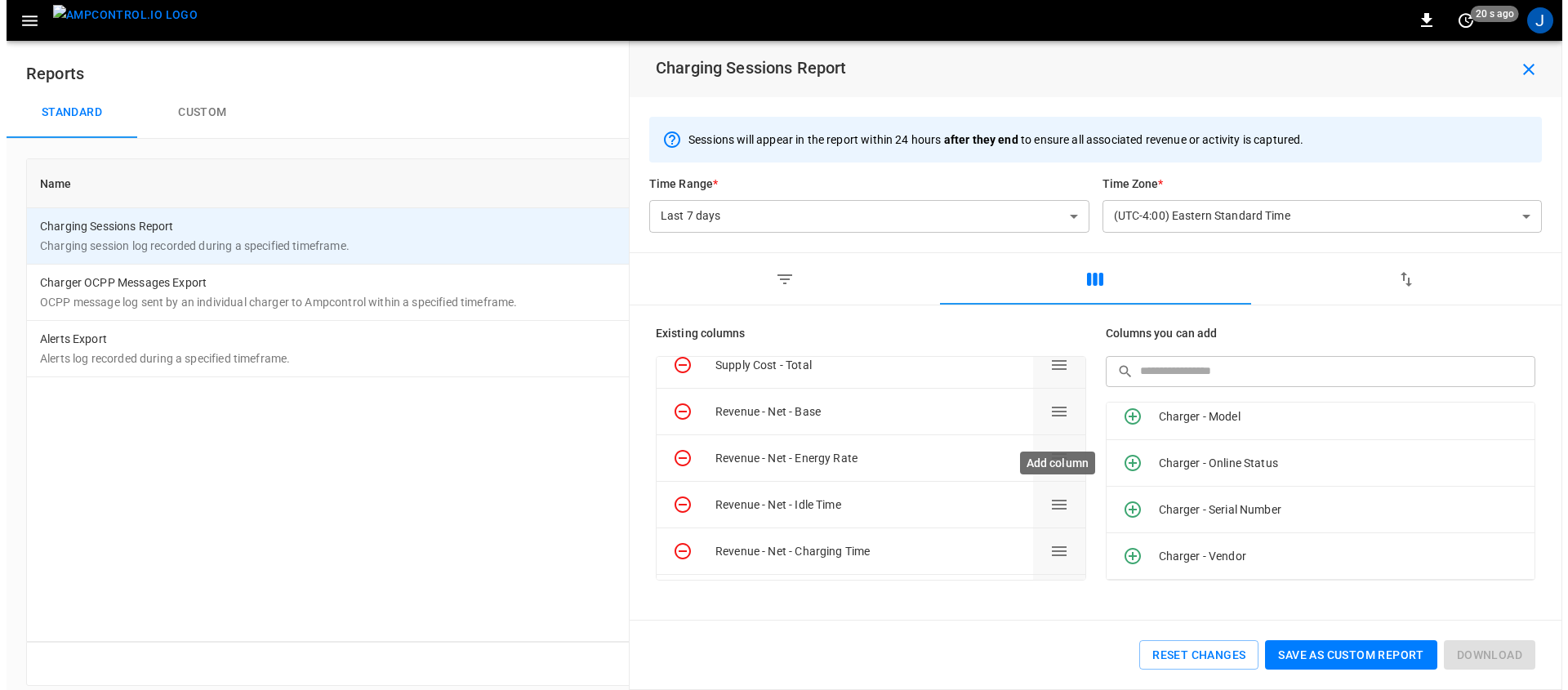
scroll to position [0, 0]
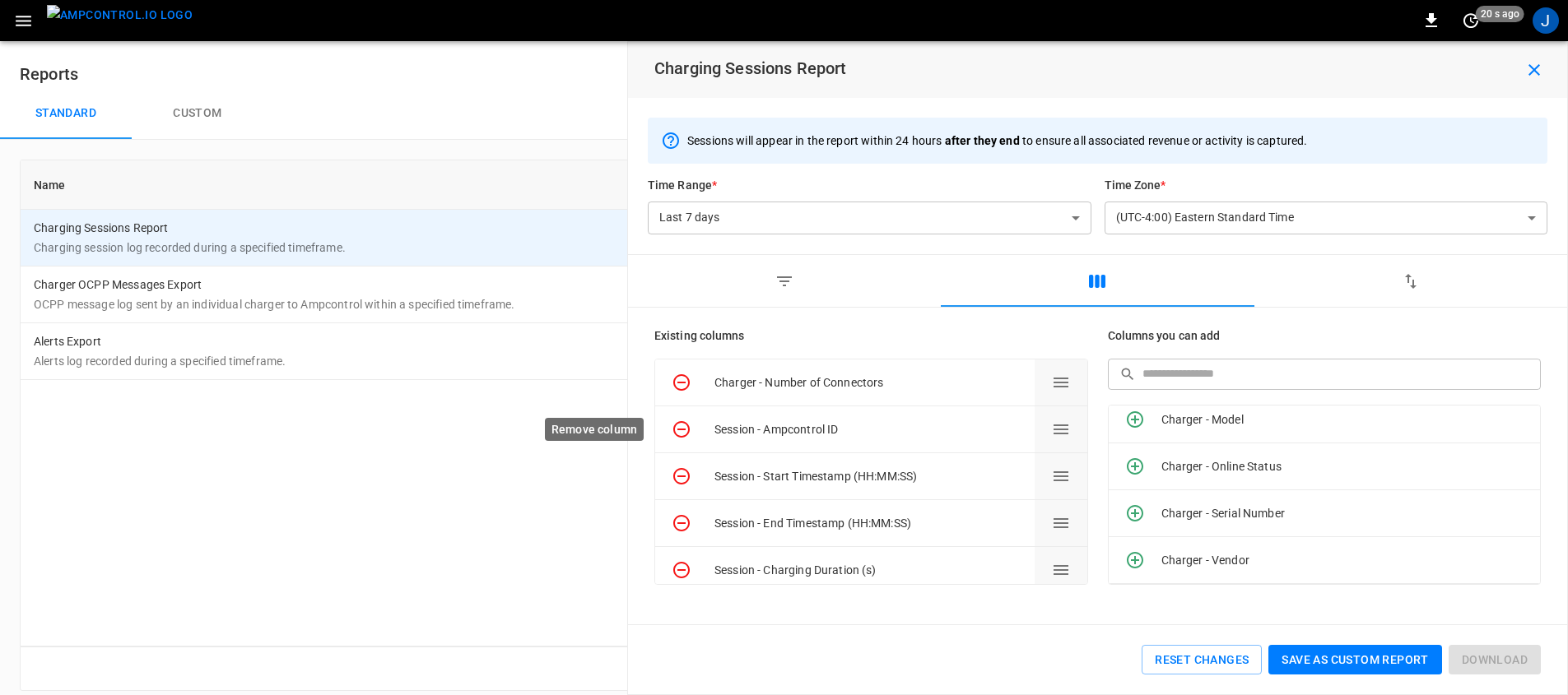
click at [687, 438] on icon "Remove column" at bounding box center [682, 429] width 19 height 19
drag, startPoint x: 1515, startPoint y: 76, endPoint x: 1529, endPoint y: 73, distance: 14.3
click at [1520, 76] on button "button" at bounding box center [1533, 69] width 52 height 29
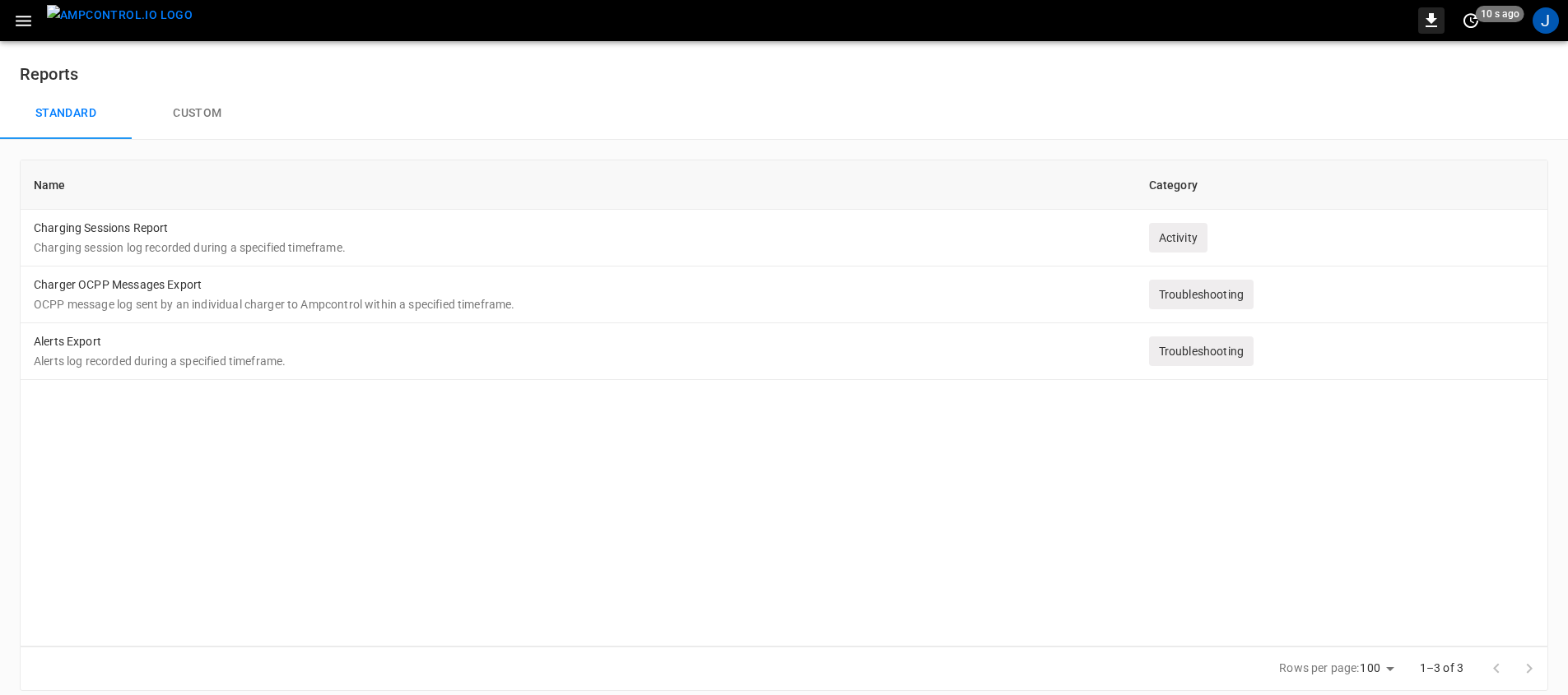
click at [1436, 26] on icon "button" at bounding box center [1431, 20] width 12 height 14
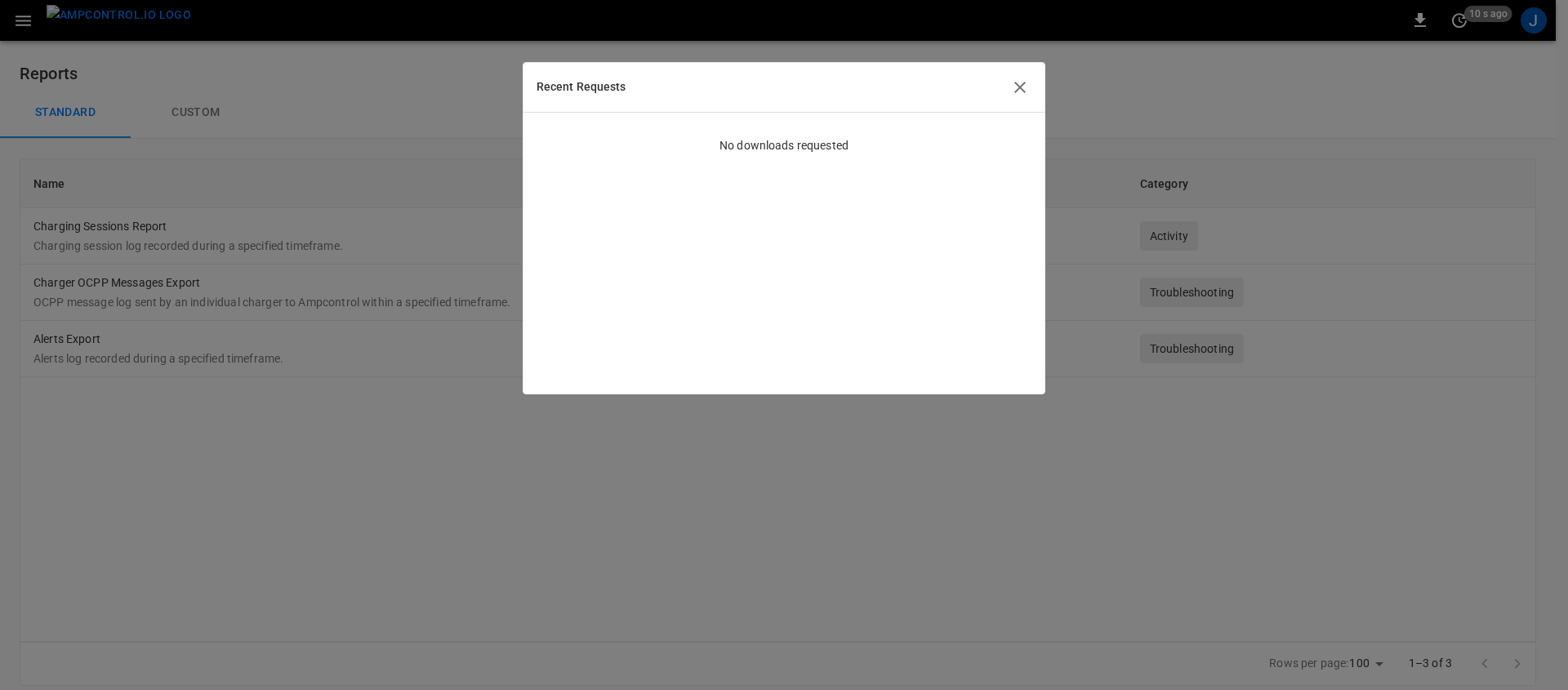
click at [1007, 86] on div "Recent Requests" at bounding box center [784, 88] width 521 height 50
click at [1018, 91] on icon "button" at bounding box center [1020, 87] width 19 height 19
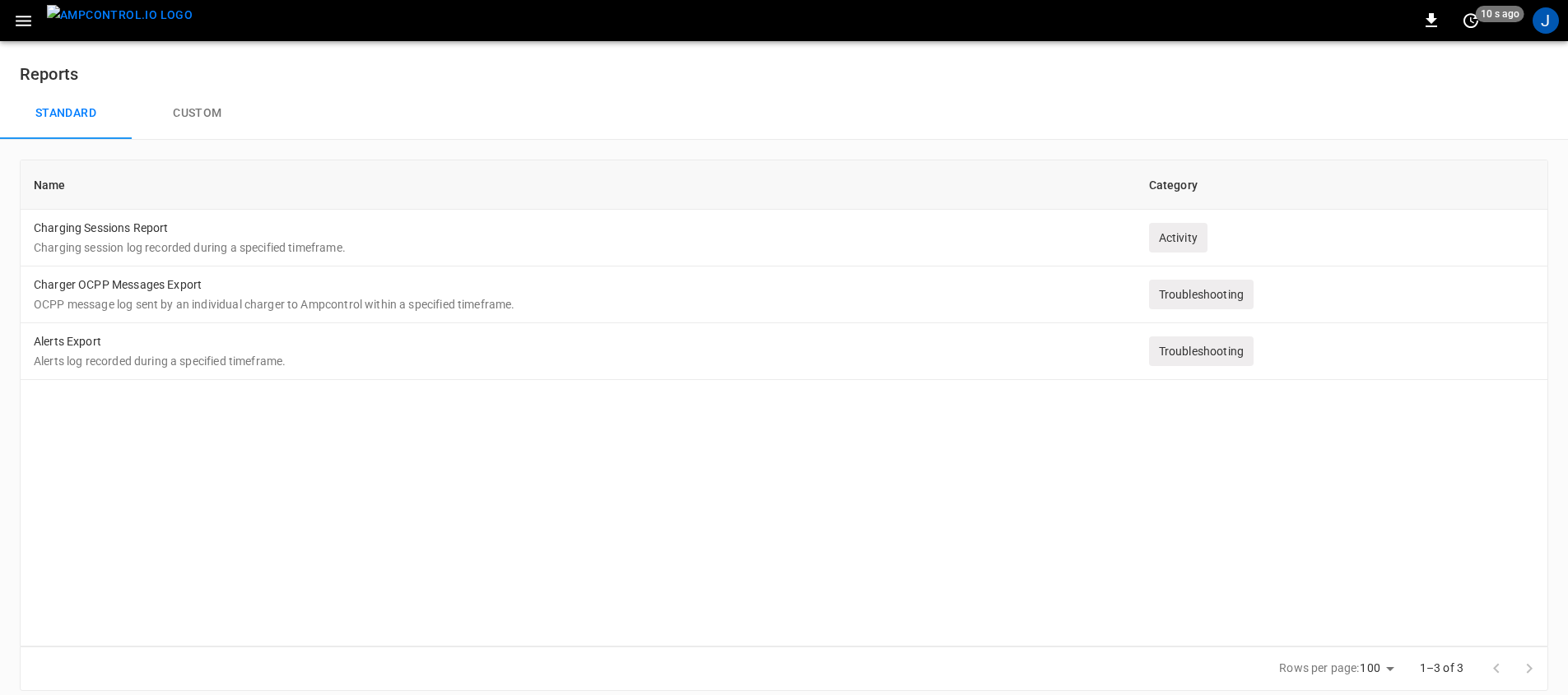
click at [1426, 36] on div "0 10 s ago J" at bounding box center [784, 20] width 1568 height 41
click at [1434, 27] on icon "button" at bounding box center [1431, 20] width 12 height 14
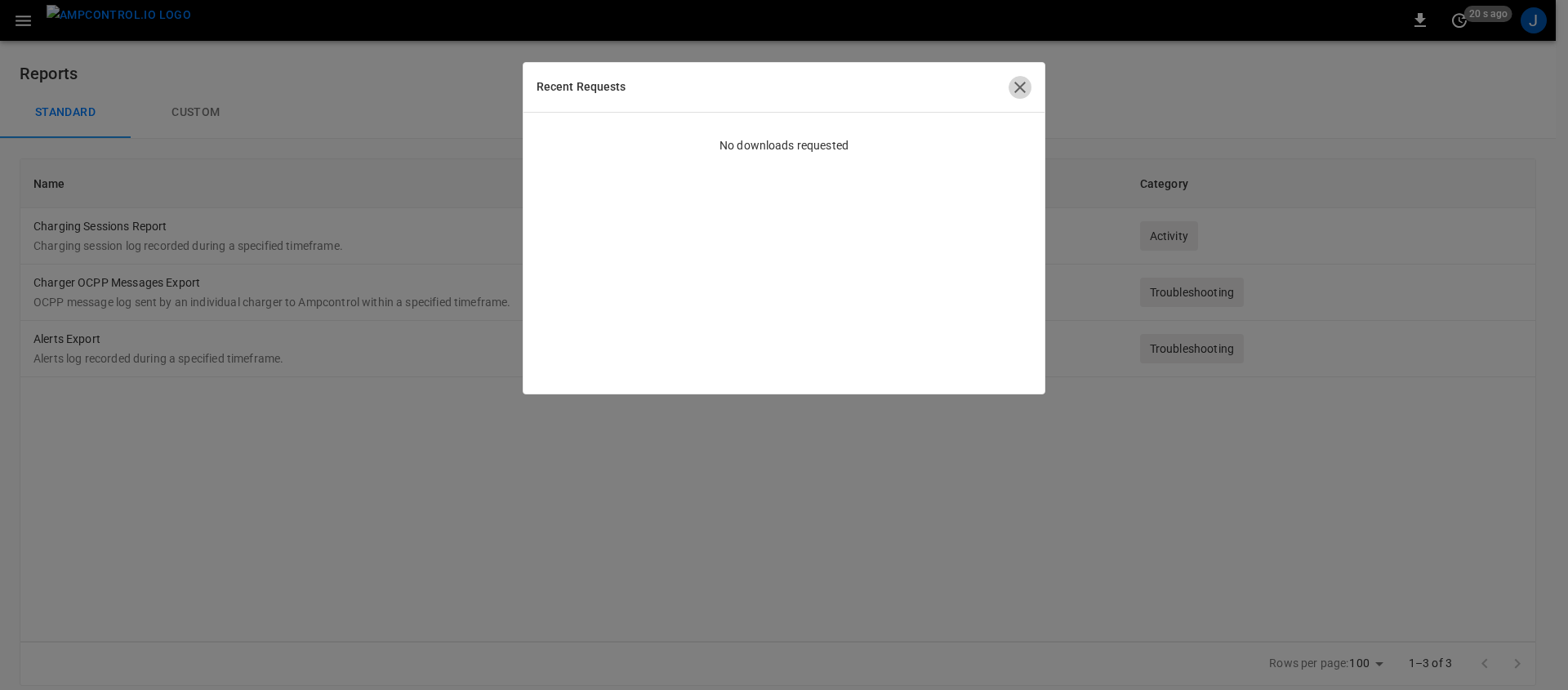
click at [1023, 84] on icon "button" at bounding box center [1020, 87] width 11 height 11
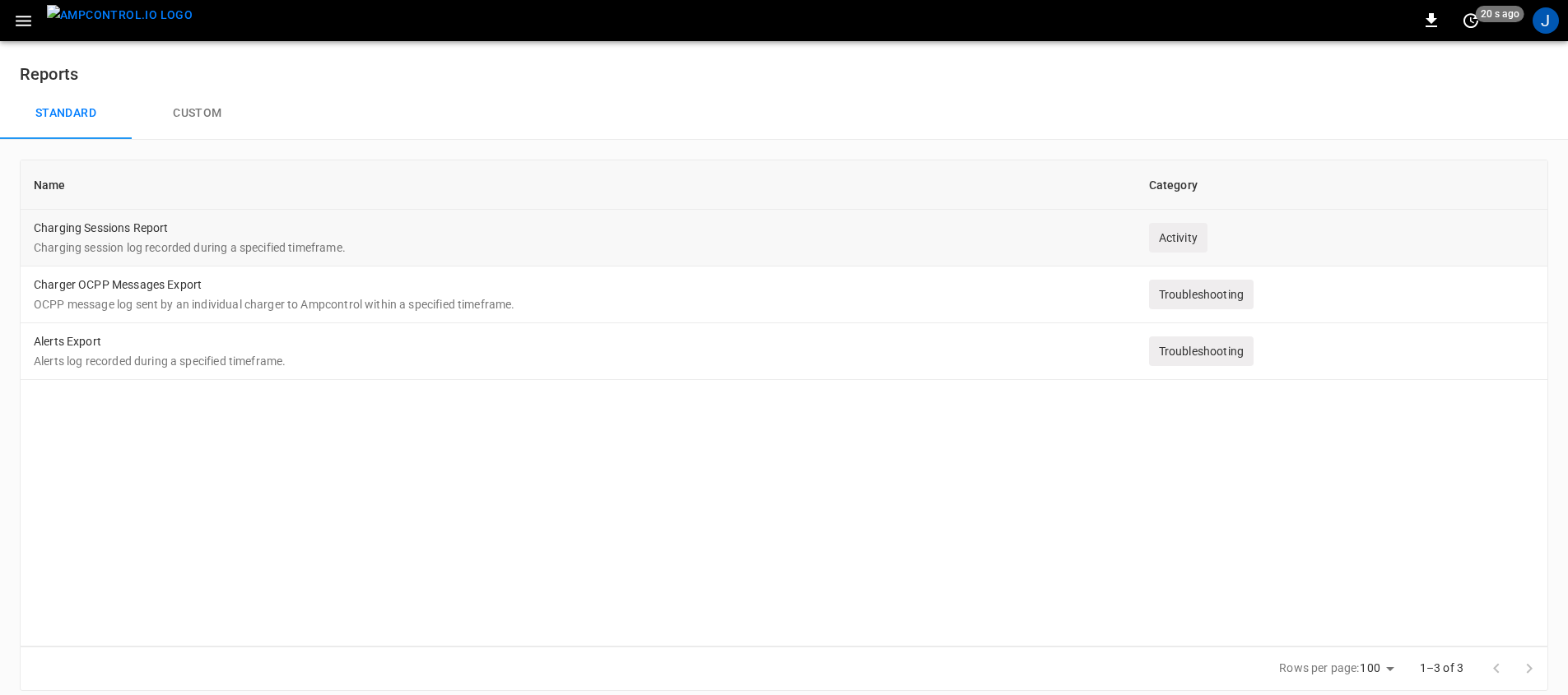
click at [486, 220] on td "Charging Sessions Report Charging session log recorded during a specified timef…" at bounding box center [578, 238] width 1116 height 57
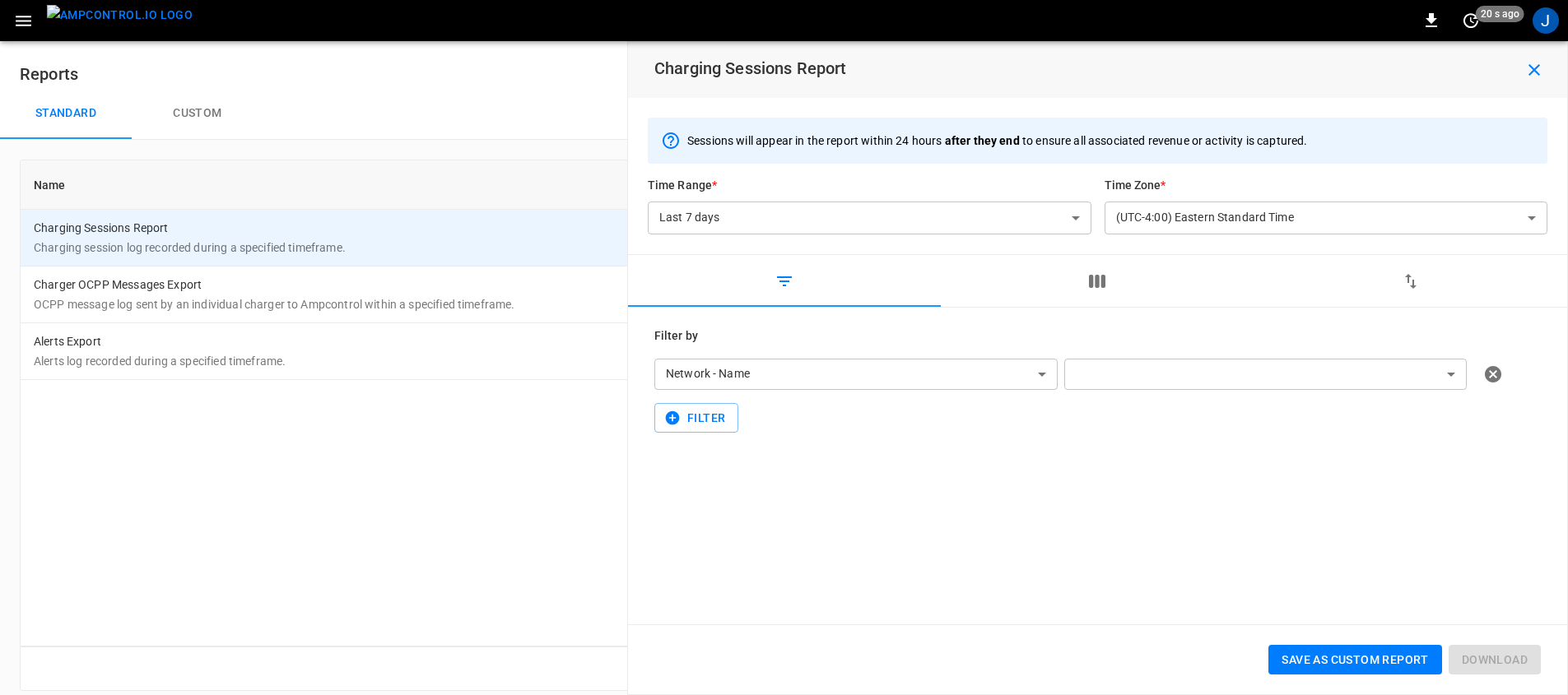
click at [1062, 218] on body "**********" at bounding box center [784, 355] width 1568 height 711
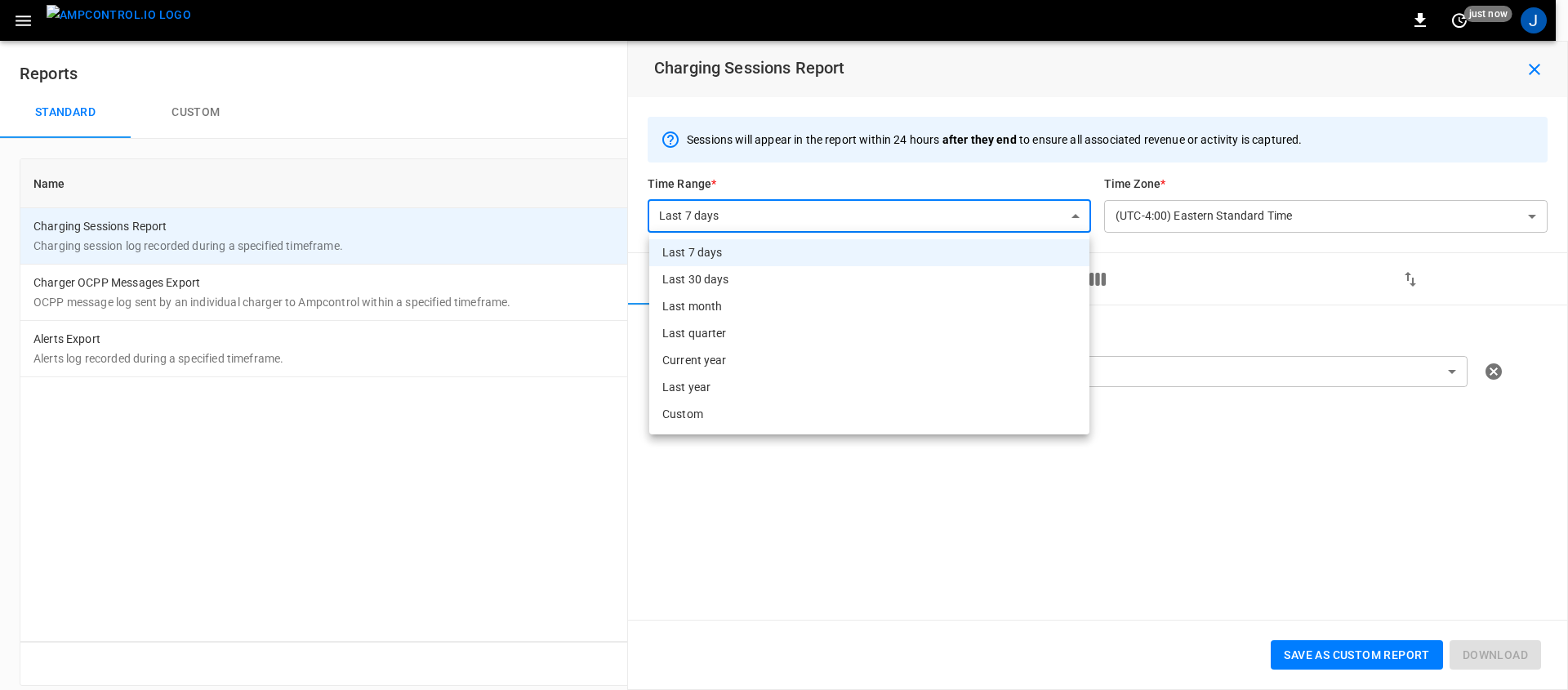
click at [854, 420] on li "Custom" at bounding box center [869, 414] width 440 height 27
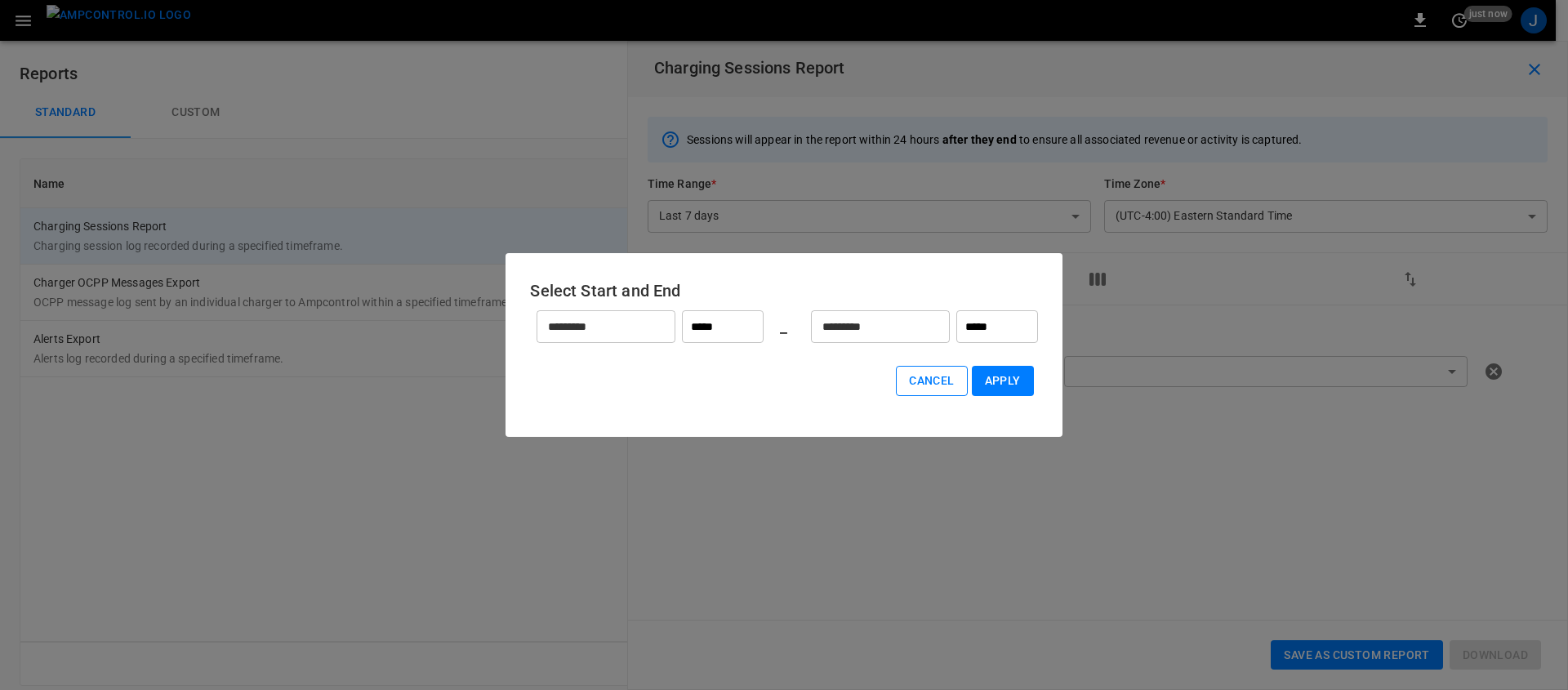
click at [946, 390] on button "Cancel" at bounding box center [931, 381] width 71 height 30
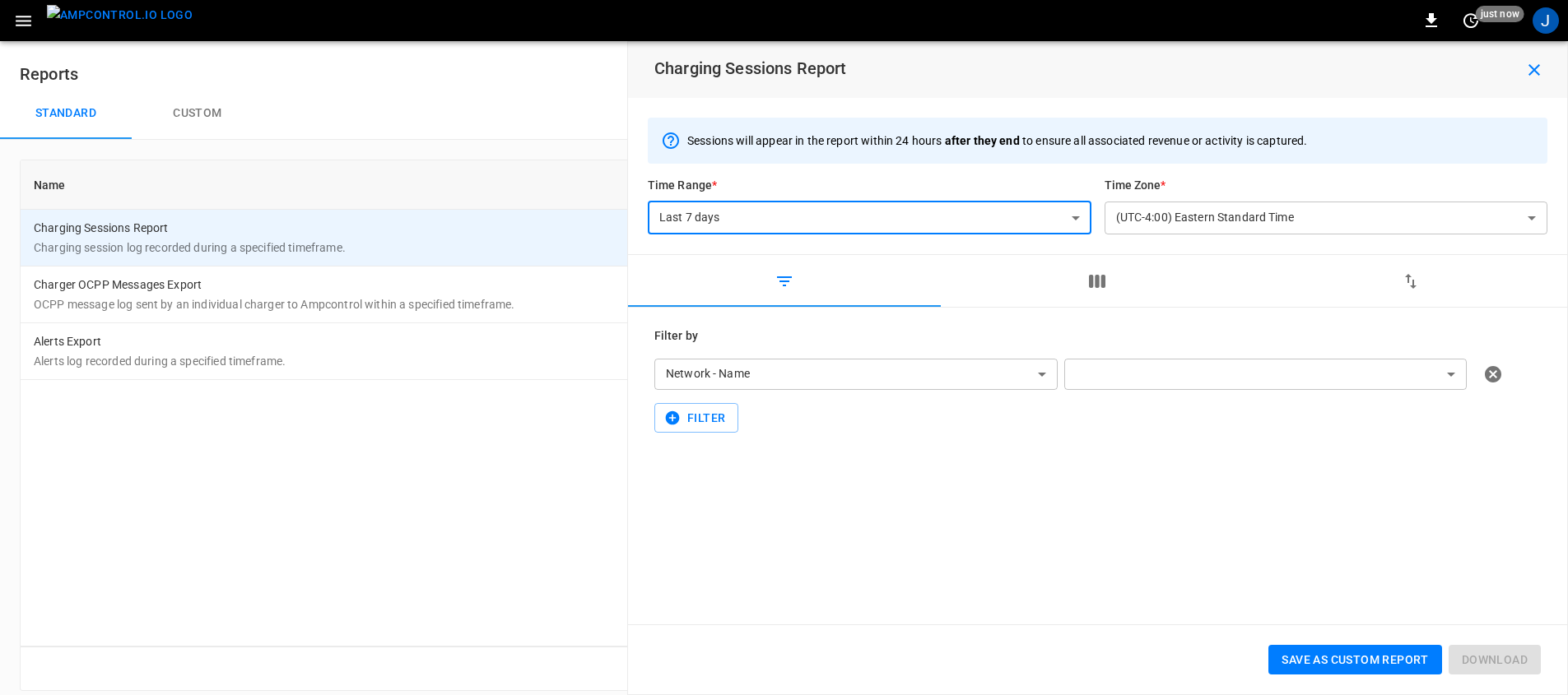
click at [823, 221] on body "**********" at bounding box center [784, 355] width 1568 height 711
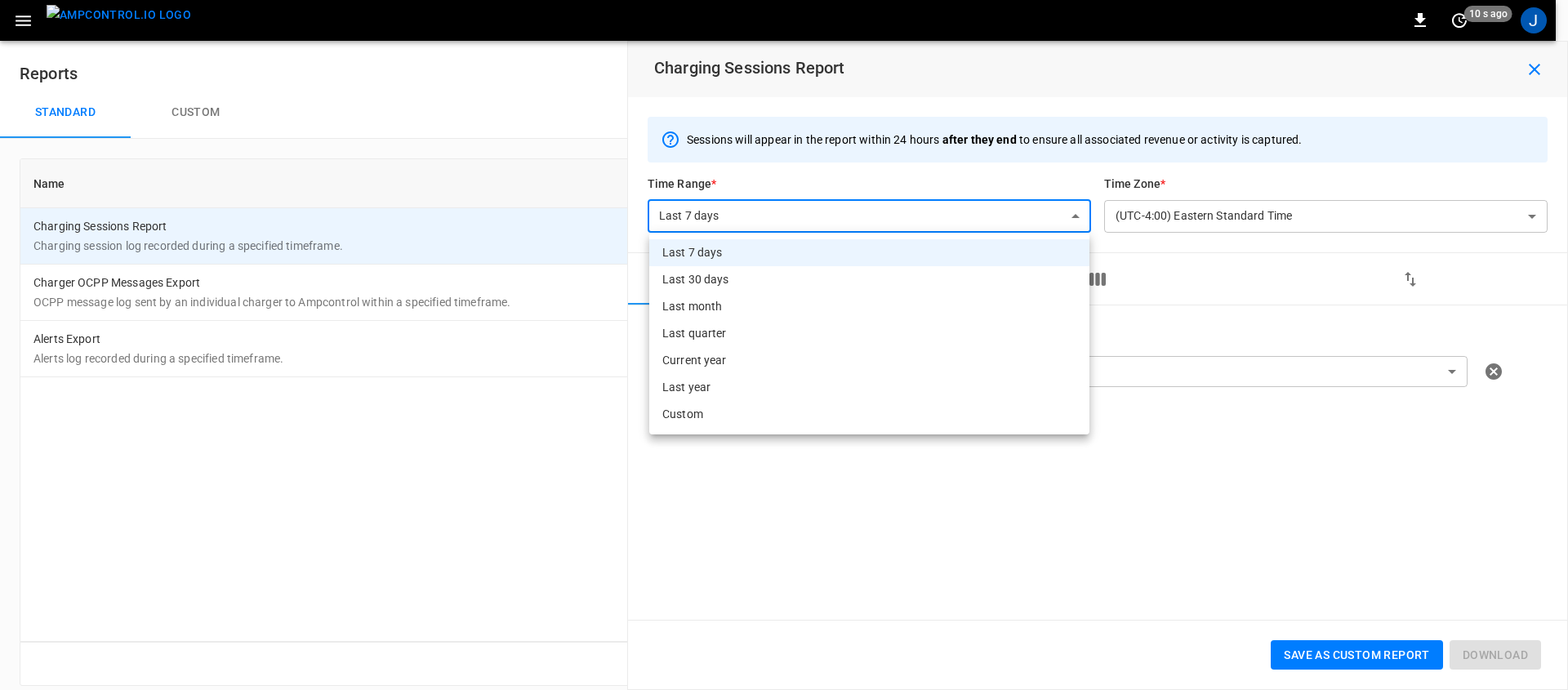
click at [733, 275] on li "Last 30 days" at bounding box center [869, 280] width 440 height 27
type input "**********"
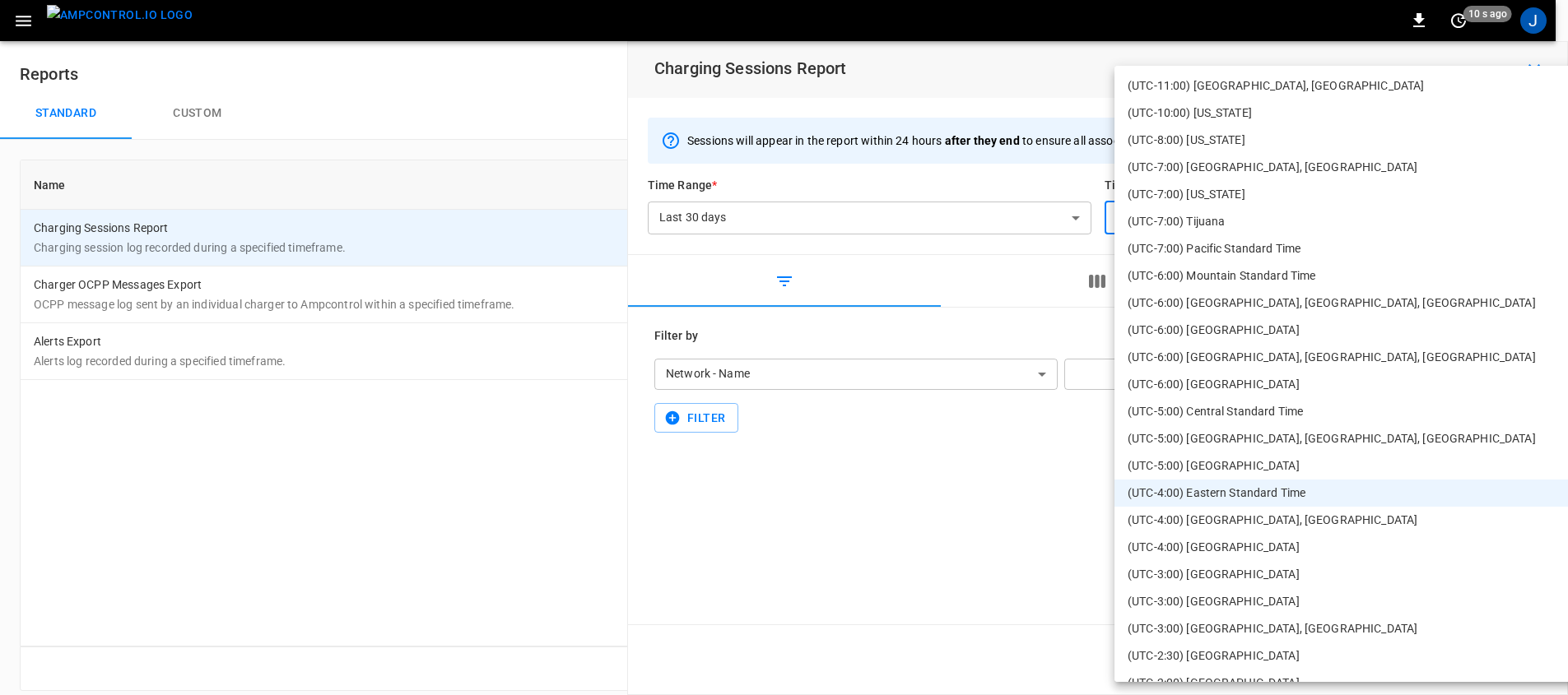
click at [1336, 220] on body "**********" at bounding box center [784, 355] width 1568 height 711
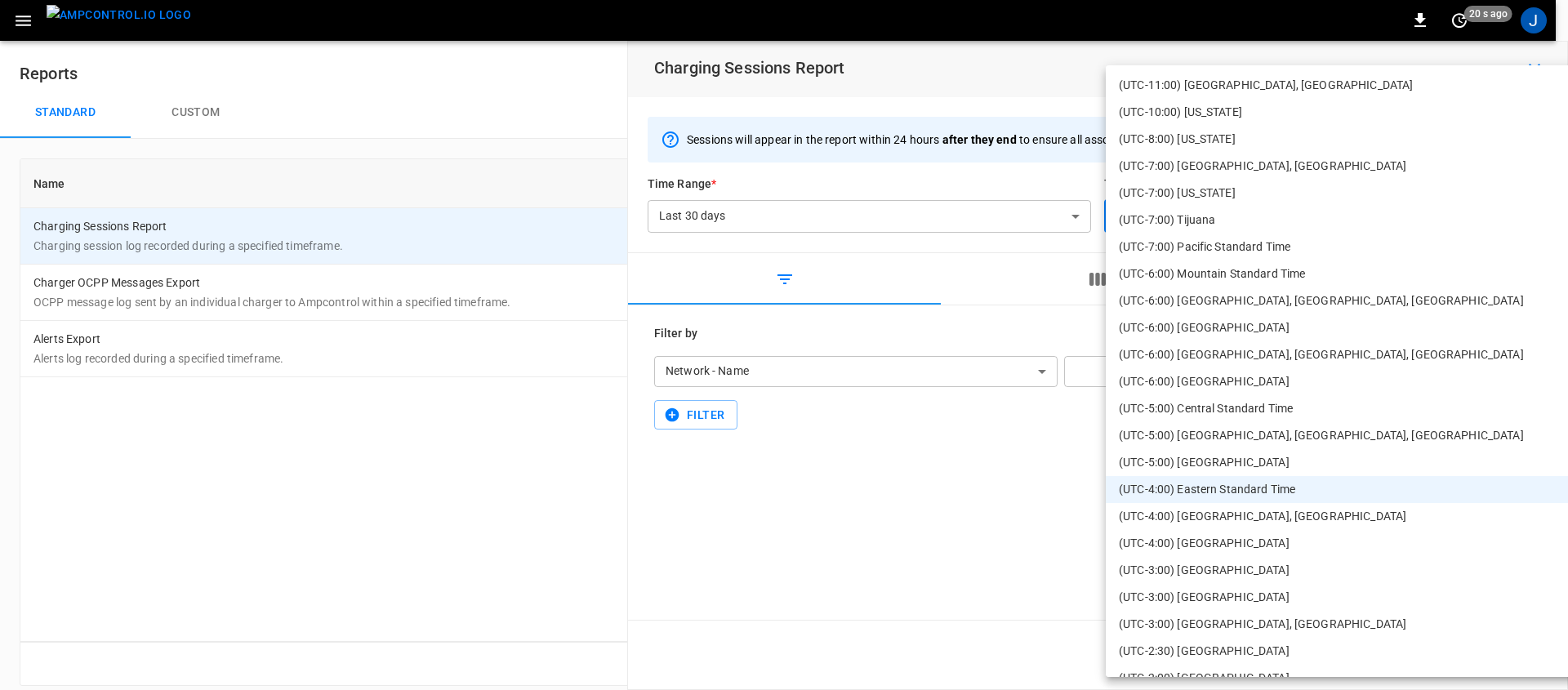
scroll to position [18, 0]
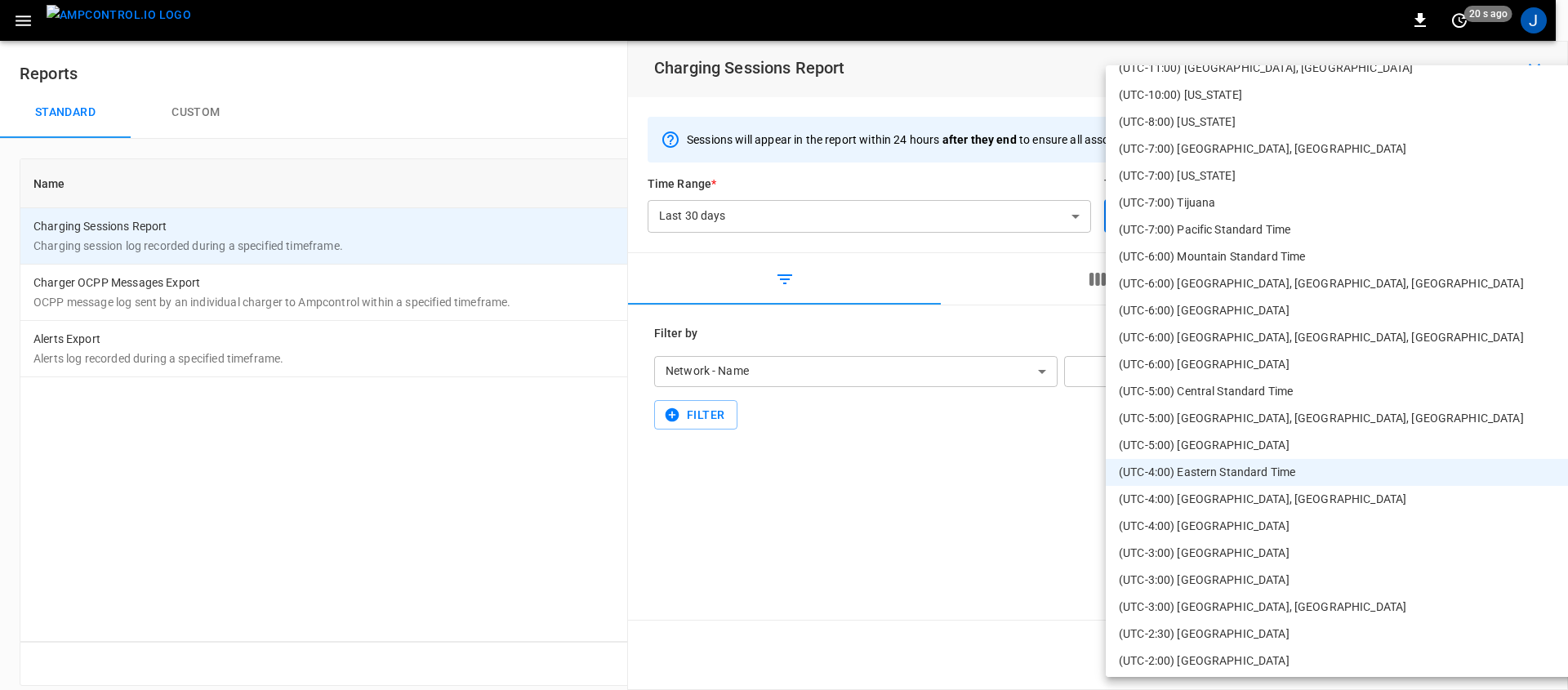
click at [992, 572] on div at bounding box center [784, 345] width 1568 height 690
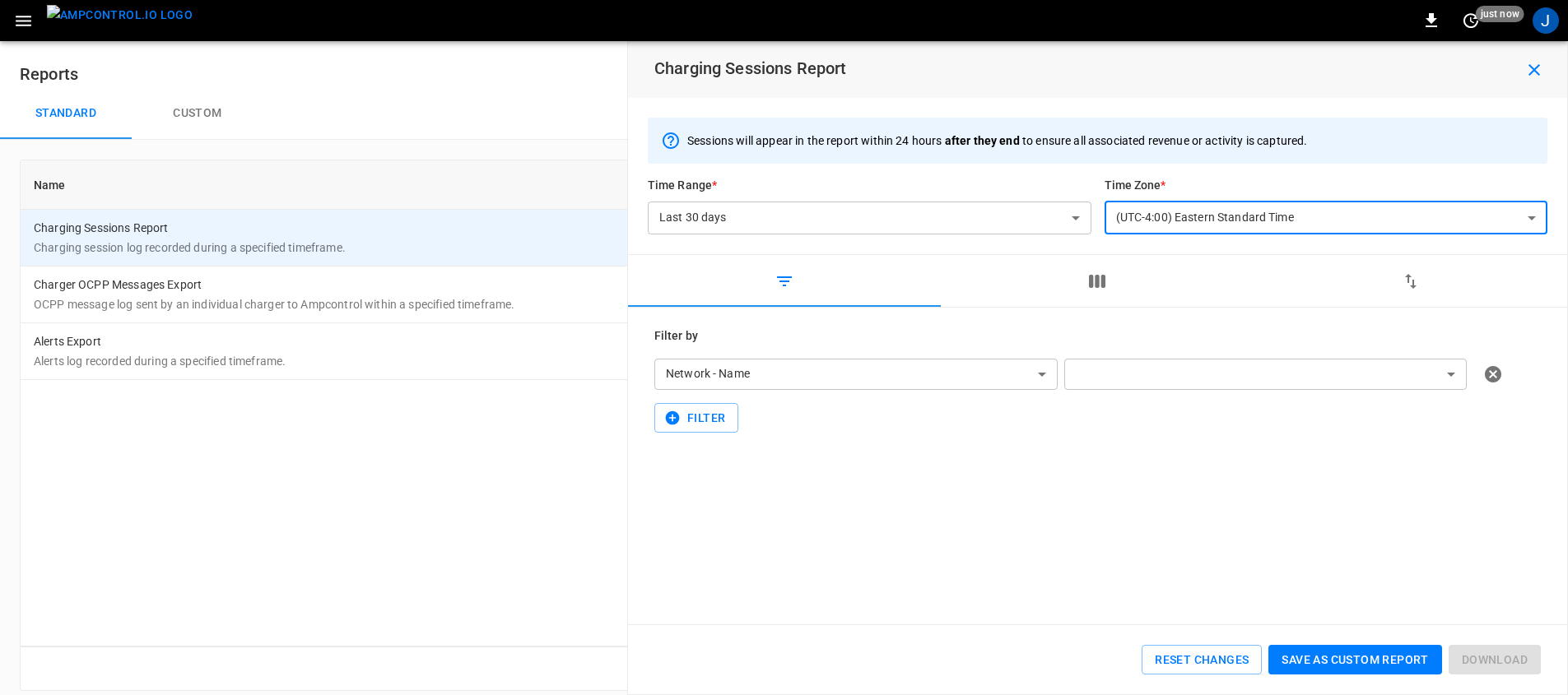
click at [1527, 63] on icon "button" at bounding box center [1534, 70] width 19 height 19
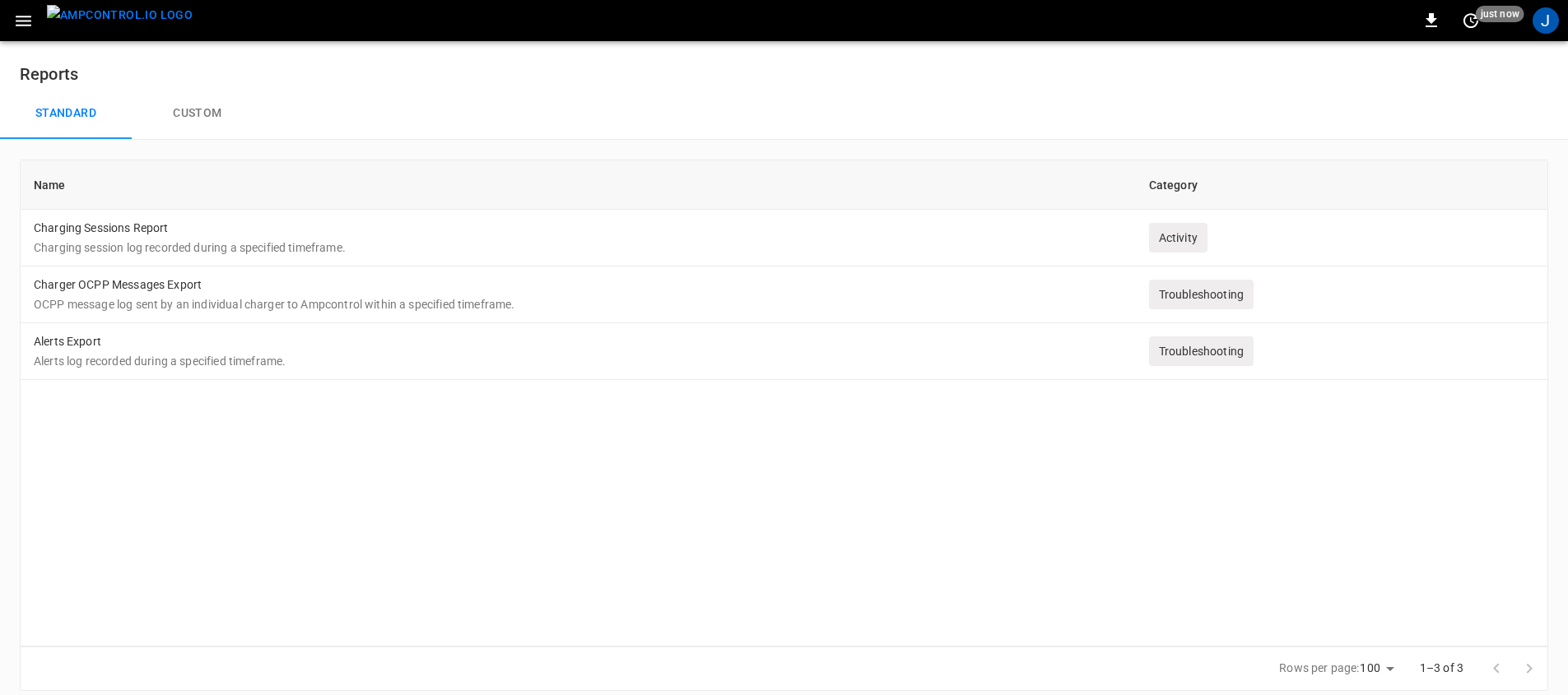
click at [608, 516] on div "Name Category Charging Sessions Report Charging session log recorded during a s…" at bounding box center [784, 403] width 1528 height 487
click at [491, 567] on div "Name Category Charging Sessions Report Charging session log recorded during a s…" at bounding box center [784, 403] width 1528 height 487
click at [573, 474] on div "Name Category Charging Sessions Report Charging session log recorded during a s…" at bounding box center [784, 403] width 1528 height 487
click at [16, 20] on icon "button" at bounding box center [24, 21] width 16 height 11
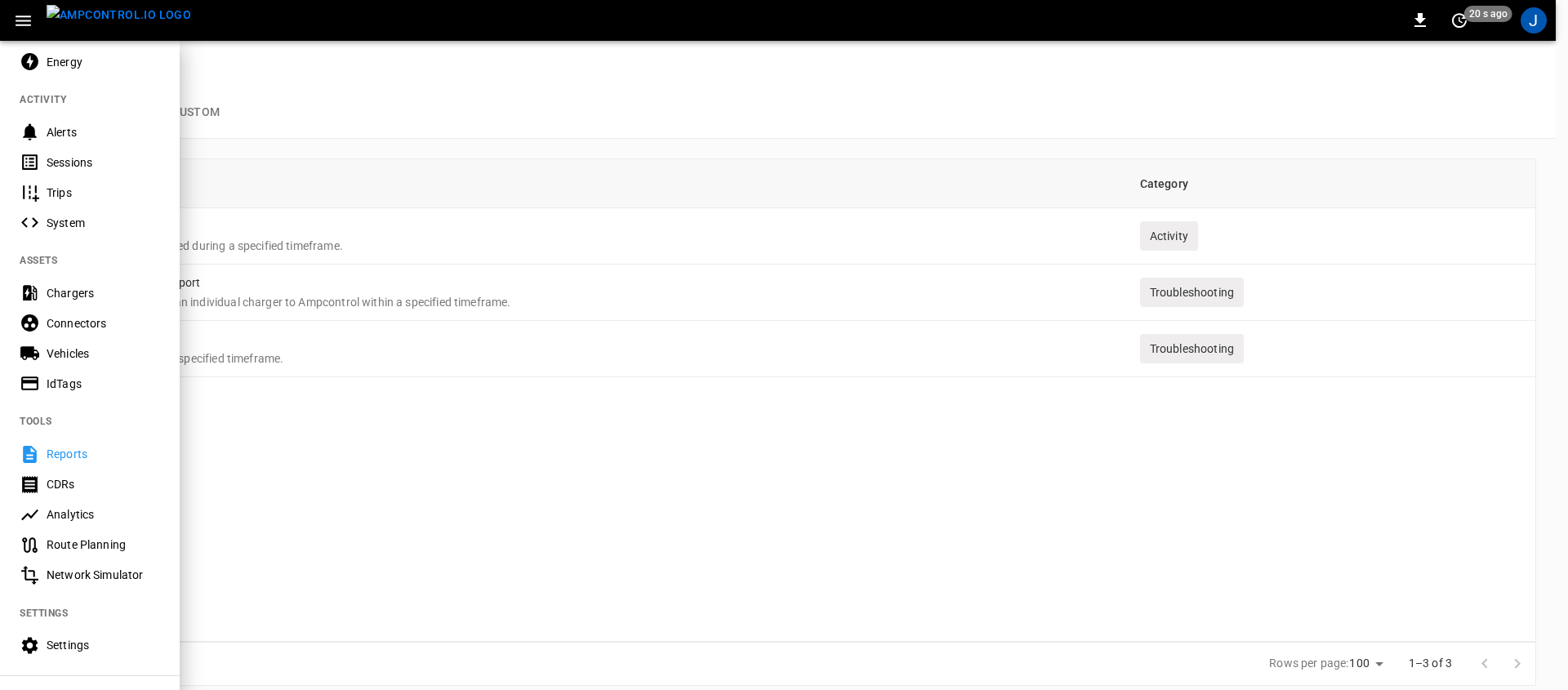
scroll to position [235, 0]
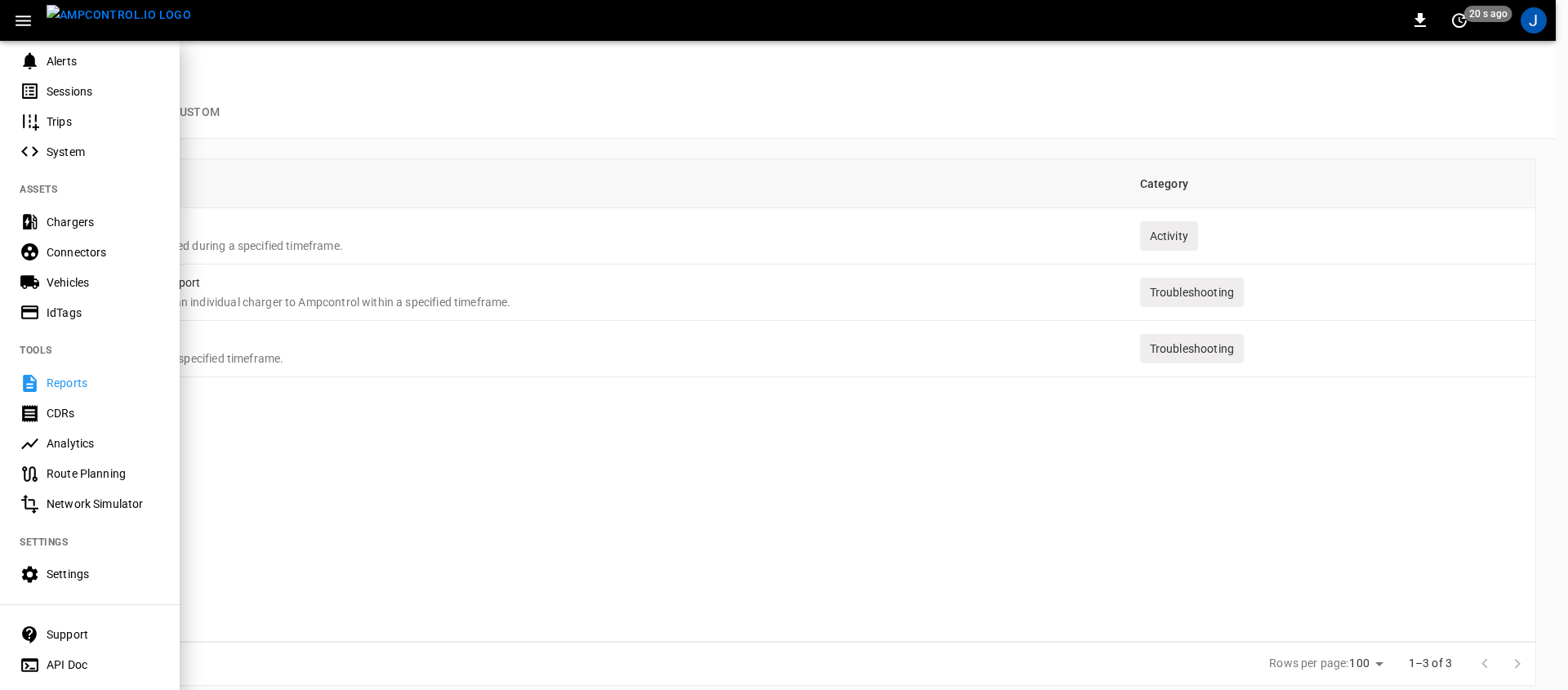
click at [93, 442] on div "Analytics" at bounding box center [103, 443] width 113 height 17
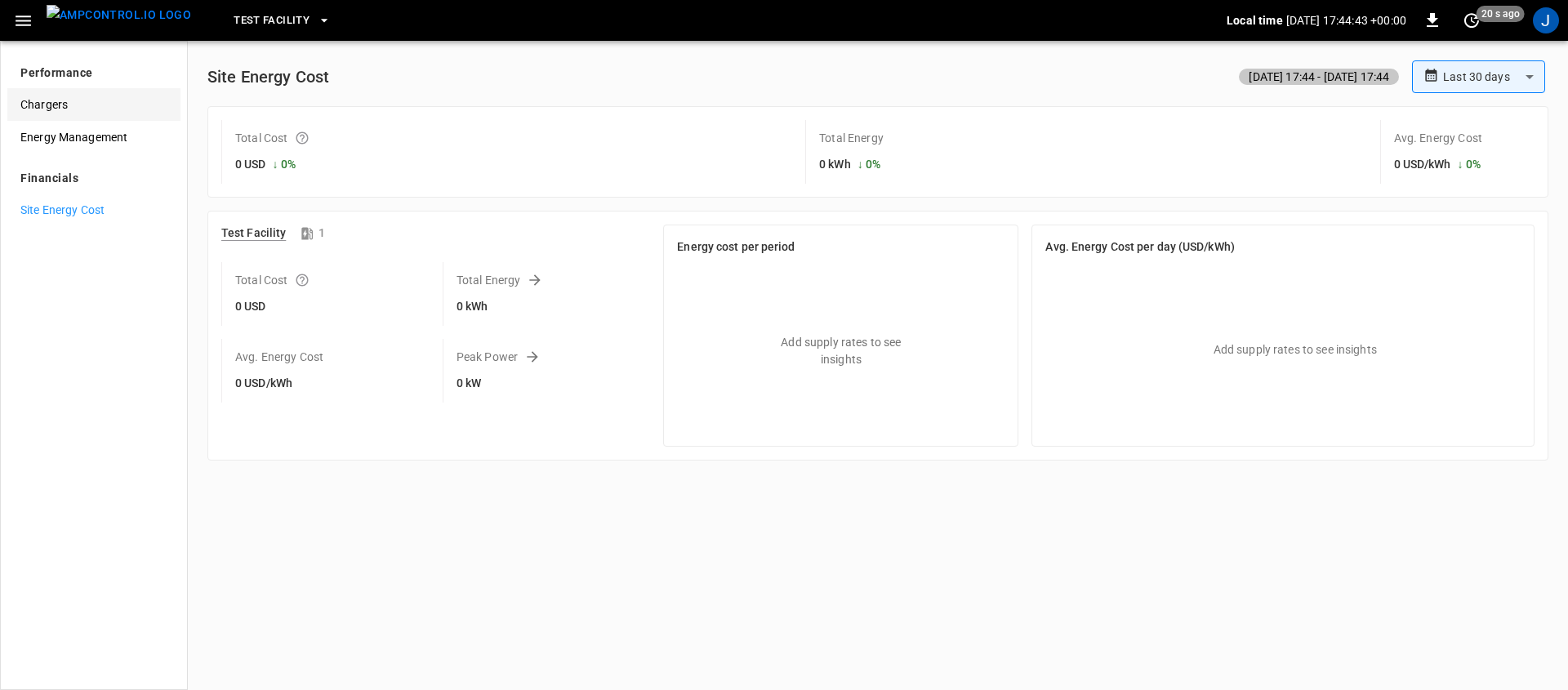
click at [61, 116] on div "Chargers" at bounding box center [93, 104] width 173 height 33
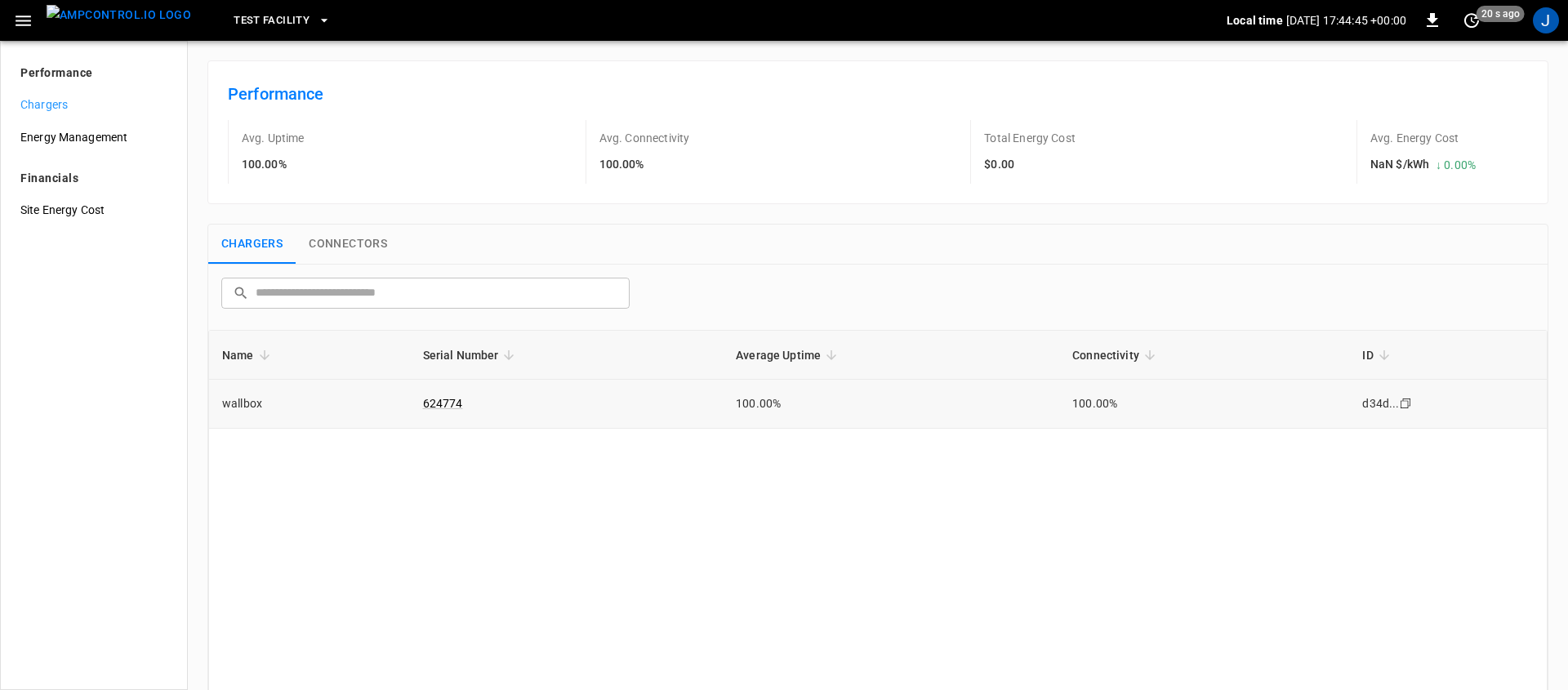
scroll to position [65, 0]
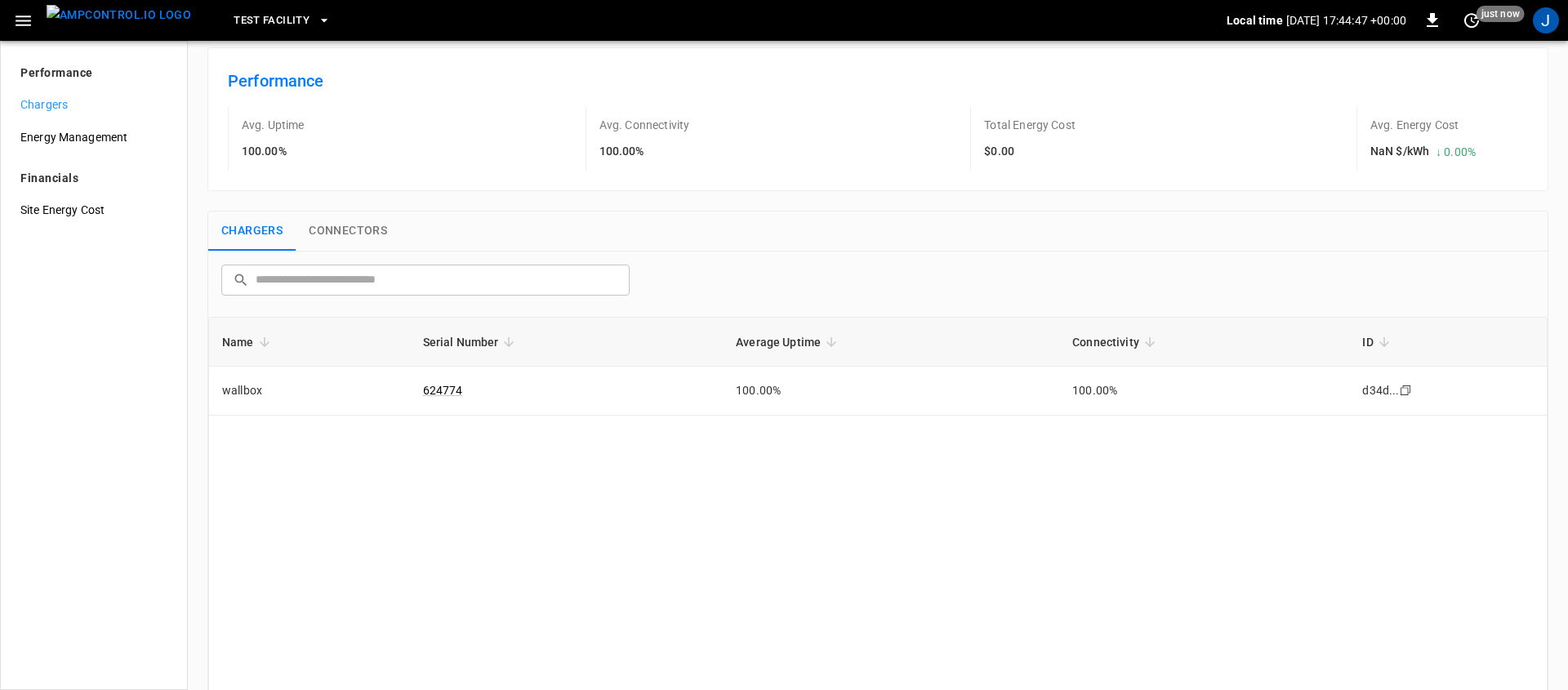
click at [257, 11] on span "Test Facility" at bounding box center [271, 20] width 76 height 18
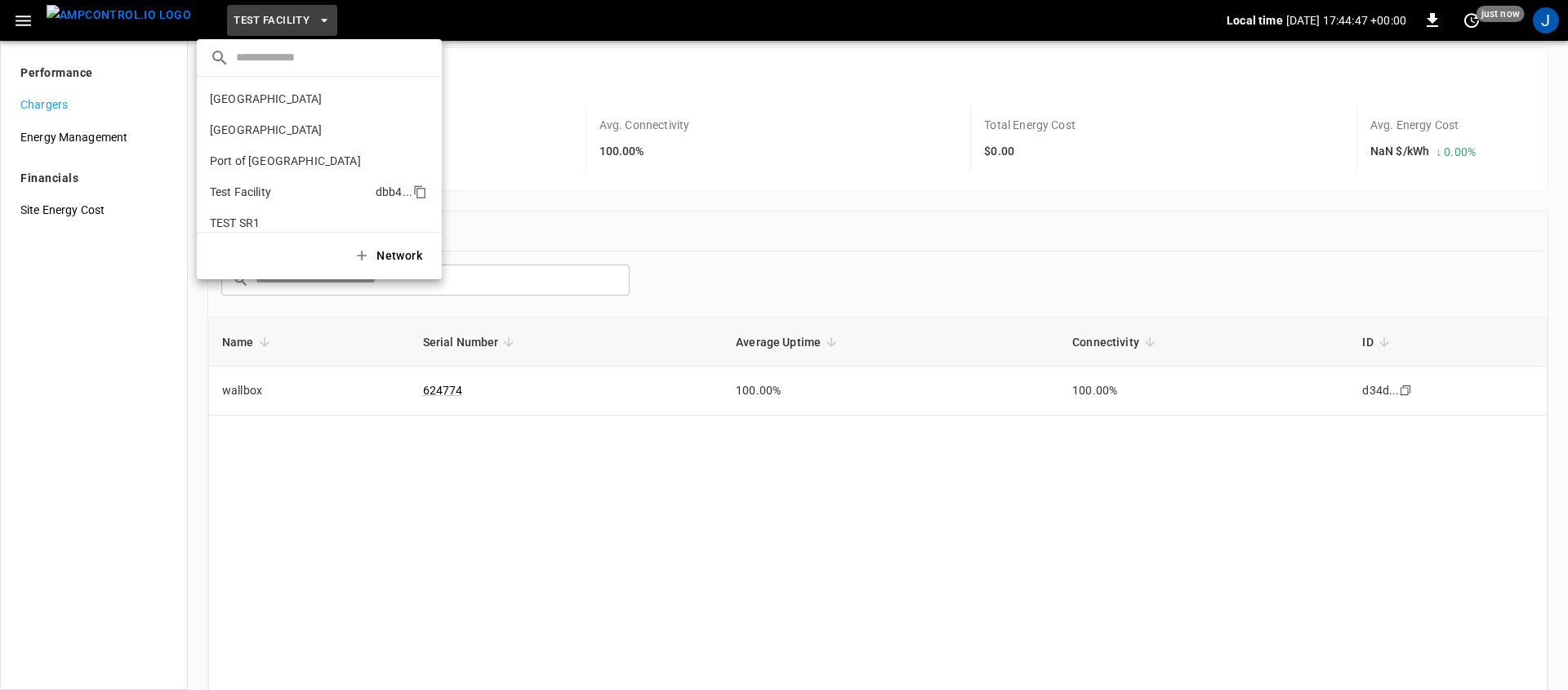
scroll to position [44, 0]
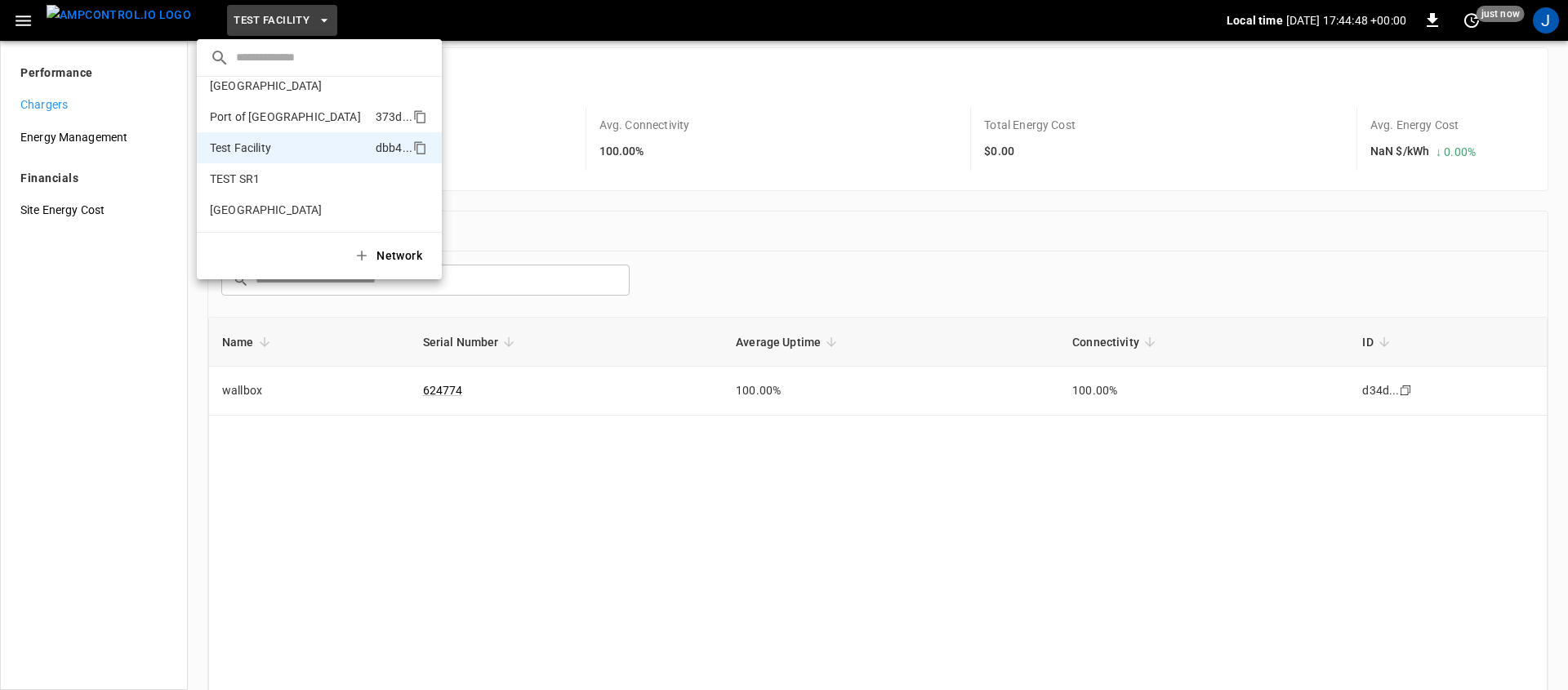
click at [298, 112] on p "Port of [GEOGRAPHIC_DATA]" at bounding box center [289, 117] width 159 height 17
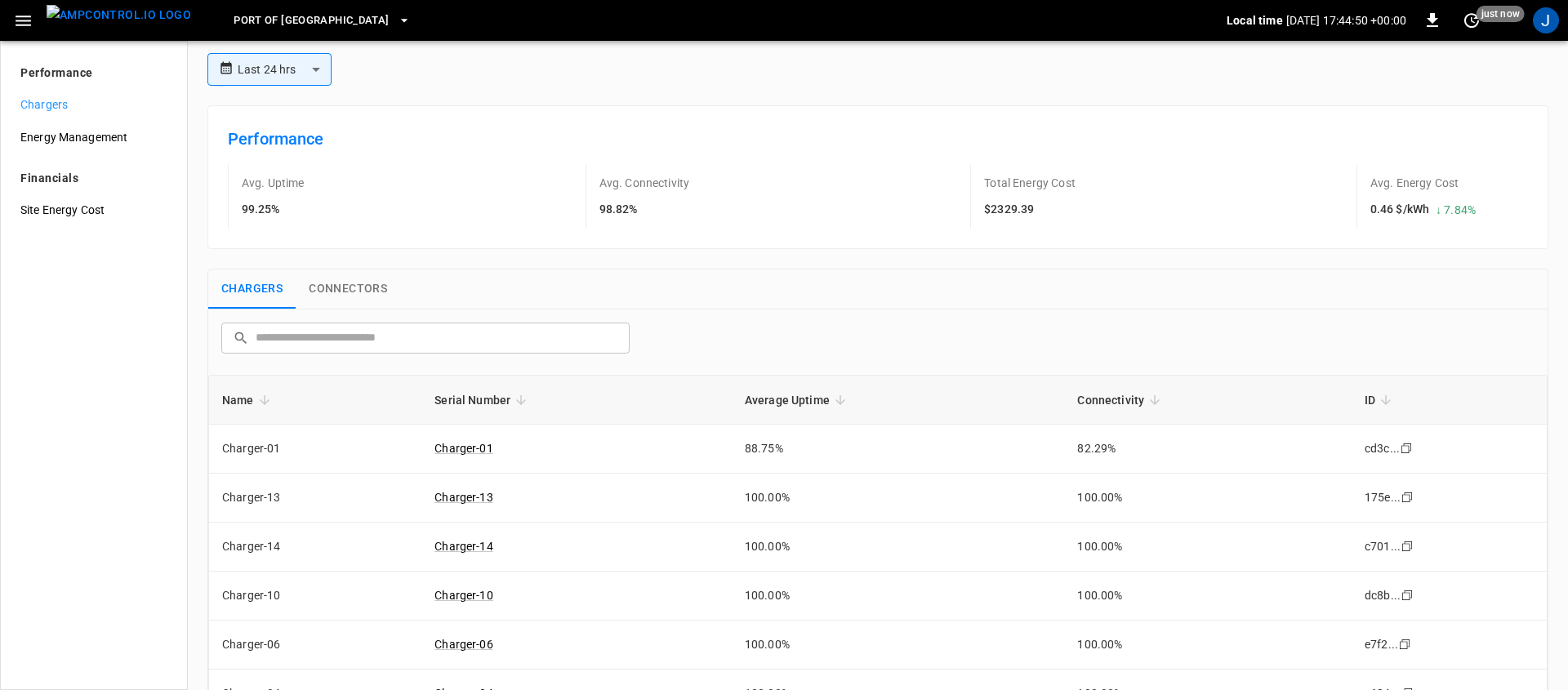
scroll to position [0, 0]
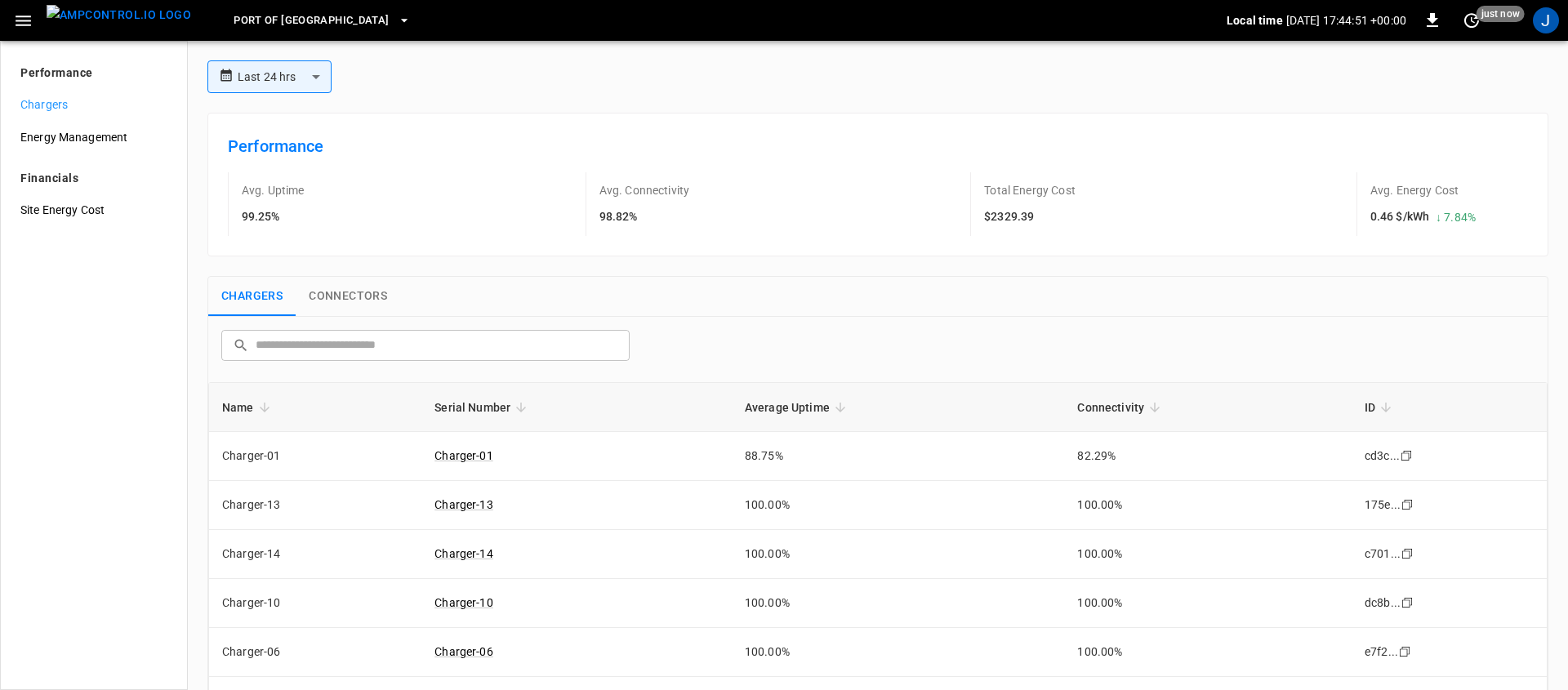
click at [255, 214] on h6 "99.25%" at bounding box center [273, 217] width 63 height 18
drag, startPoint x: 986, startPoint y: 210, endPoint x: 1043, endPoint y: 221, distance: 58.1
click at [1043, 221] on div "Total Energy Cost $2329.39" at bounding box center [1048, 204] width 157 height 64
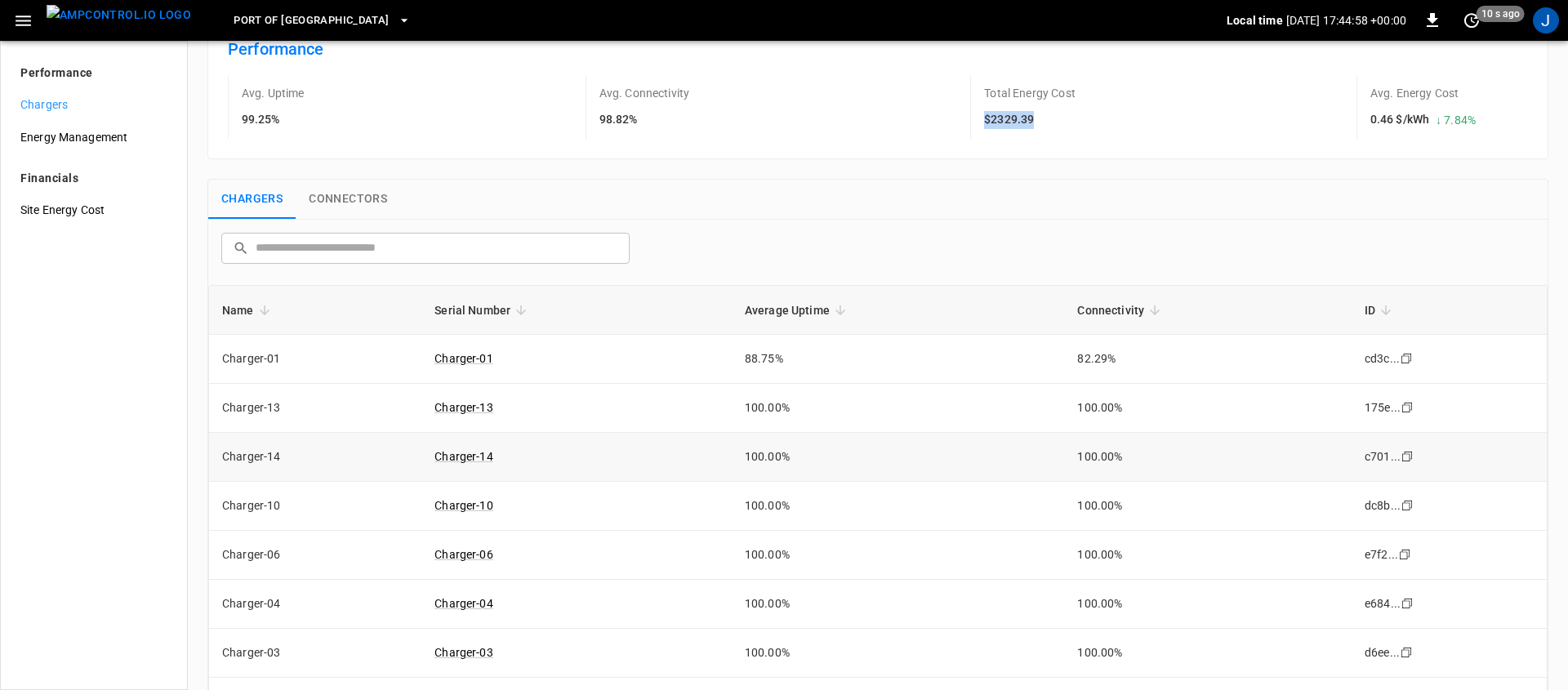
scroll to position [127, 0]
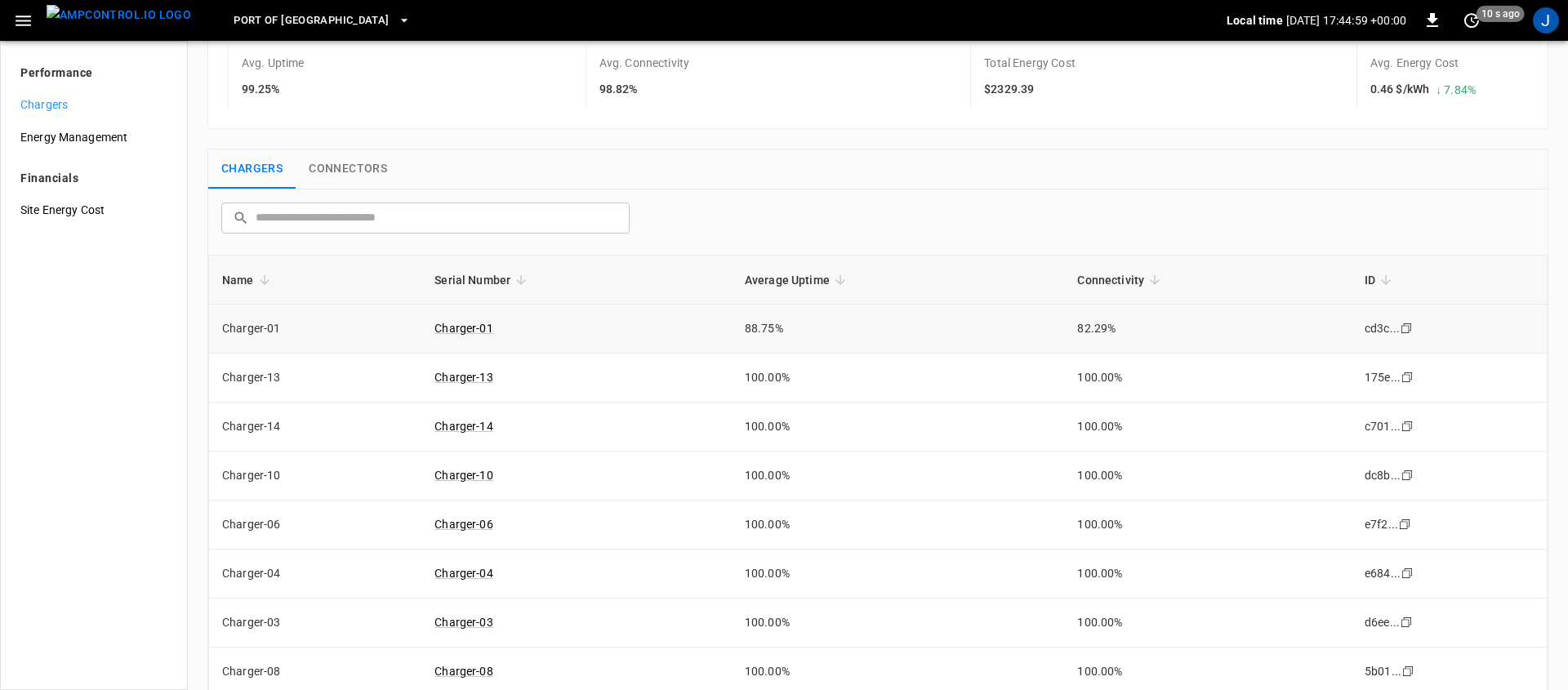
click at [753, 329] on td "88.75%" at bounding box center [898, 330] width 333 height 49
click at [1080, 329] on td "82.29%" at bounding box center [1207, 330] width 287 height 49
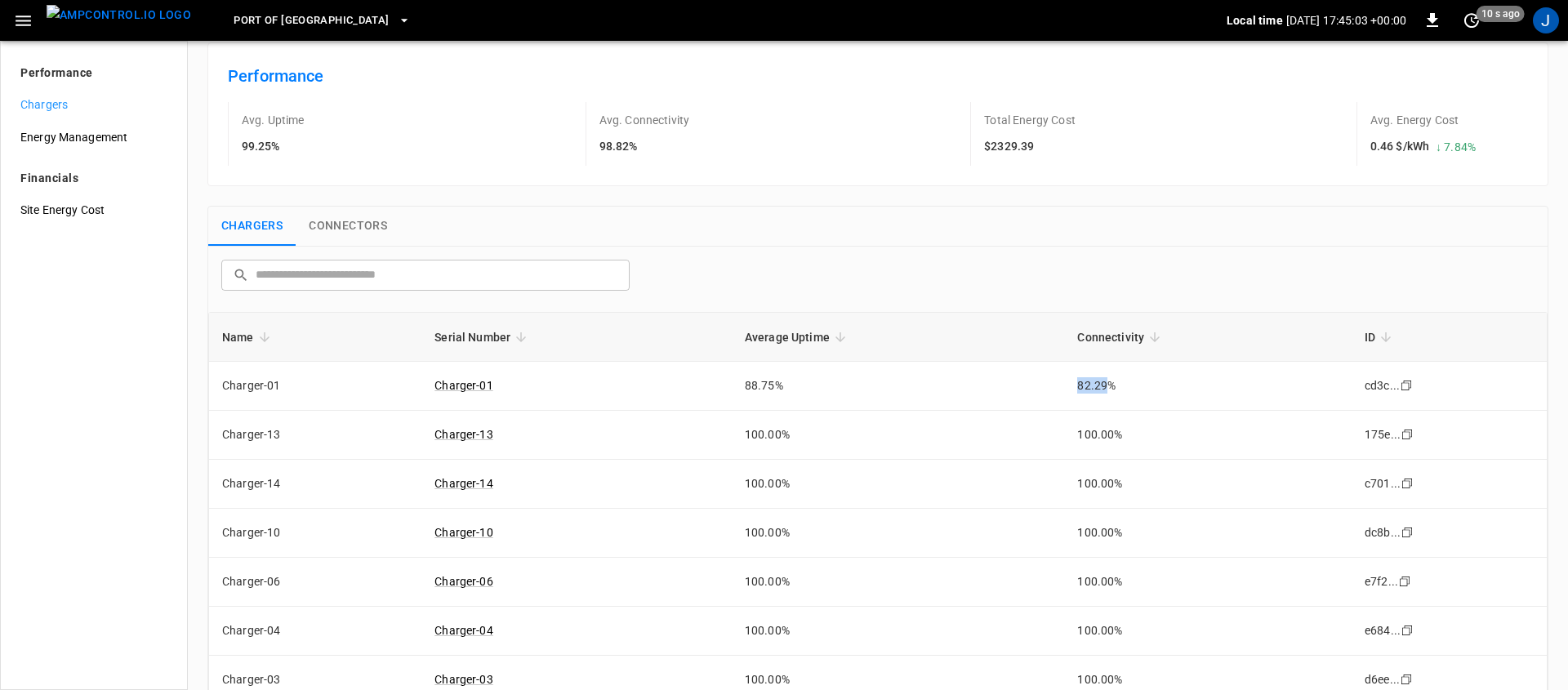
scroll to position [0, 0]
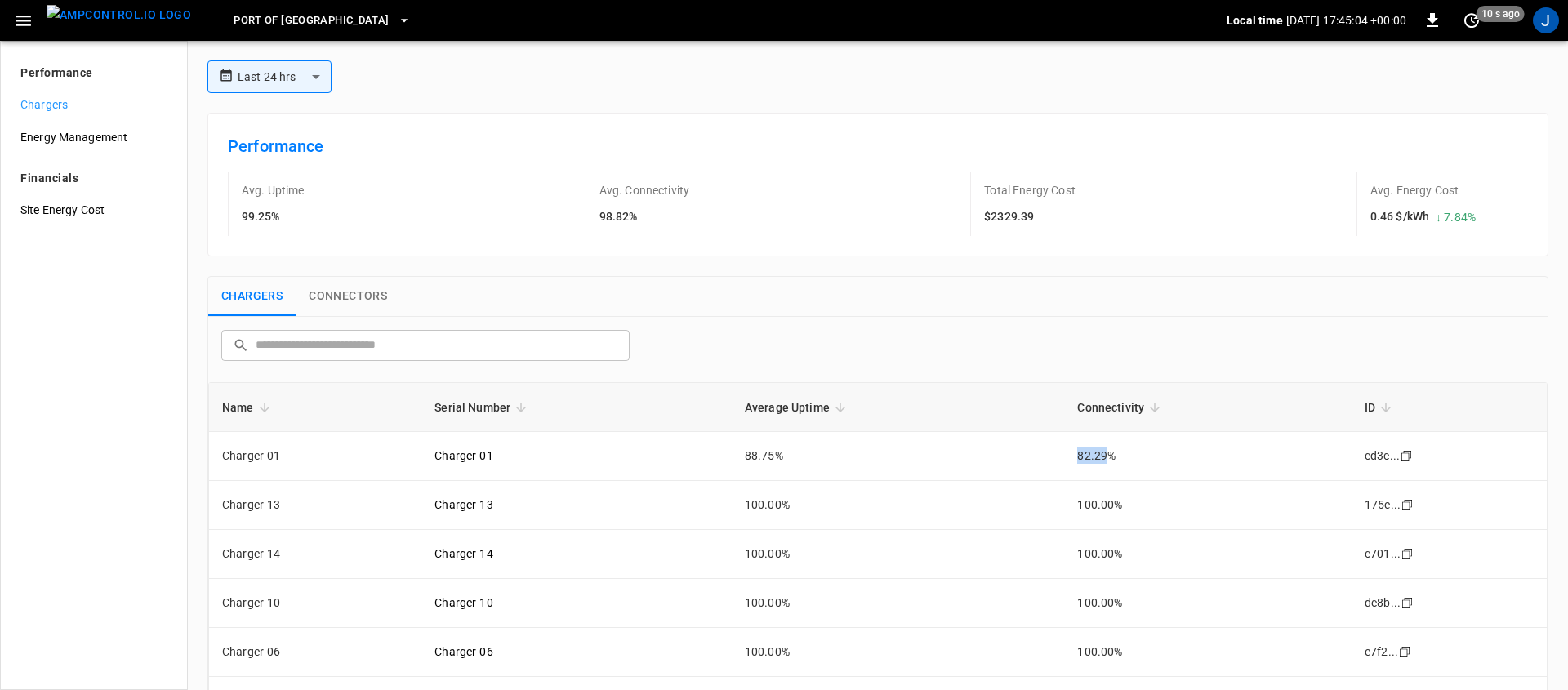
click at [293, 25] on span "Port of [GEOGRAPHIC_DATA]" at bounding box center [311, 20] width 155 height 18
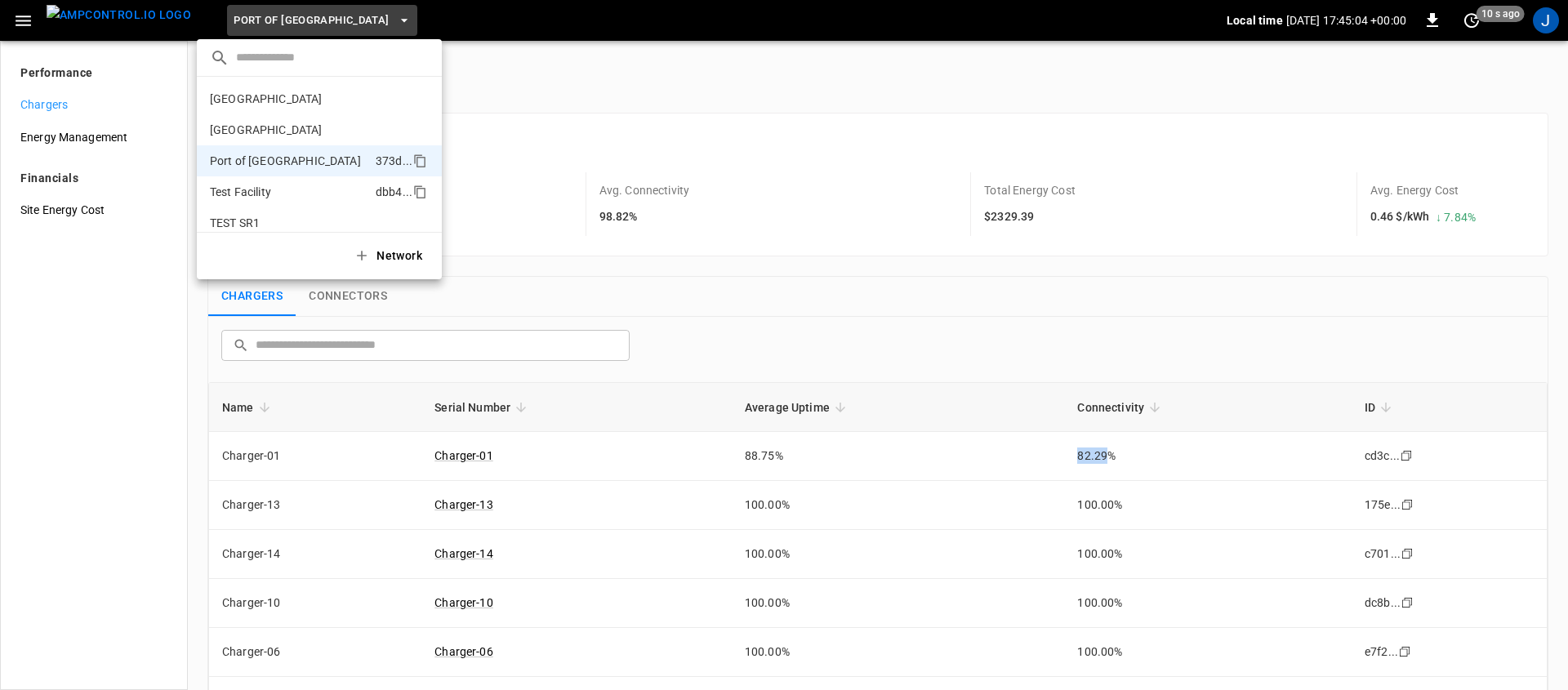
scroll to position [44, 0]
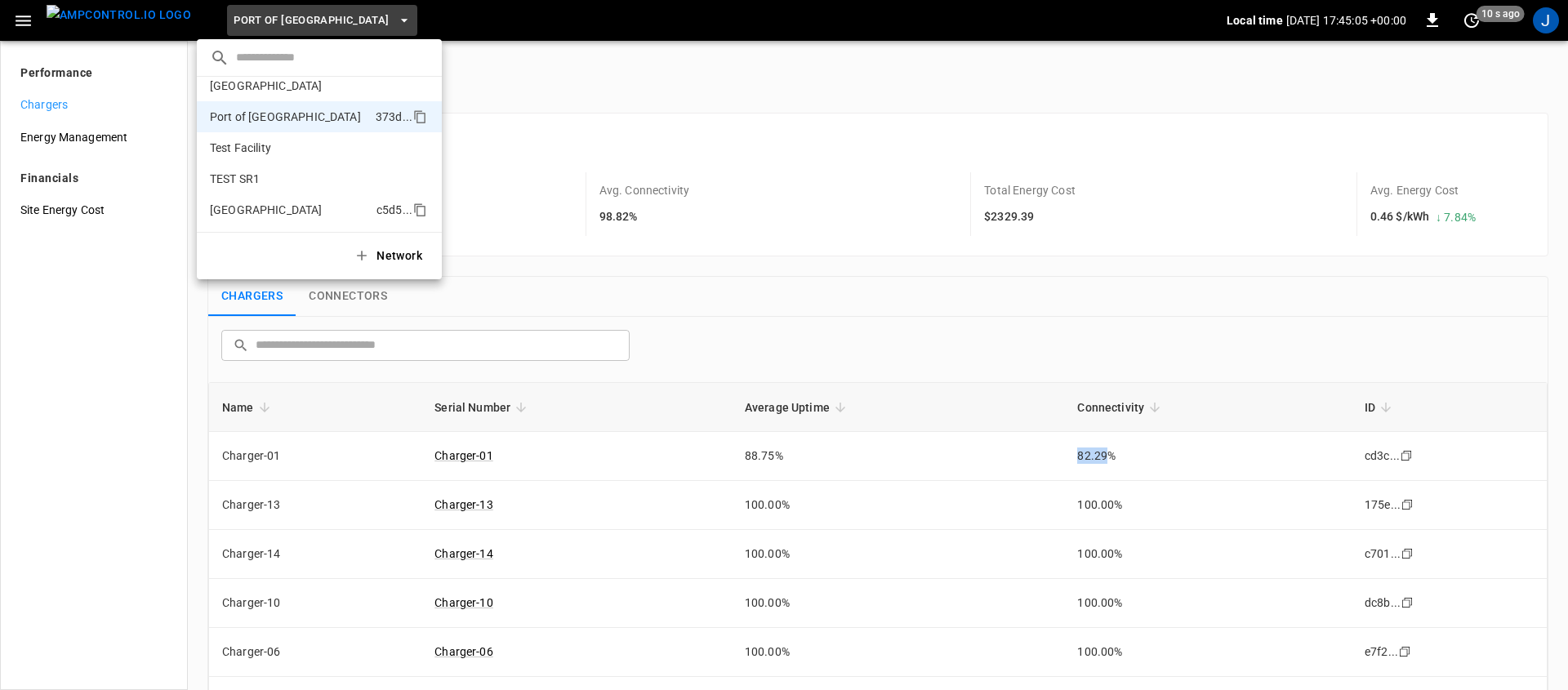
click at [278, 203] on p "[GEOGRAPHIC_DATA]" at bounding box center [290, 210] width 160 height 17
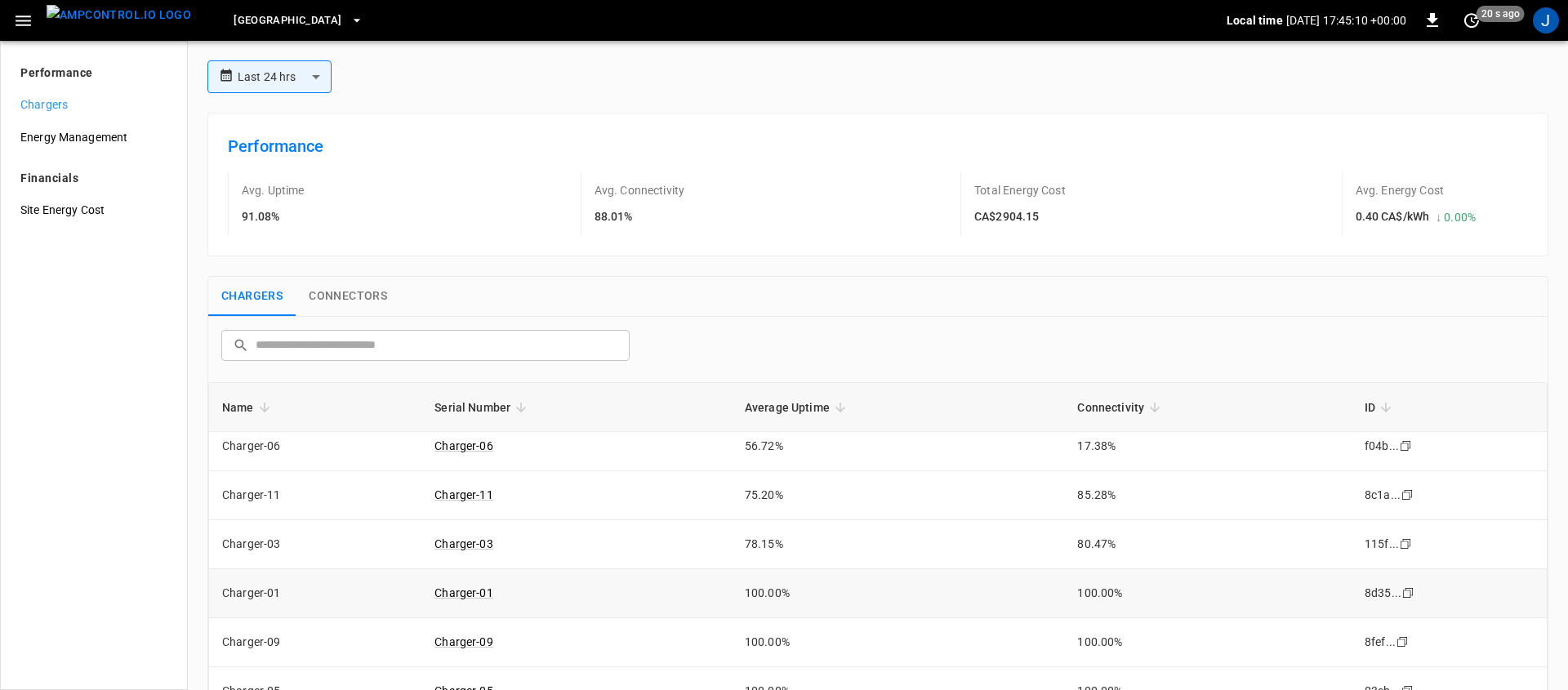
scroll to position [0, 0]
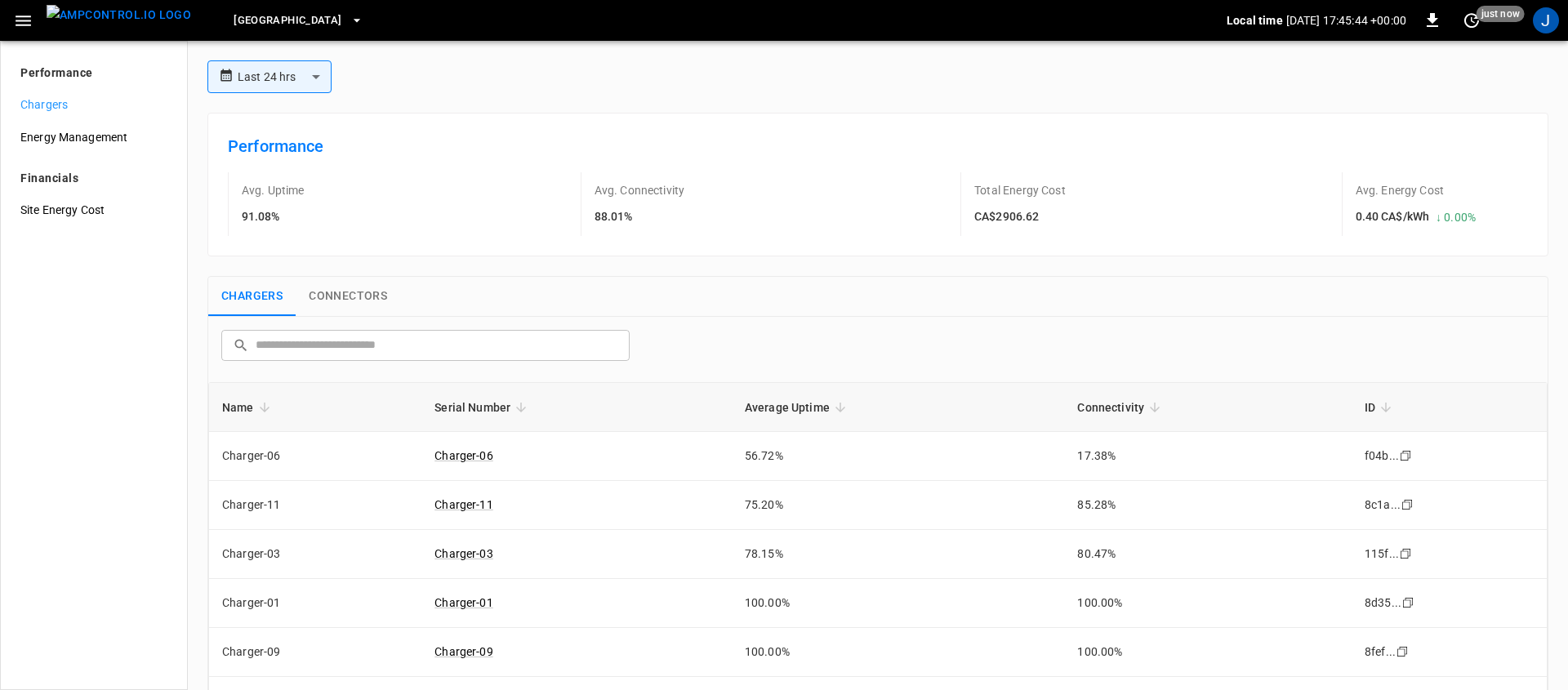
click at [289, 23] on span "[GEOGRAPHIC_DATA]" at bounding box center [287, 20] width 108 height 18
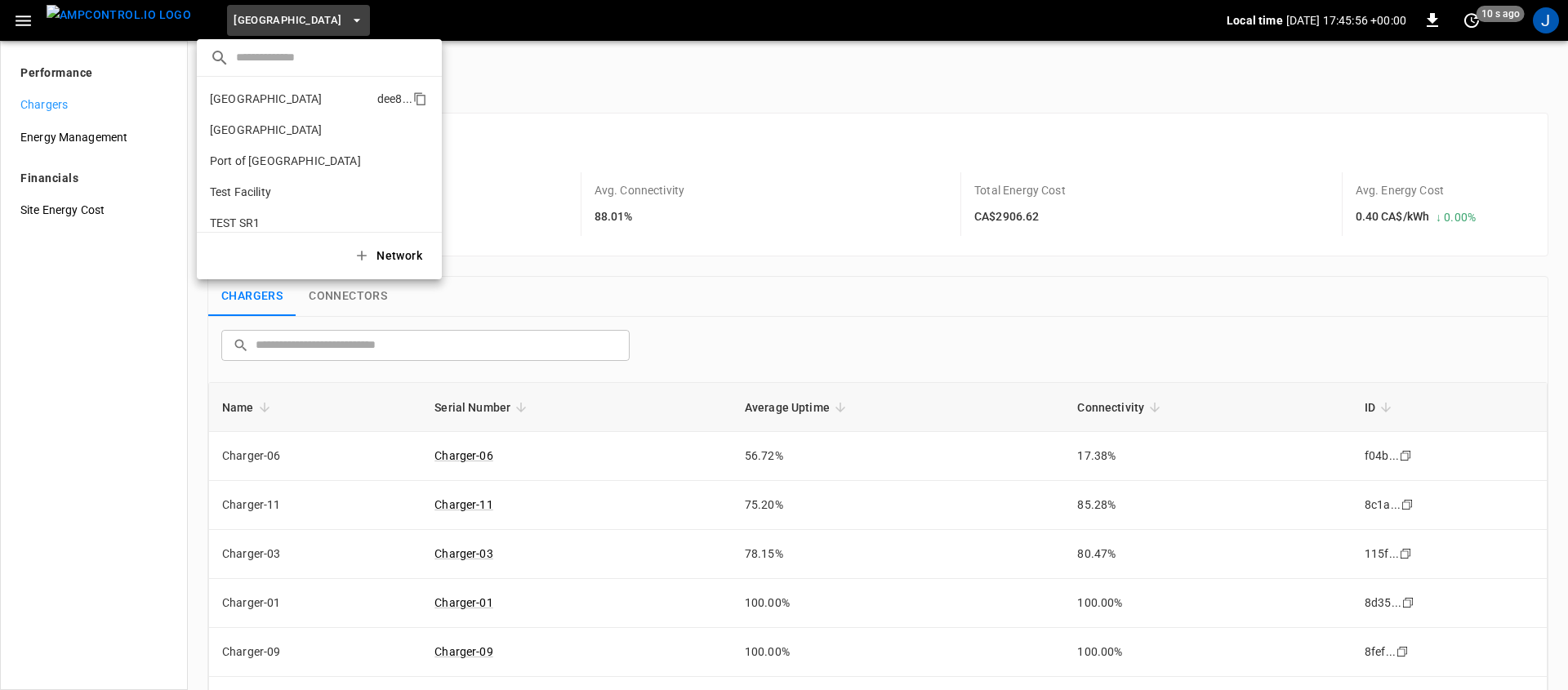
click at [258, 100] on p "[GEOGRAPHIC_DATA]" at bounding box center [290, 98] width 161 height 17
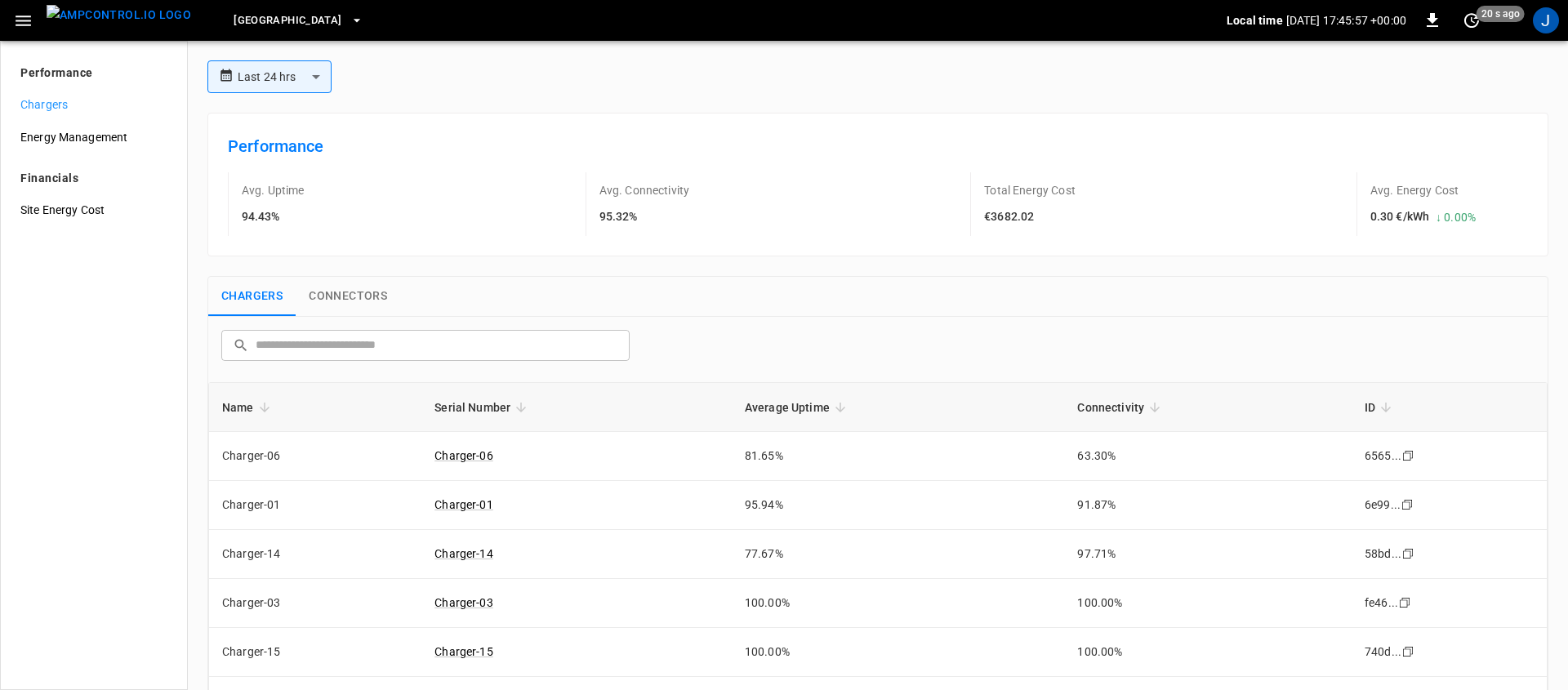
click at [265, 208] on h6 "94.43%" at bounding box center [273, 217] width 63 height 18
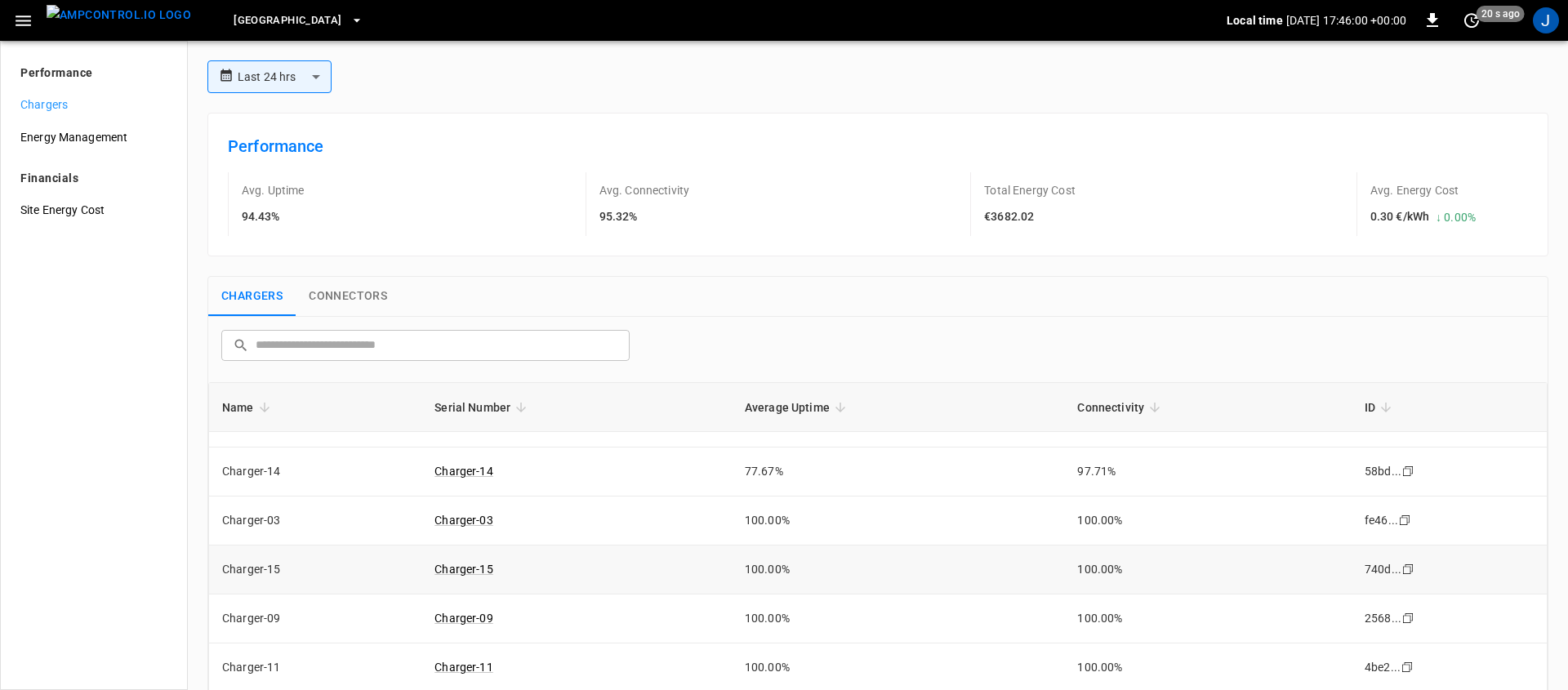
scroll to position [302, 0]
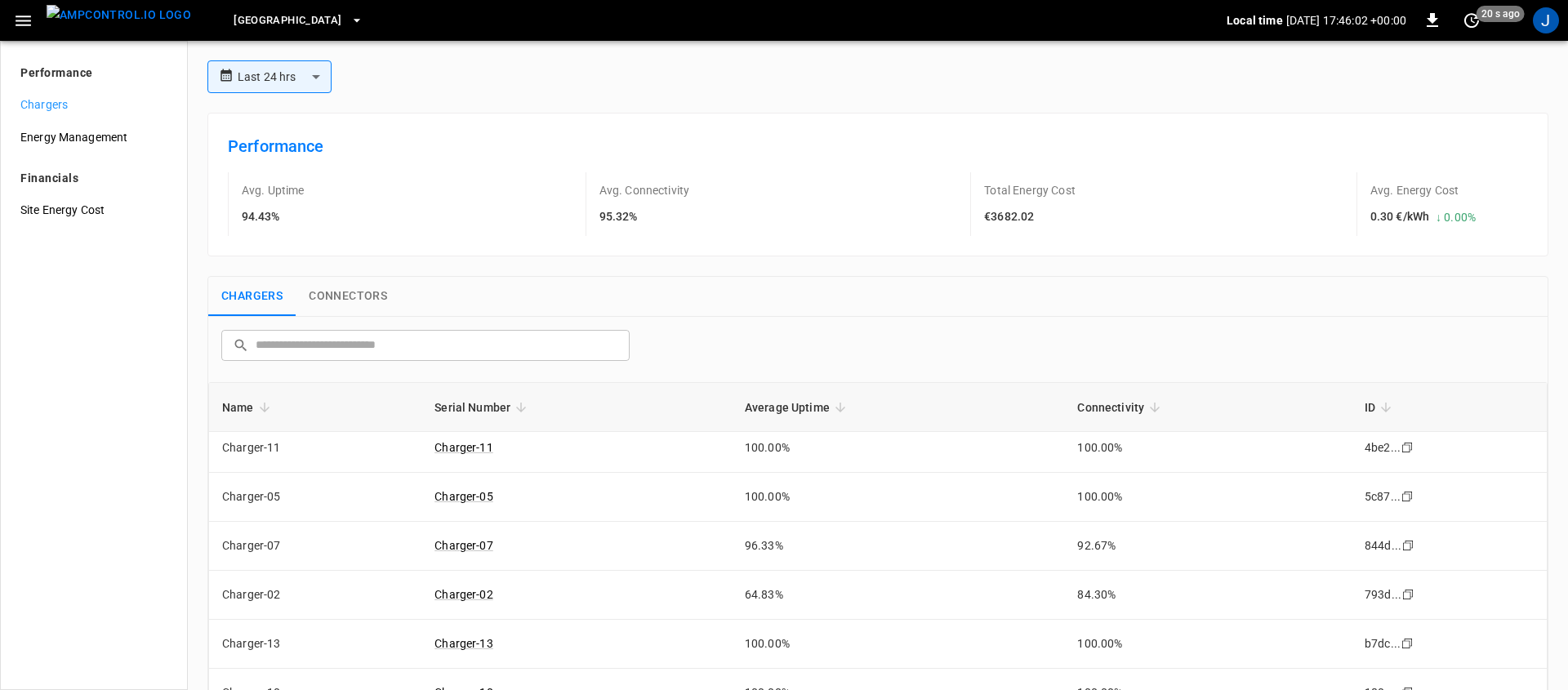
click at [346, 291] on button "Connectors" at bounding box center [348, 296] width 105 height 40
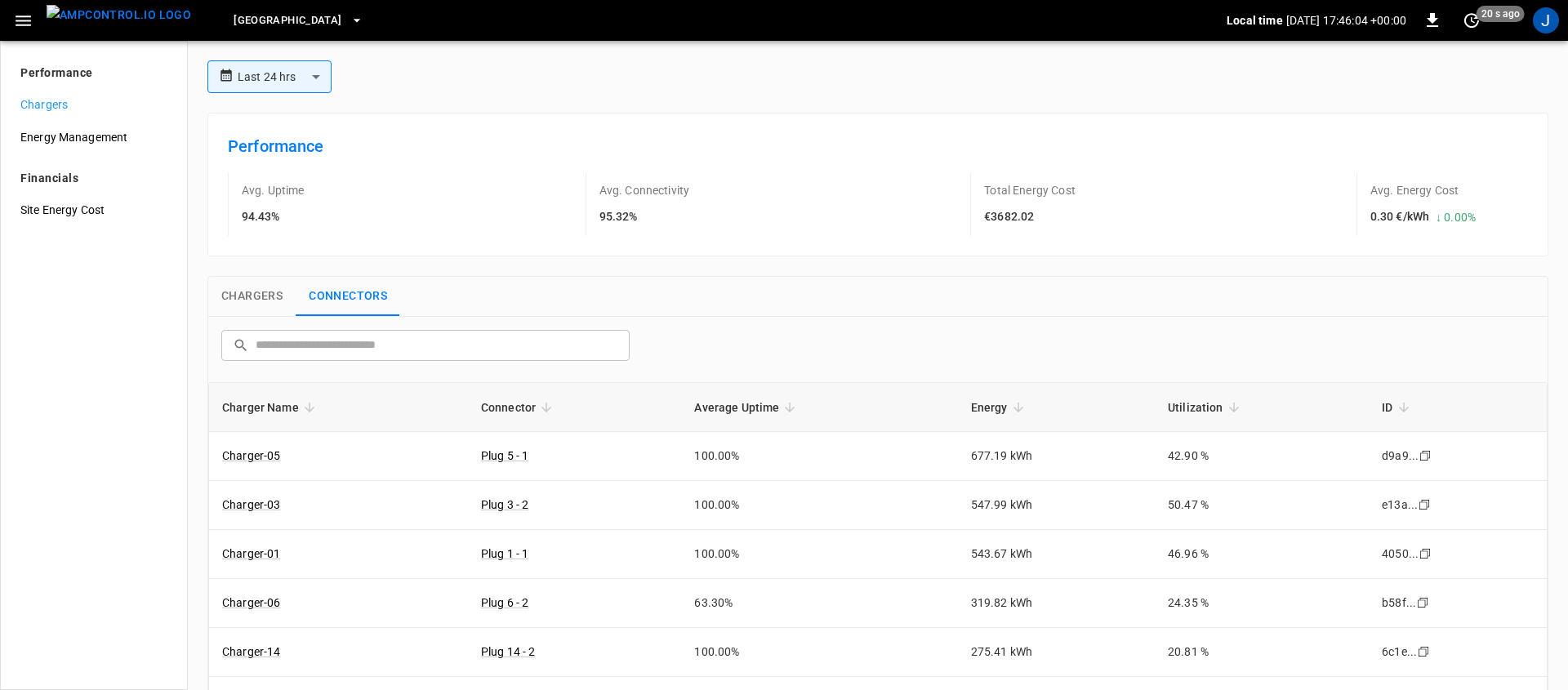
click at [284, 25] on span "[GEOGRAPHIC_DATA]" at bounding box center [287, 20] width 108 height 18
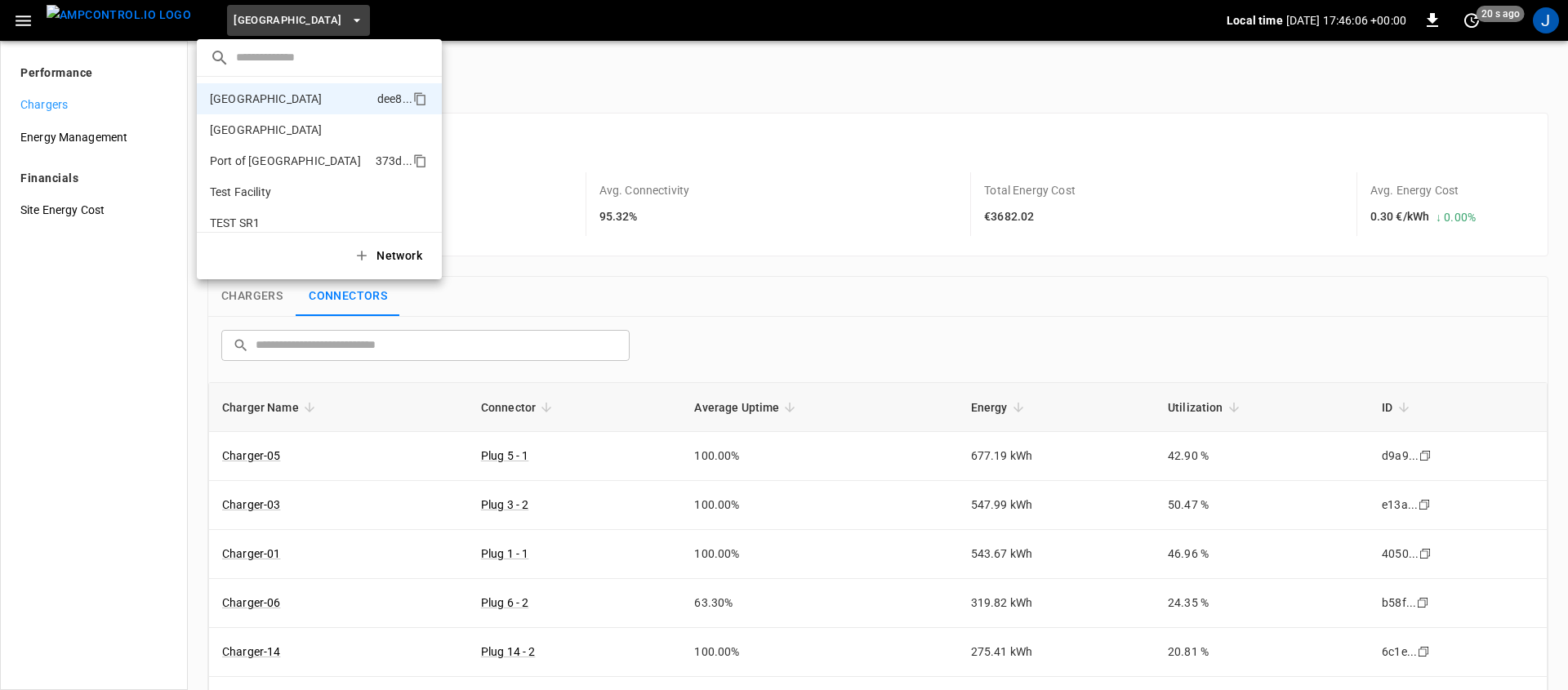
click at [284, 163] on p "Port of [GEOGRAPHIC_DATA]" at bounding box center [289, 161] width 159 height 17
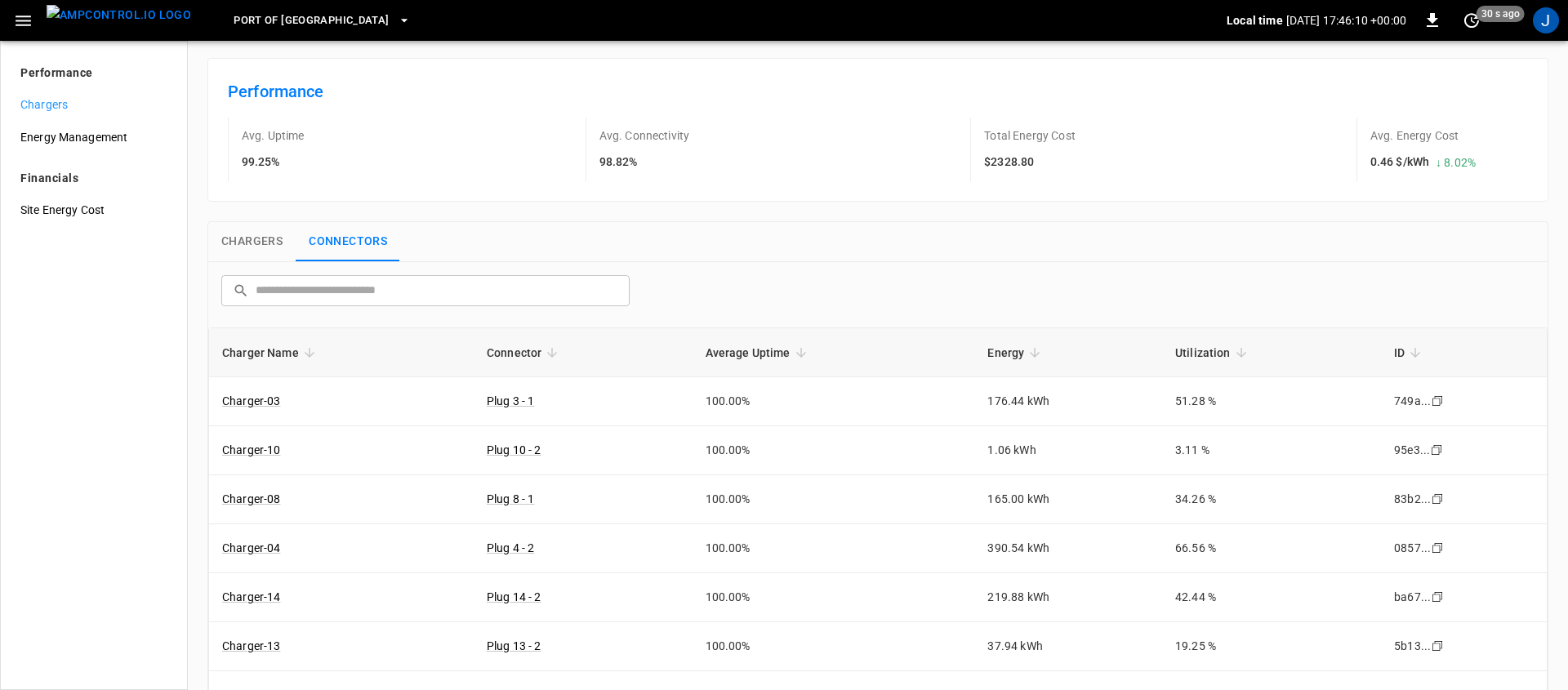
scroll to position [0, 0]
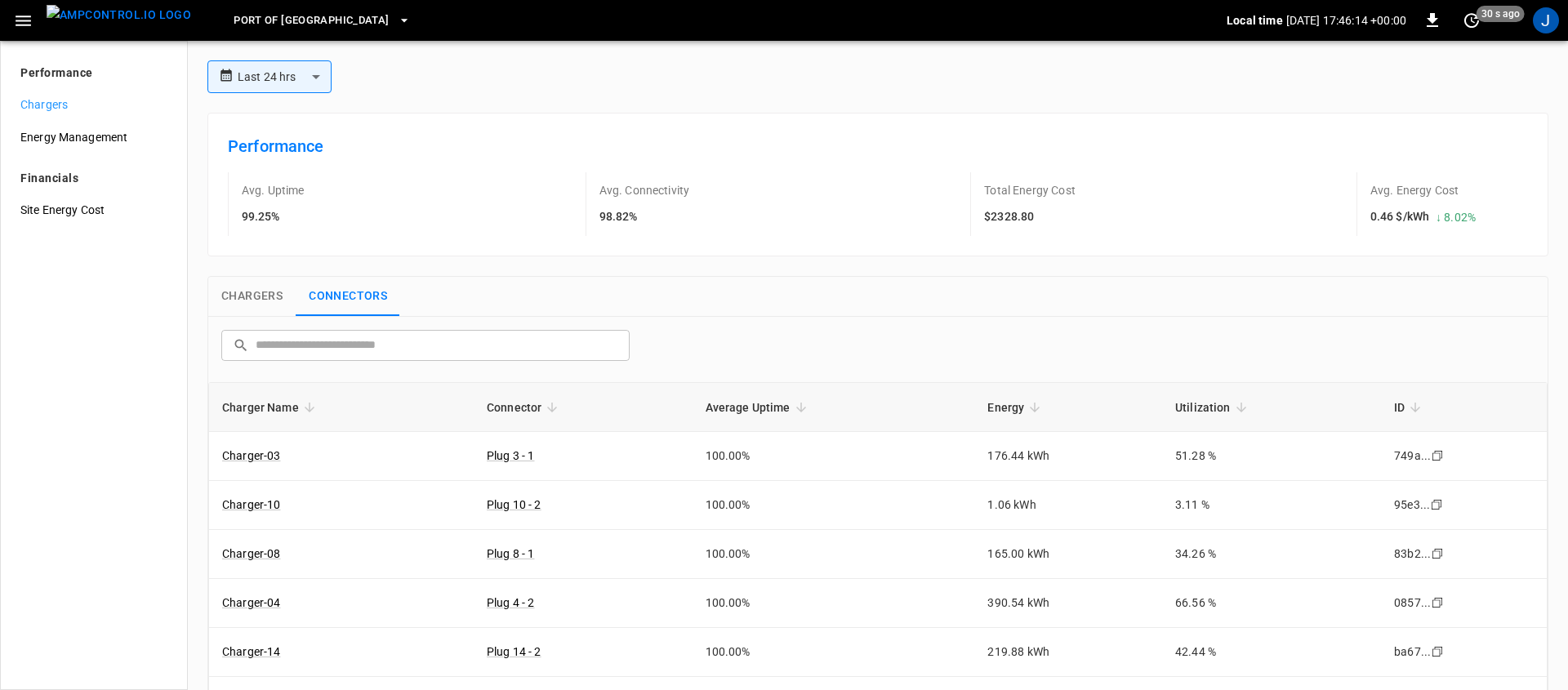
click at [726, 281] on div "Chargers Connectors" at bounding box center [878, 296] width 1339 height 40
click at [309, 26] on span "Port of [GEOGRAPHIC_DATA]" at bounding box center [311, 20] width 155 height 18
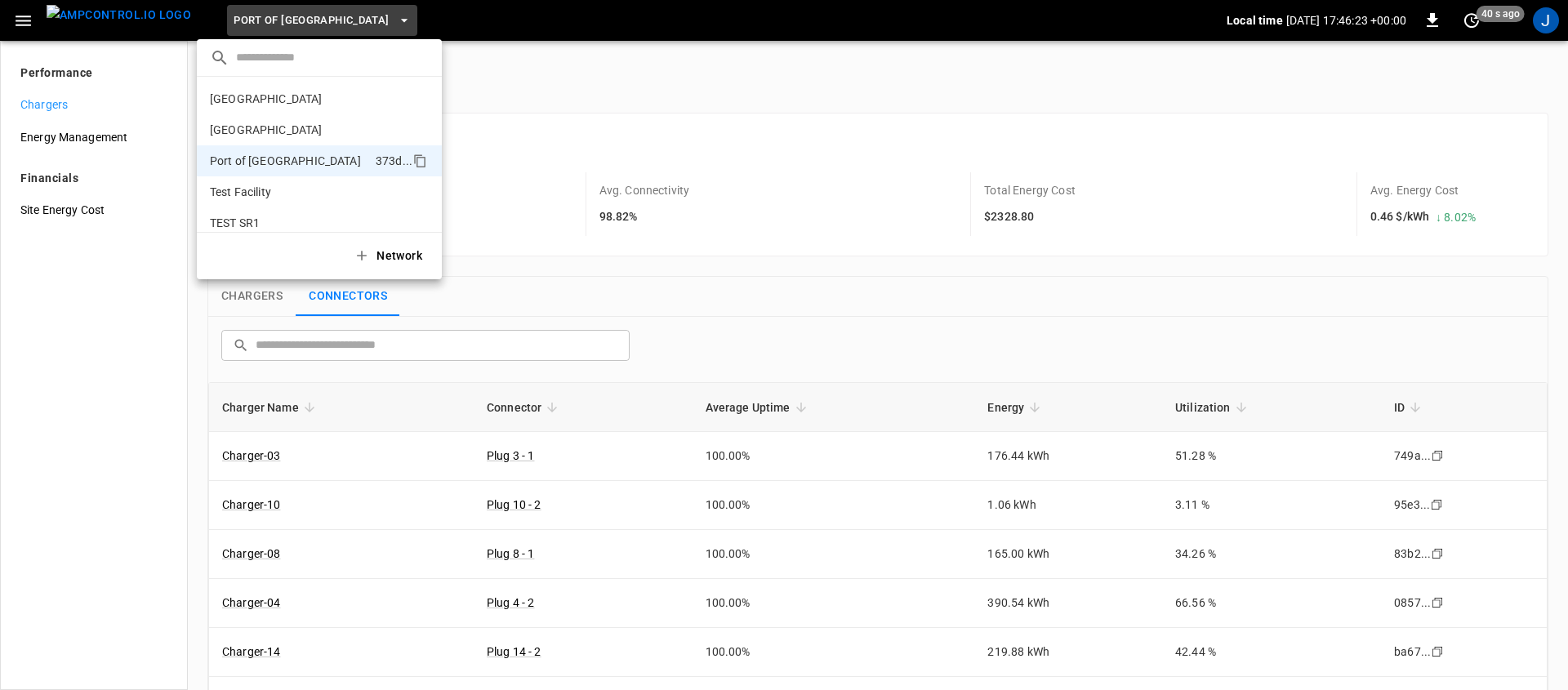
click at [126, 272] on div at bounding box center [784, 345] width 1568 height 690
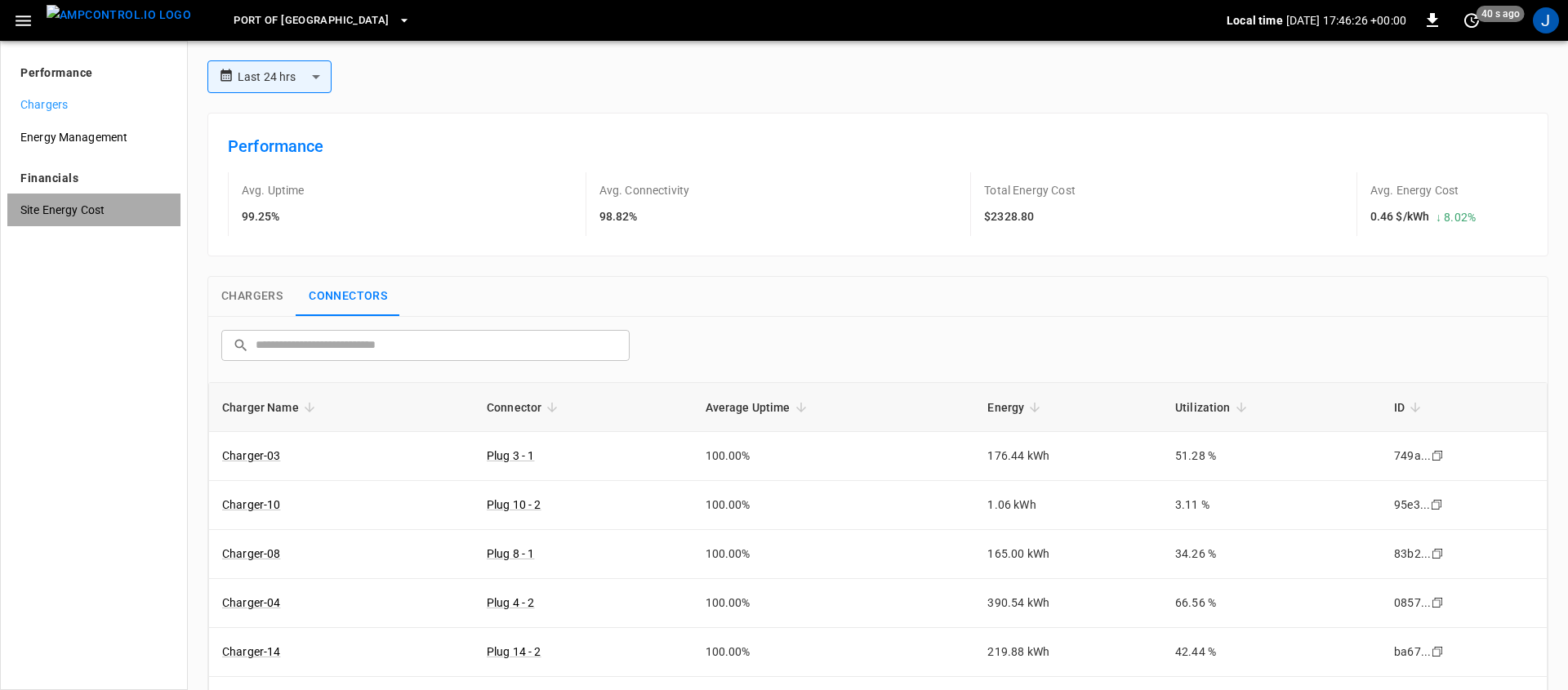
click at [92, 207] on span "Site Energy Cost" at bounding box center [93, 211] width 147 height 18
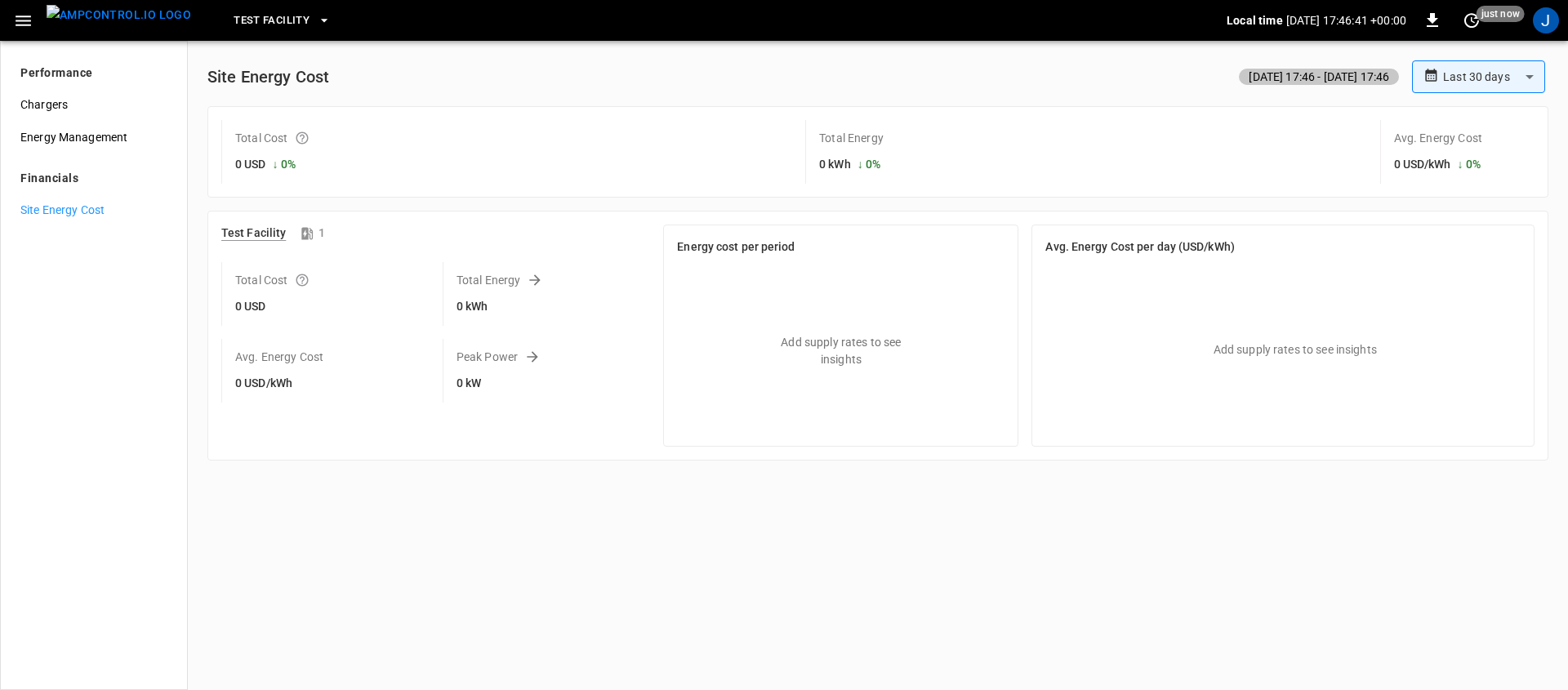
click at [262, 18] on span "Test Facility" at bounding box center [271, 20] width 76 height 18
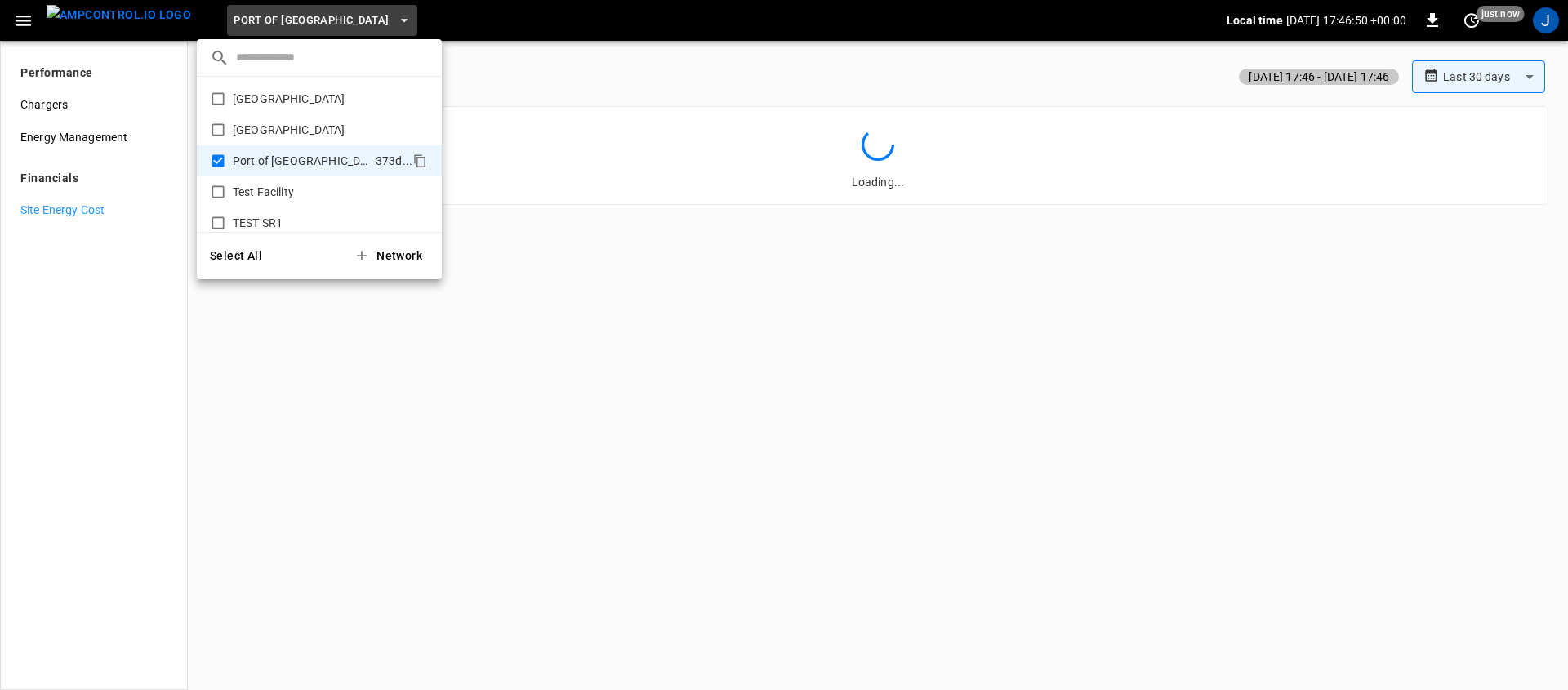
click at [111, 286] on div at bounding box center [784, 345] width 1568 height 690
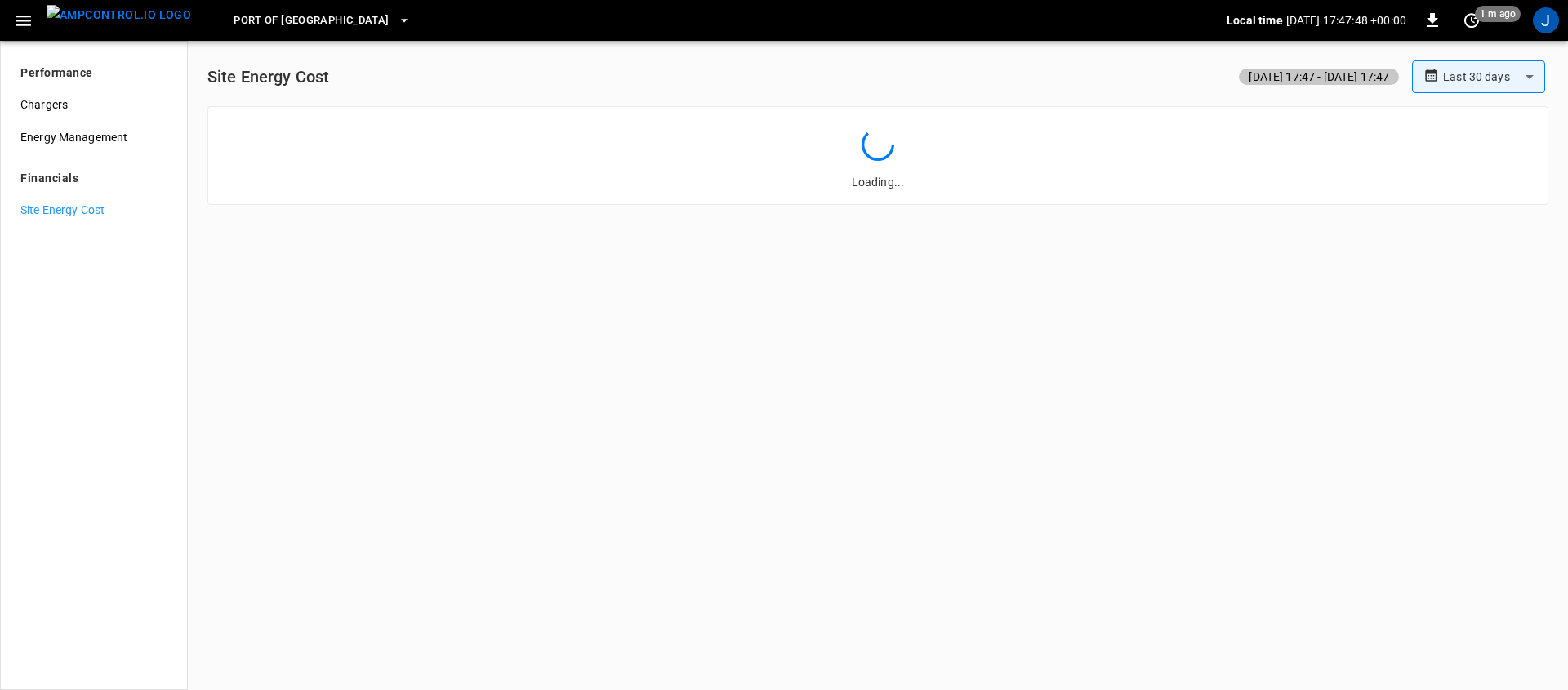
click at [339, 343] on div "**********" at bounding box center [878, 365] width 1380 height 650
click at [92, 25] on img "menu" at bounding box center [119, 15] width 145 height 20
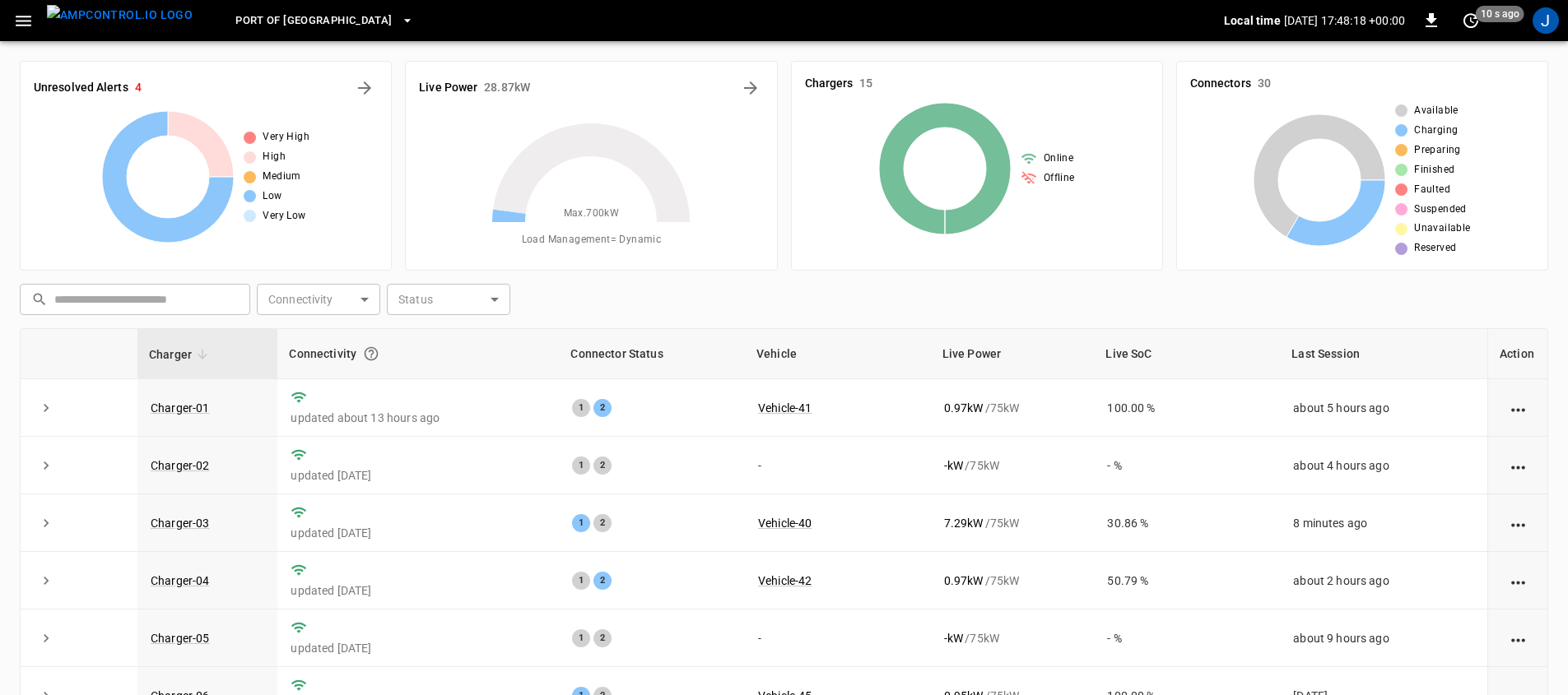
click at [30, 18] on icon "button" at bounding box center [23, 20] width 20 height 20
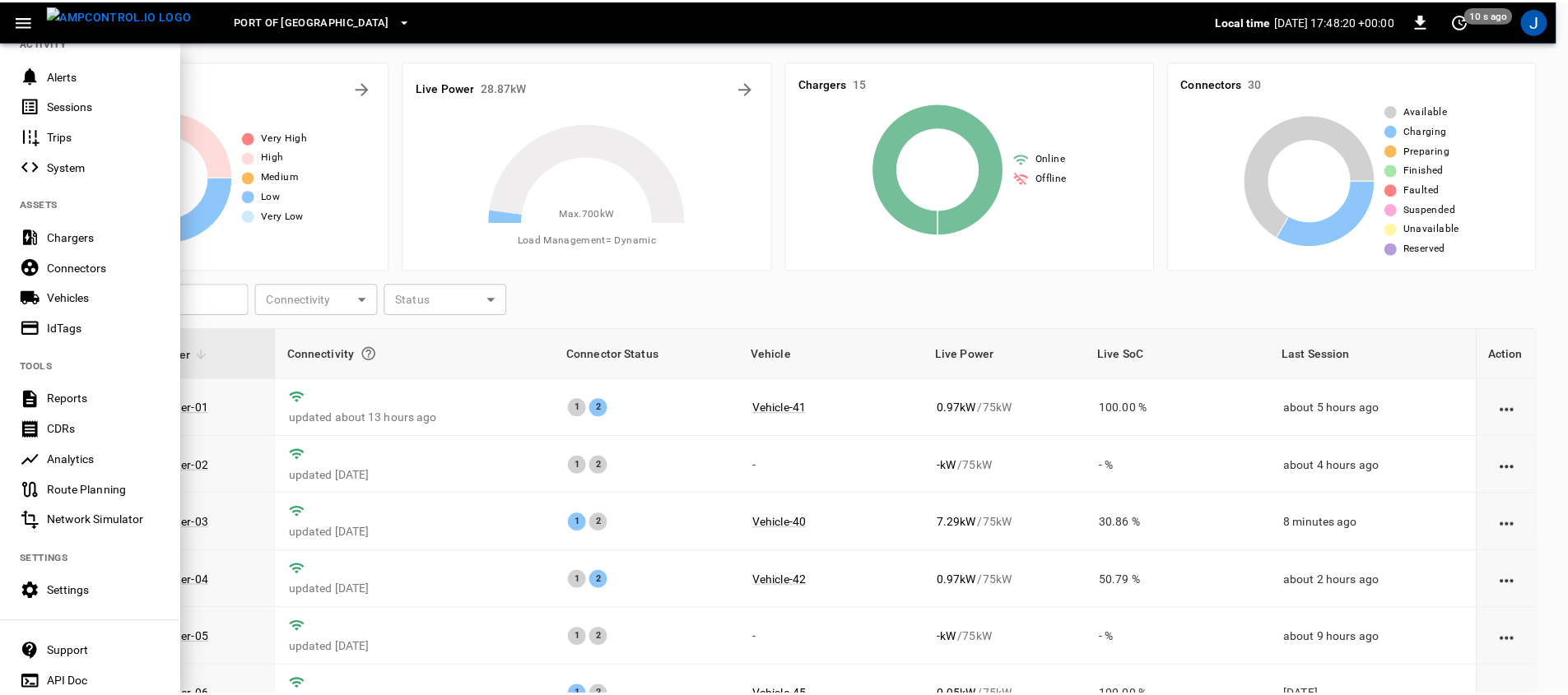
scroll to position [288, 0]
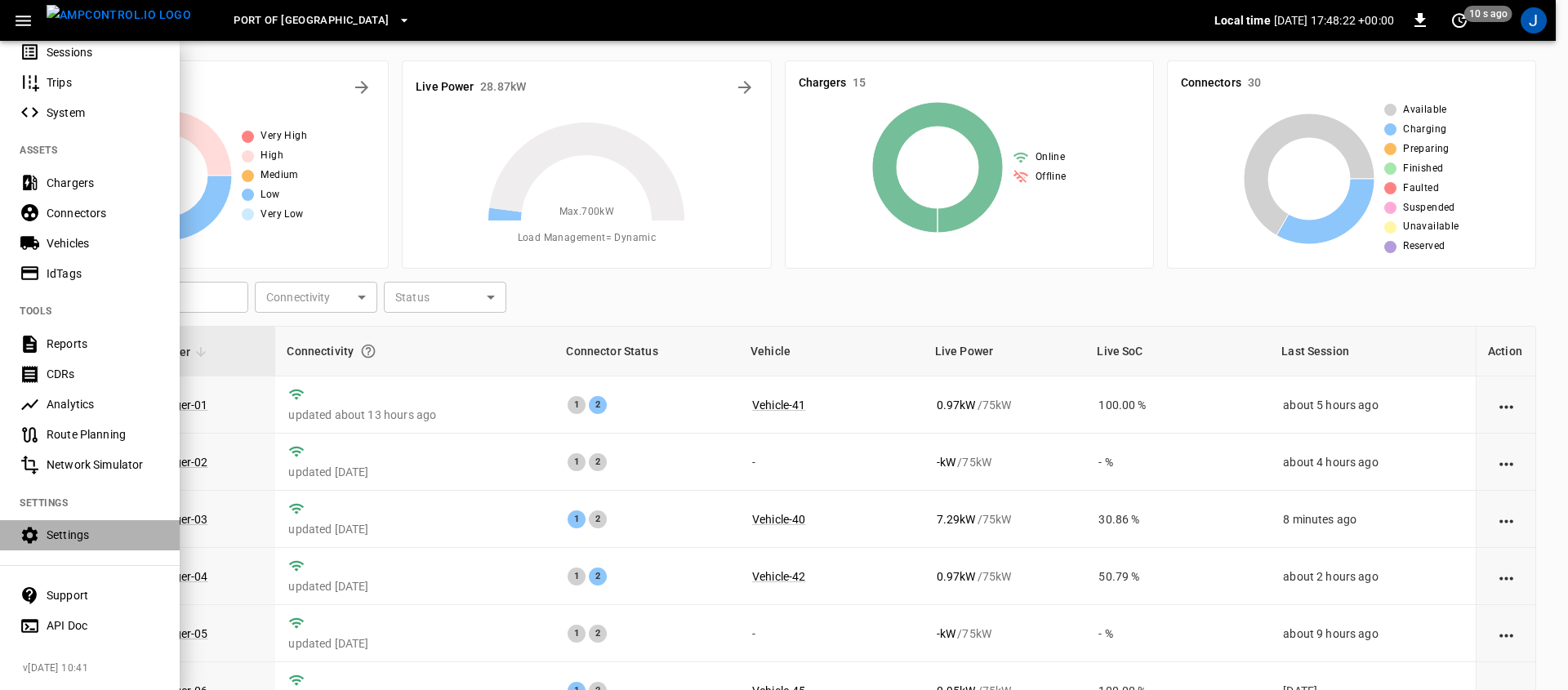
click at [76, 527] on div "Settings" at bounding box center [103, 535] width 113 height 17
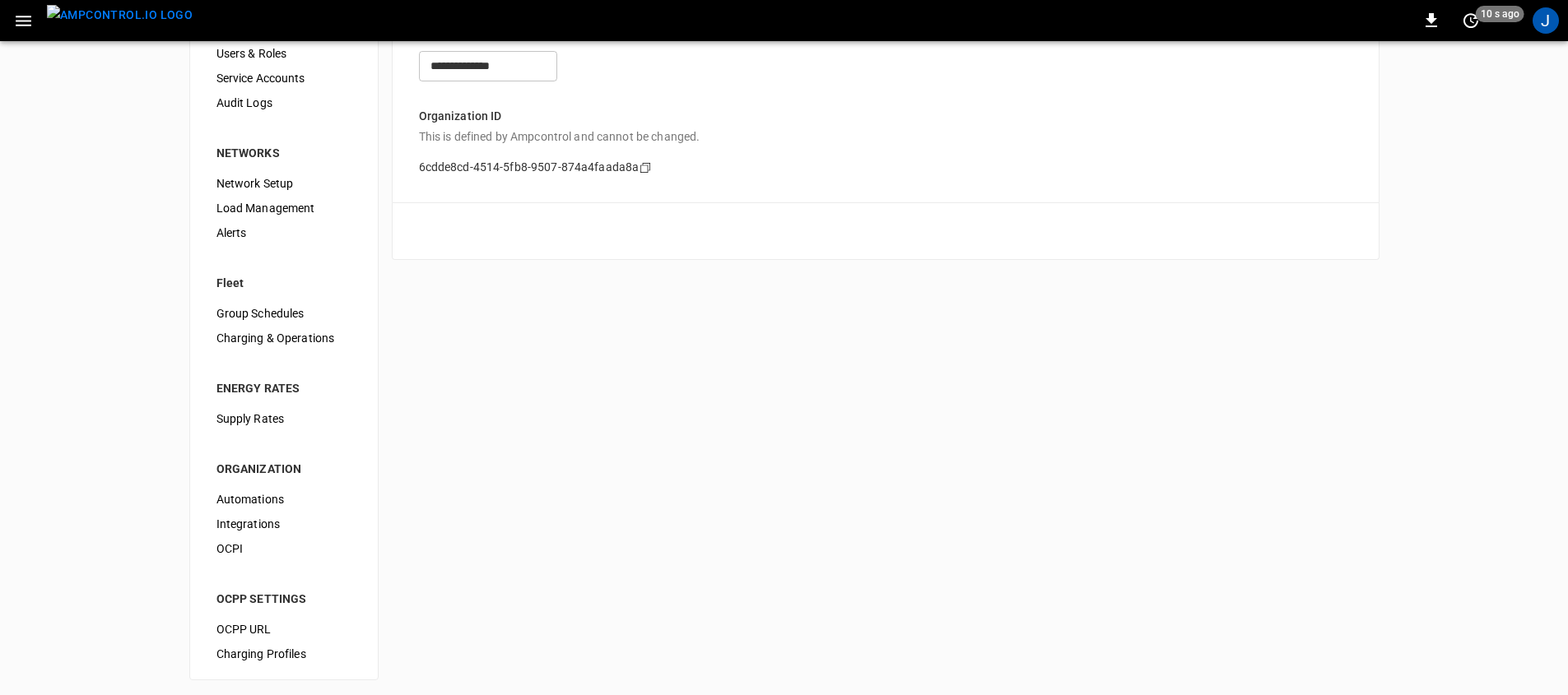
scroll to position [93, 0]
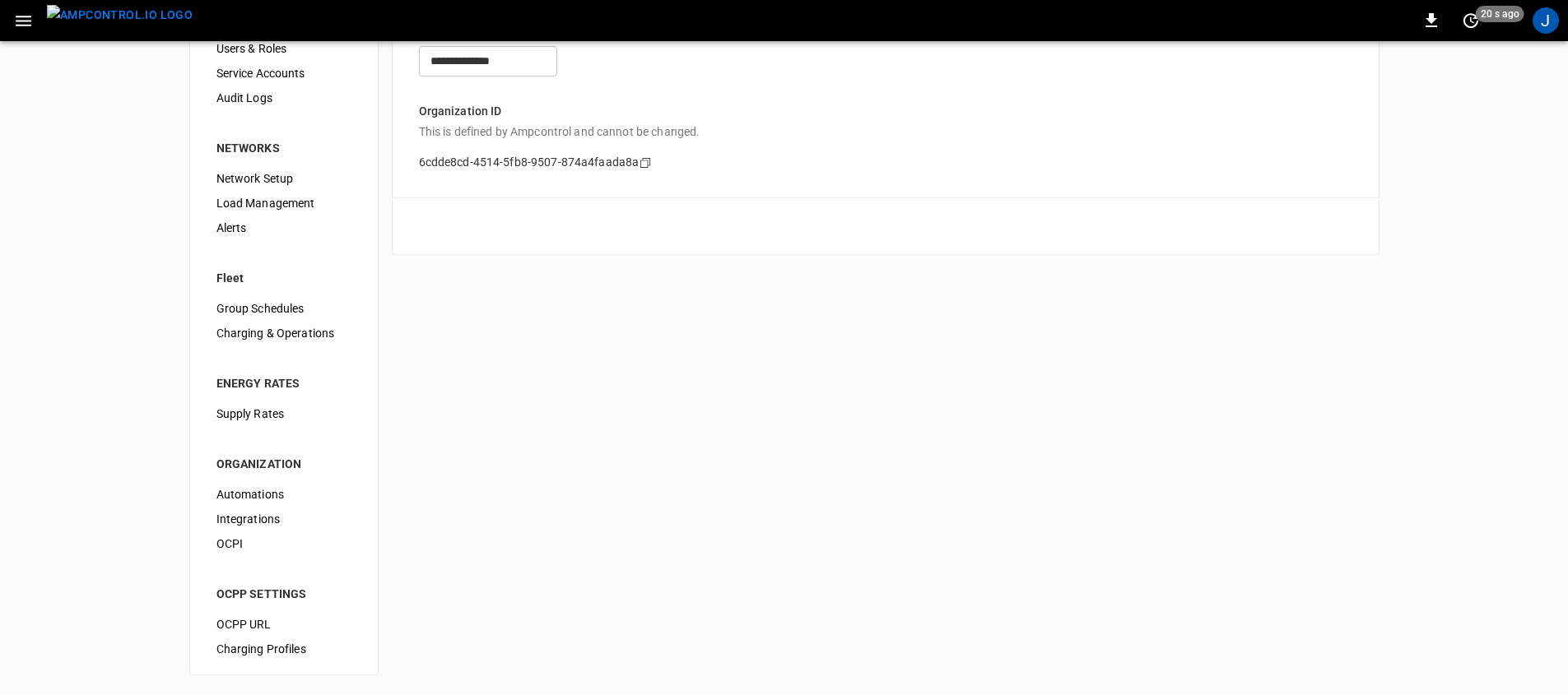
click at [234, 545] on span "OCPI" at bounding box center [283, 544] width 135 height 18
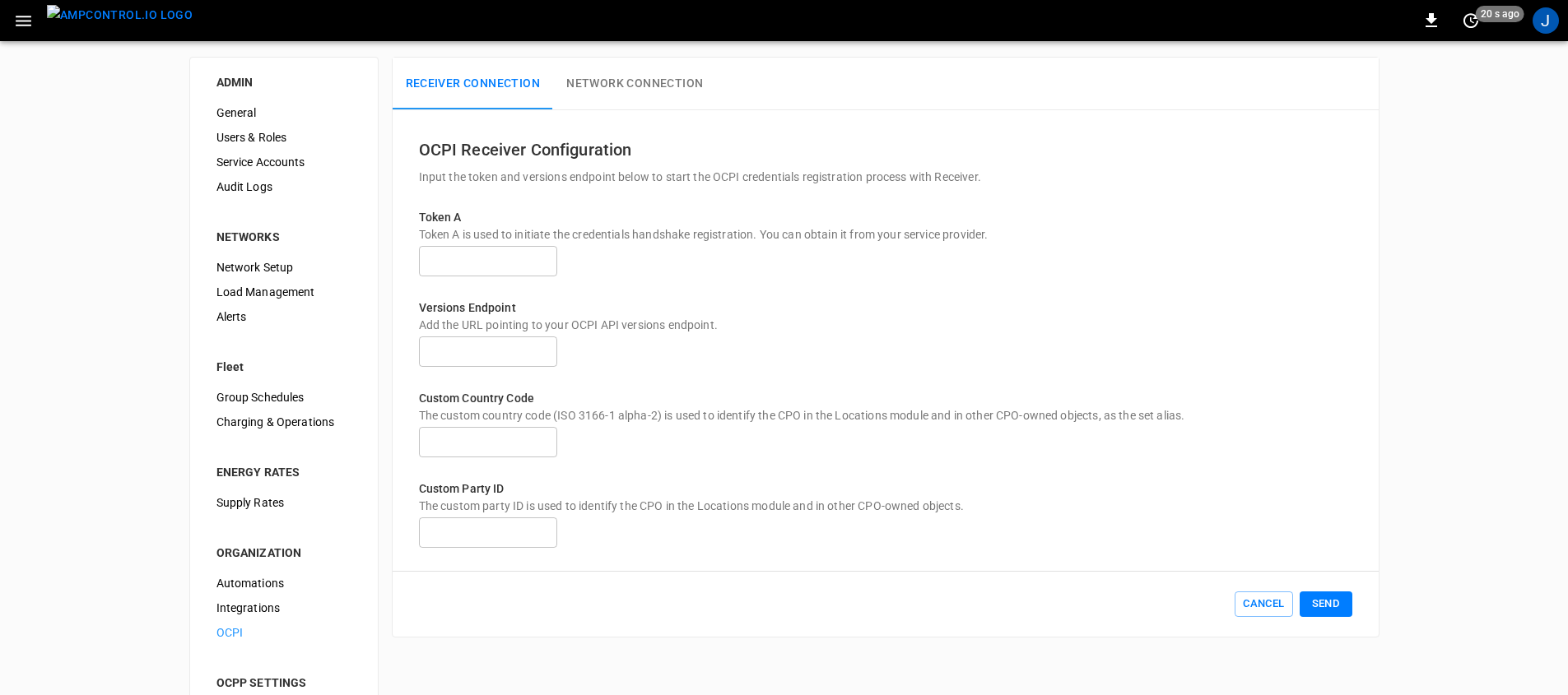
scroll to position [11, 0]
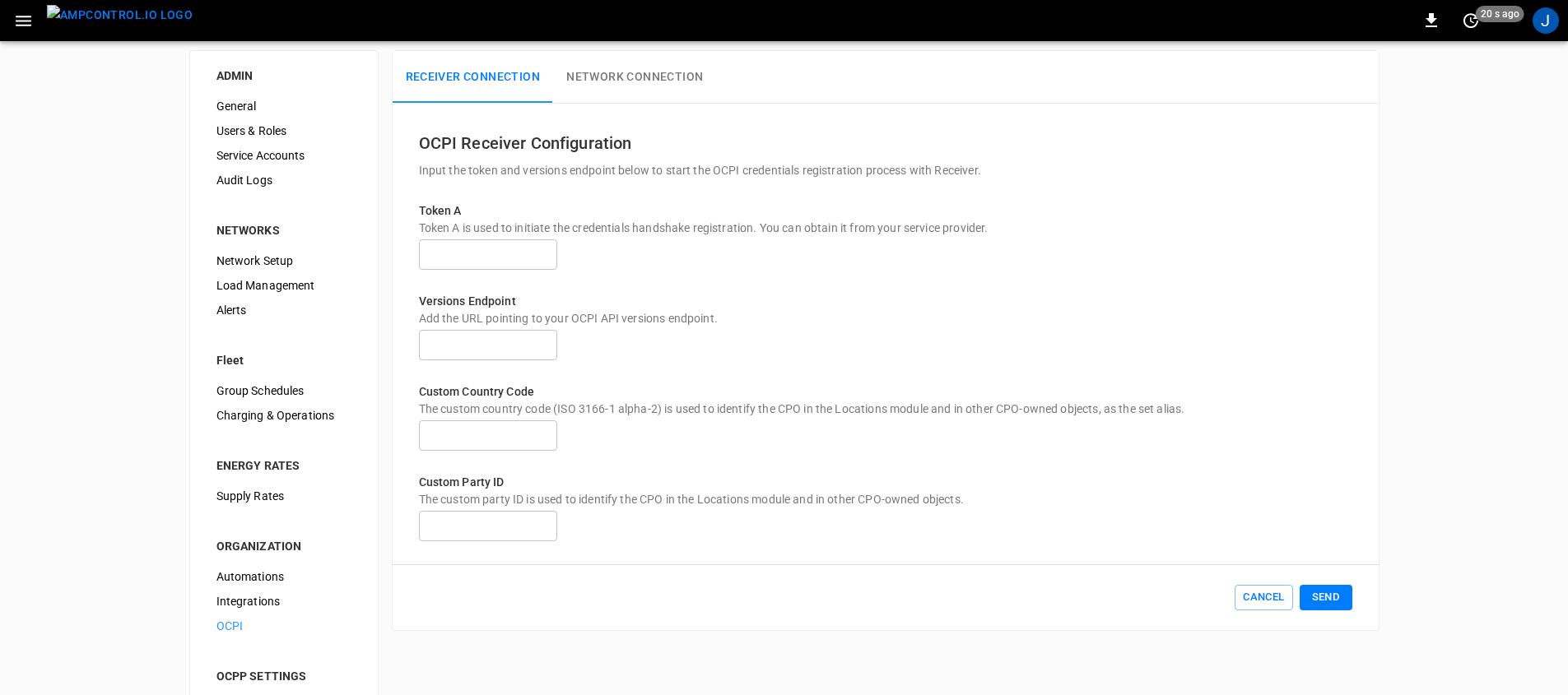
click at [1331, 299] on div "Versions Endpoint Add the URL pointing to your OCPI API versions endpoint. ​" at bounding box center [885, 319] width 933 height 90
click at [655, 69] on button "Network Connection" at bounding box center [635, 77] width 163 height 52
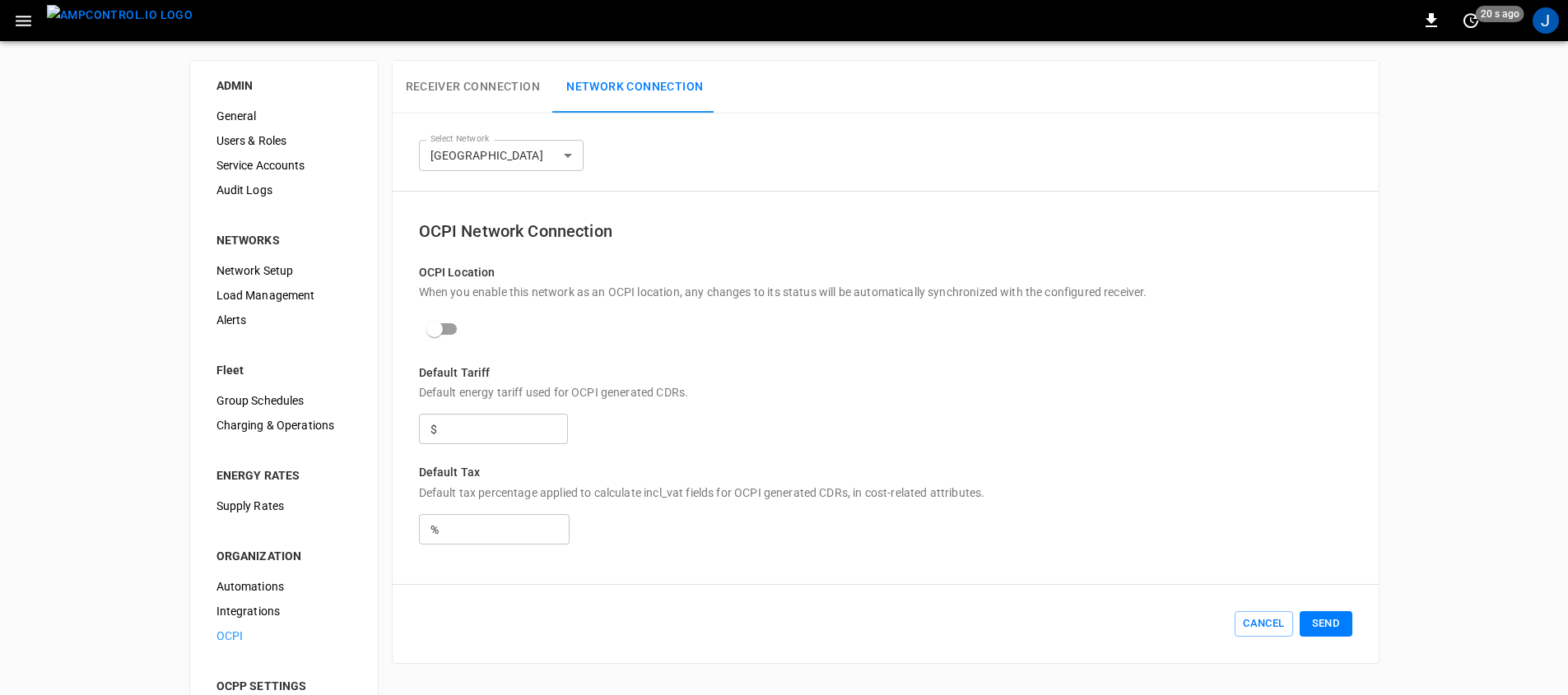
scroll to position [0, 0]
